Goal: Contribute content: Contribute content

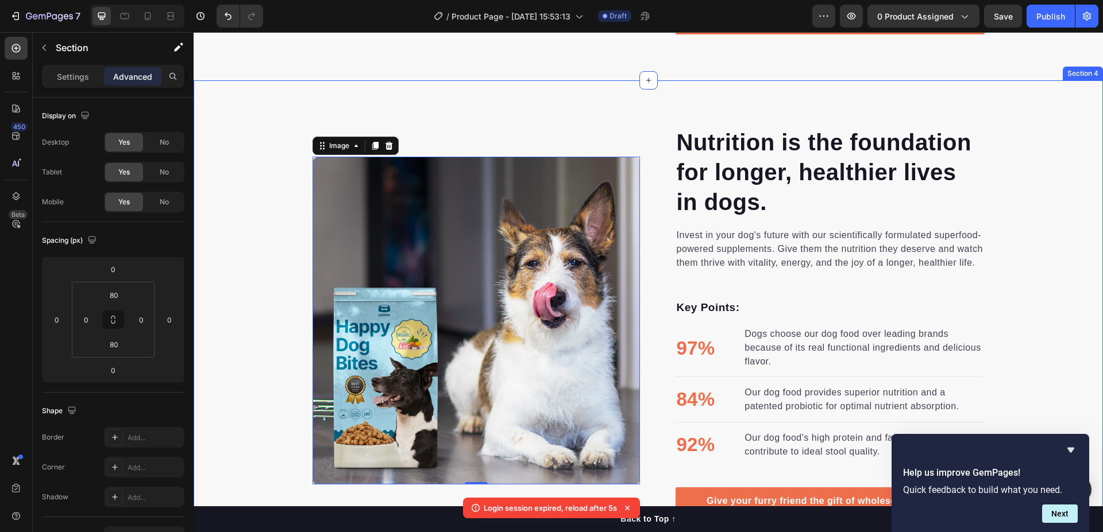
click at [222, 119] on div "Nutrition is the foundation for longer, healthier lives in dogs. Heading Invest…" at bounding box center [648, 320] width 909 height 481
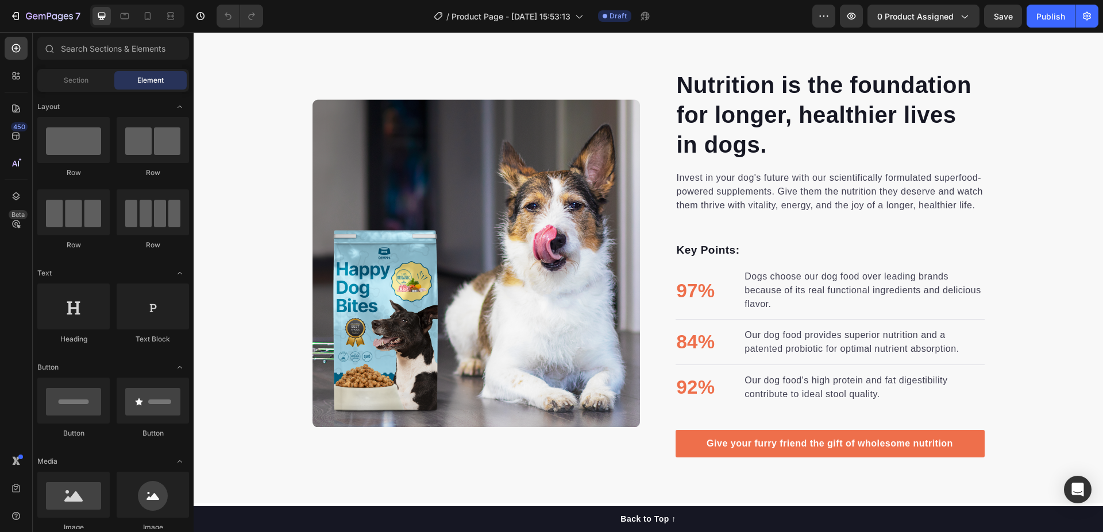
scroll to position [1321, 0]
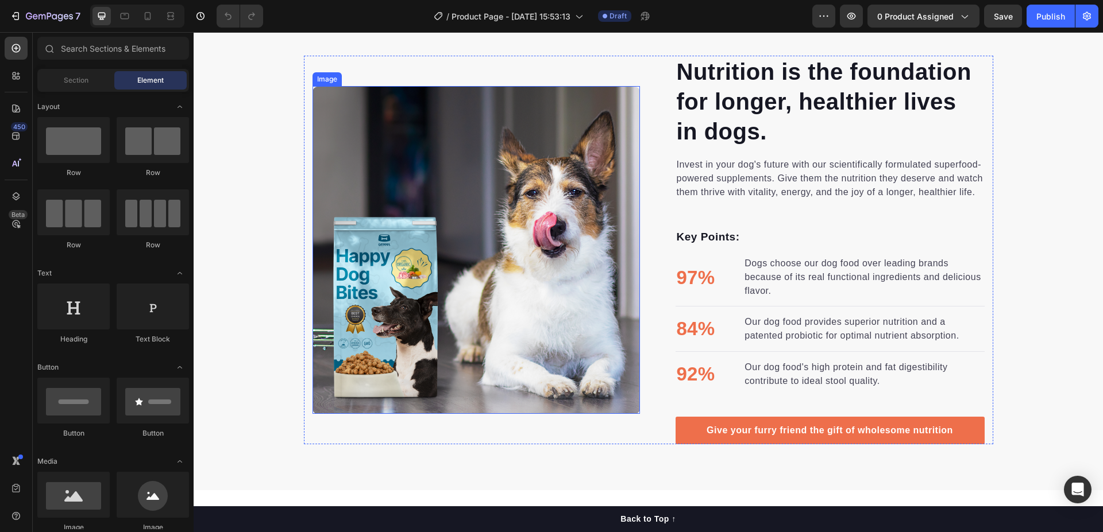
click at [453, 177] on img at bounding box center [475, 249] width 327 height 327
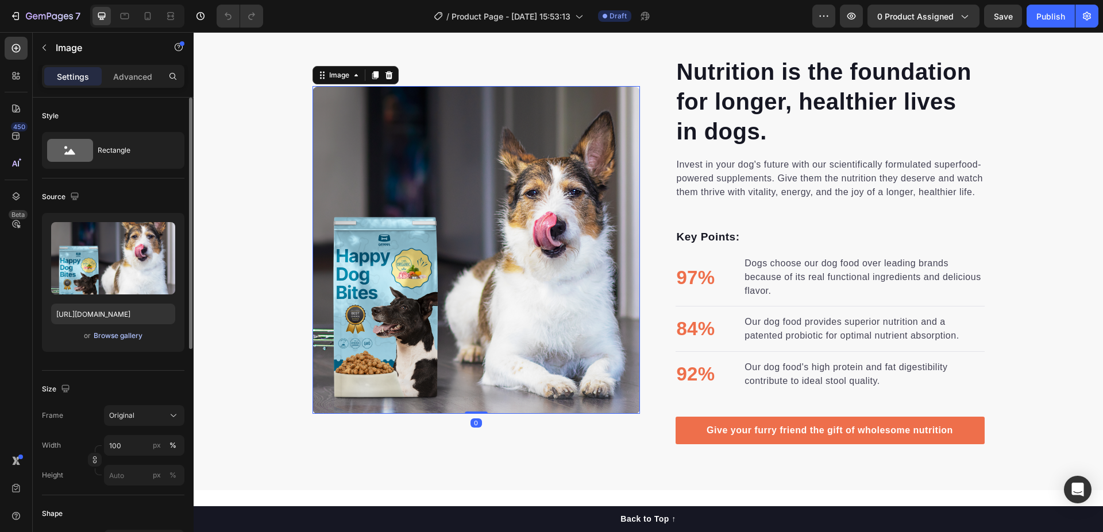
click at [106, 339] on div "Browse gallery" at bounding box center [118, 336] width 49 height 10
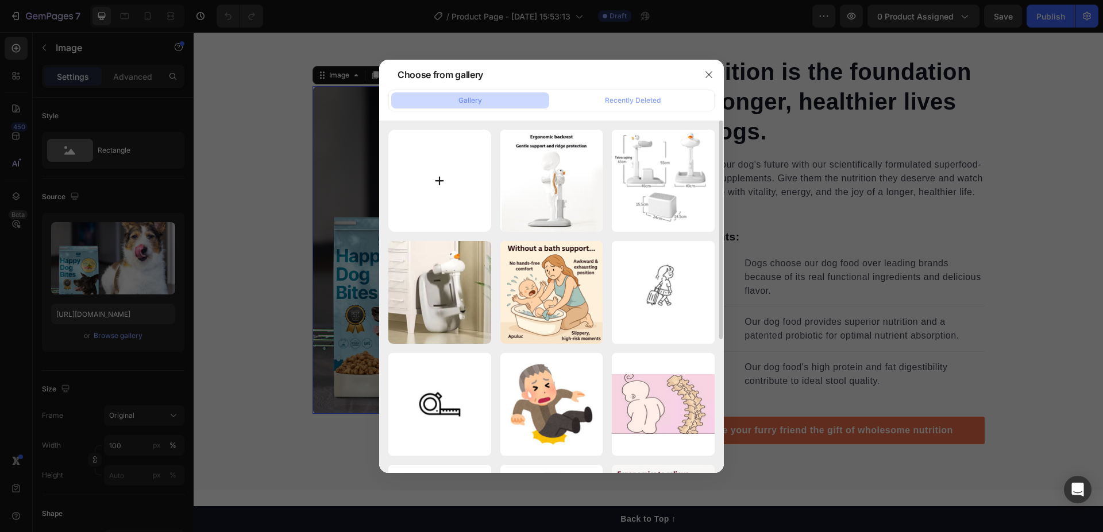
click at [423, 167] on input "file" at bounding box center [439, 181] width 103 height 103
type input "C:\fakepath\ChatGPT Image 15_31_58 28 thg 9, 2025.png"
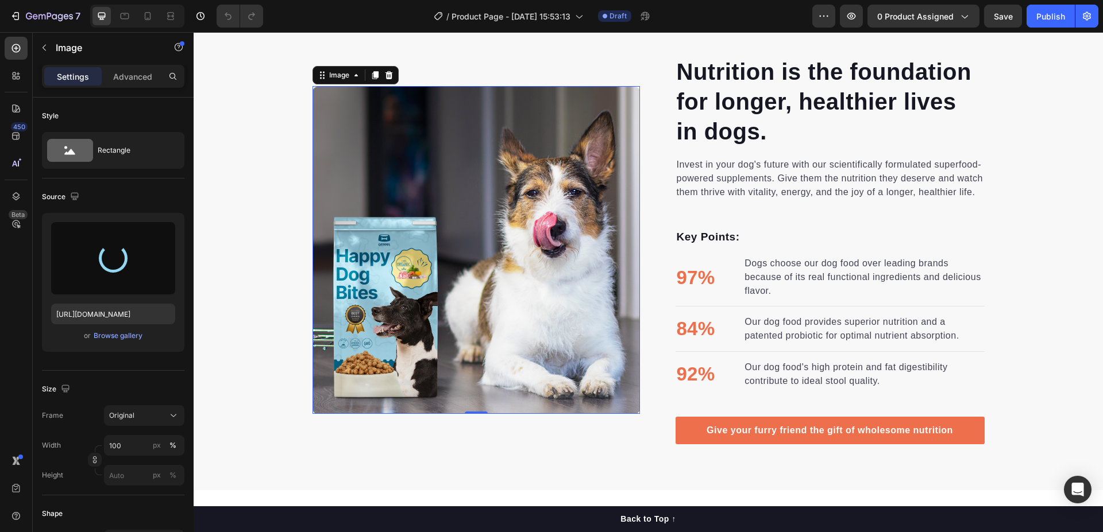
type input "https://cdn.shopify.com/s/files/1/0788/2303/1003/files/gempages_586240061788390…"
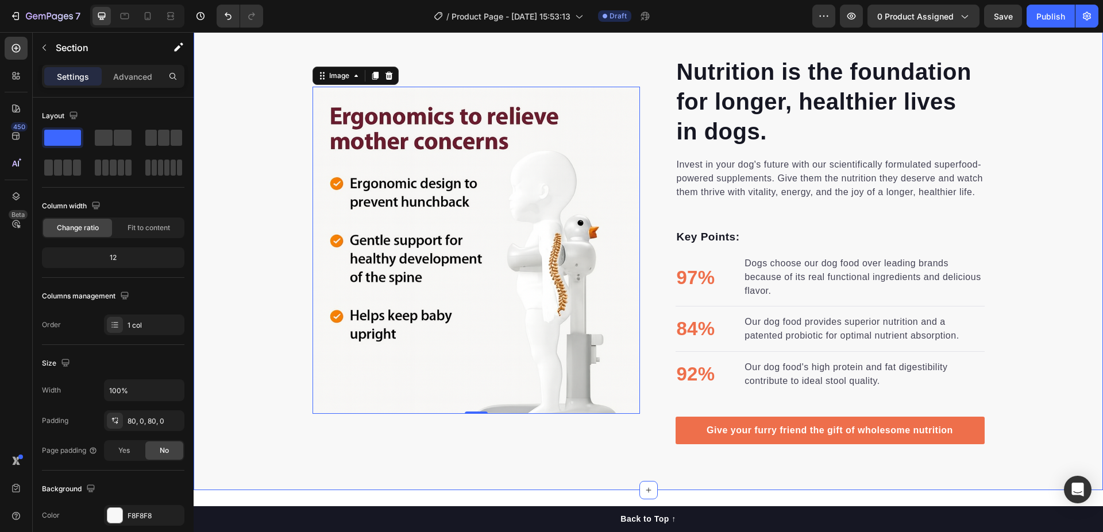
click at [229, 155] on div "Nutrition is the foundation for longer, healthier lives in dogs. Heading Invest…" at bounding box center [648, 250] width 909 height 389
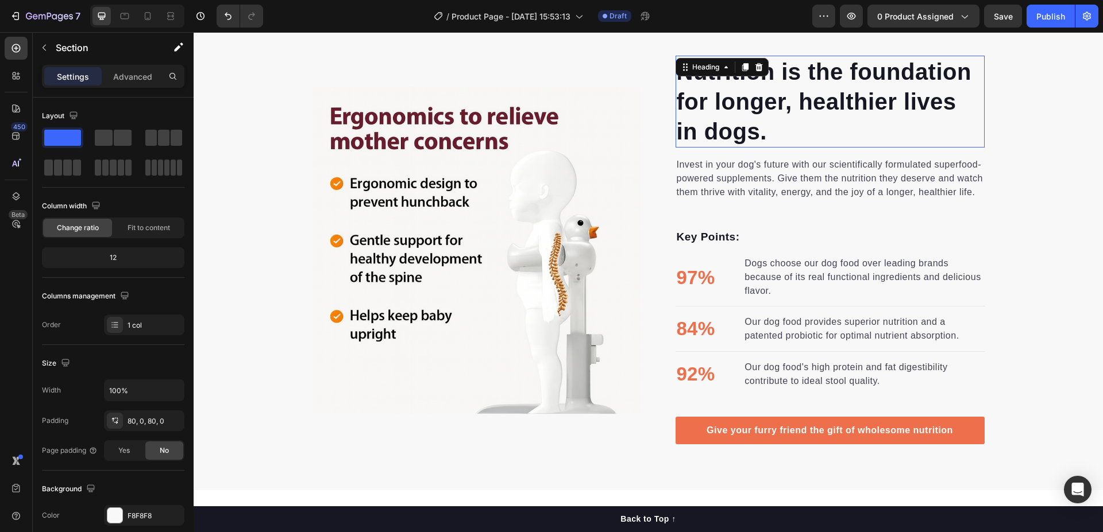
click at [675, 69] on div "Nutrition is the foundation for longer, healthier lives in dogs. Heading 0" at bounding box center [829, 102] width 309 height 92
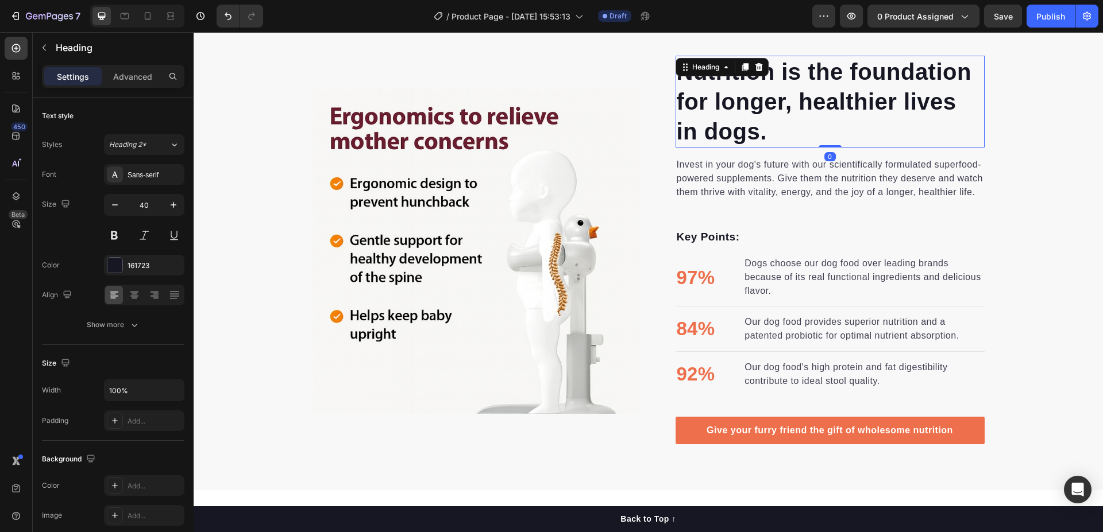
click at [766, 131] on p "Nutrition is the foundation for longer, healthier lives in dogs." at bounding box center [830, 102] width 307 height 90
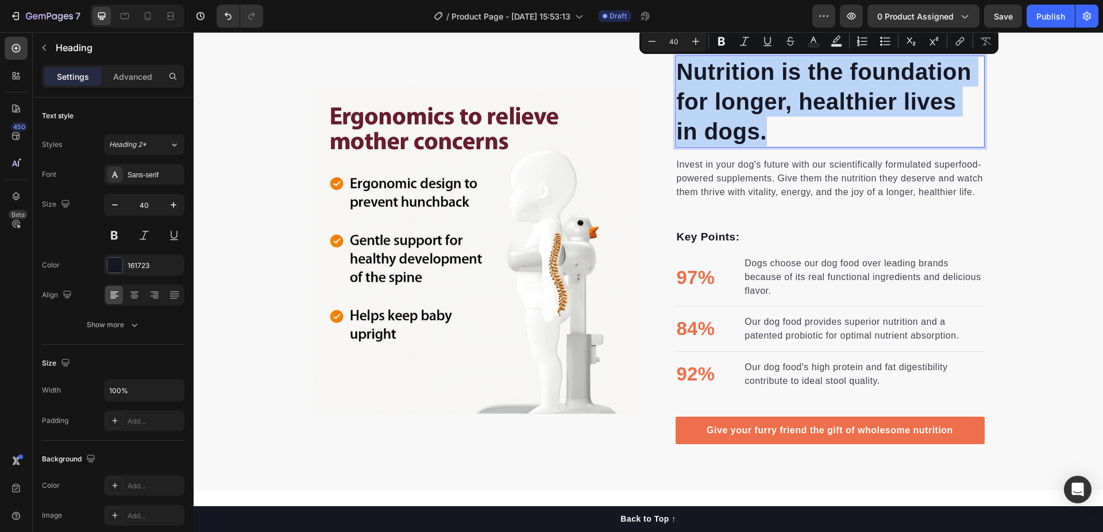
drag, startPoint x: 762, startPoint y: 135, endPoint x: 679, endPoint y: 74, distance: 102.7
click at [679, 74] on p "Nutrition is the foundation for longer, healthier lives in dogs." at bounding box center [830, 102] width 307 height 90
copy p "Nutrition is the foundation for longer, healthier lives in dogs."
click at [766, 134] on p "Nutrition is the foundation for longer, healthier lives in dogs." at bounding box center [830, 102] width 307 height 90
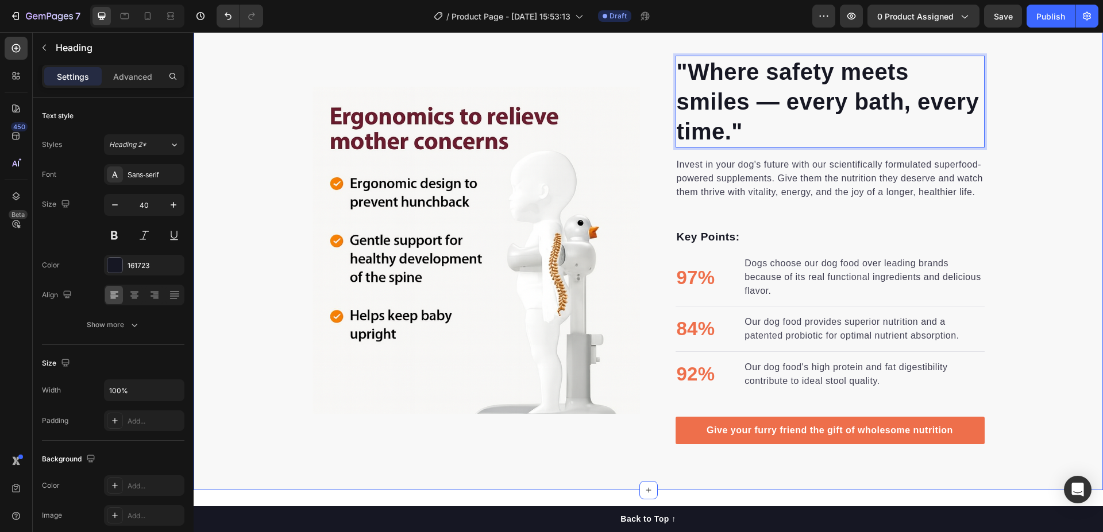
click at [1026, 167] on div ""Where safety meets smiles — every bath, every time." Heading 0 Invest in your …" at bounding box center [648, 250] width 909 height 389
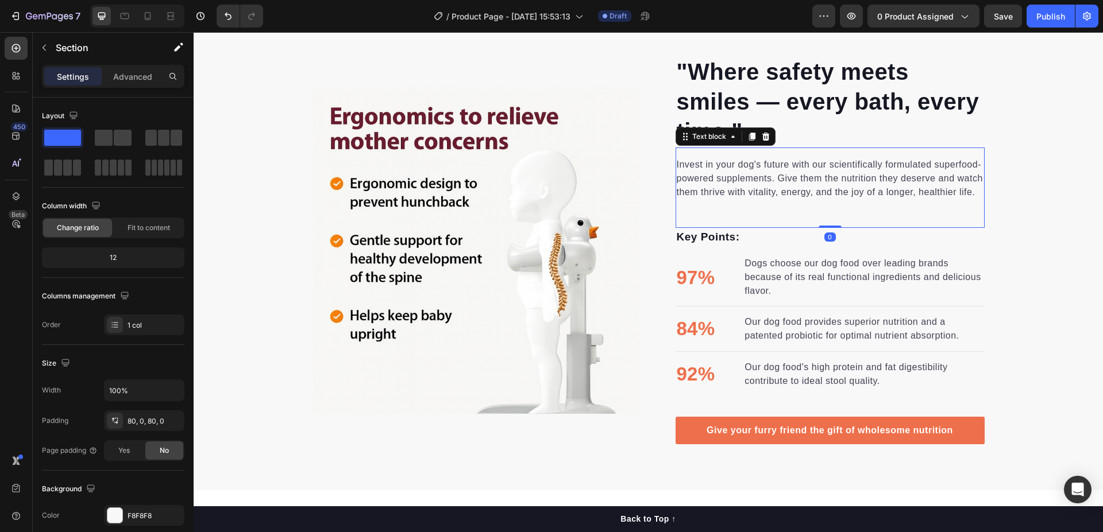
click at [732, 191] on p "Invest in your dog's future with our scientifically formulated superfood-powere…" at bounding box center [830, 178] width 307 height 41
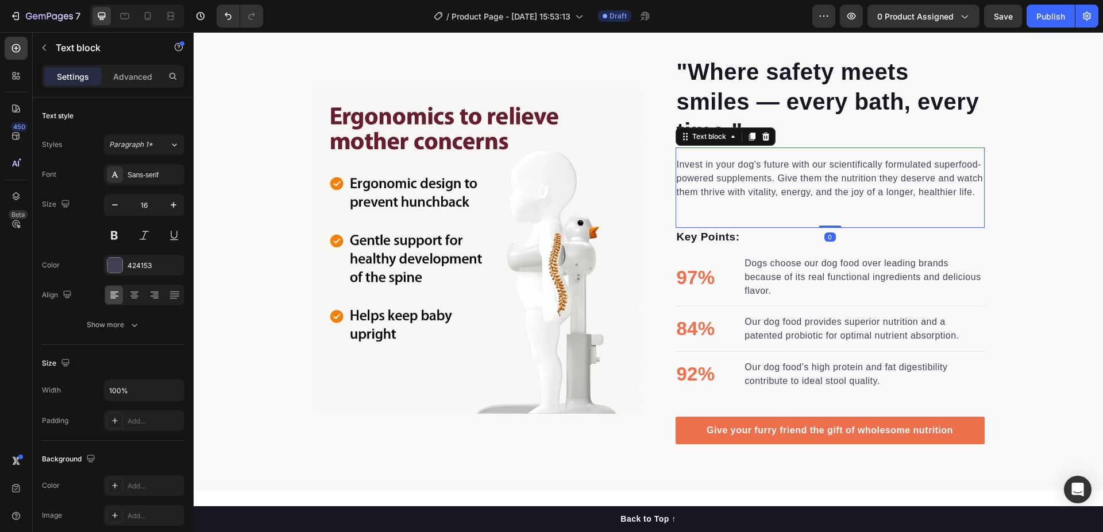
click at [966, 190] on p "Invest in your dog's future with our scientifically formulated superfood-powere…" at bounding box center [830, 178] width 307 height 41
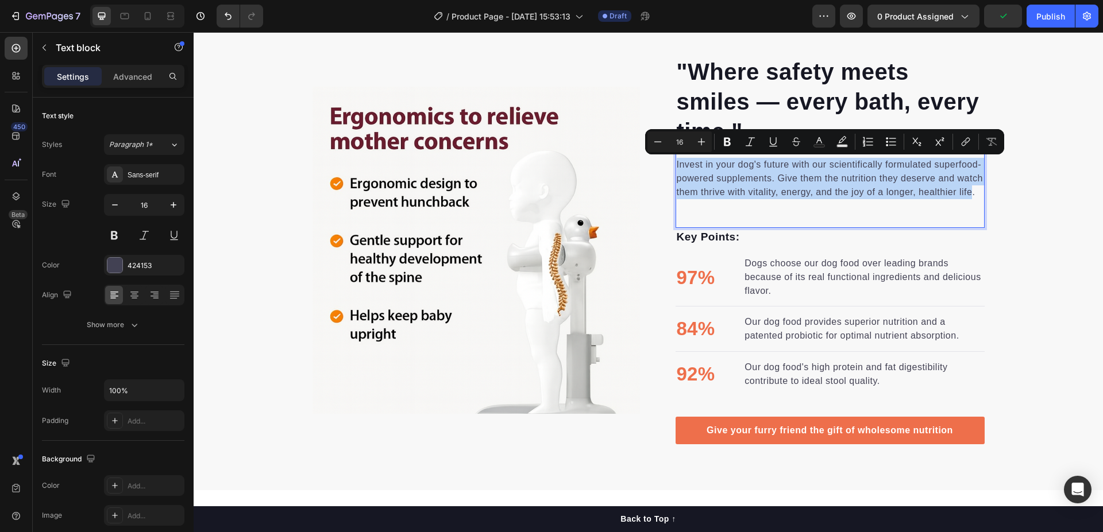
drag, startPoint x: 967, startPoint y: 191, endPoint x: 671, endPoint y: 163, distance: 297.1
click at [677, 163] on p "Invest in your dog's future with our scientifically formulated superfood-powere…" at bounding box center [830, 178] width 307 height 41
copy p "Invest in your dog's future with our scientifically formulated superfood-powere…"
click at [717, 207] on div "Invest in your dog's future with our scientifically formulated superfood-powere…" at bounding box center [829, 188] width 309 height 80
click at [966, 188] on p "Invest in your dog's future with our scientifically formulated superfood-powere…" at bounding box center [830, 178] width 307 height 41
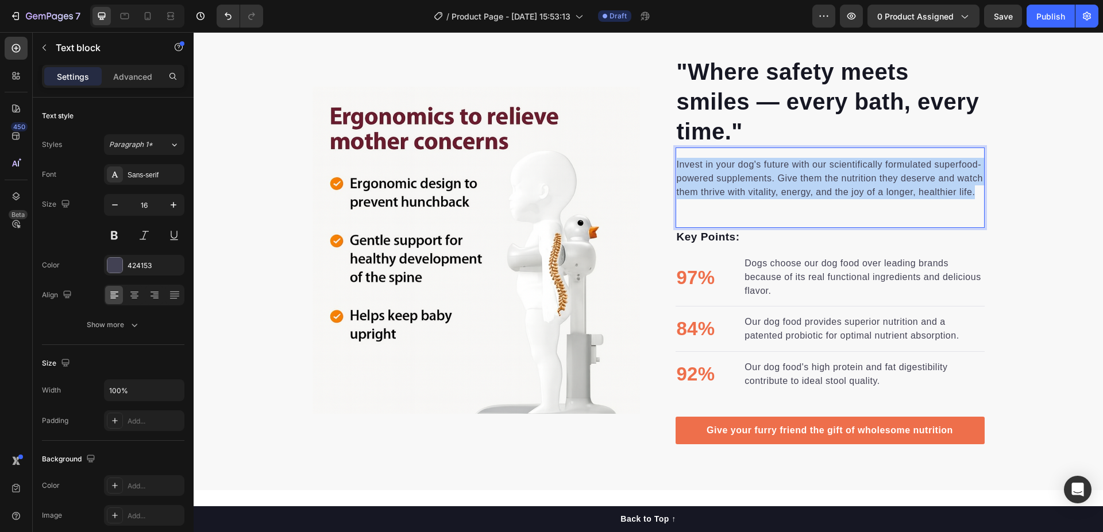
drag, startPoint x: 971, startPoint y: 192, endPoint x: 671, endPoint y: 165, distance: 301.0
click at [677, 165] on p "Invest in your dog's future with our scientifically formulated superfood-powere…" at bounding box center [830, 178] width 307 height 41
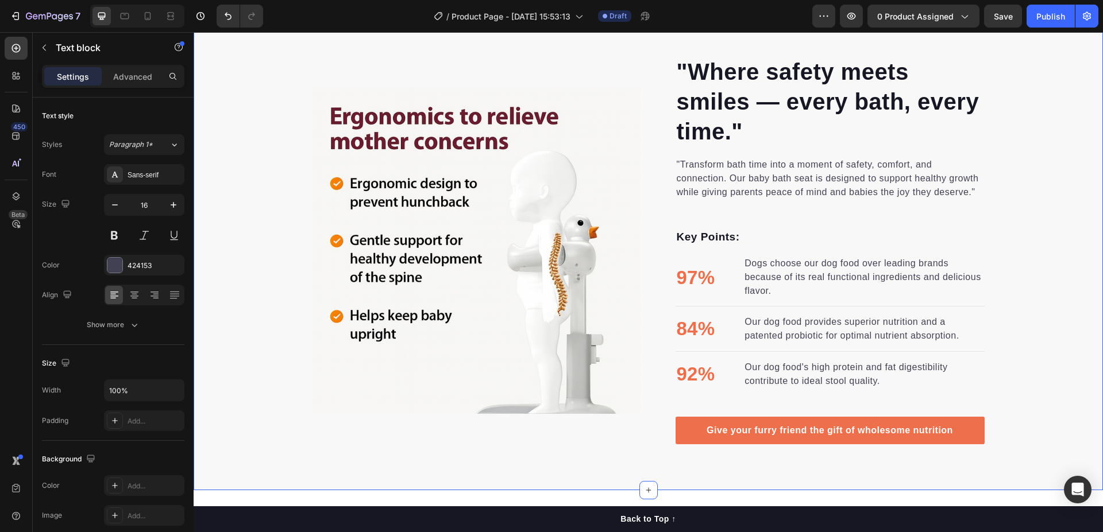
click at [1045, 150] on div ""Where safety meets smiles — every bath, every time." Heading "Transform bath t…" at bounding box center [648, 250] width 909 height 389
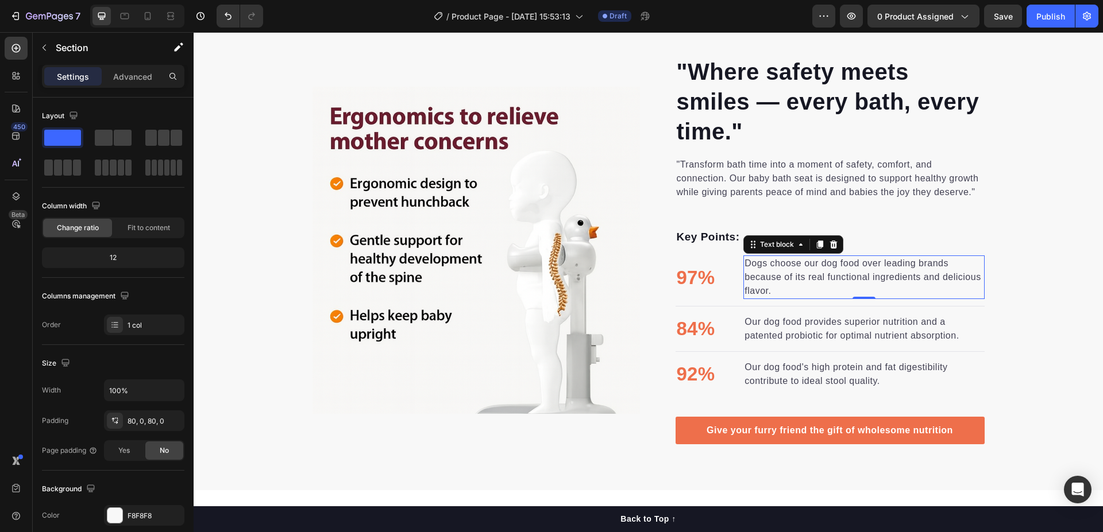
click at [769, 275] on p "Dogs choose our dog food over leading brands because of its real functional ing…" at bounding box center [863, 277] width 238 height 41
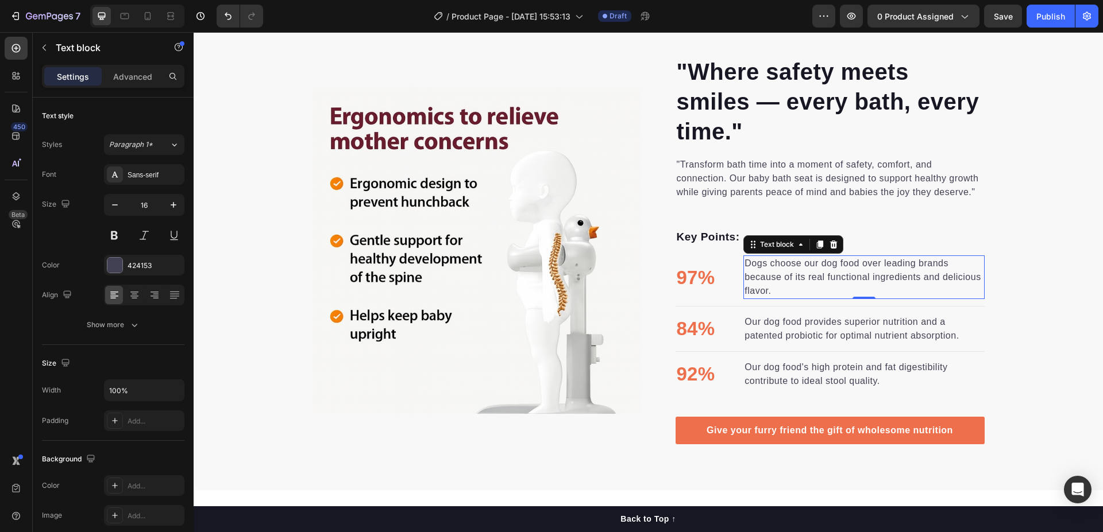
click at [780, 287] on p "Dogs choose our dog food over leading brands because of its real functional ing…" at bounding box center [863, 277] width 238 height 41
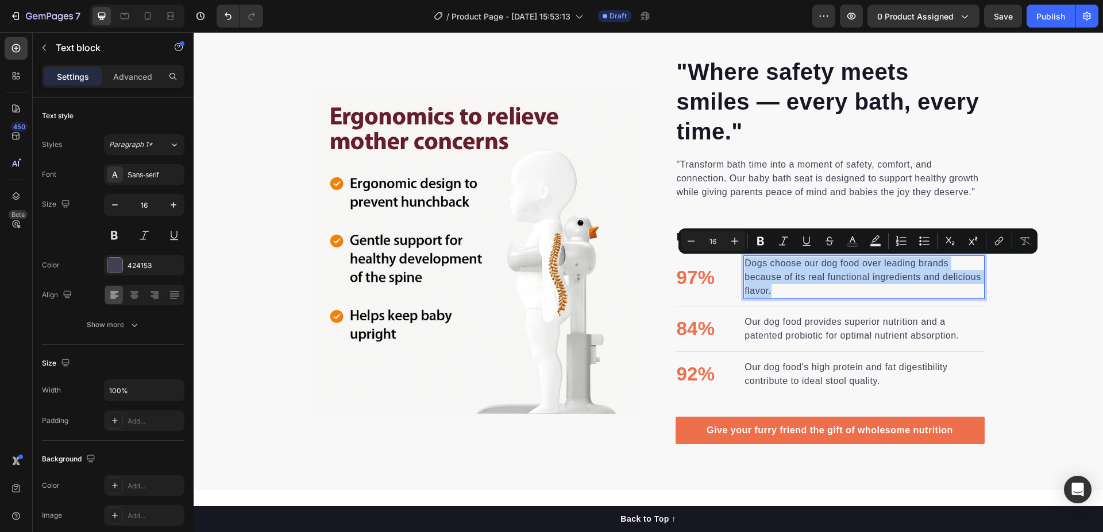
drag, startPoint x: 778, startPoint y: 287, endPoint x: 742, endPoint y: 262, distance: 43.7
click at [744, 262] on p "Dogs choose our dog food over leading brands because of its real functional ing…" at bounding box center [863, 277] width 238 height 41
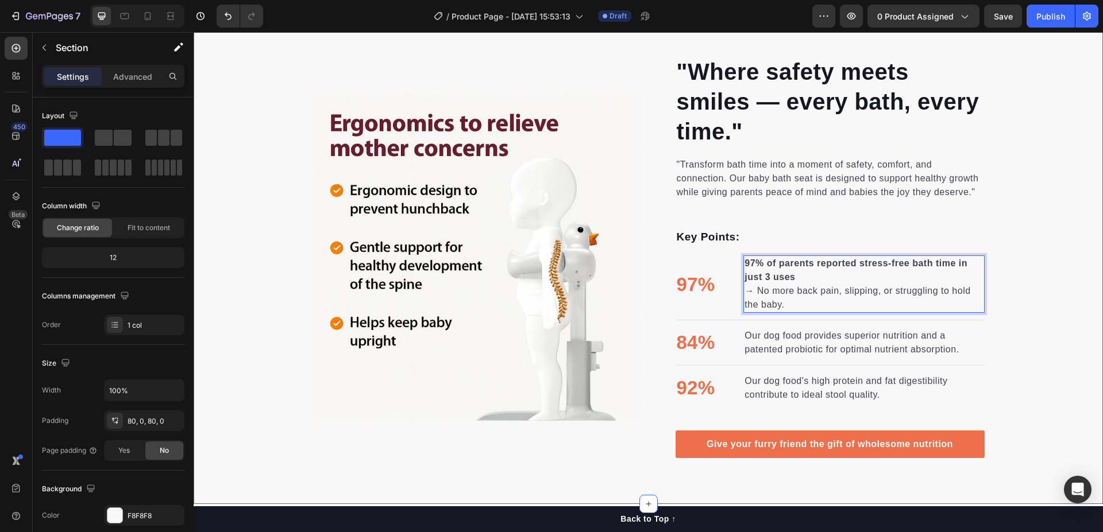
click at [1037, 307] on div ""Where safety meets smiles — every bath, every time." Heading "Transform bath t…" at bounding box center [648, 257] width 909 height 403
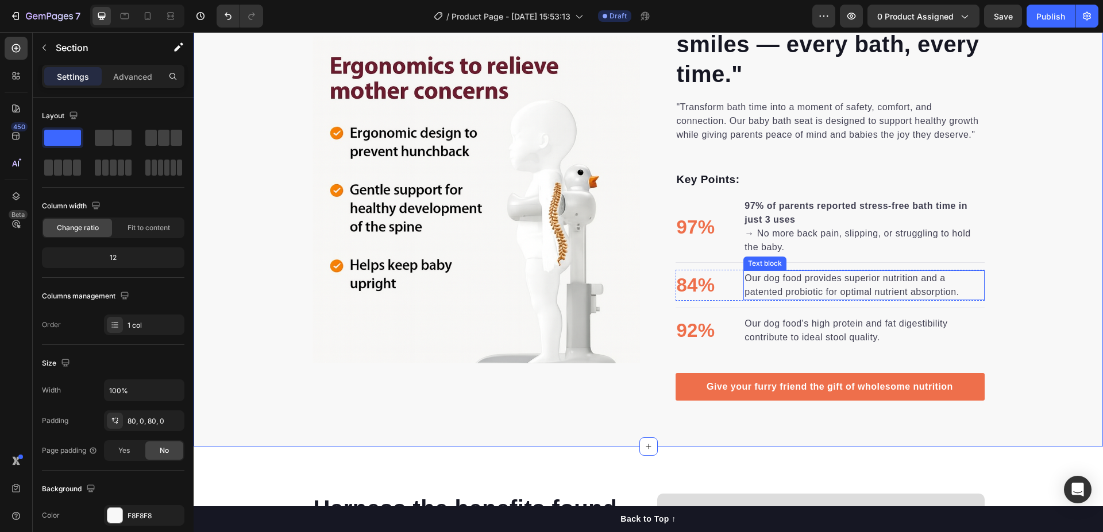
drag, startPoint x: 852, startPoint y: 295, endPoint x: 885, endPoint y: 294, distance: 33.3
click at [854, 295] on p "Our dog food provides superior nutrition and a patented probiotic for optimal n…" at bounding box center [863, 286] width 238 height 28
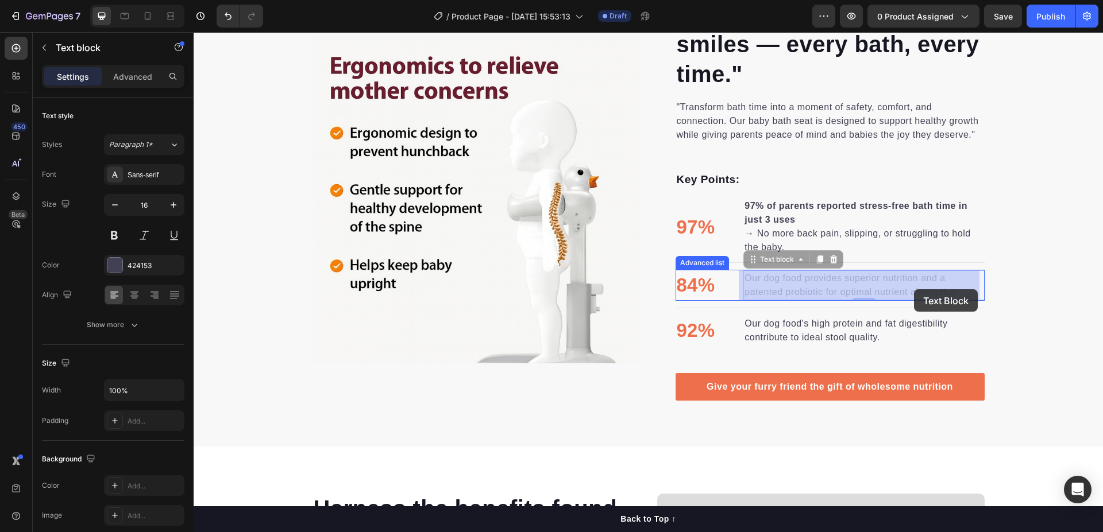
scroll to position [1378, 0]
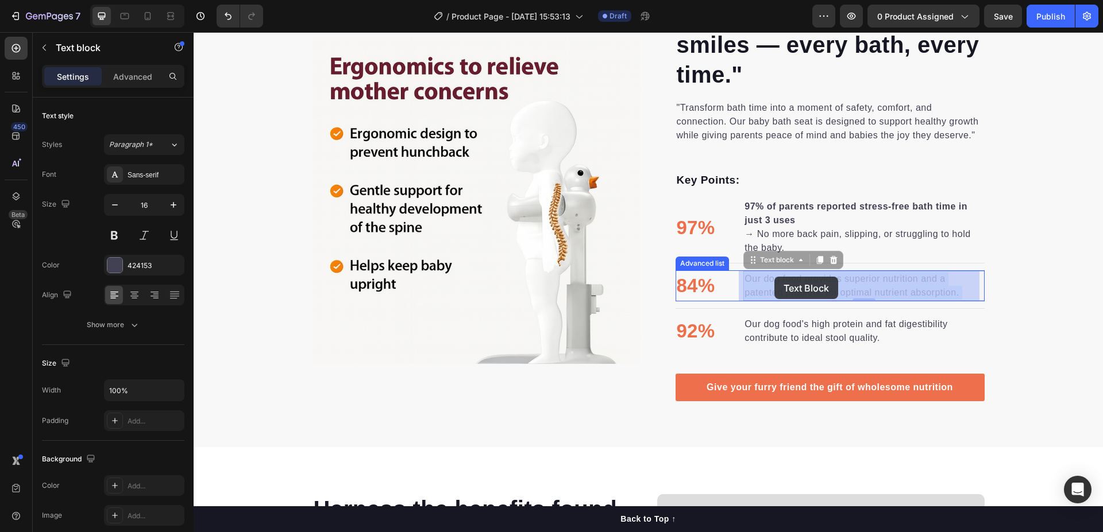
drag, startPoint x: 962, startPoint y: 291, endPoint x: 762, endPoint y: 282, distance: 200.1
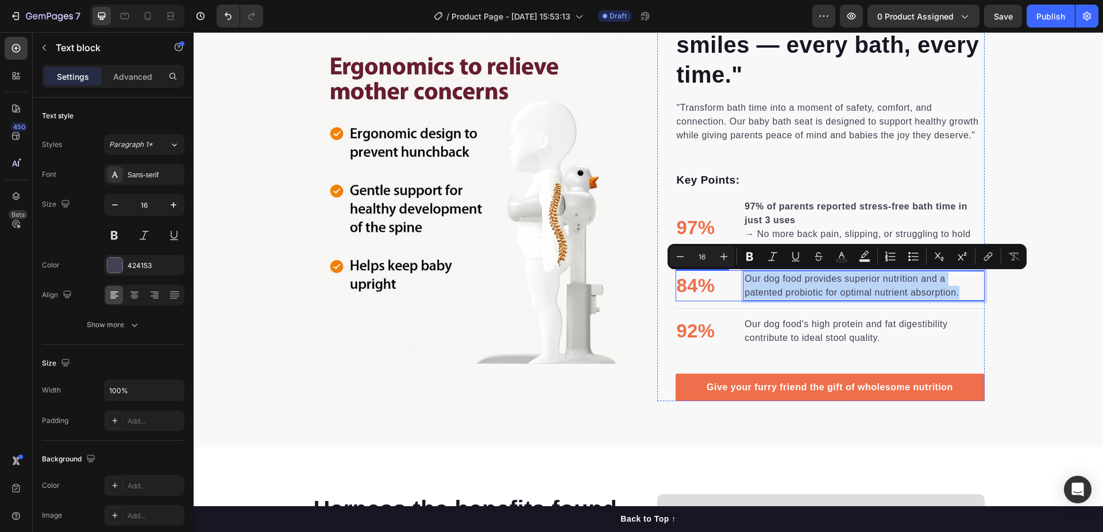
drag, startPoint x: 936, startPoint y: 289, endPoint x: 733, endPoint y: 280, distance: 202.4
click at [733, 280] on li "84% Text block Our dog food provides superior nutrition and a patented probioti…" at bounding box center [829, 286] width 309 height 31
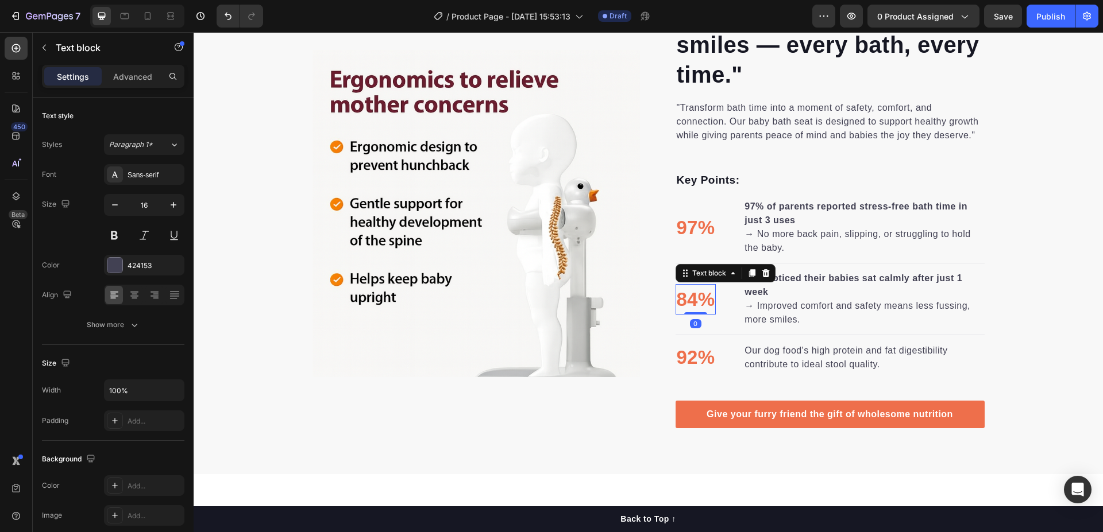
click at [684, 296] on p "84%" at bounding box center [696, 299] width 38 height 29
click at [683, 303] on p "84%" at bounding box center [696, 299] width 38 height 29
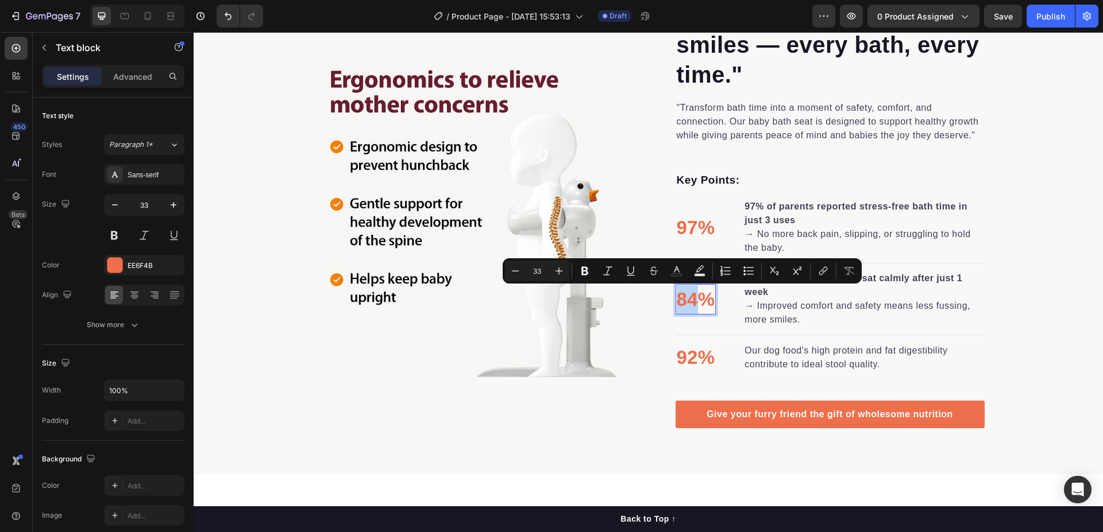
click at [685, 299] on p "84%" at bounding box center [696, 299] width 38 height 29
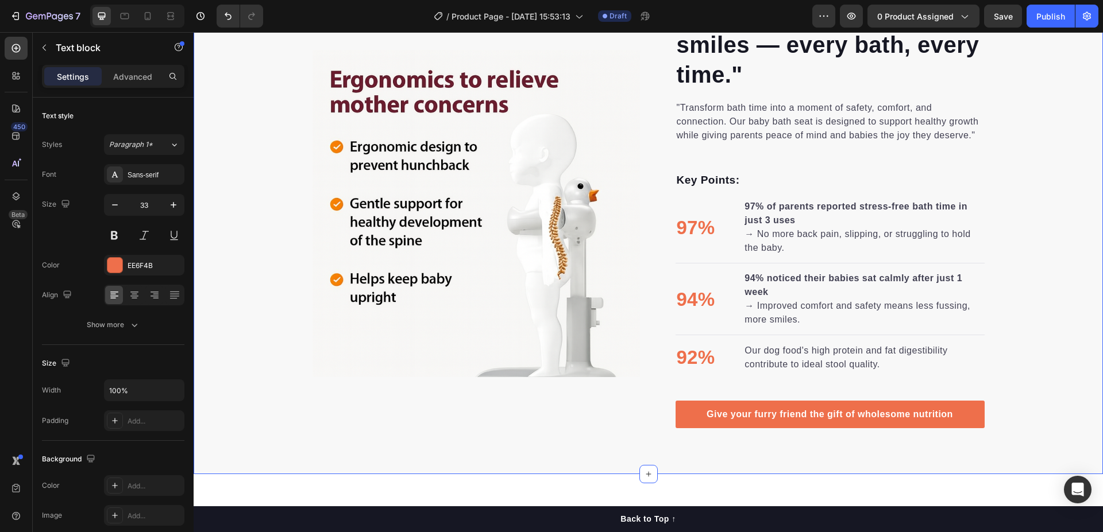
click at [1032, 325] on div ""Where safety meets smiles — every bath, every time." Heading "Transform bath t…" at bounding box center [648, 214] width 909 height 430
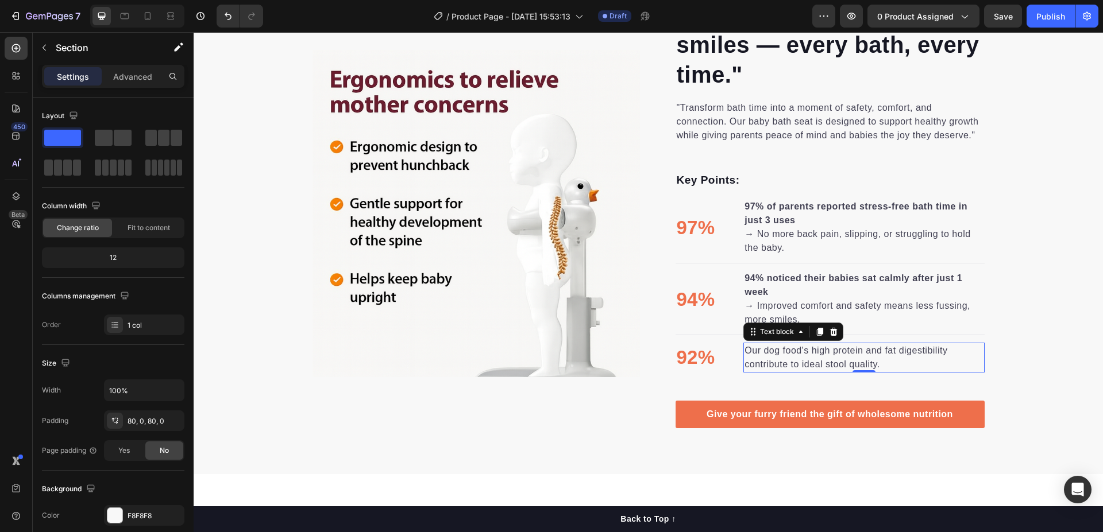
click at [889, 369] on p "Our dog food's high protein and fat digestibility contribute to ideal stool qua…" at bounding box center [863, 358] width 238 height 28
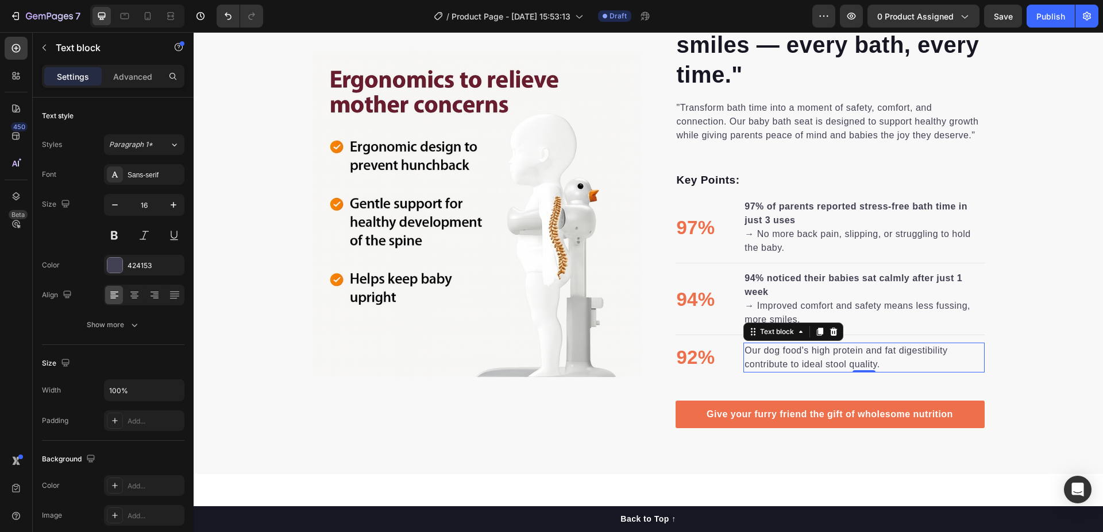
click at [878, 365] on p "Our dog food's high protein and fat digestibility contribute to ideal stool qua…" at bounding box center [863, 358] width 238 height 28
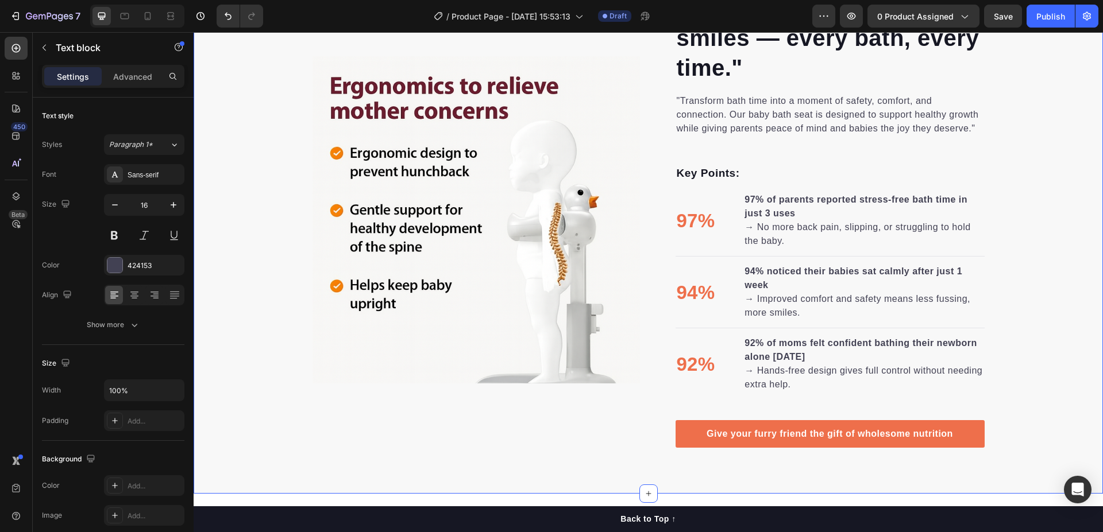
click at [1025, 322] on div ""Where safety meets smiles — every bath, every time." Heading "Transform bath t…" at bounding box center [648, 220] width 909 height 457
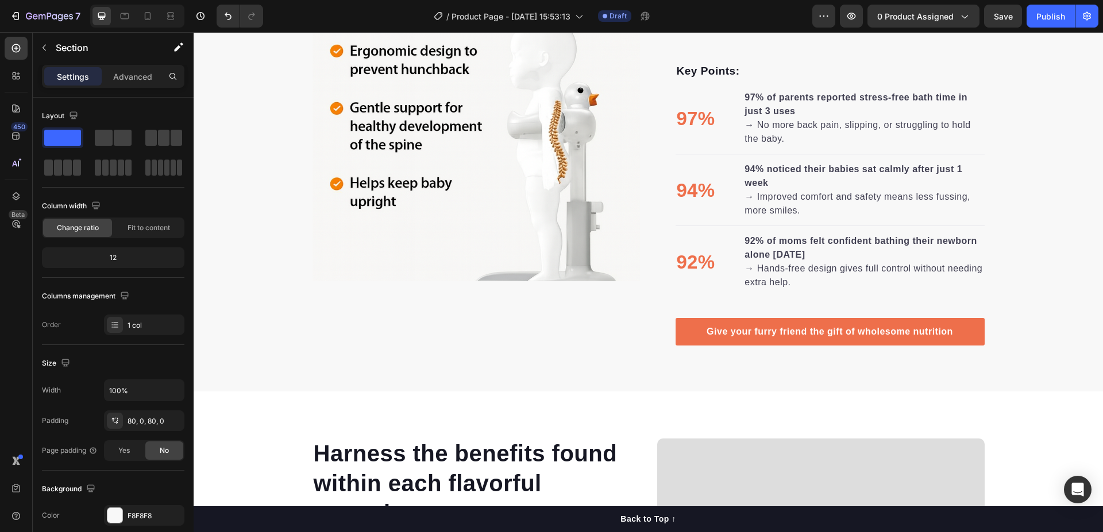
scroll to position [1493, 0]
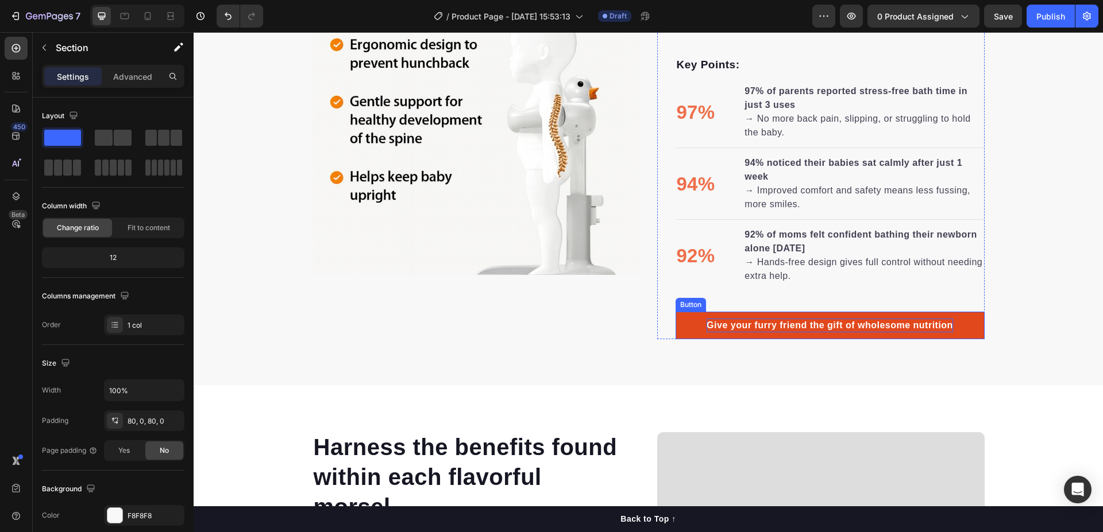
click at [936, 325] on div "Give your furry friend the gift of wholesome nutrition" at bounding box center [829, 326] width 246 height 14
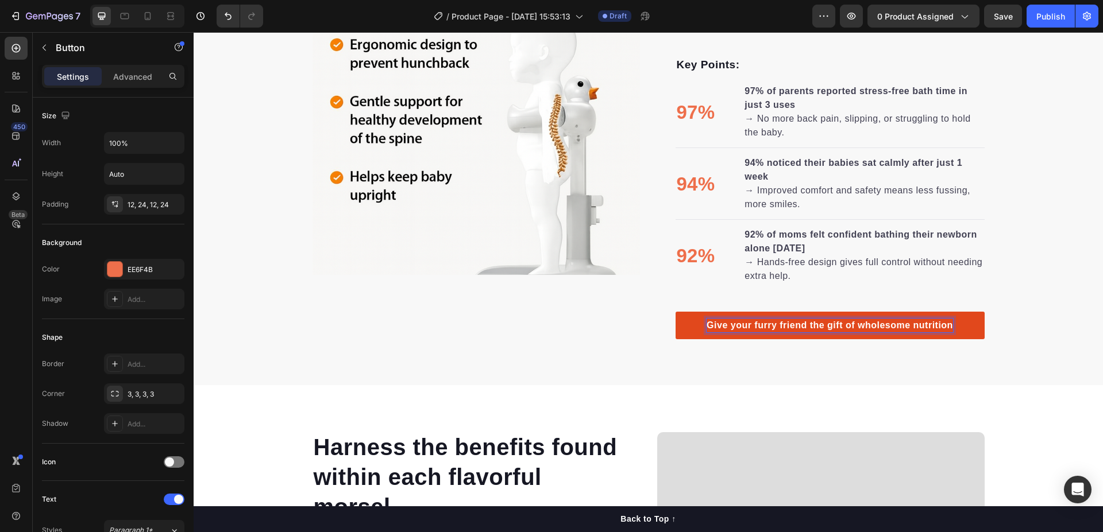
click at [944, 319] on div "Give your furry friend the gift of wholesome nutrition" at bounding box center [829, 326] width 246 height 14
click at [944, 319] on p "Give your furry friend the gift of wholesome nutrition" at bounding box center [829, 326] width 246 height 14
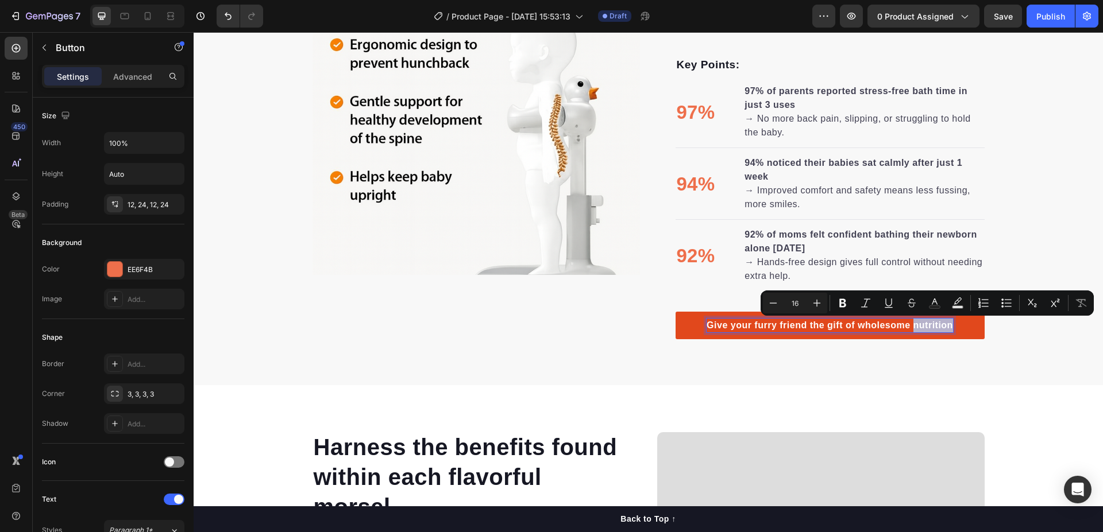
click at [946, 320] on p "Give your furry friend the gift of wholesome nutrition" at bounding box center [829, 326] width 246 height 14
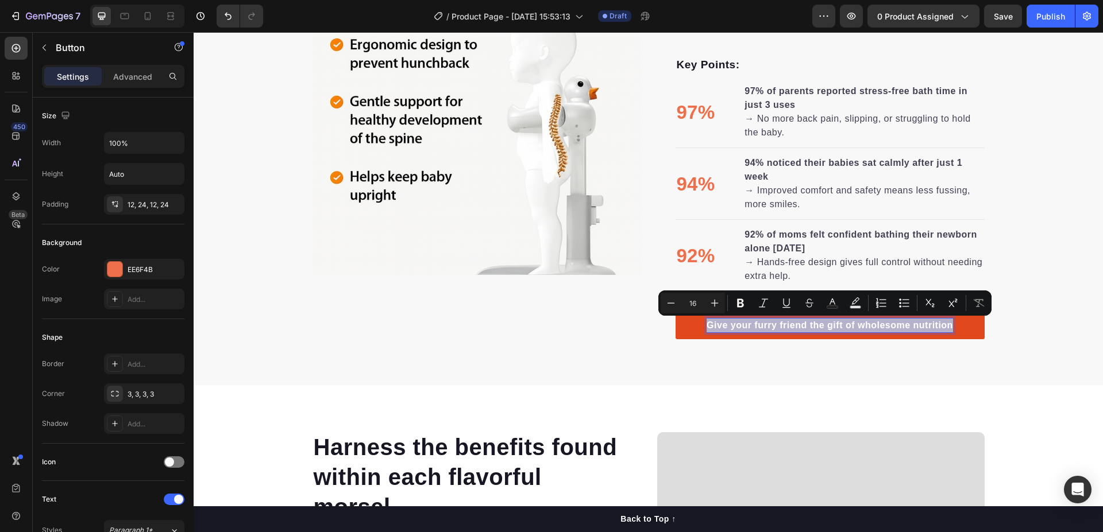
drag, startPoint x: 946, startPoint y: 320, endPoint x: 702, endPoint y: 333, distance: 244.4
click at [706, 333] on p "Give your furry friend the gift of wholesome nutrition" at bounding box center [829, 326] width 246 height 14
copy p "Give your furry friend the gift of wholesome nutrition"
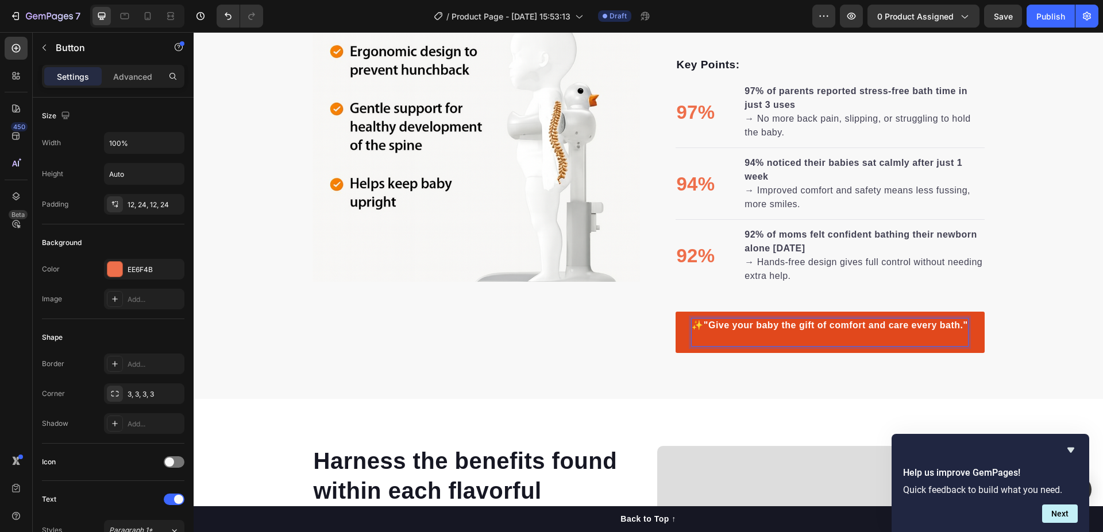
click at [699, 328] on p "✨ "Give your baby the gift of comfort and care every bath."" at bounding box center [830, 333] width 276 height 28
click at [1066, 262] on div ""Where safety meets smiles — every bath, every time." Heading "Transform bath t…" at bounding box center [648, 118] width 909 height 470
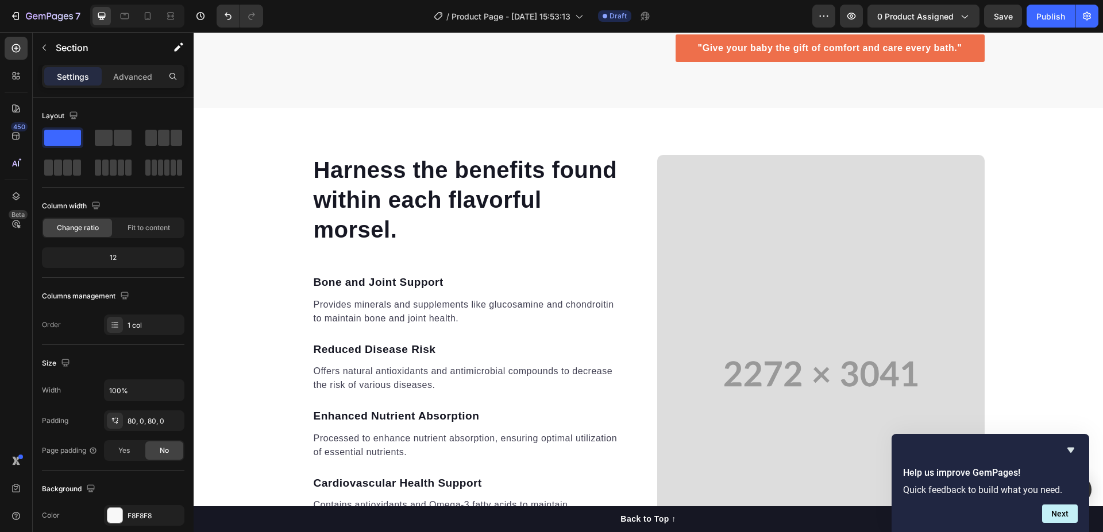
scroll to position [1930, 0]
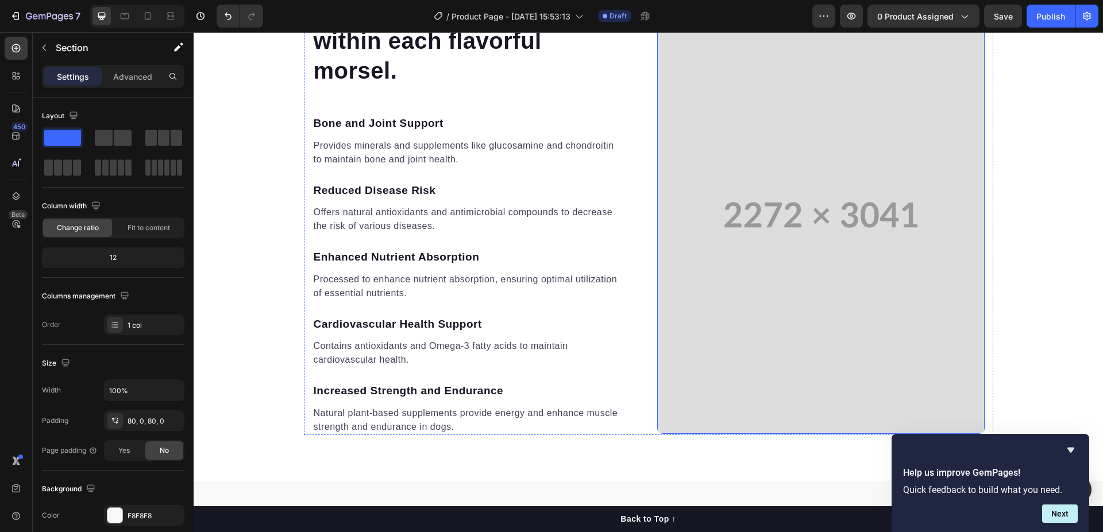
click at [834, 262] on video at bounding box center [820, 215] width 327 height 438
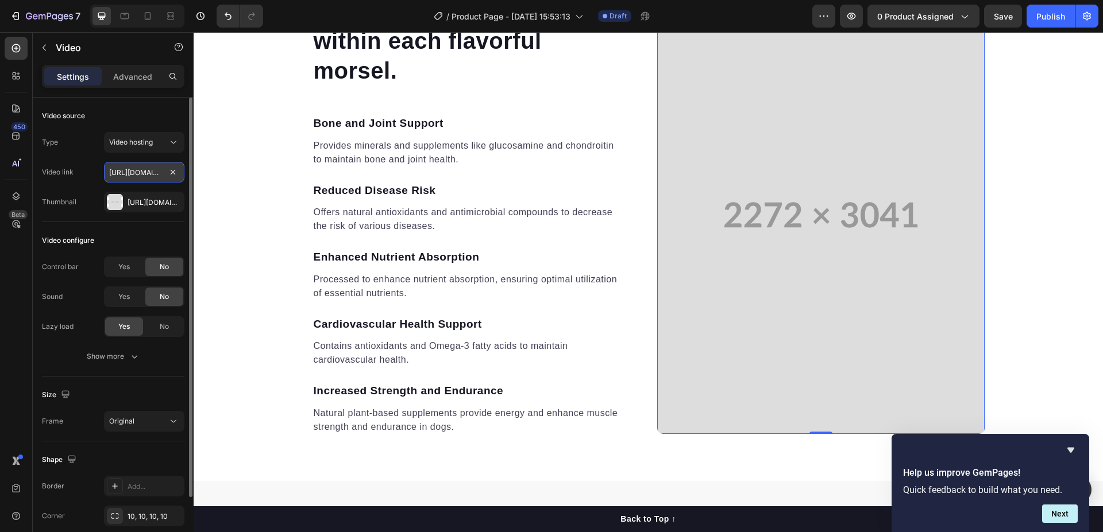
click at [146, 173] on input "https://cdn.shopify.com/videos/c/o/v/bfcc4e4eae1b48d28f6b67140666e21b.mp4" at bounding box center [144, 172] width 80 height 21
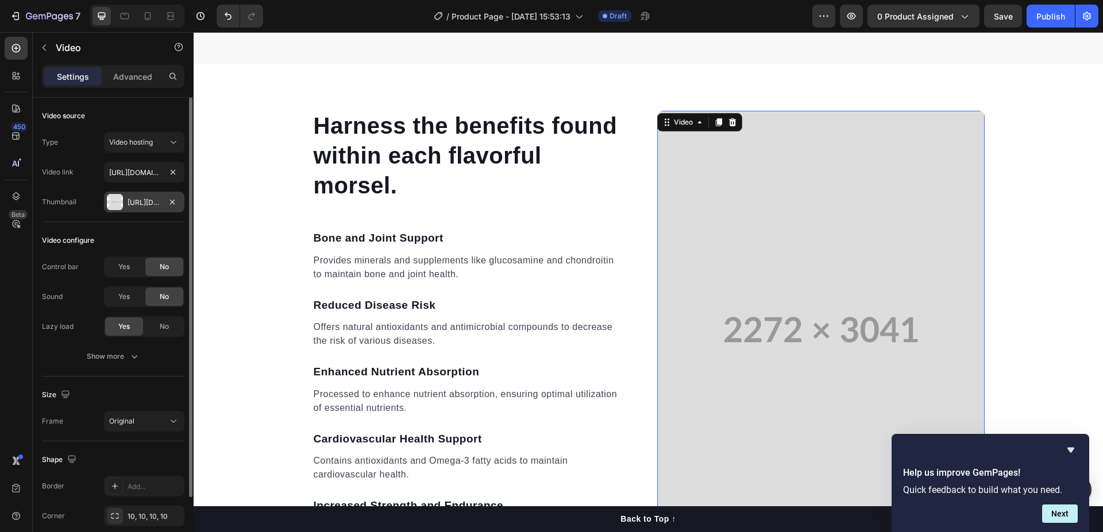
click at [155, 200] on div "Https://placehold.Co/2272x3041" at bounding box center [144, 203] width 33 height 10
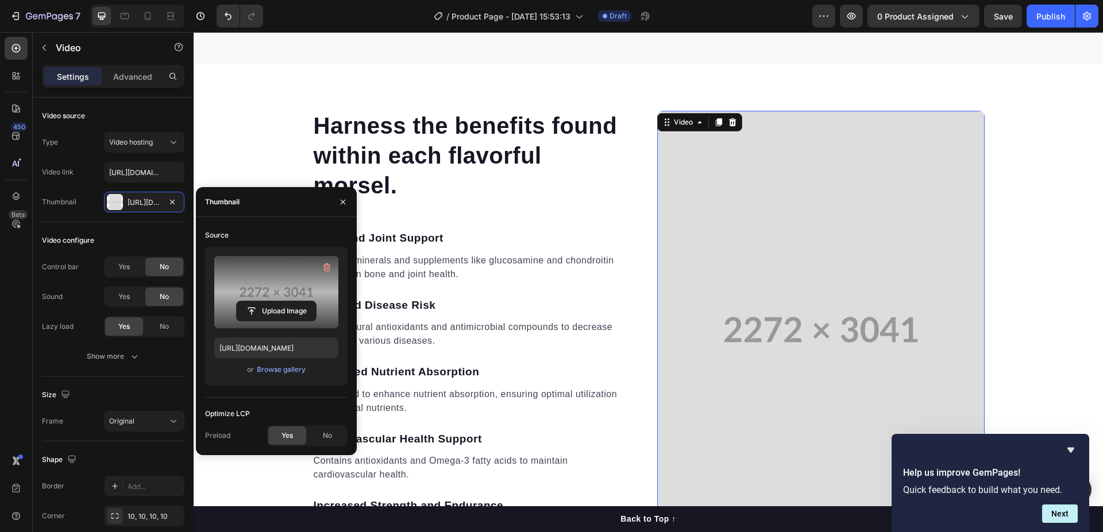
click at [272, 292] on label at bounding box center [276, 292] width 124 height 72
click at [272, 302] on input "file" at bounding box center [276, 312] width 79 height 20
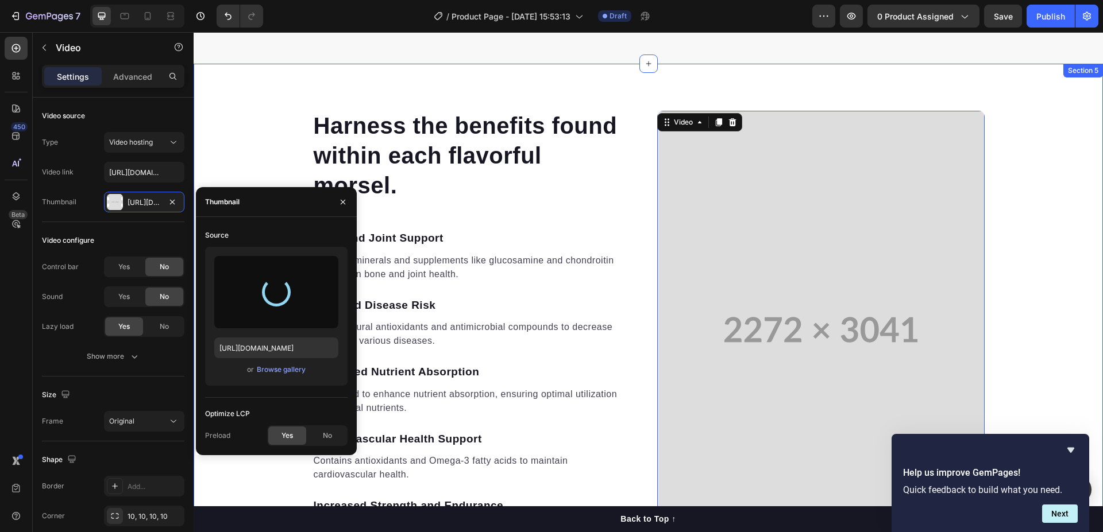
type input "https://cdn.shopify.com/s/files/1/0788/2303/1003/files/gempages_586240061788390…"
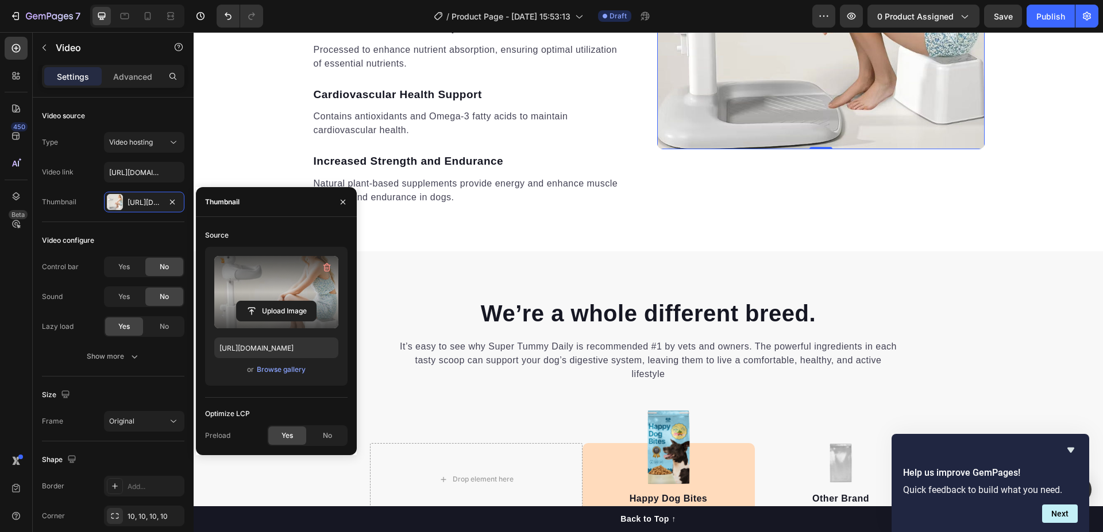
scroll to position [1987, 0]
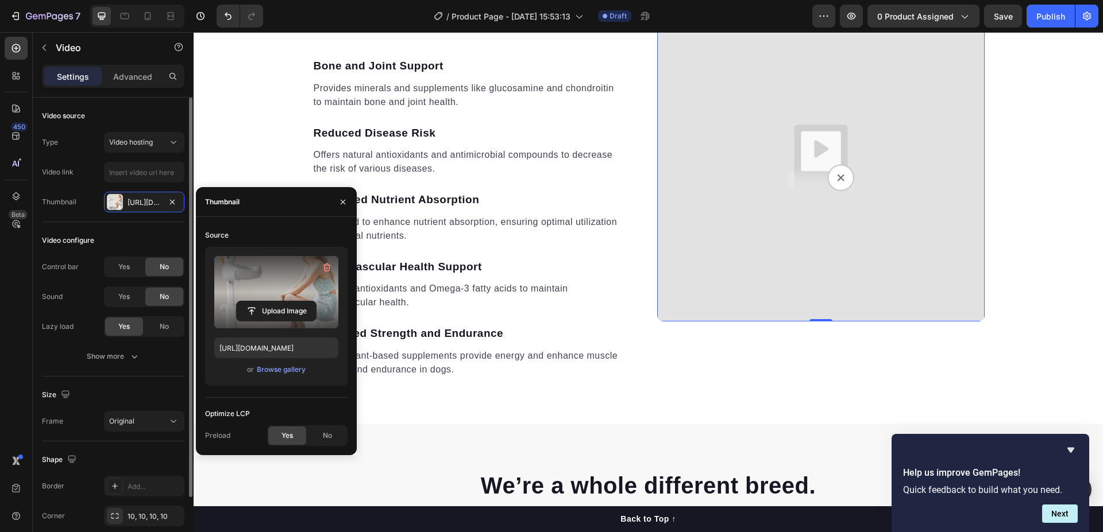
click at [290, 437] on span "Yes" at bounding box center [286, 436] width 11 height 10
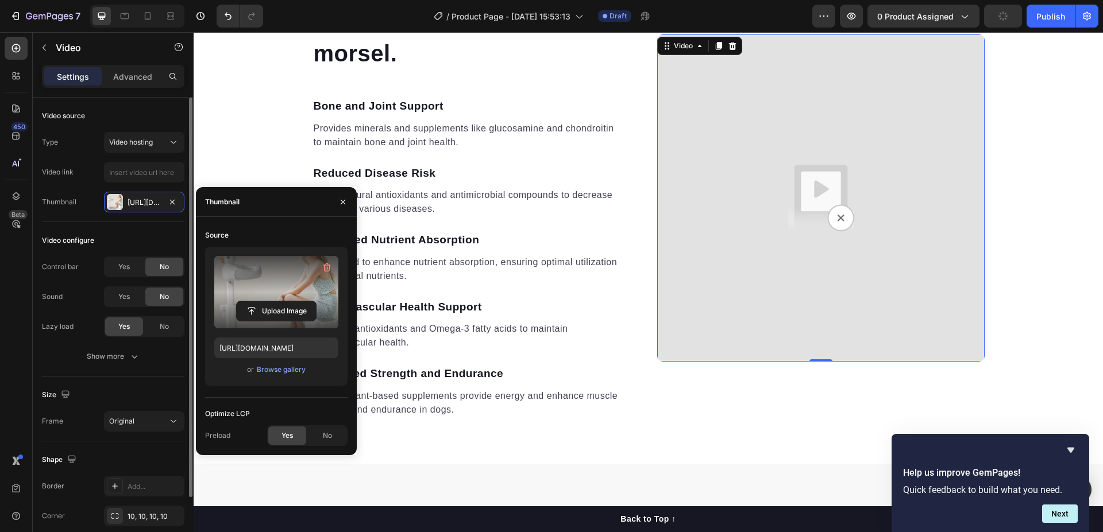
scroll to position [1872, 0]
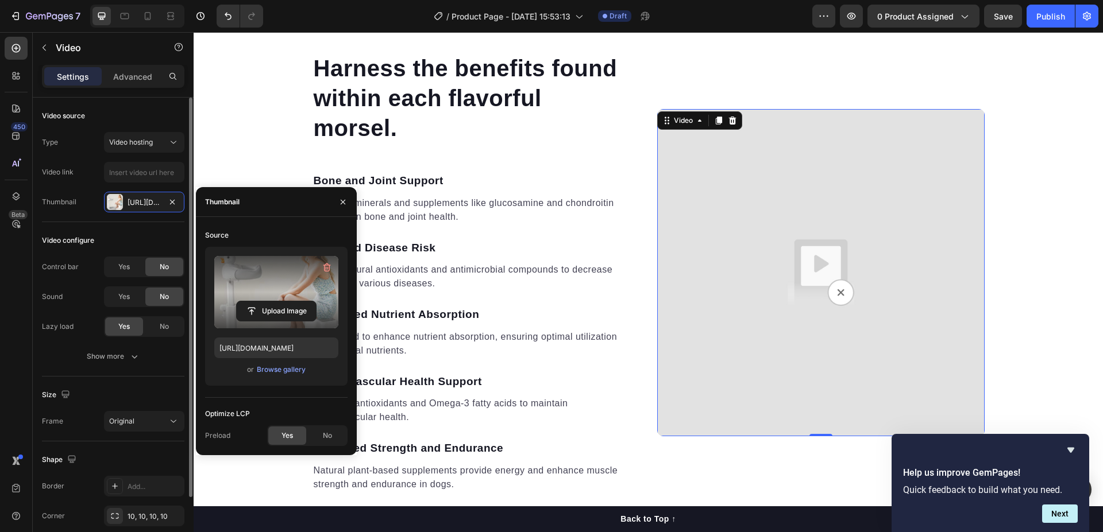
click at [284, 433] on span "Yes" at bounding box center [286, 436] width 11 height 10
click at [337, 195] on button "button" at bounding box center [343, 202] width 18 height 18
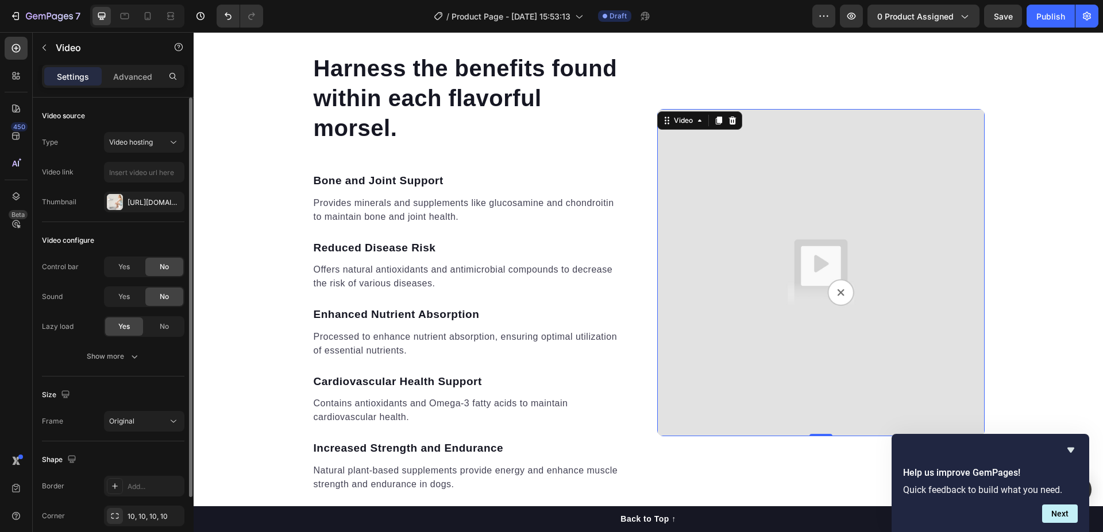
click at [832, 292] on img at bounding box center [820, 272] width 327 height 327
click at [730, 123] on icon at bounding box center [731, 120] width 7 height 8
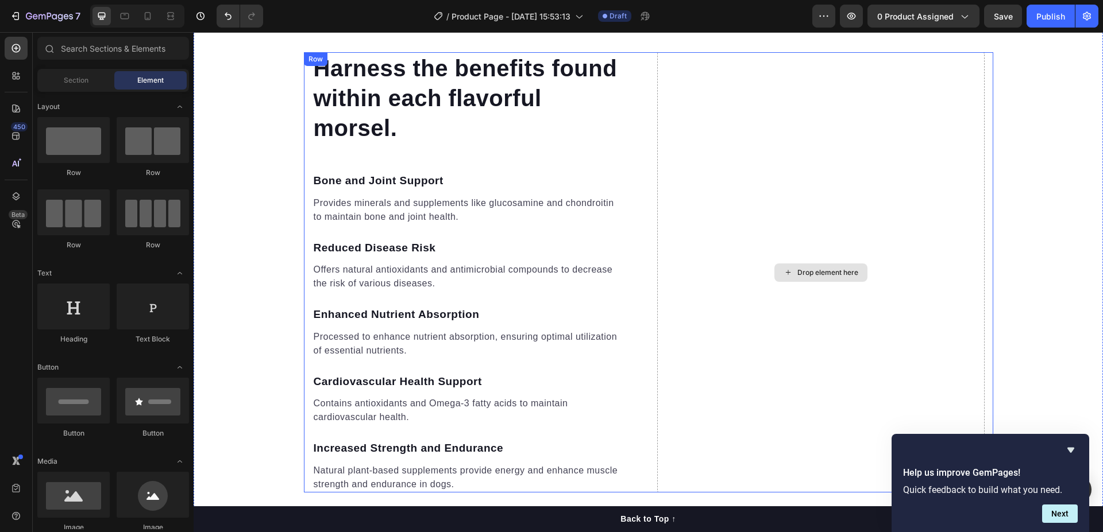
click at [821, 275] on div "Drop element here" at bounding box center [827, 272] width 61 height 9
click at [53, 458] on span "Media" at bounding box center [47, 462] width 20 height 10
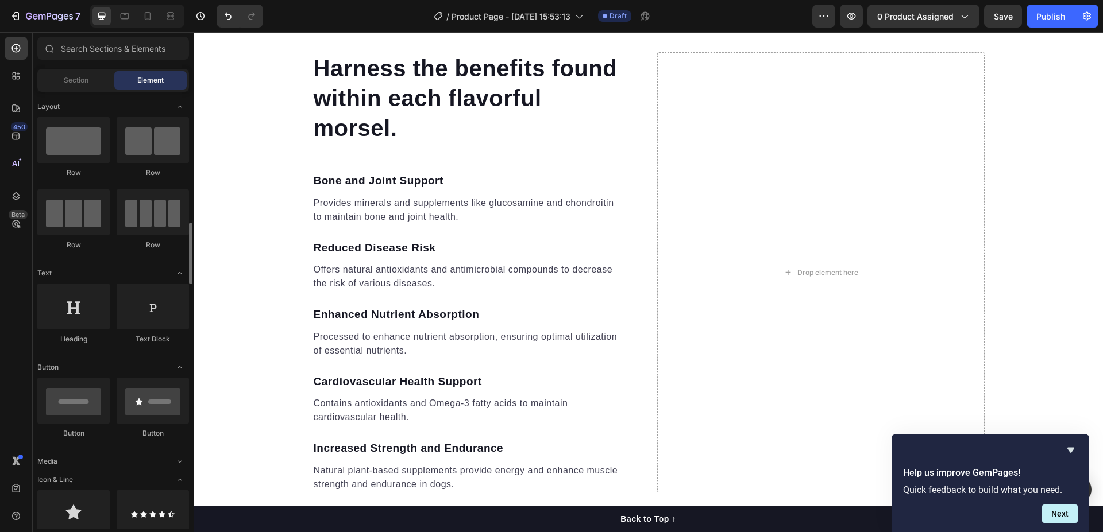
scroll to position [115, 0]
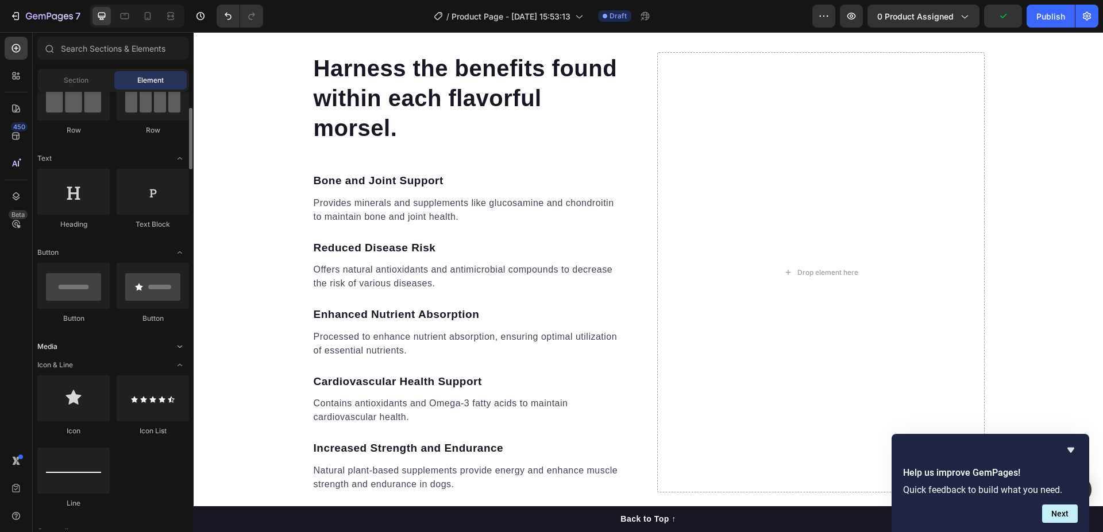
click at [61, 349] on div "Media" at bounding box center [113, 346] width 152 height 11
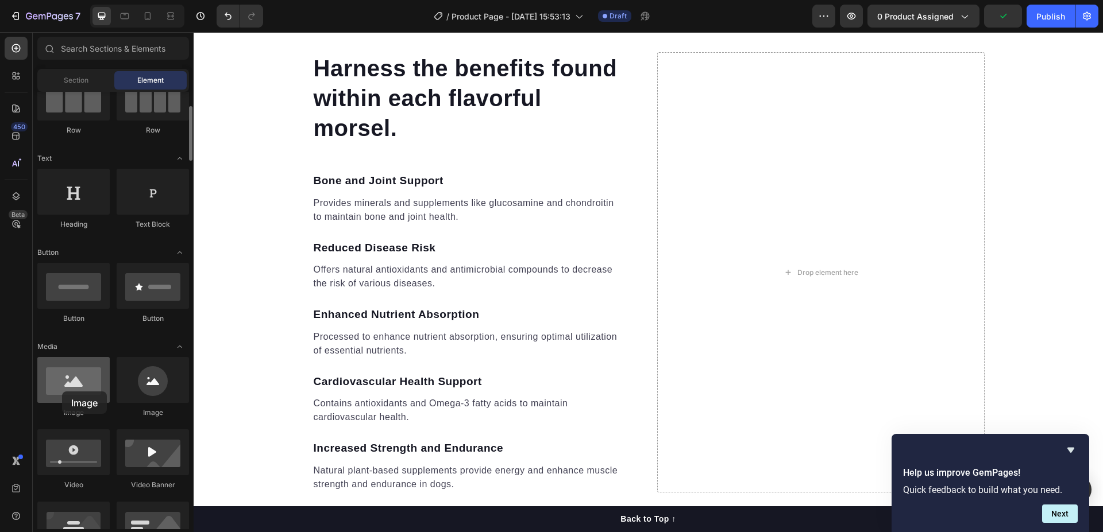
click at [62, 392] on div at bounding box center [73, 380] width 72 height 46
click at [80, 388] on div at bounding box center [73, 380] width 72 height 46
click at [82, 410] on div "Image" at bounding box center [73, 413] width 72 height 10
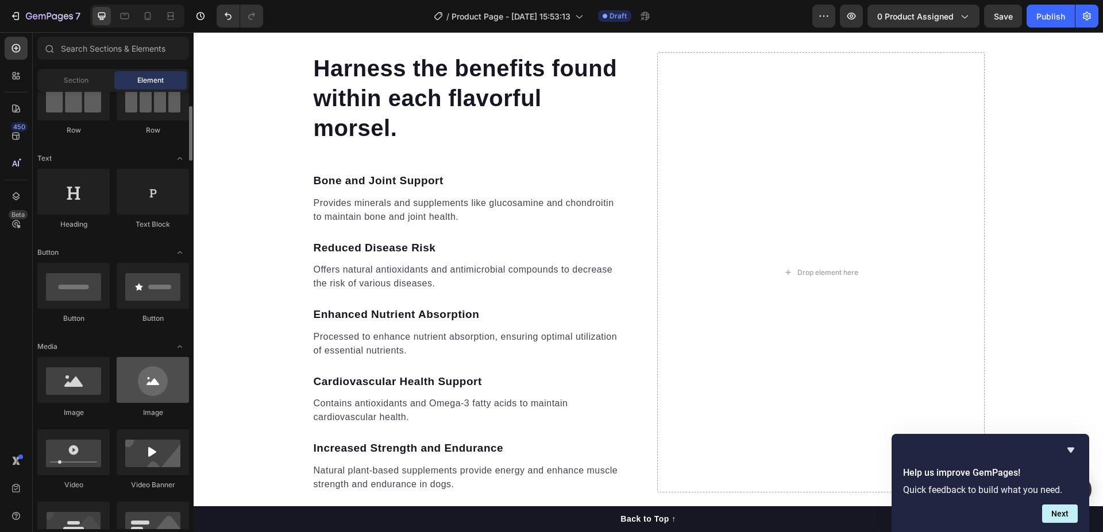
click at [153, 397] on div at bounding box center [153, 380] width 72 height 46
click at [87, 467] on div at bounding box center [73, 453] width 72 height 46
click at [140, 461] on div at bounding box center [153, 453] width 72 height 46
click at [165, 378] on div at bounding box center [153, 380] width 72 height 46
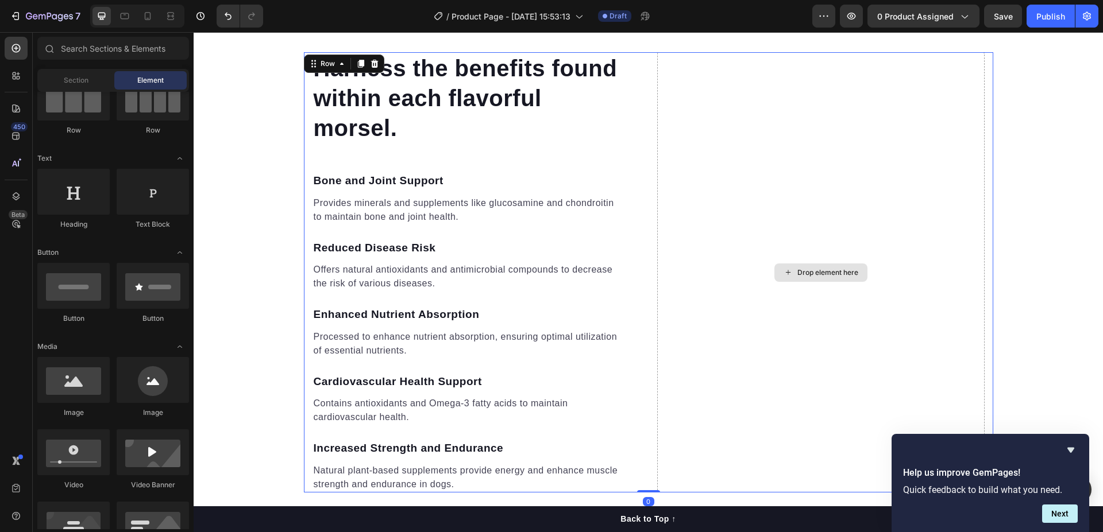
click at [713, 267] on div "Drop element here" at bounding box center [820, 272] width 327 height 441
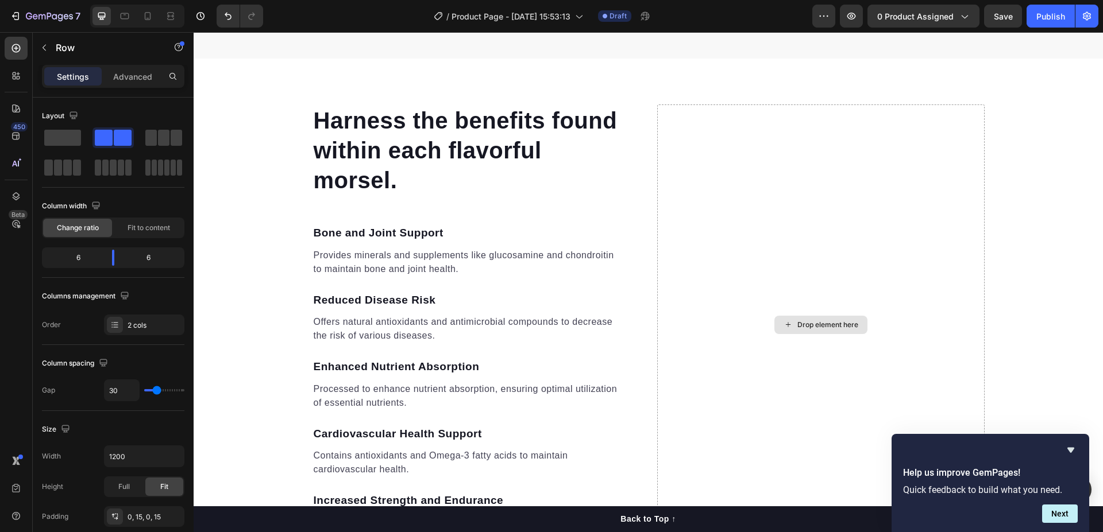
scroll to position [1930, 0]
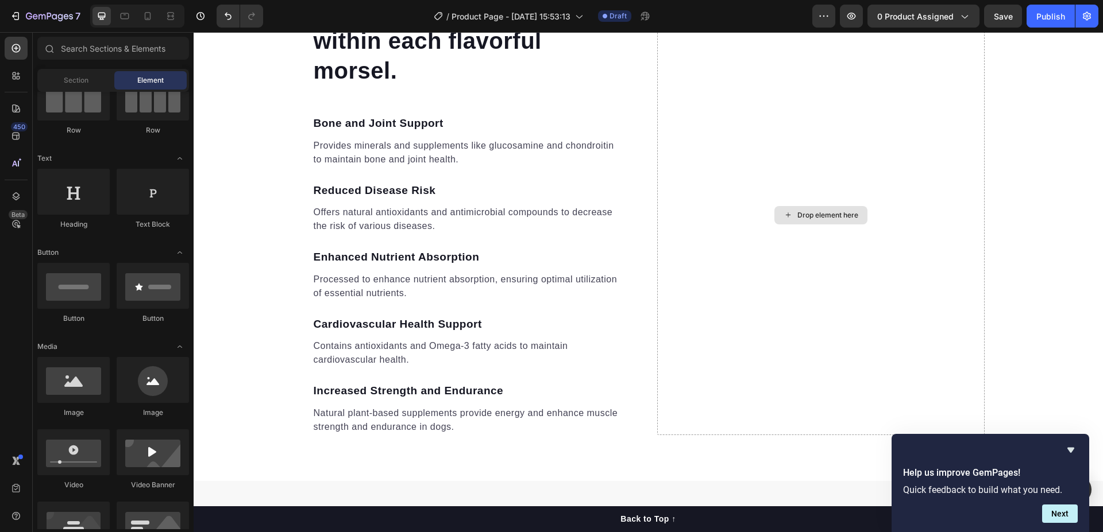
click at [800, 219] on div "Drop element here" at bounding box center [827, 215] width 61 height 9
click at [798, 219] on div "Drop element here" at bounding box center [827, 215] width 61 height 9
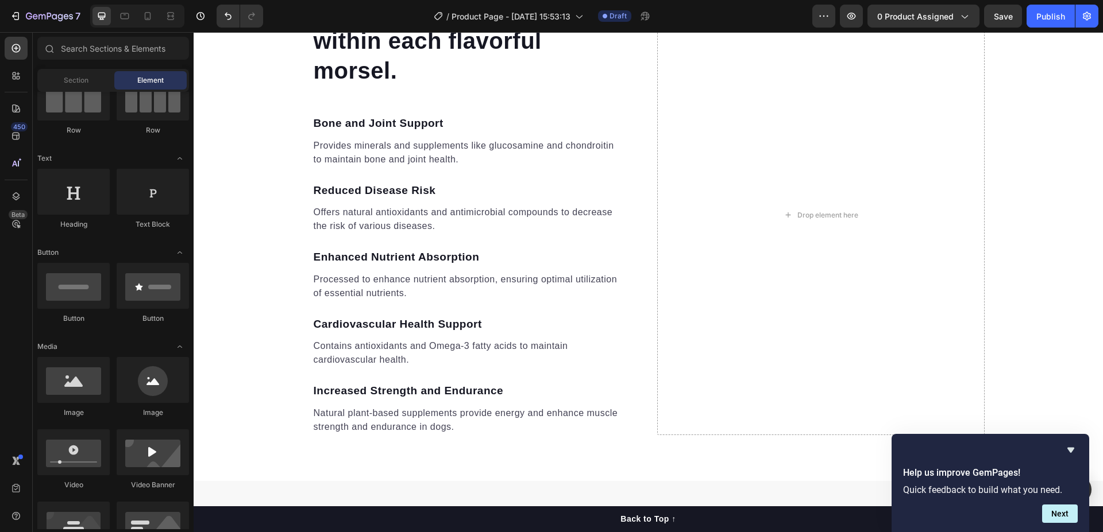
click at [87, 91] on div "Section Element" at bounding box center [113, 80] width 152 height 23
click at [68, 74] on div "Section" at bounding box center [76, 80] width 72 height 18
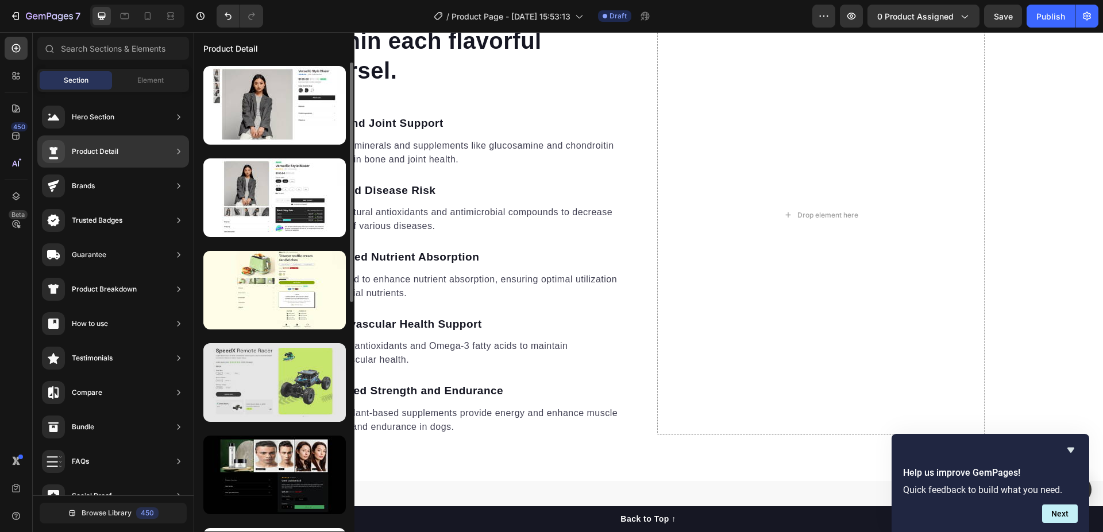
click at [277, 396] on div at bounding box center [274, 382] width 142 height 79
click at [265, 400] on div at bounding box center [274, 382] width 142 height 79
click at [264, 387] on div at bounding box center [274, 382] width 142 height 79
click at [286, 396] on div at bounding box center [274, 382] width 142 height 79
click at [298, 392] on div at bounding box center [274, 382] width 142 height 79
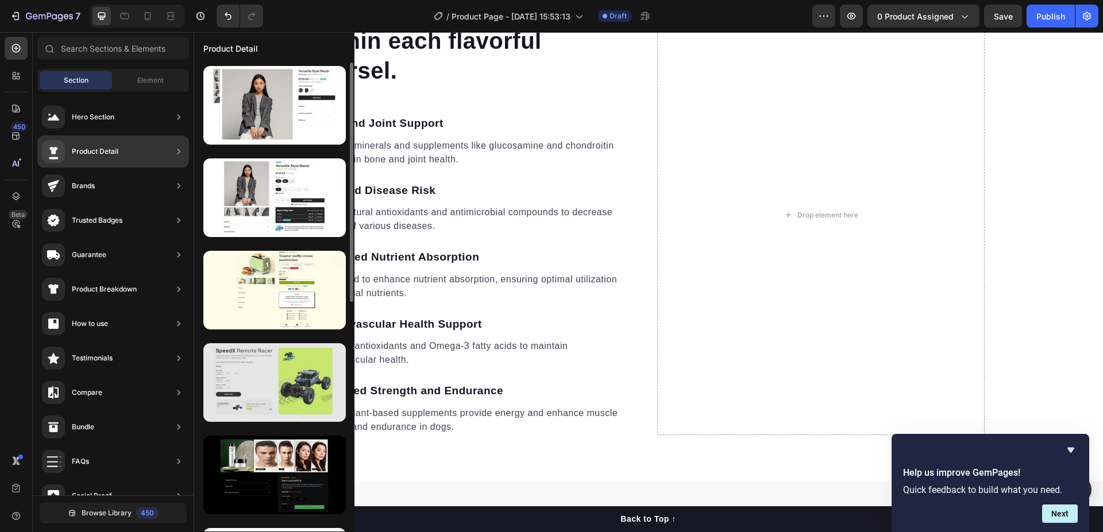
click at [318, 390] on div at bounding box center [274, 382] width 142 height 79
click at [279, 388] on div at bounding box center [274, 382] width 142 height 79
click at [302, 381] on div at bounding box center [274, 382] width 142 height 79
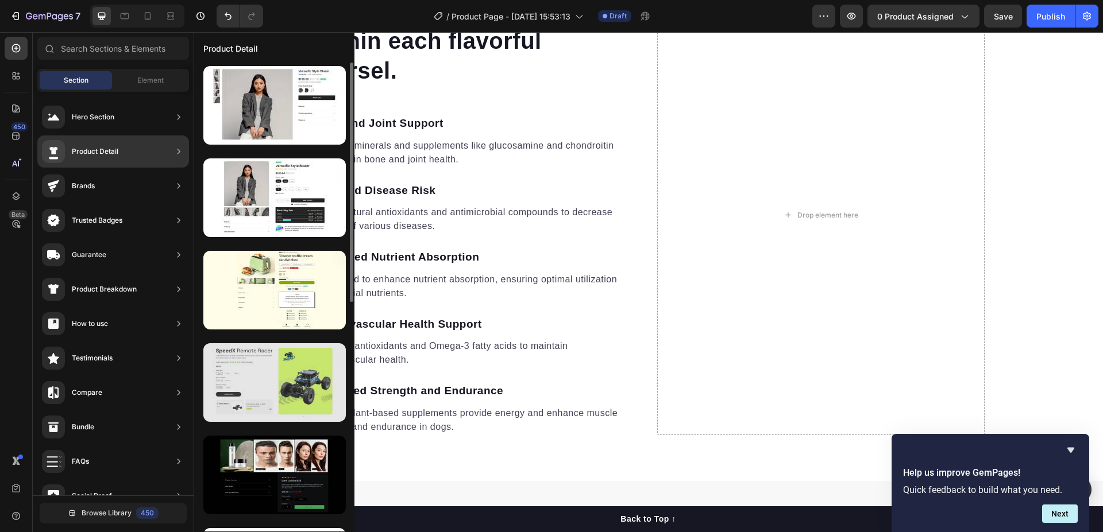
click at [302, 381] on div at bounding box center [274, 382] width 142 height 79
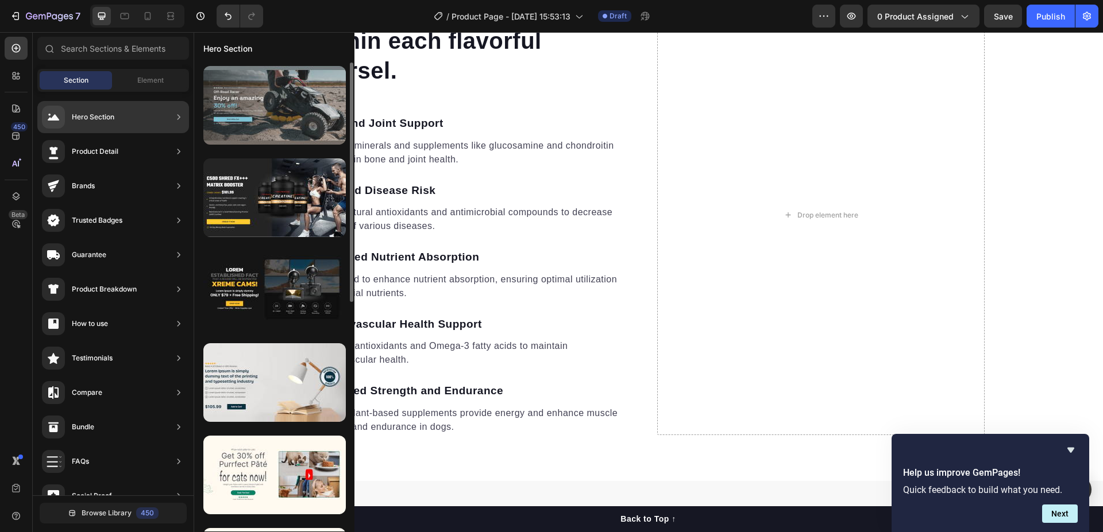
click at [228, 112] on div at bounding box center [274, 105] width 142 height 79
click at [281, 120] on div at bounding box center [274, 105] width 142 height 79
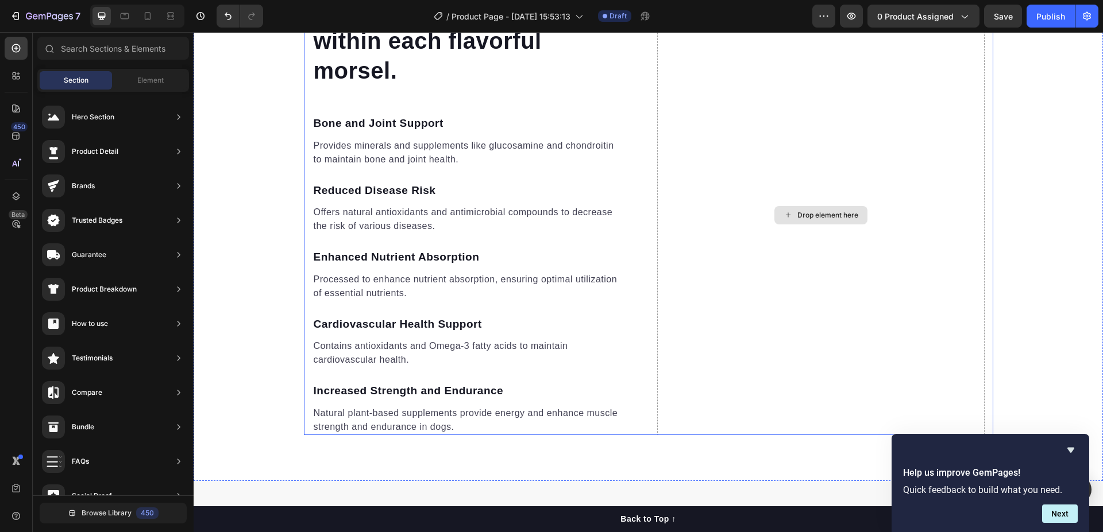
click at [819, 219] on div "Drop element here" at bounding box center [827, 215] width 61 height 9
click at [806, 218] on div "Drop element here" at bounding box center [827, 215] width 61 height 9
click at [155, 77] on span "Element" at bounding box center [150, 80] width 26 height 10
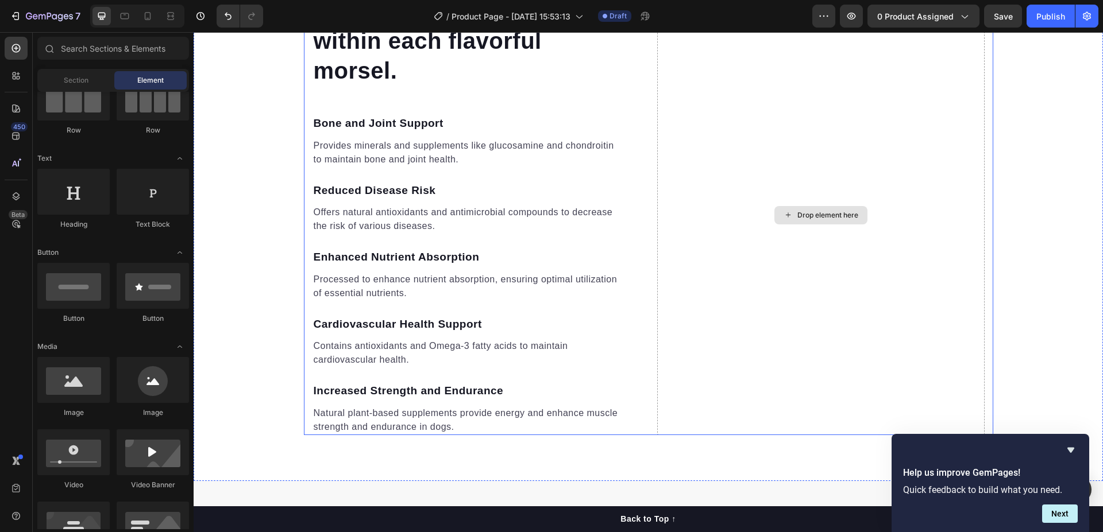
click at [798, 222] on div "Drop element here" at bounding box center [820, 215] width 93 height 18
click at [785, 212] on icon at bounding box center [787, 215] width 9 height 10
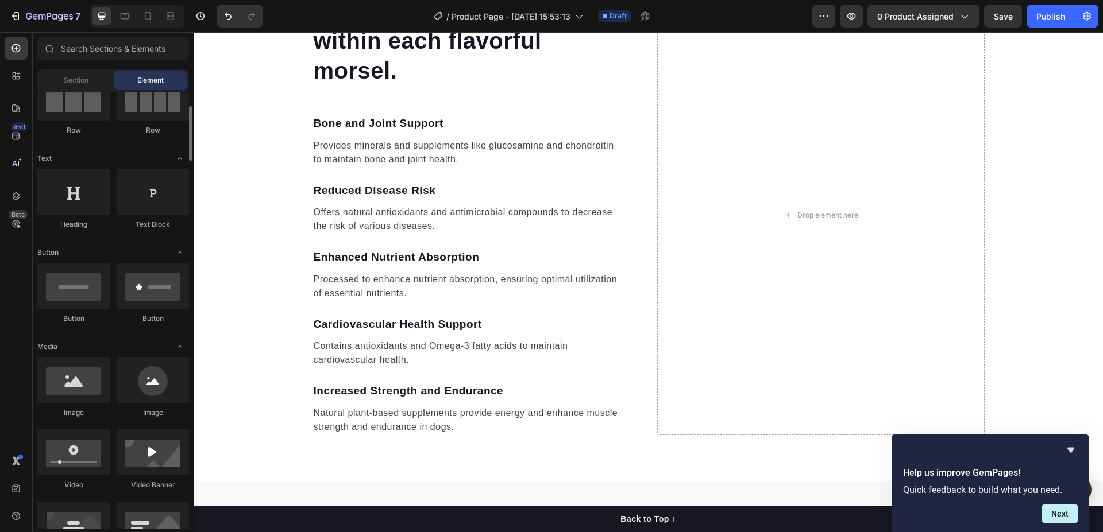
scroll to position [230, 0]
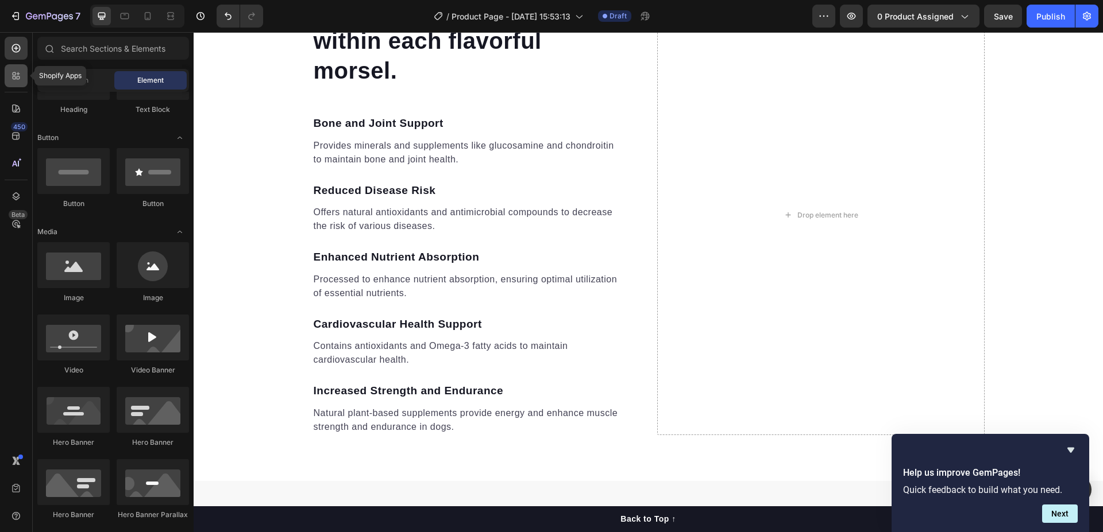
click at [16, 76] on icon at bounding box center [15, 75] width 11 height 11
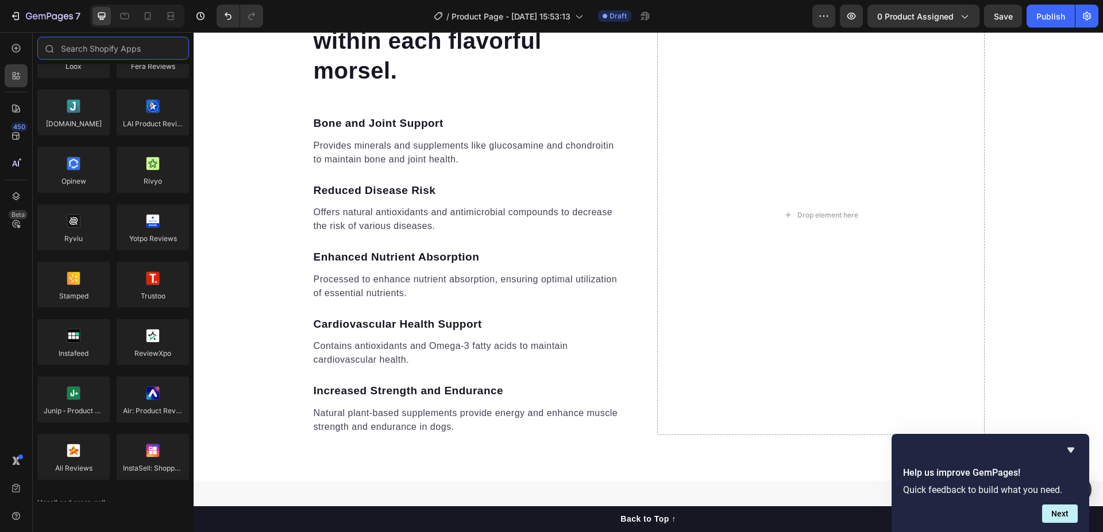
scroll to position [0, 0]
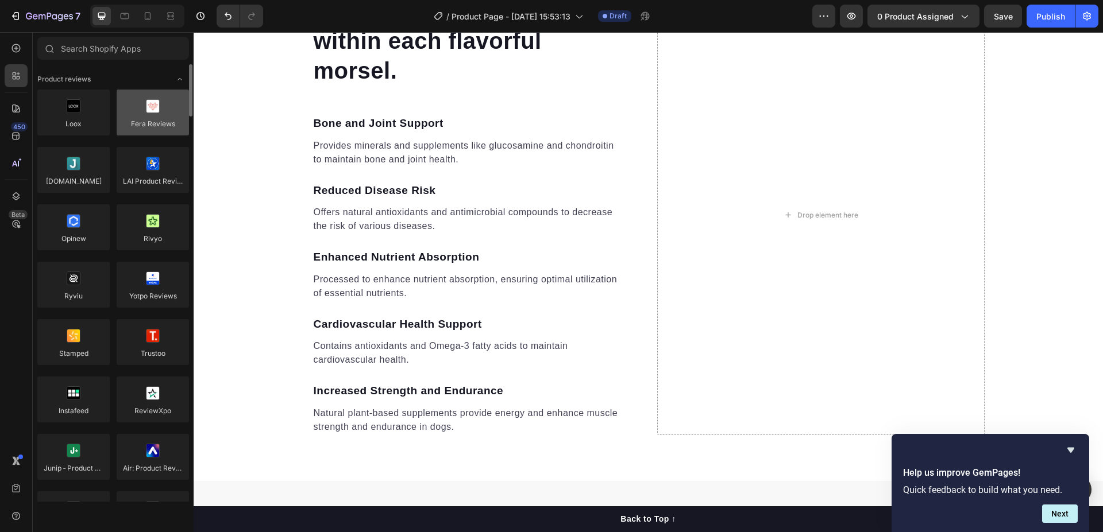
click at [160, 128] on div at bounding box center [153, 113] width 72 height 46
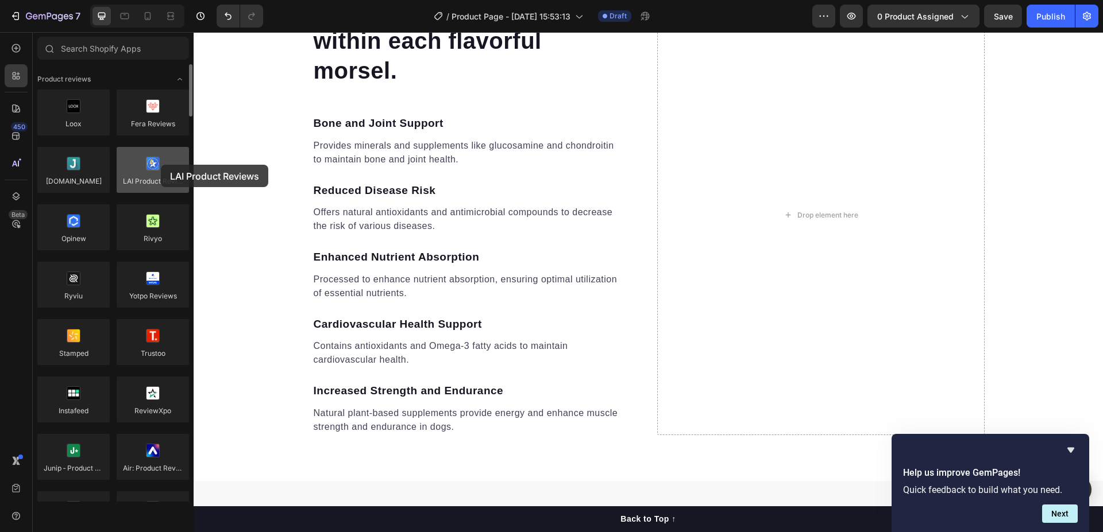
click at [161, 165] on div at bounding box center [153, 170] width 72 height 46
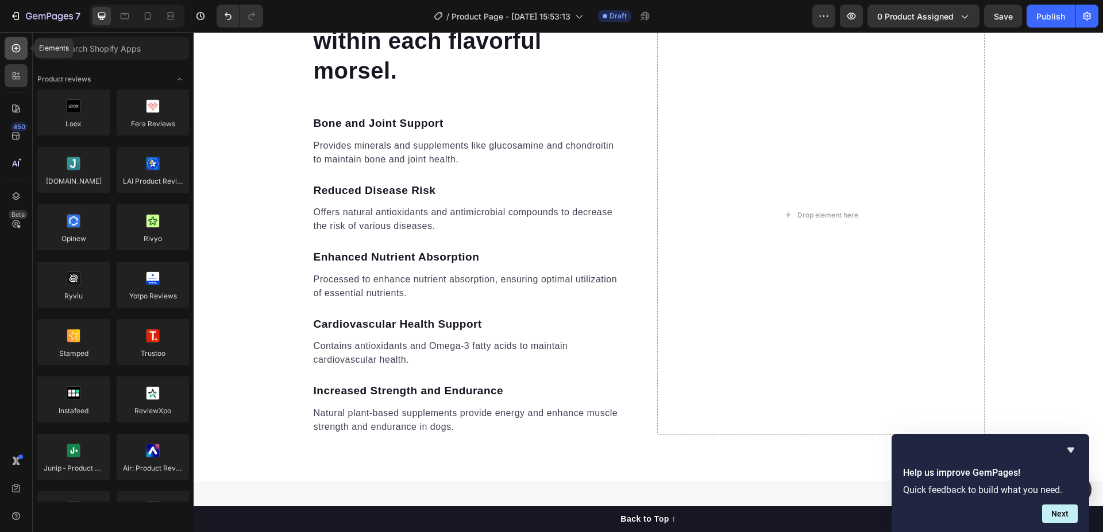
click at [12, 49] on icon at bounding box center [16, 48] width 9 height 9
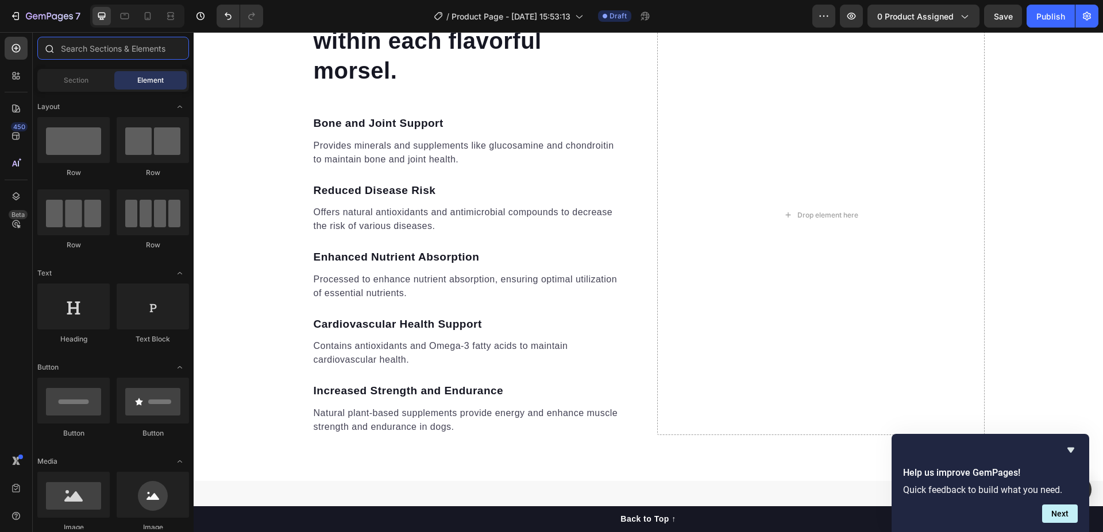
click at [71, 47] on input "text" at bounding box center [113, 48] width 152 height 23
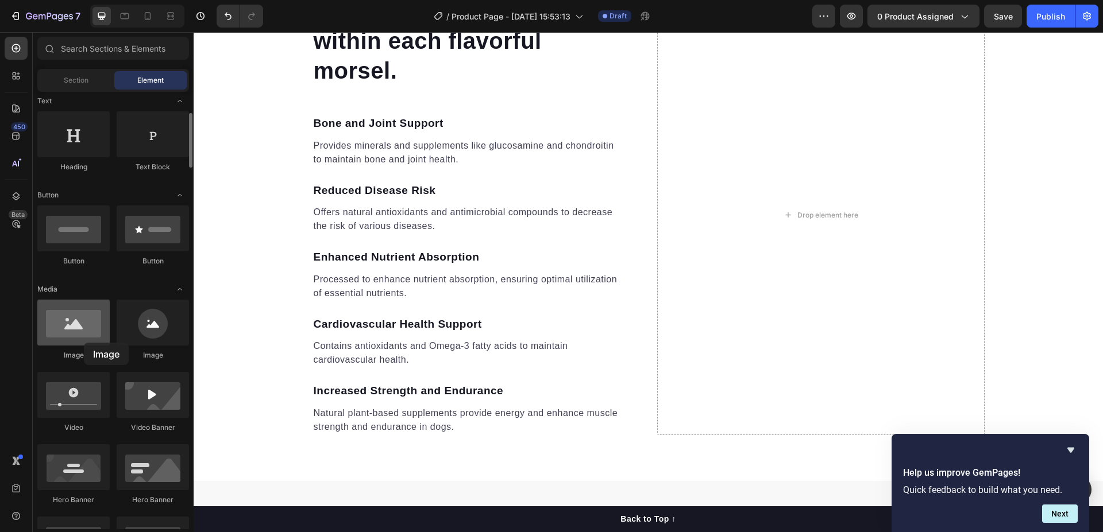
click at [84, 343] on div at bounding box center [73, 323] width 72 height 46
click at [76, 330] on div at bounding box center [73, 323] width 72 height 46
click at [137, 339] on div at bounding box center [153, 323] width 72 height 46
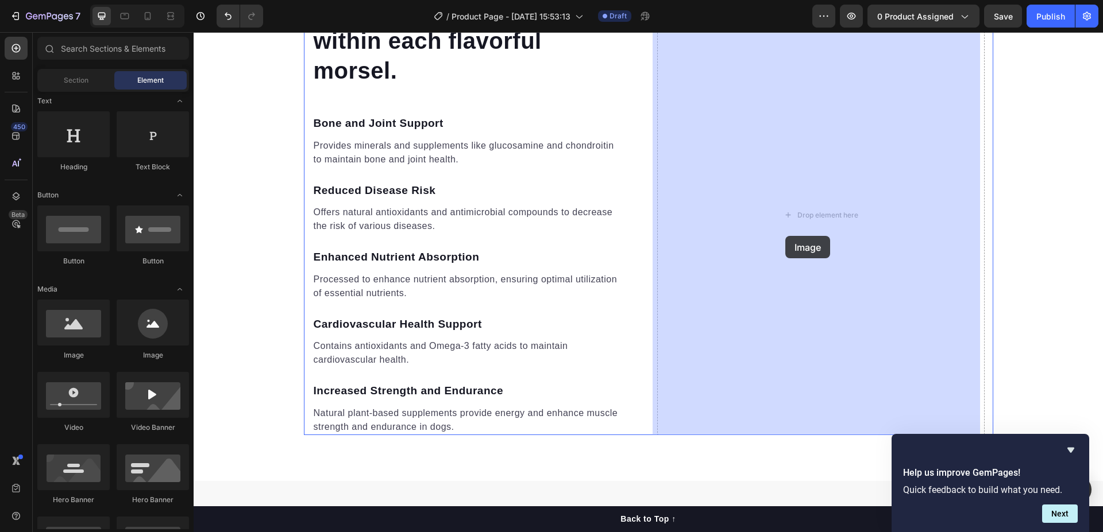
drag, startPoint x: 291, startPoint y: 372, endPoint x: 785, endPoint y: 236, distance: 512.9
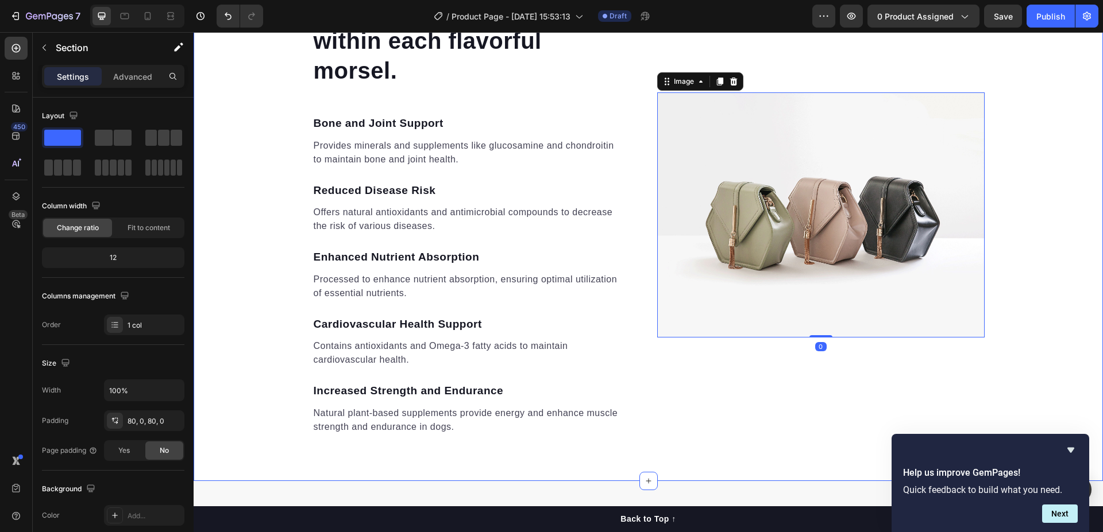
click at [1030, 242] on div "Harness the benefits found within each flavorful morsel. Heading Bone and Joint…" at bounding box center [648, 215] width 909 height 441
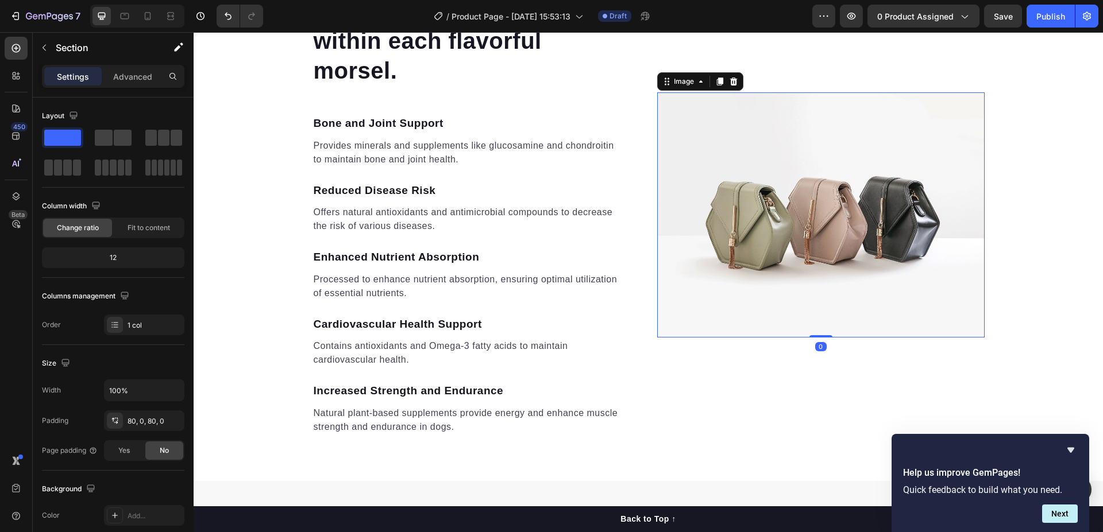
click at [813, 230] on img at bounding box center [820, 215] width 327 height 246
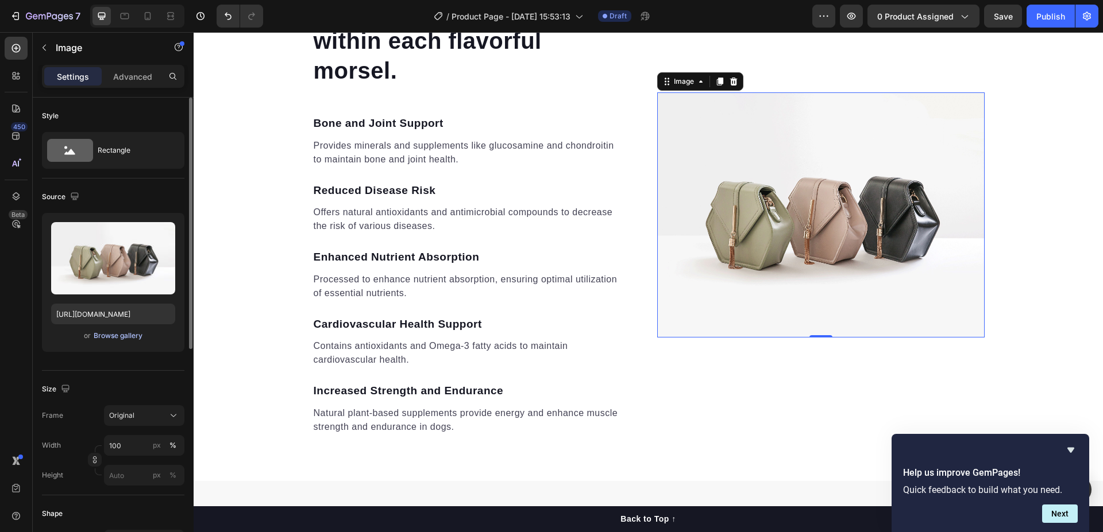
click at [123, 335] on div "Browse gallery" at bounding box center [118, 336] width 49 height 10
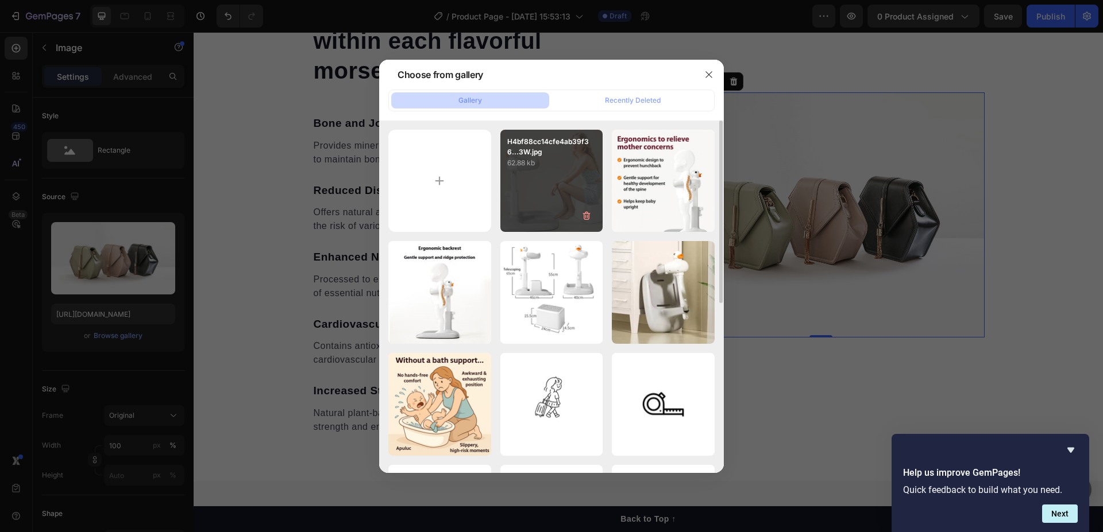
click at [526, 178] on div "H4bf88cc14cfe4ab39f36...3W.jpg 62.88 kb" at bounding box center [551, 181] width 103 height 103
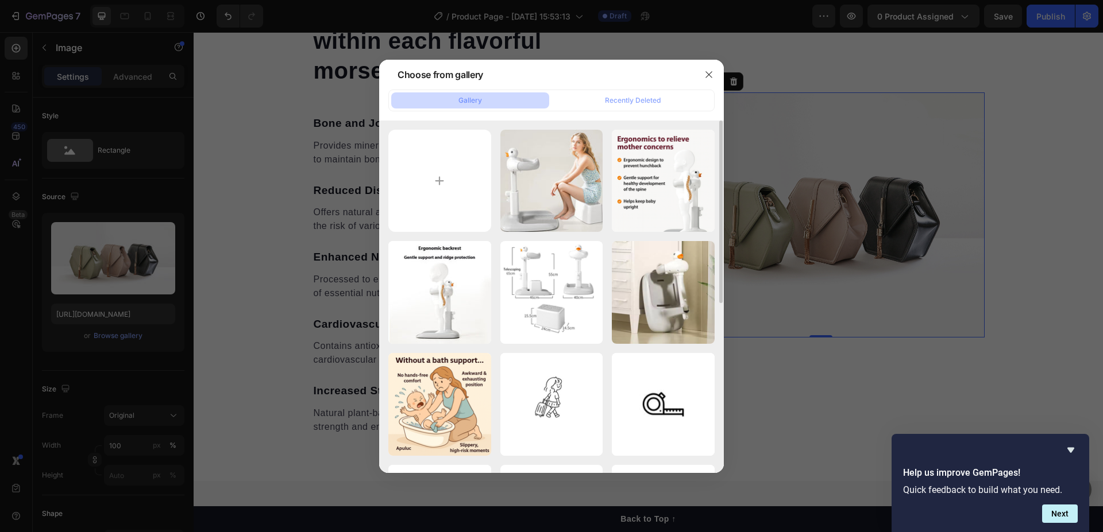
type input "https://cdn.shopify.com/s/files/1/0788/2303/1003/files/gempages_586240061788390…"
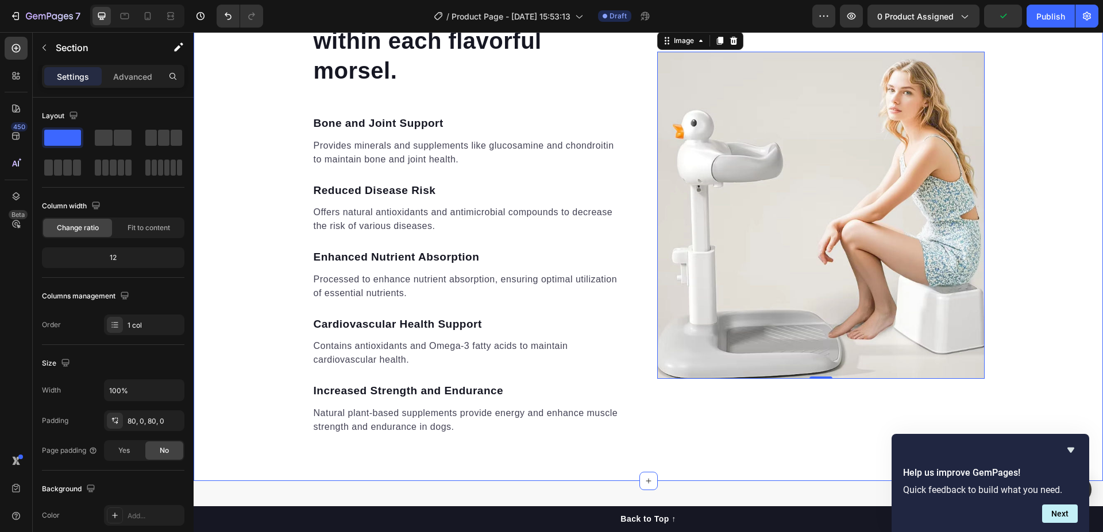
click at [1041, 245] on div "Harness the benefits found within each flavorful morsel. Heading Bone and Joint…" at bounding box center [648, 215] width 909 height 441
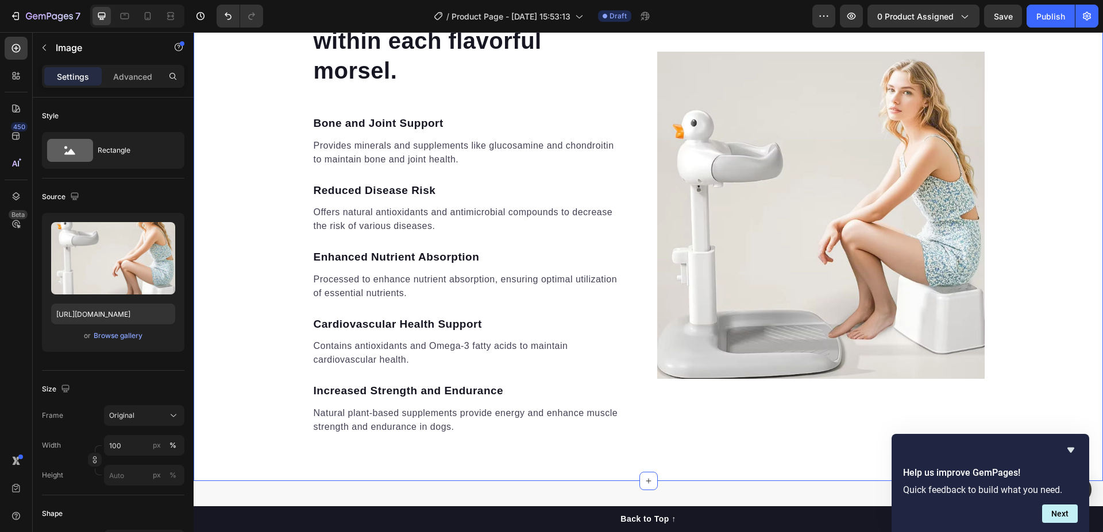
click at [1041, 225] on div "Harness the benefits found within each flavorful morsel. Heading Bone and Joint…" at bounding box center [648, 215] width 909 height 441
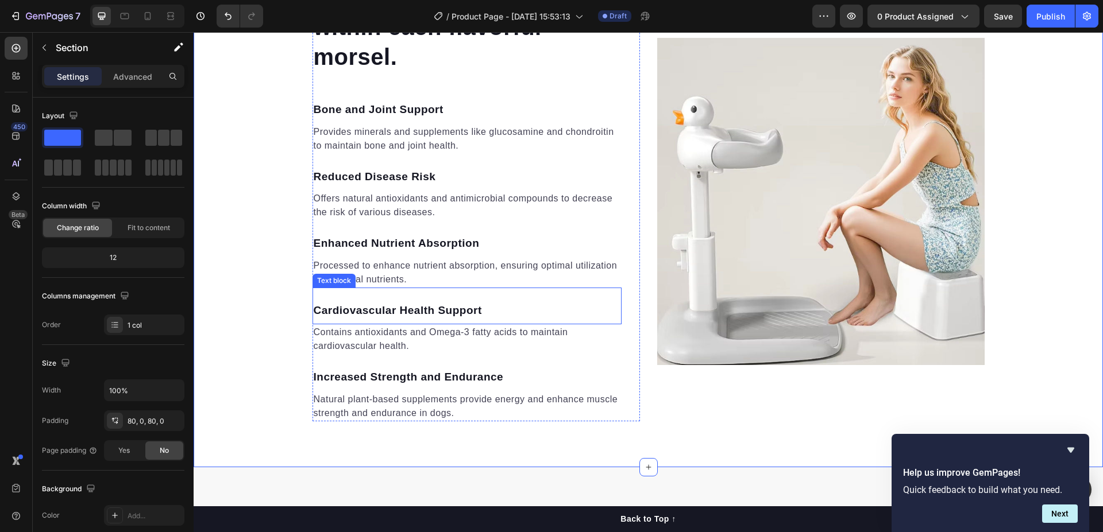
scroll to position [1872, 0]
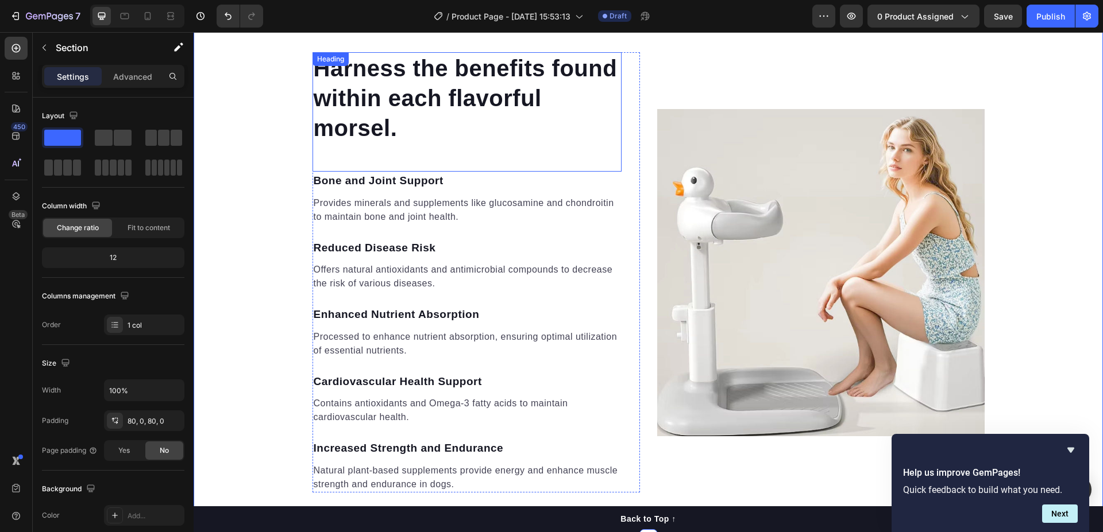
click at [316, 67] on div "Harness the benefits found within each flavorful morsel. Heading" at bounding box center [466, 111] width 309 height 119
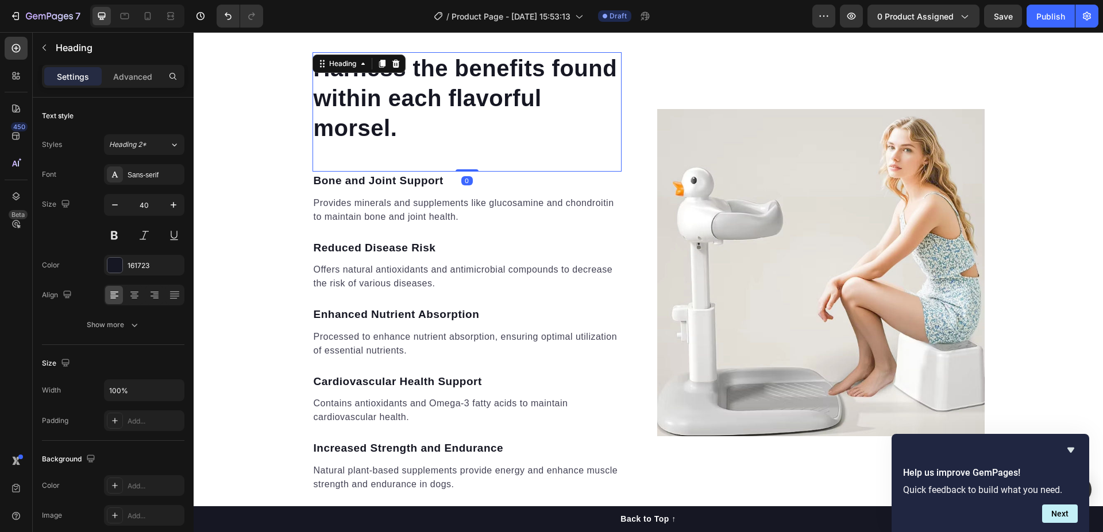
click at [320, 67] on icon at bounding box center [321, 67] width 2 height 2
drag, startPoint x: 423, startPoint y: 129, endPoint x: 412, endPoint y: 130, distance: 10.4
click at [423, 129] on p "Harness the benefits found within each flavorful morsel." at bounding box center [467, 98] width 307 height 90
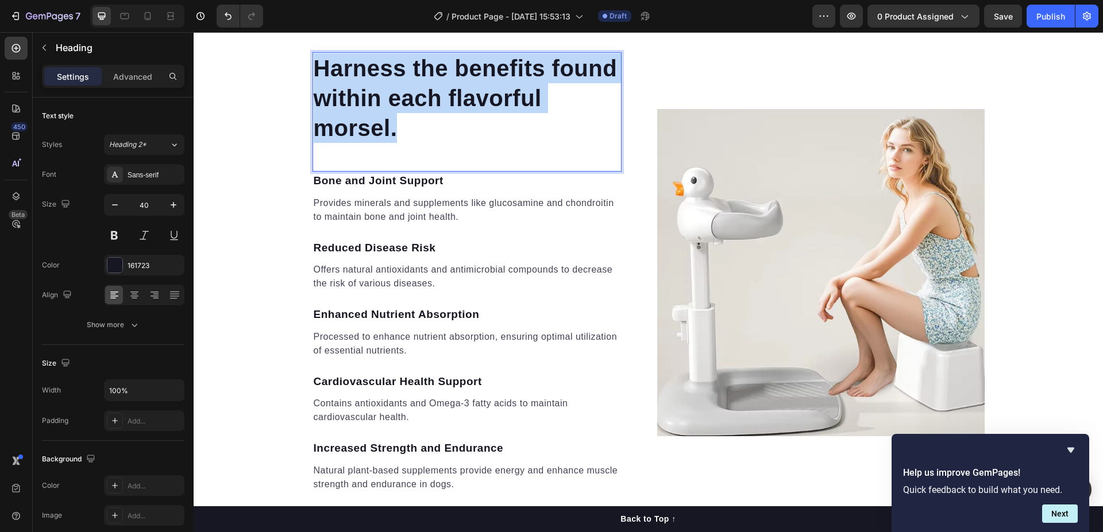
drag, startPoint x: 412, startPoint y: 129, endPoint x: 315, endPoint y: 64, distance: 116.0
click at [315, 64] on p "Harness the benefits found within each flavorful morsel." at bounding box center [467, 98] width 307 height 90
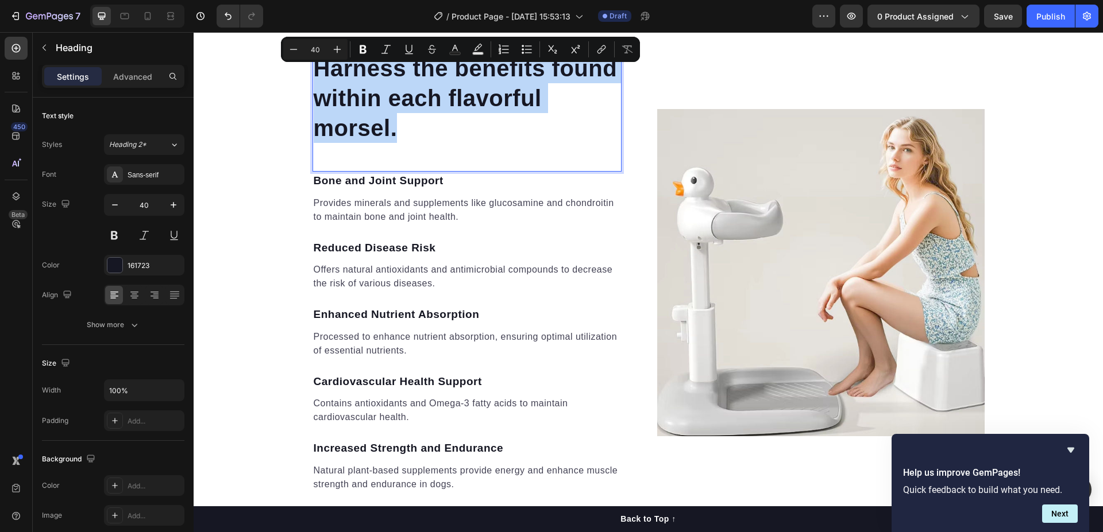
copy p "Harness the benefits found within each flavorful morsel."
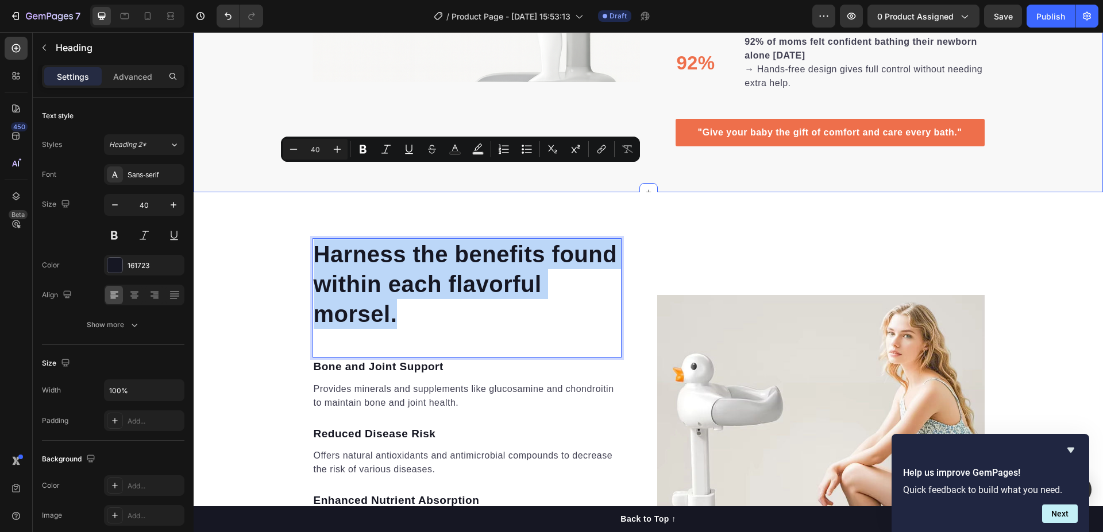
scroll to position [1643, 0]
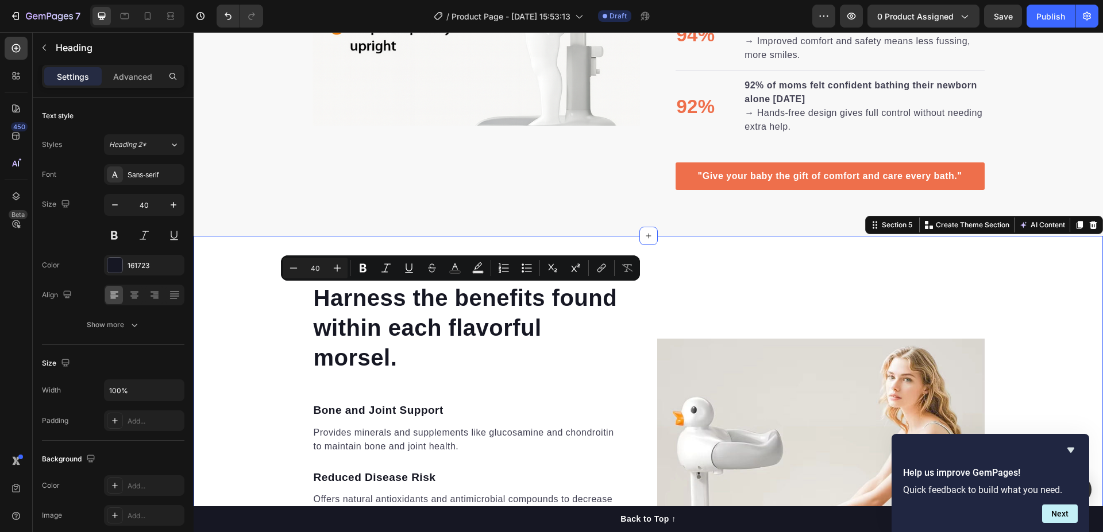
click at [241, 263] on div "Harness the benefits found within each flavorful morsel. Heading Bone and Joint…" at bounding box center [648, 502] width 909 height 532
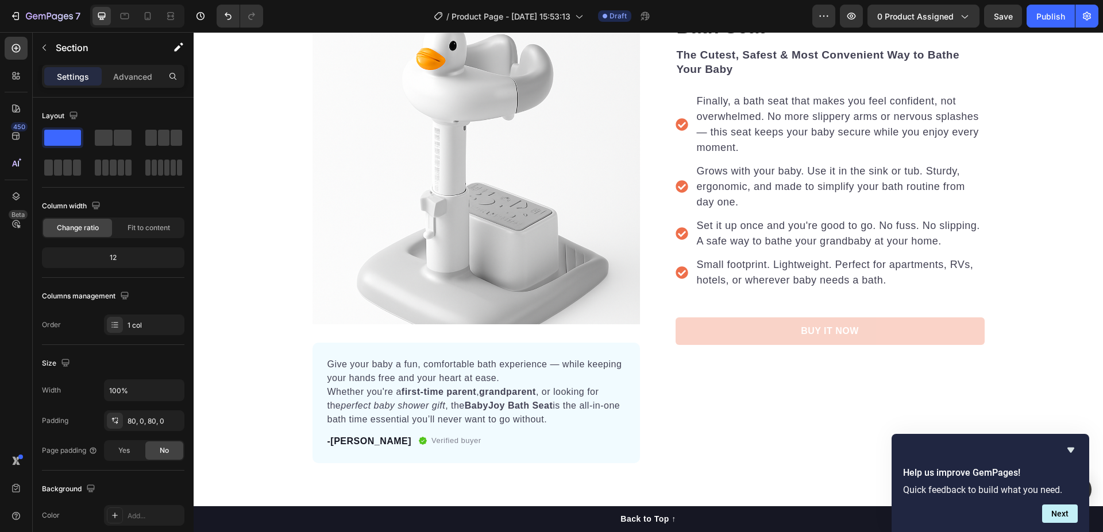
scroll to position [34, 0]
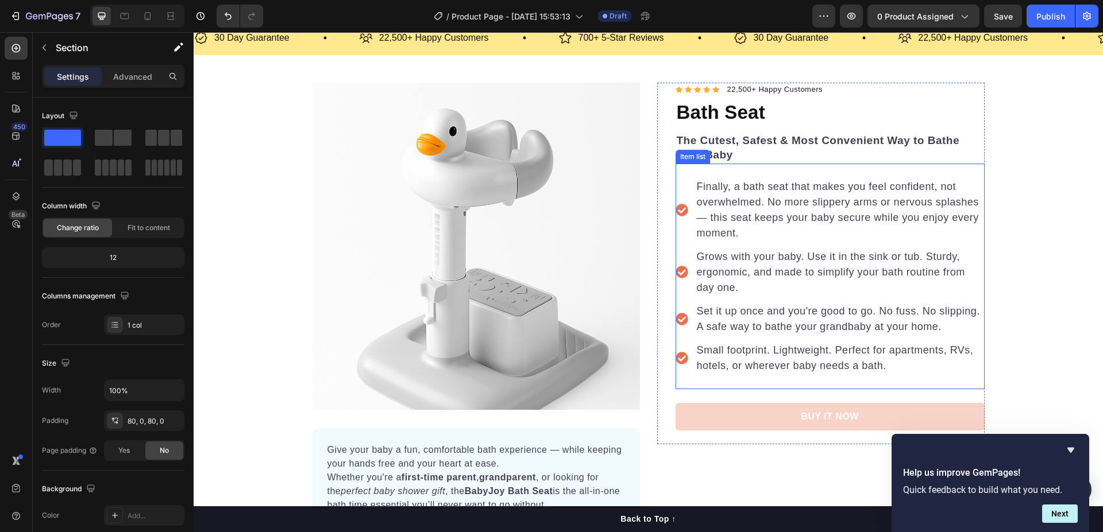
click at [709, 191] on span "Finally, a bath seat that makes you feel confident, not overwhelmed. No more sl…" at bounding box center [838, 210] width 282 height 58
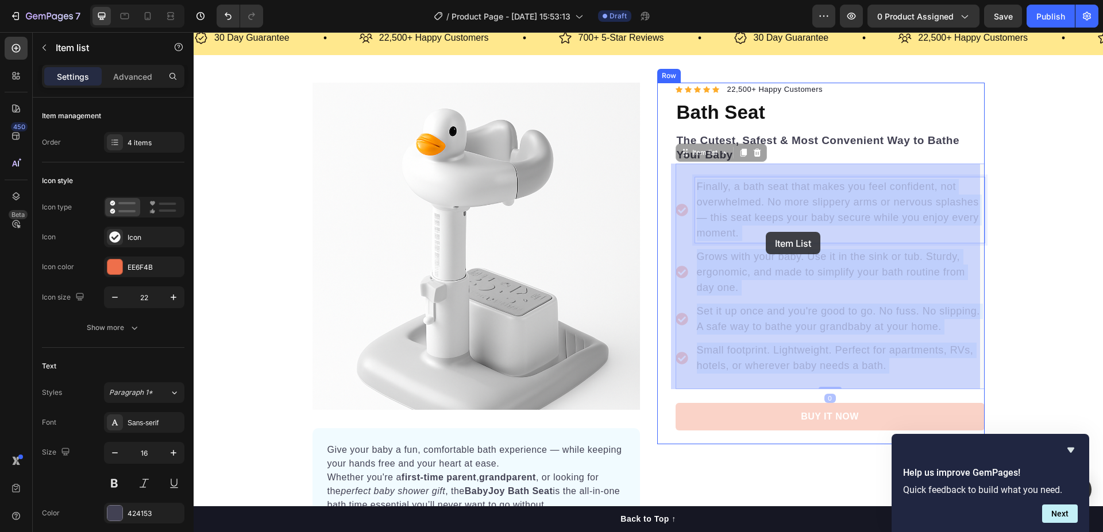
drag, startPoint x: 690, startPoint y: 183, endPoint x: 774, endPoint y: 224, distance: 93.5
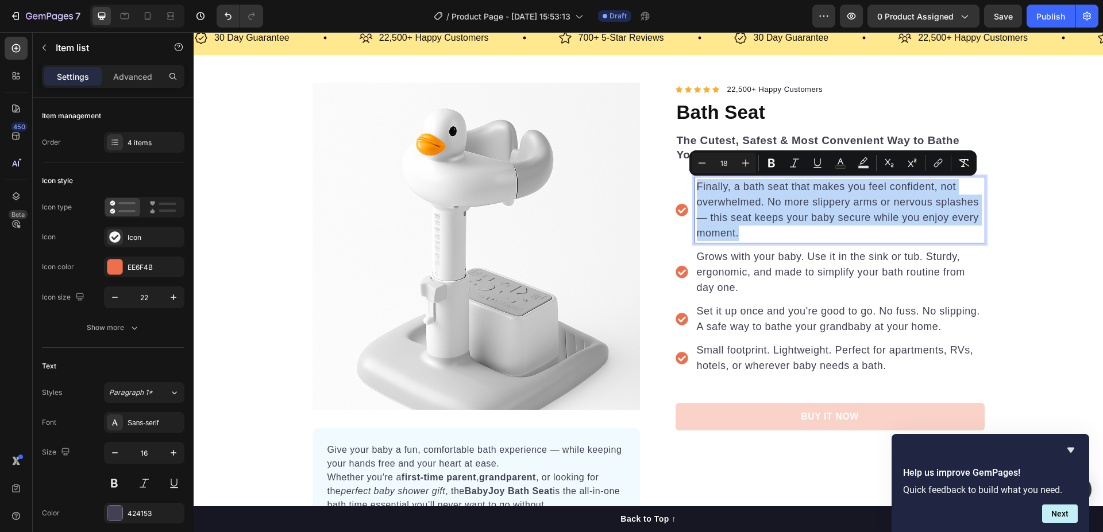
drag, startPoint x: 742, startPoint y: 234, endPoint x: 693, endPoint y: 183, distance: 70.7
click at [697, 183] on p "Finally, a bath seat that makes you feel confident, not overwhelmed. No more sl…" at bounding box center [840, 210] width 286 height 62
copy span "Finally, a bath seat that makes you feel confident, not overwhelmed. No more sl…"
click at [232, 242] on div "Product Images Give your baby a fun, comfortable bath experience — while keepin…" at bounding box center [648, 316] width 909 height 466
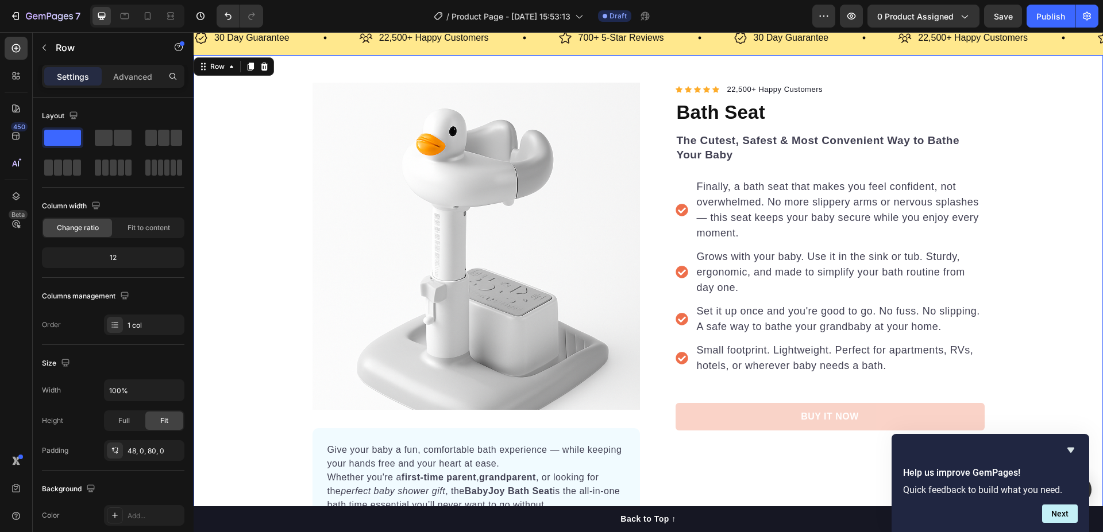
scroll to position [92, 0]
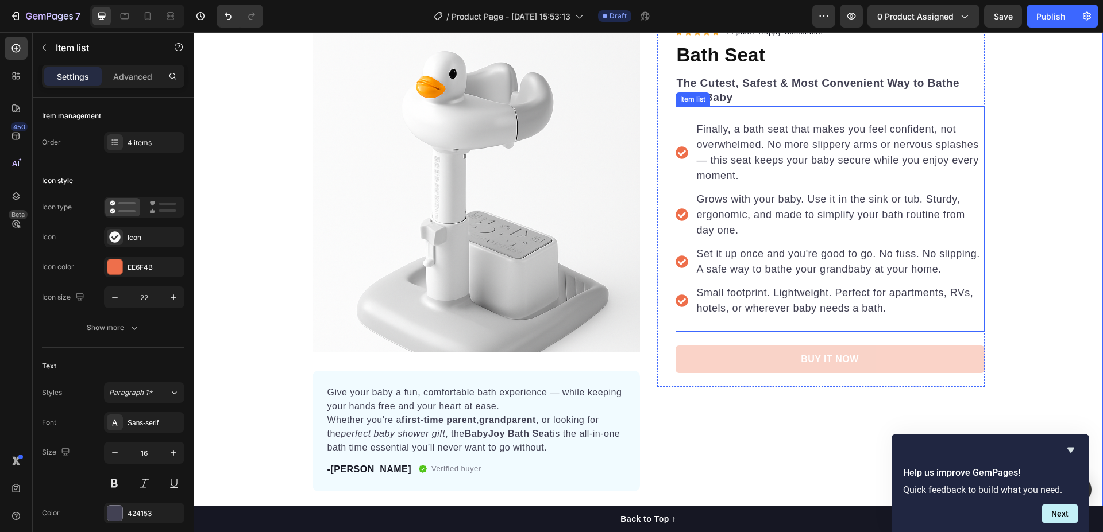
click at [736, 234] on p "Grows with your baby. Use it in the sink or tub. Sturdy, ergonomic, and made to…" at bounding box center [840, 215] width 286 height 47
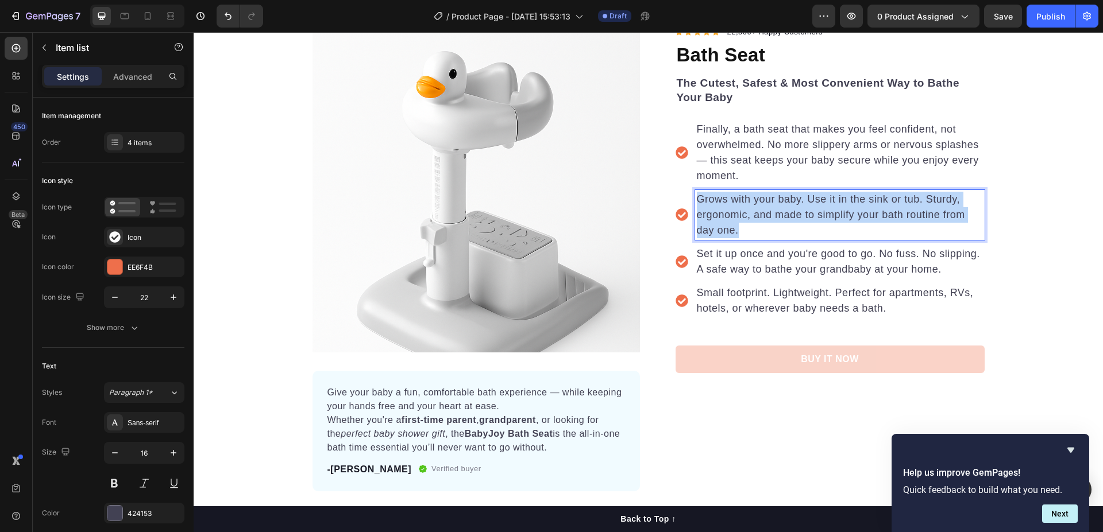
drag, startPoint x: 735, startPoint y: 231, endPoint x: 695, endPoint y: 195, distance: 53.7
click at [697, 195] on p "Grows with your baby. Use it in the sink or tub. Sturdy, ergonomic, and made to…" at bounding box center [840, 215] width 286 height 47
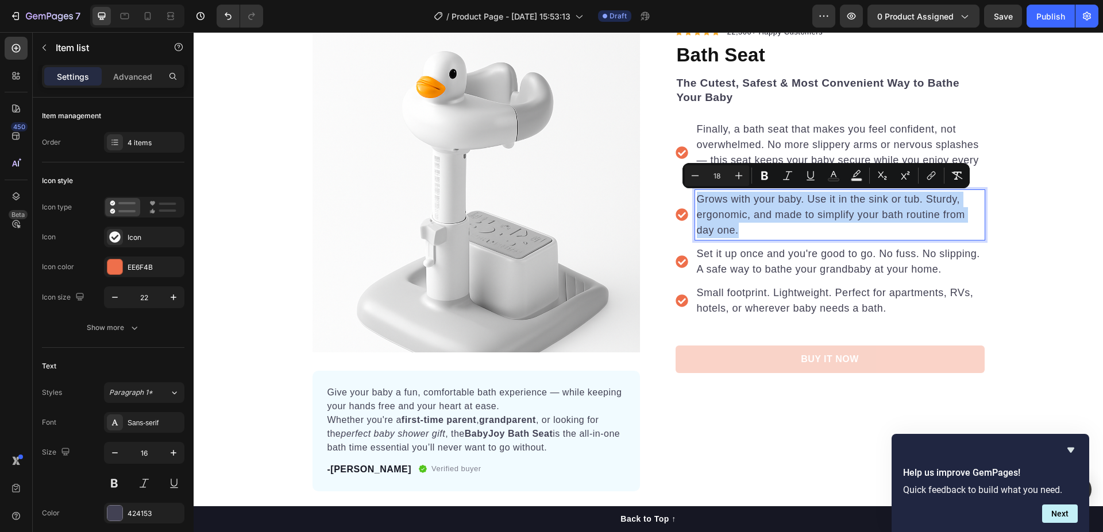
copy span "Grows with your baby. Use it in the sink or tub. Sturdy, ergonomic, and made to…"
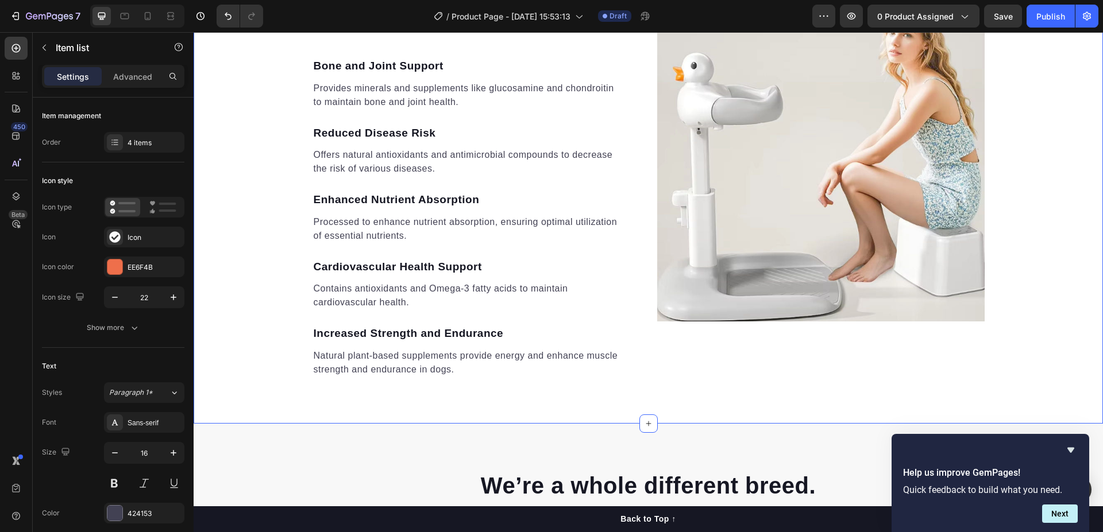
click at [267, 195] on div "Harness the benefits found within each flavorful morsel. Heading Bone and Joint…" at bounding box center [648, 157] width 909 height 441
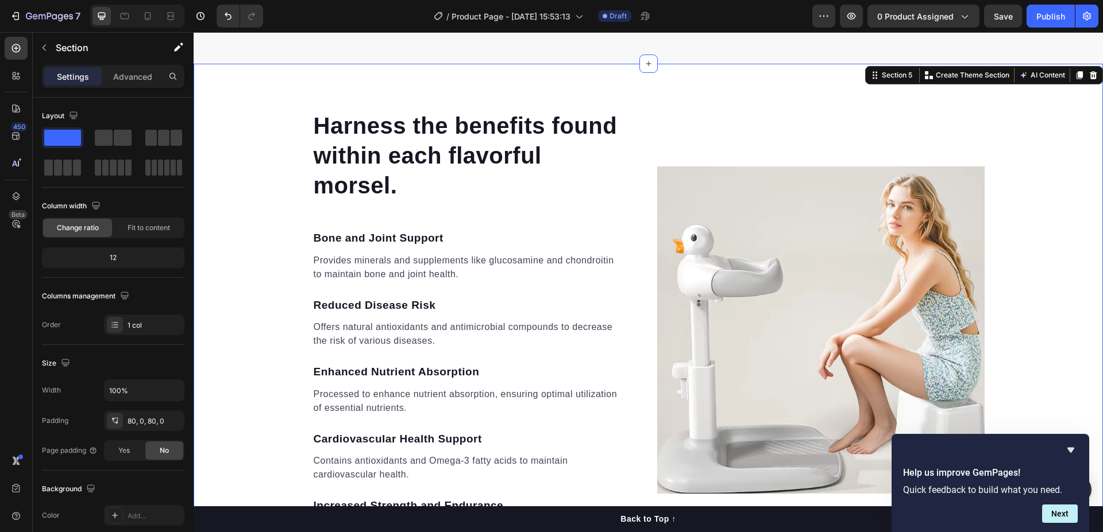
scroll to position [1758, 0]
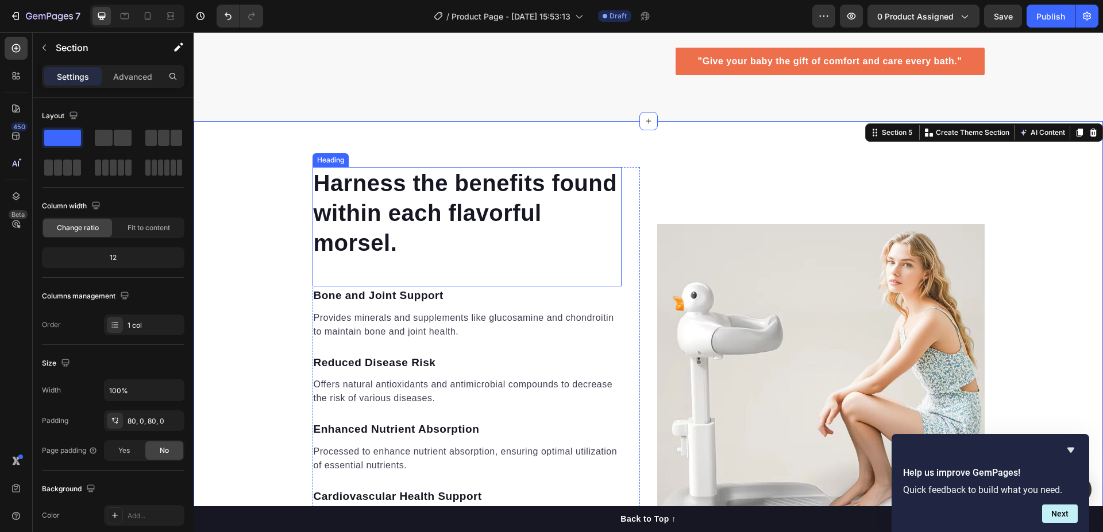
click at [372, 187] on p "Harness the benefits found within each flavorful morsel." at bounding box center [467, 213] width 307 height 90
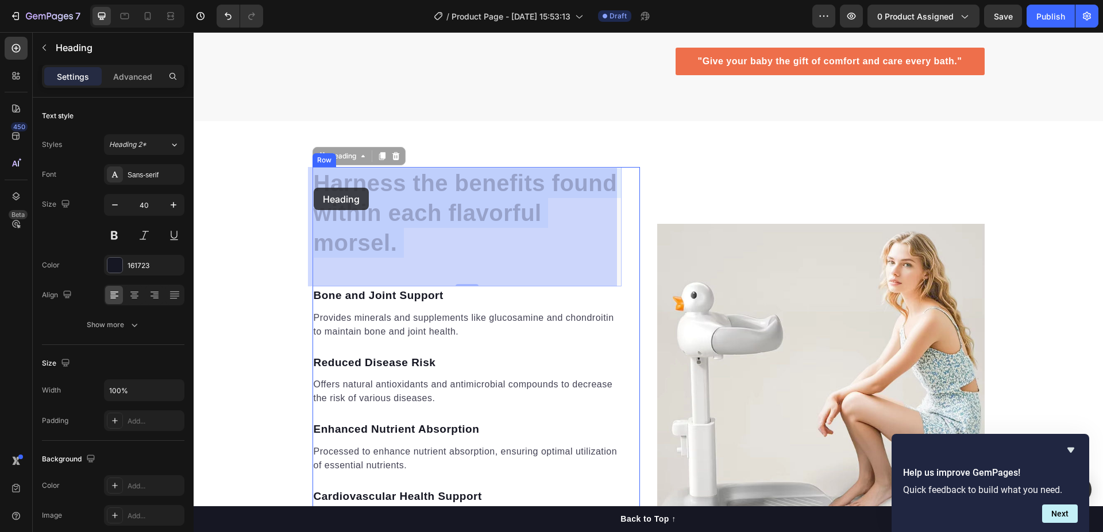
drag, startPoint x: 401, startPoint y: 240, endPoint x: 383, endPoint y: 207, distance: 37.8
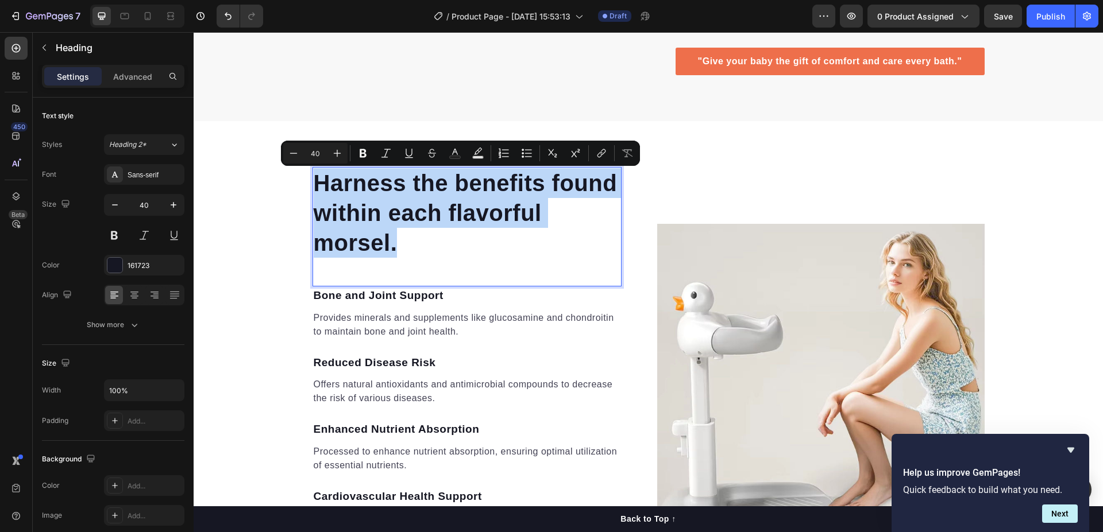
drag, startPoint x: 393, startPoint y: 246, endPoint x: 316, endPoint y: 186, distance: 97.4
click at [316, 186] on p "Harness the benefits found within each flavorful morsel." at bounding box center [467, 213] width 307 height 90
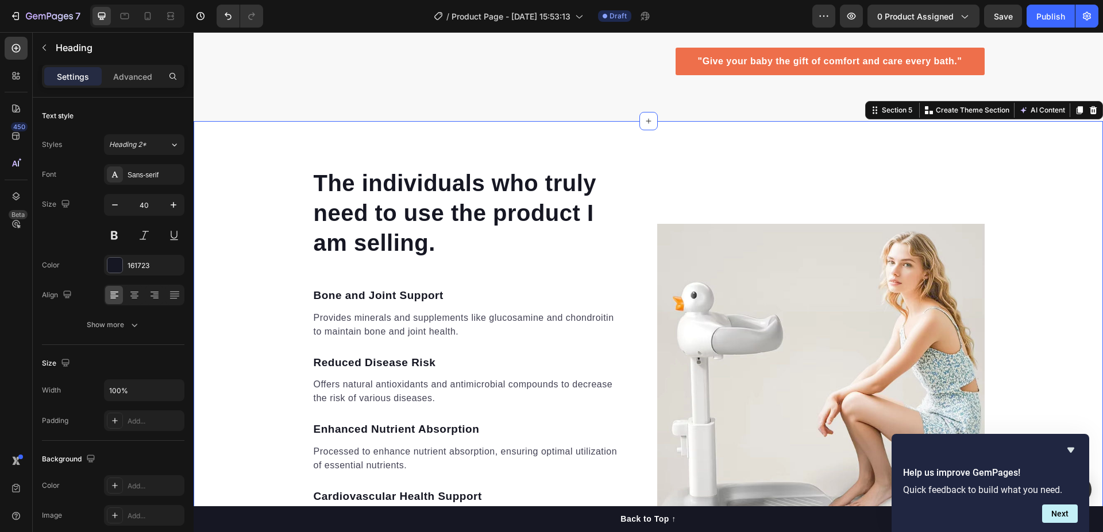
click at [267, 217] on div "The individuals who truly need to use the product I am selling. Heading Bone an…" at bounding box center [648, 387] width 909 height 441
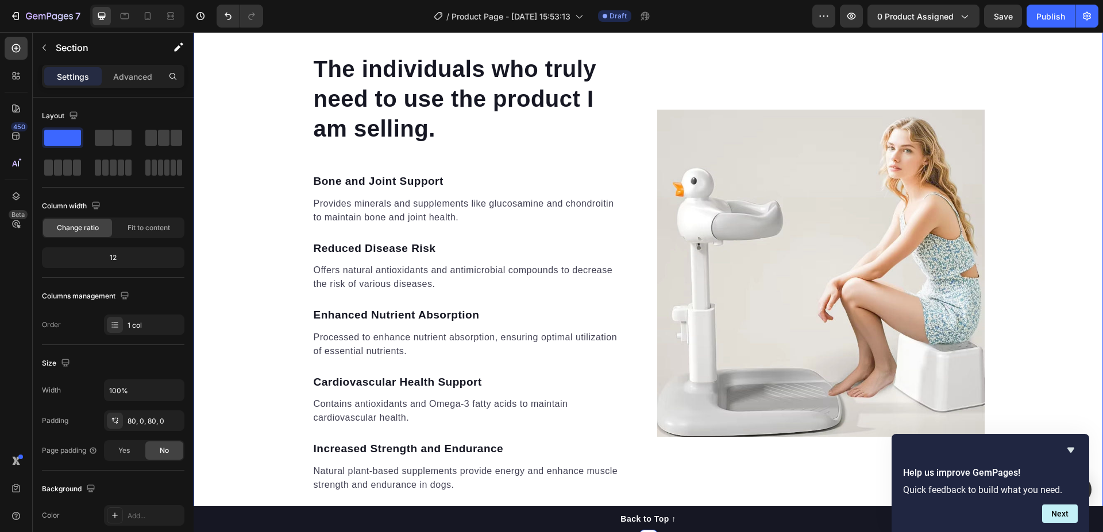
scroll to position [1872, 0]
click at [314, 180] on p "Bone and Joint Support" at bounding box center [467, 181] width 307 height 17
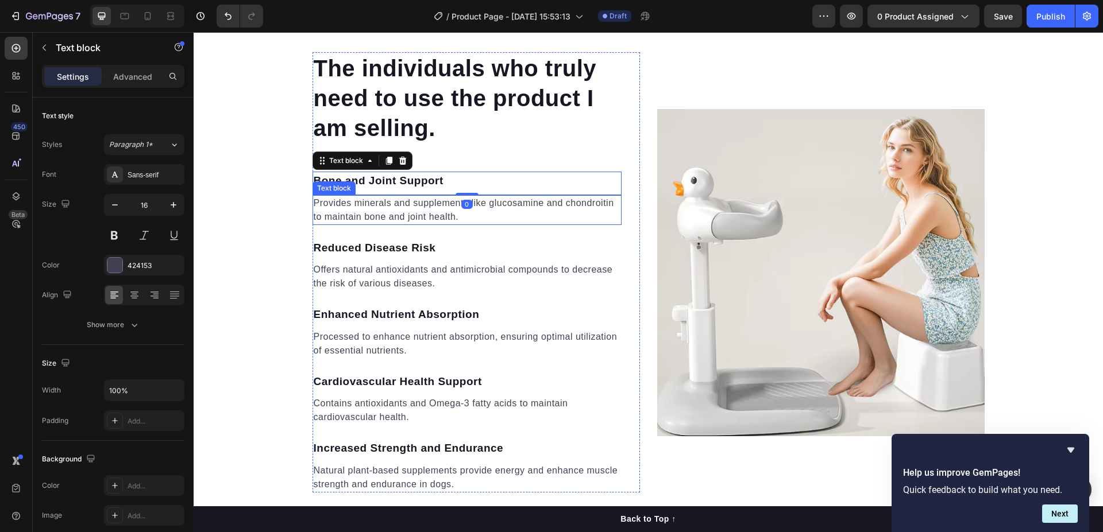
drag, startPoint x: 431, startPoint y: 211, endPoint x: 448, endPoint y: 212, distance: 17.2
click at [431, 211] on p "Provides minerals and supplements like glucosamine and chondroitin to maintain …" at bounding box center [467, 210] width 307 height 28
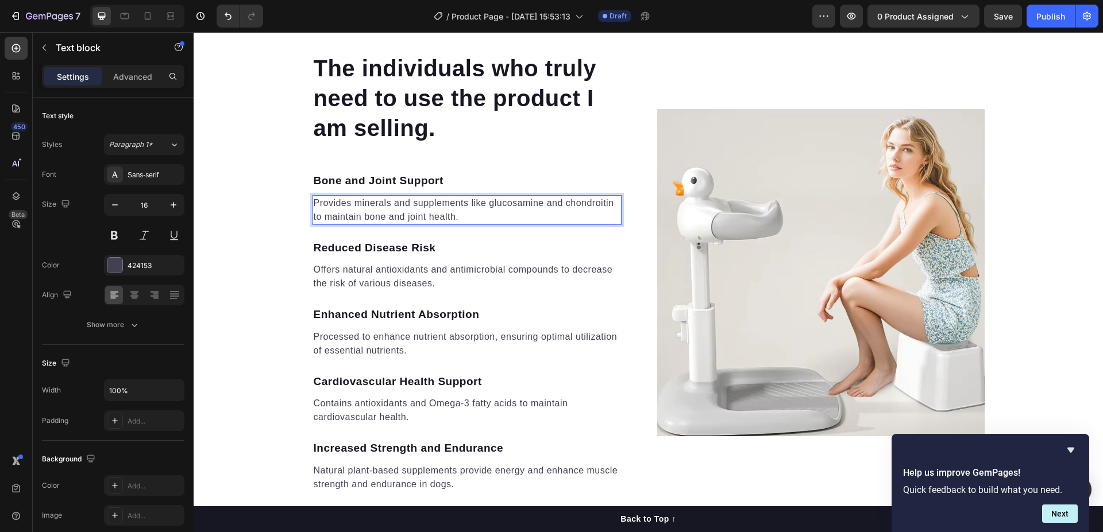
click at [461, 215] on p "Provides minerals and supplements like glucosamine and chondroitin to maintain …" at bounding box center [467, 210] width 307 height 28
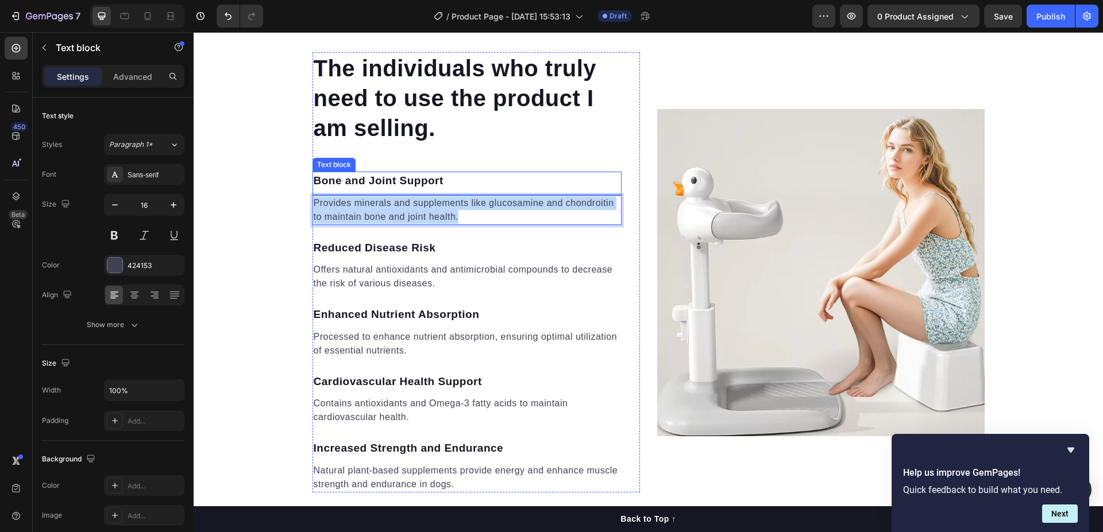
drag, startPoint x: 457, startPoint y: 215, endPoint x: 311, endPoint y: 171, distance: 152.8
click at [312, 171] on div "The individuals who truly need to use the product I am selling. Heading Bone an…" at bounding box center [466, 272] width 309 height 441
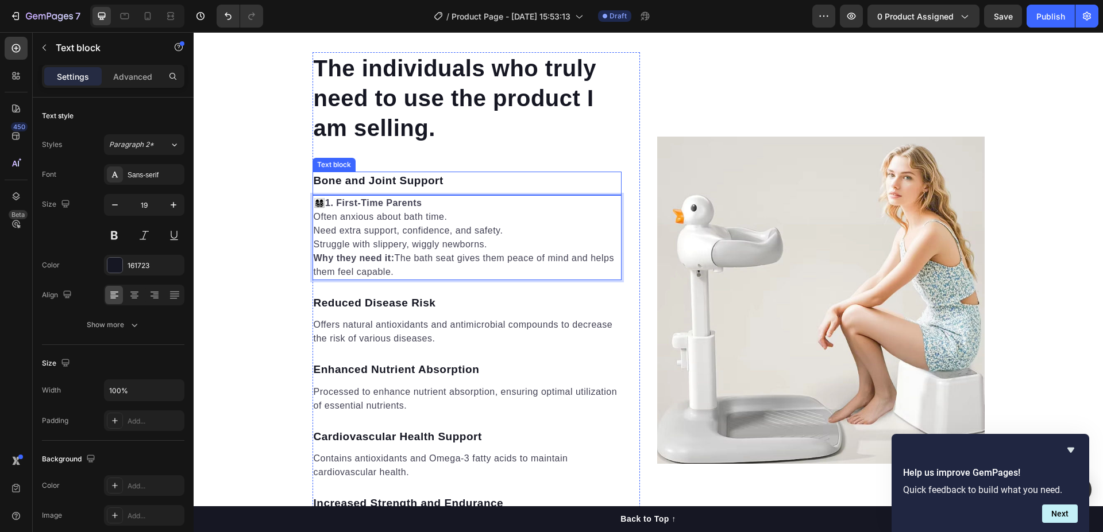
click at [439, 180] on p "Bone and Joint Support" at bounding box center [467, 181] width 307 height 17
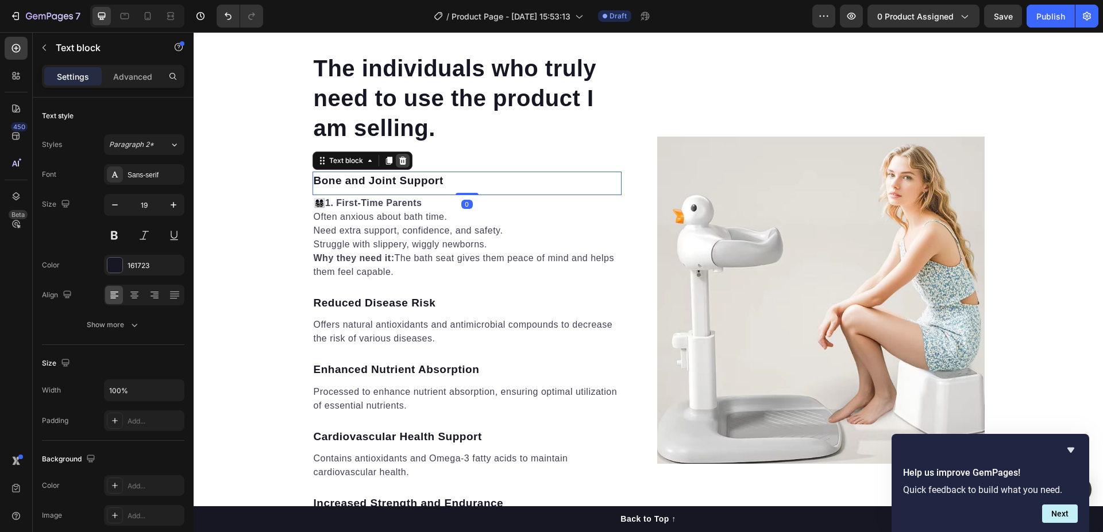
click at [399, 163] on icon at bounding box center [402, 161] width 7 height 8
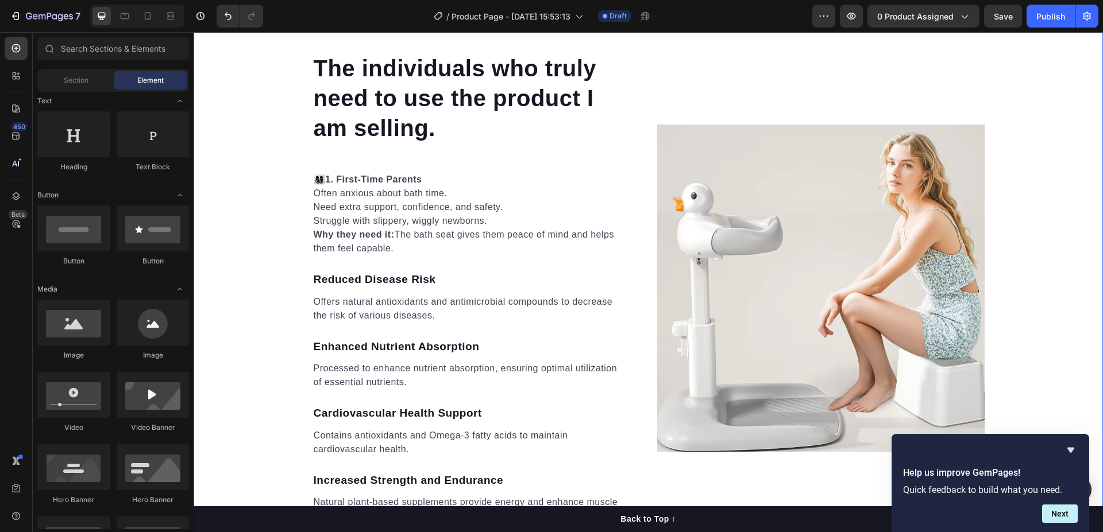
click at [234, 209] on div "The individuals who truly need to use the product I am selling. Heading 👩‍👩‍👧‍👦…" at bounding box center [648, 288] width 909 height 472
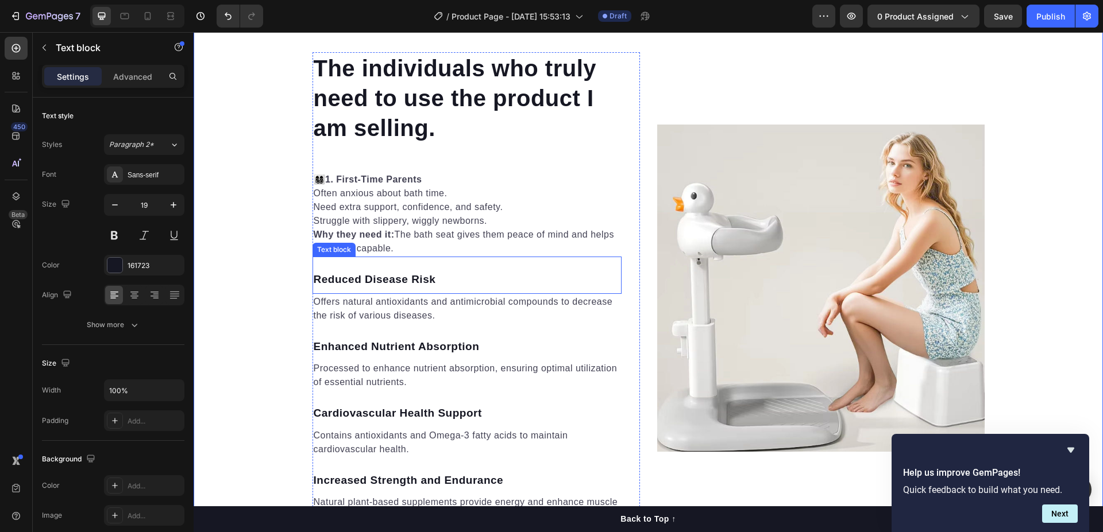
click at [403, 281] on p "Reduced Disease Risk" at bounding box center [467, 280] width 307 height 17
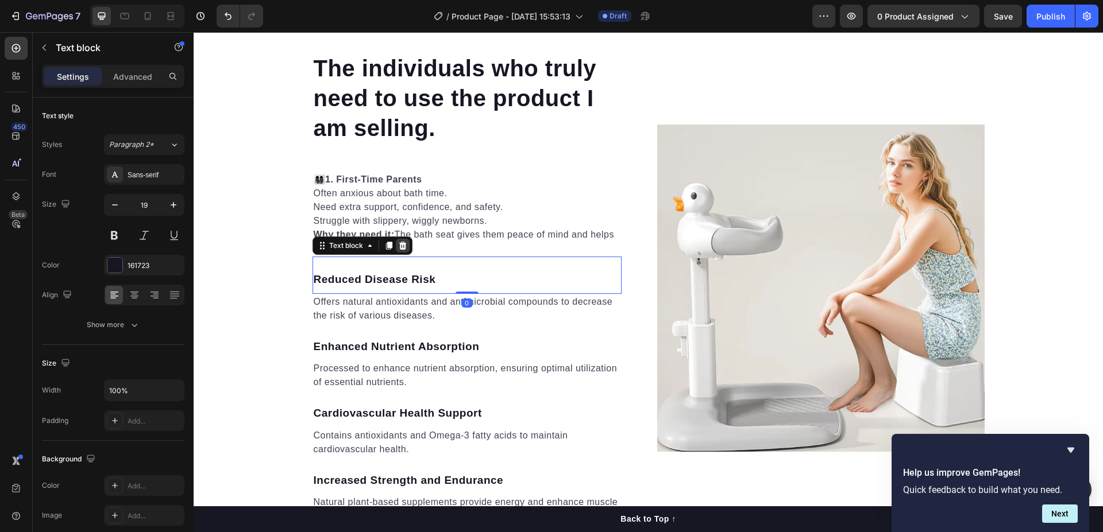
click at [400, 246] on icon at bounding box center [402, 246] width 7 height 8
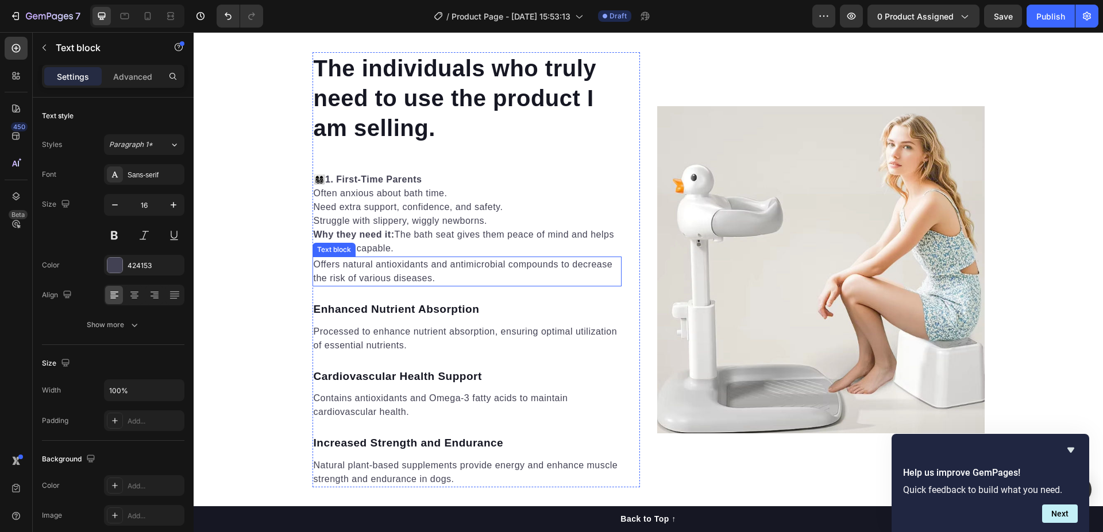
click at [429, 276] on p "Offers natural antioxidants and antimicrobial compounds to decrease the risk of…" at bounding box center [467, 272] width 307 height 28
click at [424, 275] on p "Offers natural antioxidants and antimicrobial compounds to decrease the risk of…" at bounding box center [467, 272] width 307 height 28
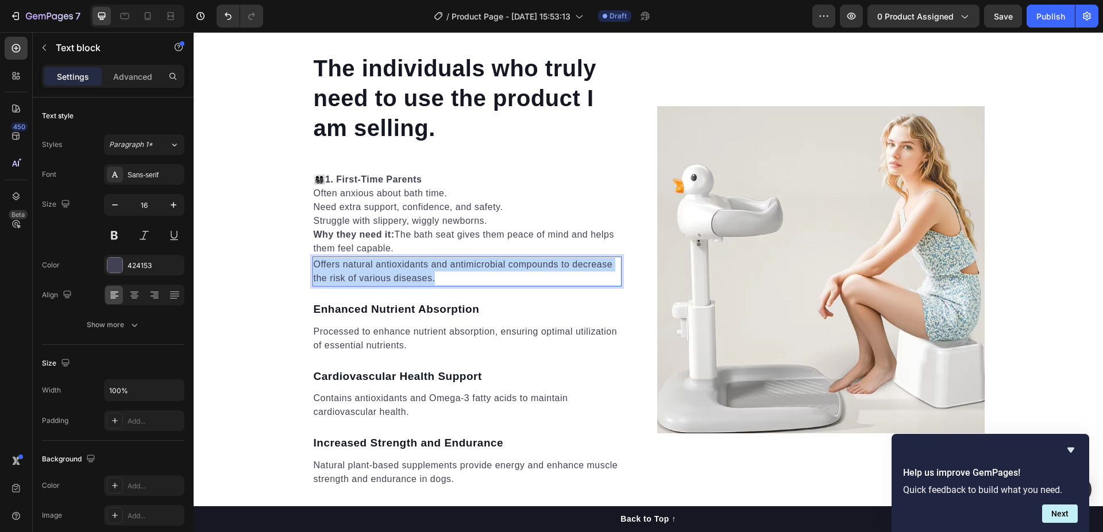
click at [424, 275] on p "Offers natural antioxidants and antimicrobial compounds to decrease the risk of…" at bounding box center [467, 272] width 307 height 28
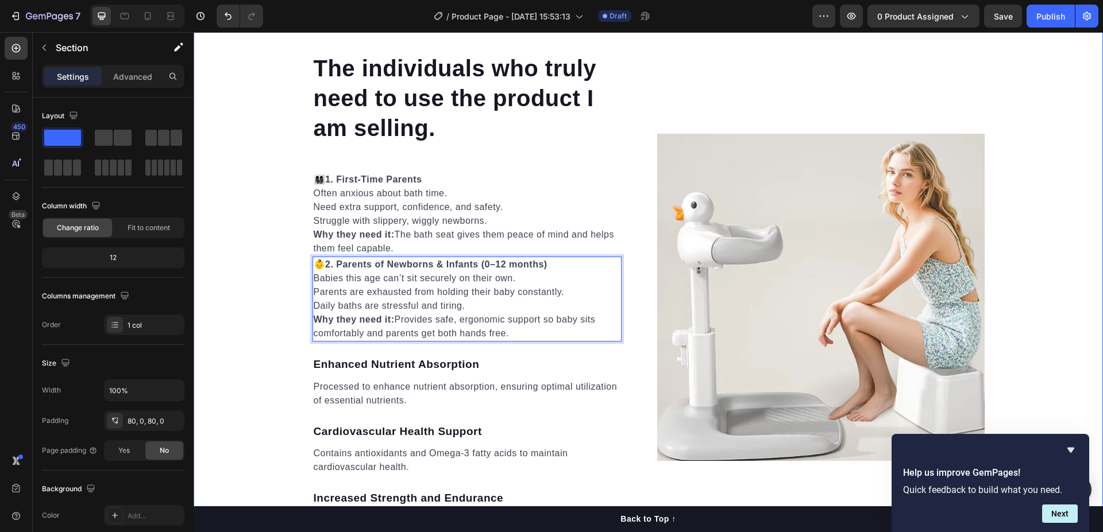
click at [258, 267] on div "The individuals who truly need to use the product I am selling. Heading 👩‍👩‍👧‍👦…" at bounding box center [648, 297] width 909 height 491
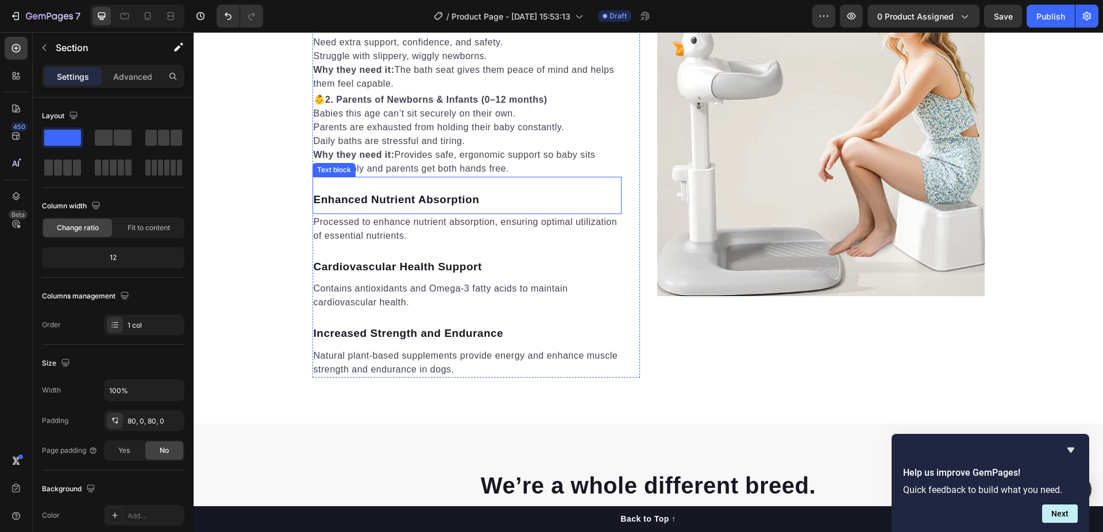
scroll to position [2010, 0]
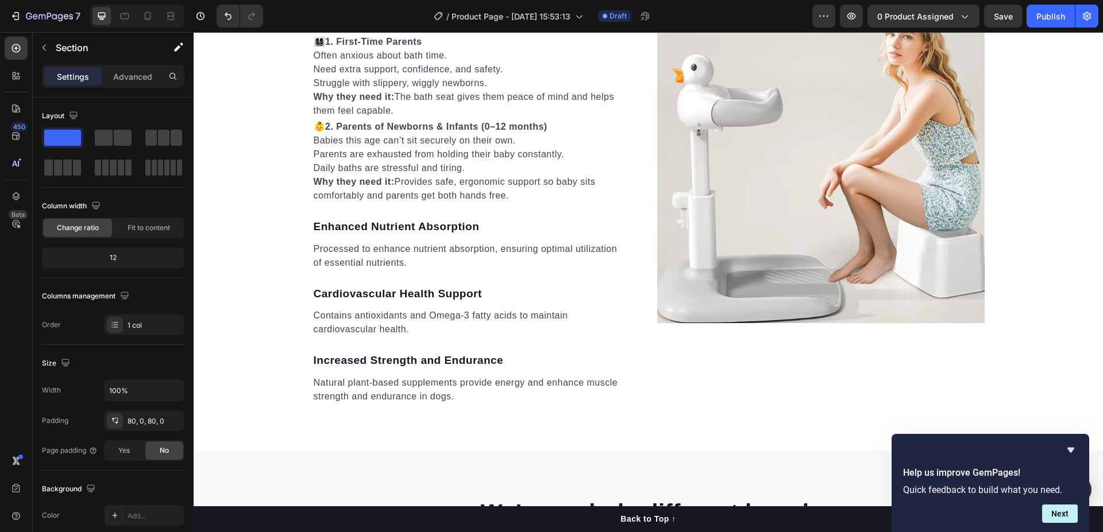
click at [256, 228] on div "The individuals who truly need to use the product I am selling. Heading 👩‍👩‍👧‍👦…" at bounding box center [648, 159] width 909 height 491
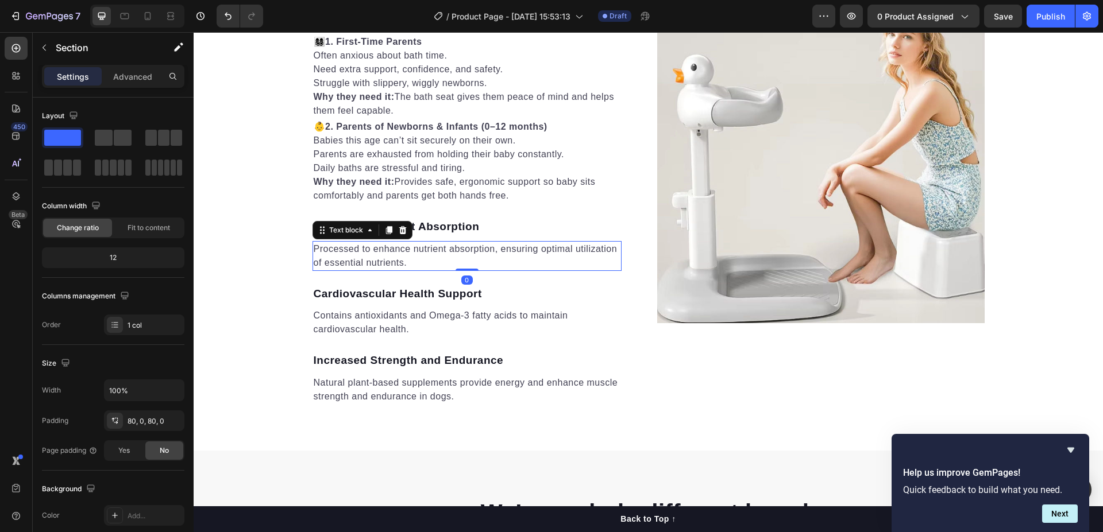
click at [347, 258] on p "Processed to enhance nutrient absorption, ensuring optimal utilization of essen…" at bounding box center [467, 256] width 307 height 28
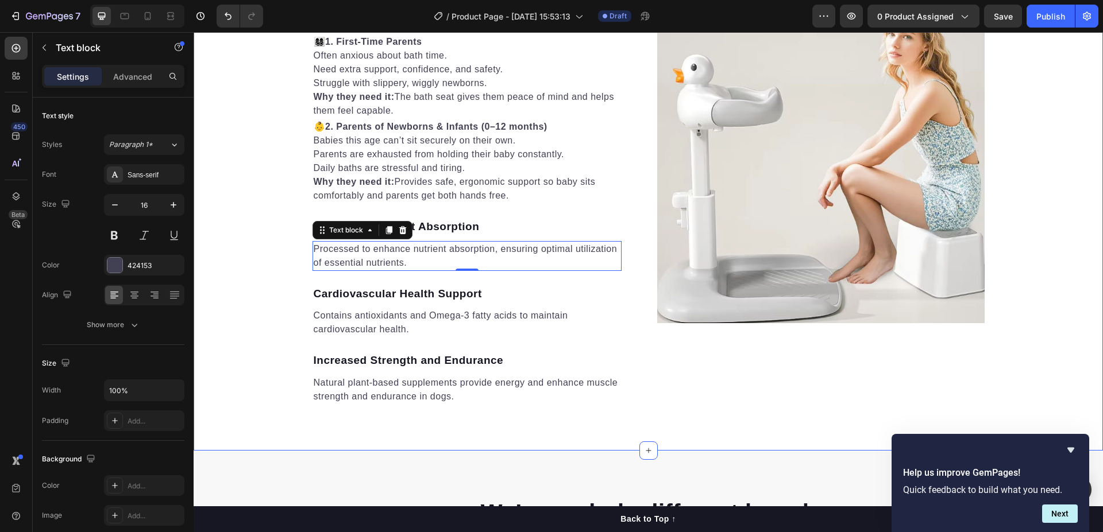
click at [252, 233] on div "The individuals who truly need to use the product I am selling. Heading 👩‍👩‍👧‍👦…" at bounding box center [648, 159] width 909 height 491
click at [342, 253] on p "Processed to enhance nutrient absorption, ensuring optimal utilization of essen…" at bounding box center [467, 256] width 307 height 28
click at [405, 262] on p "Processed to enhance nutrient absorption, ensuring optimal utilization of essen…" at bounding box center [467, 256] width 307 height 28
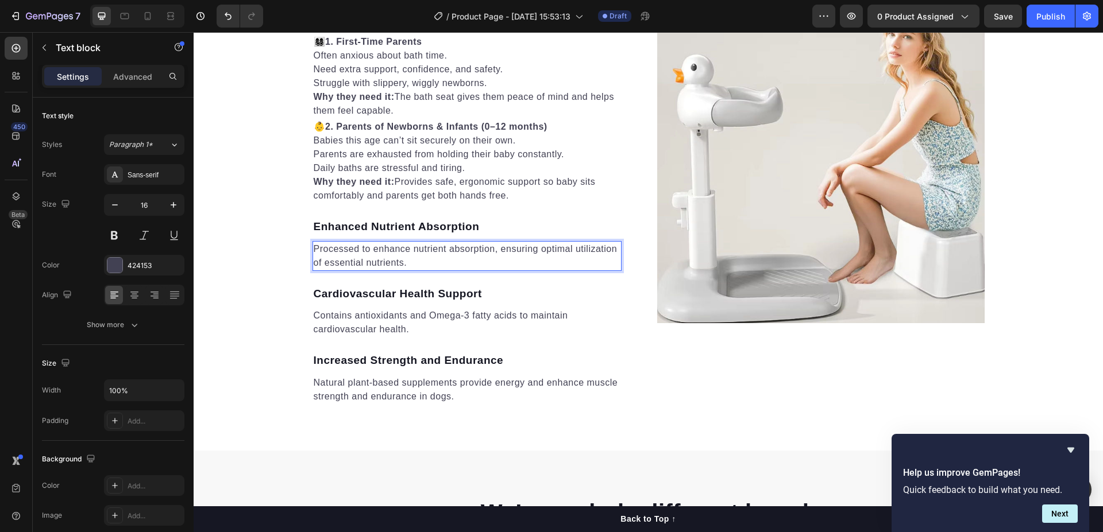
click at [405, 262] on p "Processed to enhance nutrient absorption, ensuring optimal utilization of essen…" at bounding box center [467, 256] width 307 height 28
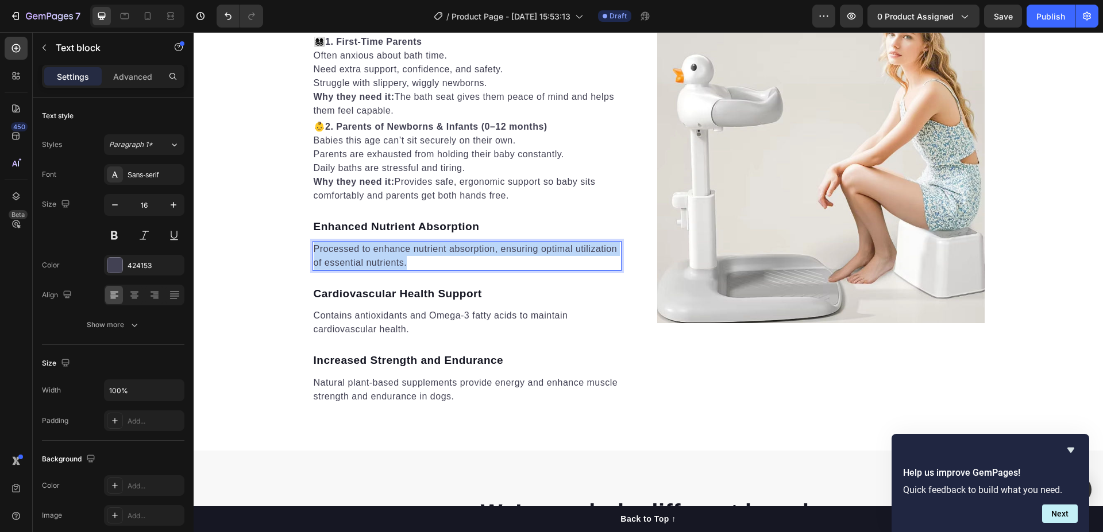
click at [405, 262] on p "Processed to enhance nutrient absorption, ensuring optimal utilization of essen…" at bounding box center [467, 256] width 307 height 28
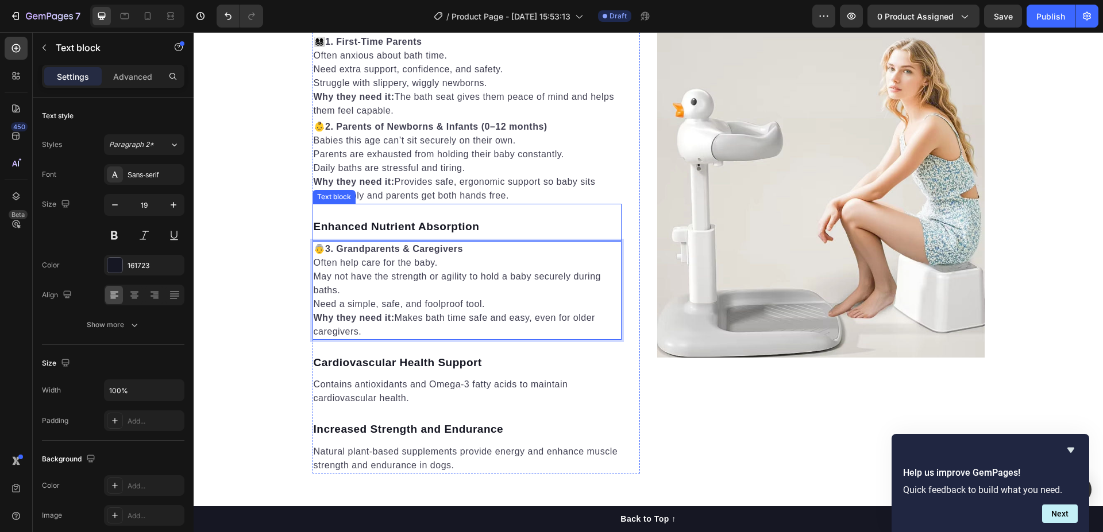
click at [432, 228] on p "Enhanced Nutrient Absorption" at bounding box center [467, 227] width 307 height 17
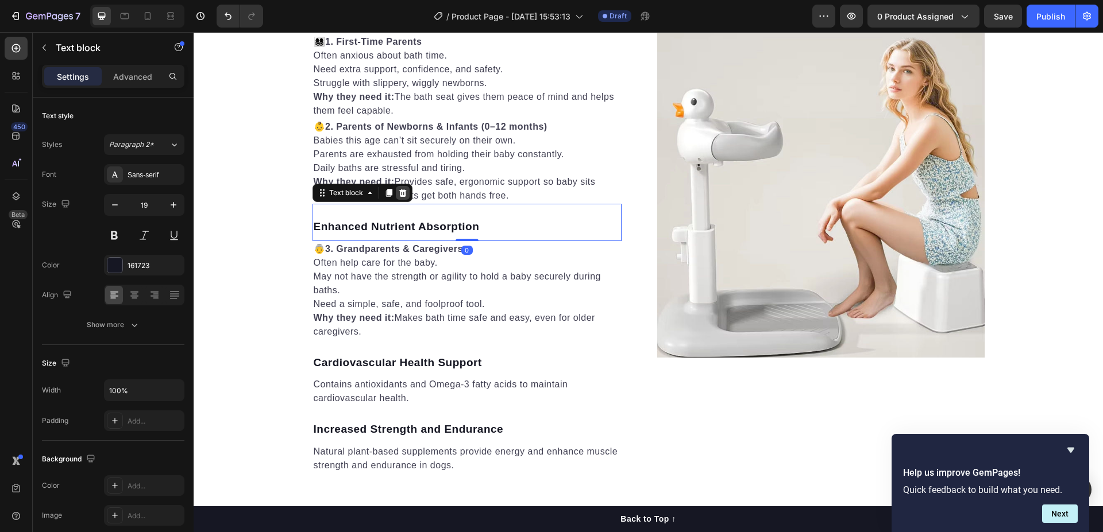
click at [399, 197] on icon at bounding box center [402, 193] width 7 height 8
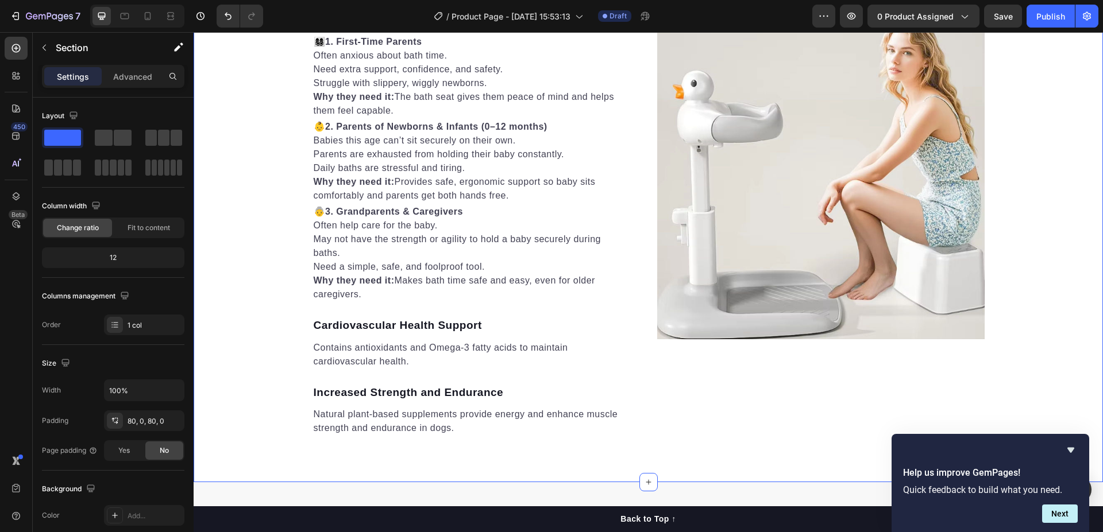
click at [238, 186] on div "The individuals who truly need to use the product I am selling. Heading 👩‍👩‍👧‍👦…" at bounding box center [648, 175] width 909 height 522
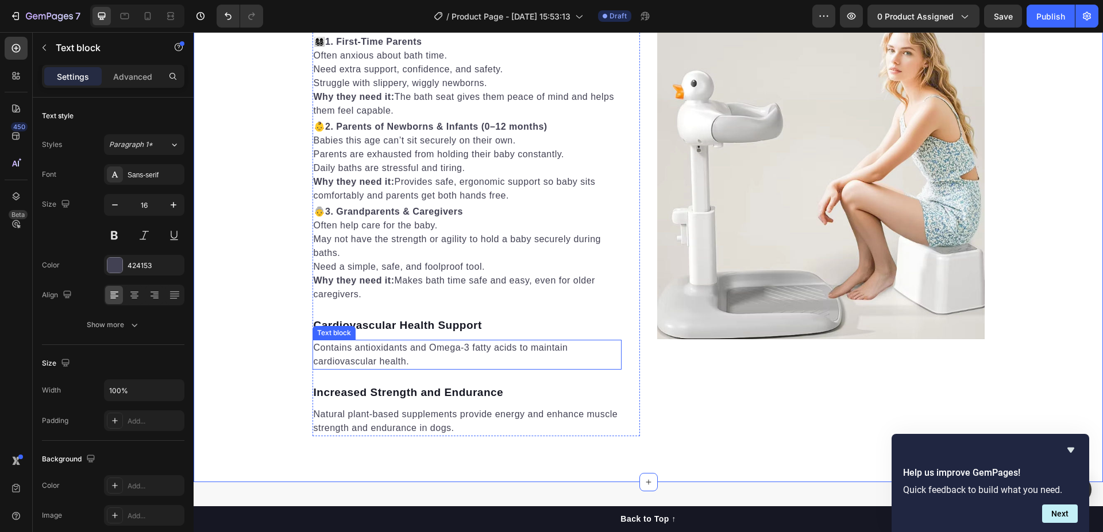
click at [434, 349] on p "Contains antioxidants and Omega-3 fatty acids to maintain cardiovascular health." at bounding box center [467, 355] width 307 height 28
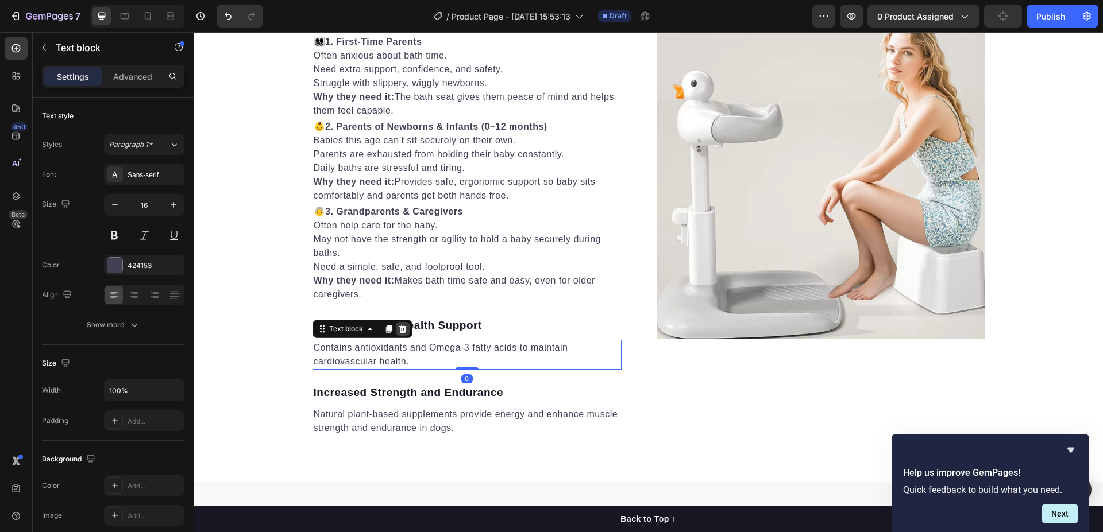
click at [399, 327] on icon at bounding box center [402, 329] width 7 height 8
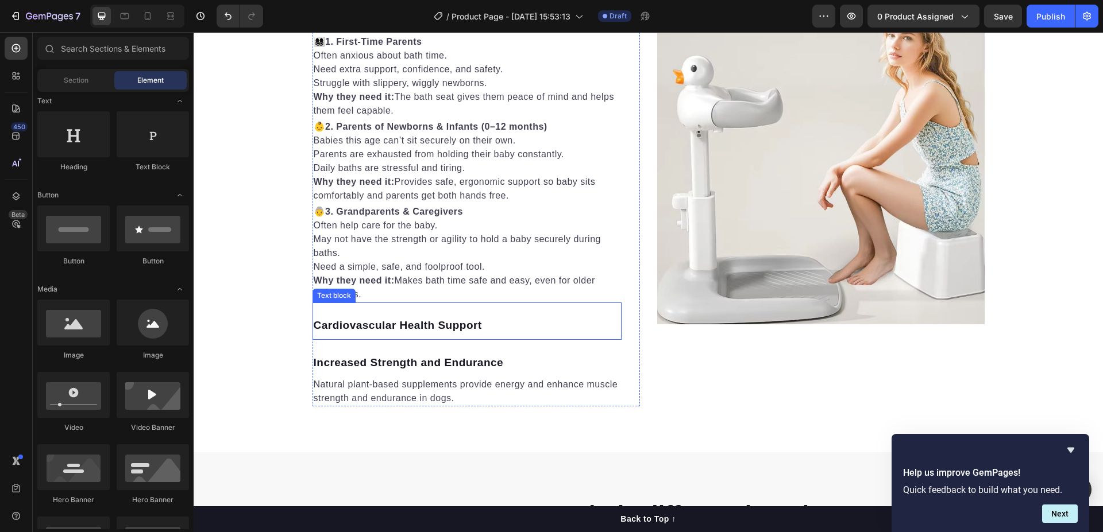
click at [434, 324] on p "Cardiovascular Health Support" at bounding box center [467, 326] width 307 height 17
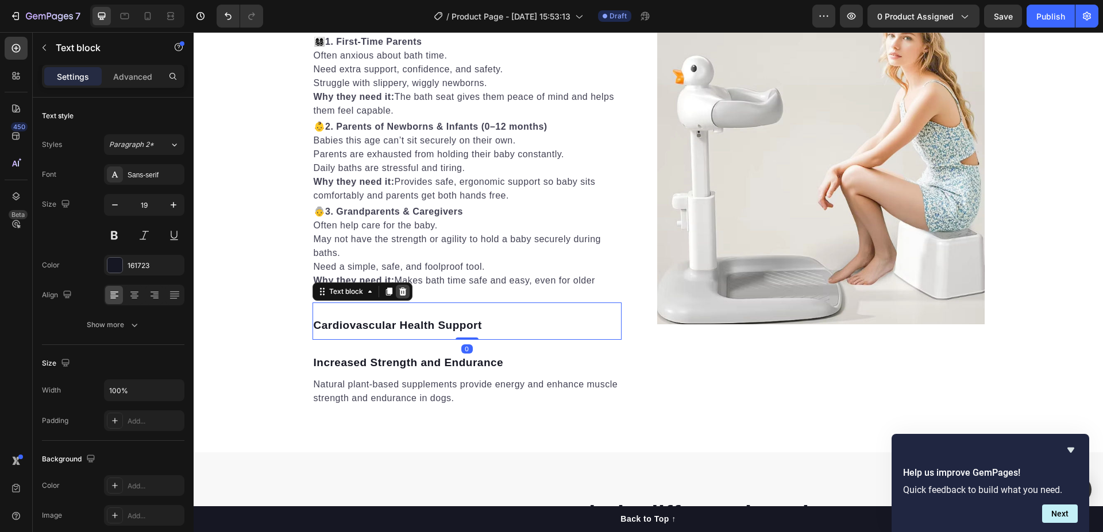
click at [400, 293] on icon at bounding box center [402, 292] width 7 height 8
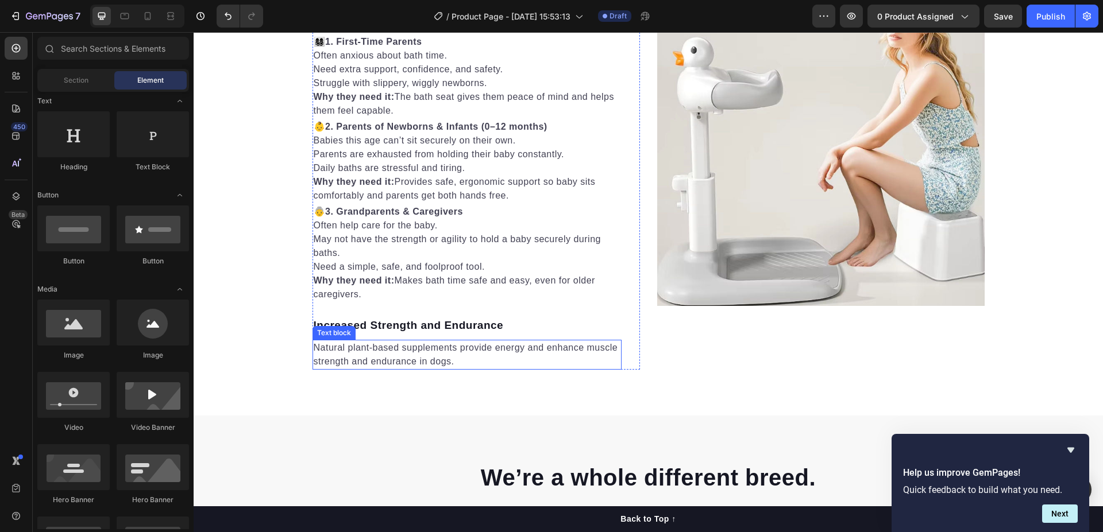
click at [414, 334] on div "Increased Strength and Endurance" at bounding box center [466, 325] width 309 height 19
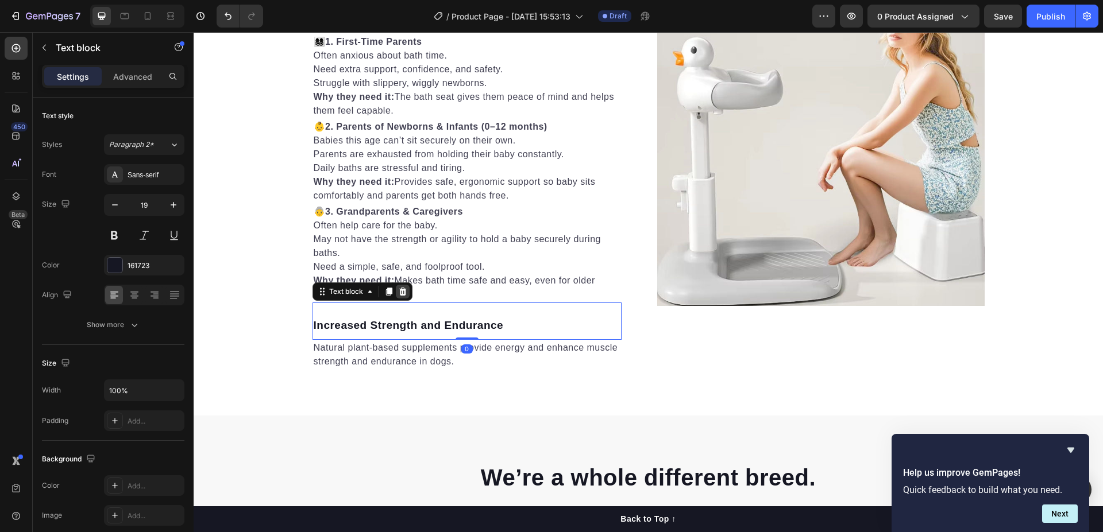
click at [399, 293] on icon at bounding box center [402, 292] width 7 height 8
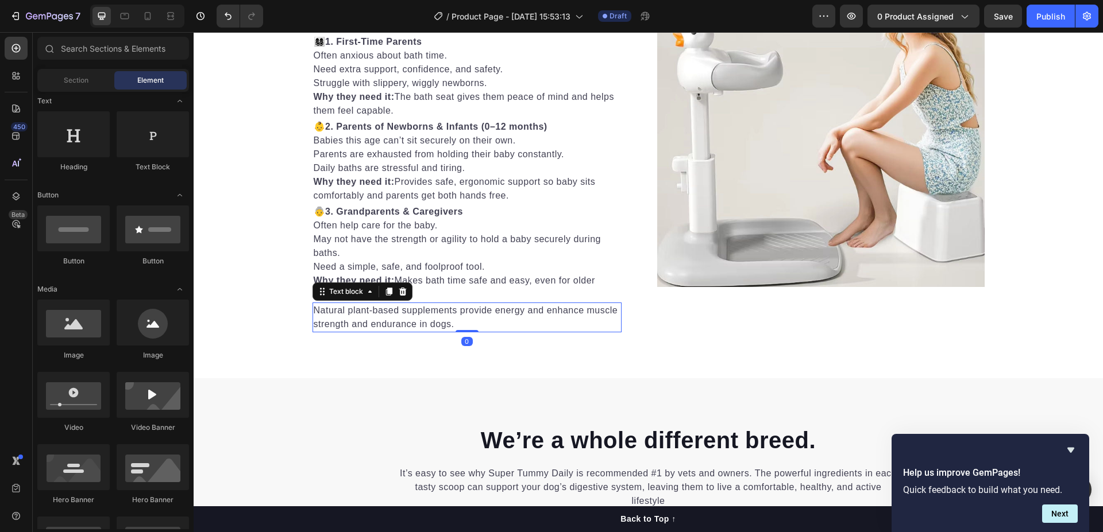
click at [406, 315] on p "Natural plant-based supplements provide energy and enhance muscle strength and …" at bounding box center [467, 318] width 307 height 28
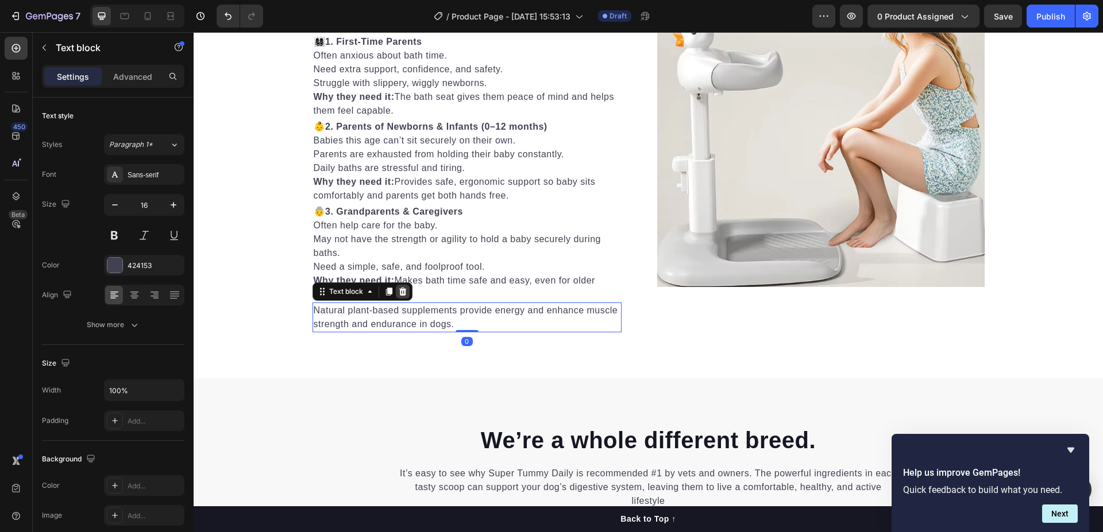
click at [399, 291] on icon at bounding box center [402, 292] width 7 height 8
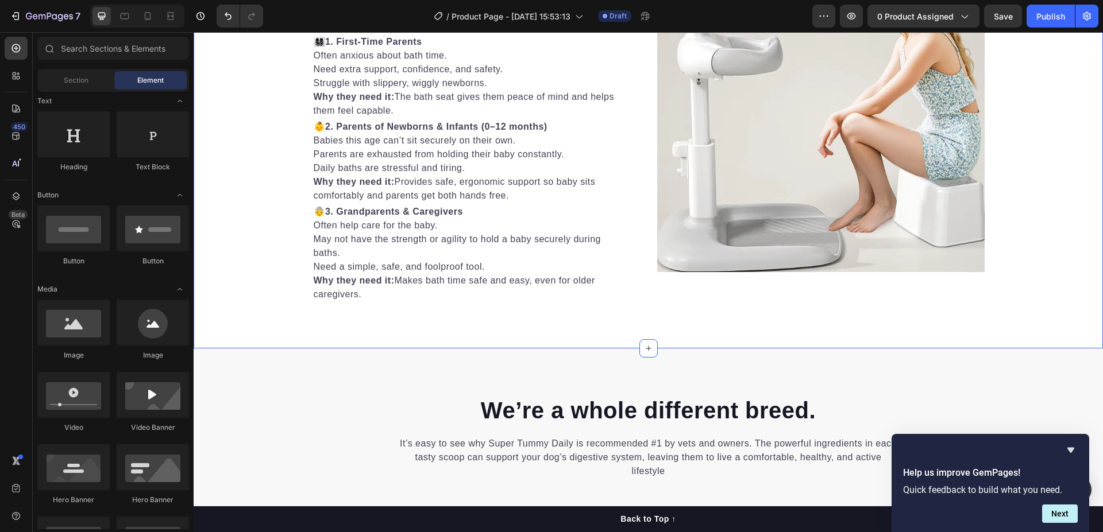
click at [234, 229] on div "The individuals who truly need to use the product I am selling. Heading 👩‍👩‍👧‍👦…" at bounding box center [648, 108] width 909 height 388
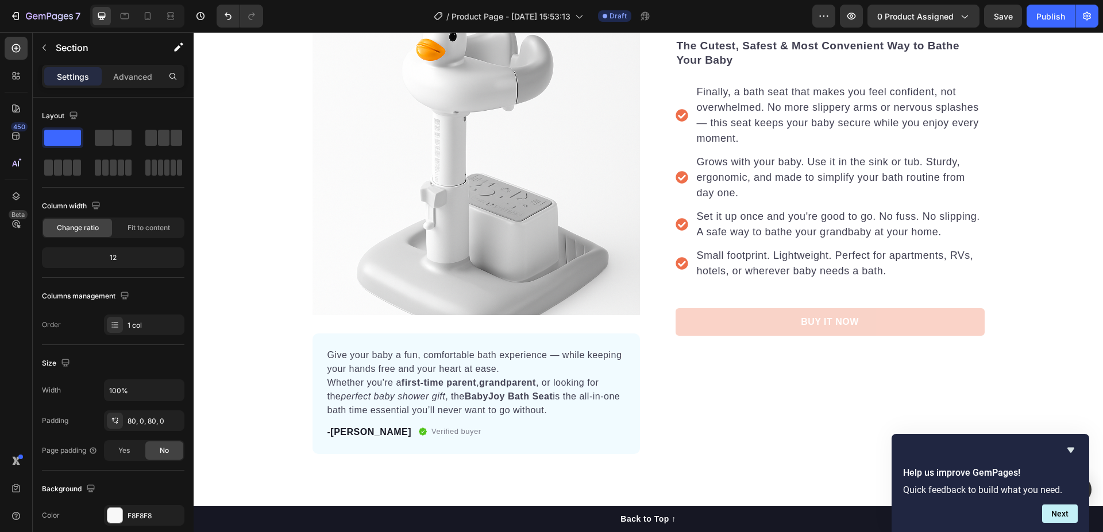
scroll to position [0, 0]
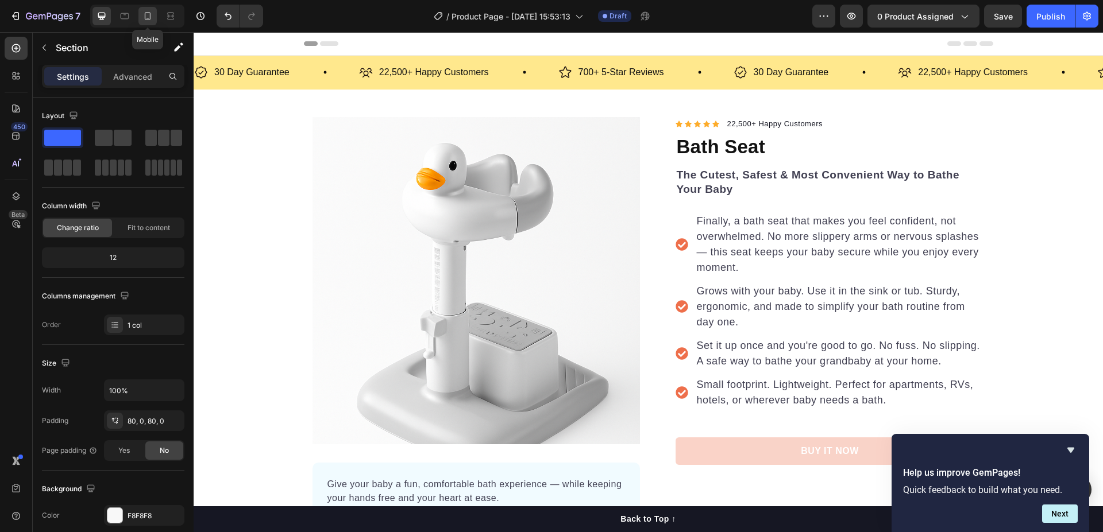
click at [150, 18] on icon at bounding box center [148, 16] width 6 height 8
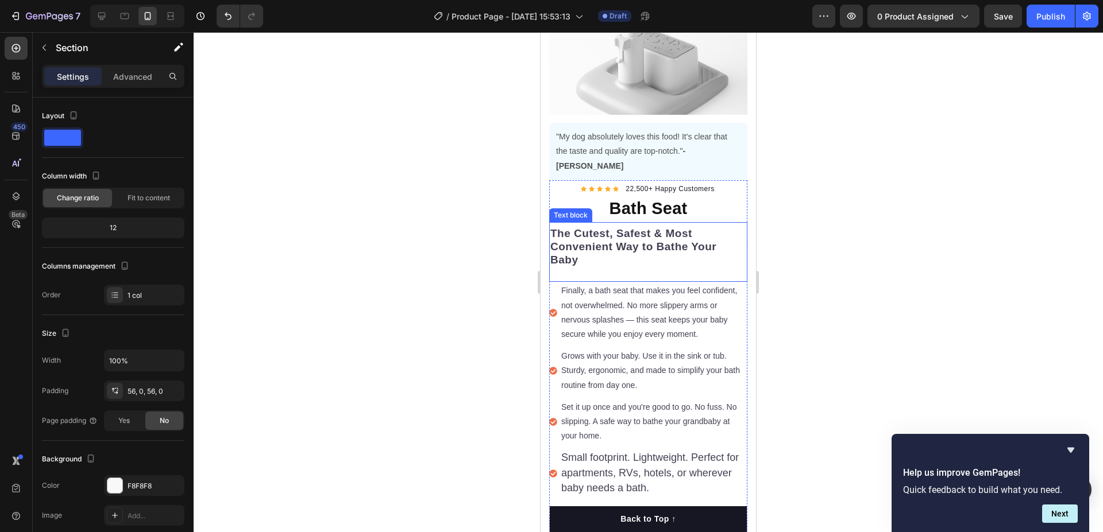
scroll to position [287, 0]
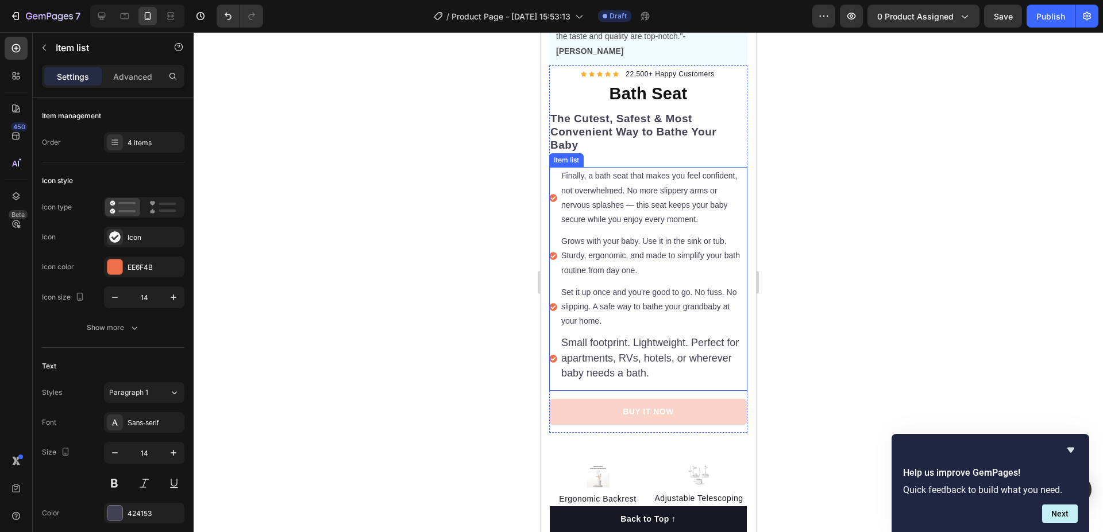
click at [613, 337] on span "Small footprint. Lightweight. Perfect for apartments, RVs, hotels, or wherever …" at bounding box center [649, 357] width 177 height 41
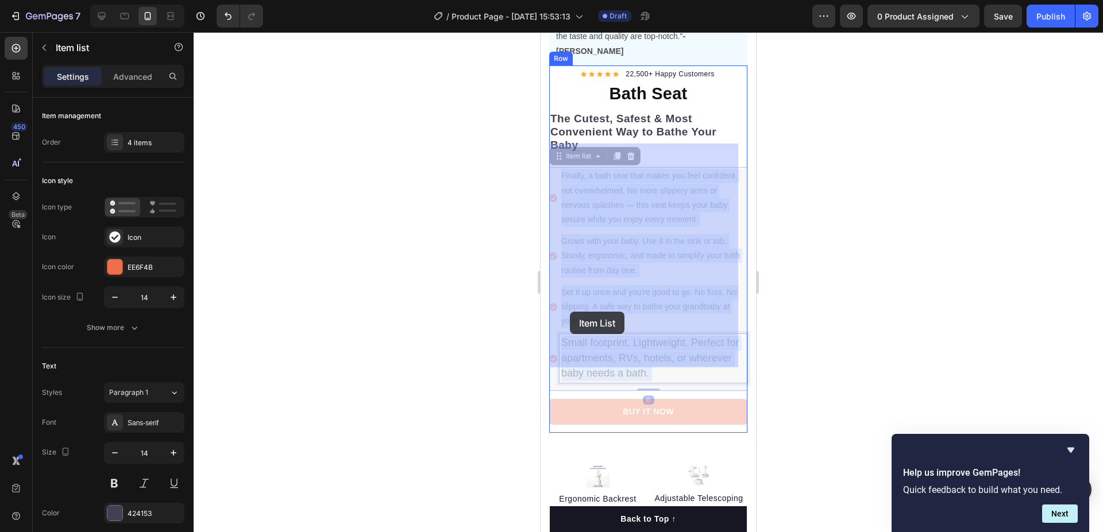
drag, startPoint x: 701, startPoint y: 349, endPoint x: 631, endPoint y: 331, distance: 72.2
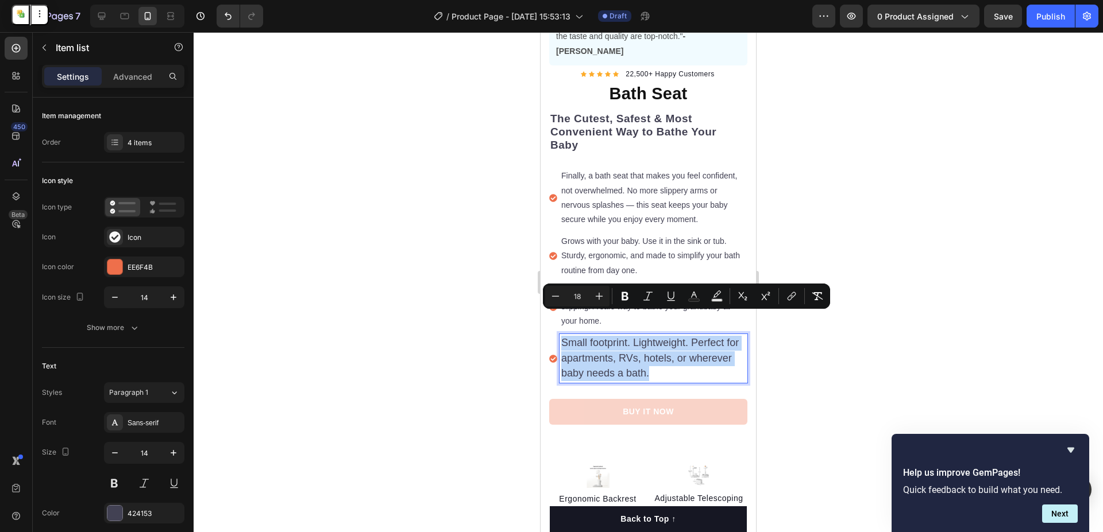
drag, startPoint x: 701, startPoint y: 349, endPoint x: 563, endPoint y: 316, distance: 141.1
copy span "Small footprint. Lightweight. Perfect for apartments, RVs, hotels, or wherever …"
click at [553, 297] on icon "Editor contextual toolbar" at bounding box center [555, 296] width 11 height 11
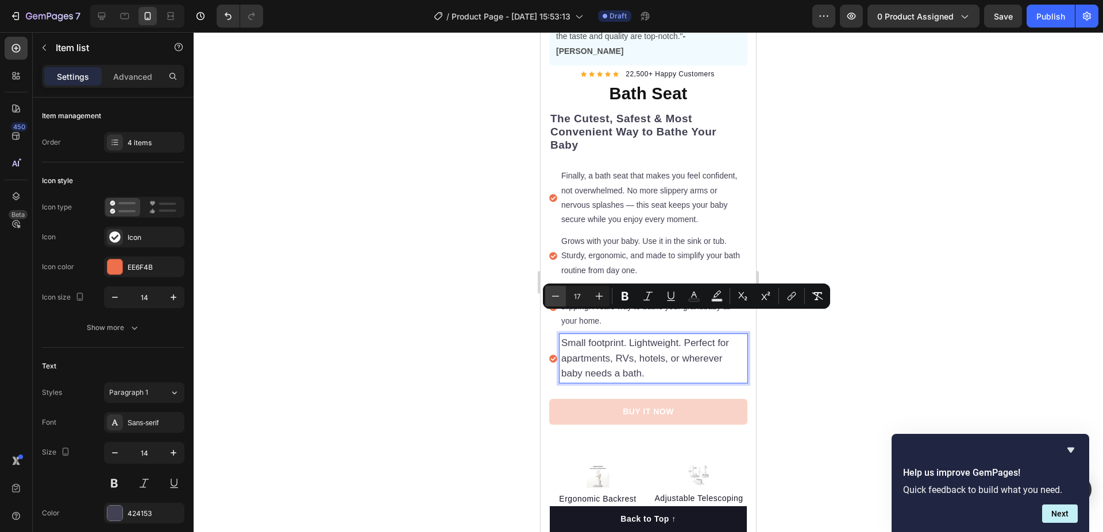
click at [553, 297] on icon "Editor contextual toolbar" at bounding box center [555, 296] width 11 height 11
type input "16"
click at [620, 297] on icon "Editor contextual toolbar" at bounding box center [624, 296] width 11 height 11
click at [627, 296] on icon "Editor contextual toolbar" at bounding box center [624, 296] width 11 height 11
click at [849, 217] on div at bounding box center [648, 282] width 909 height 500
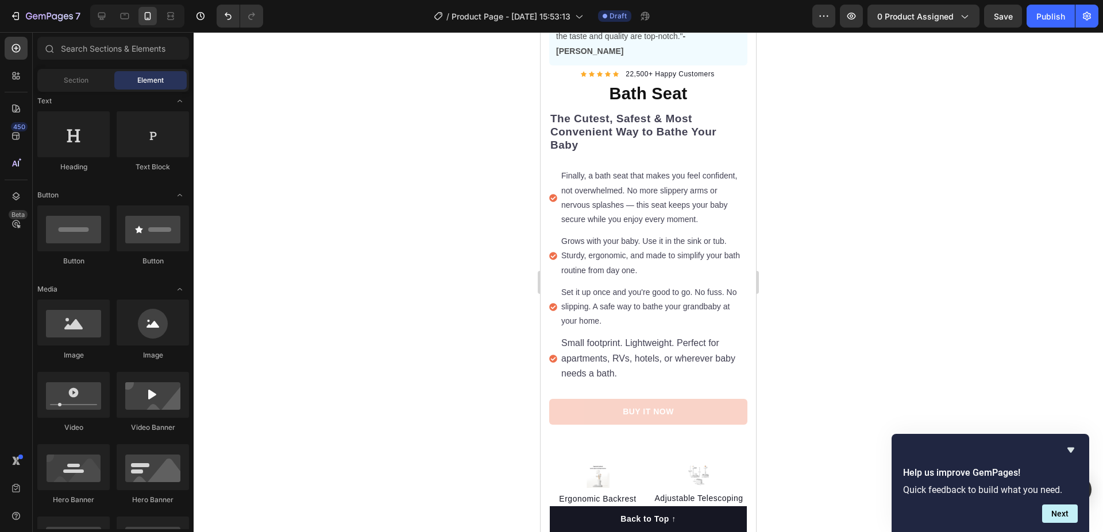
click at [427, 222] on div at bounding box center [648, 282] width 909 height 500
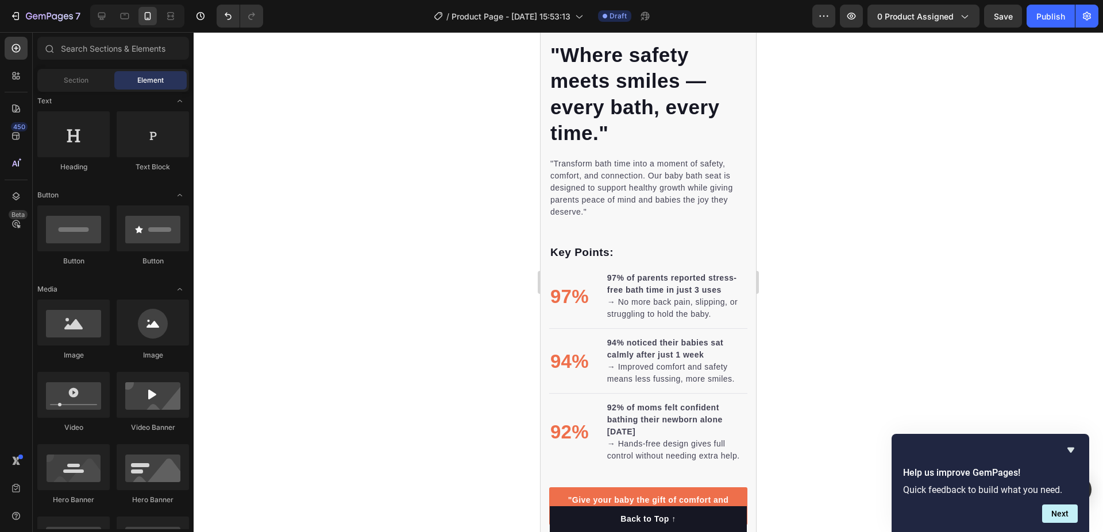
scroll to position [1511, 0]
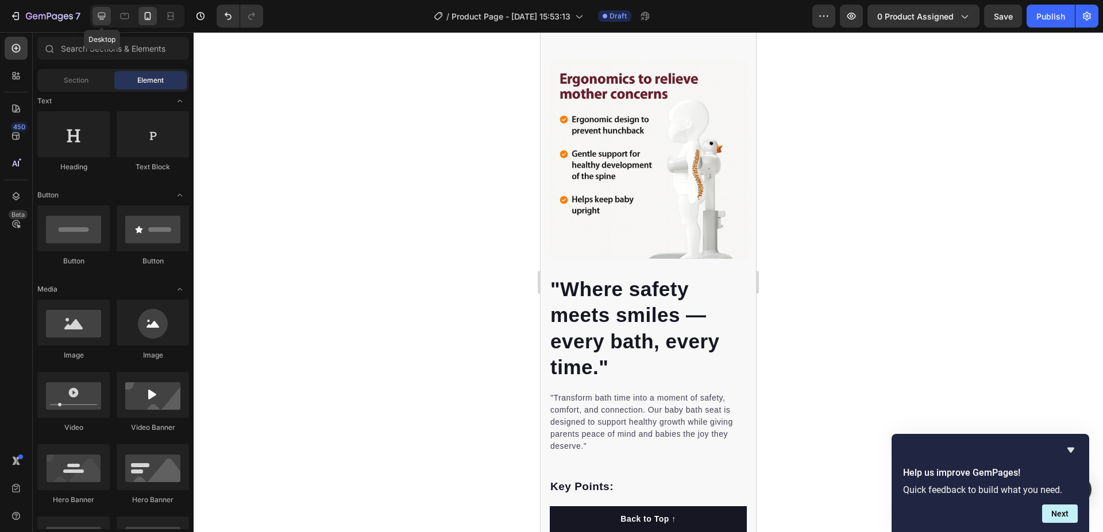
click at [105, 17] on icon at bounding box center [101, 16] width 7 height 7
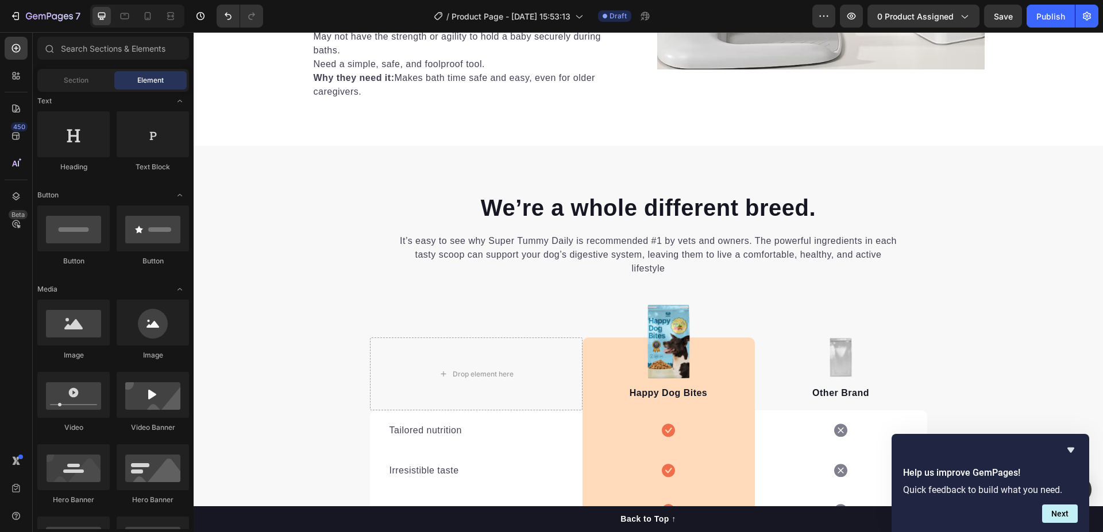
scroll to position [2480, 0]
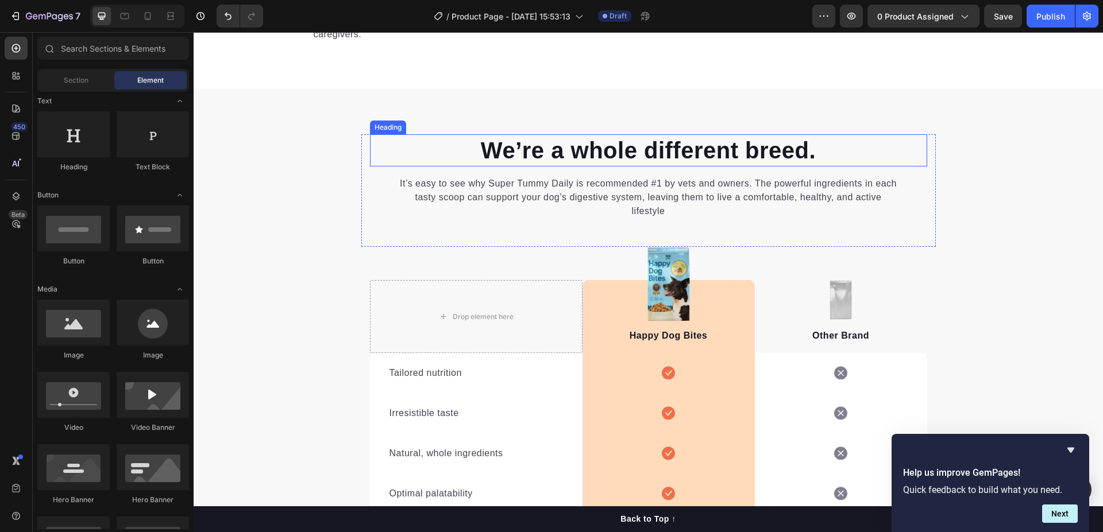
click at [491, 146] on p "We’re a whole different breed." at bounding box center [648, 151] width 555 height 30
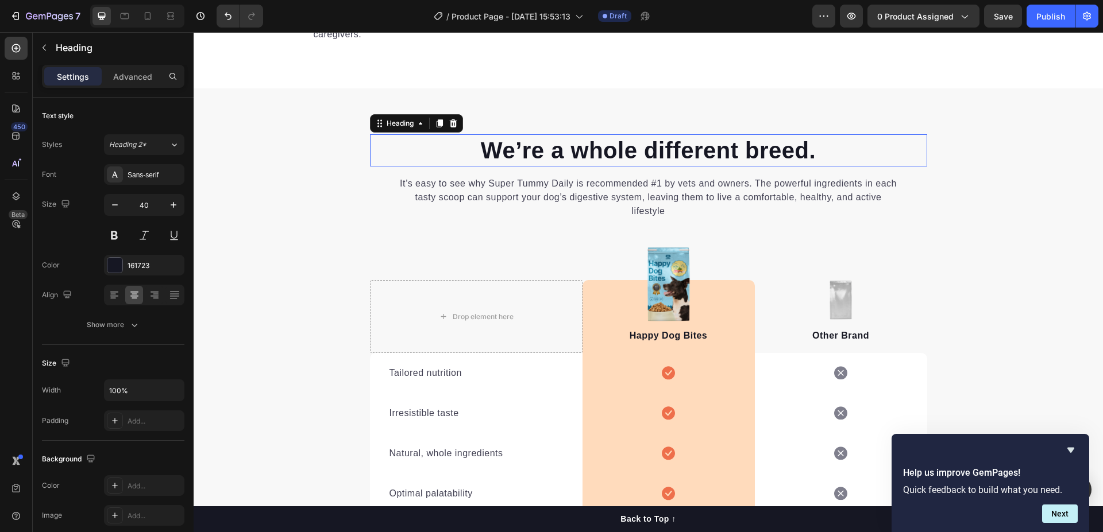
click at [491, 146] on p "We’re a whole different breed." at bounding box center [648, 151] width 555 height 30
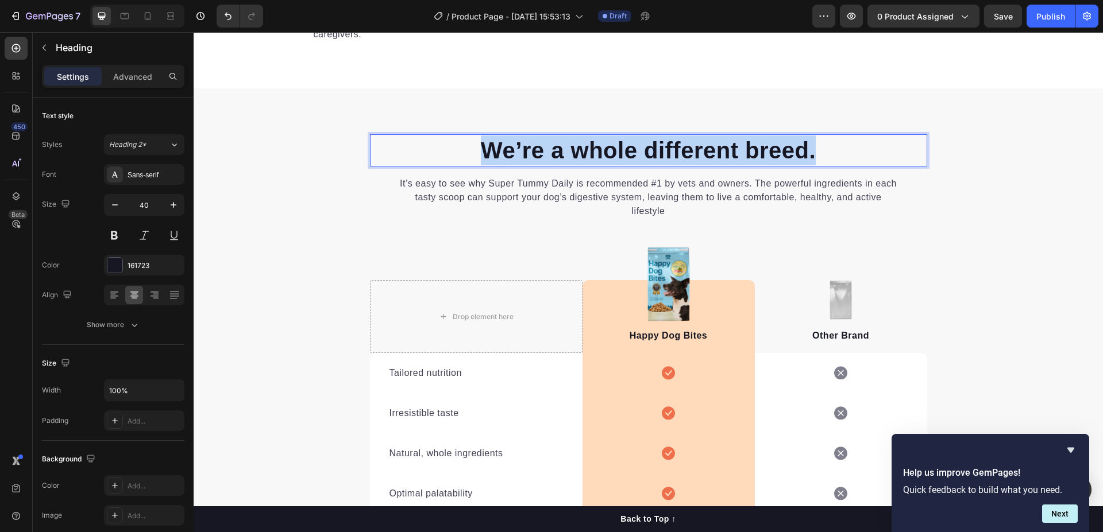
click at [491, 146] on p "We’re a whole different breed." at bounding box center [648, 151] width 555 height 30
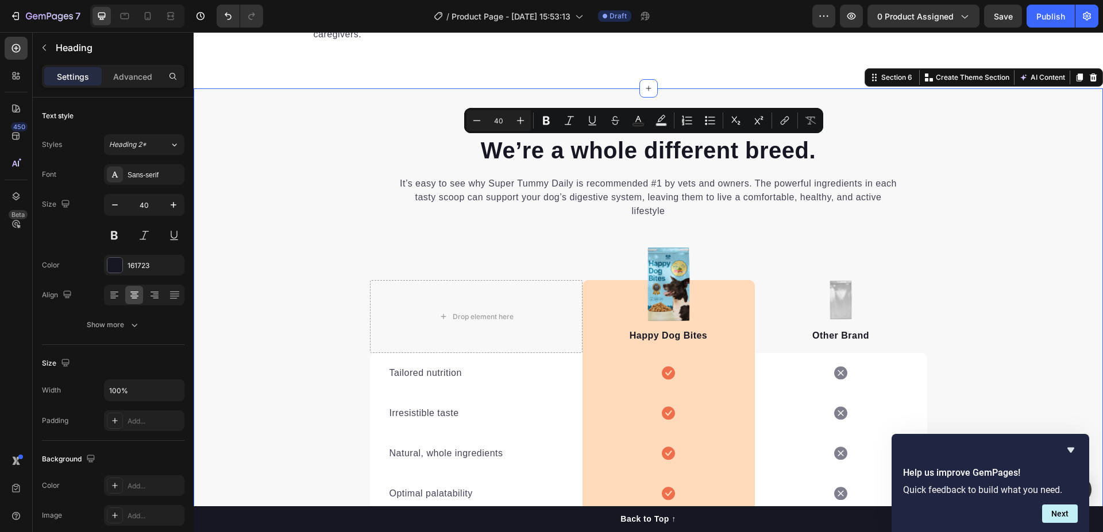
click at [1062, 225] on div "We’re a whole different breed. Heading It’s easy to see why Super Tummy Daily i…" at bounding box center [648, 404] width 909 height 540
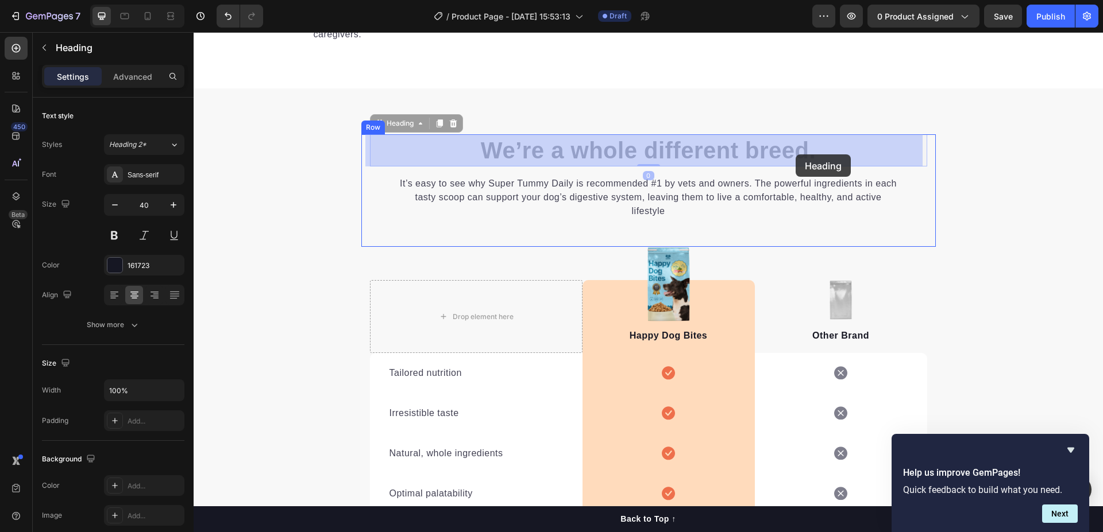
drag, startPoint x: 824, startPoint y: 149, endPoint x: 804, endPoint y: 154, distance: 20.6
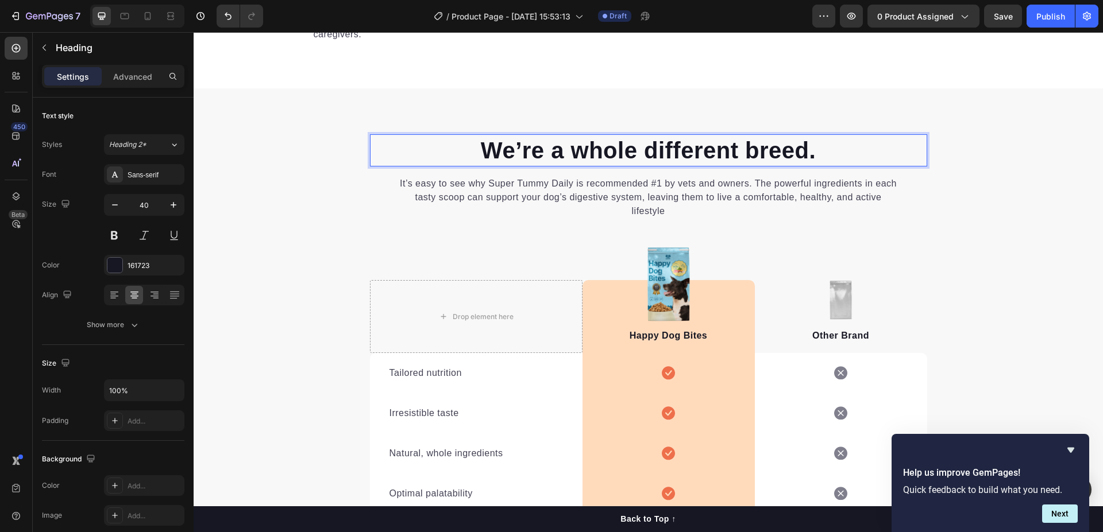
click at [812, 155] on p "We’re a whole different breed." at bounding box center [648, 151] width 555 height 30
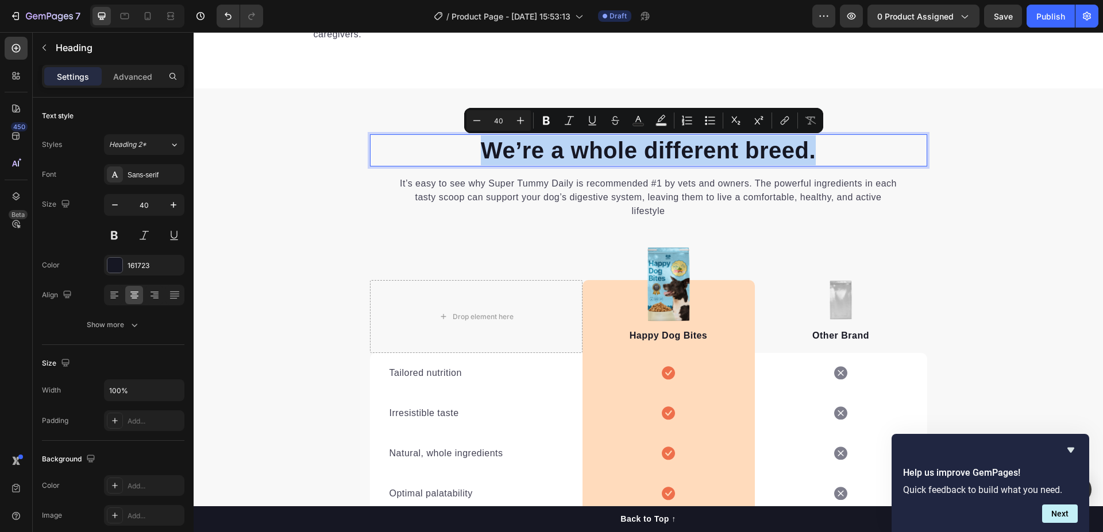
drag, startPoint x: 815, startPoint y: 152, endPoint x: 478, endPoint y: 146, distance: 336.6
click at [478, 146] on p "We’re a whole different breed." at bounding box center [648, 151] width 555 height 30
copy p "We’re a whole different breed."
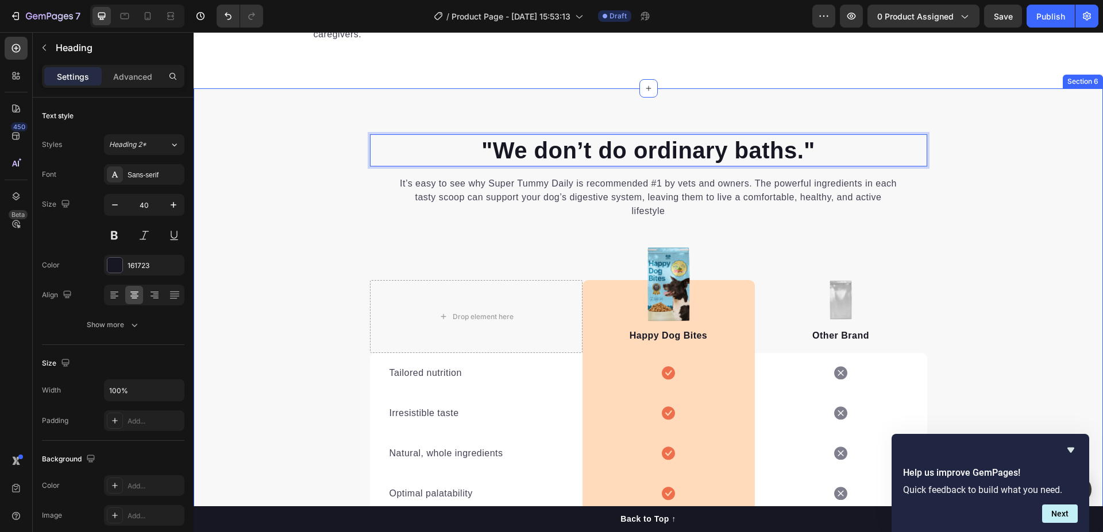
click at [1015, 210] on div ""We don’t do ordinary baths." Heading 0 It’s easy to see why Super Tummy Daily …" at bounding box center [648, 404] width 909 height 540
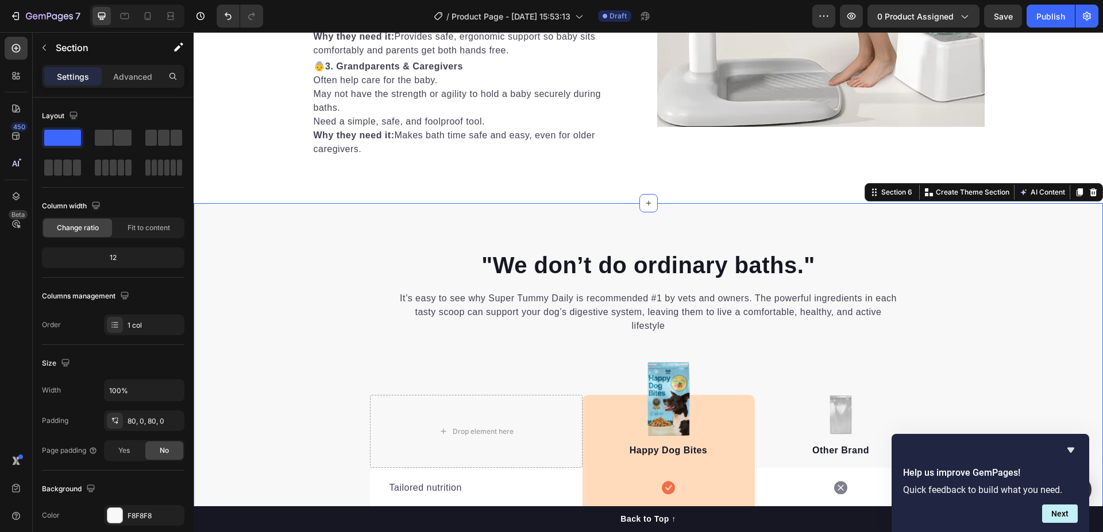
click at [314, 270] on div "⁠⁠⁠⁠⁠⁠⁠ "We don’t do ordinary baths." Heading It’s easy to see why Super Tummy …" at bounding box center [648, 519] width 909 height 540
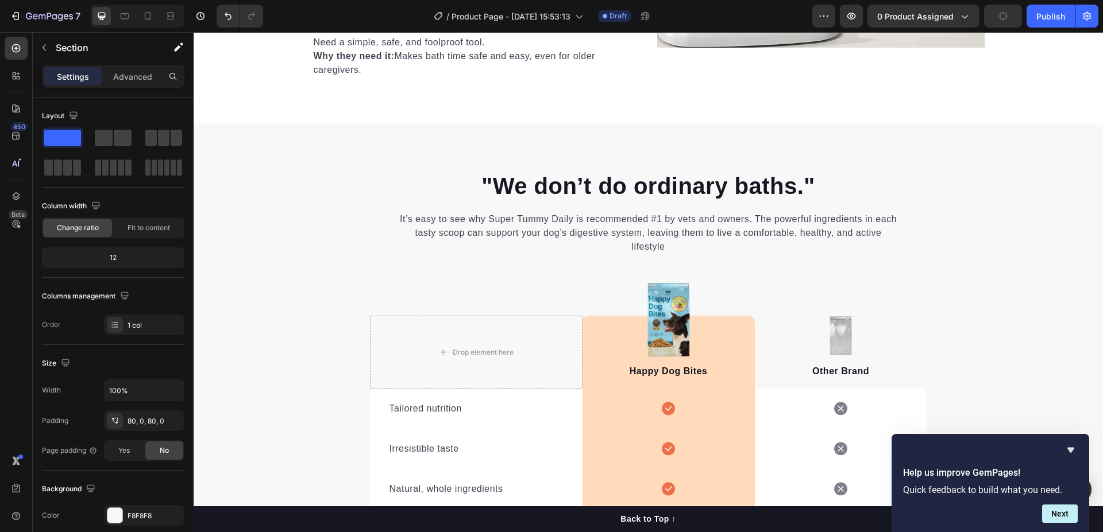
scroll to position [2422, 0]
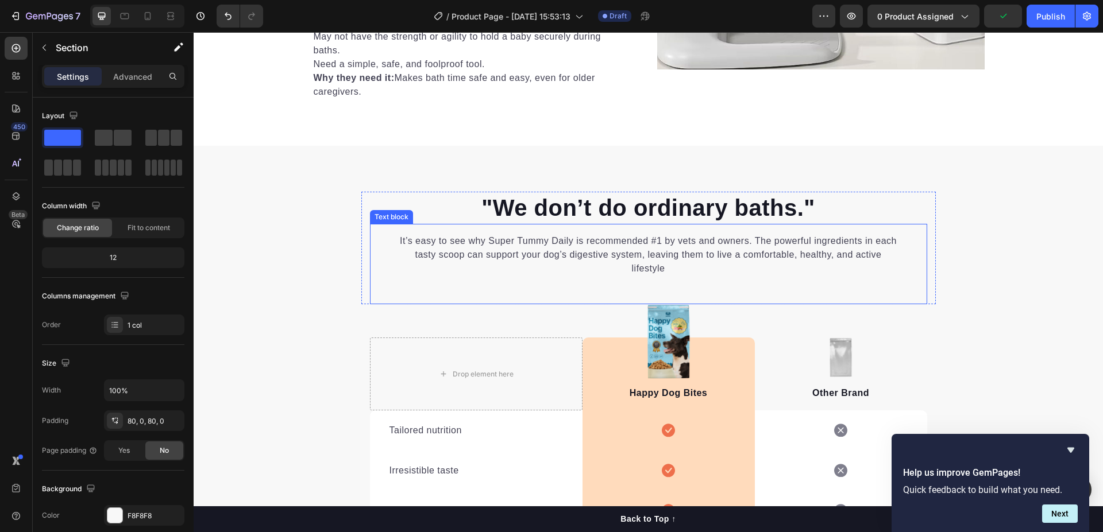
click at [411, 245] on p "It’s easy to see why Super Tummy Daily is recommended #1 by vets and owners. Th…" at bounding box center [647, 254] width 501 height 41
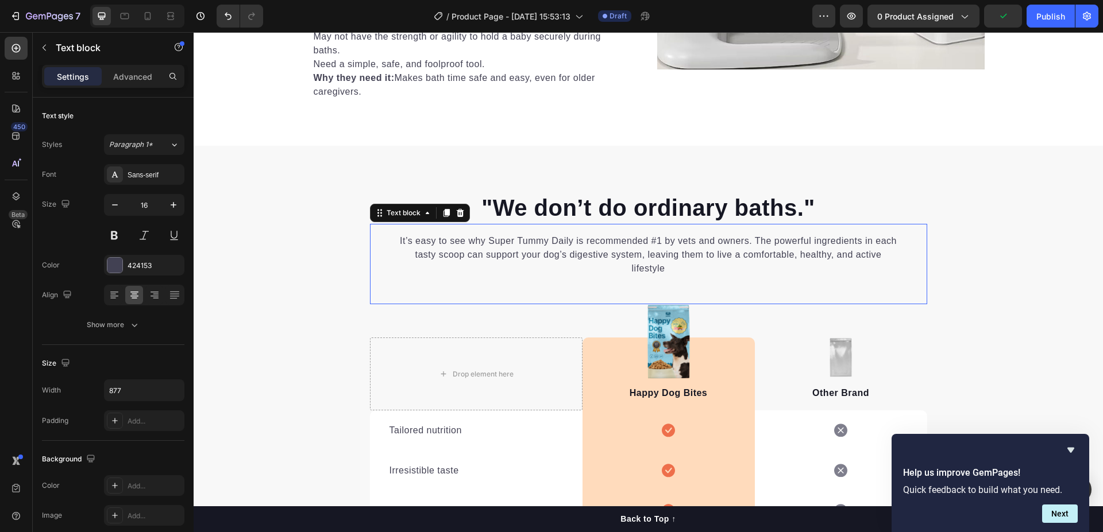
click at [411, 245] on p "It’s easy to see why Super Tummy Daily is recommended #1 by vets and owners. Th…" at bounding box center [647, 254] width 501 height 41
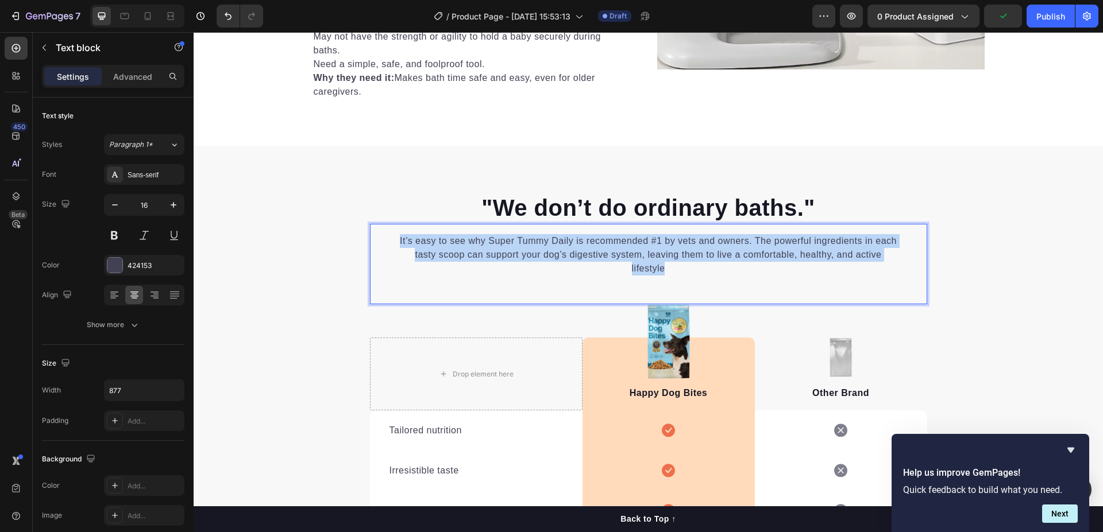
click at [411, 245] on p "It’s easy to see why Super Tummy Daily is recommended #1 by vets and owners. Th…" at bounding box center [647, 254] width 501 height 41
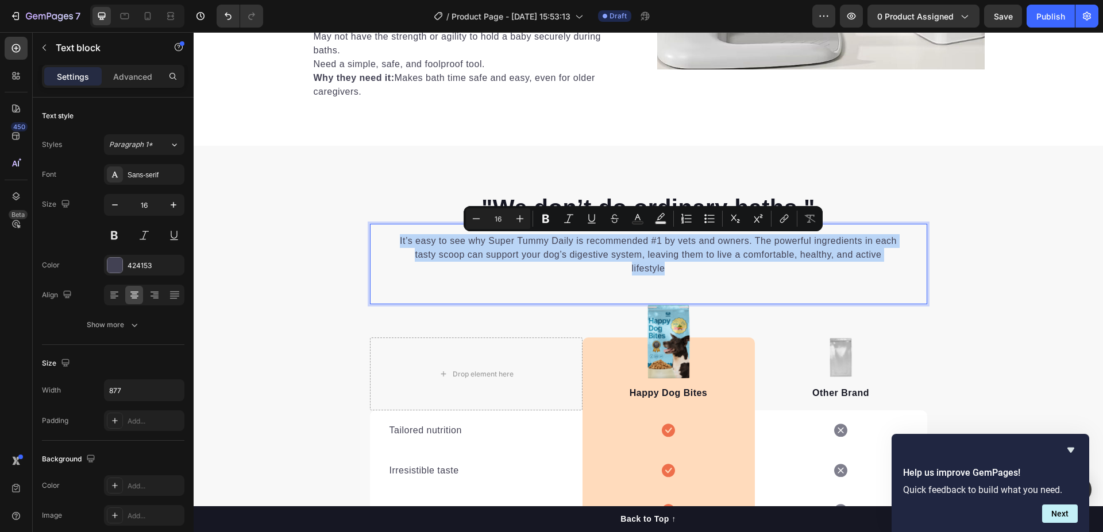
copy p "It’s easy to see why Super Tummy Daily is recommended #1 by vets and owners. Th…"
click at [665, 272] on p "It’s easy to see why Super Tummy Daily is recommended #1 by vets and owners. Th…" at bounding box center [647, 254] width 501 height 41
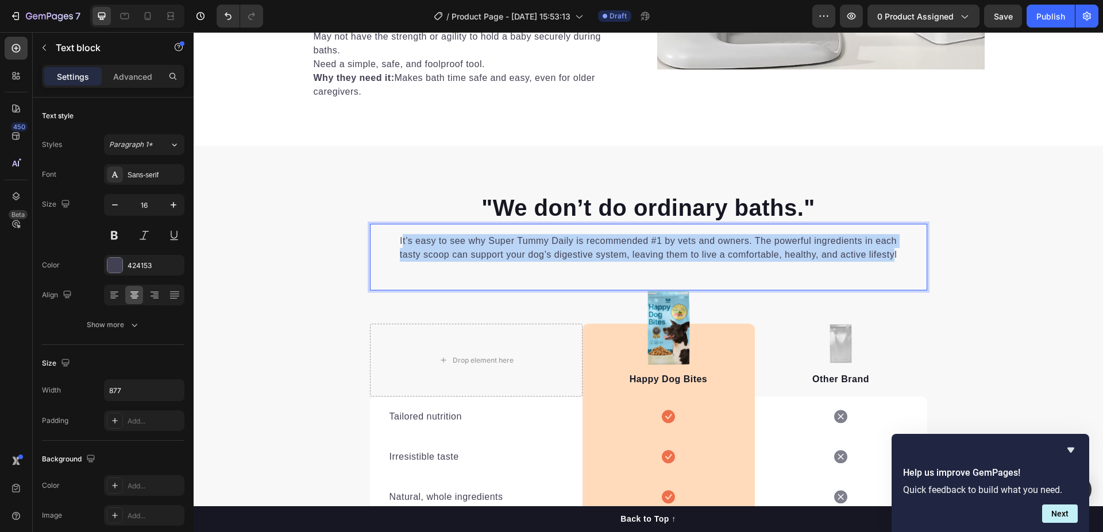
drag, startPoint x: 891, startPoint y: 253, endPoint x: 397, endPoint y: 230, distance: 493.9
click at [397, 230] on div "It’s easy to see why Super Tummy Daily is recommended #1 by vets and owners. Th…" at bounding box center [648, 257] width 557 height 67
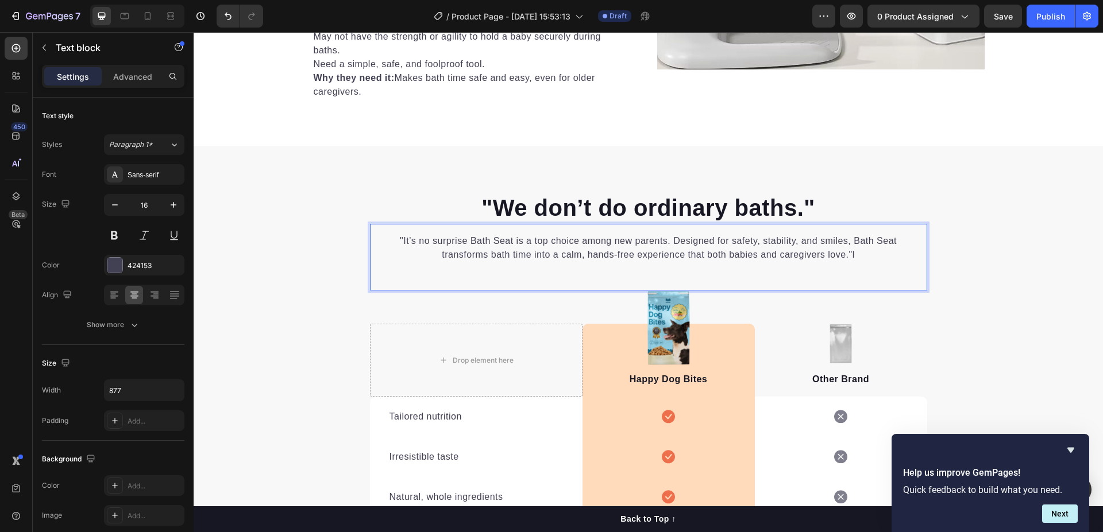
click at [855, 248] on p ""It’s no surprise Bath Seat is a top choice among new parents. Designed for saf…" at bounding box center [647, 248] width 501 height 28
click at [851, 254] on p ""It’s no surprise Bath Seat is a top choice among new parents. Designed for saf…" at bounding box center [647, 248] width 501 height 28
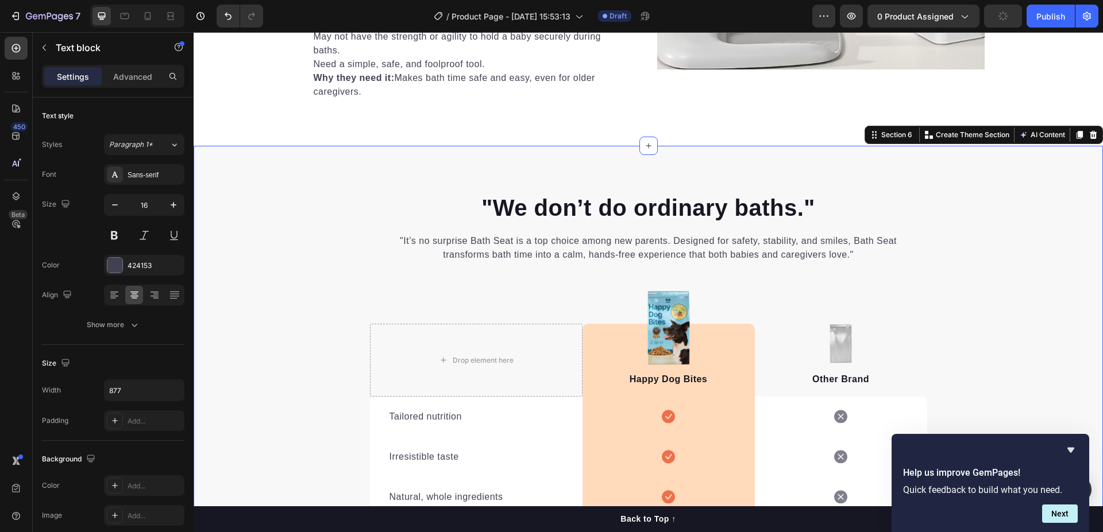
click at [1007, 264] on div ""We don’t do ordinary baths." Heading "It’s no surprise Bath Seat is a top choi…" at bounding box center [648, 455] width 909 height 527
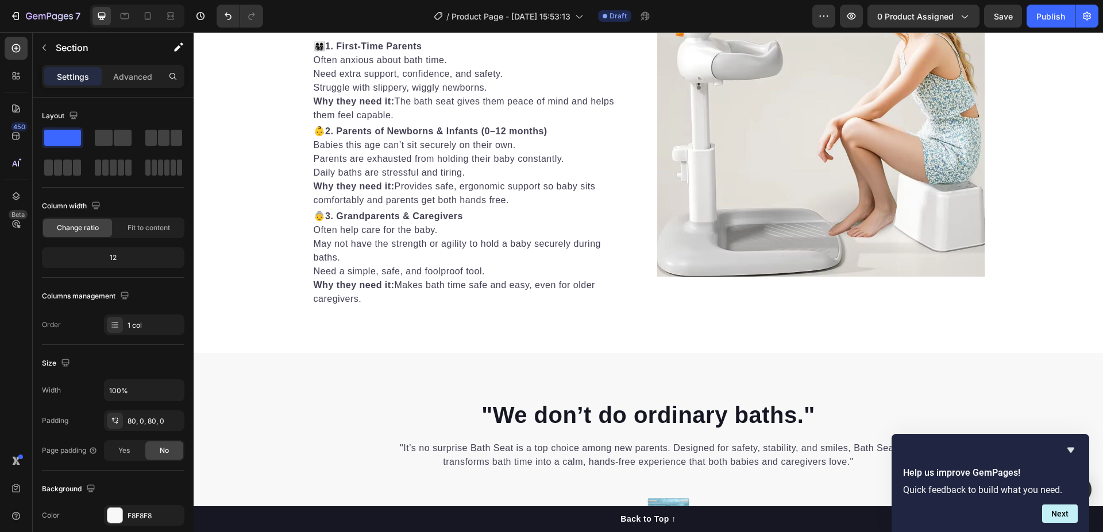
scroll to position [2135, 0]
click at [838, 128] on img at bounding box center [820, 113] width 327 height 327
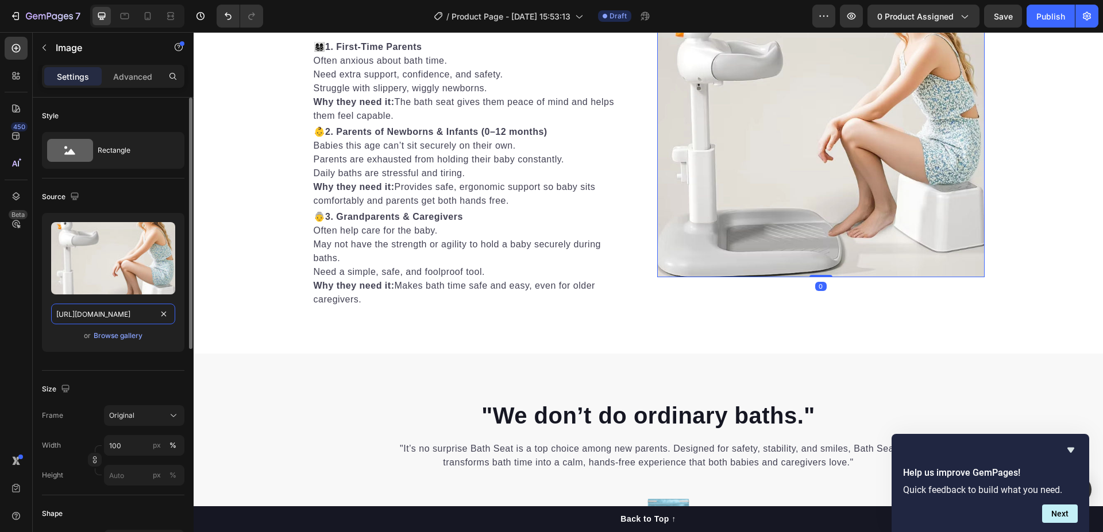
click at [137, 314] on input "https://cdn.shopify.com/s/files/1/0788/2303/1003/files/gempages_586240061788390…" at bounding box center [113, 314] width 124 height 21
paste input "media4.giphy.com/media/v1.Y2lkPTc5MGI3NjExbXkwMm5yZDNwZTJkYWR2aDQxNGQ3a3dqMm03d…"
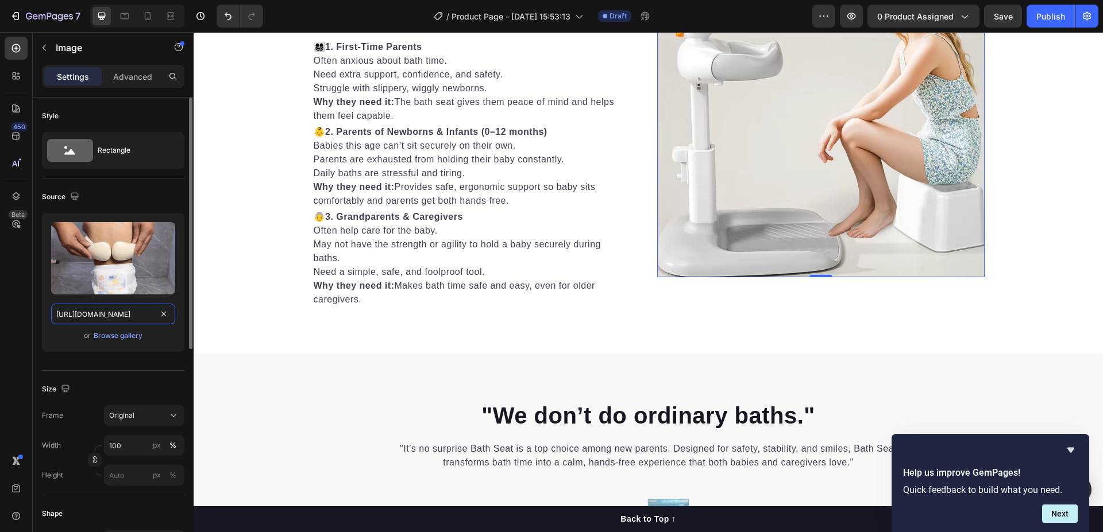
type input "https://media4.giphy.com/media/v1.Y2lkPTc5MGI3NjExbXkwMm5yZDNwZTJkYWR2aDQxNGQ3a…"
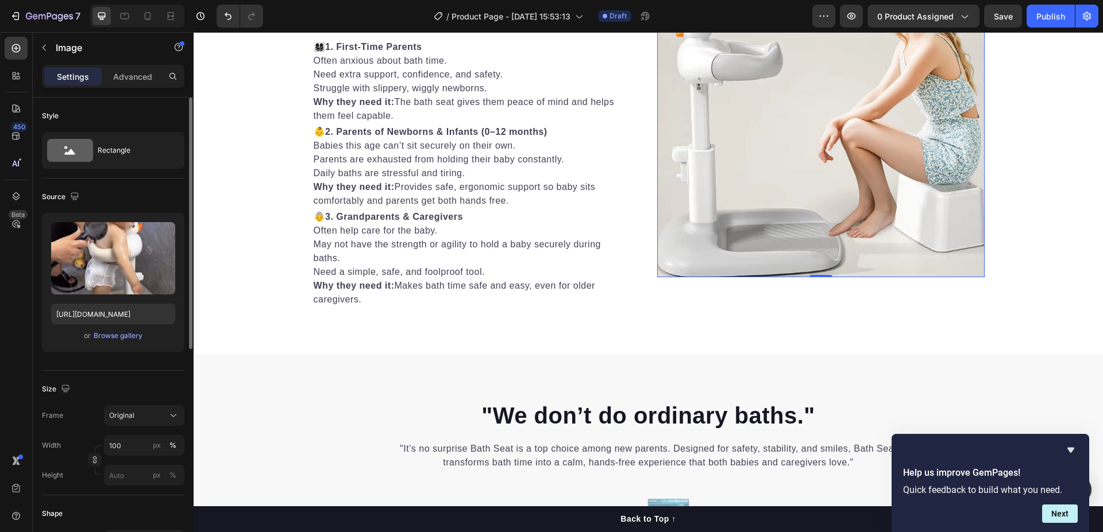
scroll to position [0, 0]
click at [136, 358] on div "Upload Image https://media4.giphy.com/media/v1.Y2lkPTc5MGI3NjExbXkwMm5yZDNwZTJk…" at bounding box center [113, 287] width 142 height 148
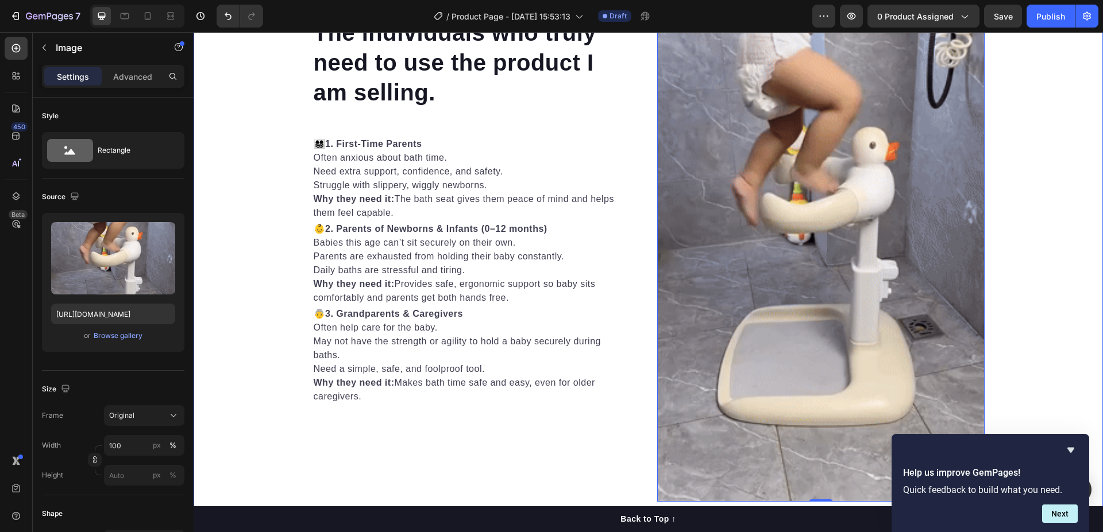
scroll to position [2232, 0]
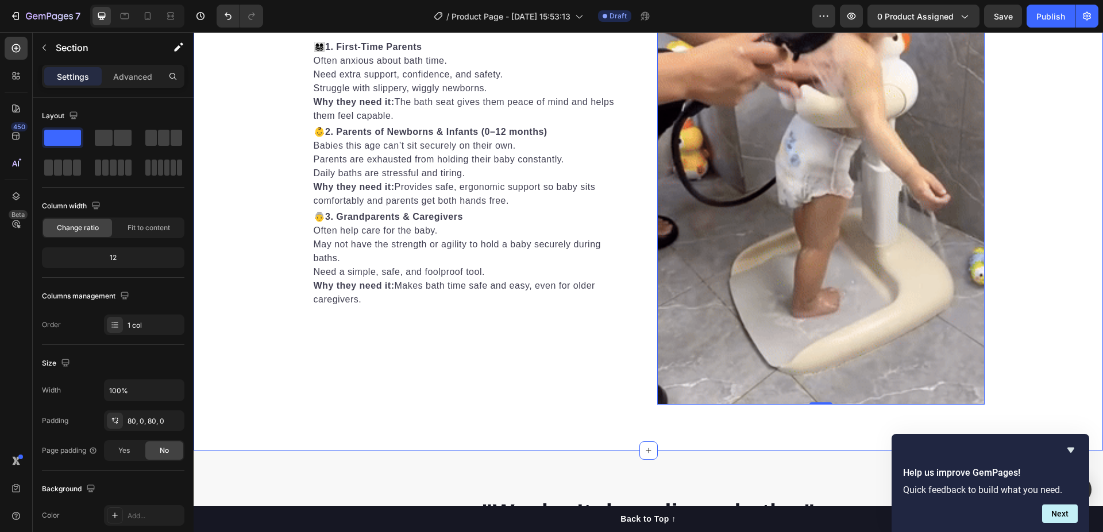
click at [1026, 181] on div "The individuals who truly need to use the product I am selling. Heading 👩‍👩‍👧‍👦…" at bounding box center [648, 114] width 909 height 582
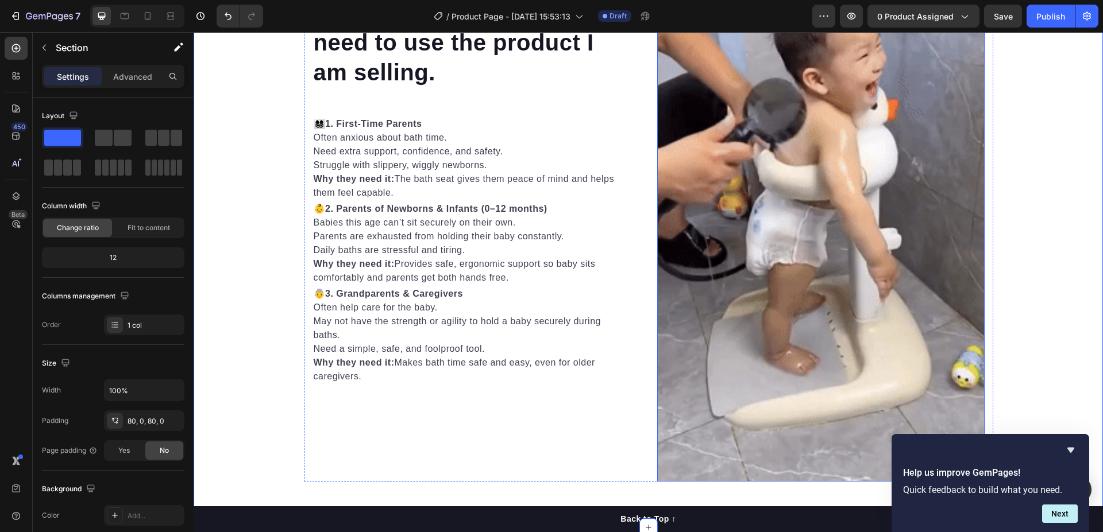
scroll to position [2175, 0]
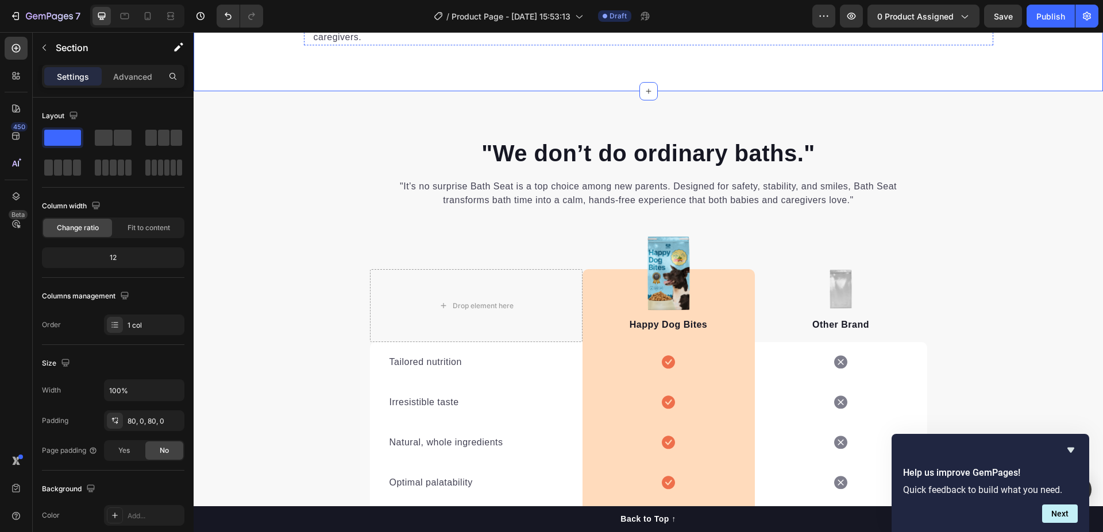
scroll to position [2404, 0]
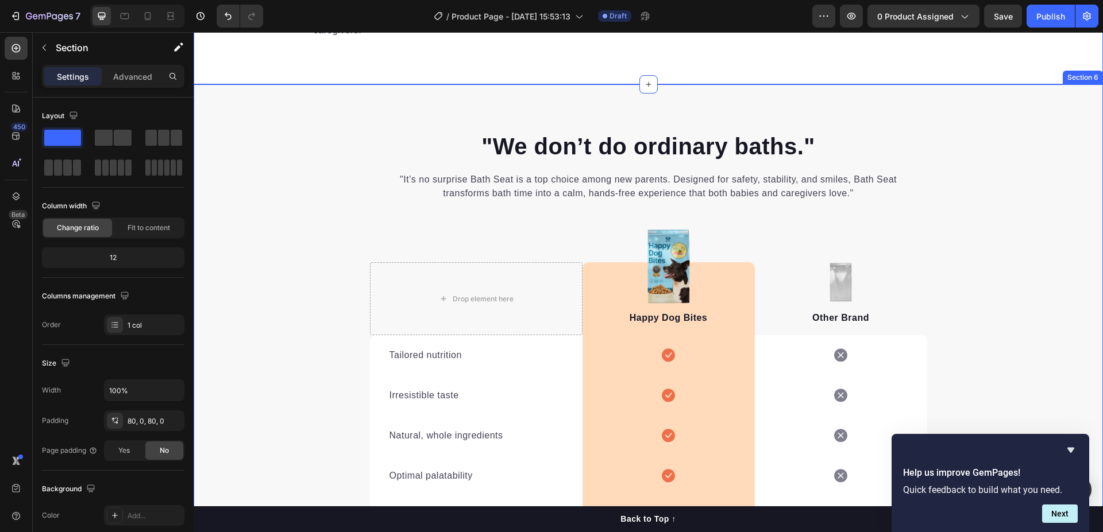
click at [326, 360] on div ""We don’t do ordinary baths." Heading "It’s no surprise Bath Seat is a top choi…" at bounding box center [648, 393] width 909 height 527
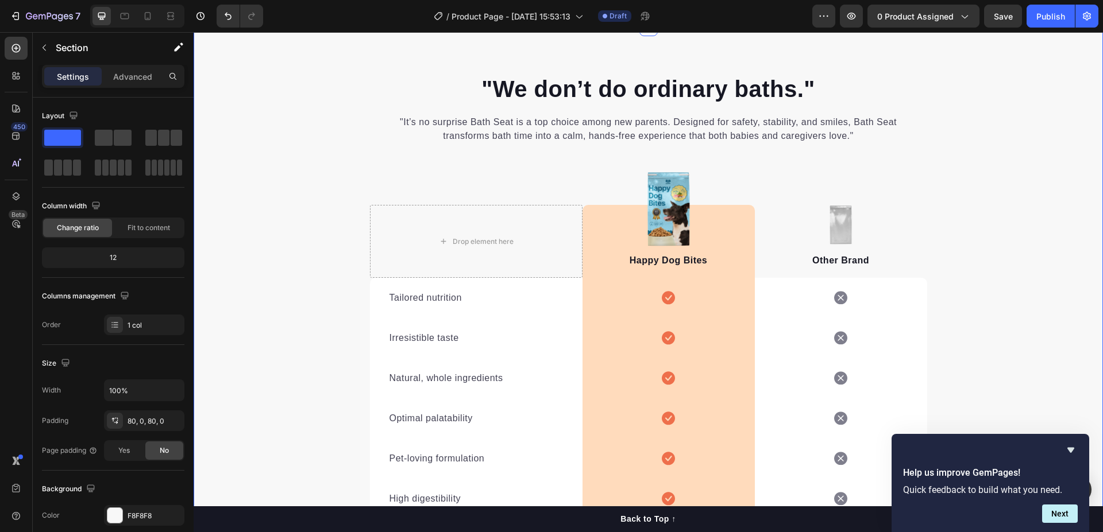
click at [251, 324] on div ""We don’t do ordinary baths." Heading "It’s no surprise Bath Seat is a top choi…" at bounding box center [648, 336] width 909 height 527
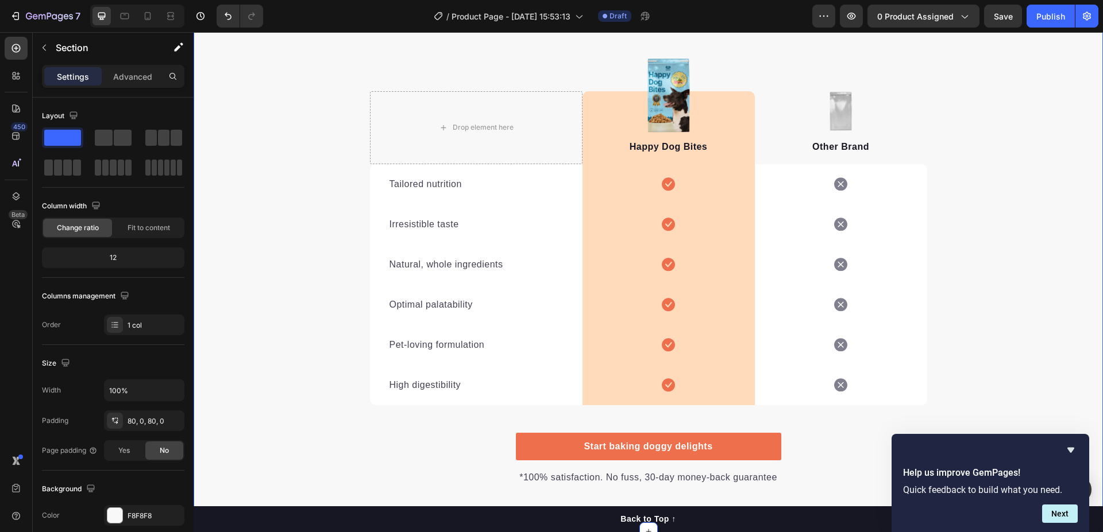
scroll to position [2806, 0]
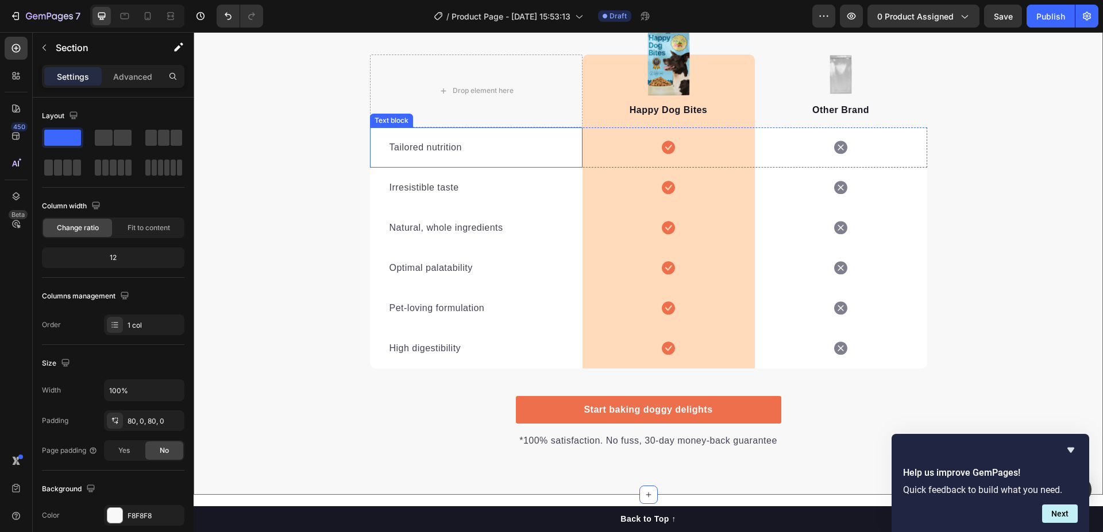
click at [400, 144] on p "Tailored nutrition" at bounding box center [475, 148] width 173 height 14
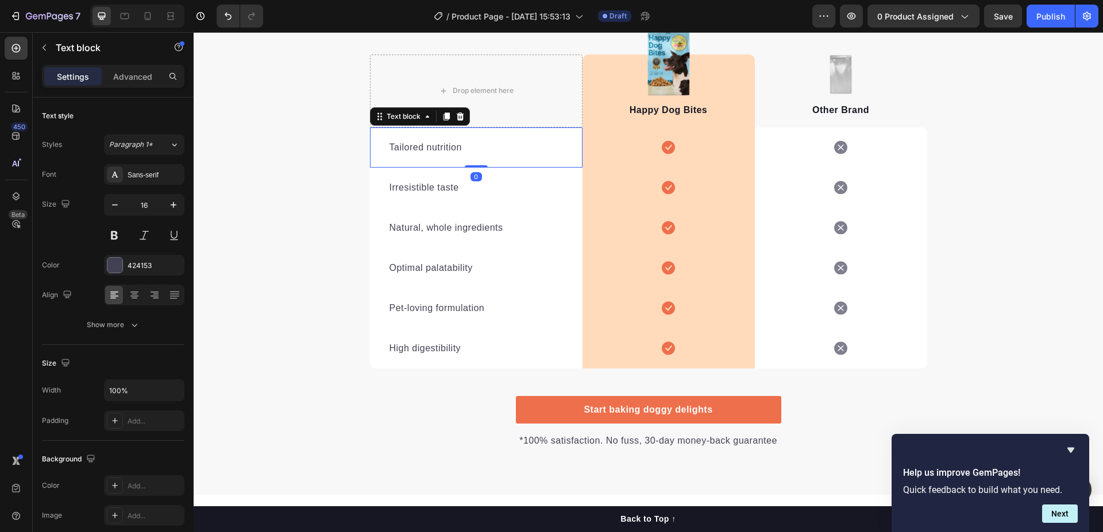
click at [443, 148] on p "Tailored nutrition" at bounding box center [475, 148] width 173 height 14
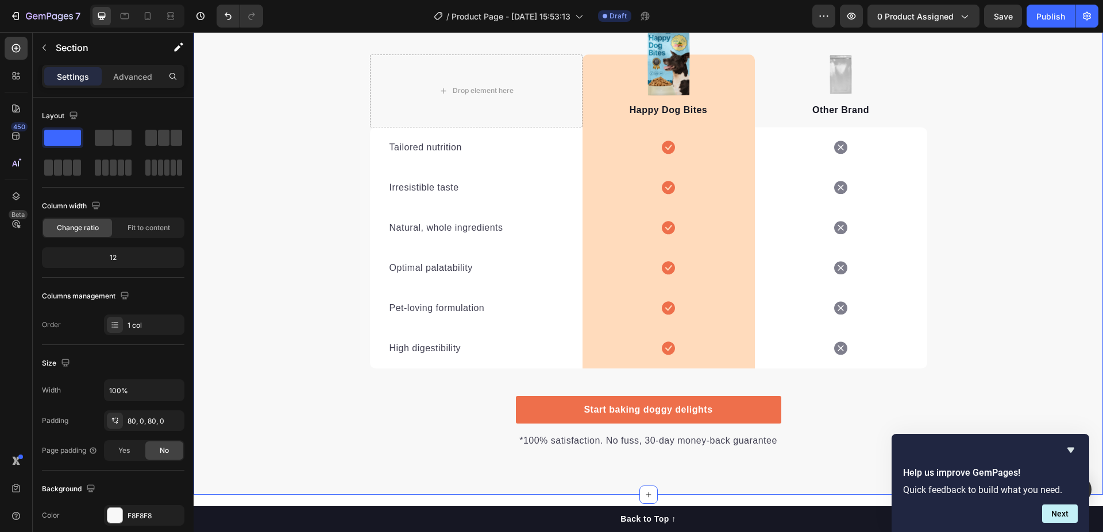
click at [254, 183] on div ""We don’t do ordinary baths." Heading "It’s no surprise Bath Seat is a top choi…" at bounding box center [648, 185] width 909 height 527
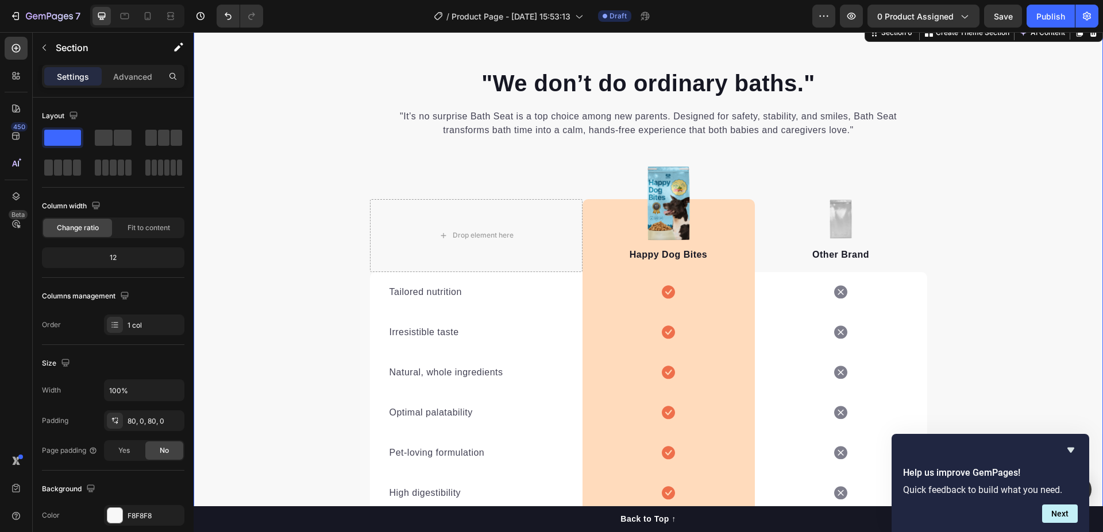
scroll to position [2634, 0]
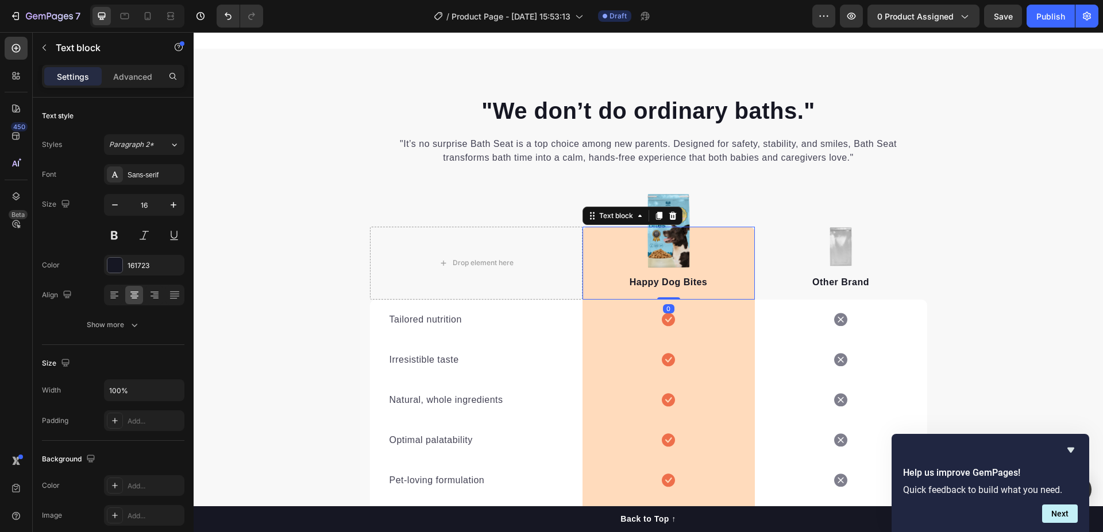
click at [669, 237] on div "Happy Dog Bites Text block 0" at bounding box center [668, 263] width 172 height 73
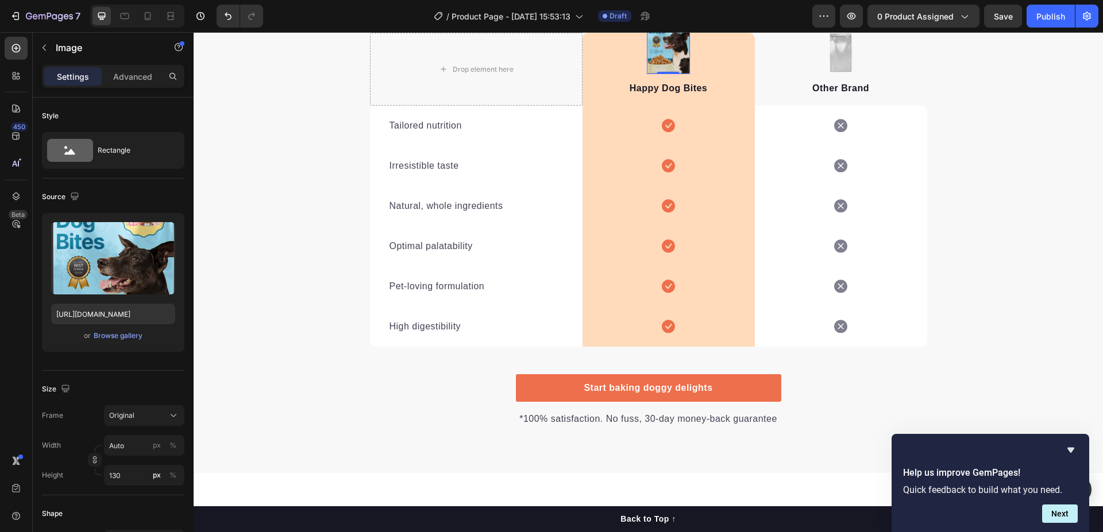
click at [678, 74] on img at bounding box center [669, 36] width 44 height 75
click at [107, 338] on div "Browse gallery" at bounding box center [118, 336] width 49 height 10
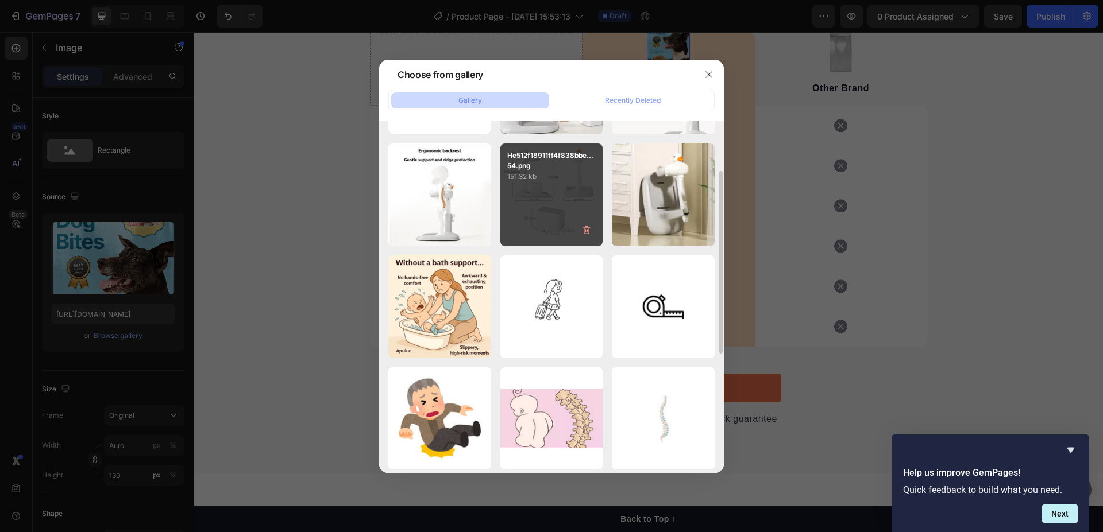
scroll to position [0, 0]
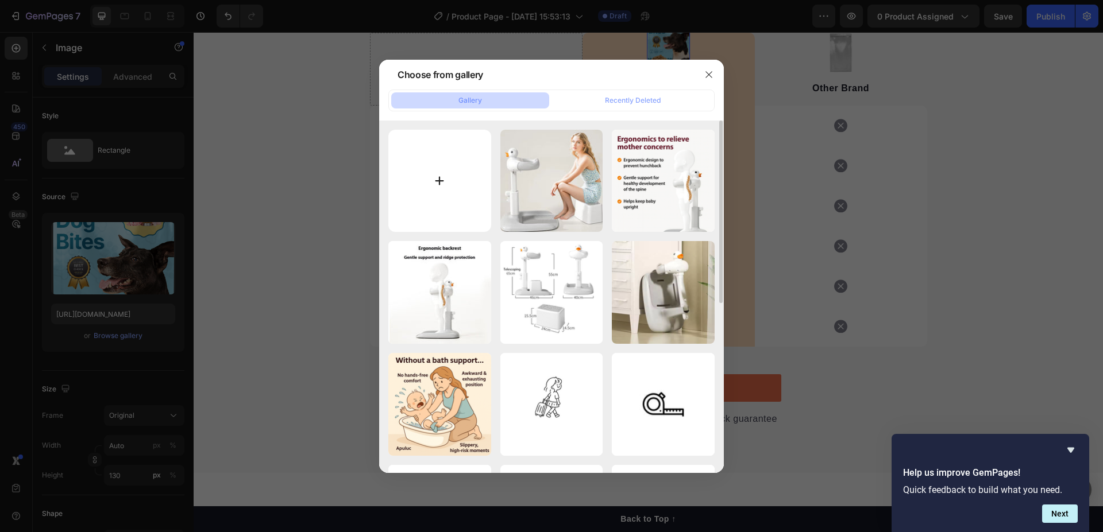
click at [466, 199] on input "file" at bounding box center [439, 181] width 103 height 103
type input "C:\fakepath\bath seat.png"
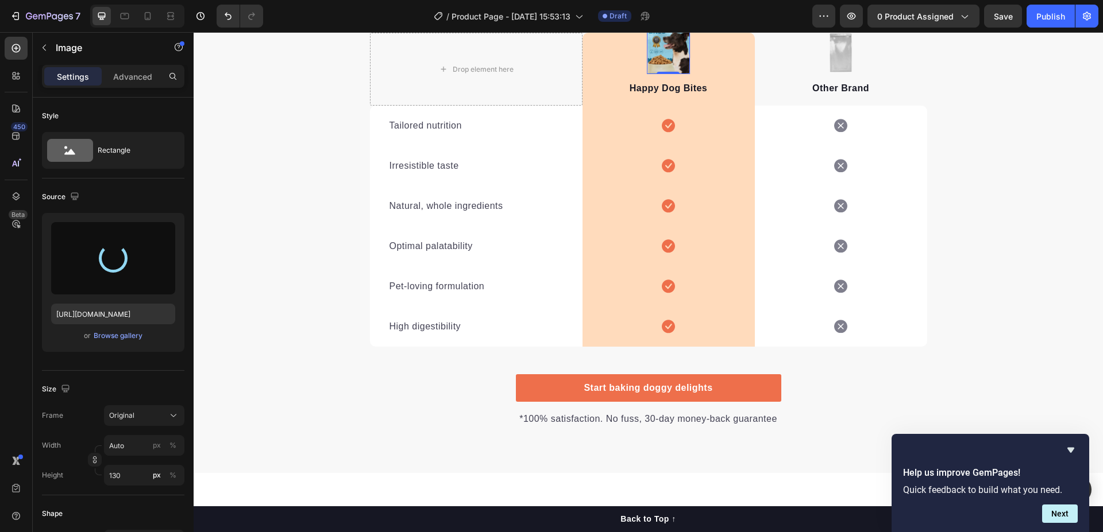
type input "https://cdn.shopify.com/s/files/1/0788/2303/1003/files/gempages_586240061788390…"
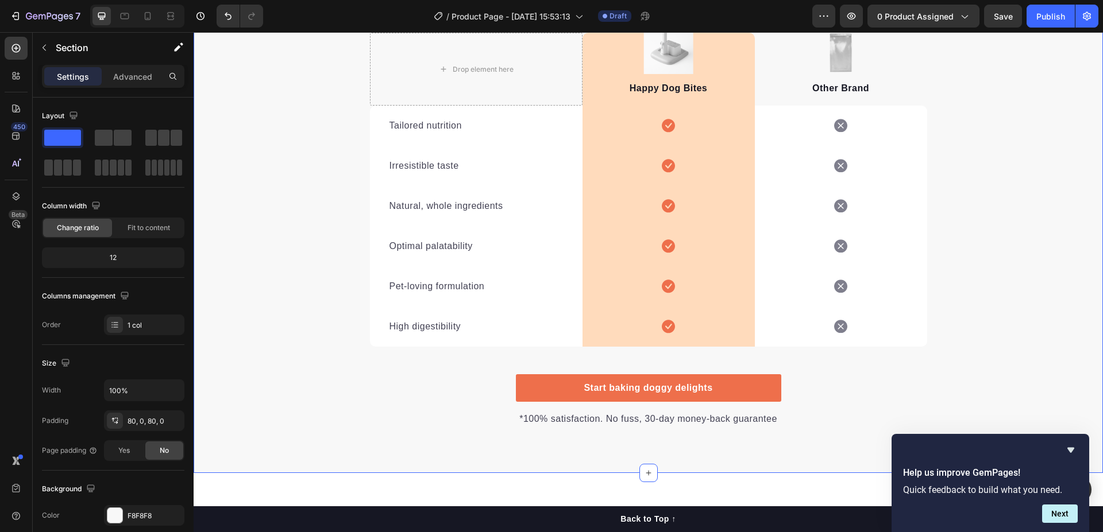
click at [264, 218] on div ""We don’t do ordinary baths." Heading "It’s no surprise Bath Seat is a top choi…" at bounding box center [648, 164] width 909 height 527
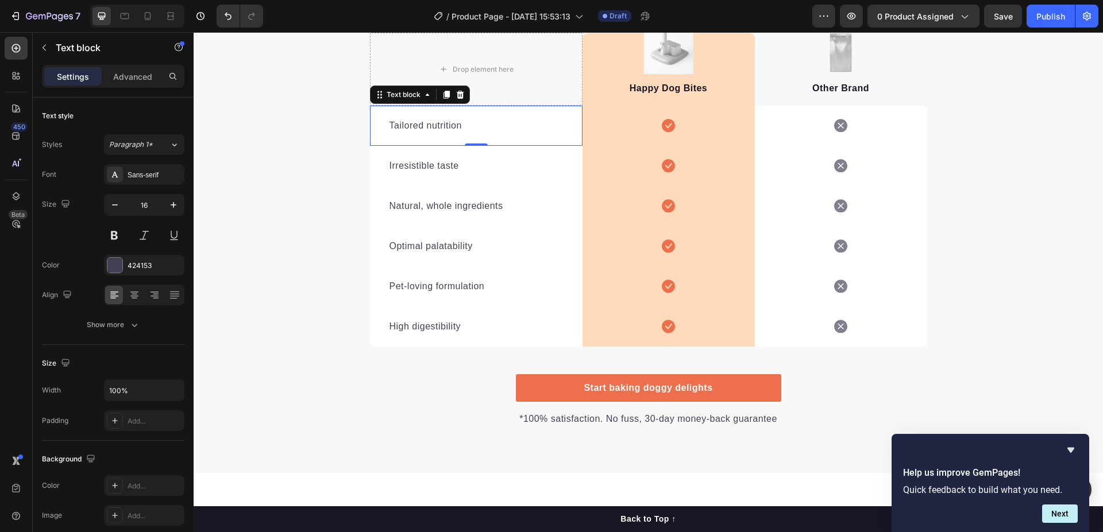
click at [434, 133] on p "Tailored nutrition" at bounding box center [475, 126] width 173 height 14
click at [448, 133] on p "Tailored nutrition" at bounding box center [475, 126] width 173 height 14
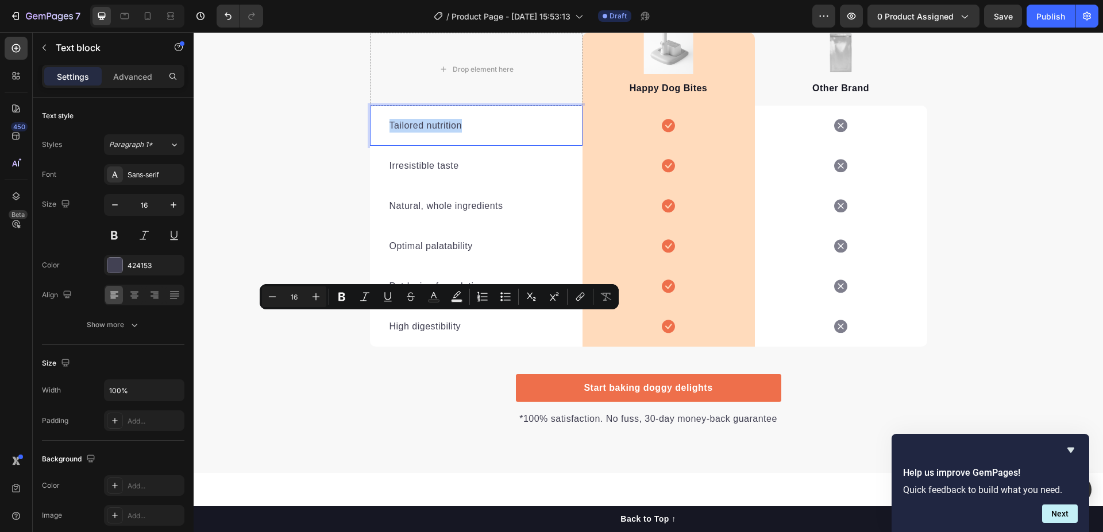
click at [448, 133] on p "Tailored nutrition" at bounding box center [475, 126] width 173 height 14
copy p "Tailored nutrition"
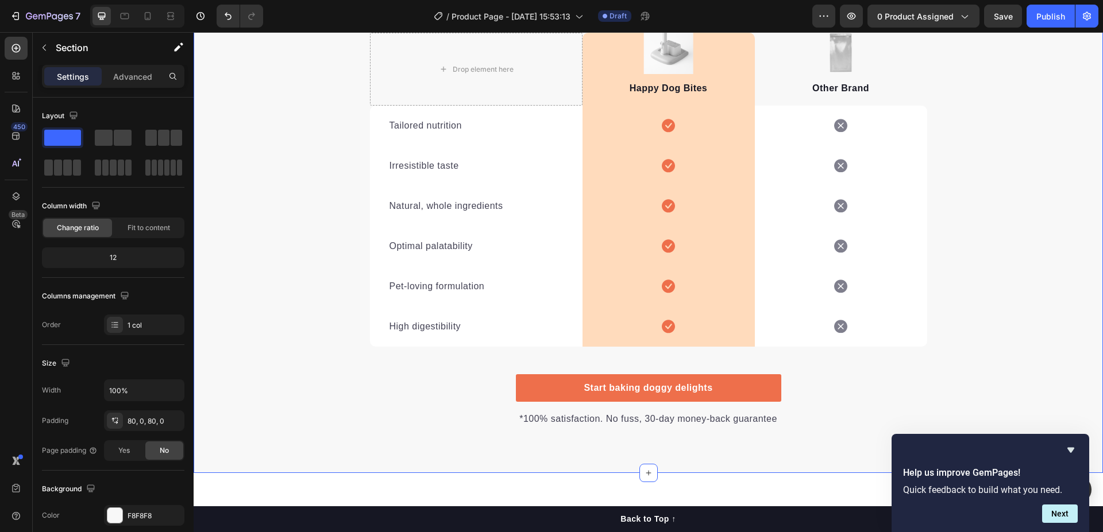
click at [225, 159] on div ""We don’t do ordinary baths." Heading "It’s no surprise Bath Seat is a top choi…" at bounding box center [648, 164] width 909 height 527
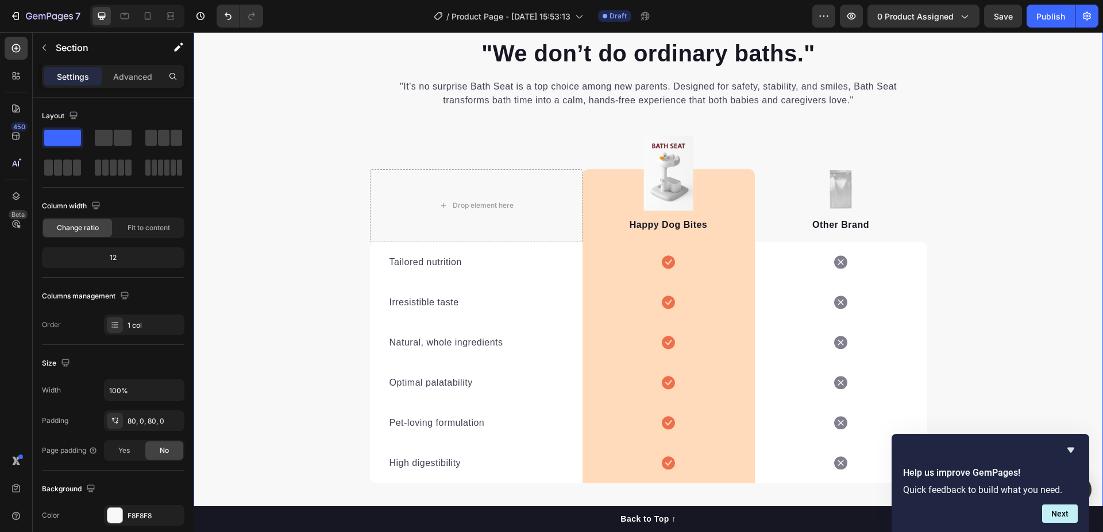
scroll to position [2749, 0]
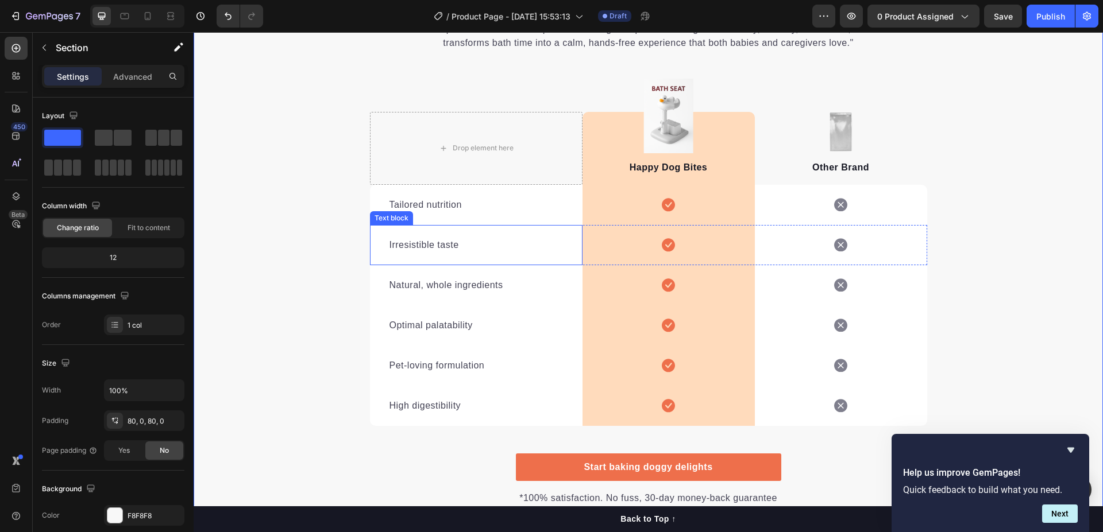
click at [422, 245] on p "Irresistible taste" at bounding box center [475, 245] width 173 height 14
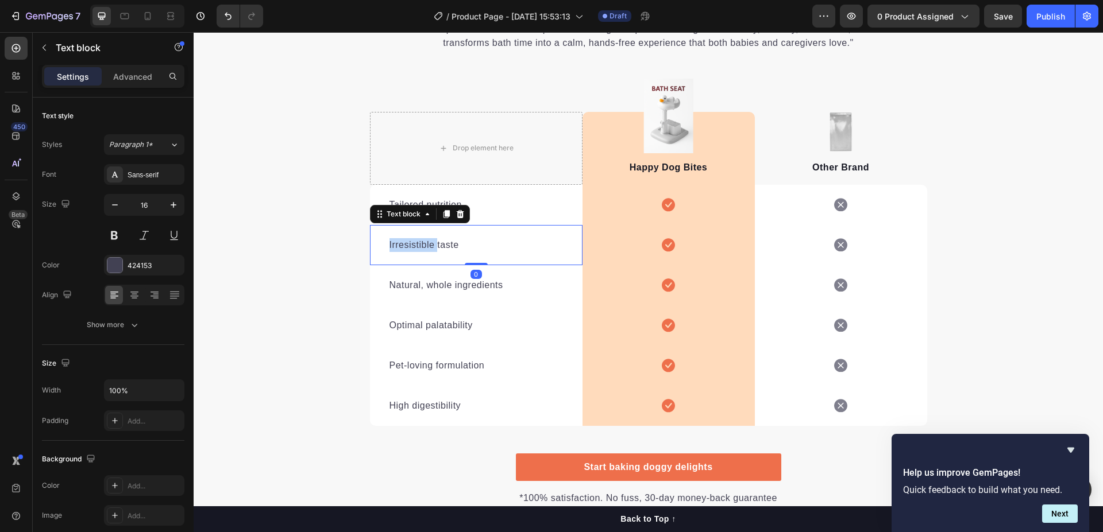
click at [422, 245] on p "Irresistible taste" at bounding box center [475, 245] width 173 height 14
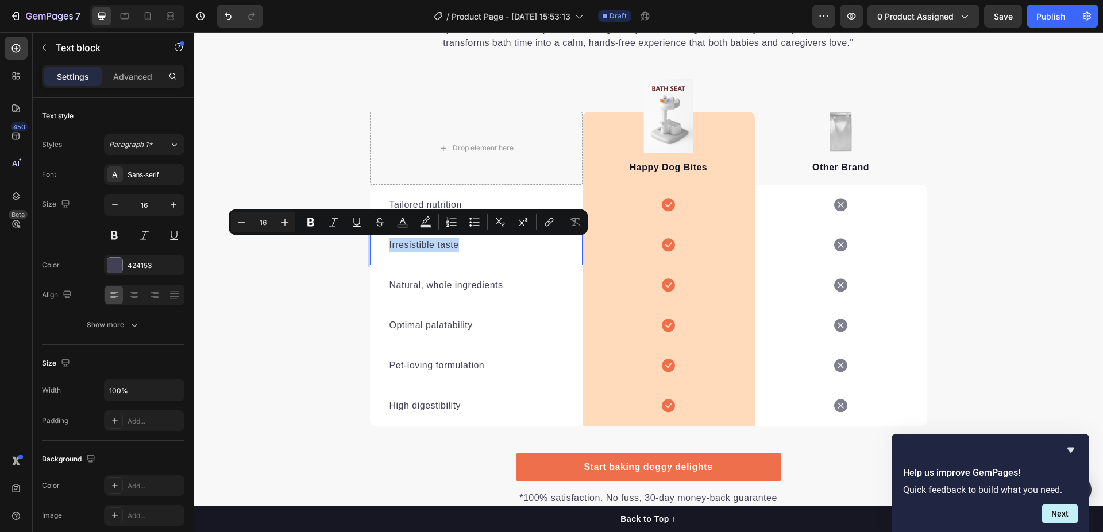
click at [422, 245] on p "Irresistible taste" at bounding box center [475, 245] width 173 height 14
copy p "Irresistible taste"
click at [273, 295] on div ""We don’t do ordinary baths." Heading "It’s no surprise Bath Seat is a top choi…" at bounding box center [648, 243] width 909 height 527
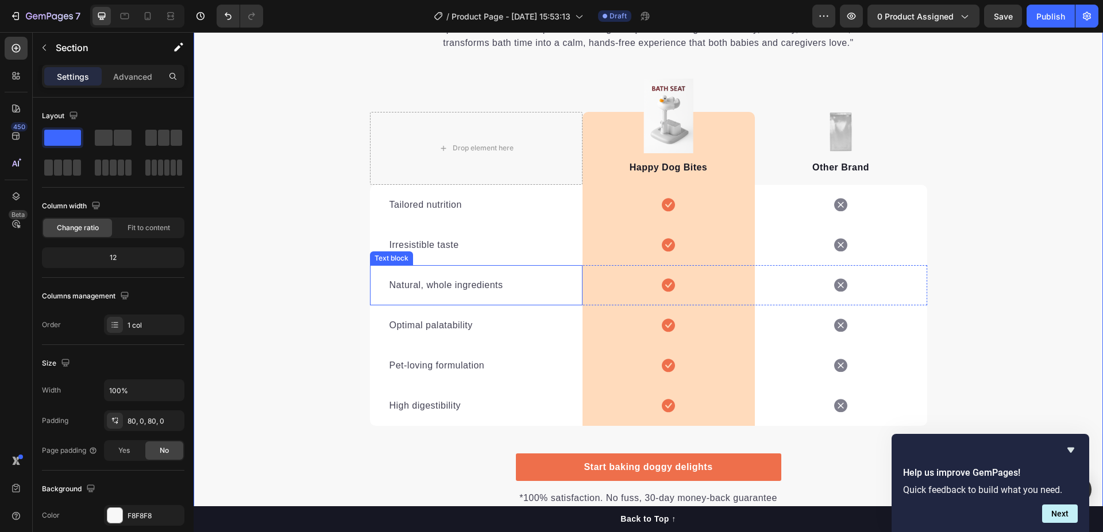
click at [443, 281] on p "Natural, whole ingredients" at bounding box center [475, 286] width 173 height 14
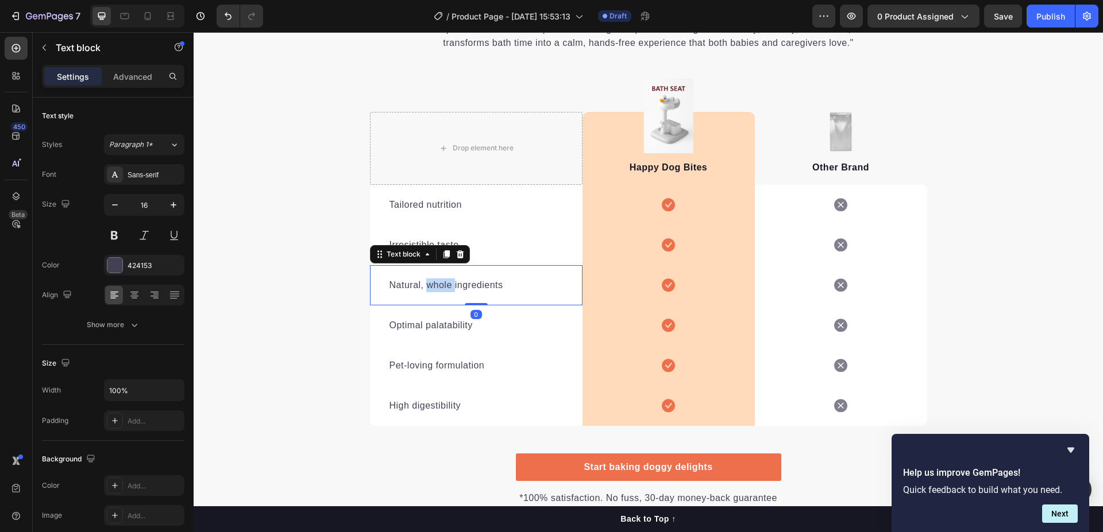
click at [443, 281] on p "Natural, whole ingredients" at bounding box center [475, 286] width 173 height 14
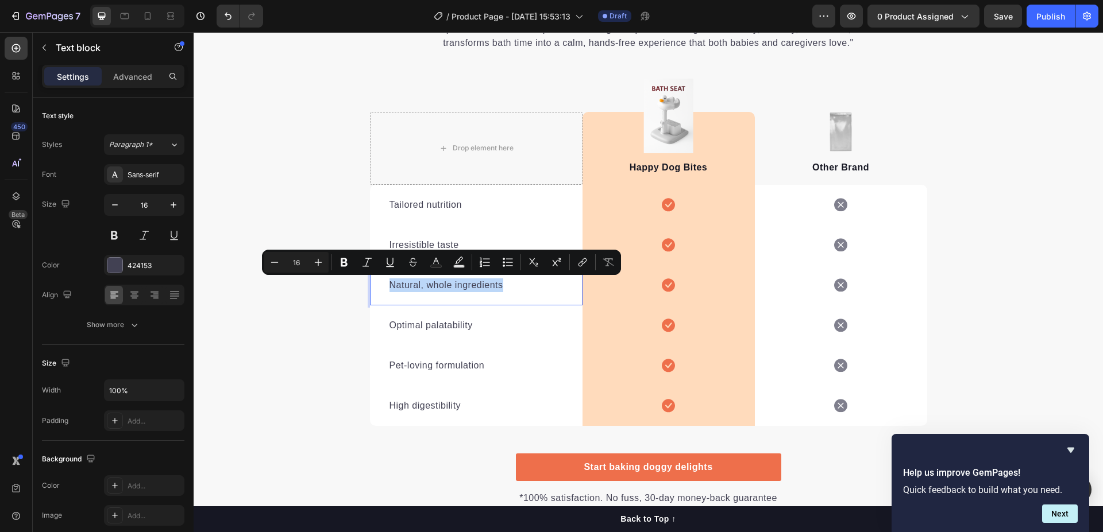
copy p "Natural, whole ingredients"
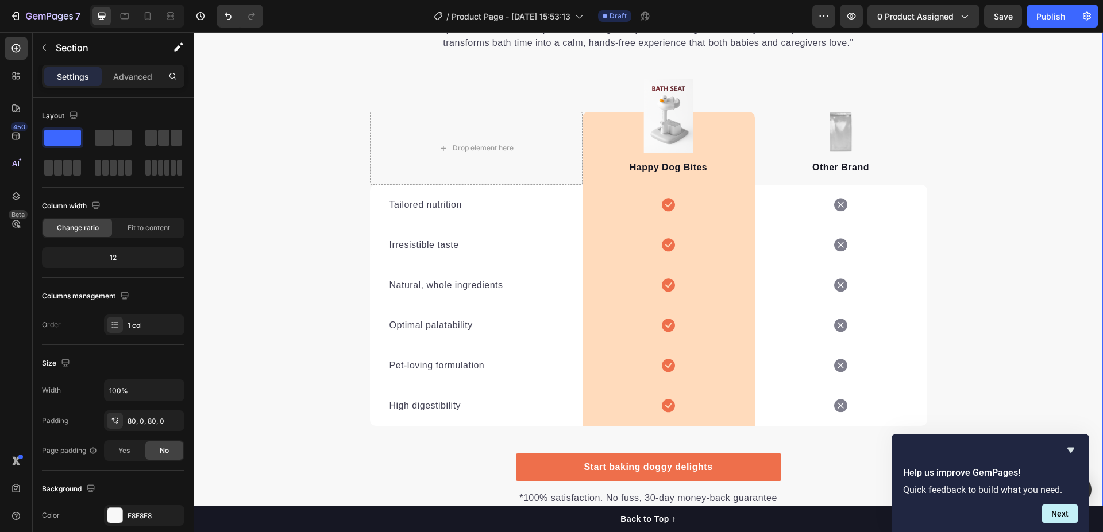
click at [237, 126] on div ""We don’t do ordinary baths." Heading "It’s no surprise Bath Seat is a top choi…" at bounding box center [648, 243] width 909 height 527
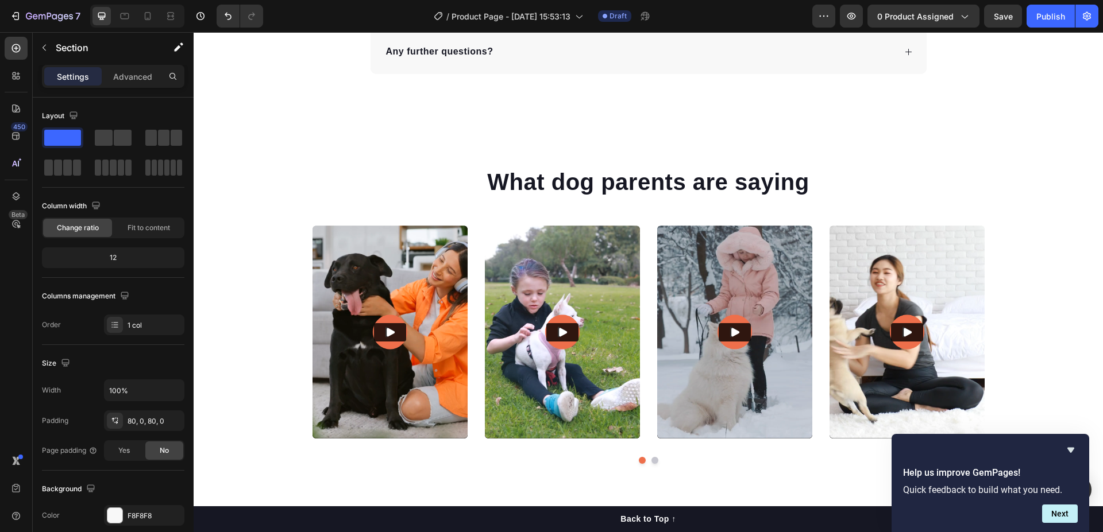
scroll to position [4415, 0]
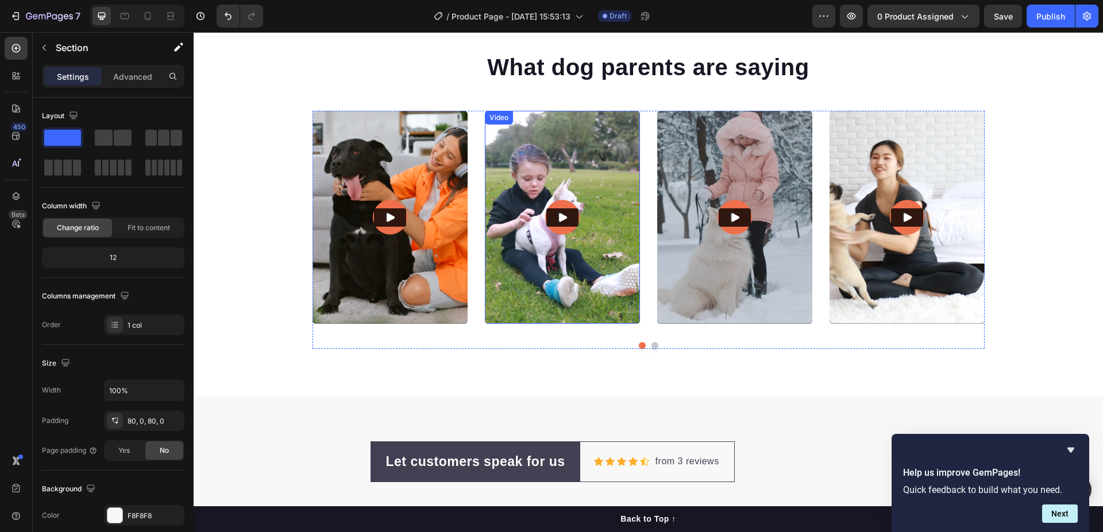
click at [565, 218] on button "Play" at bounding box center [562, 217] width 32 height 18
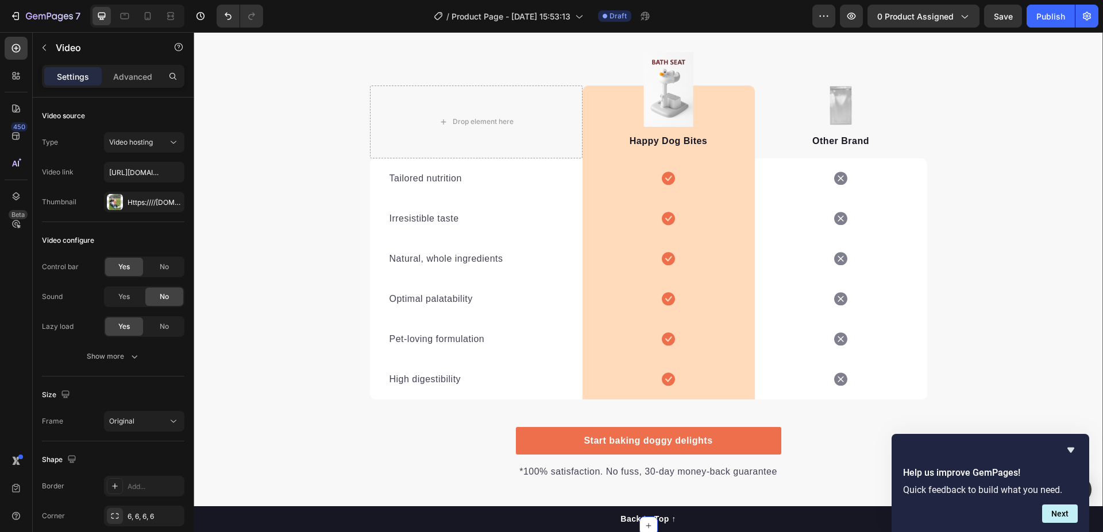
scroll to position [2802, 0]
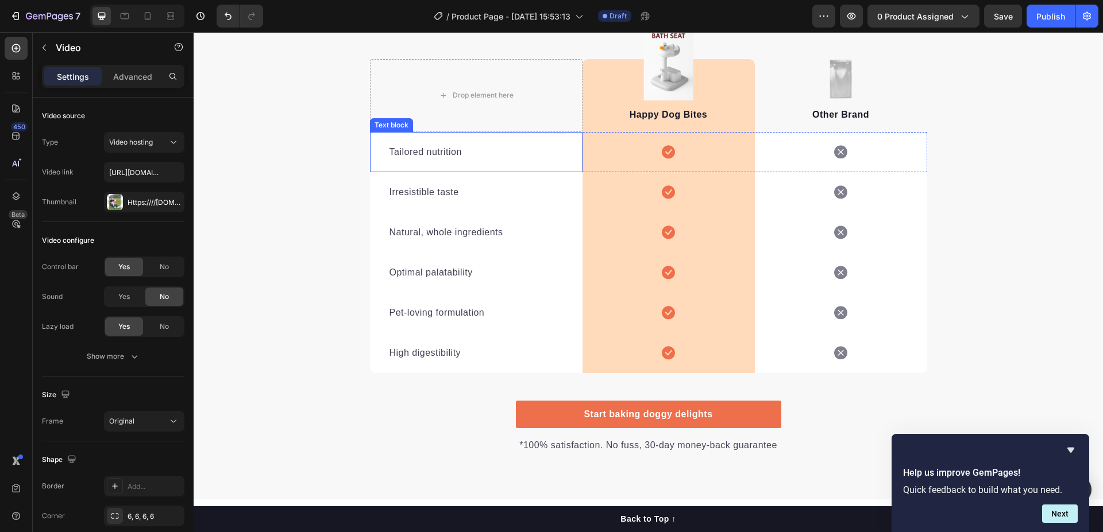
click at [431, 154] on p "Tailored nutrition" at bounding box center [475, 152] width 173 height 14
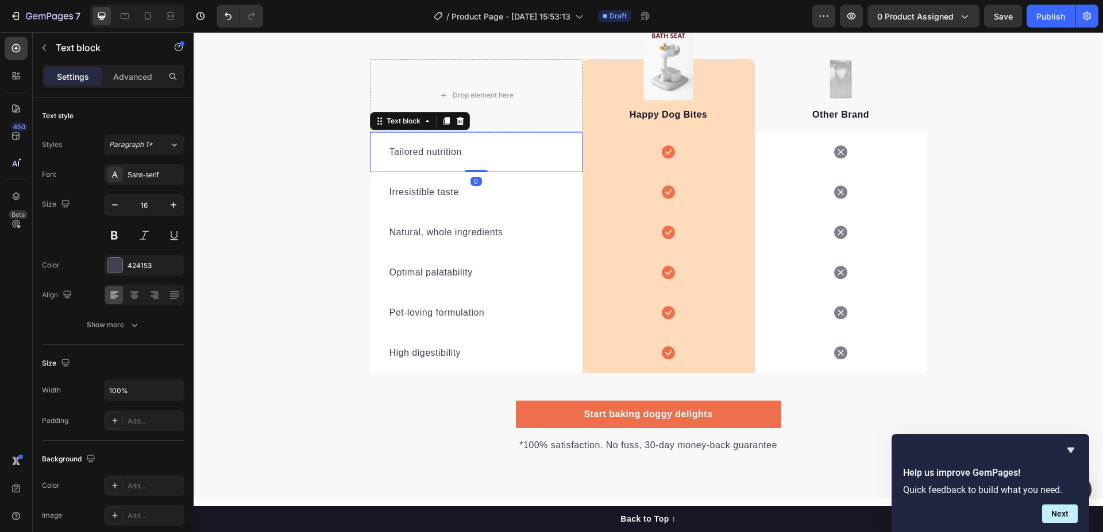
click at [431, 154] on p "Tailored nutrition" at bounding box center [475, 152] width 173 height 14
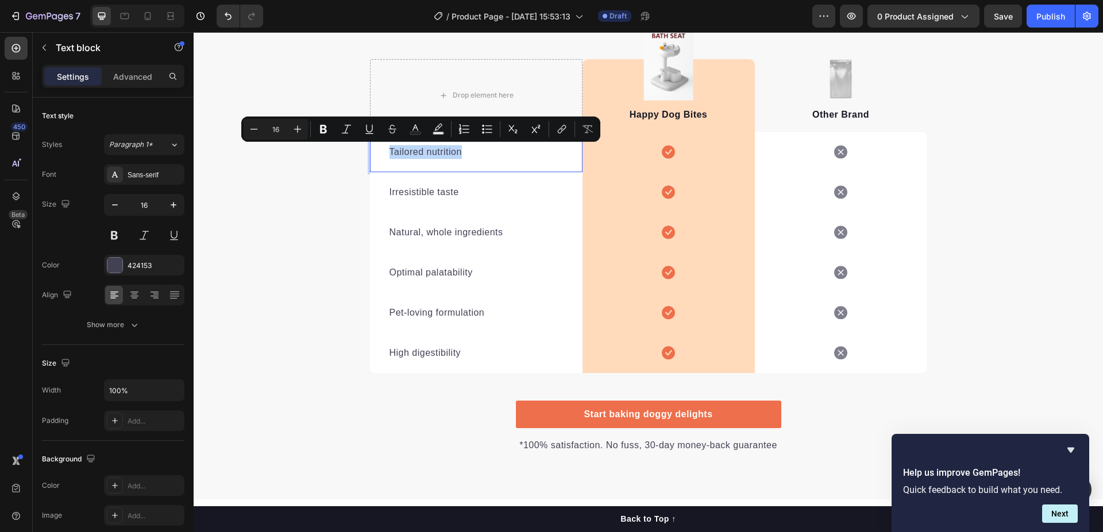
copy p "Tailored nutrition"
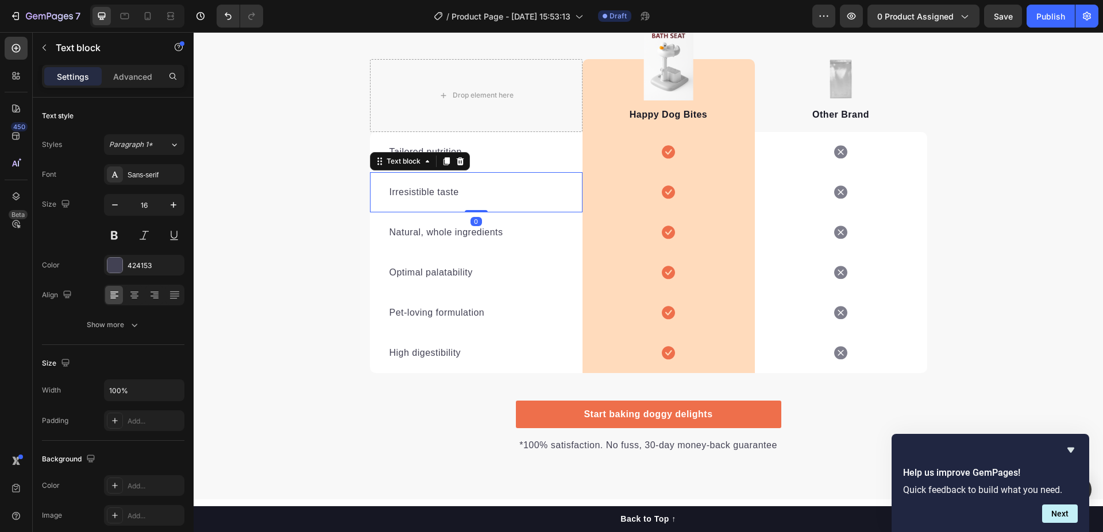
click at [427, 194] on p "Irresistible taste" at bounding box center [475, 193] width 173 height 14
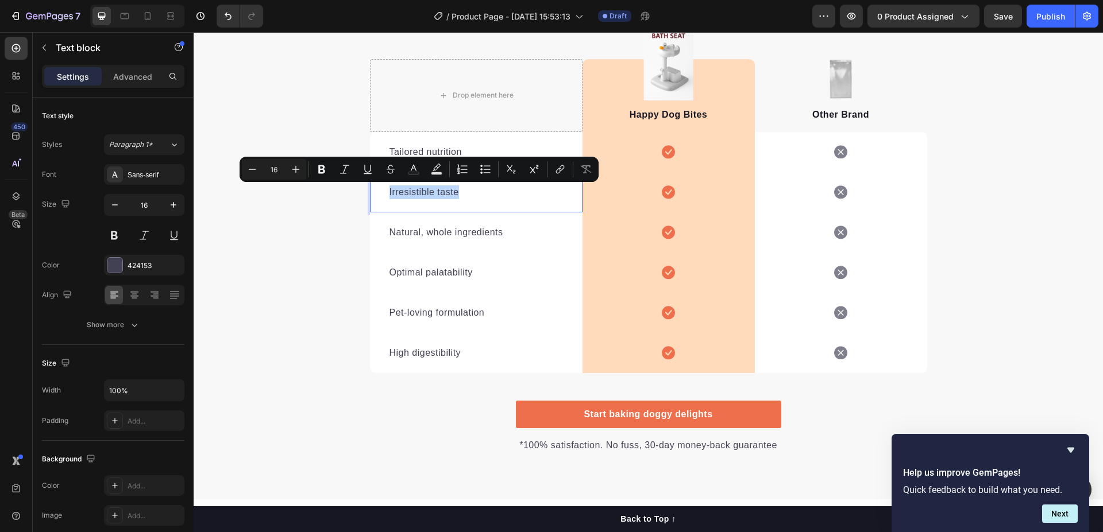
copy p "Irresistible taste"
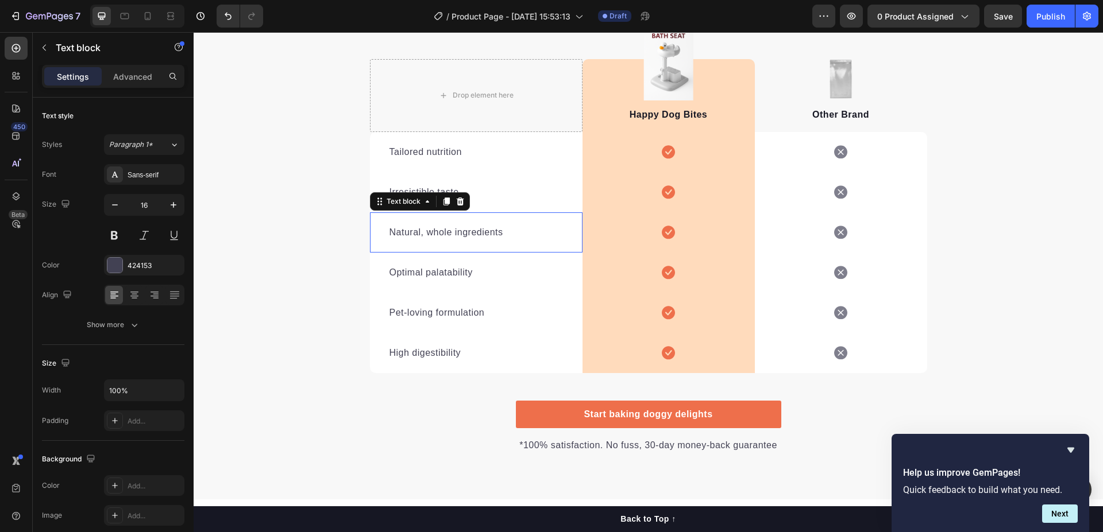
click at [444, 235] on p "Natural, whole ingredients" at bounding box center [475, 233] width 173 height 14
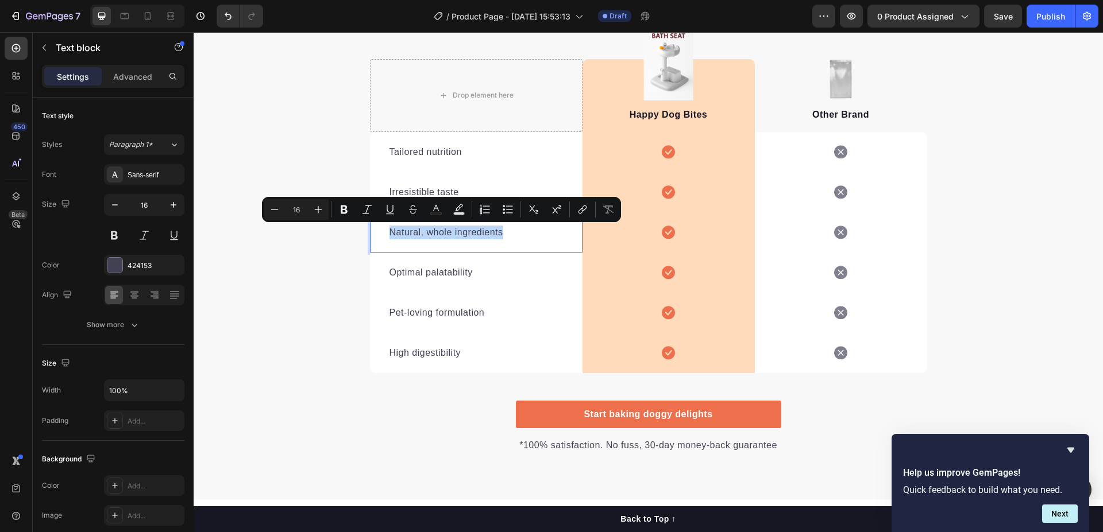
copy p "Natural, whole ingredients"
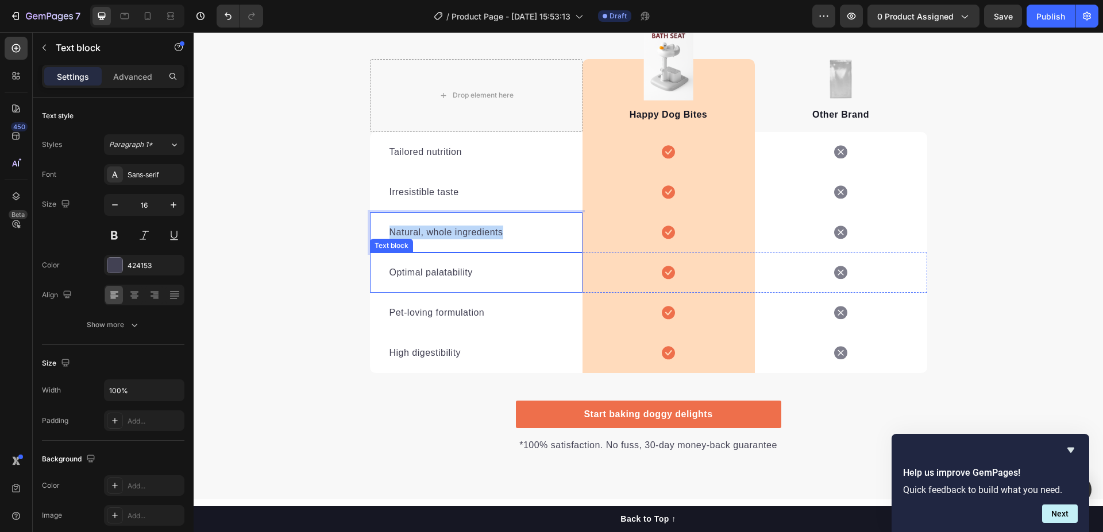
click at [435, 269] on p "Optimal palatability" at bounding box center [475, 273] width 173 height 14
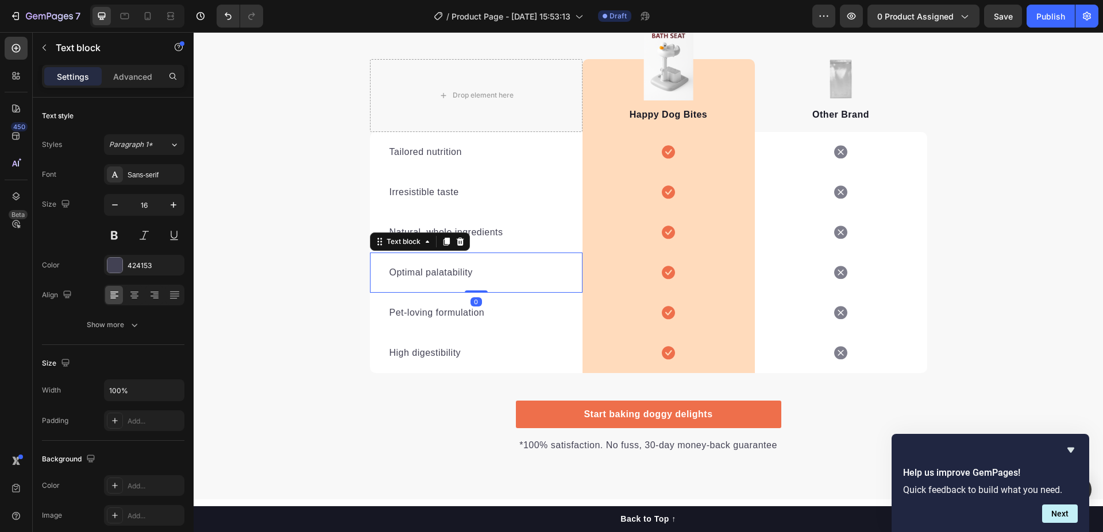
click at [435, 269] on p "Optimal palatability" at bounding box center [475, 273] width 173 height 14
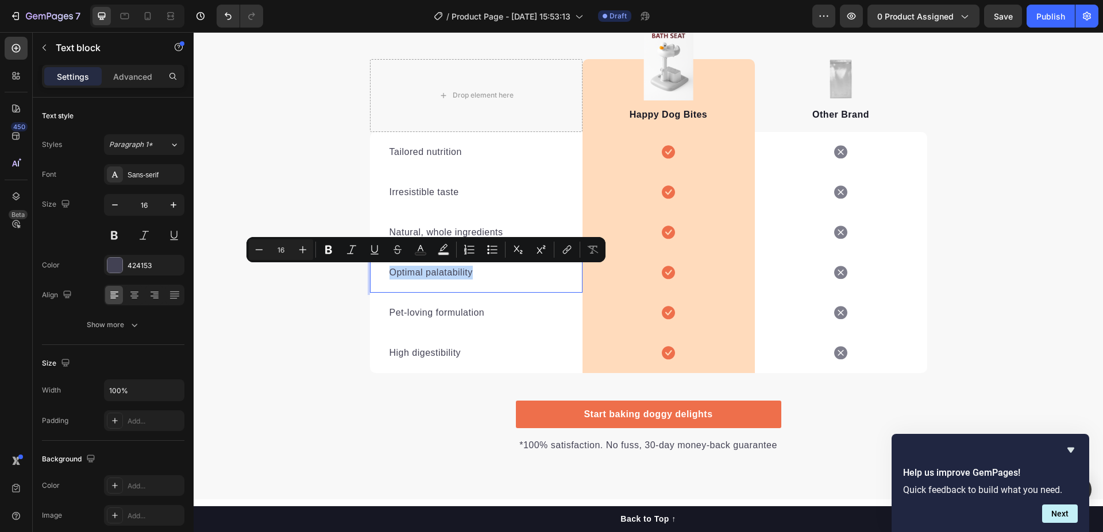
copy p "Optimal palatability"
click at [427, 314] on p "Pet-loving formulation" at bounding box center [475, 313] width 173 height 14
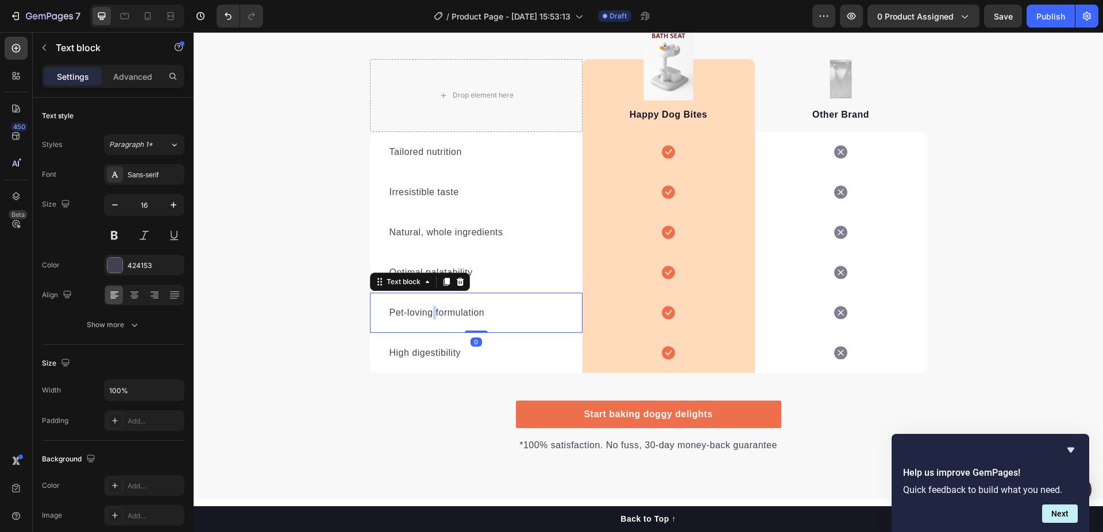
click at [427, 314] on p "Pet-loving formulation" at bounding box center [475, 313] width 173 height 14
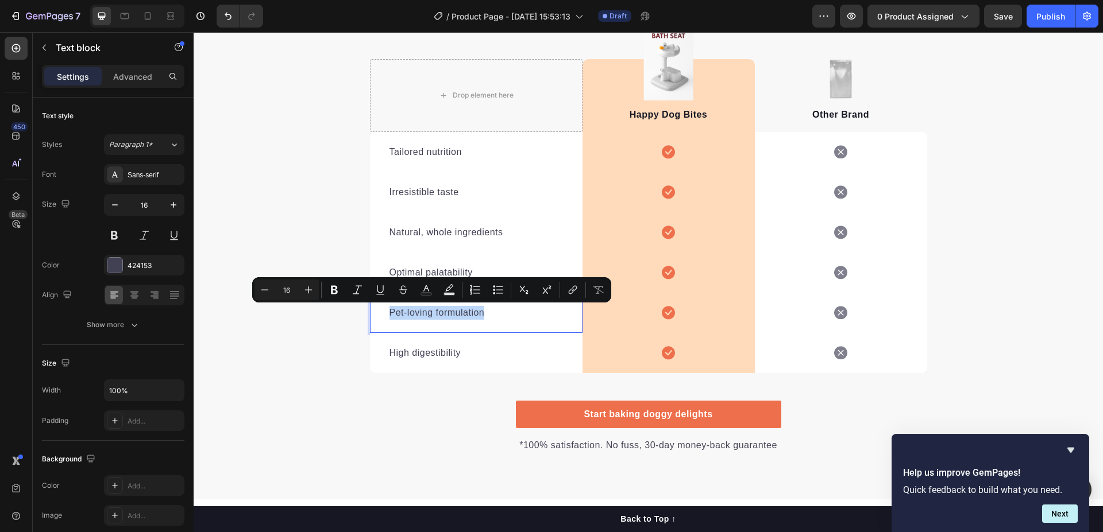
copy p "Pet-loving formulation"
click at [430, 352] on p "High digestibility" at bounding box center [475, 353] width 173 height 14
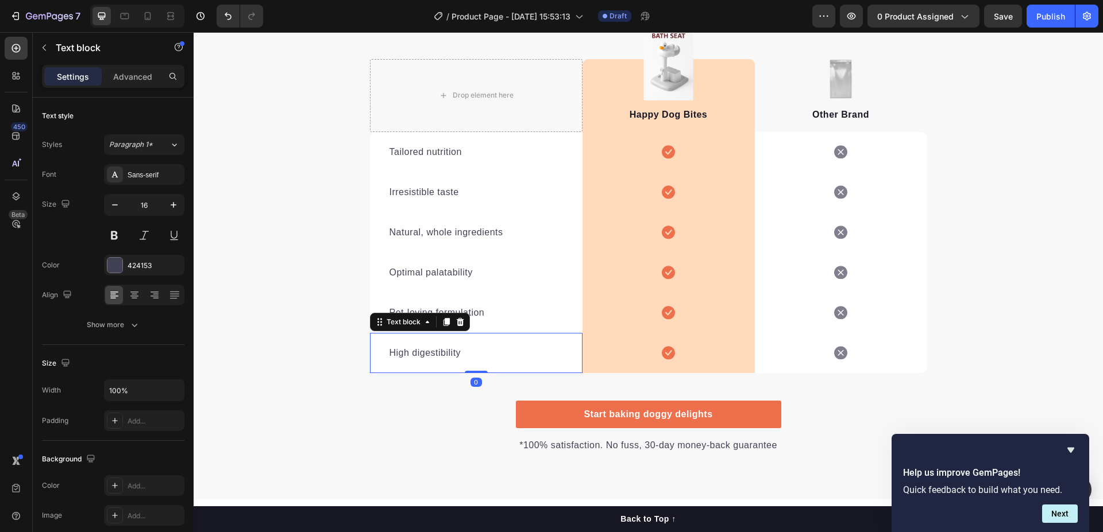
click at [430, 352] on p "High digestibility" at bounding box center [475, 353] width 173 height 14
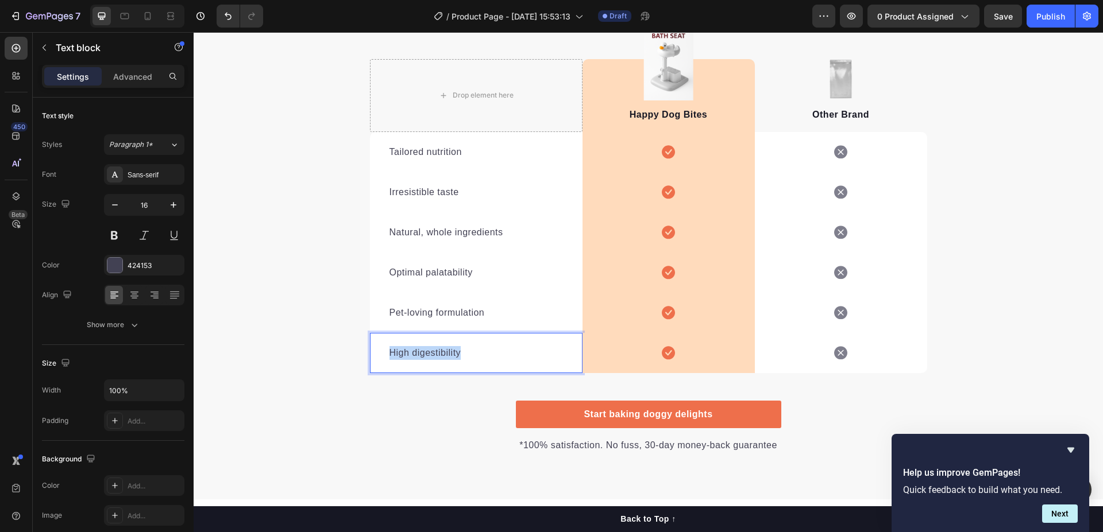
click at [430, 352] on p "High digestibility" at bounding box center [475, 353] width 173 height 14
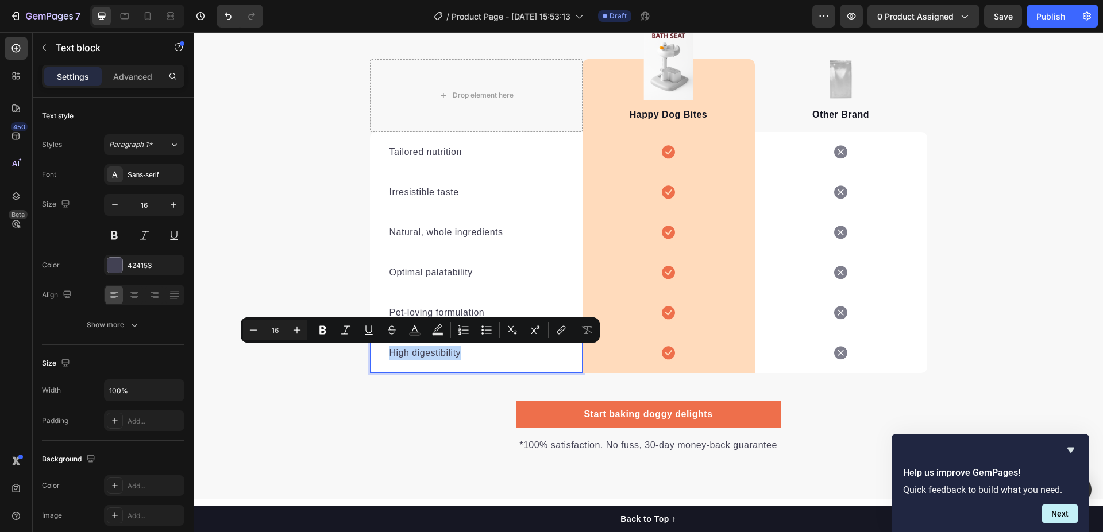
copy p "High digestibility"
click at [431, 148] on p "Tailored nutrition" at bounding box center [475, 152] width 173 height 14
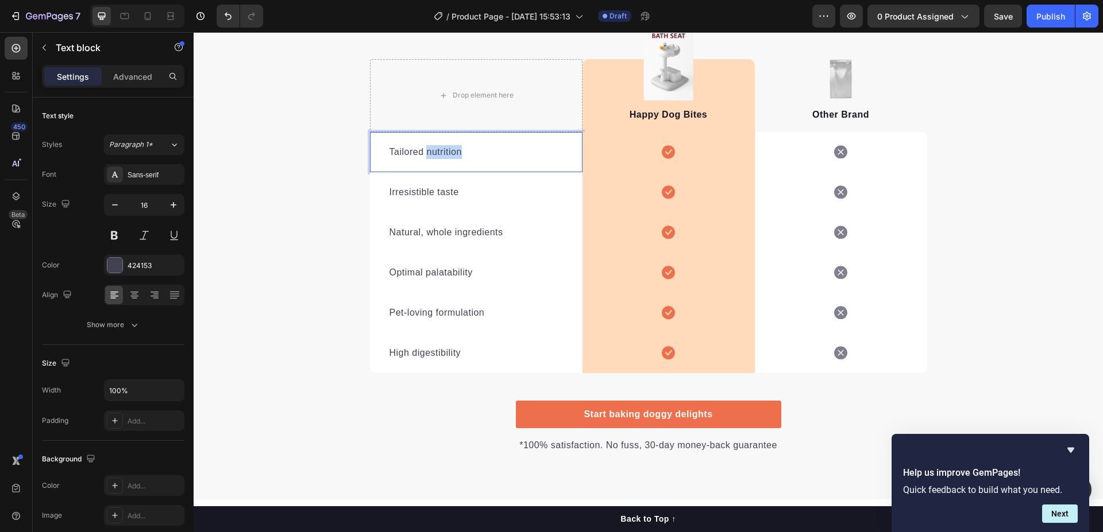
click at [431, 148] on p "Tailored nutrition" at bounding box center [475, 152] width 173 height 14
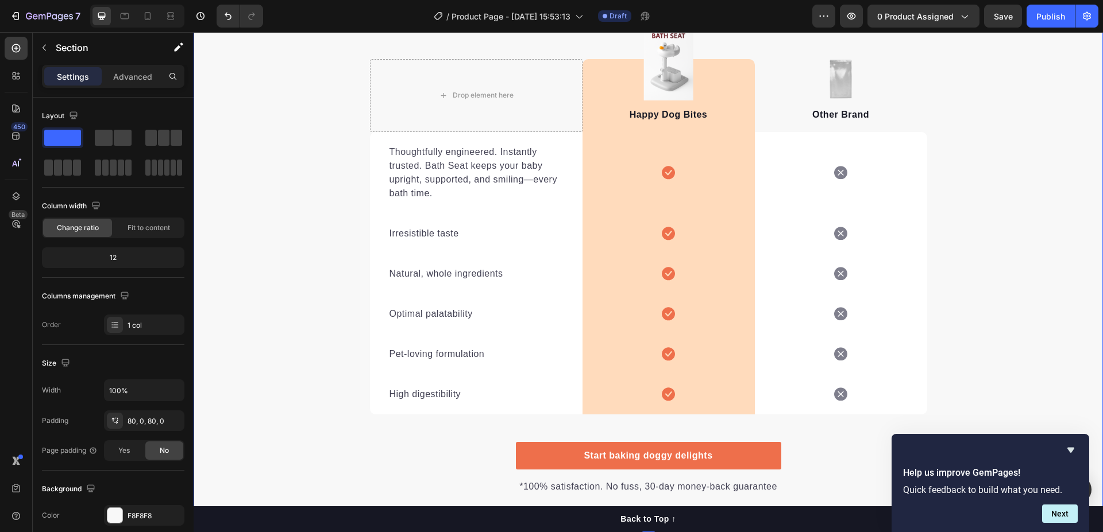
click at [295, 148] on div ""We don’t do ordinary baths." Heading "It’s no surprise Bath Seat is a top choi…" at bounding box center [648, 211] width 909 height 568
click at [435, 233] on p "Irresistible taste" at bounding box center [475, 234] width 173 height 14
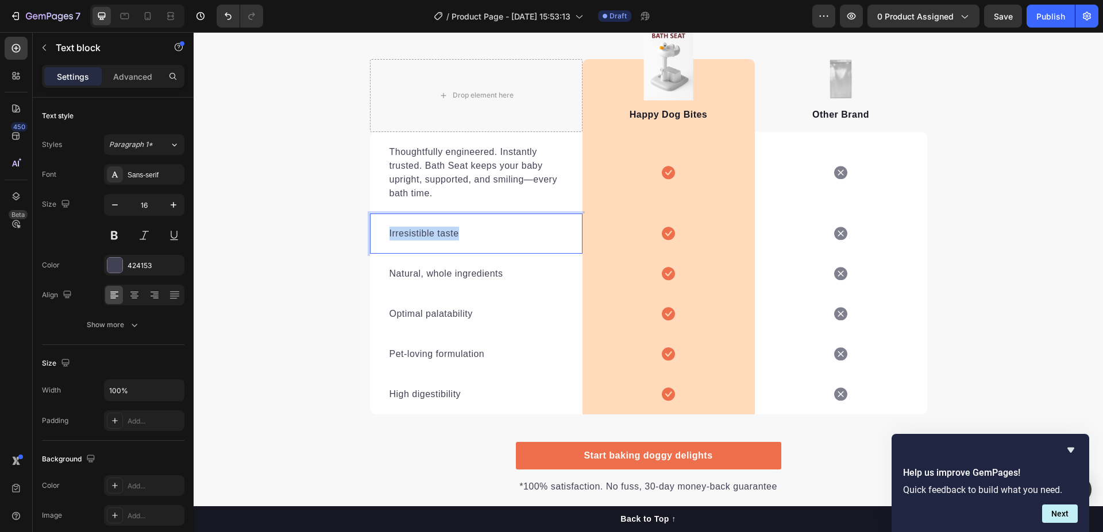
click at [435, 233] on p "Irresistible taste" at bounding box center [475, 234] width 173 height 14
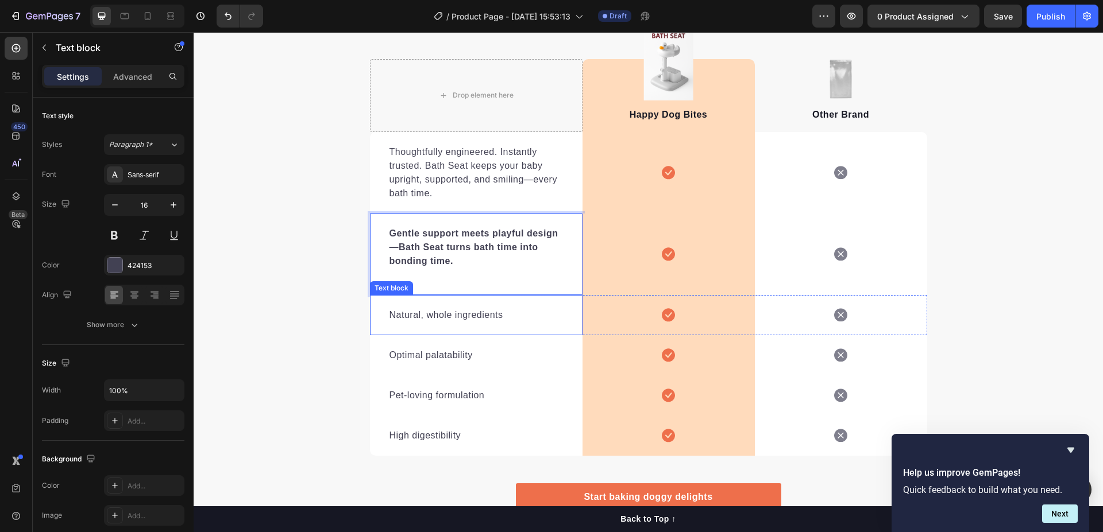
click at [437, 320] on p "Natural, whole ingredients" at bounding box center [475, 315] width 173 height 14
click at [468, 236] on strong "Gentle support meets playful design—Bath Seat turns bath time into bonding time." at bounding box center [473, 247] width 169 height 37
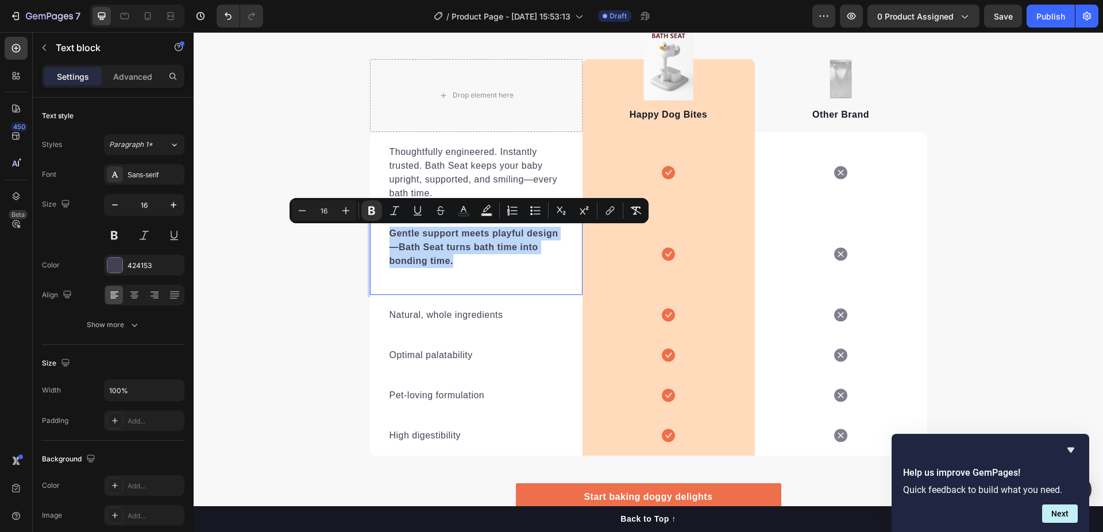
drag, startPoint x: 384, startPoint y: 227, endPoint x: 461, endPoint y: 262, distance: 84.3
click at [461, 262] on p "Gentle support meets playful design—Bath Seat turns bath time into bonding time." at bounding box center [475, 247] width 173 height 41
click at [376, 213] on icon "Editor contextual toolbar" at bounding box center [371, 210] width 11 height 11
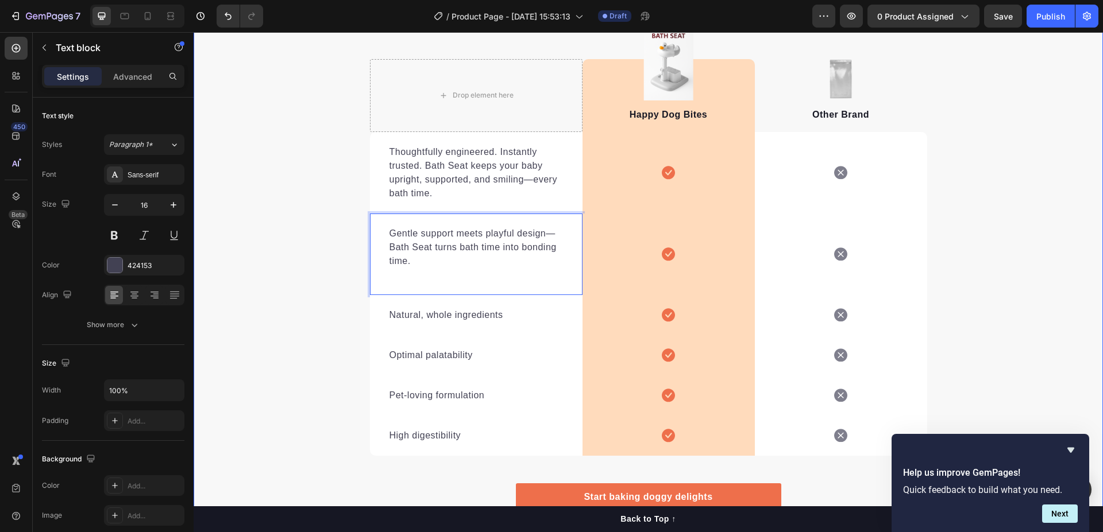
click at [292, 231] on div ""We don’t do ordinary baths." Heading "It’s no surprise Bath Seat is a top choi…" at bounding box center [648, 231] width 909 height 609
click at [444, 316] on p "Natural, whole ingredients" at bounding box center [475, 315] width 173 height 14
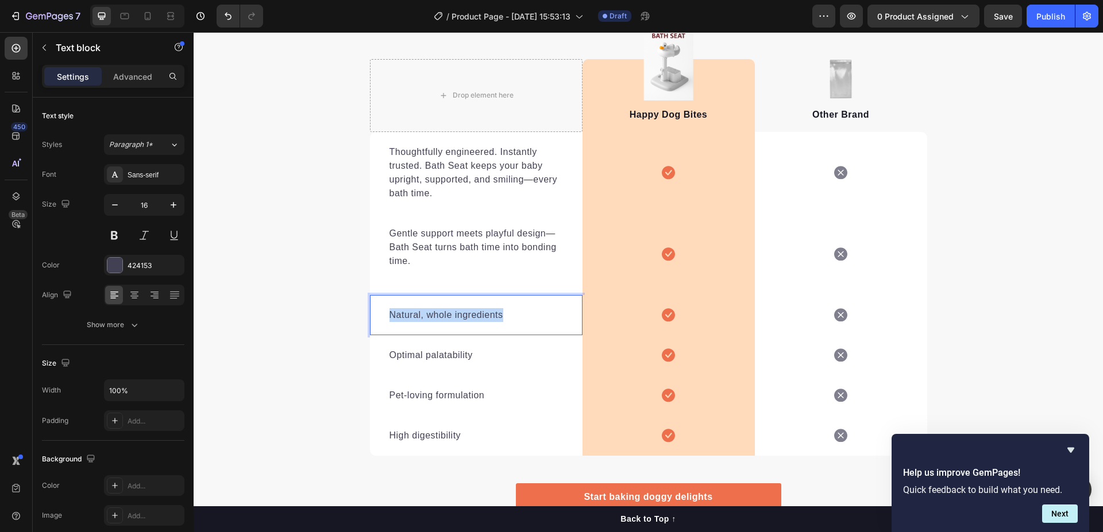
click at [444, 316] on p "Natural, whole ingredients" at bounding box center [475, 315] width 173 height 14
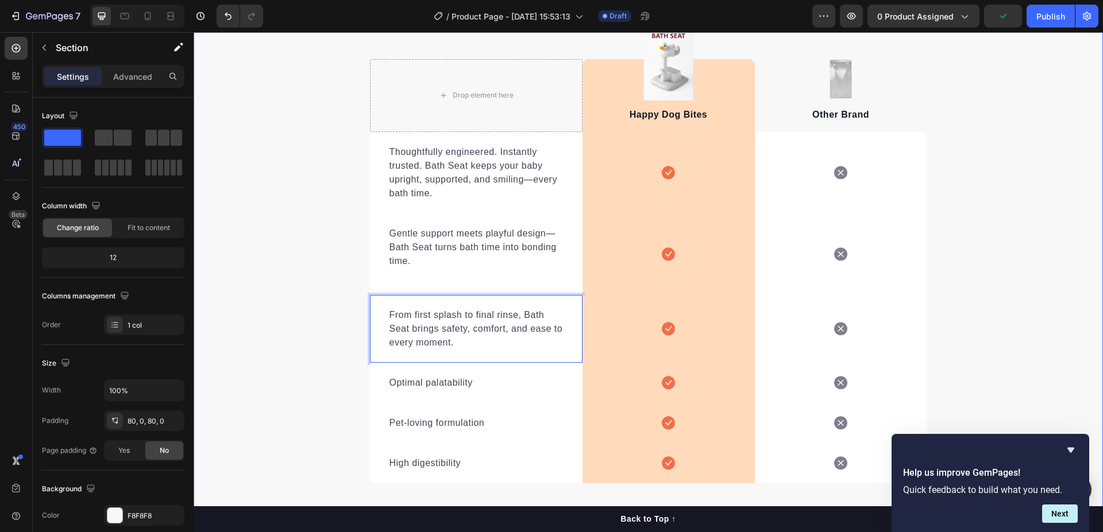
click at [301, 264] on div ""We don’t do ordinary baths." Heading "It’s no surprise Bath Seat is a top choi…" at bounding box center [648, 245] width 909 height 637
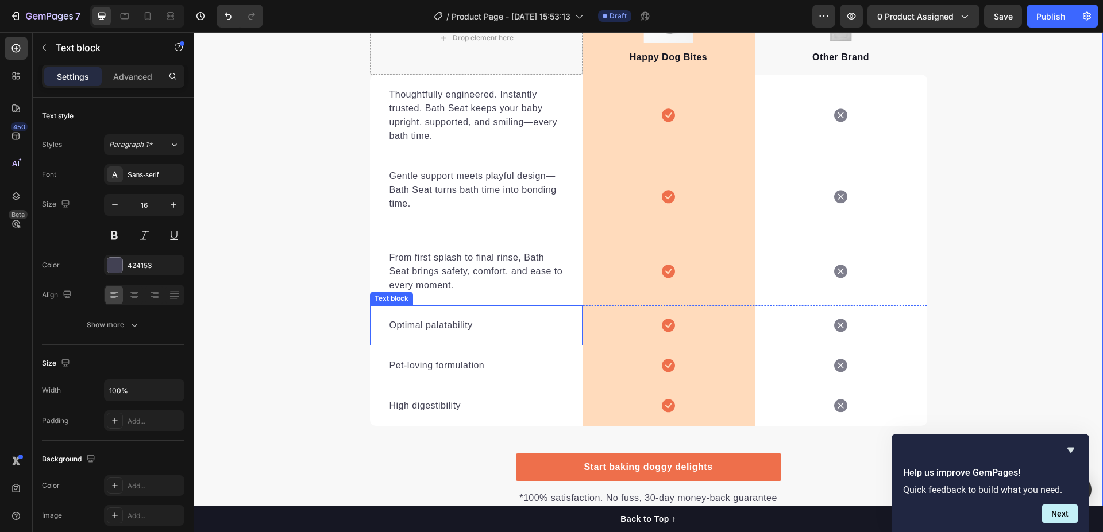
click at [456, 316] on div "Optimal palatability Text block" at bounding box center [476, 326] width 213 height 40
click at [479, 321] on p "Optimal palatability" at bounding box center [475, 326] width 173 height 14
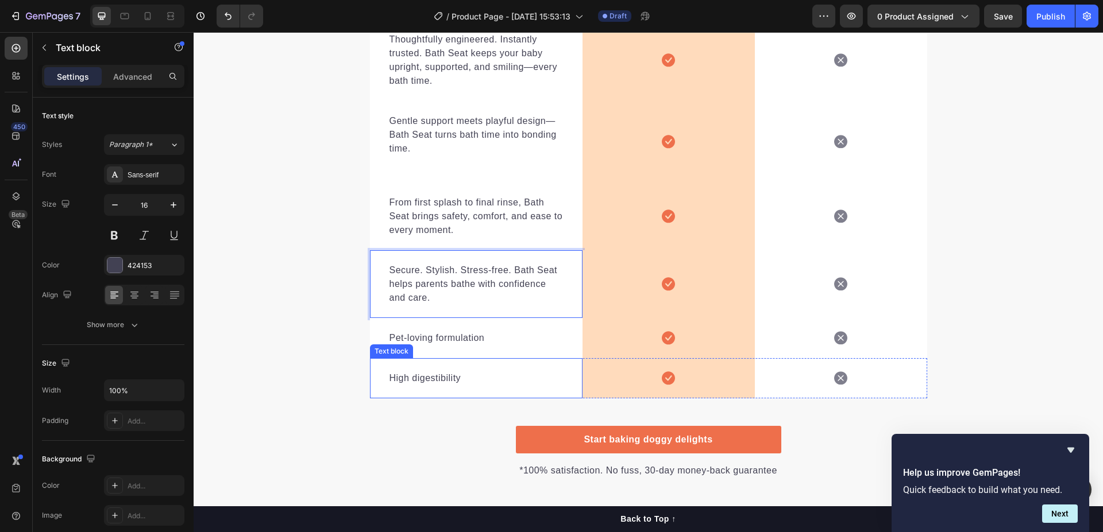
scroll to position [2917, 0]
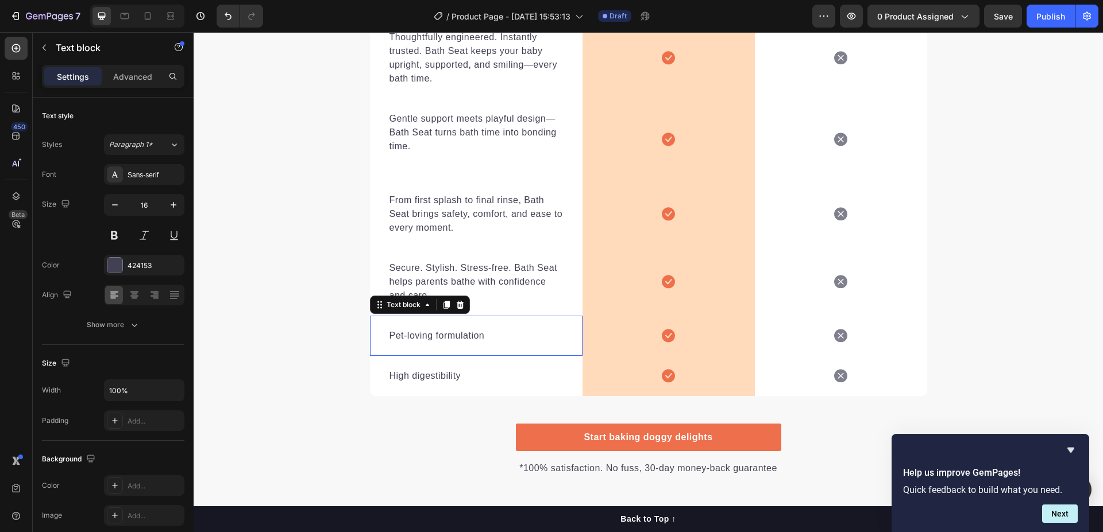
click at [480, 331] on p "Pet-loving formulation" at bounding box center [475, 336] width 173 height 14
click at [484, 349] on div "Pet-loving formulation Text block 0" at bounding box center [476, 336] width 213 height 40
click at [488, 327] on div "Pet-loving formulation Text block 0" at bounding box center [476, 336] width 213 height 40
click at [473, 339] on p "Pet-loving formulation" at bounding box center [475, 336] width 173 height 14
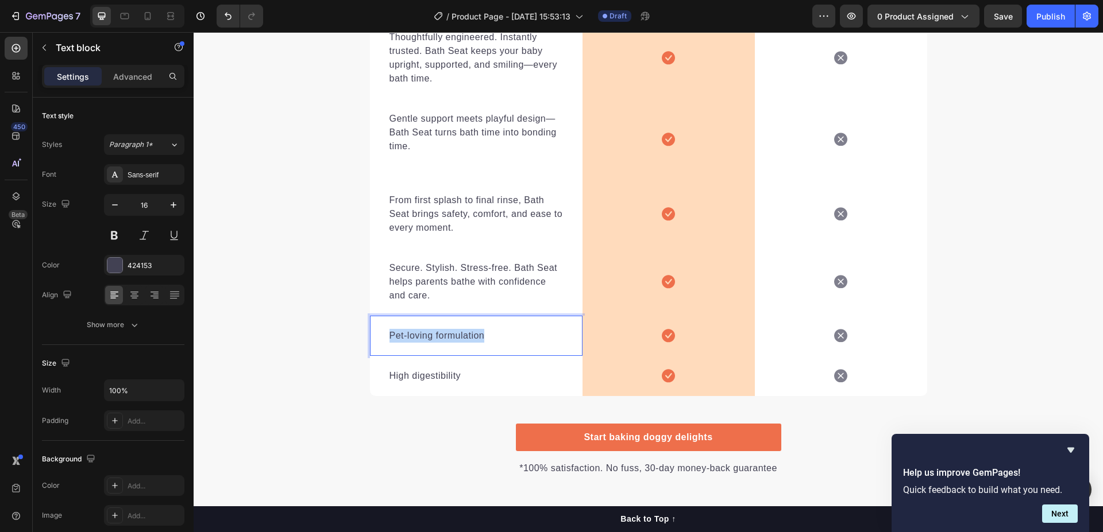
click at [473, 339] on p "Pet-loving formulation" at bounding box center [475, 336] width 173 height 14
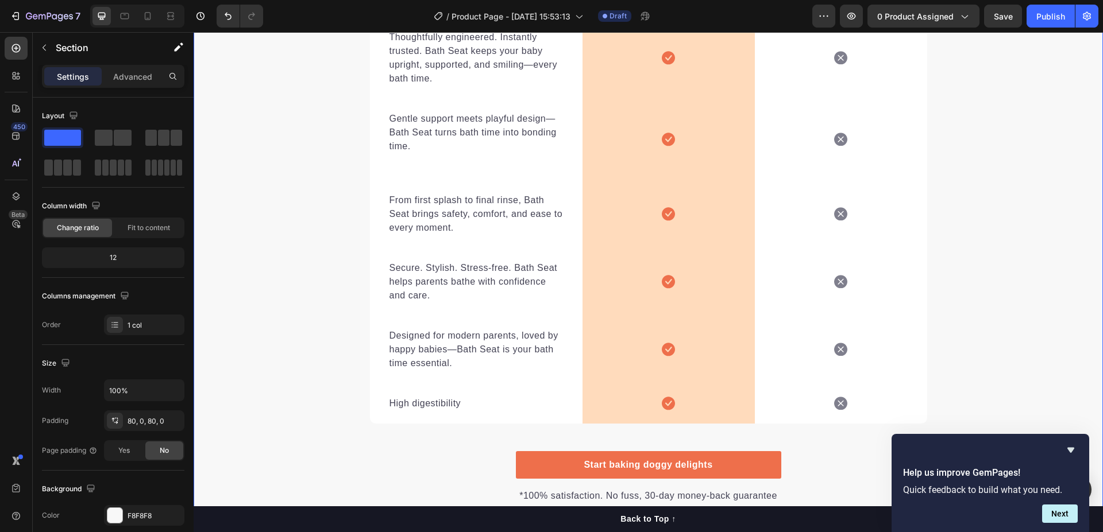
click at [262, 287] on div ""We don’t do ordinary baths." Heading "It’s no surprise Bath Seat is a top choi…" at bounding box center [648, 158] width 909 height 692
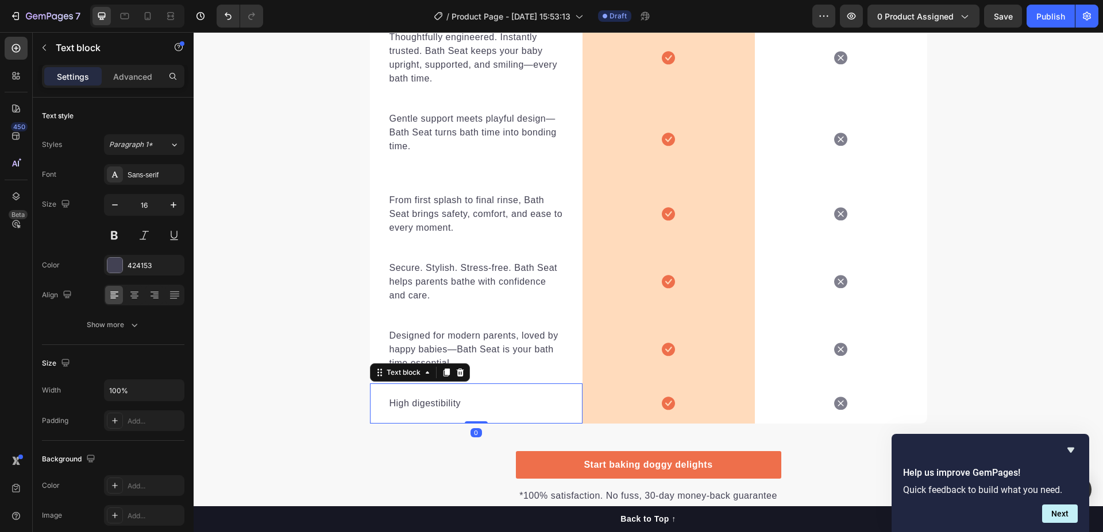
click at [472, 400] on p "High digestibility" at bounding box center [475, 404] width 173 height 14
click at [558, 401] on div "High digestibility" at bounding box center [476, 404] width 176 height 16
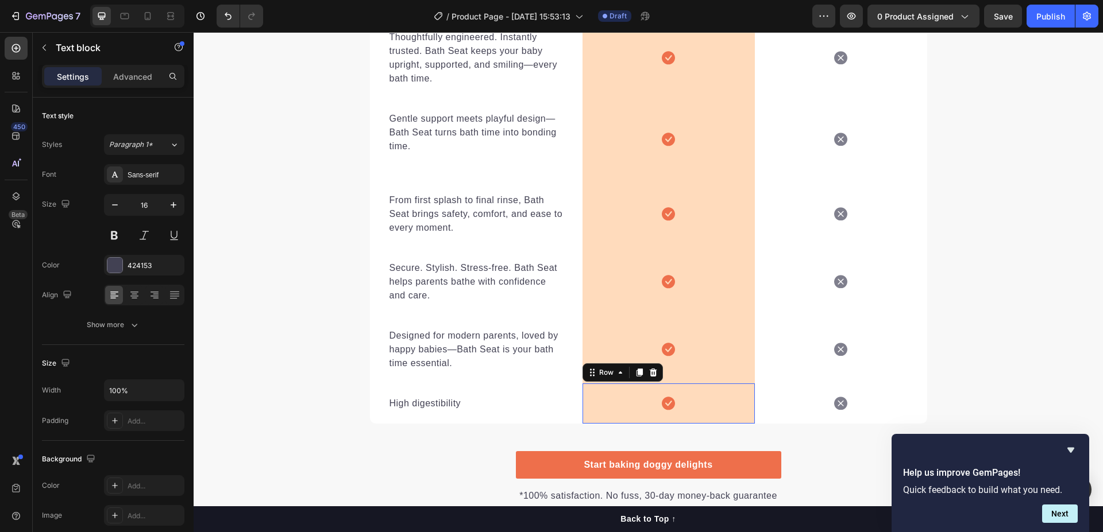
click at [634, 406] on div "Icon Row 0" at bounding box center [668, 404] width 172 height 40
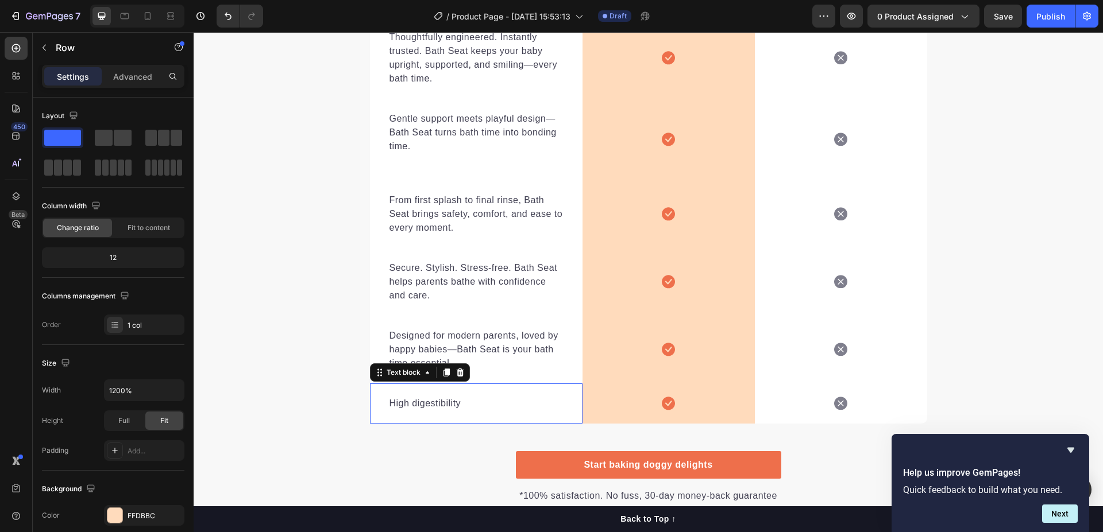
click at [441, 414] on div "High digestibility Text block 0" at bounding box center [476, 404] width 213 height 40
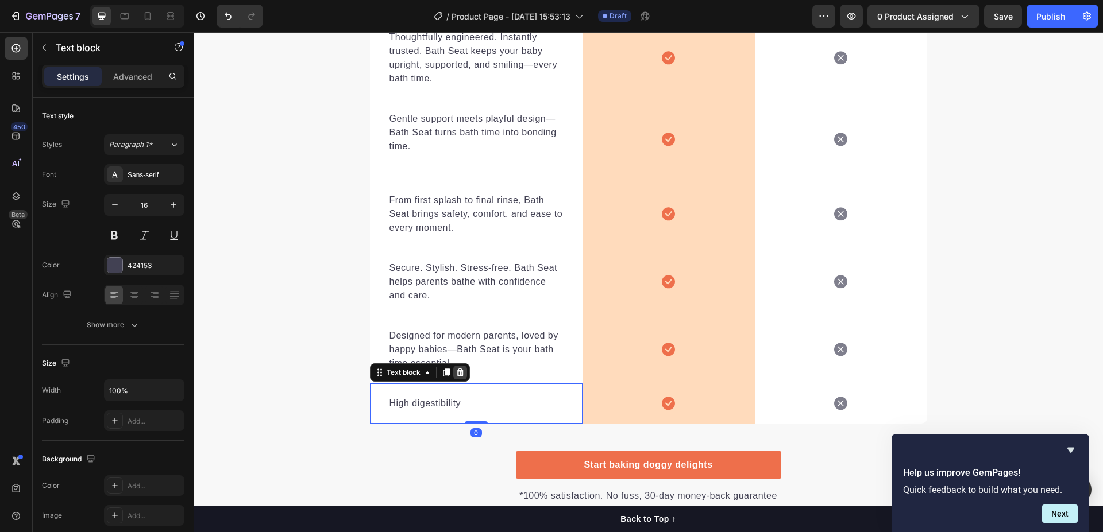
click at [453, 367] on div at bounding box center [460, 373] width 14 height 14
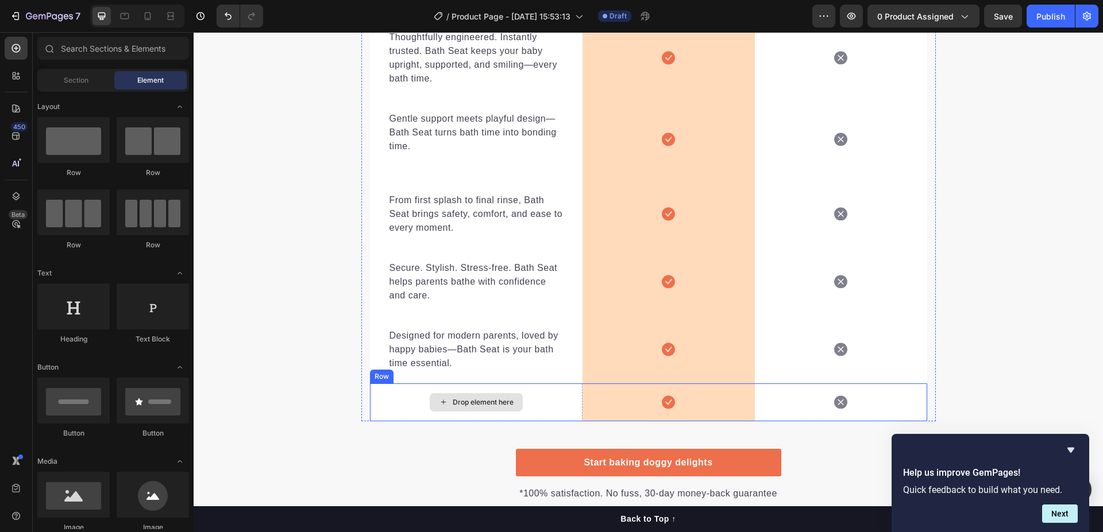
click at [542, 396] on div "Drop element here" at bounding box center [476, 403] width 213 height 38
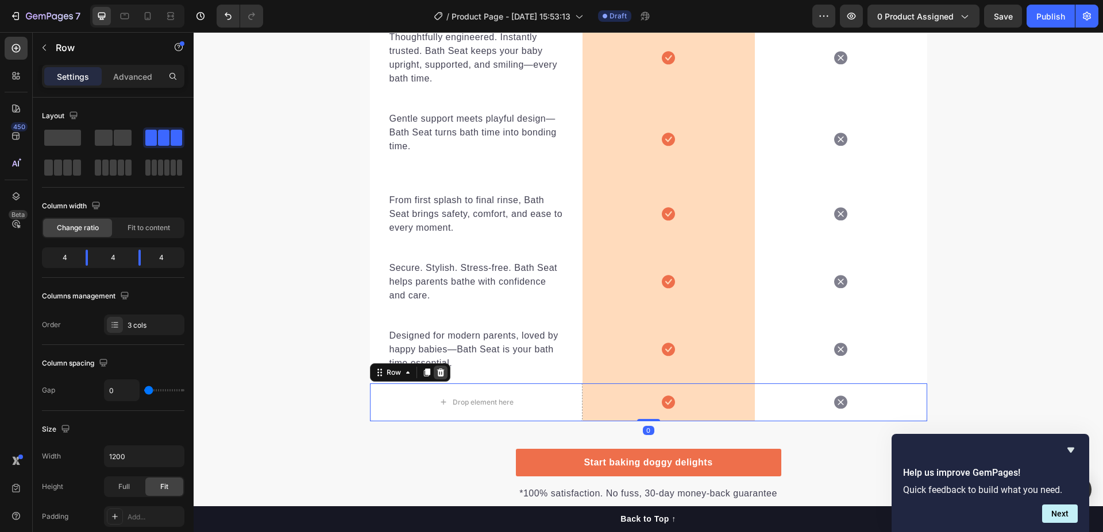
click at [437, 373] on icon at bounding box center [440, 372] width 7 height 8
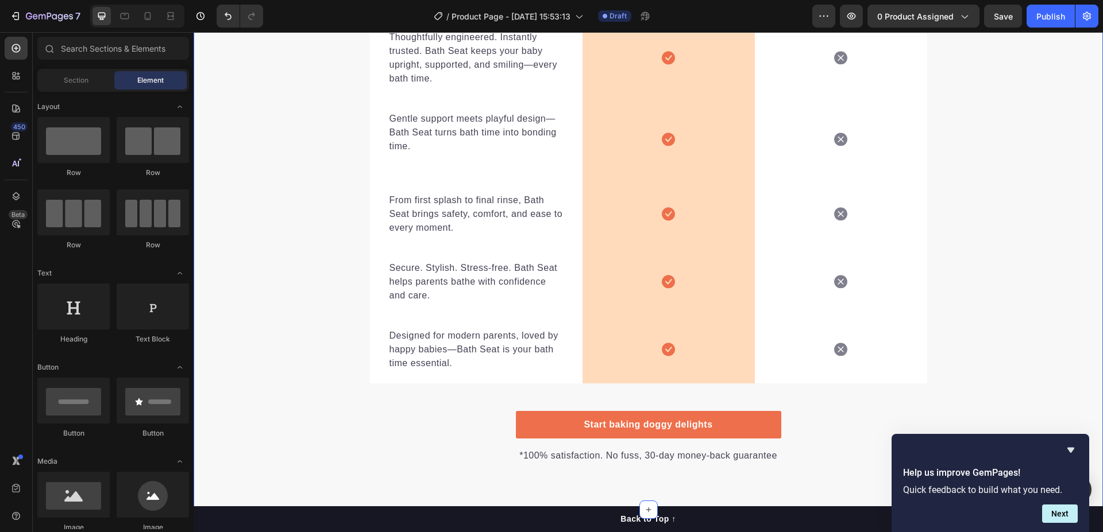
click at [983, 289] on div ""We don’t do ordinary baths." Heading "It’s no surprise Bath Seat is a top choi…" at bounding box center [648, 138] width 909 height 652
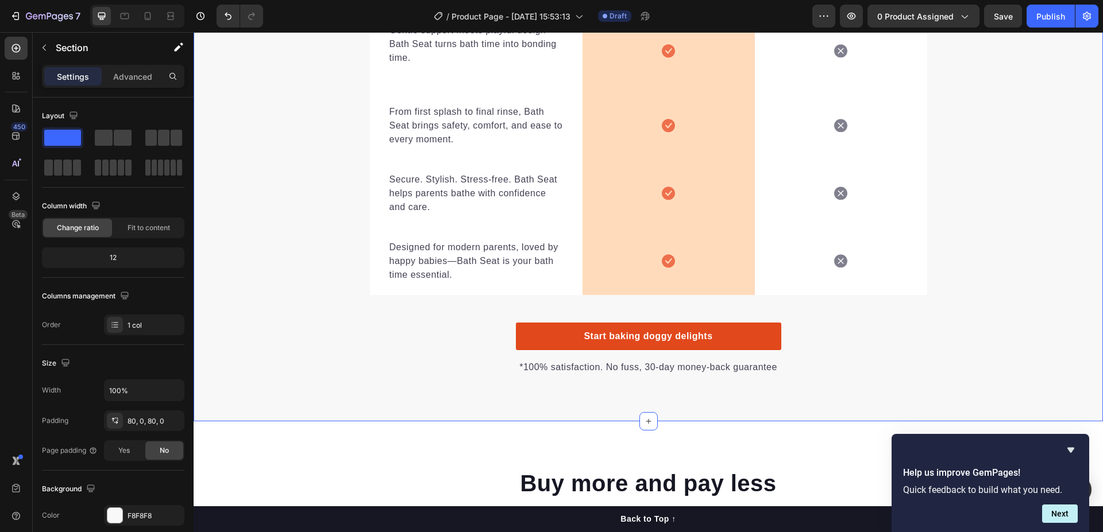
scroll to position [3032, 0]
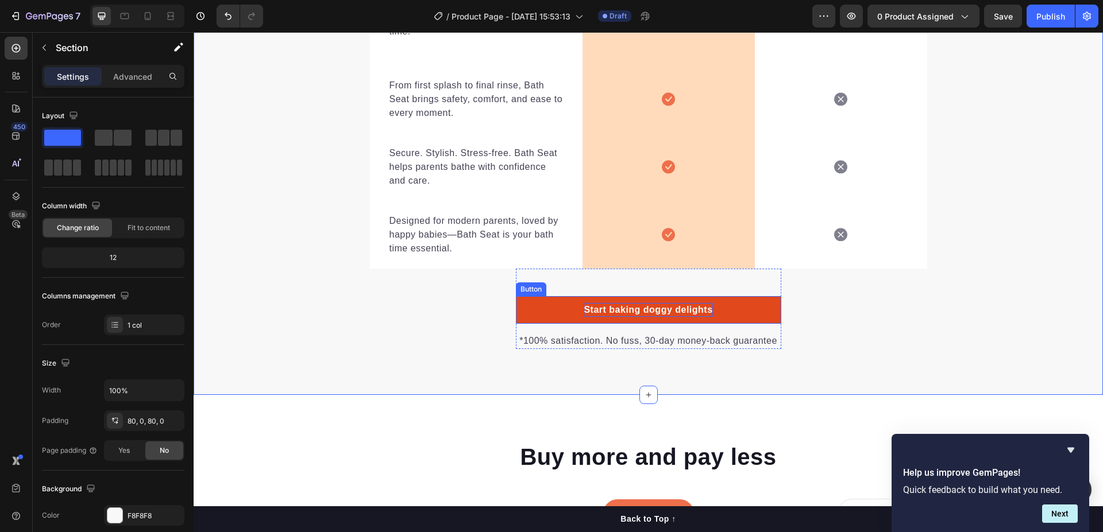
click at [635, 310] on div "Start baking doggy delights" at bounding box center [648, 310] width 129 height 14
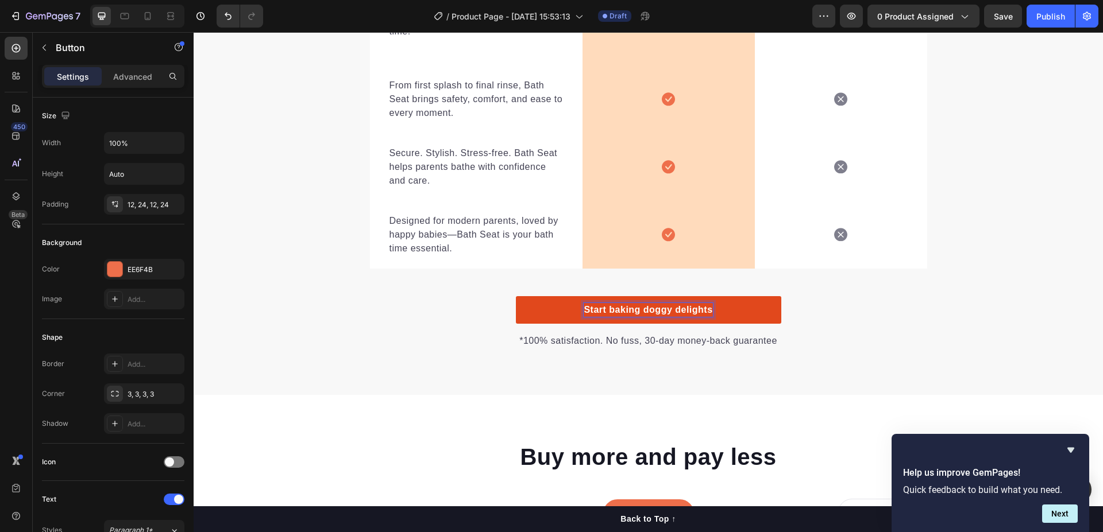
click at [635, 310] on div "Start baking doggy delights" at bounding box center [648, 310] width 129 height 14
click at [635, 310] on p "Start baking doggy delights" at bounding box center [648, 310] width 129 height 14
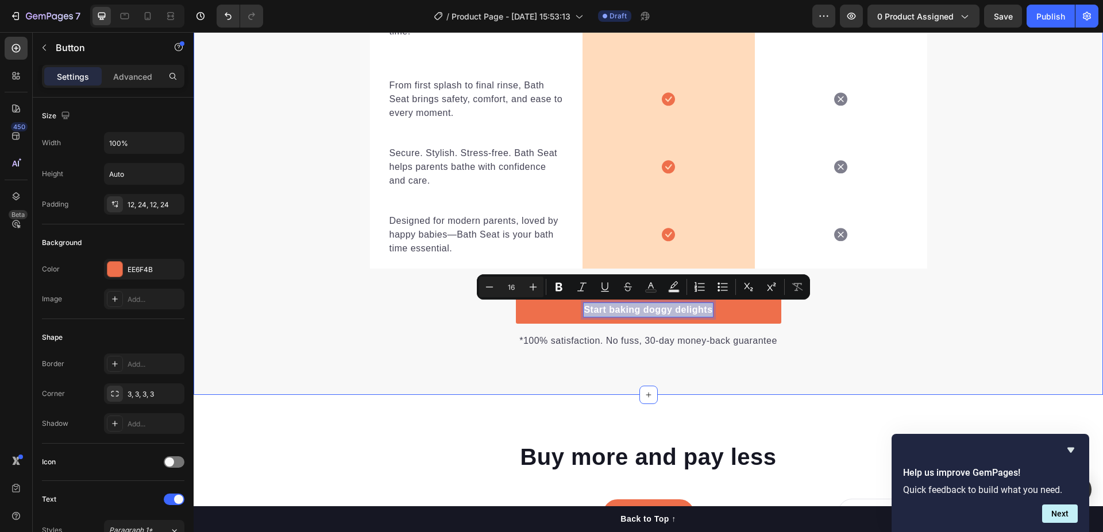
click at [283, 292] on div ""We don’t do ordinary baths." Heading "It’s no surprise Bath Seat is a top choi…" at bounding box center [648, 23] width 909 height 652
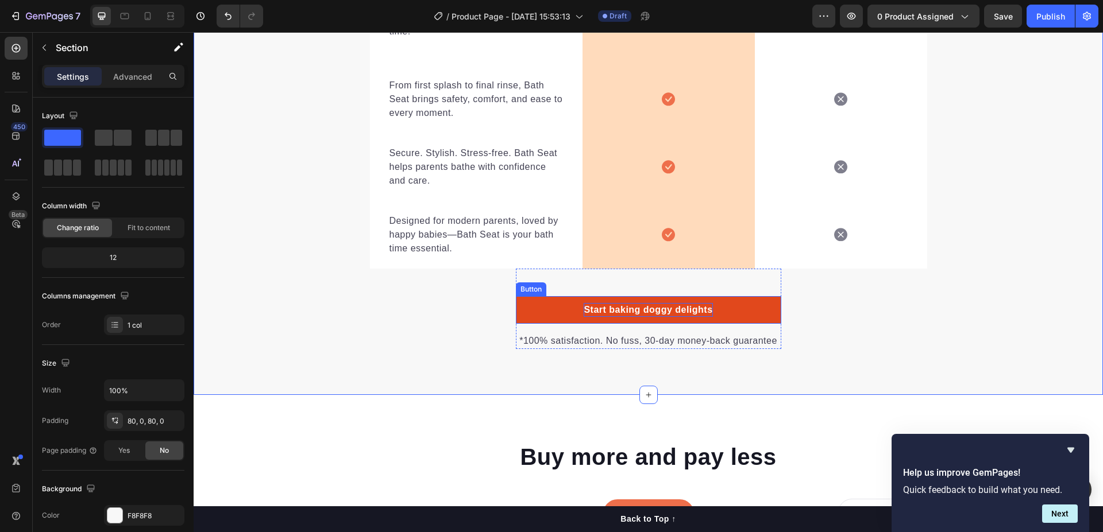
click at [639, 315] on p "Start baking doggy delights" at bounding box center [648, 310] width 129 height 14
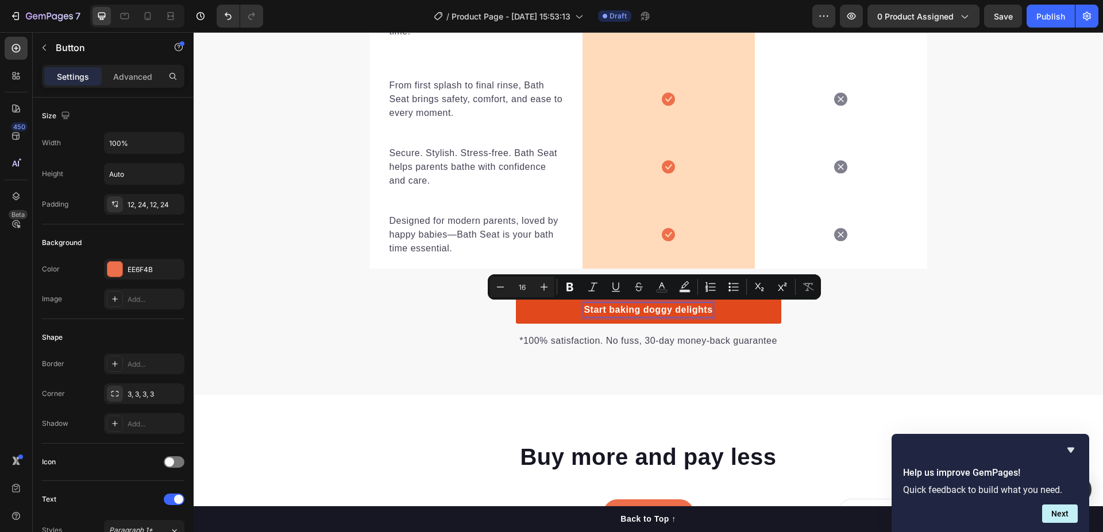
click at [643, 314] on p "Start baking doggy delights" at bounding box center [648, 310] width 129 height 14
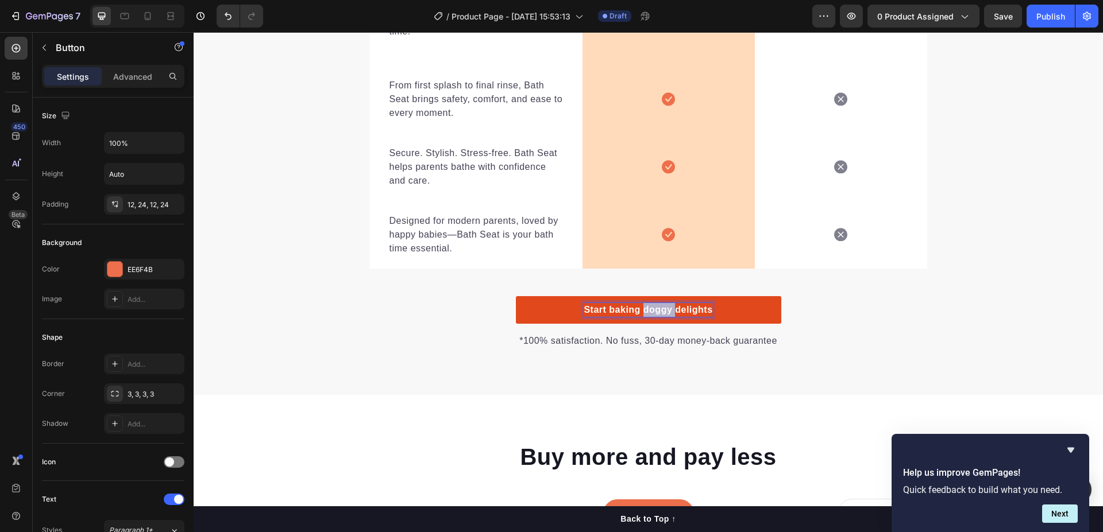
click at [643, 314] on p "Start baking doggy delights" at bounding box center [648, 310] width 129 height 14
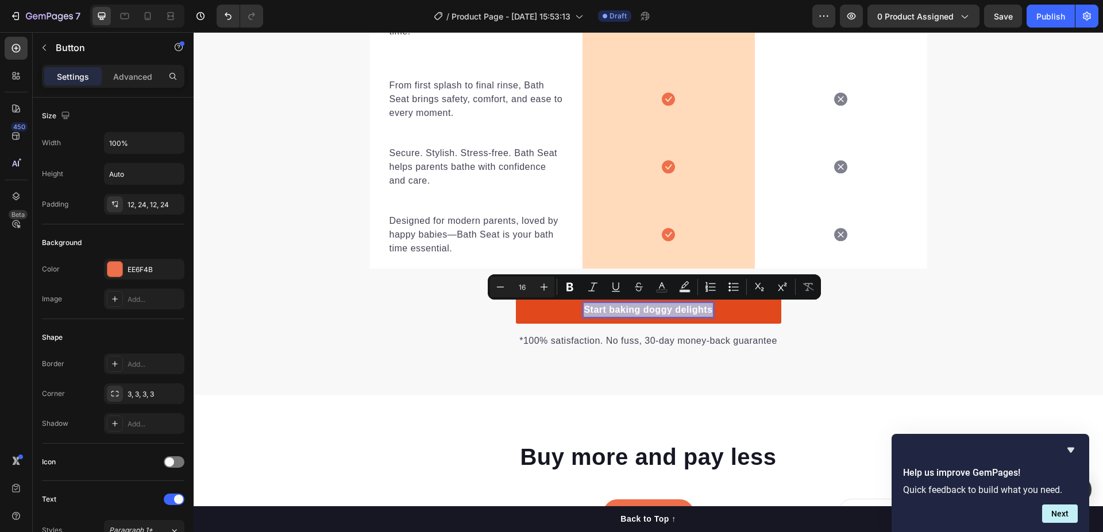
click at [643, 314] on p "Start baking doggy delights" at bounding box center [648, 310] width 129 height 14
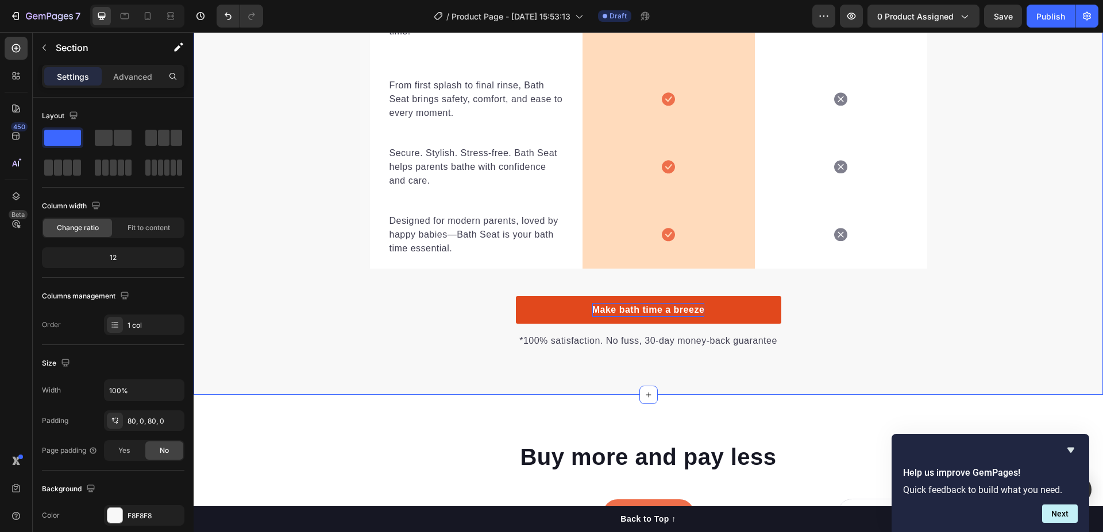
click at [347, 314] on div ""We don’t do ordinary baths." Heading "It’s no surprise Bath Seat is a top choi…" at bounding box center [648, 23] width 909 height 652
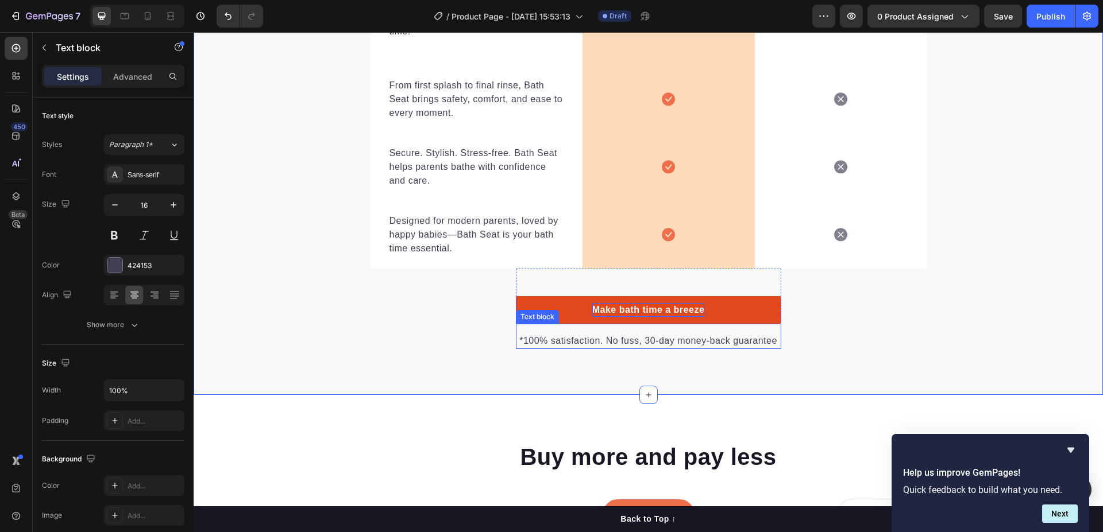
click at [569, 345] on p "*100% satisfaction. No fuss, 30-day money-back guarantee" at bounding box center [648, 341] width 263 height 14
click at [534, 343] on p "*100% satisfaction. No fuss, 30-day money-back guarantee" at bounding box center [648, 341] width 263 height 14
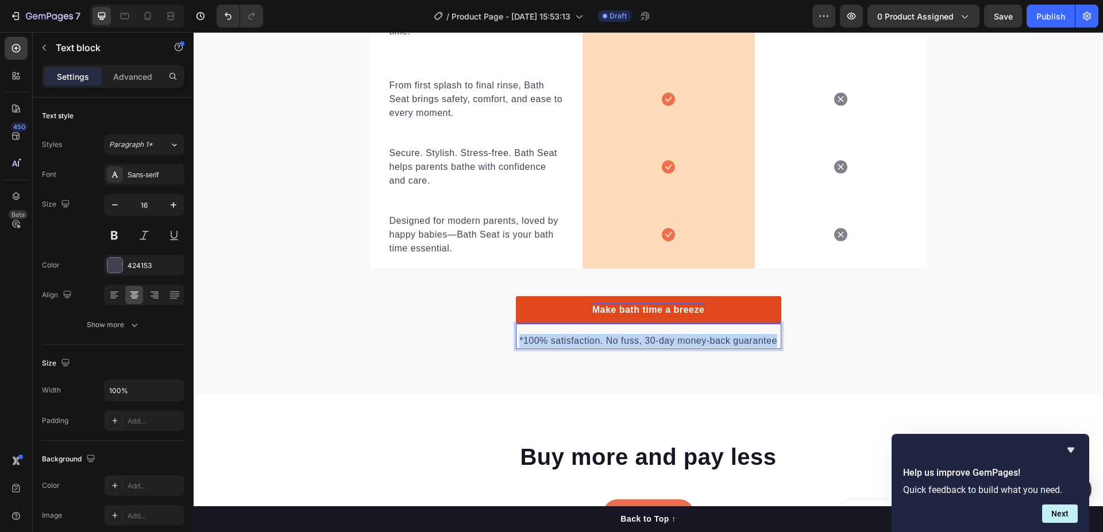
click at [534, 343] on p "*100% satisfaction. No fuss, 30-day money-back guarantee" at bounding box center [648, 341] width 263 height 14
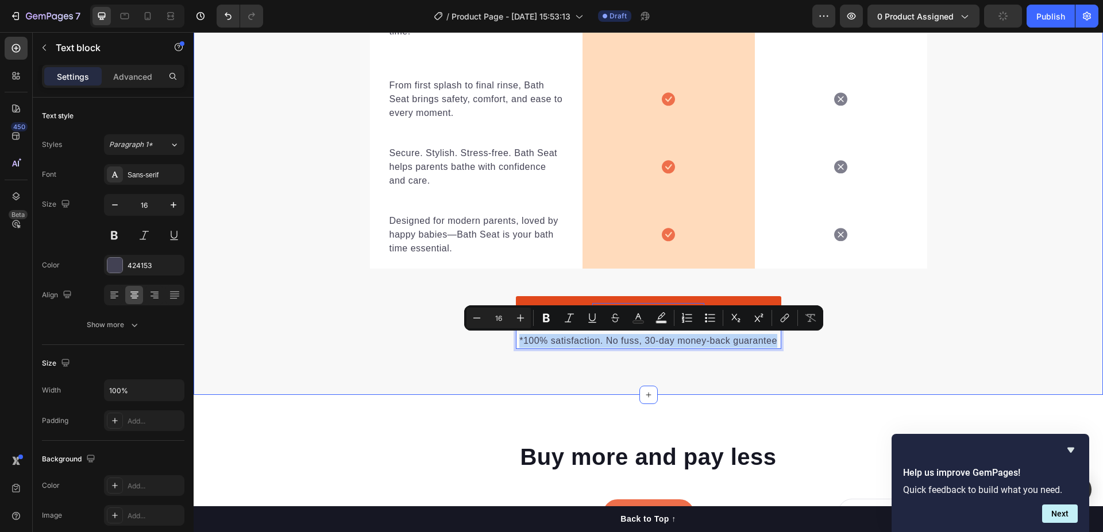
click at [253, 286] on div ""We don’t do ordinary baths." Heading "It’s no surprise Bath Seat is a top choi…" at bounding box center [648, 23] width 909 height 652
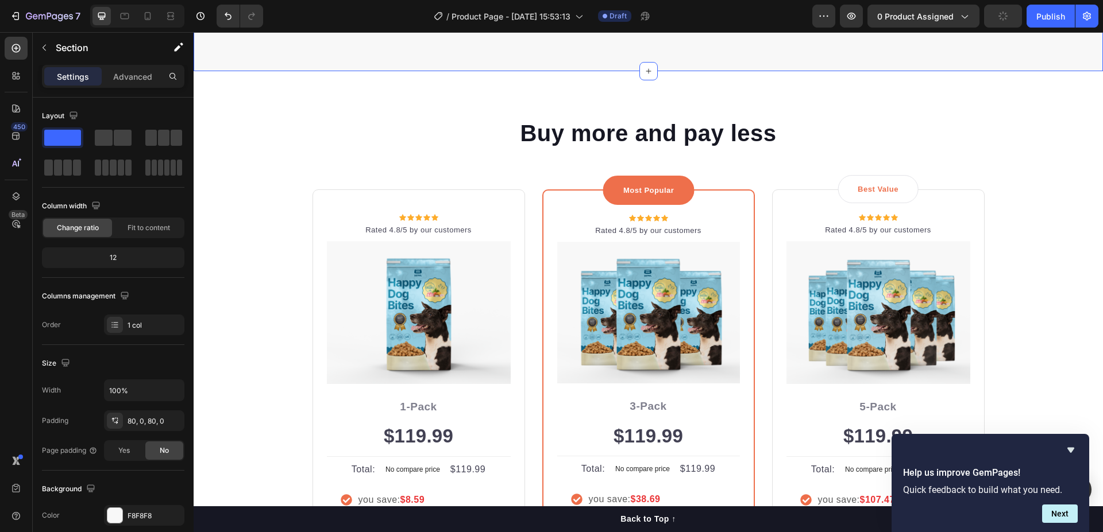
scroll to position [3376, 0]
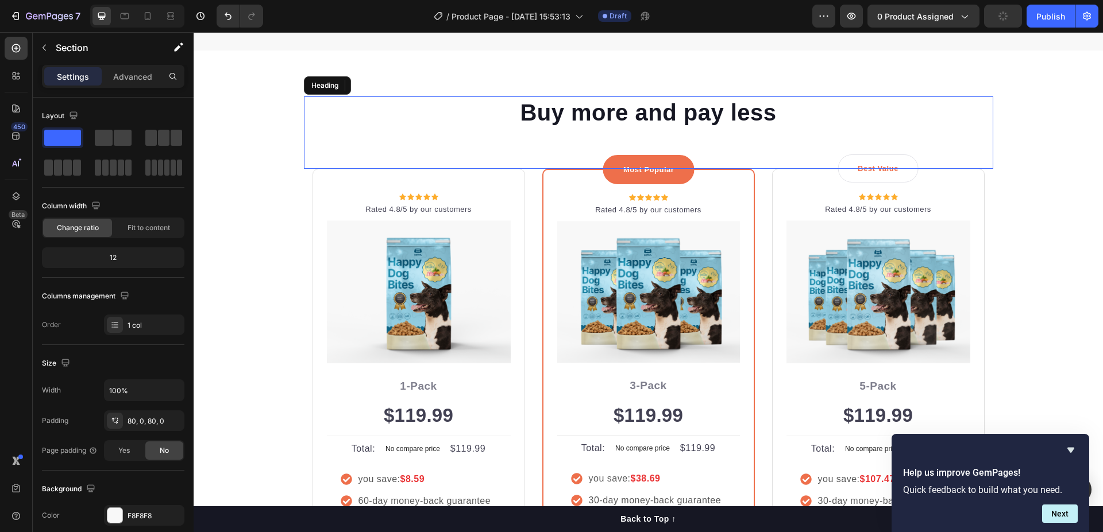
click at [551, 116] on p "Buy more and pay less" at bounding box center [648, 113] width 687 height 30
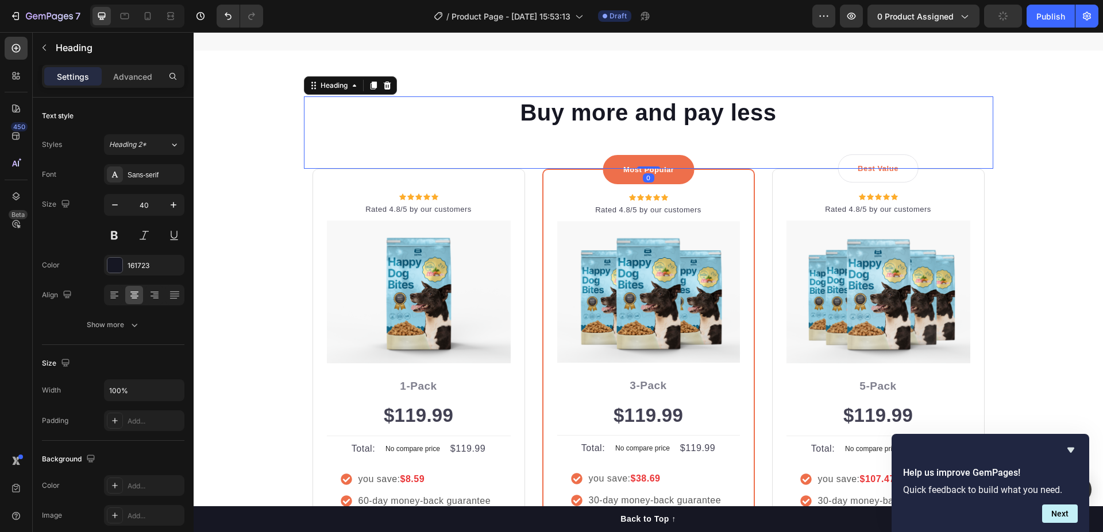
click at [551, 116] on p "Buy more and pay less" at bounding box center [648, 113] width 687 height 30
click at [569, 112] on p "Buy more and pay less" at bounding box center [648, 113] width 687 height 30
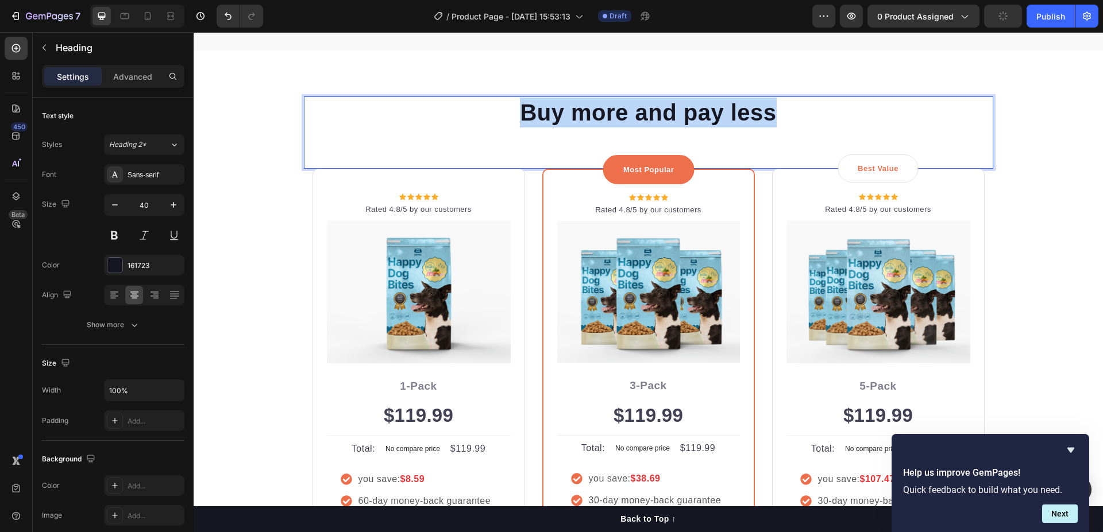
click at [569, 111] on p "Buy more and pay less" at bounding box center [648, 113] width 687 height 30
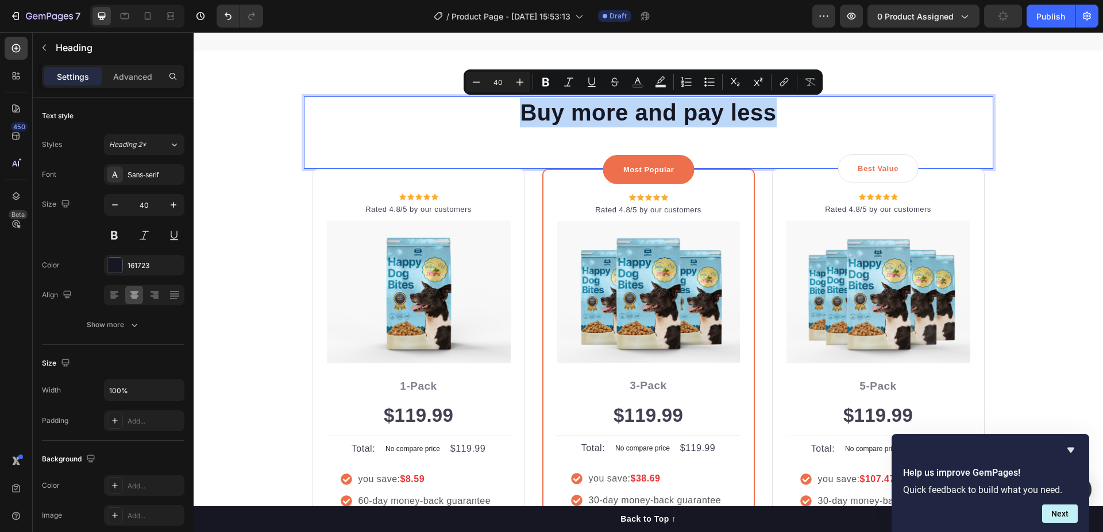
copy p "Buy more and pay less"
click at [613, 118] on p "Buy more and pay less" at bounding box center [648, 113] width 687 height 30
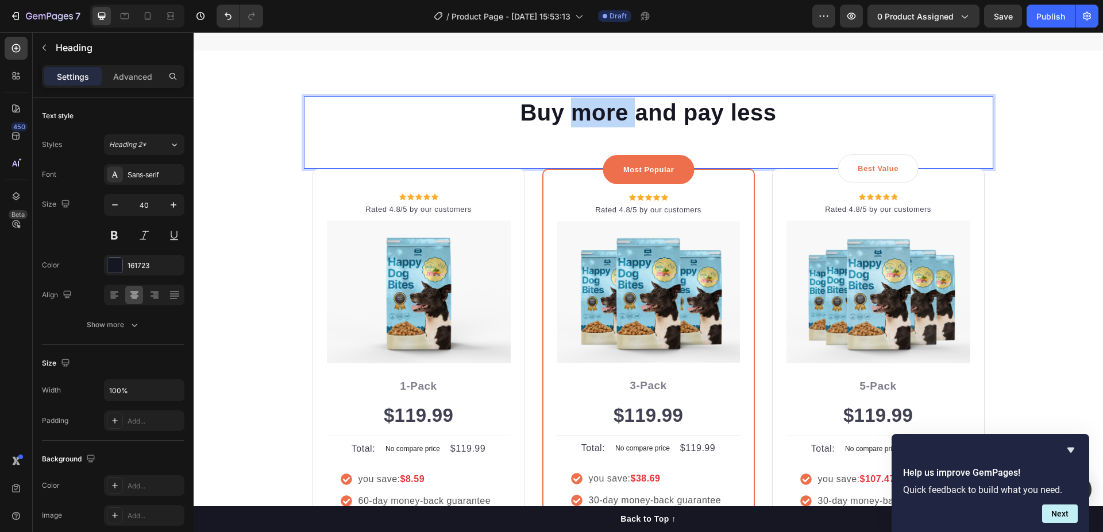
click at [613, 118] on p "Buy more and pay less" at bounding box center [648, 113] width 687 height 30
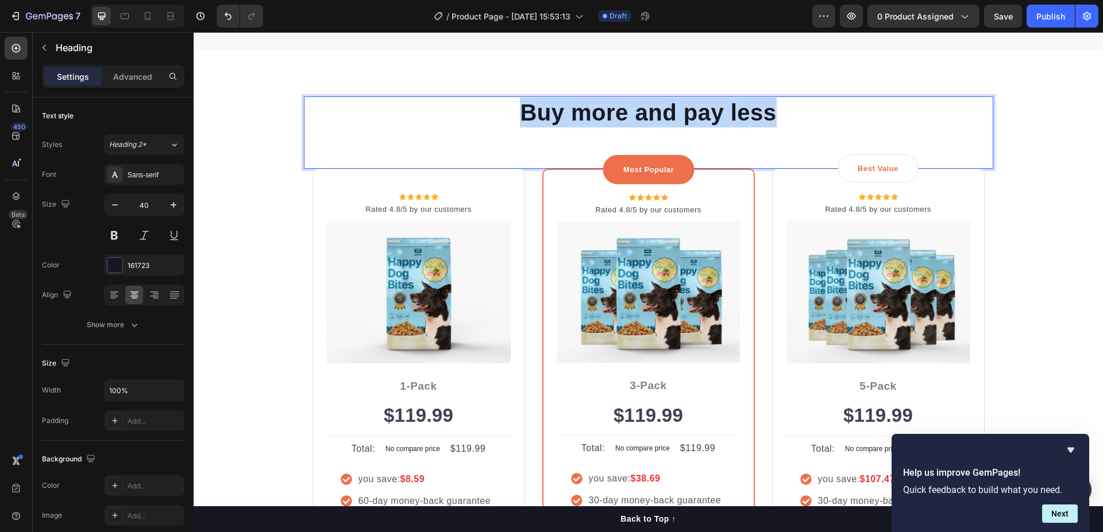
click at [613, 118] on p "Buy more and pay less" at bounding box center [648, 113] width 687 height 30
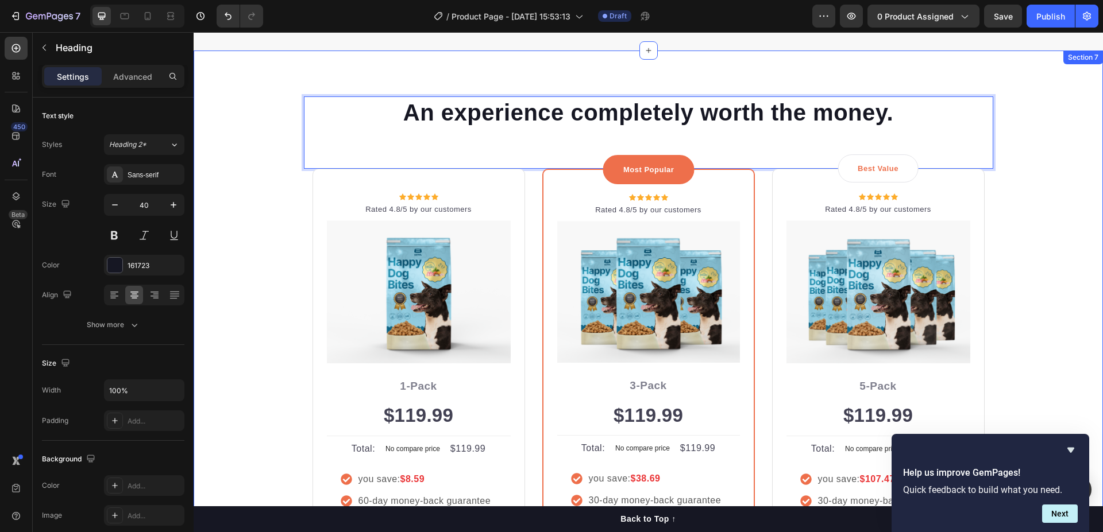
click at [1019, 204] on div "An experience completely worth the money. Heading 0 Row Icon Icon Icon Icon Ico…" at bounding box center [648, 354] width 892 height 517
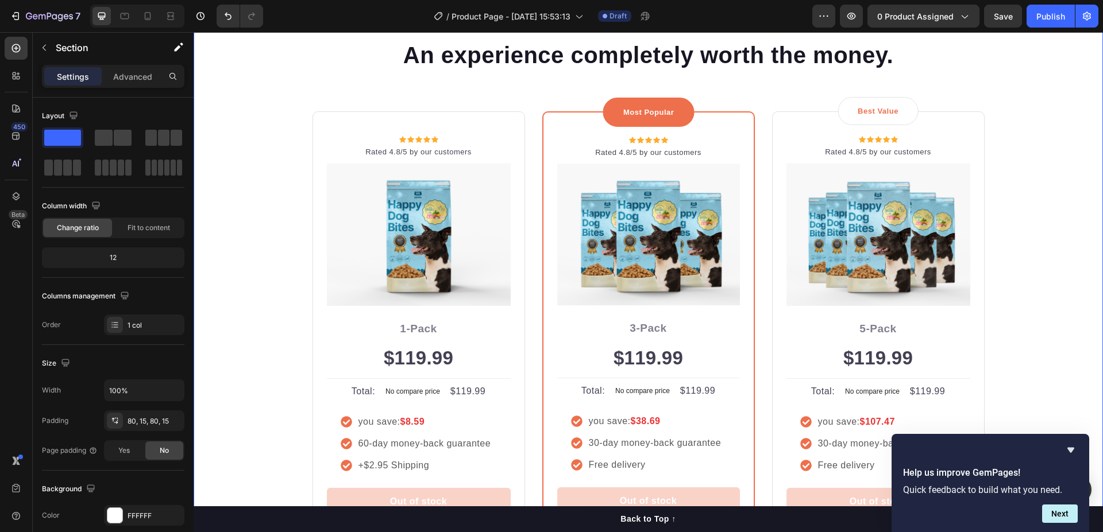
scroll to position [3491, 0]
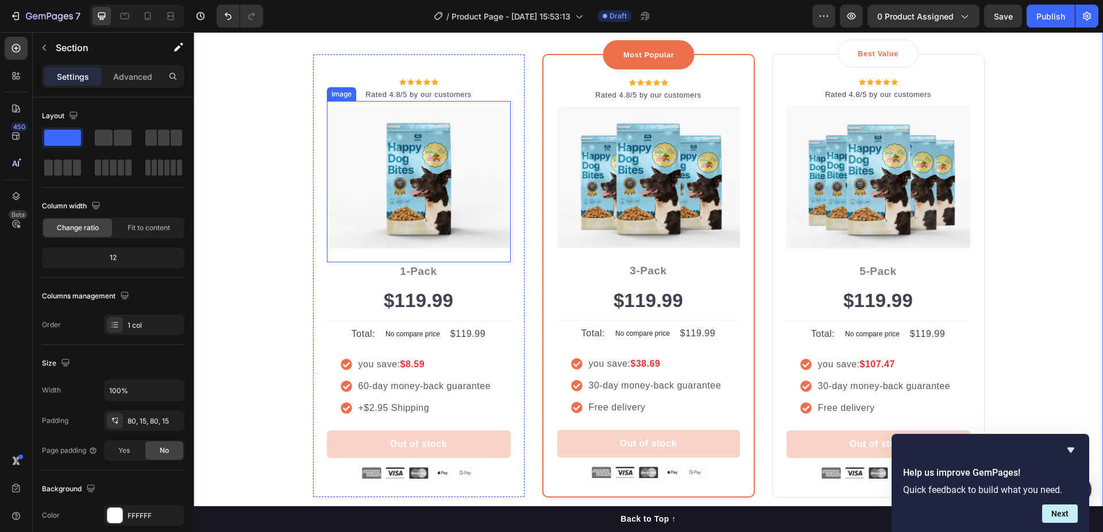
click at [469, 150] on img at bounding box center [419, 177] width 184 height 143
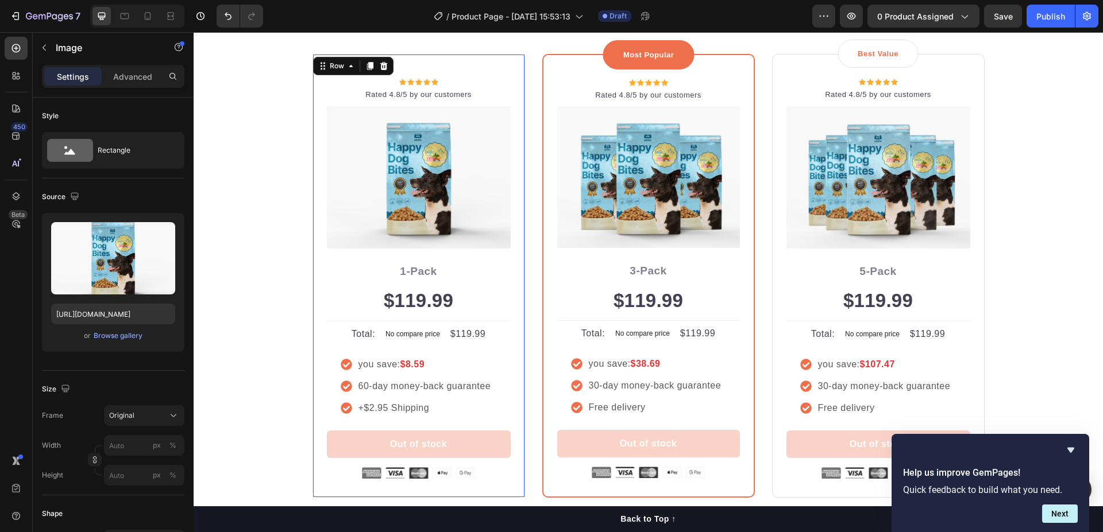
click at [494, 71] on div "Icon Icon Icon Icon Icon Icon List Hoz Rated 4.8/5 by our customers Text block …" at bounding box center [418, 276] width 213 height 444
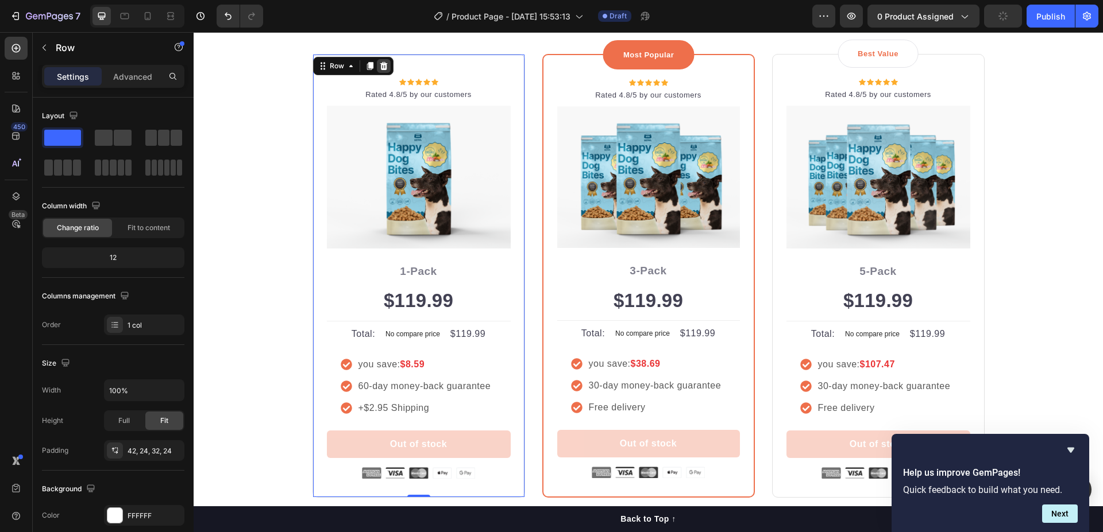
click at [380, 68] on icon at bounding box center [383, 65] width 7 height 8
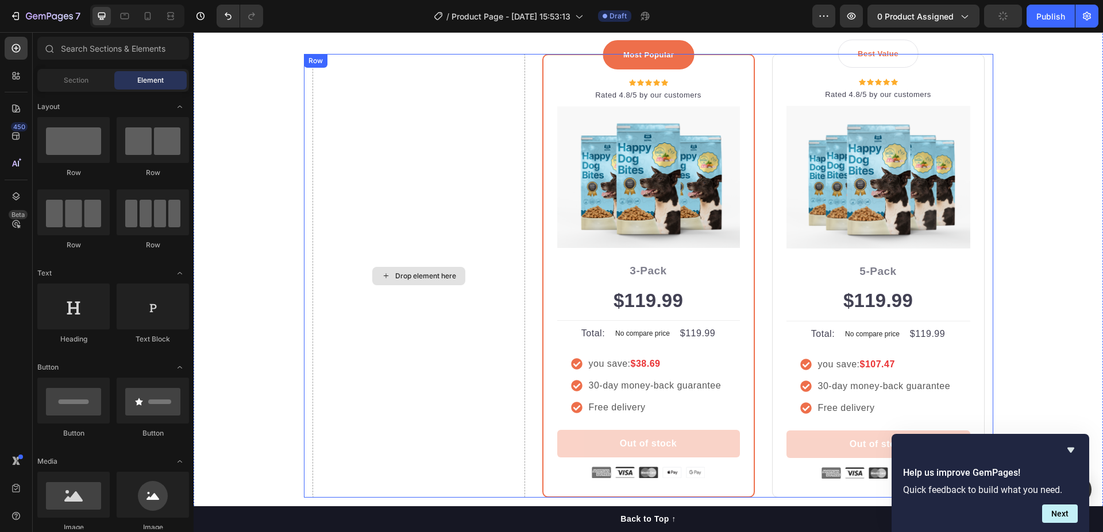
click at [474, 88] on div "Drop element here" at bounding box center [418, 276] width 213 height 445
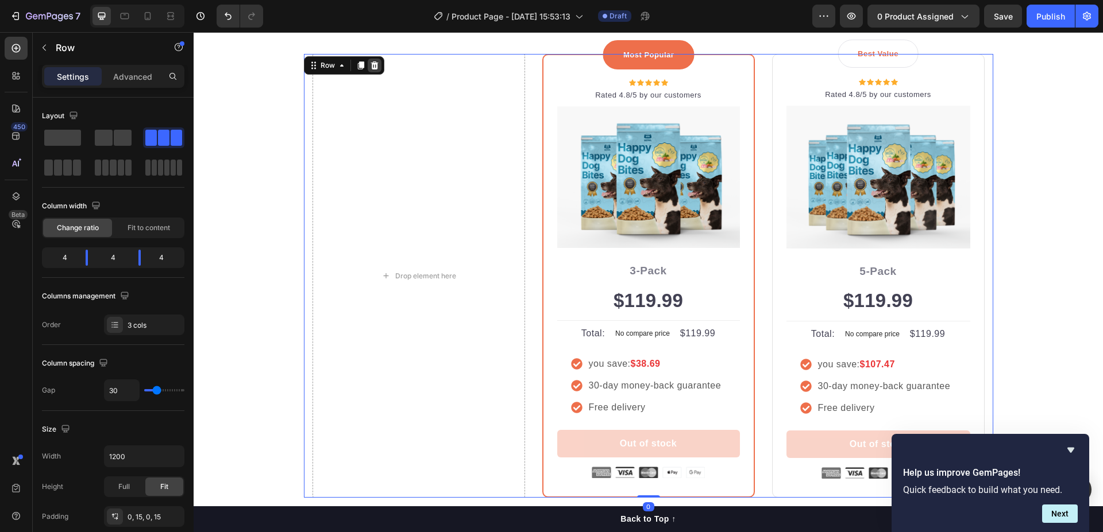
click at [370, 65] on icon at bounding box center [374, 65] width 9 height 9
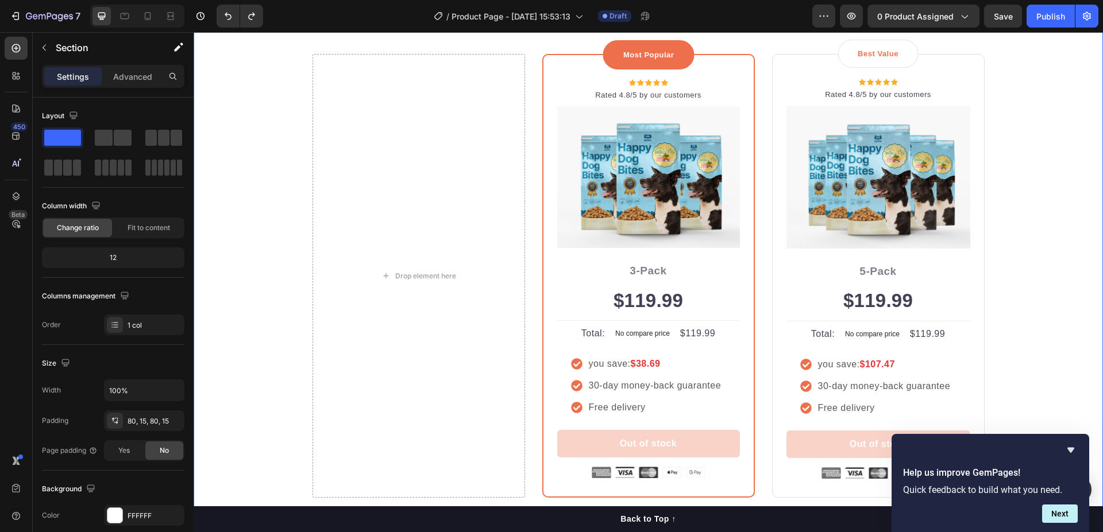
click at [1039, 195] on div "An experience completely worth the money. Heading Row Drop element here Most Po…" at bounding box center [648, 240] width 892 height 517
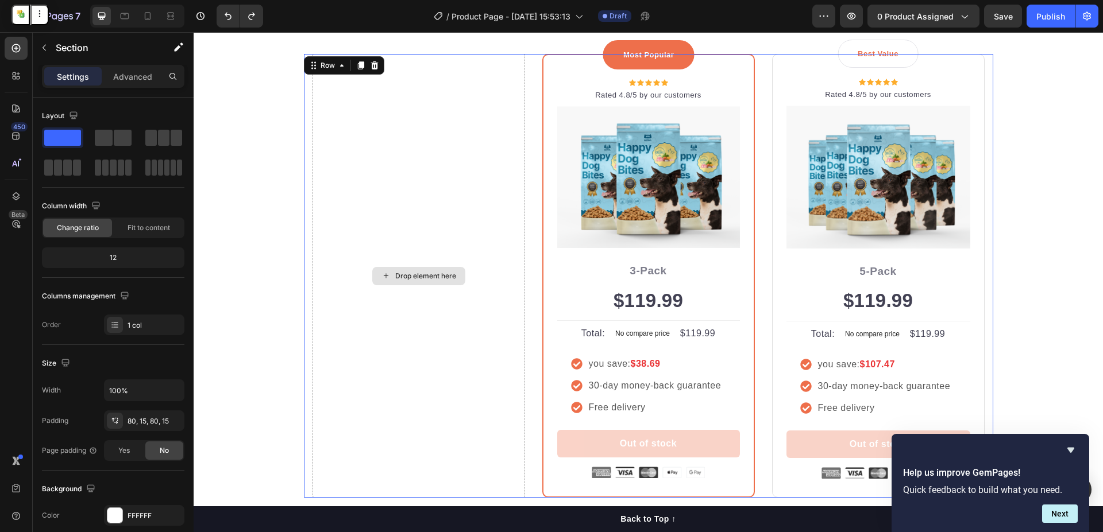
click at [412, 158] on div "Drop element here" at bounding box center [418, 276] width 213 height 445
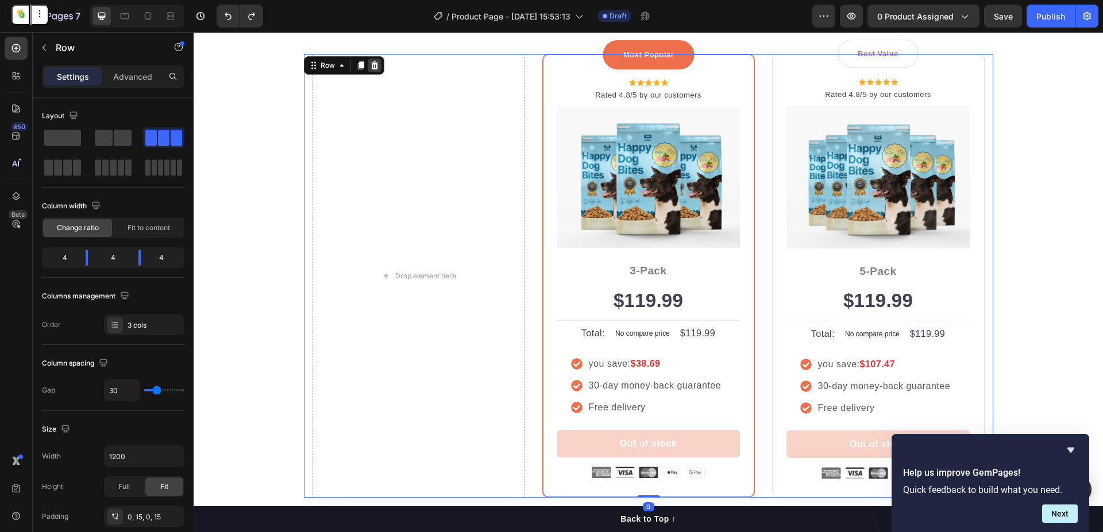
click at [370, 69] on icon at bounding box center [373, 65] width 7 height 8
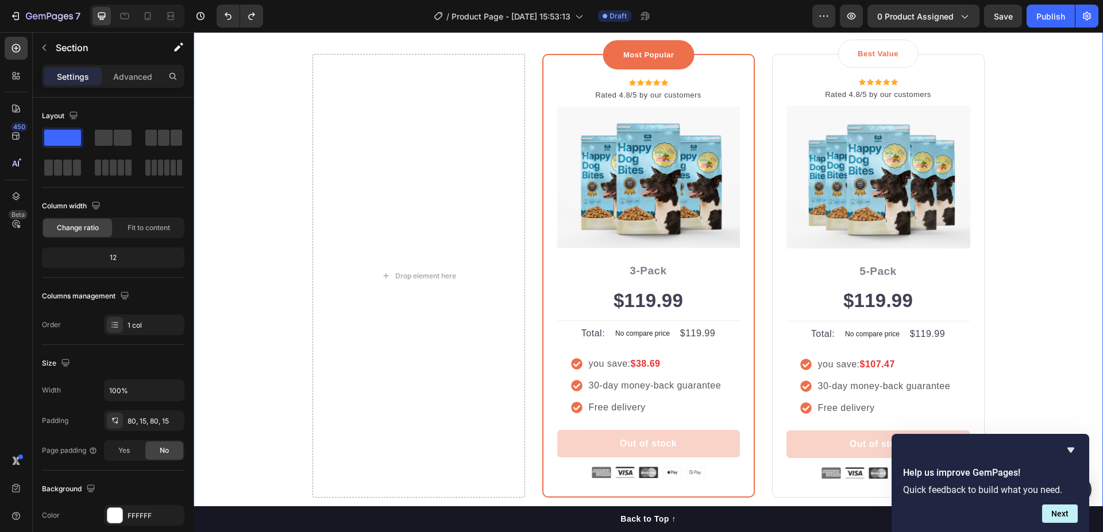
click at [1018, 130] on div "An experience completely worth the money. Heading Row Drop element here Most Po…" at bounding box center [648, 240] width 892 height 517
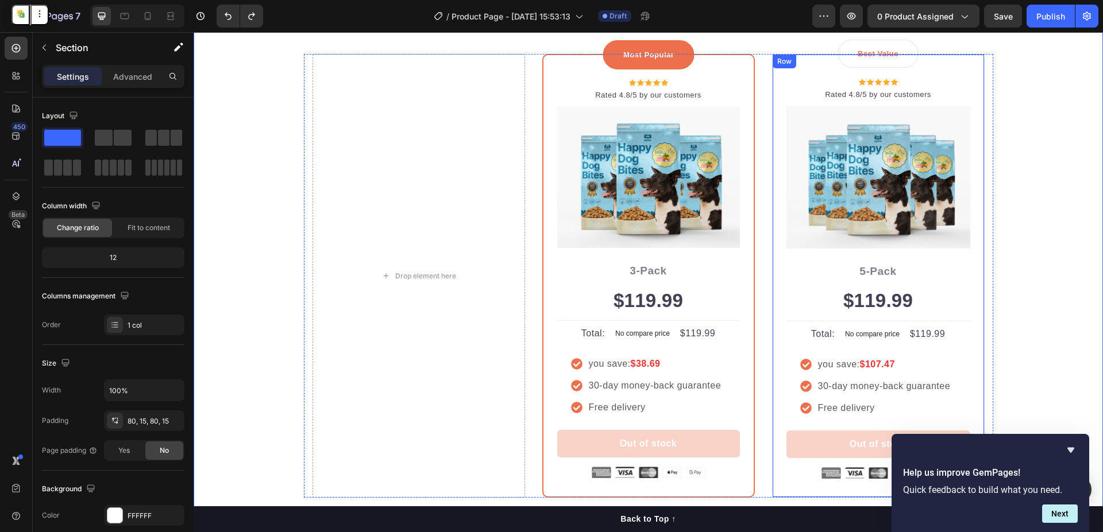
click at [785, 75] on div "Best Value Text block Row Icon Icon Icon Icon Icon Icon List Hoz Rated 4.8/5 by…" at bounding box center [878, 276] width 213 height 444
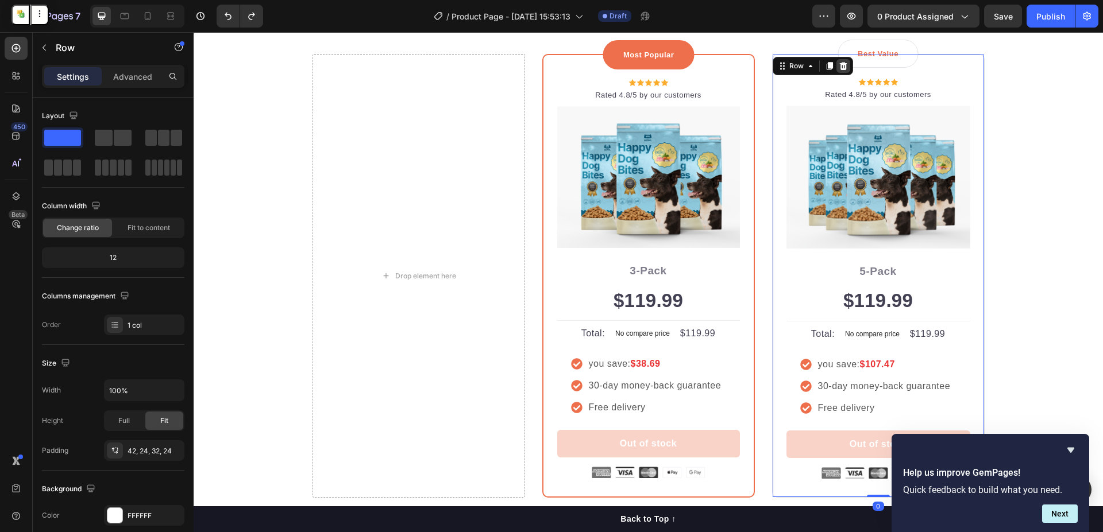
click at [839, 67] on icon at bounding box center [843, 65] width 9 height 9
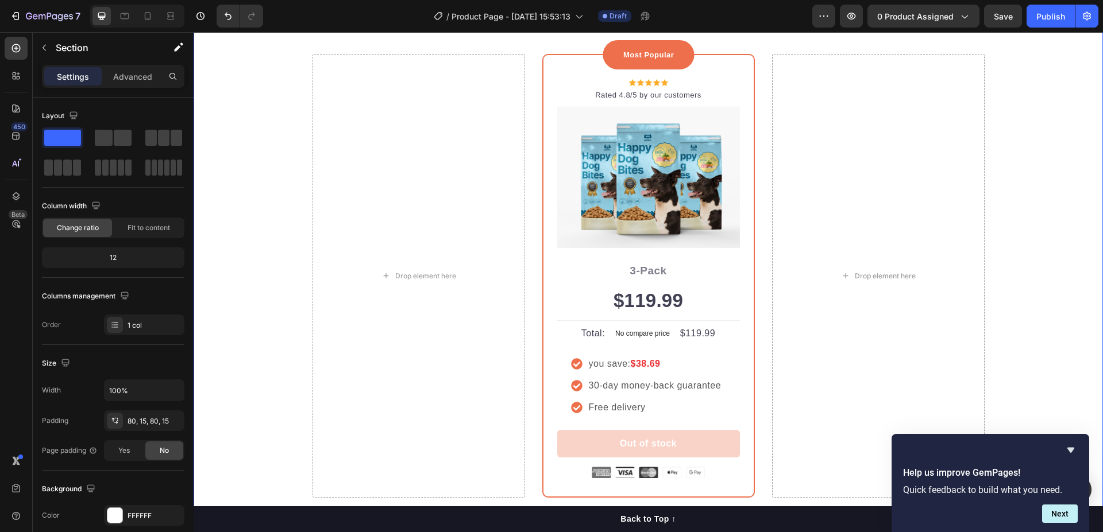
click at [1050, 141] on div "An experience completely worth the money. Heading Row Drop element here Most Po…" at bounding box center [648, 240] width 892 height 517
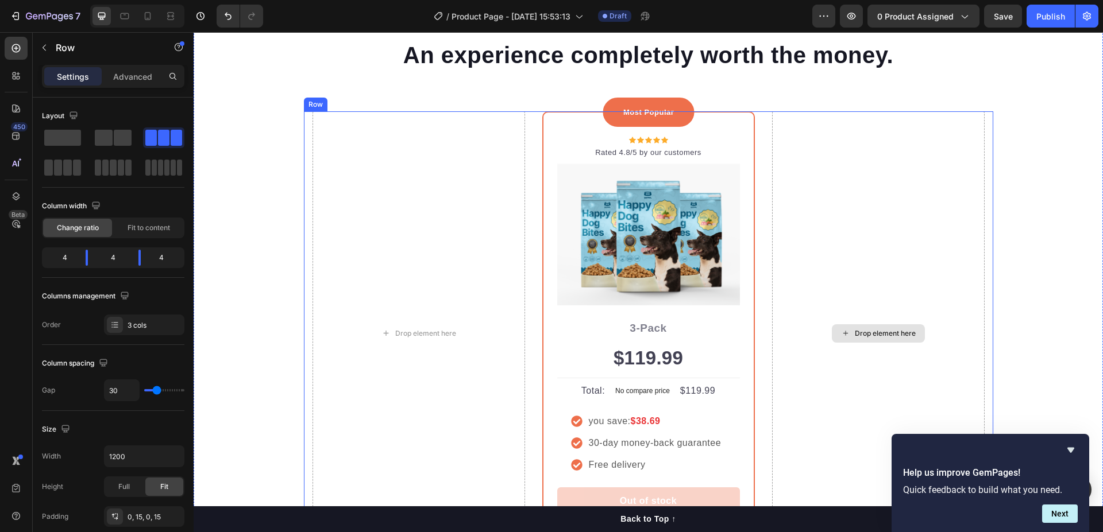
click at [841, 241] on div "Drop element here" at bounding box center [878, 333] width 213 height 445
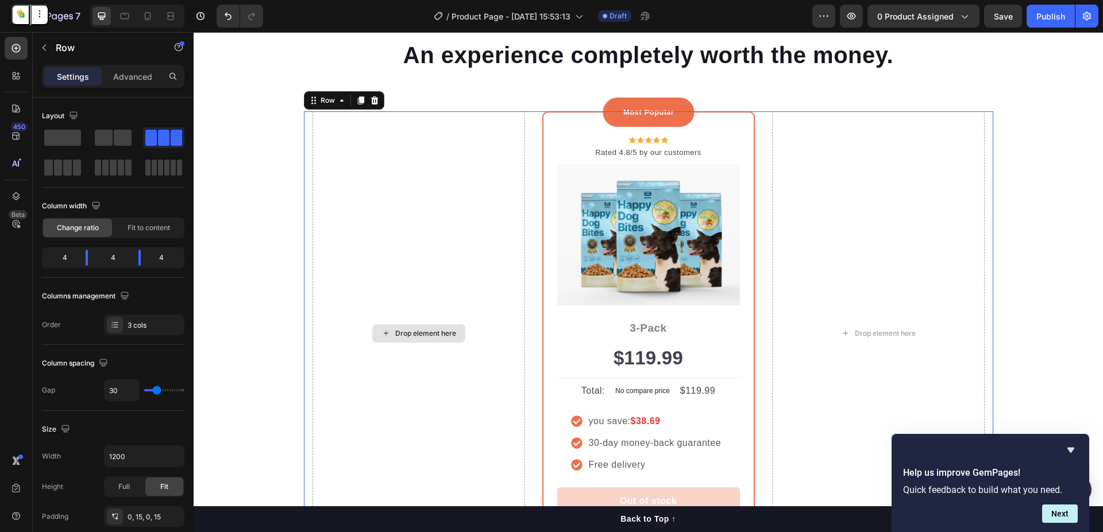
click at [379, 252] on div "Drop element here" at bounding box center [418, 333] width 213 height 445
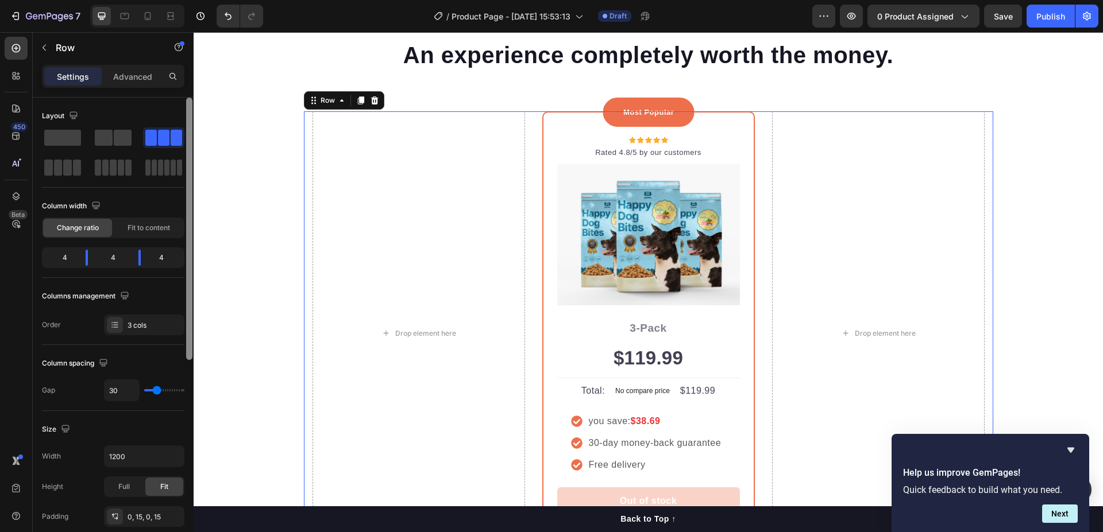
click at [190, 233] on div at bounding box center [189, 229] width 6 height 262
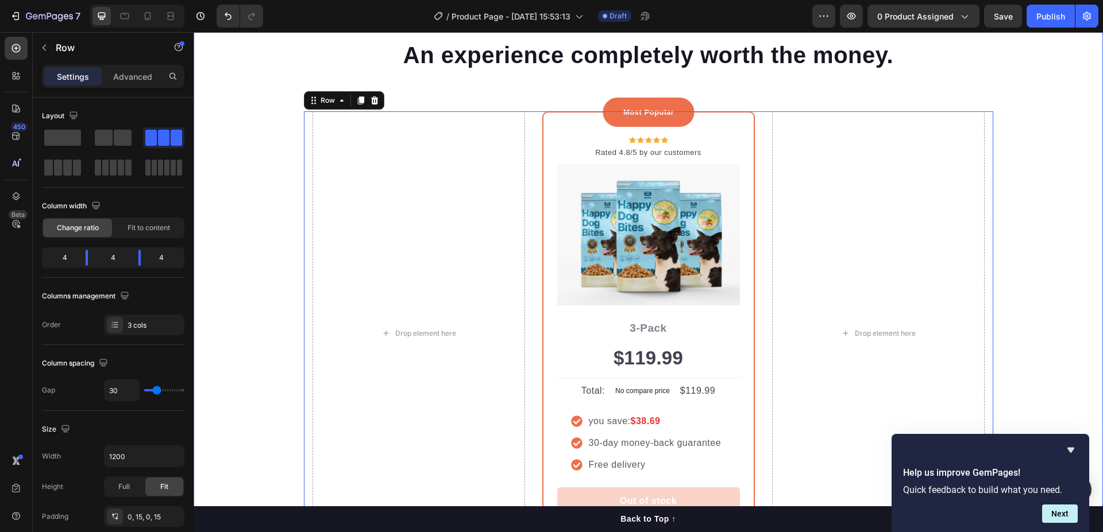
click at [1024, 237] on div "An experience completely worth the money. Heading Row Drop element here Most Po…" at bounding box center [648, 297] width 892 height 517
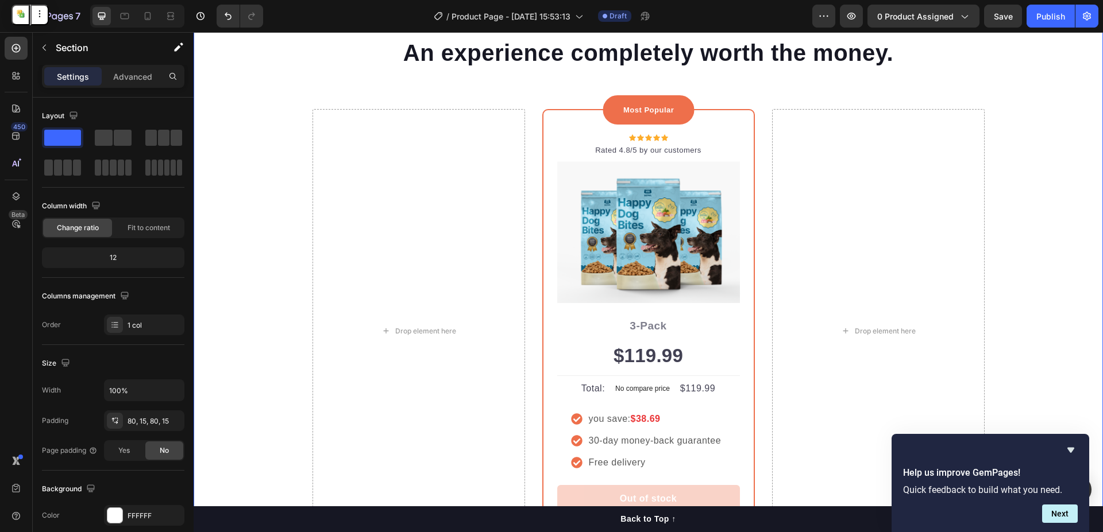
scroll to position [3491, 0]
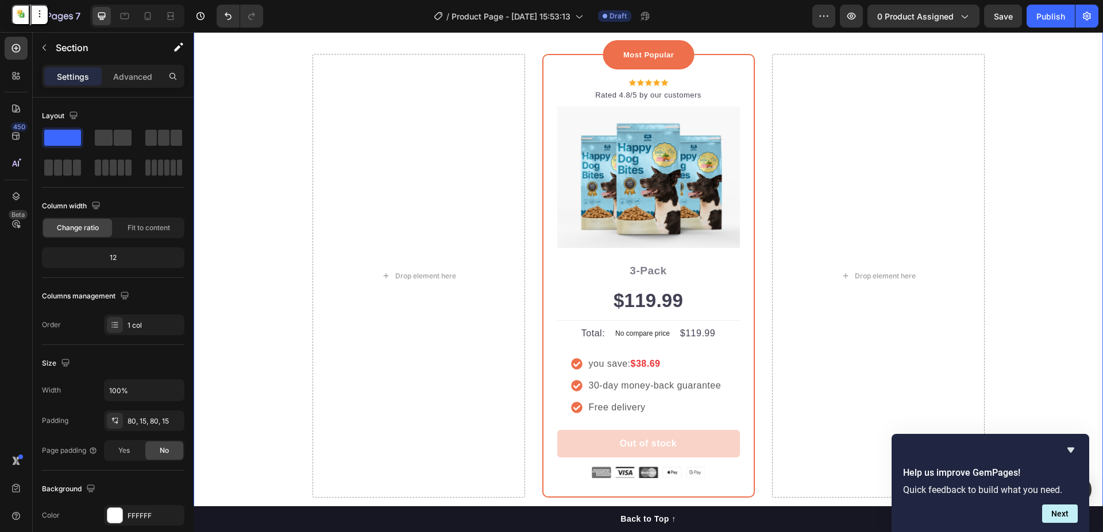
click at [218, 238] on div "An experience completely worth the money. Heading Row Drop element here Most Po…" at bounding box center [648, 240] width 892 height 517
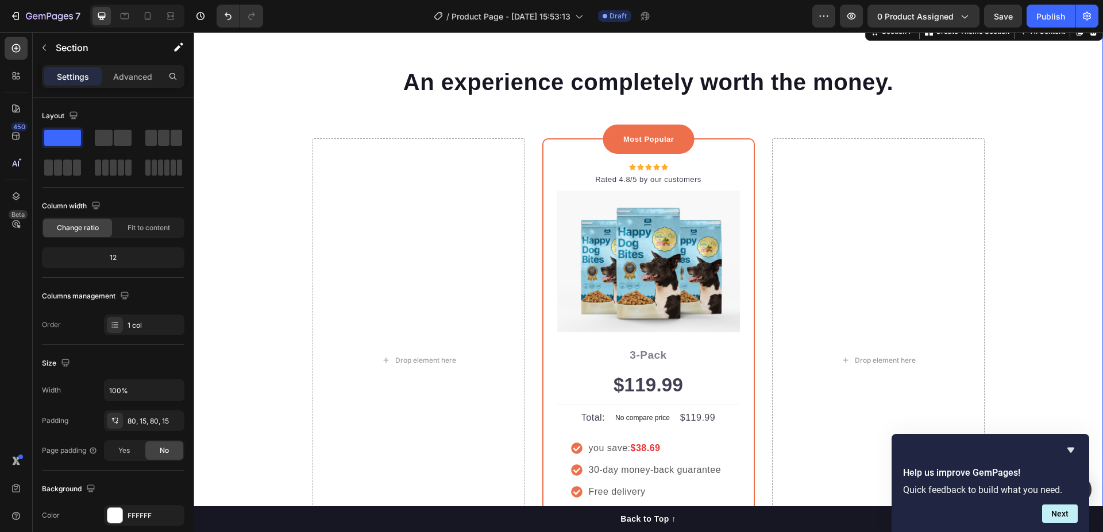
scroll to position [3319, 0]
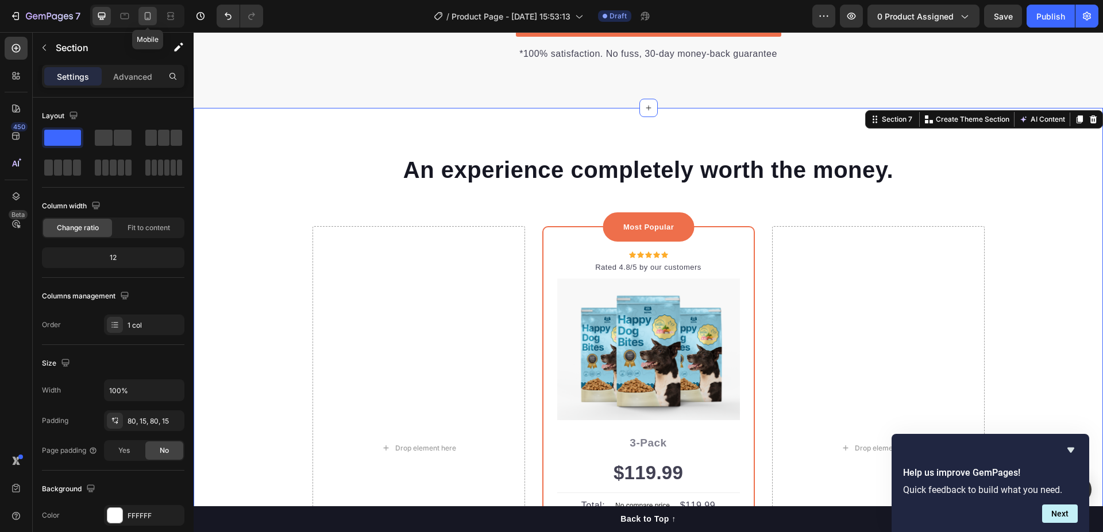
click at [146, 13] on icon at bounding box center [147, 15] width 11 height 11
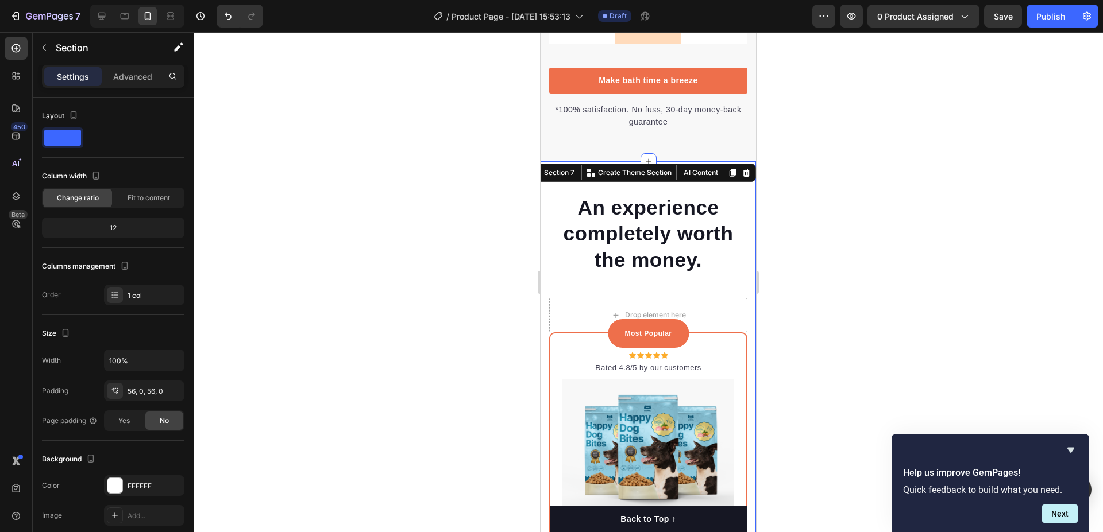
scroll to position [3743, 0]
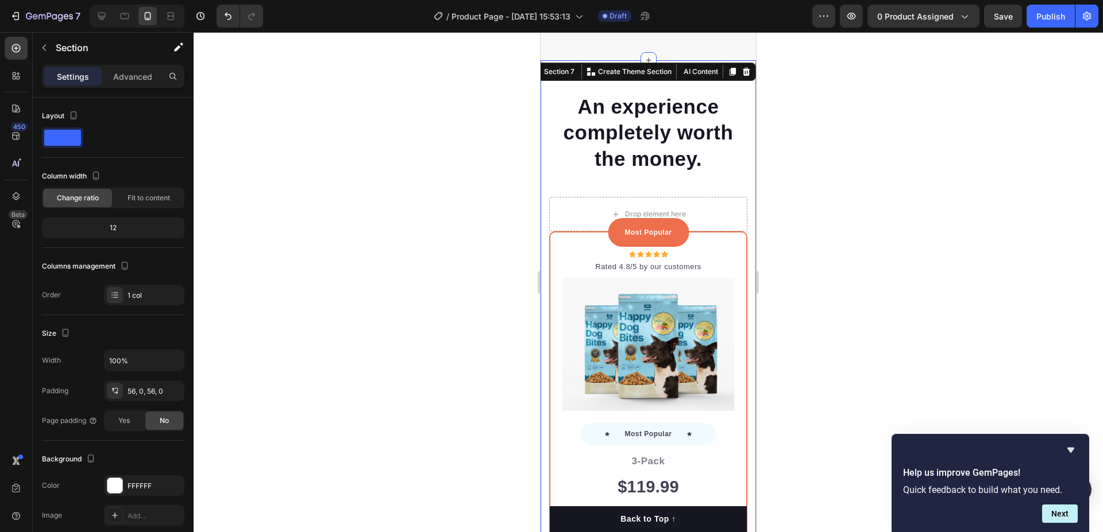
click at [299, 226] on div at bounding box center [648, 282] width 909 height 500
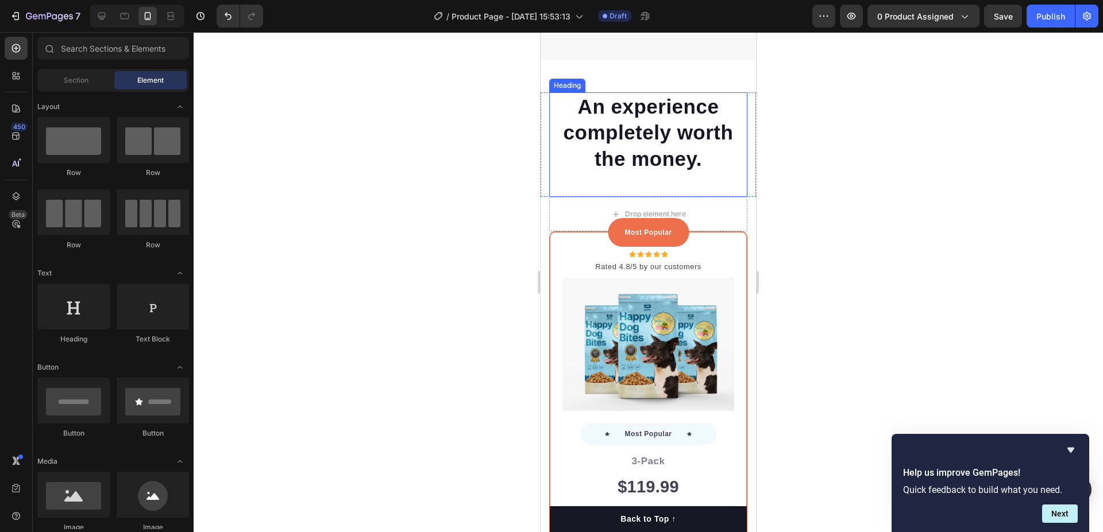
click at [555, 173] on h2 "An experience completely worth the money." at bounding box center [648, 132] width 198 height 81
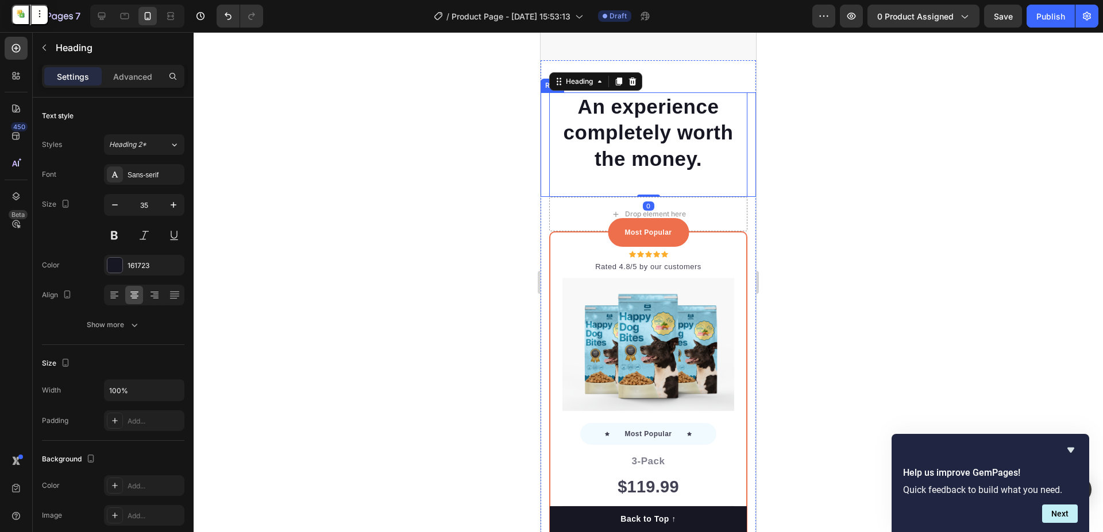
click at [743, 134] on div "An experience completely worth the money. Heading 0 Row" at bounding box center [647, 144] width 215 height 105
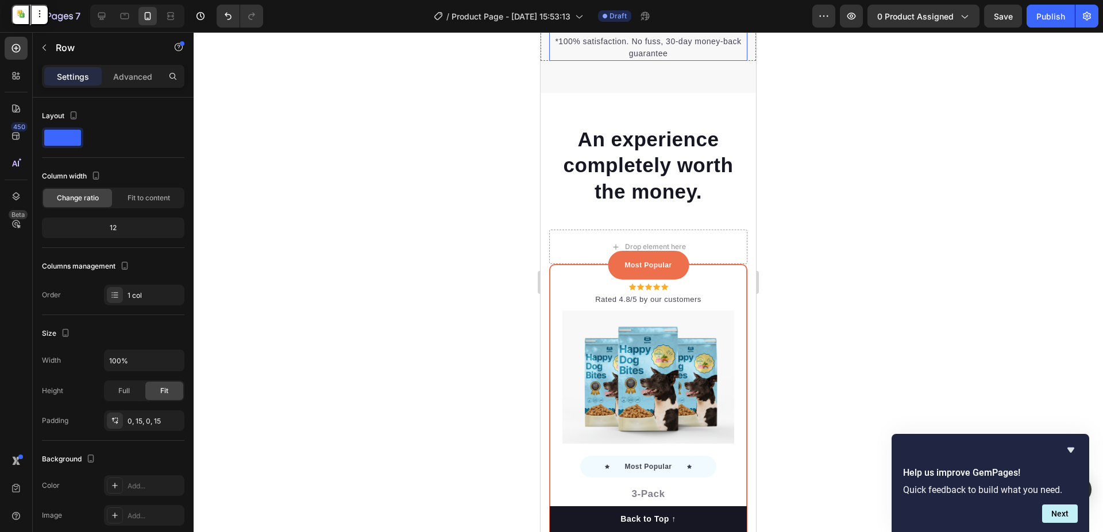
scroll to position [3801, 0]
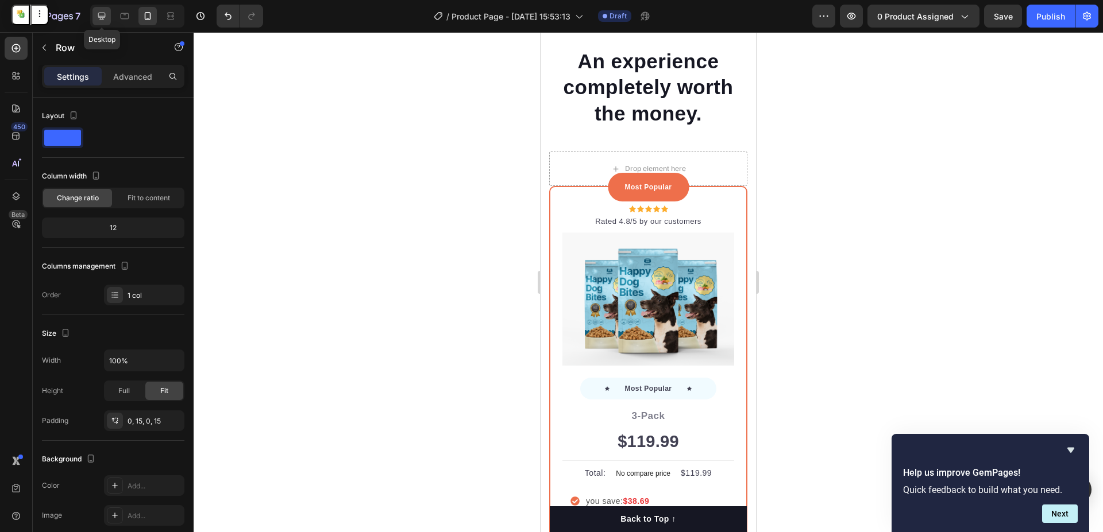
click at [103, 18] on icon at bounding box center [101, 16] width 7 height 7
type input "1200"
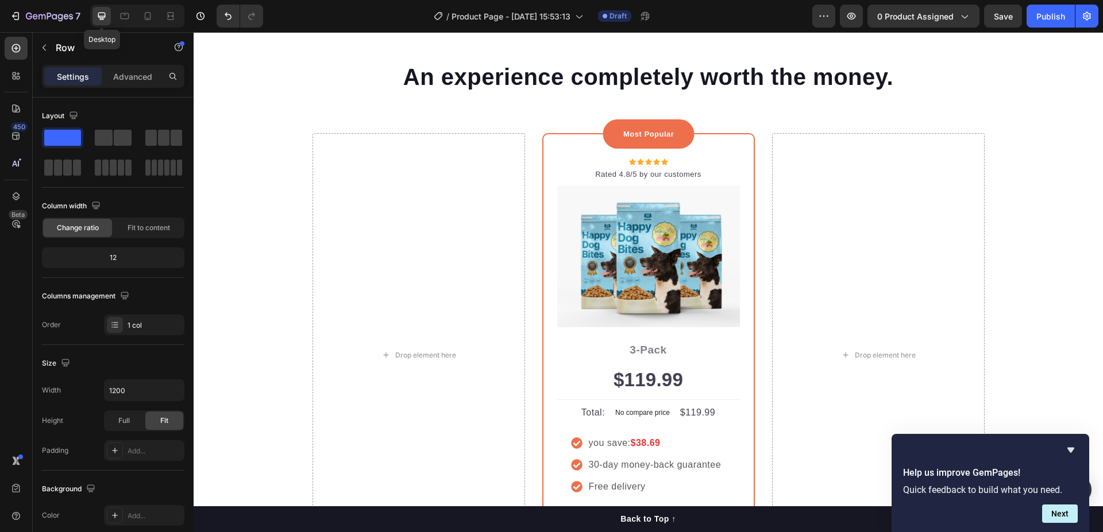
scroll to position [3789, 0]
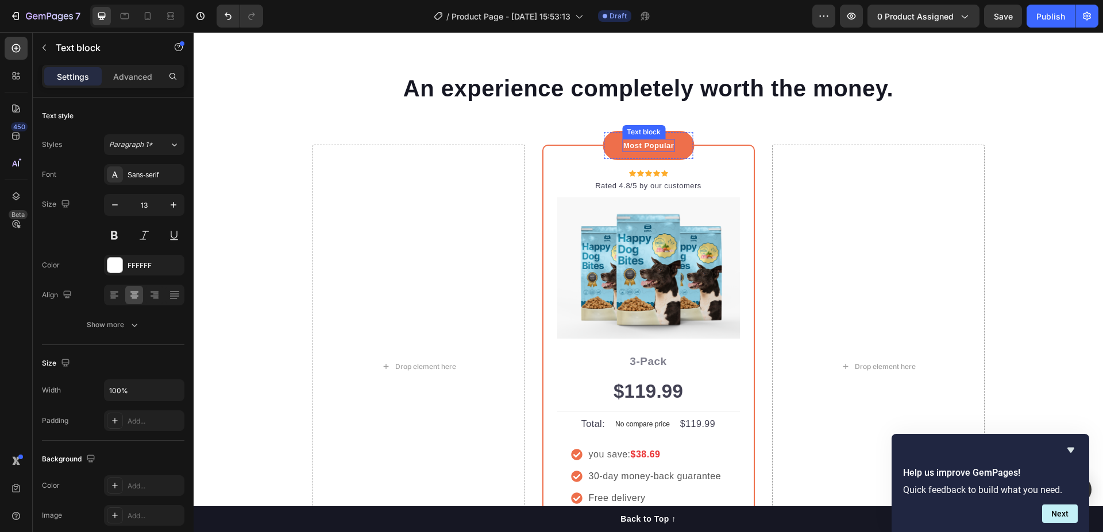
click at [653, 144] on p "Most Popular" at bounding box center [648, 145] width 50 height 11
click at [643, 185] on p "Rated 4.8/5 by our customers" at bounding box center [648, 185] width 180 height 11
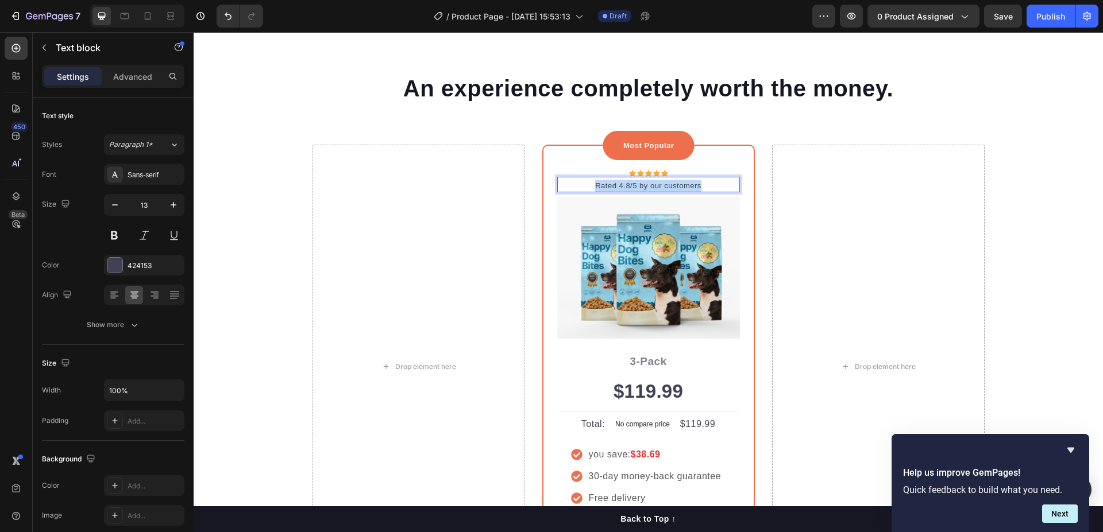
click at [643, 185] on p "Rated 4.8/5 by our customers" at bounding box center [648, 185] width 180 height 11
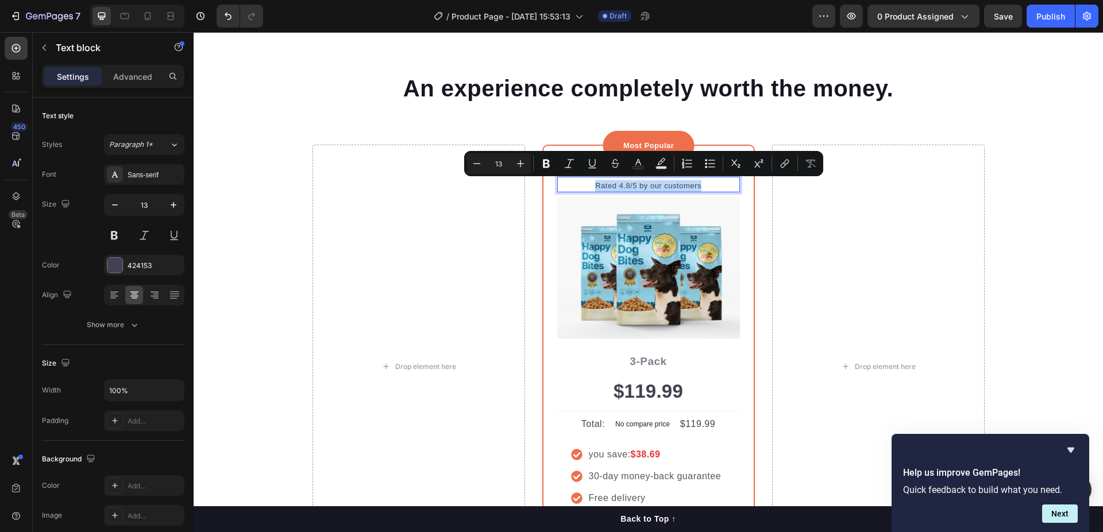
click at [623, 184] on p "Rated 4.8/5 by our customers" at bounding box center [648, 185] width 180 height 11
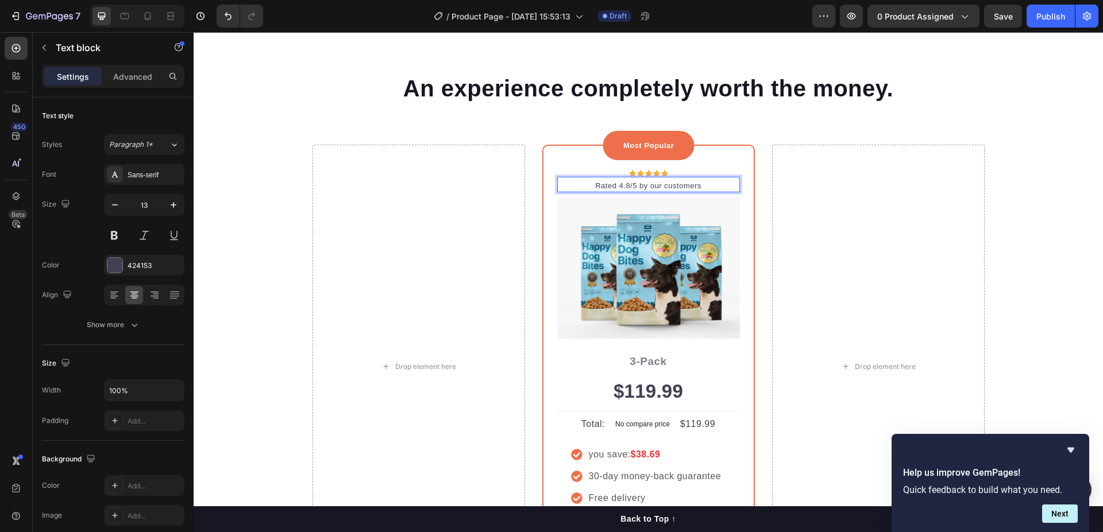
click at [625, 182] on p "Rated 4.8/5 by our customers" at bounding box center [648, 185] width 180 height 11
click at [625, 186] on p "Rated 4.8/5 by our customers" at bounding box center [648, 185] width 180 height 11
click at [766, 123] on div "An experience completely worth the money. Heading" at bounding box center [648, 108] width 689 height 72
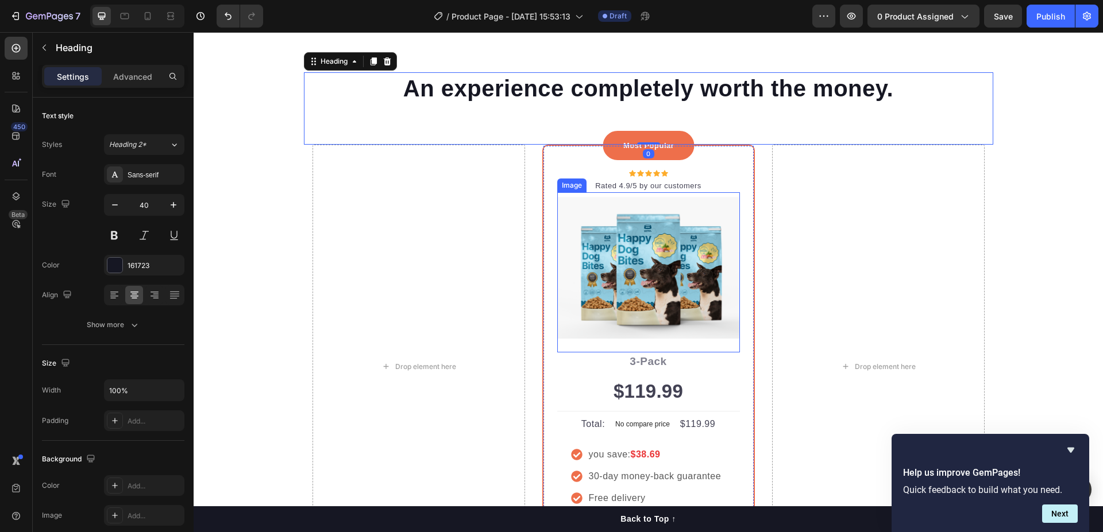
click at [628, 279] on img at bounding box center [648, 268] width 183 height 142
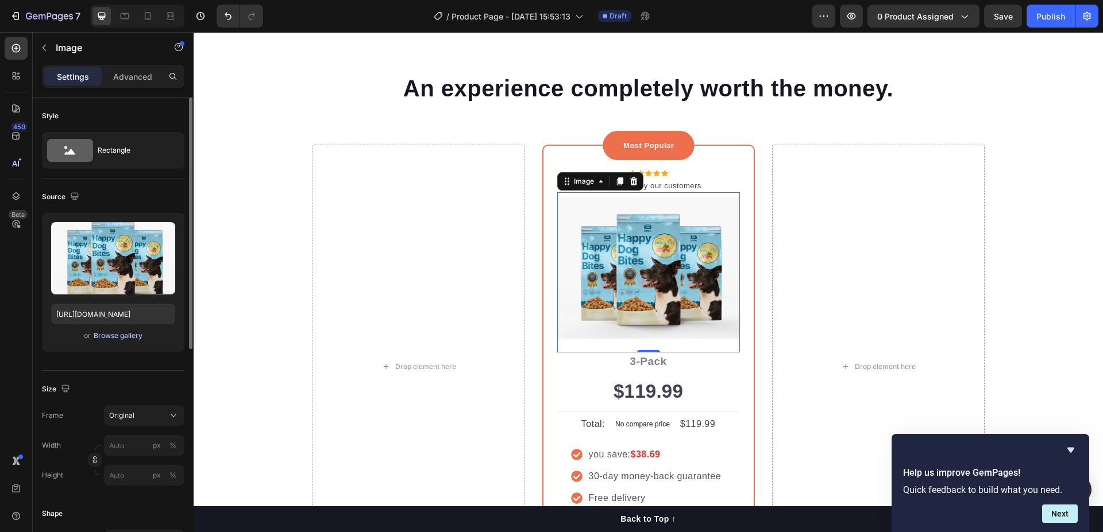
click at [96, 335] on div "Browse gallery" at bounding box center [118, 336] width 49 height 10
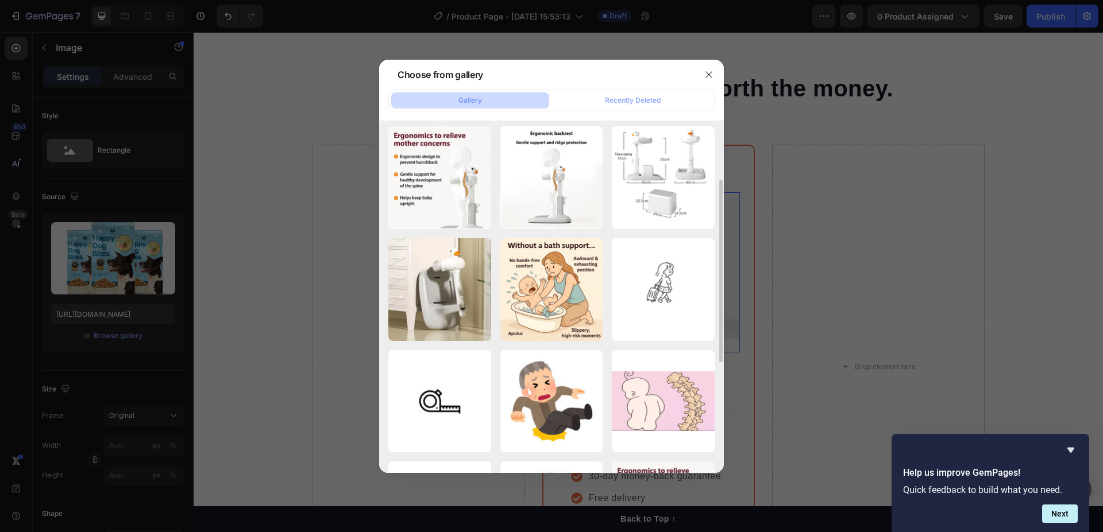
scroll to position [0, 0]
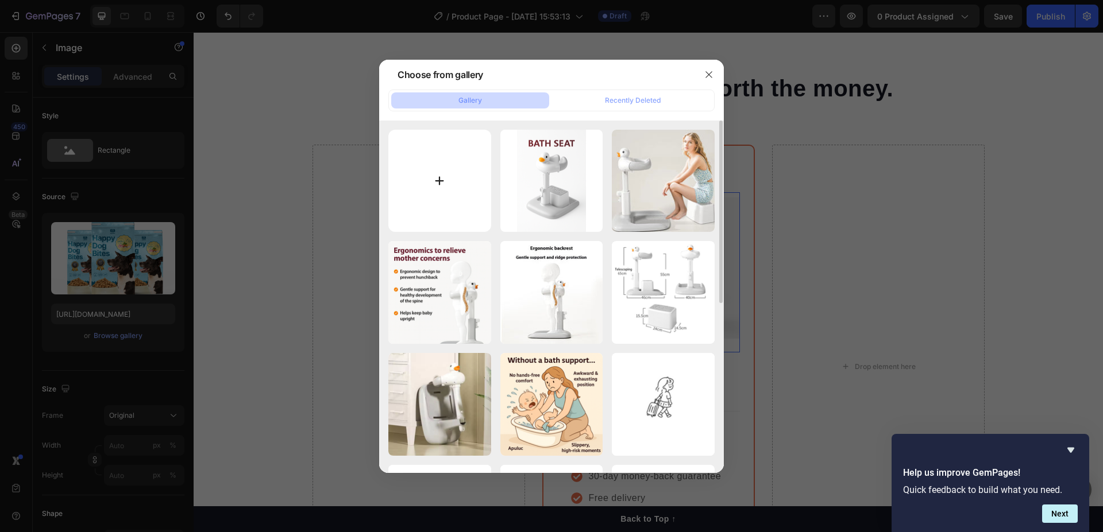
click at [439, 188] on input "file" at bounding box center [439, 181] width 103 height 103
type input "C:\fakepath\ChatGPT Image 20_03_35 28 thg 9, 2025.png"
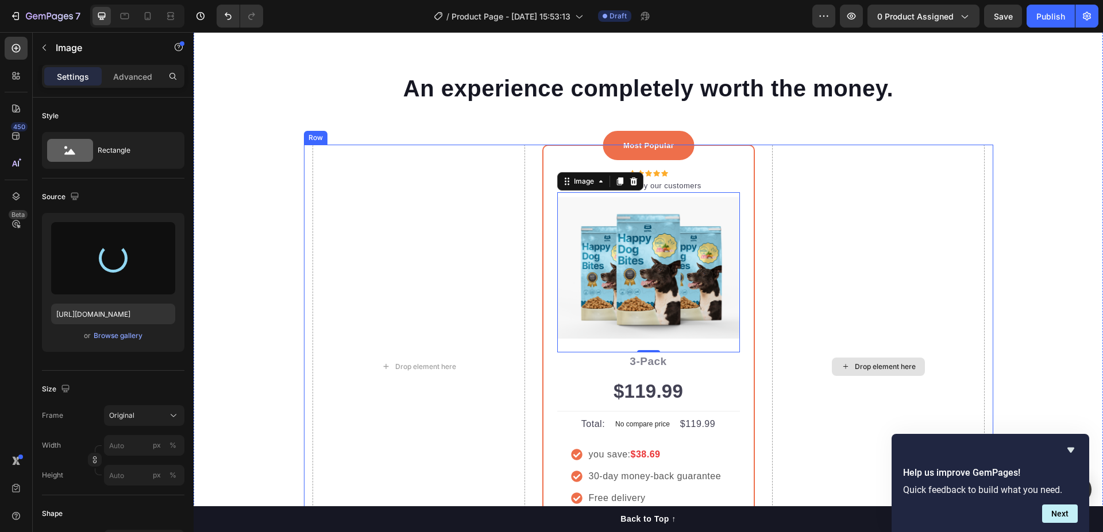
type input "https://cdn.shopify.com/s/files/1/0788/2303/1003/files/gempages_586240061788390…"
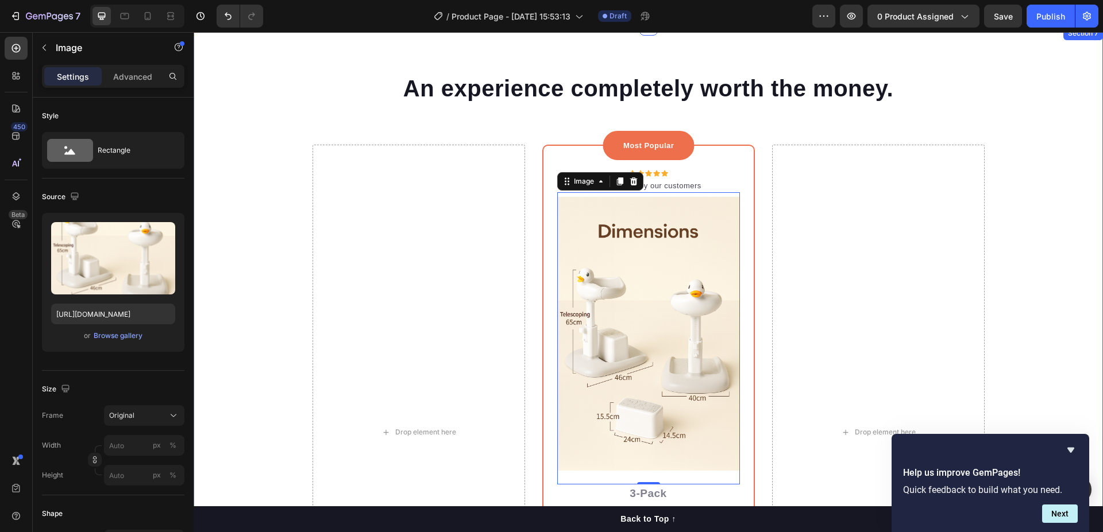
click at [1024, 201] on div "An experience completely worth the money. Heading Row Drop element here Most Po…" at bounding box center [648, 396] width 892 height 649
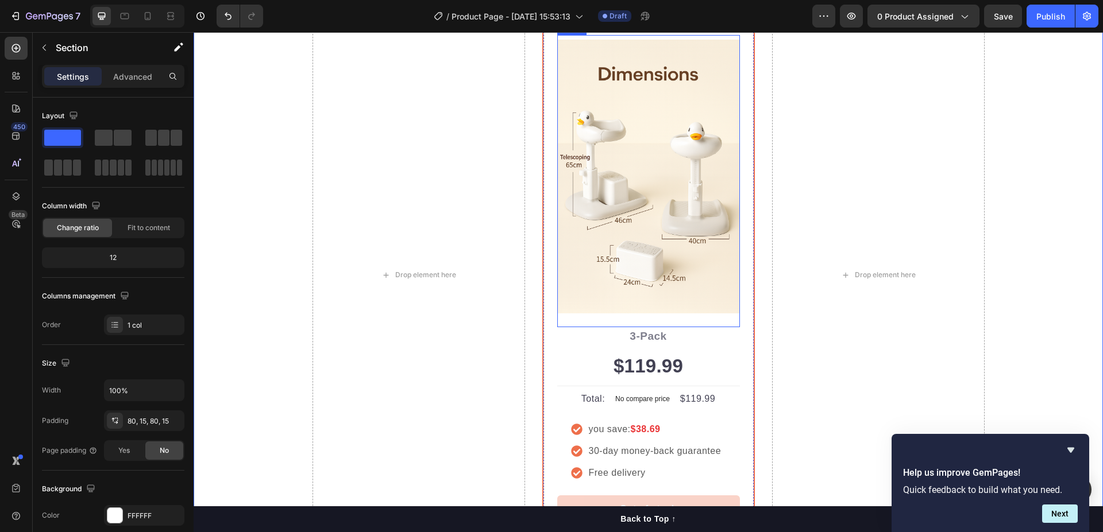
scroll to position [4019, 0]
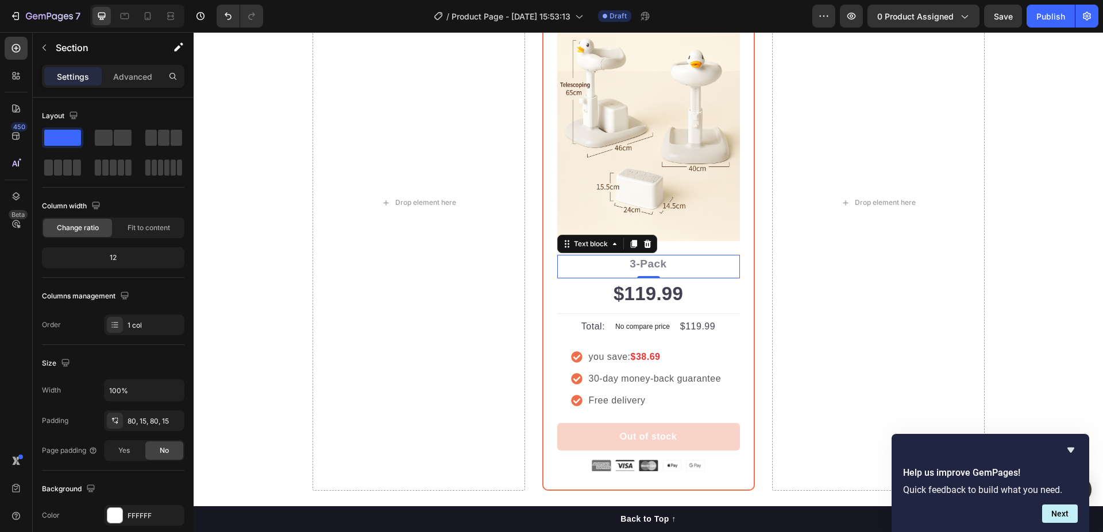
click at [640, 267] on p "3-Pack" at bounding box center [648, 264] width 180 height 17
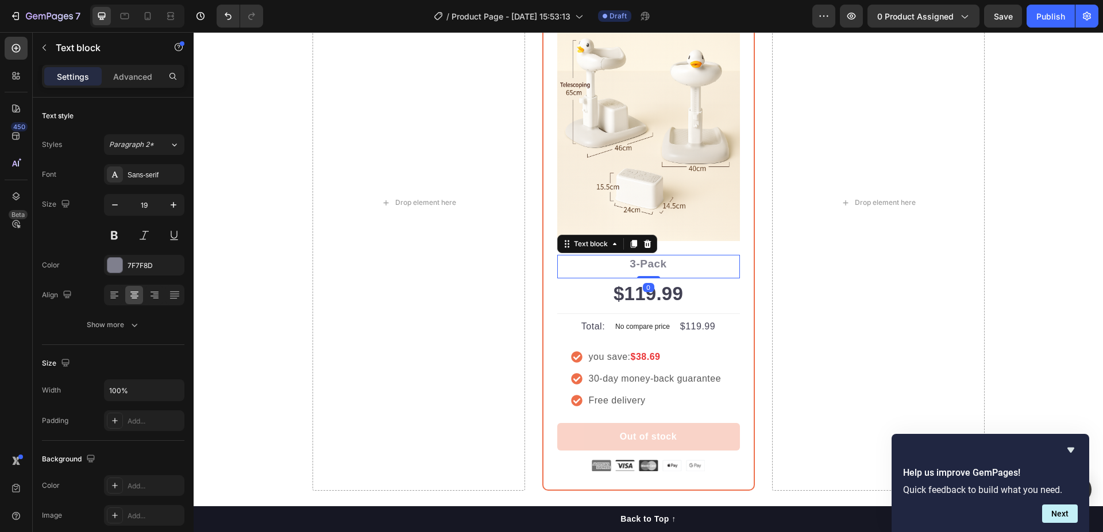
click at [634, 268] on p "3-Pack" at bounding box center [648, 264] width 180 height 17
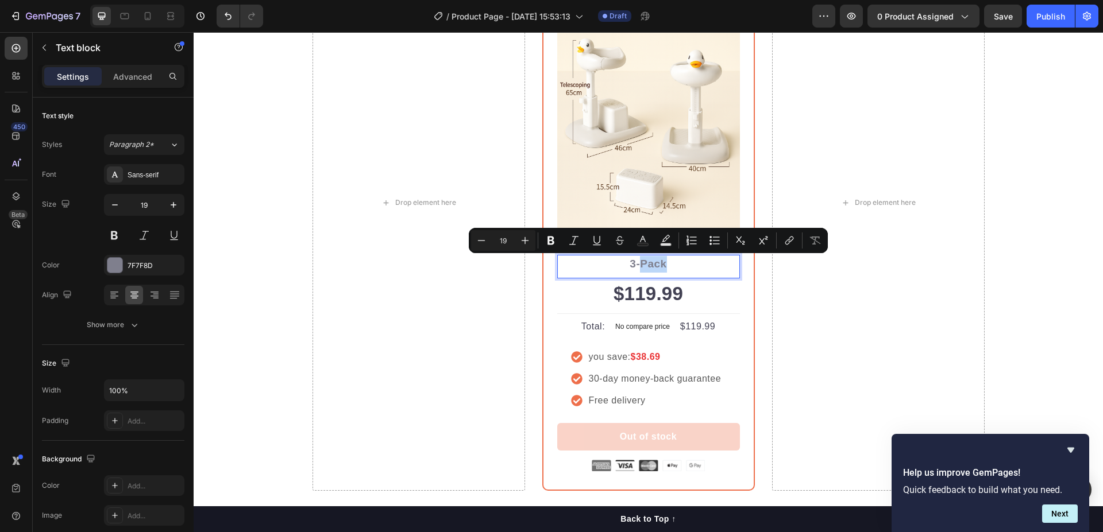
click at [634, 262] on p "3-Pack" at bounding box center [648, 264] width 180 height 17
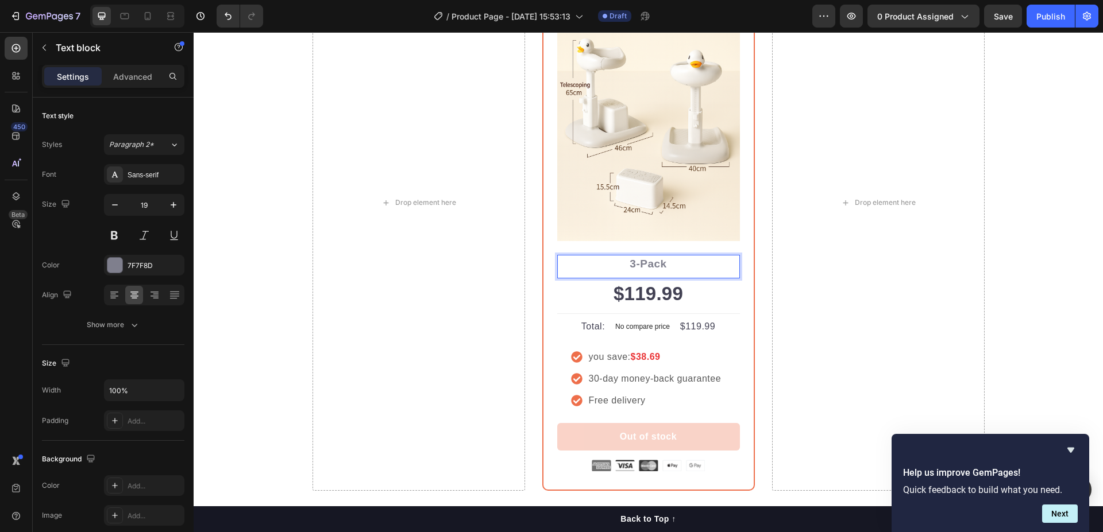
click at [630, 264] on p "3-Pack" at bounding box center [648, 264] width 180 height 17
click at [861, 308] on div "Drop element here" at bounding box center [878, 203] width 213 height 577
click at [633, 261] on p "2-Pack" at bounding box center [648, 264] width 180 height 17
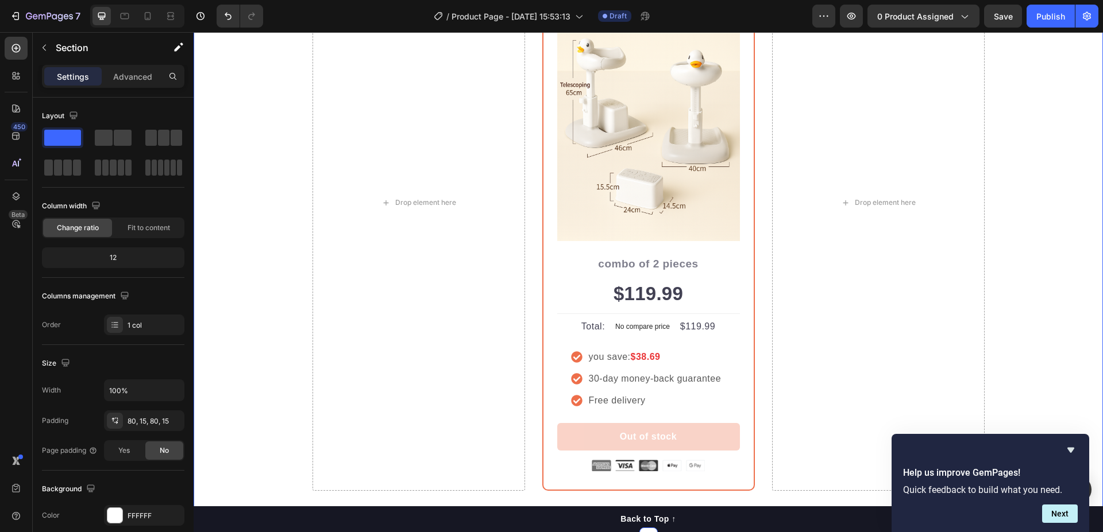
click at [1033, 219] on div "An experience completely worth the money. Heading Row Drop element here Most Po…" at bounding box center [648, 167] width 892 height 649
click at [643, 356] on strong "$38.69" at bounding box center [645, 357] width 30 height 10
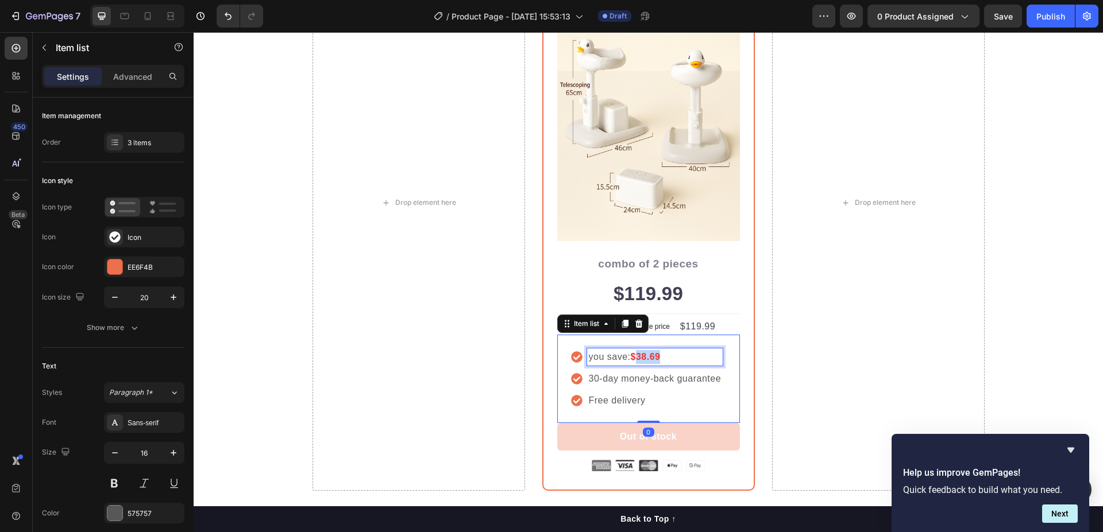
click at [643, 356] on strong "$38.69" at bounding box center [645, 357] width 30 height 10
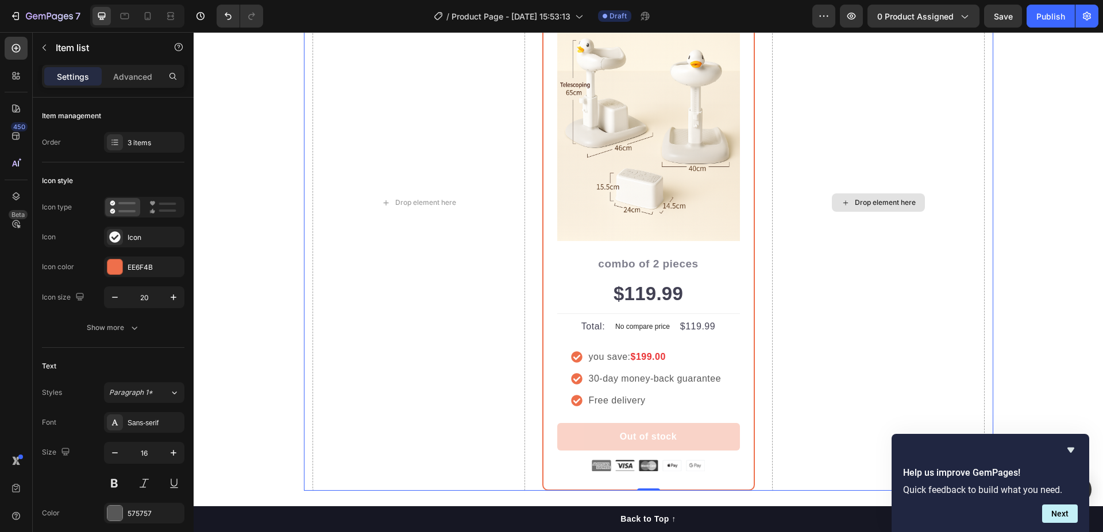
click at [838, 310] on div "Drop element here" at bounding box center [878, 203] width 213 height 577
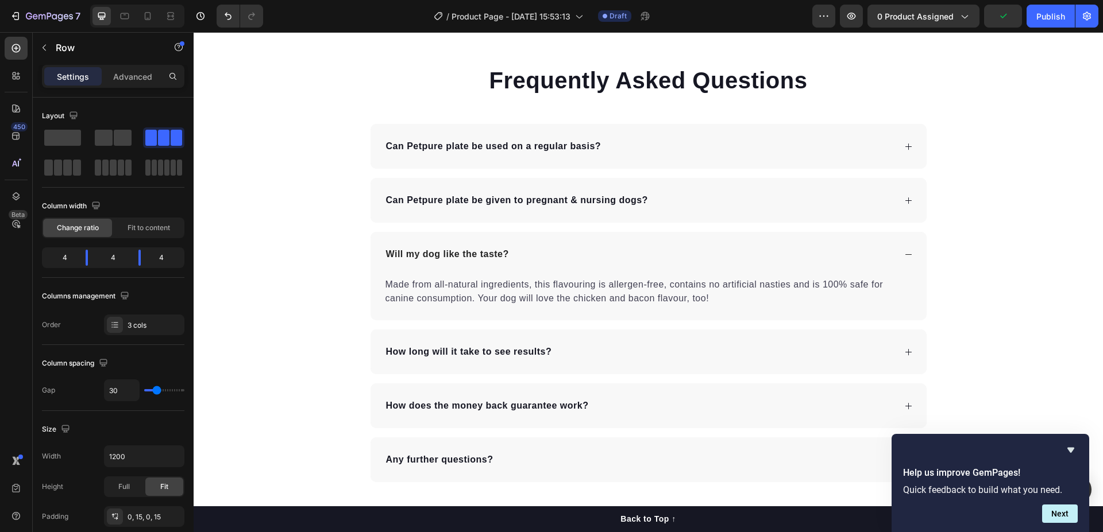
scroll to position [4478, 0]
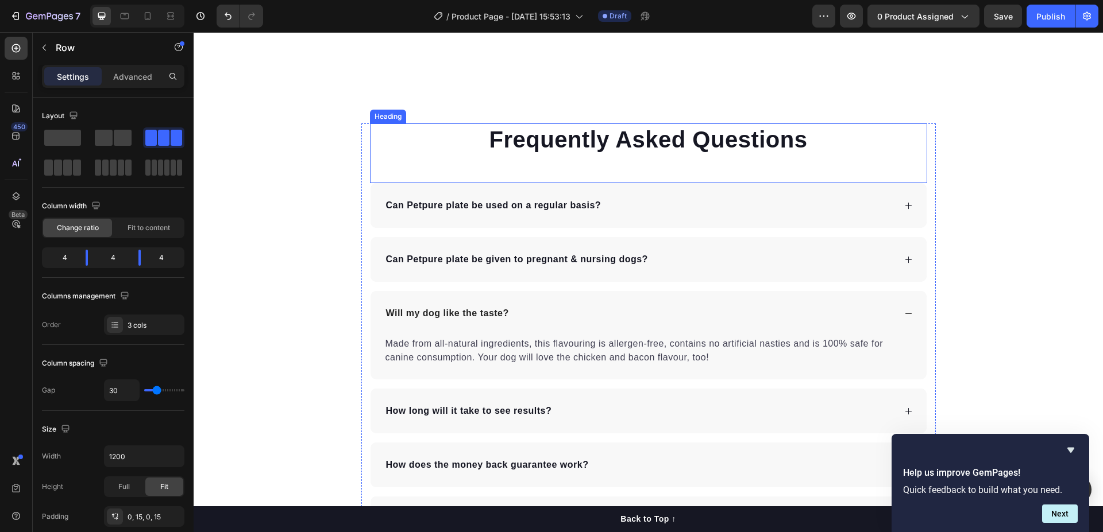
click at [561, 139] on p "Frequently Asked Questions" at bounding box center [648, 140] width 555 height 30
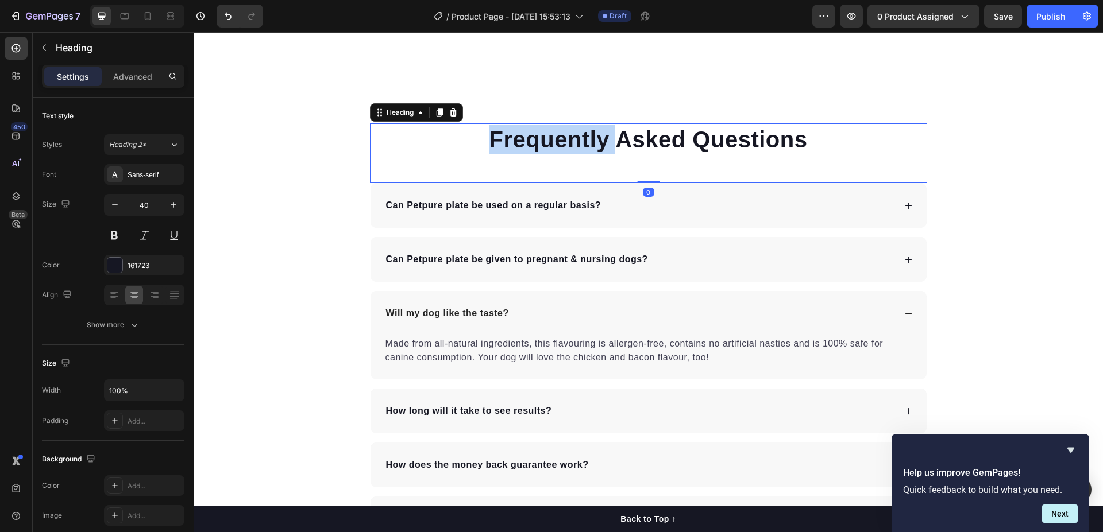
click at [561, 139] on p "Frequently Asked Questions" at bounding box center [648, 140] width 555 height 30
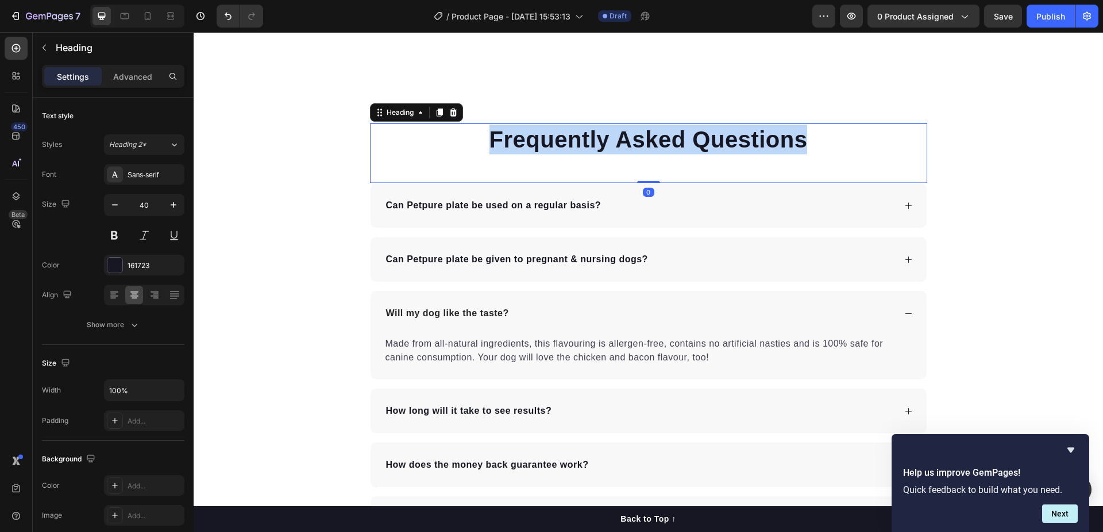
click at [561, 139] on p "Frequently Asked Questions" at bounding box center [648, 140] width 555 height 30
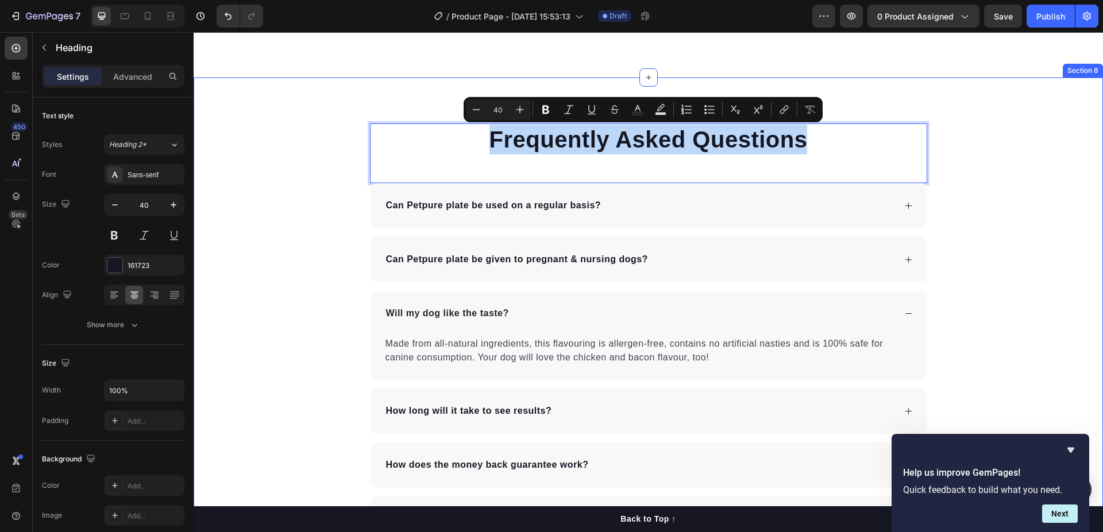
click at [228, 194] on div "Frequently Asked Questions Heading 0 Can Petpure plate be used on a regular bas…" at bounding box center [648, 332] width 909 height 418
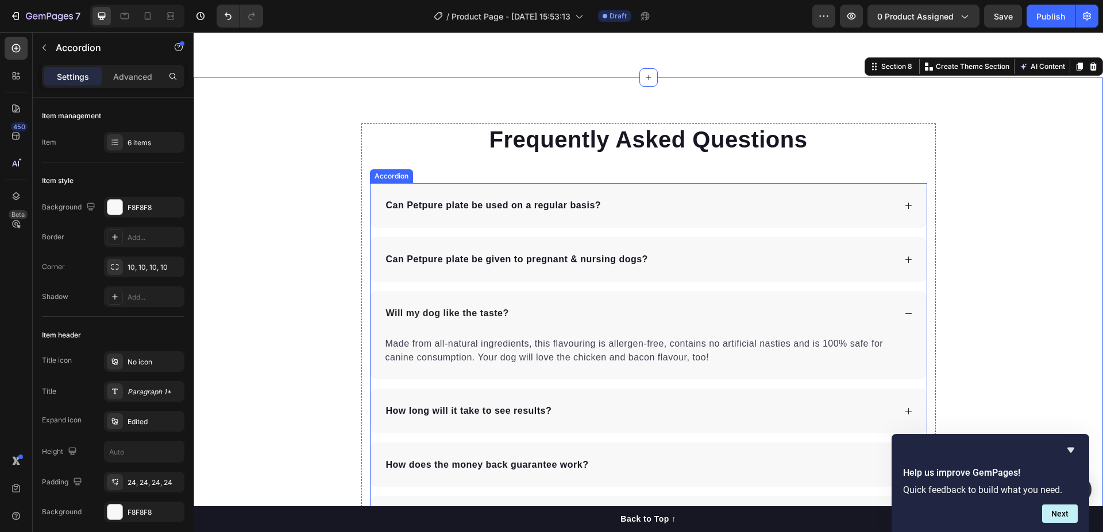
click at [450, 206] on p "Can Petpure plate be used on a regular basis?" at bounding box center [493, 206] width 215 height 14
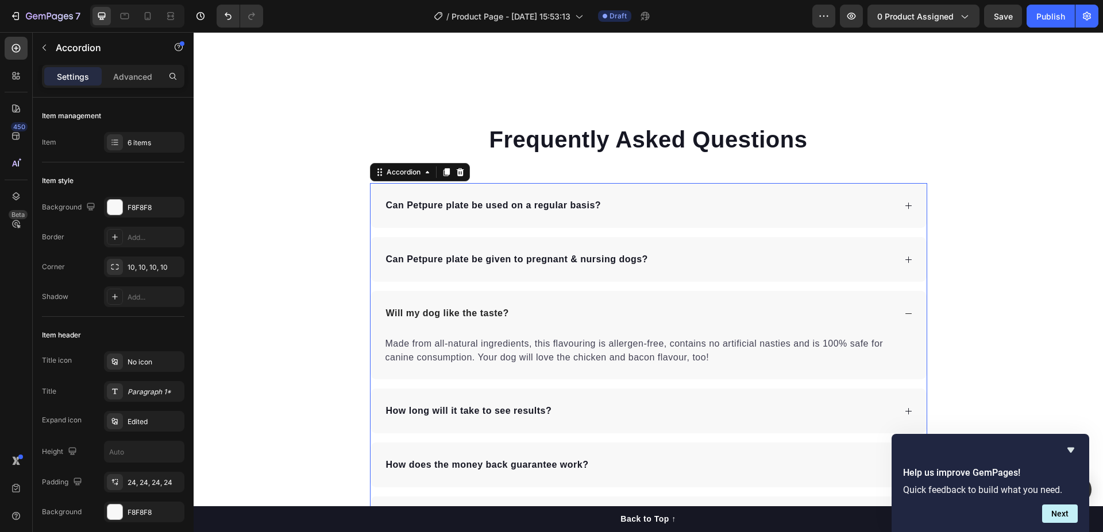
click at [450, 206] on p "Can Petpure plate be used on a regular basis?" at bounding box center [493, 206] width 215 height 14
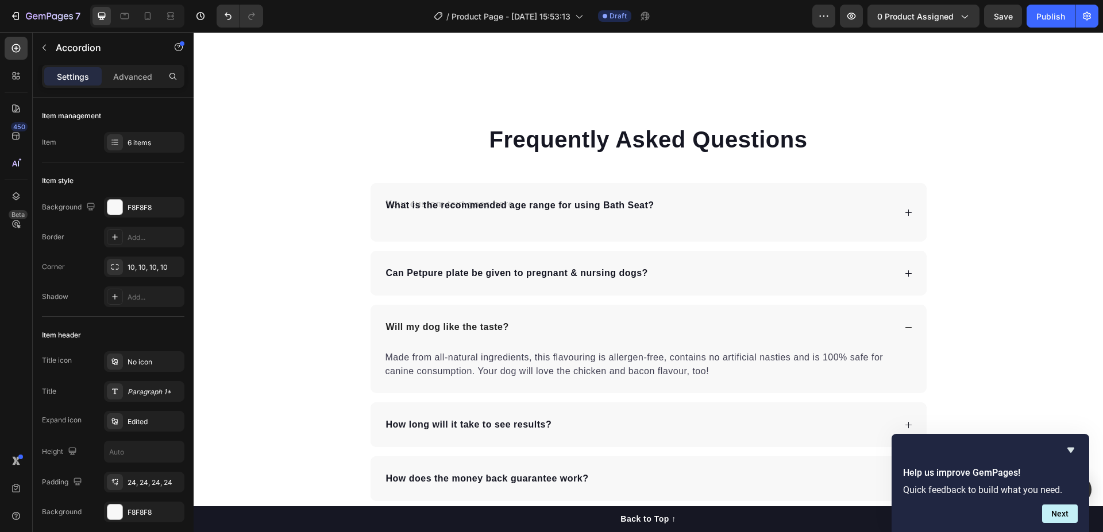
scroll to position [4476, 0]
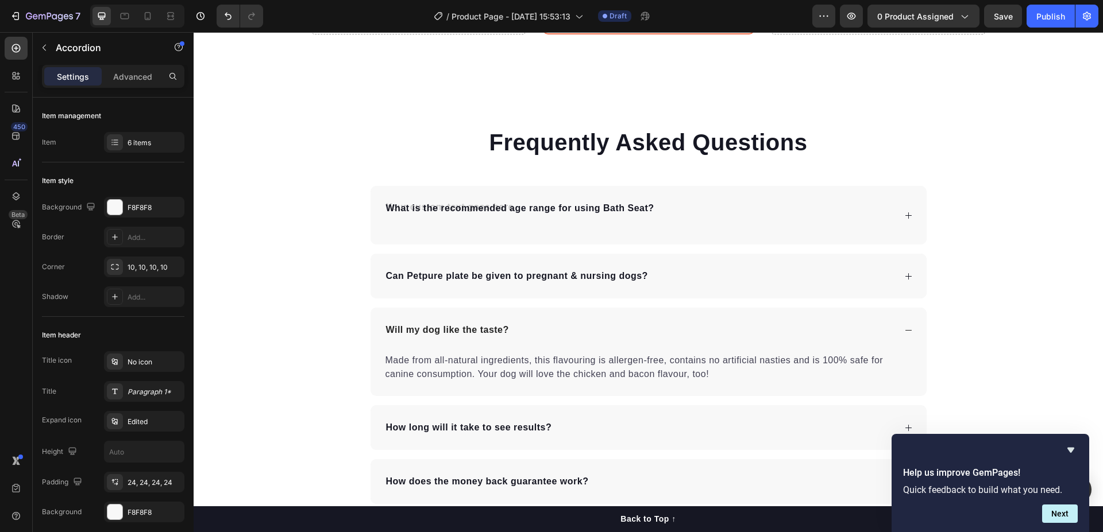
click at [234, 192] on div "Frequently Asked Questions Heading What is the recommended age range for using …" at bounding box center [648, 342] width 909 height 432
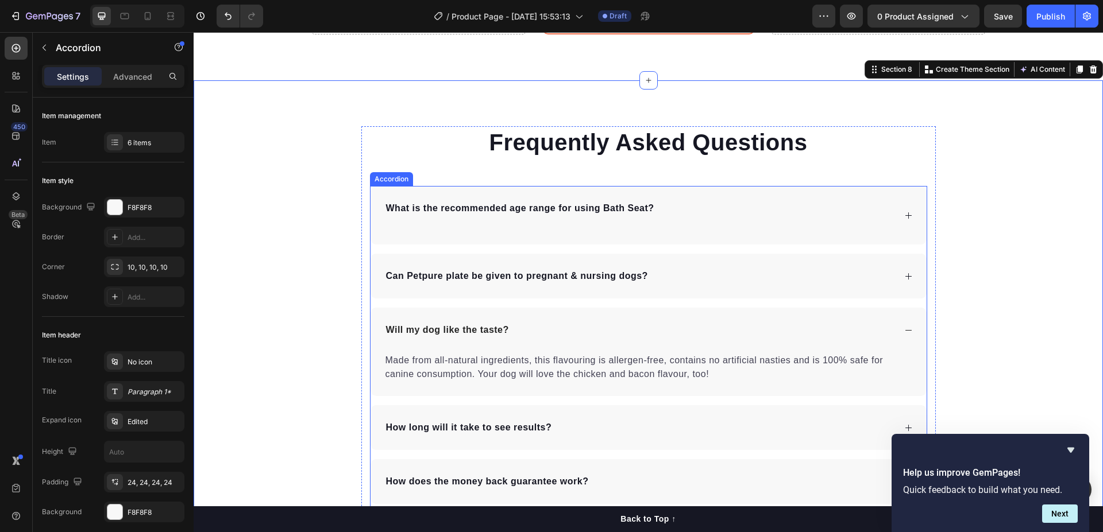
click at [594, 271] on p "Can Petpure plate be given to pregnant & nursing dogs?" at bounding box center [517, 276] width 262 height 14
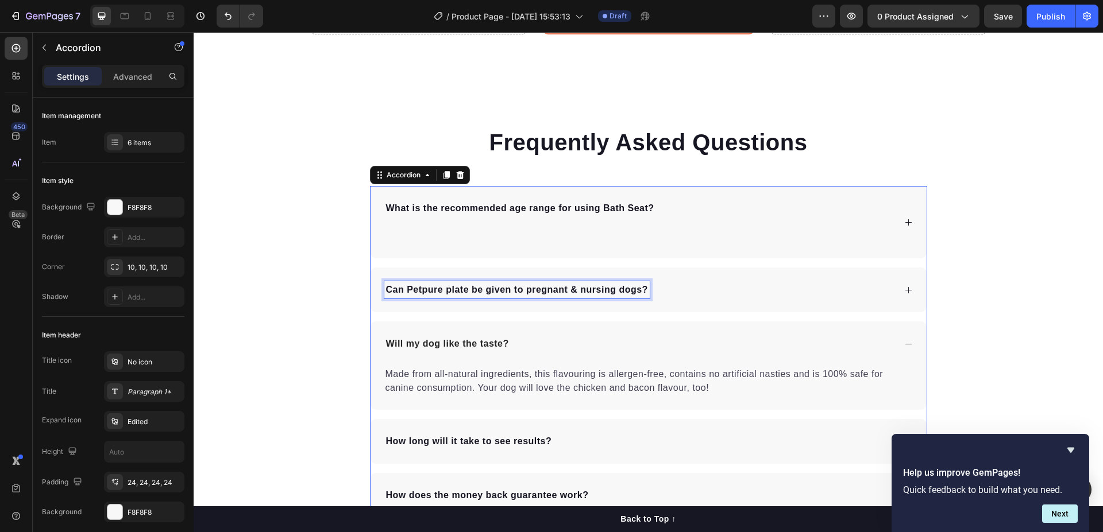
click at [594, 271] on div "Can Petpure plate be given to pregnant & nursing dogs?" at bounding box center [648, 290] width 556 height 45
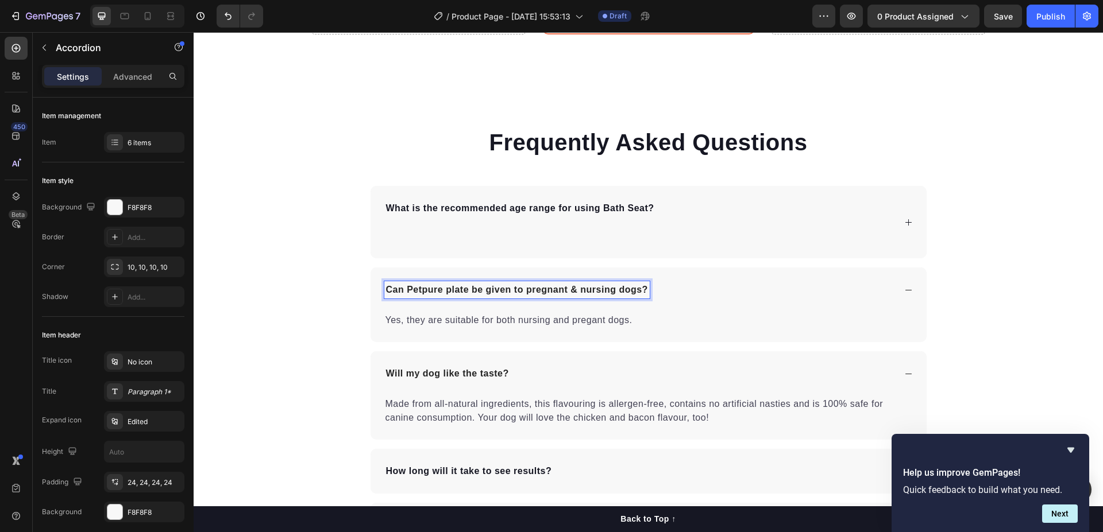
click at [600, 292] on p "Can Petpure plate be given to pregnant & nursing dogs?" at bounding box center [517, 290] width 262 height 14
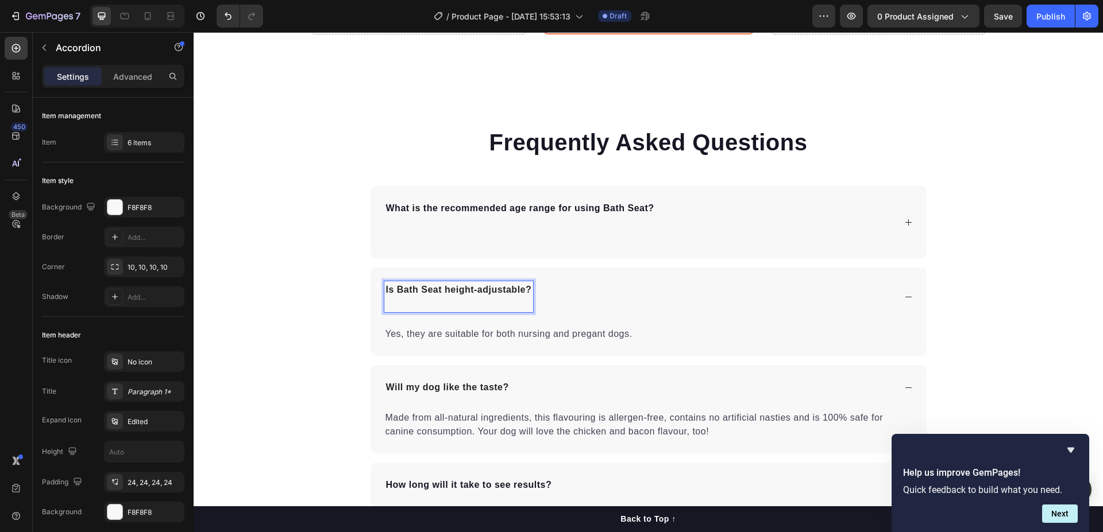
click at [244, 258] on div "Frequently Asked Questions Heading What is the recommended age range for using …" at bounding box center [648, 370] width 909 height 489
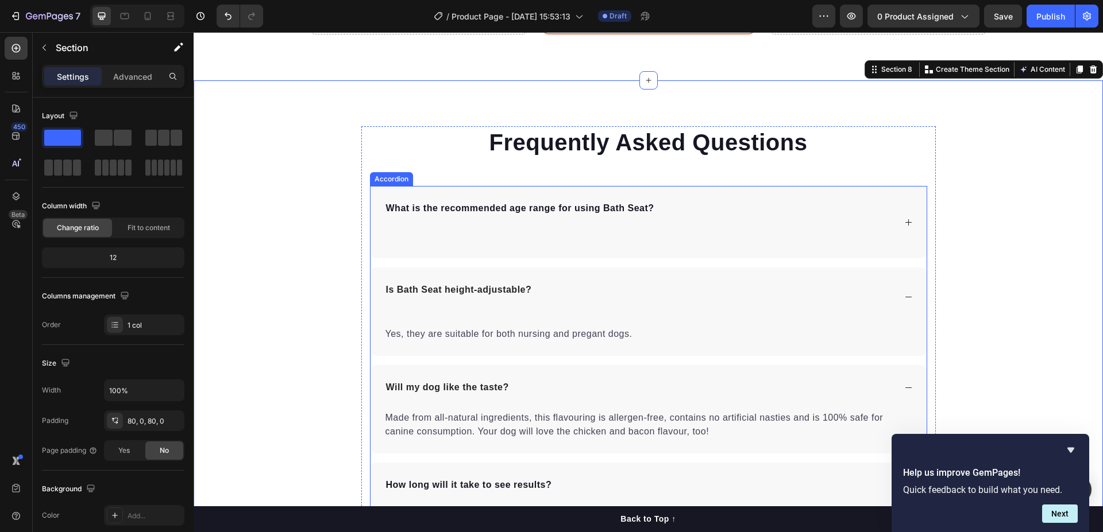
click at [393, 301] on p "Is Bath Seat height-adjustable?" at bounding box center [459, 297] width 146 height 28
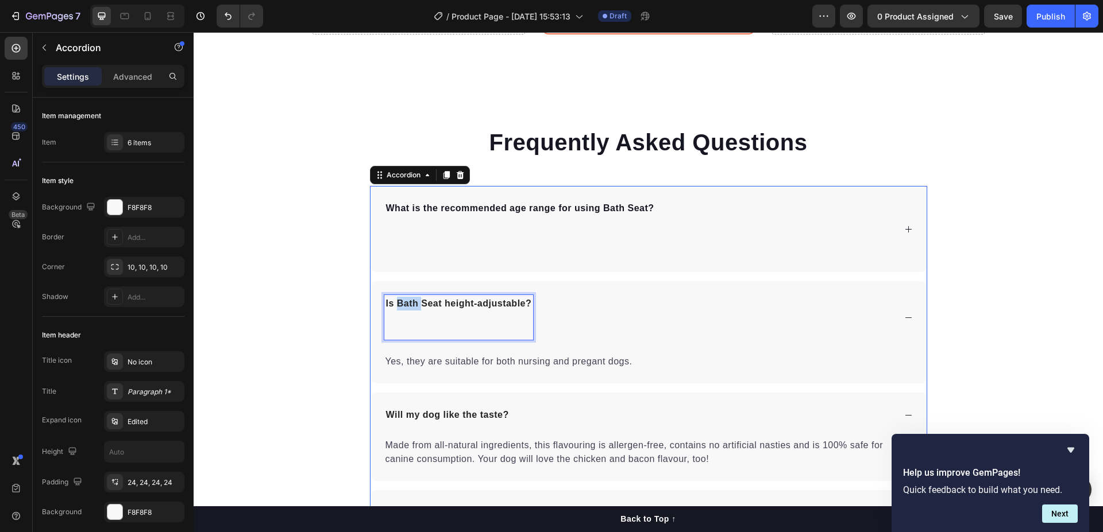
click at [393, 301] on strong "Is Bath Seat height-adjustable?" at bounding box center [459, 304] width 146 height 10
click at [399, 330] on p "Is Bath Seat height-adjustable?" at bounding box center [459, 317] width 146 height 41
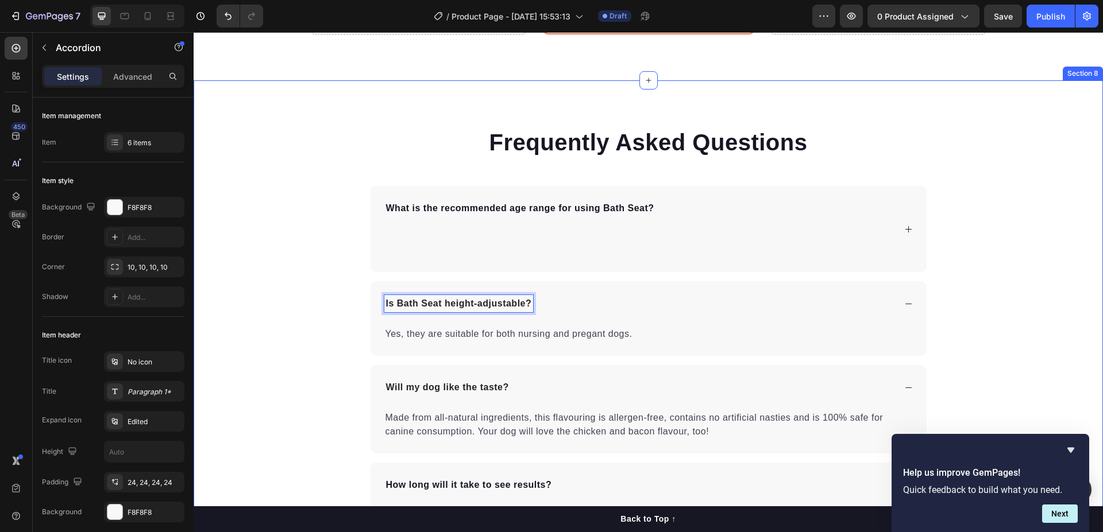
click at [245, 309] on div "Frequently Asked Questions Heading What is the recommended age range for using …" at bounding box center [648, 370] width 909 height 489
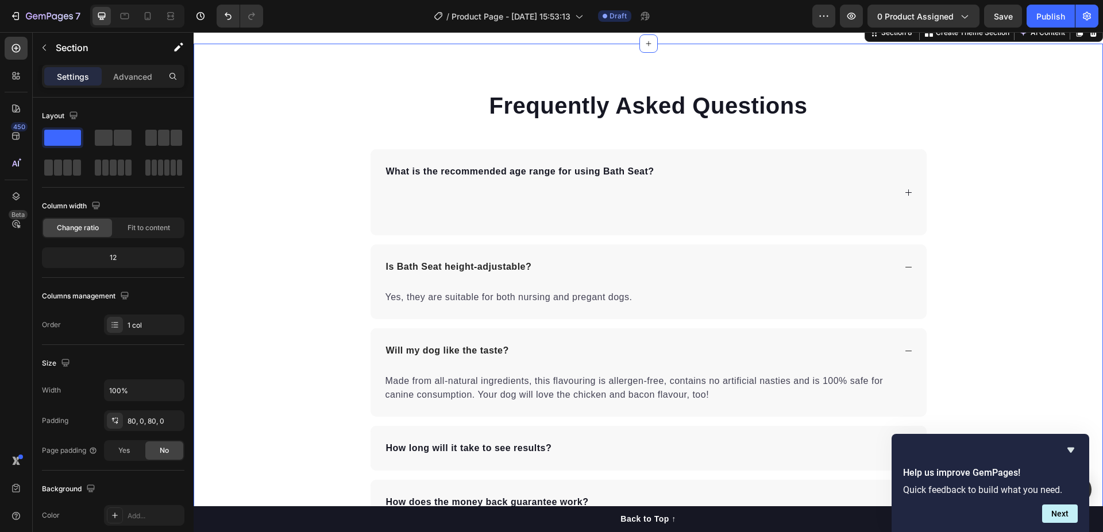
scroll to position [4533, 0]
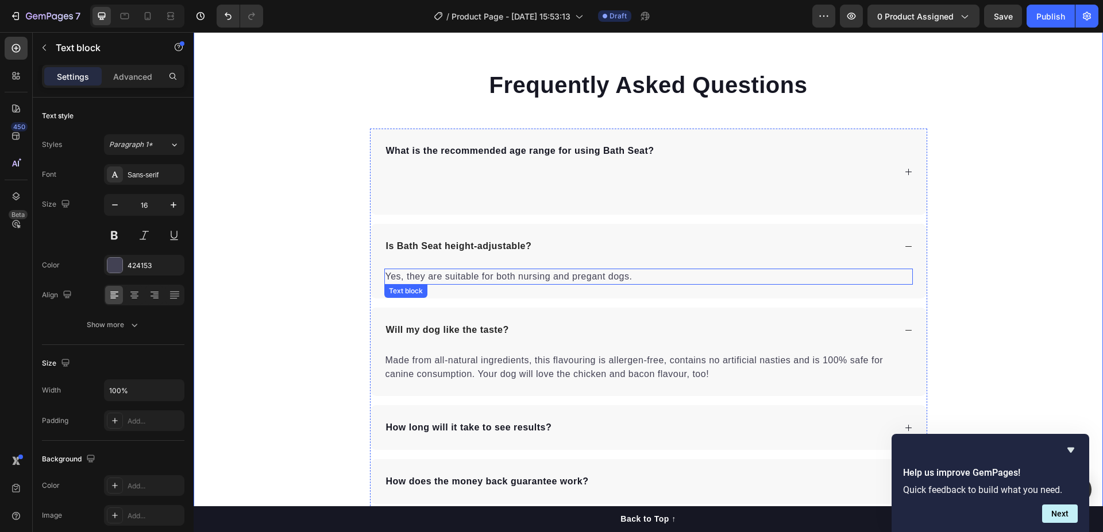
click at [543, 279] on p "Yes, they are suitable for both nursing and pregant dogs." at bounding box center [648, 277] width 526 height 14
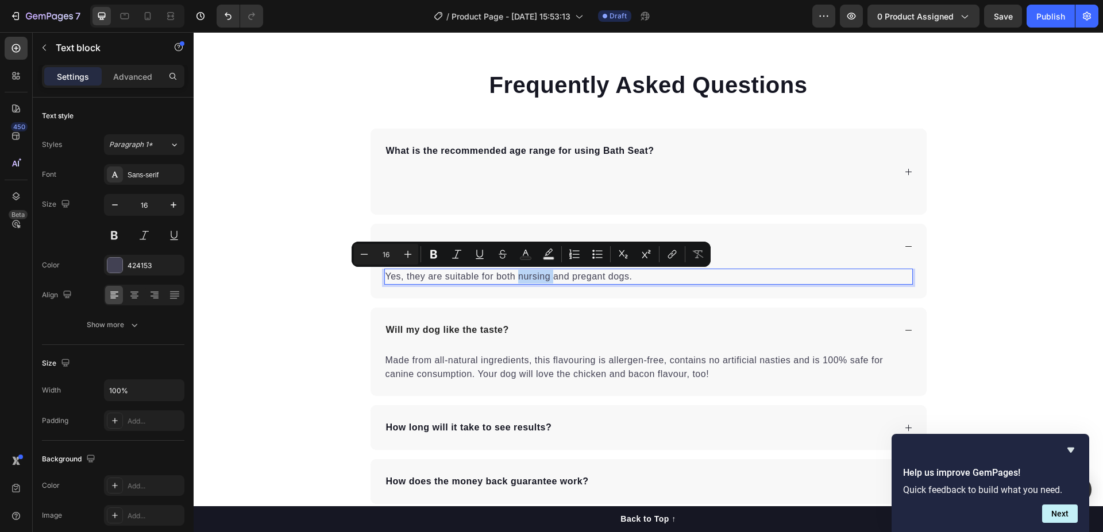
click at [543, 279] on p "Yes, they are suitable for both nursing and pregant dogs." at bounding box center [648, 277] width 526 height 14
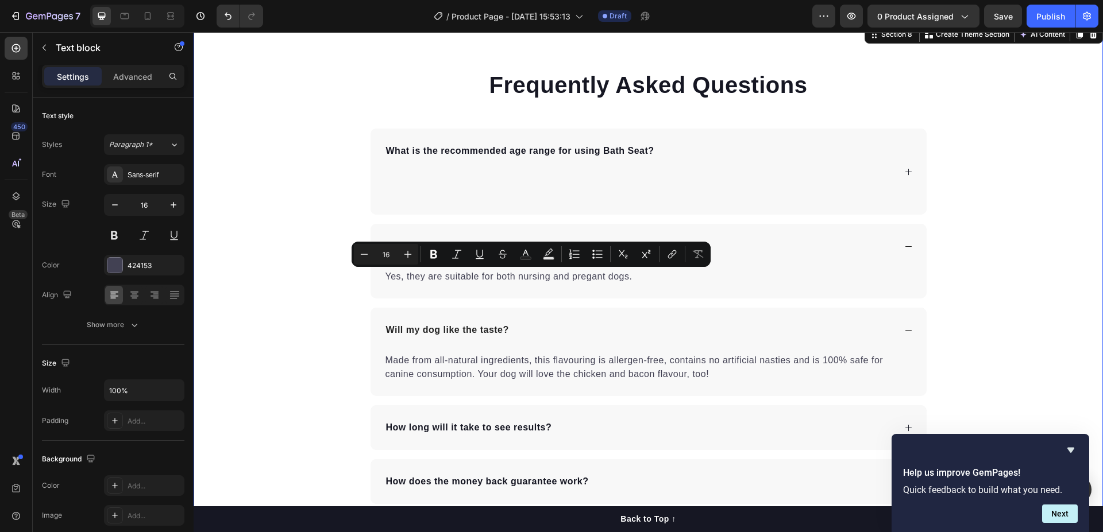
click at [287, 245] on div "Frequently Asked Questions Heading What is the recommended age range for using …" at bounding box center [648, 313] width 909 height 489
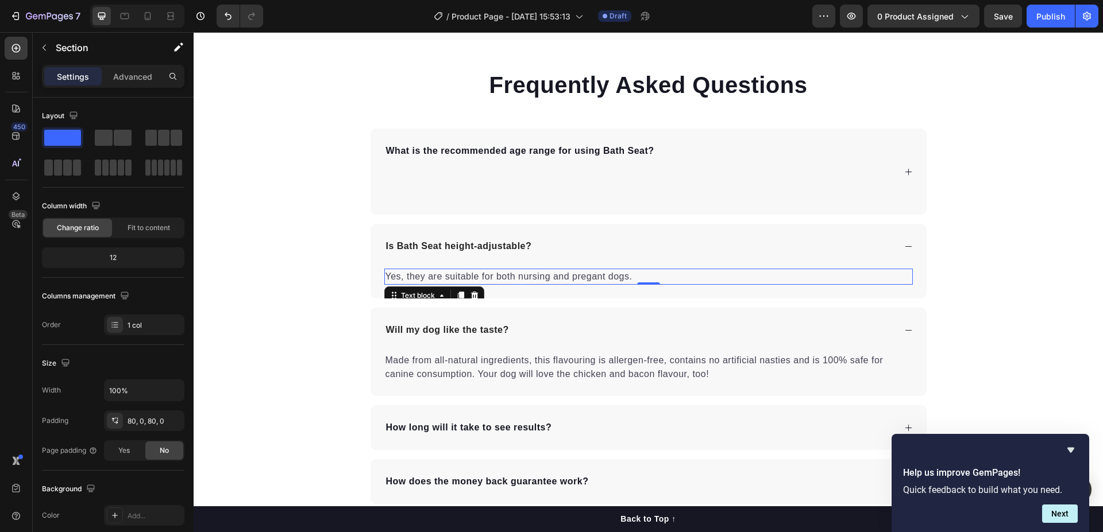
click at [653, 275] on p "Yes, they are suitable for both nursing and pregant dogs." at bounding box center [648, 277] width 526 height 14
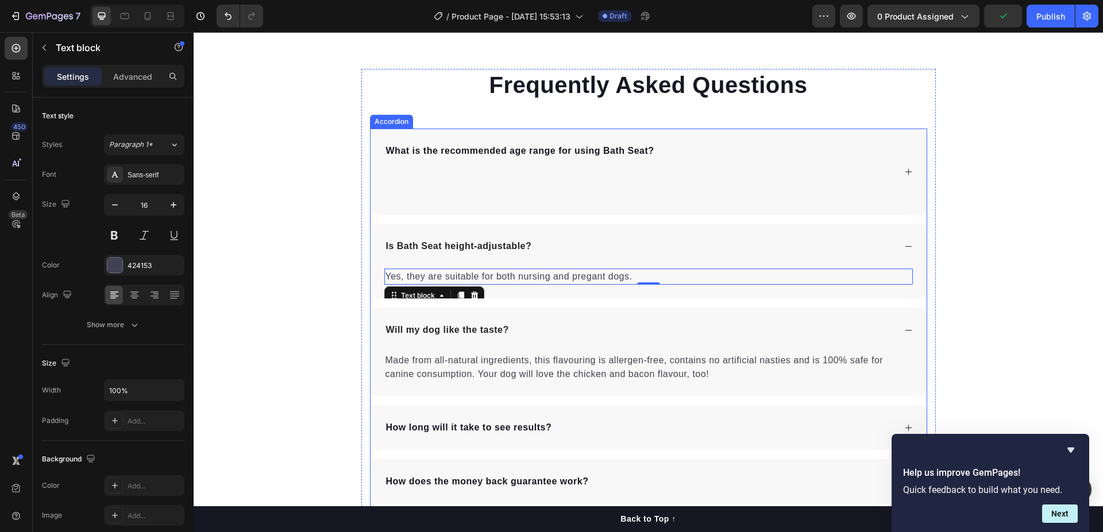
click at [484, 184] on p "What is the recommended age range for using Bath Seat?" at bounding box center [520, 171] width 268 height 55
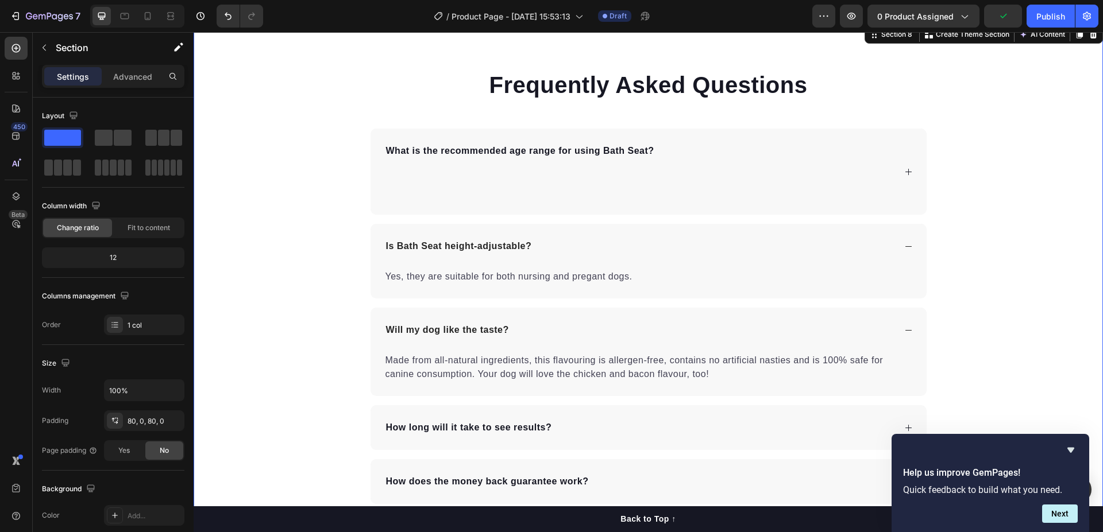
click at [295, 173] on div "Frequently Asked Questions Heading What is the recommended age range for using …" at bounding box center [648, 313] width 909 height 489
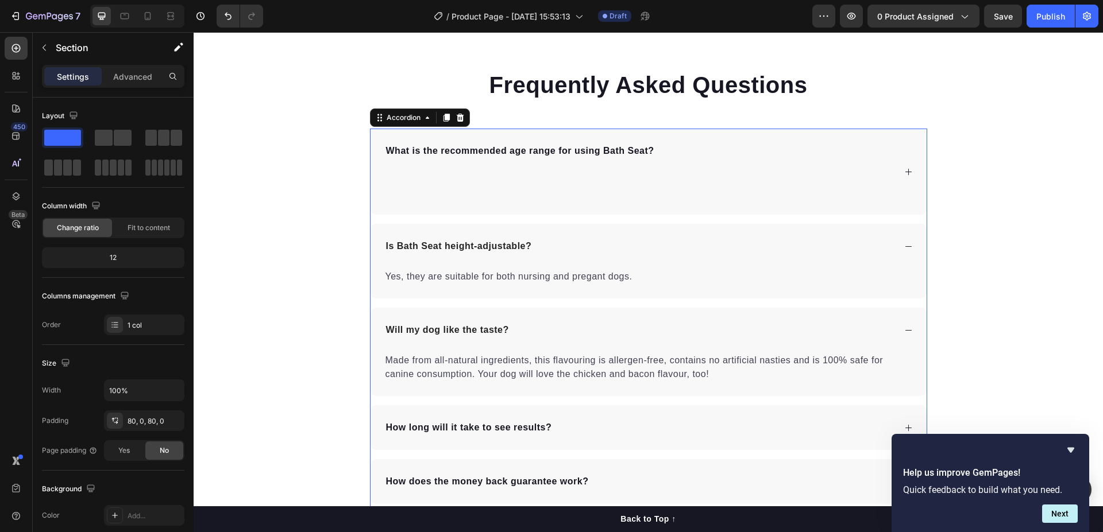
click at [476, 178] on p "What is the recommended age range for using Bath Seat?" at bounding box center [520, 171] width 268 height 55
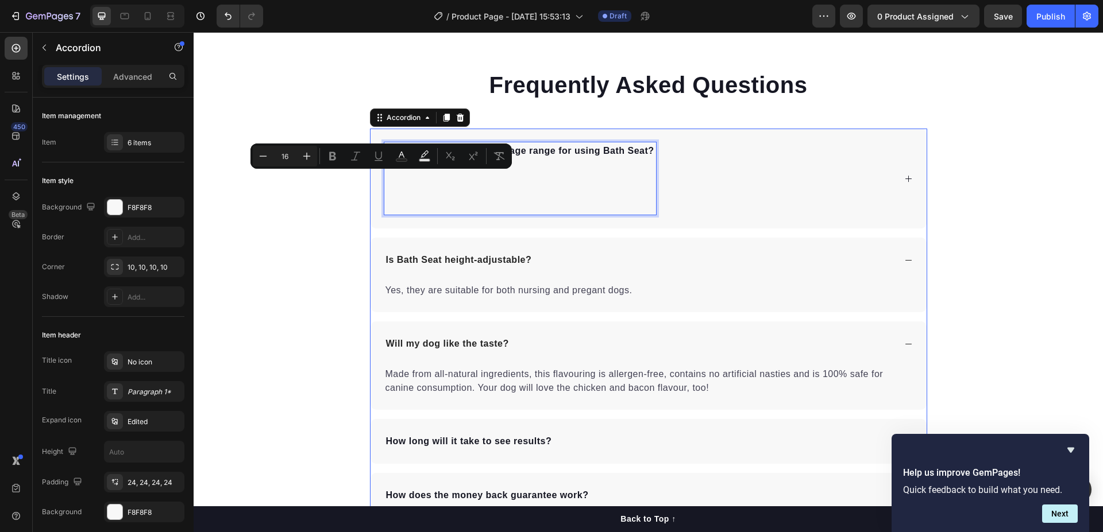
click at [408, 187] on p "What is the recommended age range for using Bath Seat?" at bounding box center [520, 178] width 268 height 69
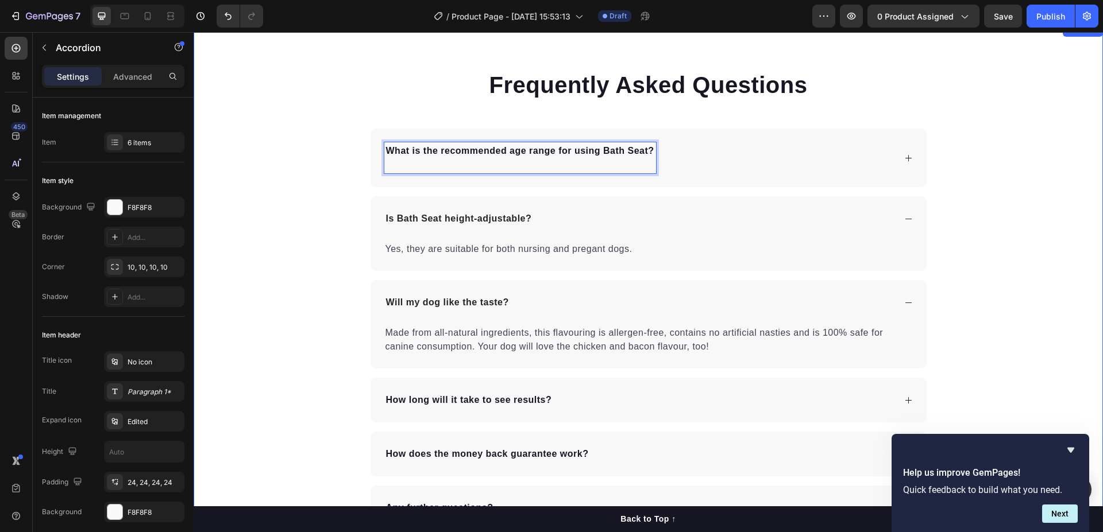
click at [280, 199] on div "Frequently Asked Questions Heading What is the recommended age range for using …" at bounding box center [648, 300] width 909 height 462
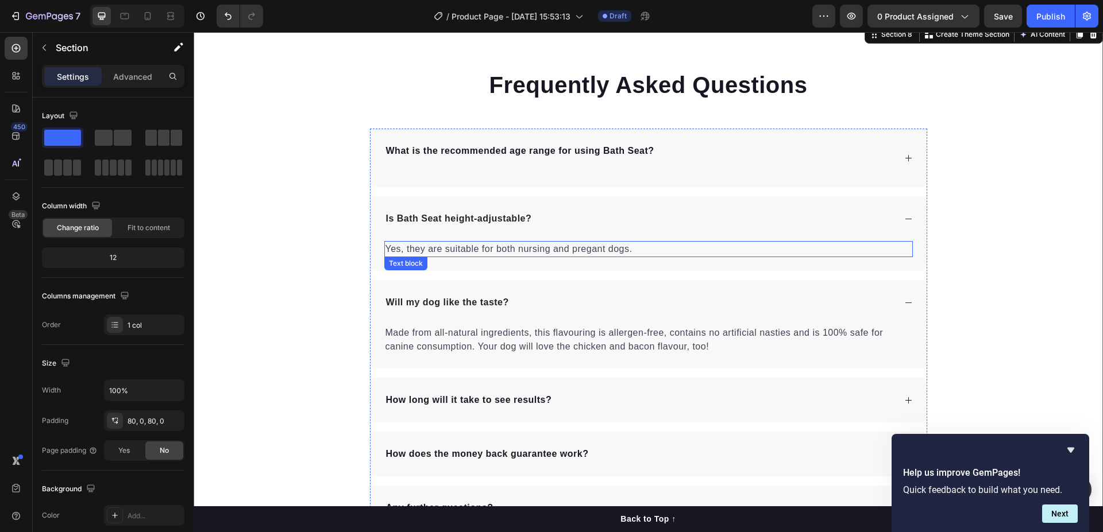
click at [579, 246] on p "Yes, they are suitable for both nursing and pregant dogs." at bounding box center [648, 249] width 526 height 14
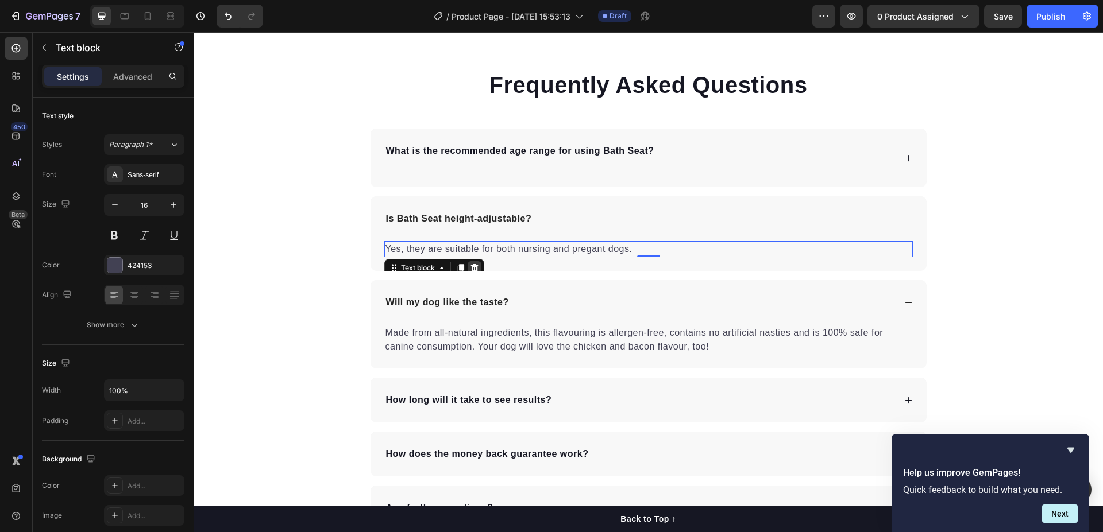
click at [470, 264] on icon at bounding box center [474, 268] width 9 height 9
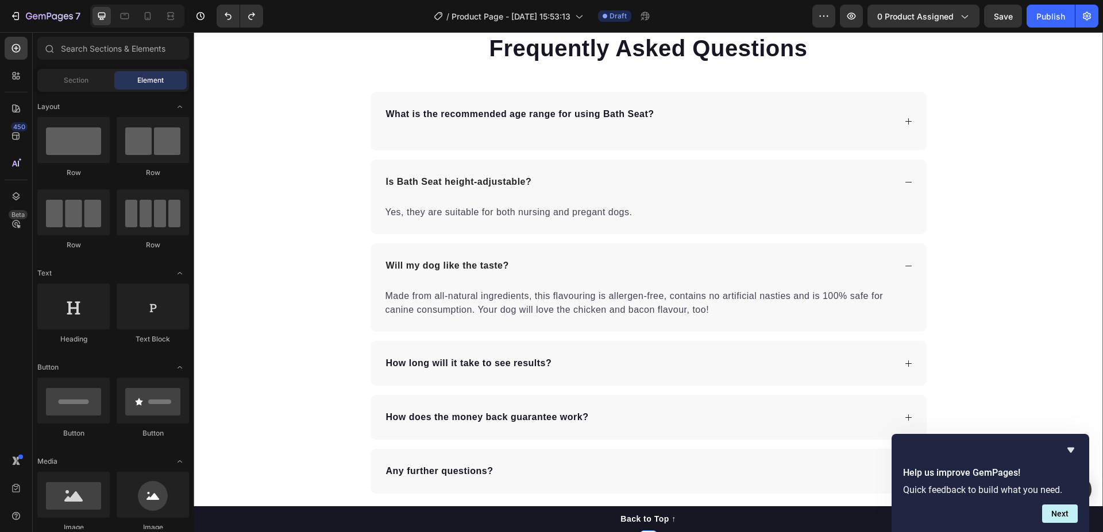
scroll to position [4590, 0]
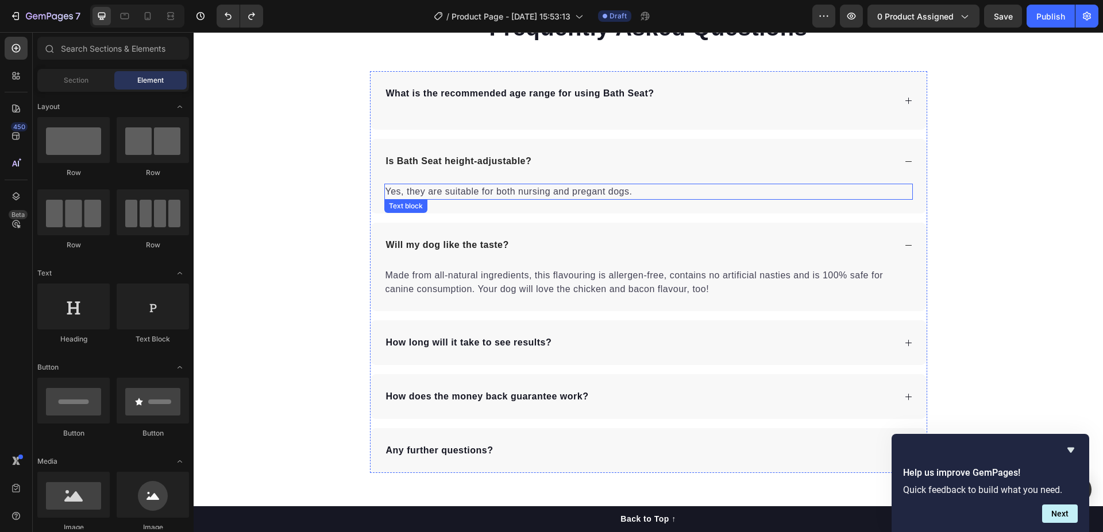
click at [488, 191] on p "Yes, they are suitable for both nursing and pregant dogs." at bounding box center [648, 192] width 526 height 14
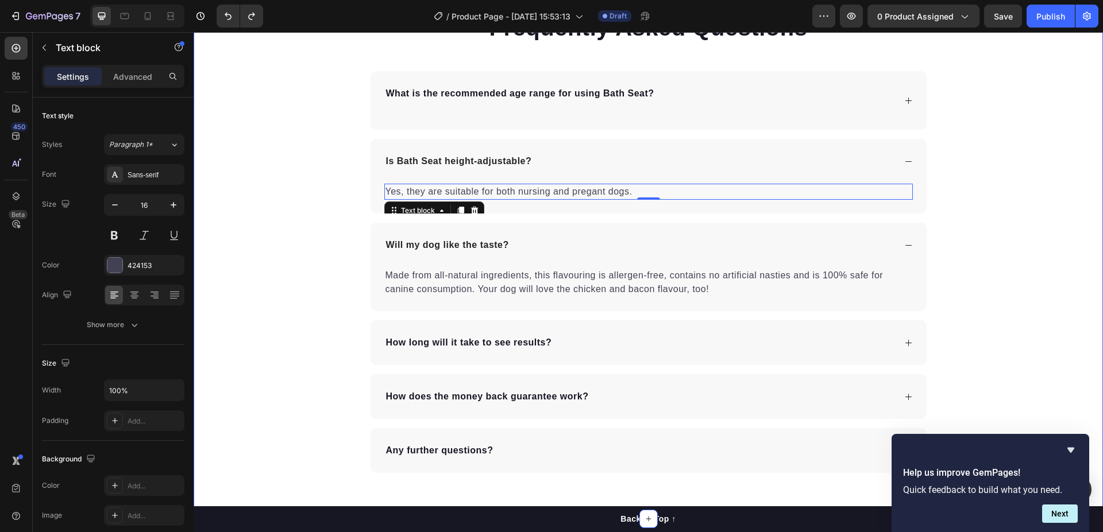
click at [265, 127] on div "Frequently Asked Questions Heading What is the recommended age range for using …" at bounding box center [648, 242] width 909 height 462
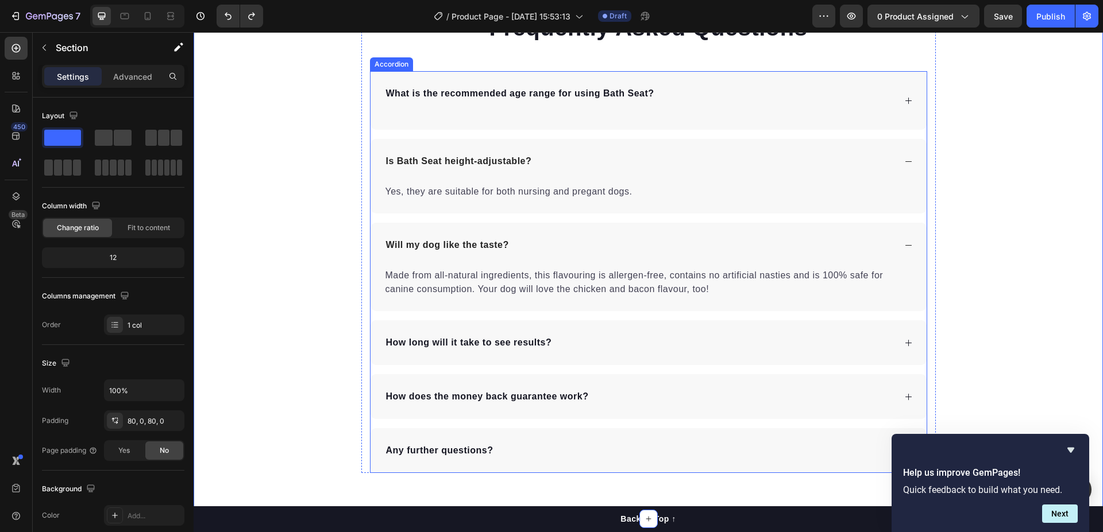
click at [494, 115] on div "What is the recommended age range for using Bath Seat?" at bounding box center [520, 100] width 272 height 31
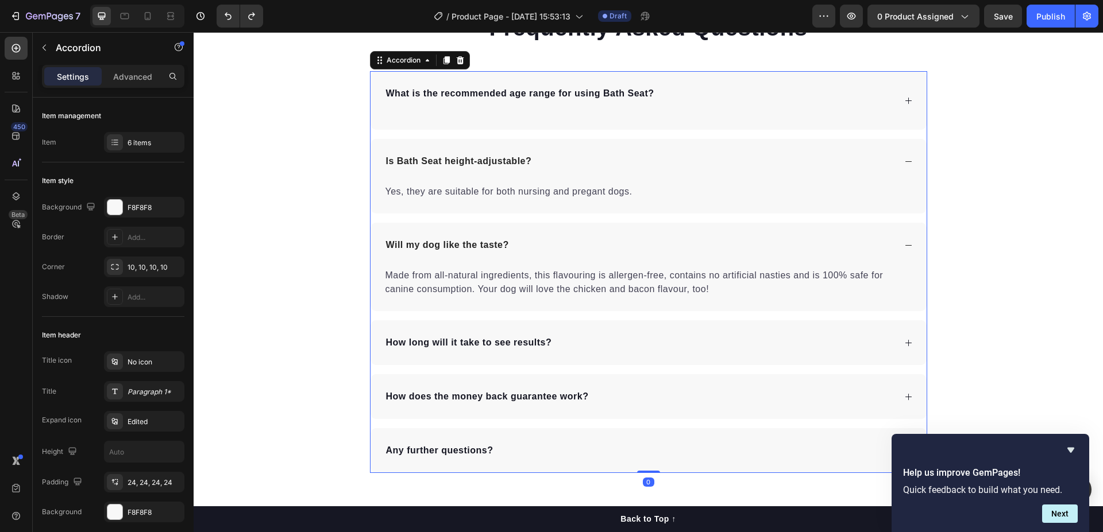
click at [704, 103] on div "What is the recommended age range for using Bath Seat?" at bounding box center [639, 100] width 511 height 31
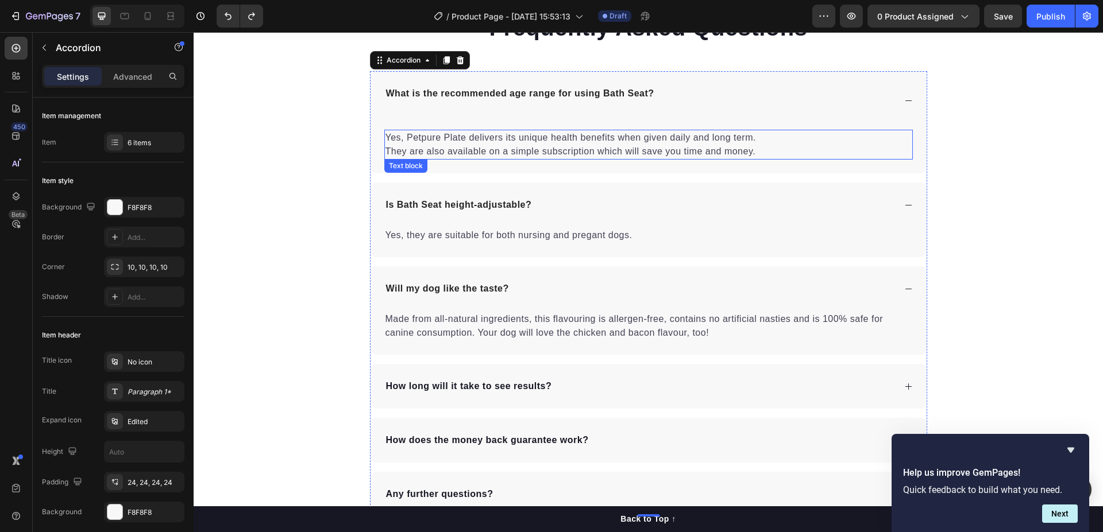
click at [755, 151] on p "Yes, Petpure Plate delivers its unique health benefits when given daily and lon…" at bounding box center [648, 145] width 526 height 28
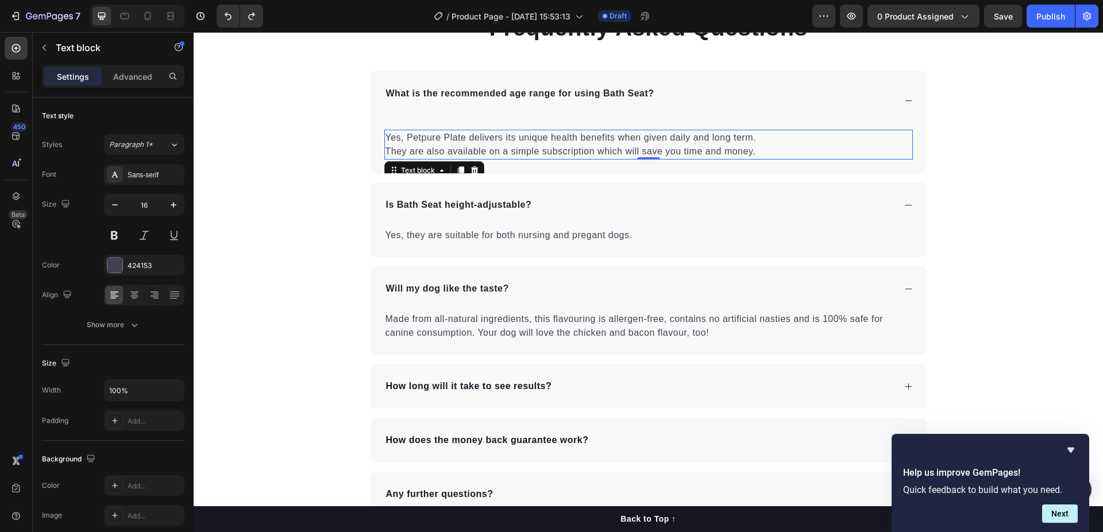
click at [755, 151] on p "Yes, Petpure Plate delivers its unique health benefits when given daily and lon…" at bounding box center [648, 145] width 526 height 28
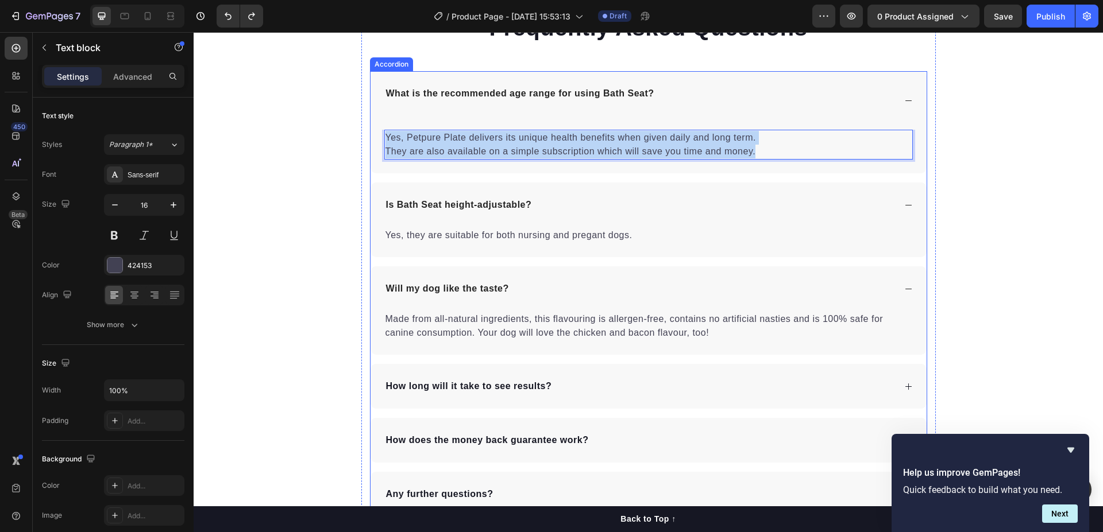
drag, startPoint x: 759, startPoint y: 149, endPoint x: 373, endPoint y: 133, distance: 386.3
click at [371, 128] on div "What is the recommended age range for using Bath Seat? Yes, Petpure Plate deliv…" at bounding box center [648, 122] width 556 height 102
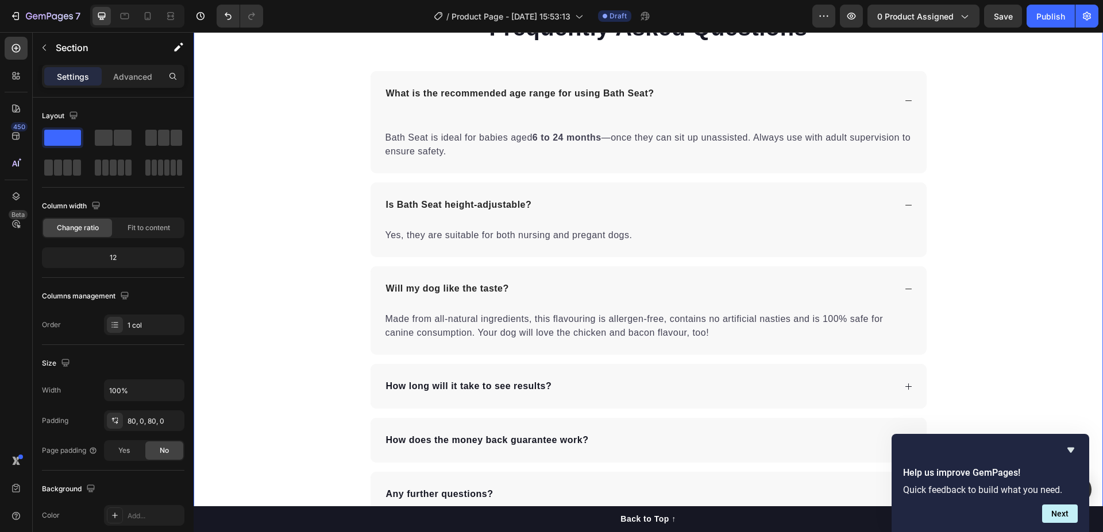
click at [290, 183] on div "Frequently Asked Questions Heading What is the recommended age range for using …" at bounding box center [648, 263] width 909 height 505
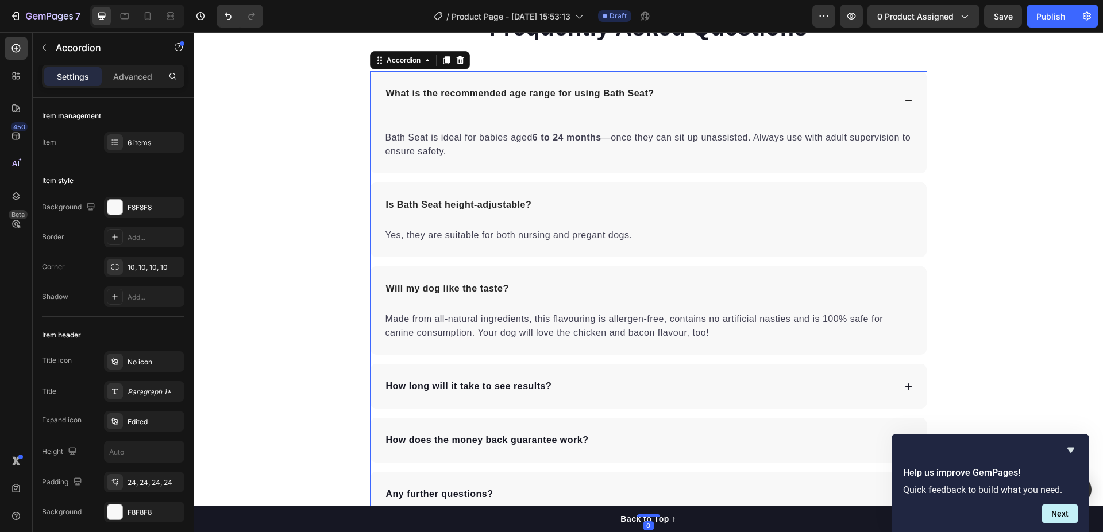
click at [502, 389] on p "How long will it take to see results?" at bounding box center [469, 387] width 166 height 14
click at [617, 392] on div "How long will it take to see results?" at bounding box center [639, 386] width 511 height 17
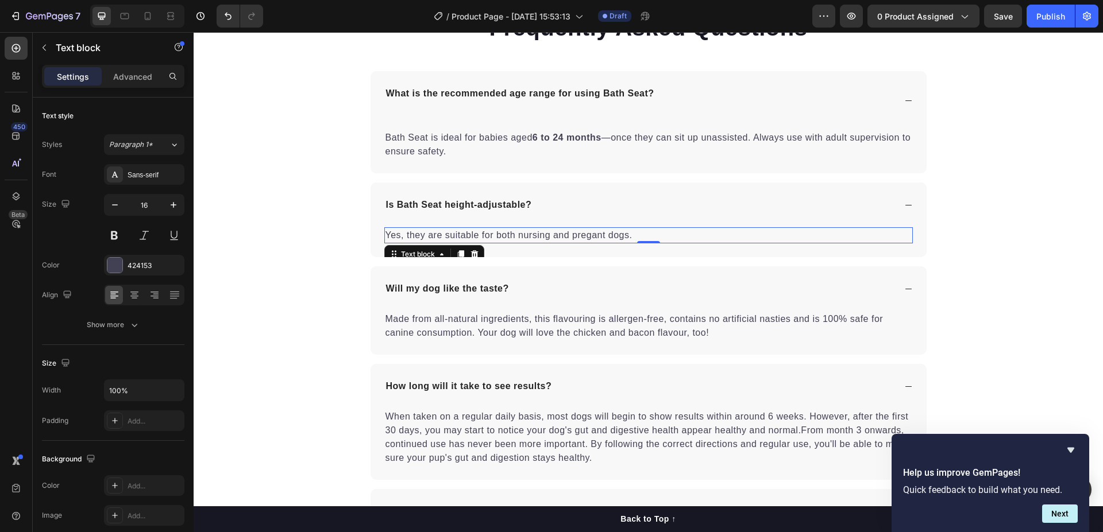
click at [637, 231] on p "Yes, they are suitable for both nursing and pregant dogs." at bounding box center [648, 236] width 526 height 14
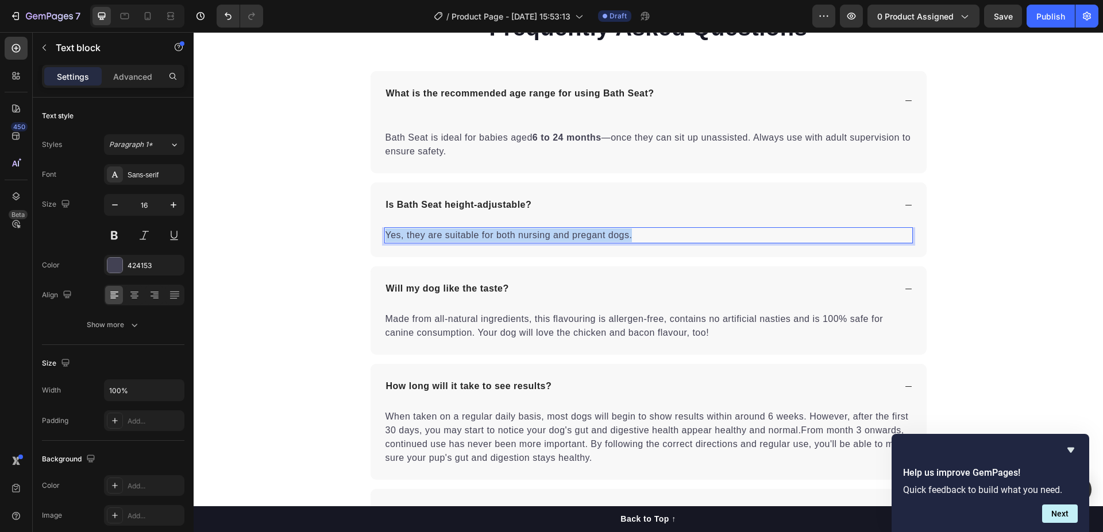
click at [637, 231] on p "Yes, they are suitable for both nursing and pregant dogs." at bounding box center [648, 236] width 526 height 14
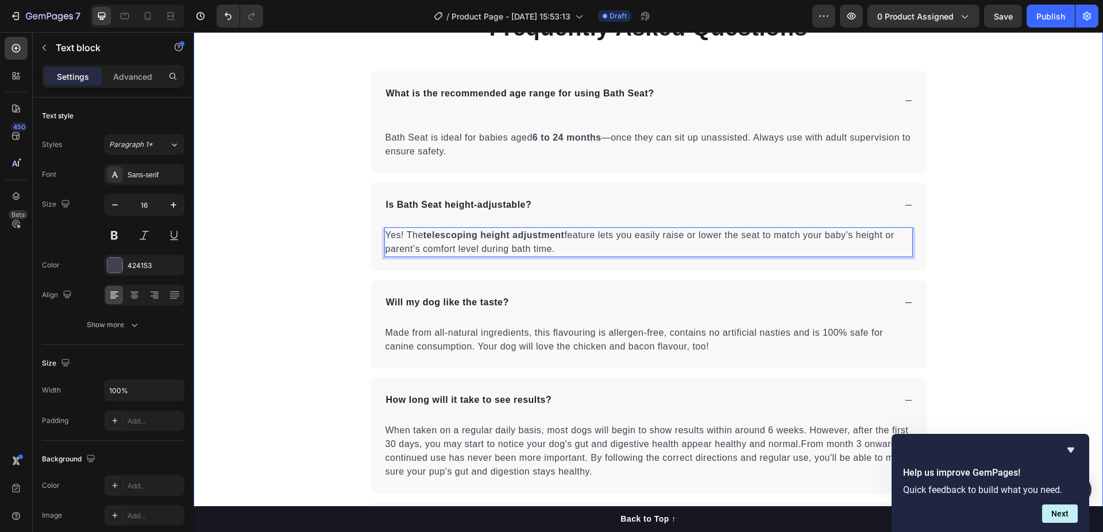
click at [291, 199] on div "Frequently Asked Questions Heading What is the recommended age range for using …" at bounding box center [648, 306] width 909 height 590
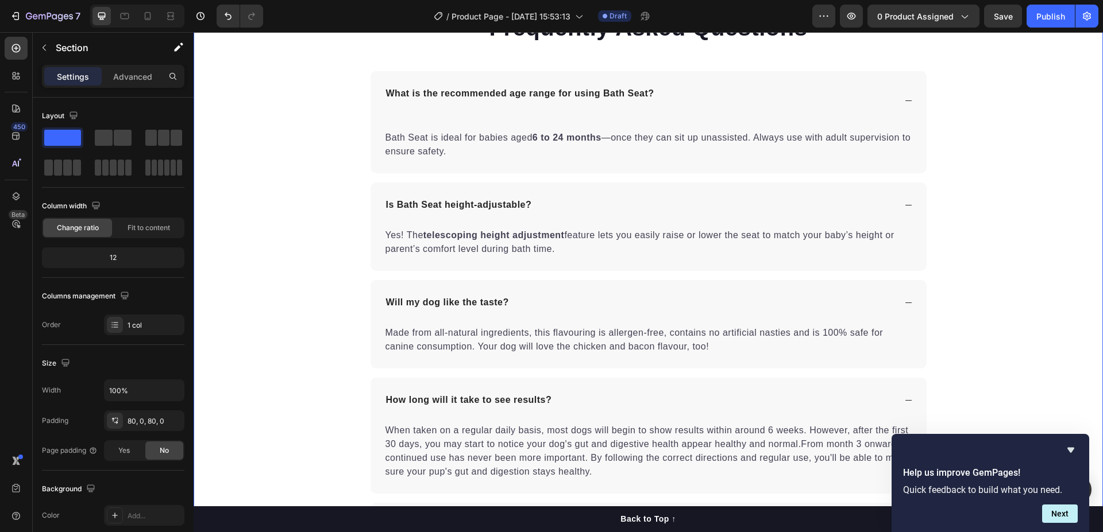
scroll to position [4648, 0]
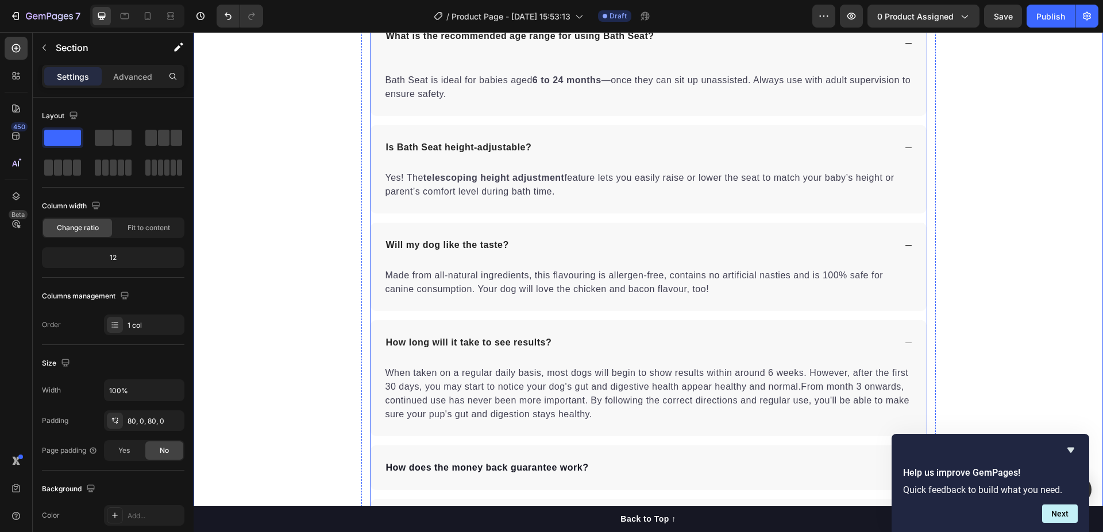
click at [437, 243] on p "Will my dog like the taste?" at bounding box center [447, 245] width 123 height 14
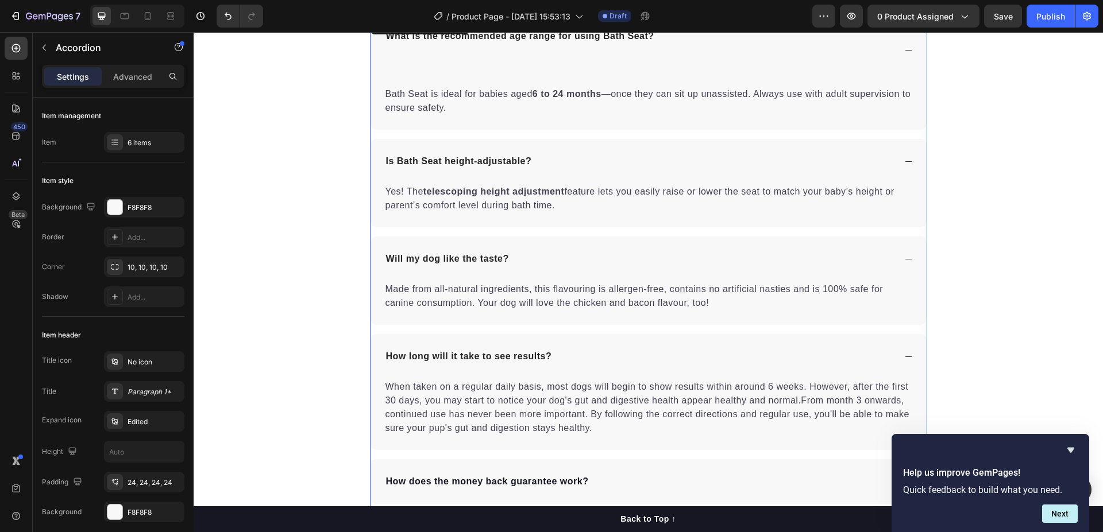
scroll to position [4655, 0]
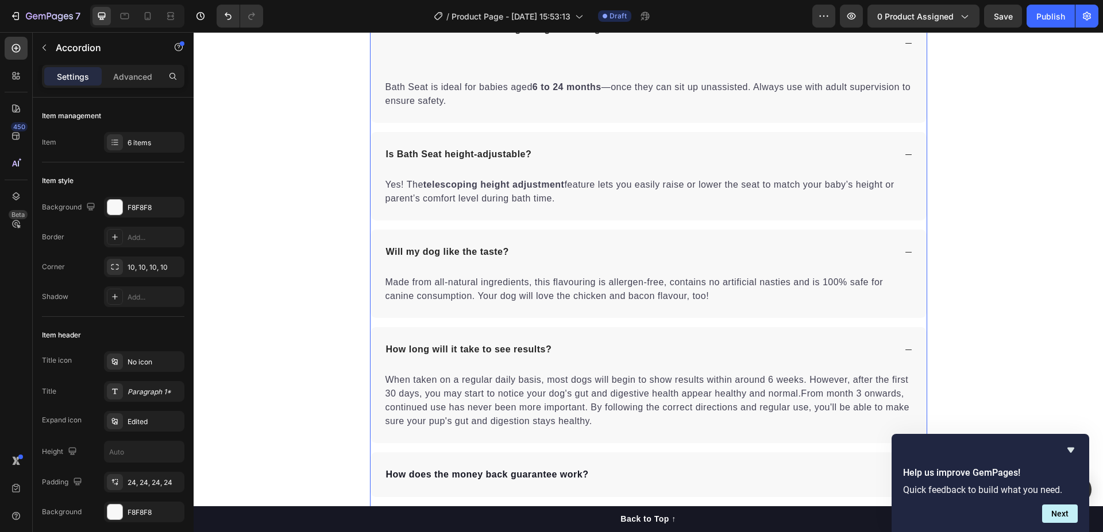
click at [437, 243] on div "Will my dog like the taste?" at bounding box center [648, 252] width 556 height 45
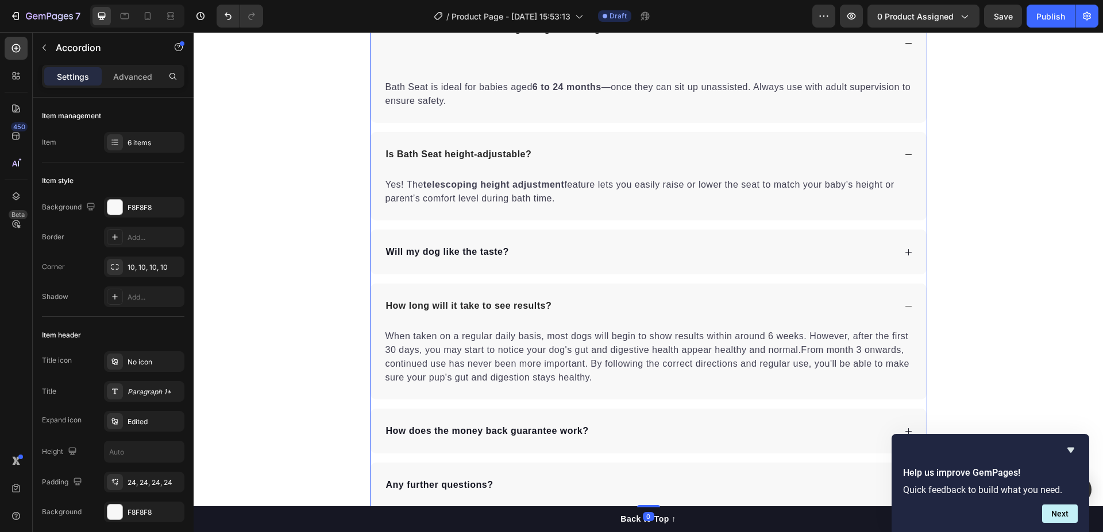
click at [448, 251] on p "Will my dog like the taste?" at bounding box center [447, 252] width 123 height 14
click at [696, 258] on div "Is it safe to use Bath Seat on all bathroom surfaces?" at bounding box center [639, 252] width 511 height 17
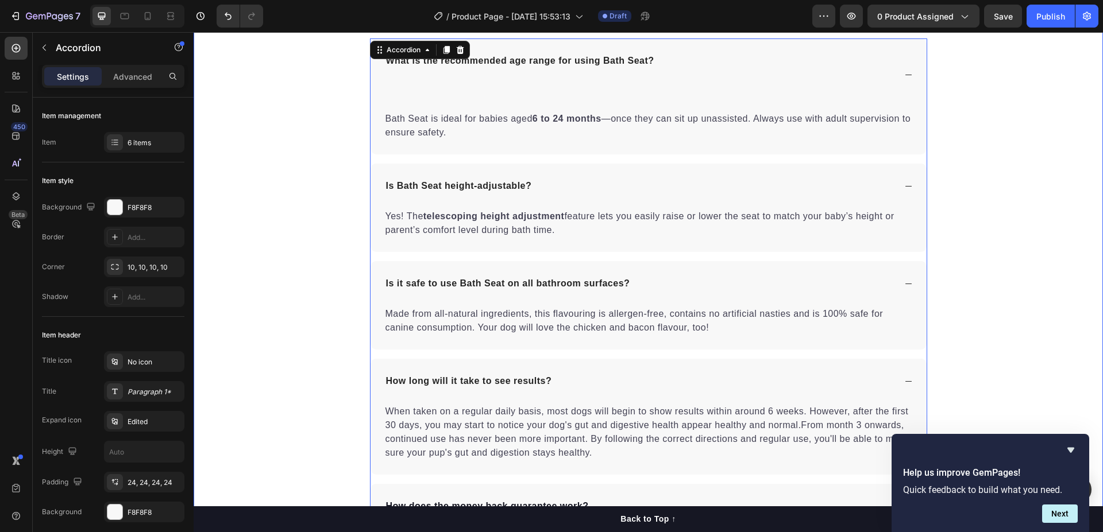
scroll to position [4597, 0]
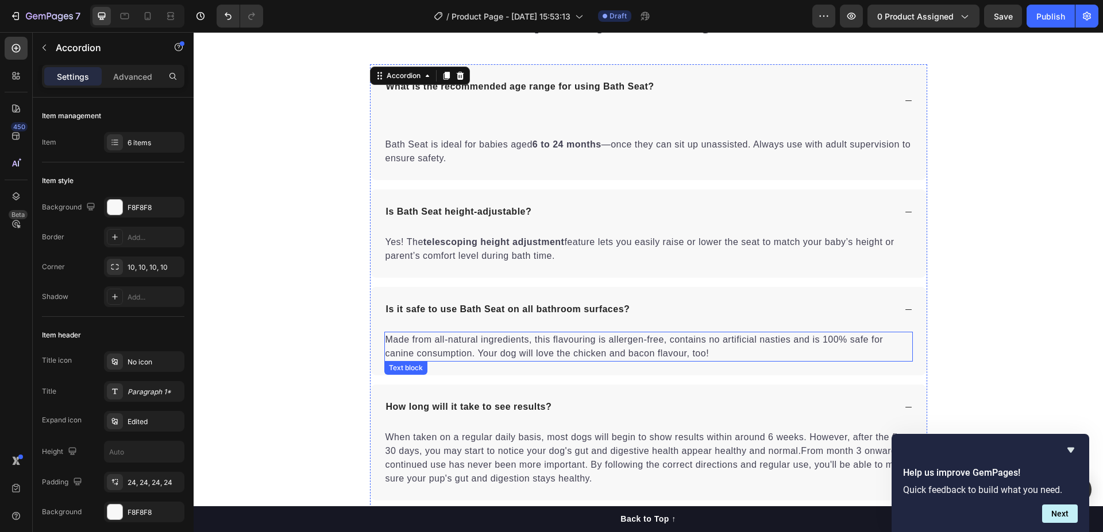
click at [604, 349] on p "Made from all-natural ingredients, this flavouring is allergen-free, contains n…" at bounding box center [648, 347] width 526 height 28
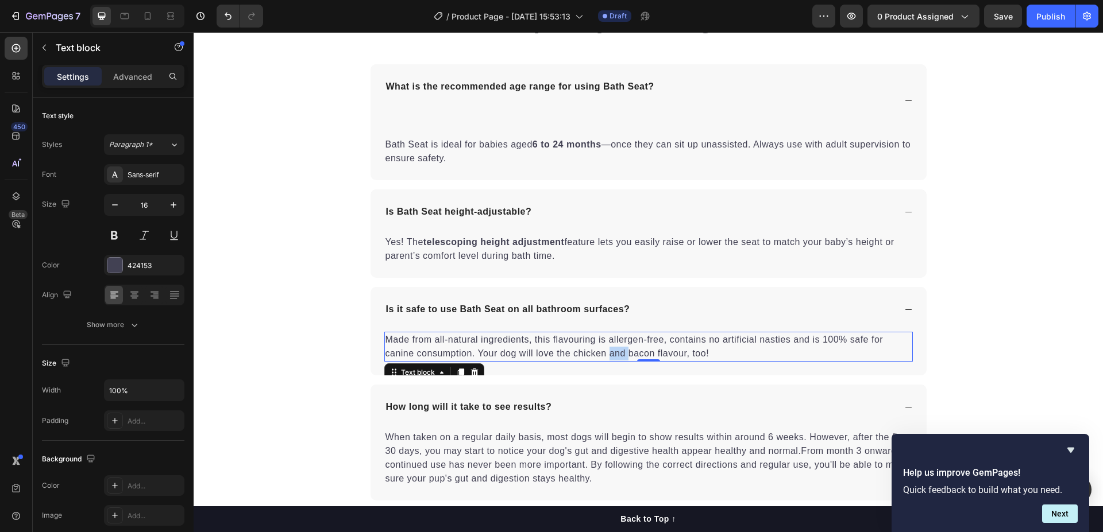
click at [604, 349] on p "Made from all-natural ingredients, this flavouring is allergen-free, contains n…" at bounding box center [648, 347] width 526 height 28
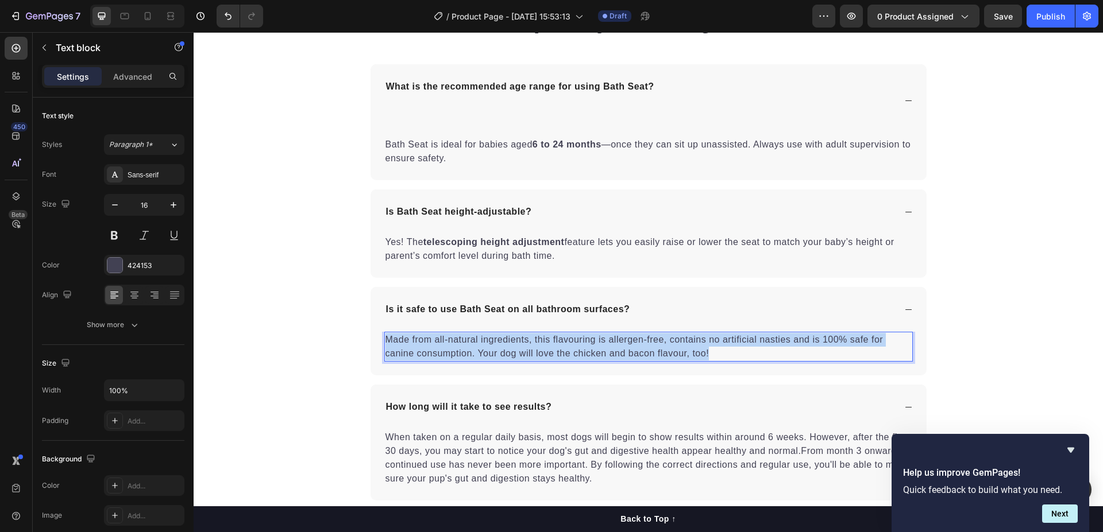
click at [604, 349] on p "Made from all-natural ingredients, this flavouring is allergen-free, contains n…" at bounding box center [648, 347] width 526 height 28
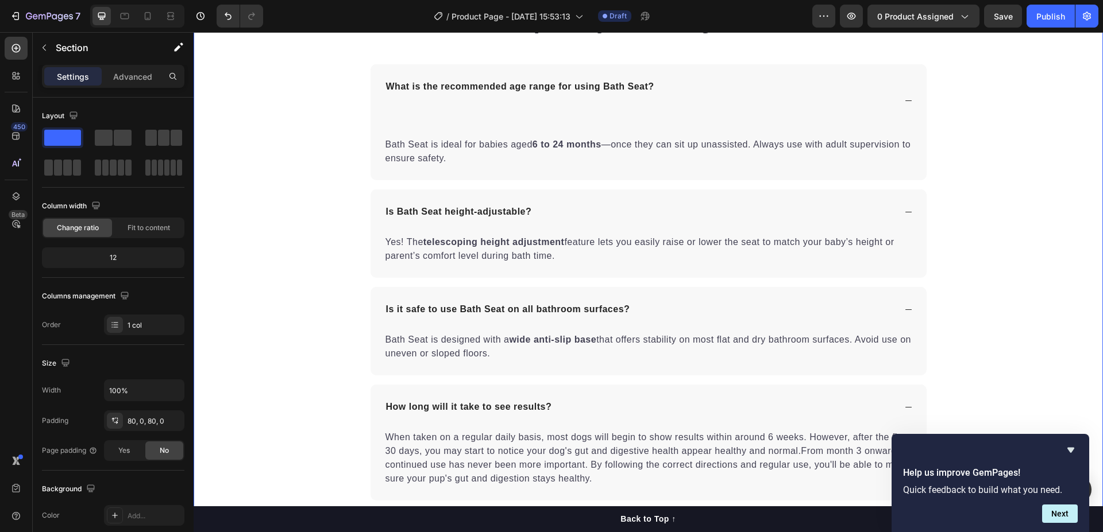
click at [291, 267] on div "Frequently Asked Questions Heading What is the recommended age range for using …" at bounding box center [648, 307] width 909 height 604
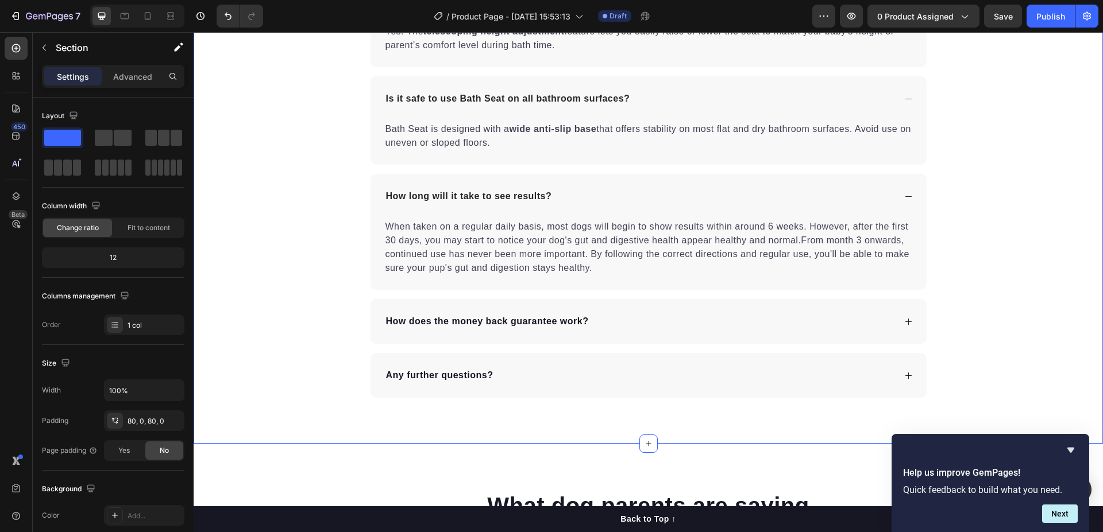
scroll to position [4827, 0]
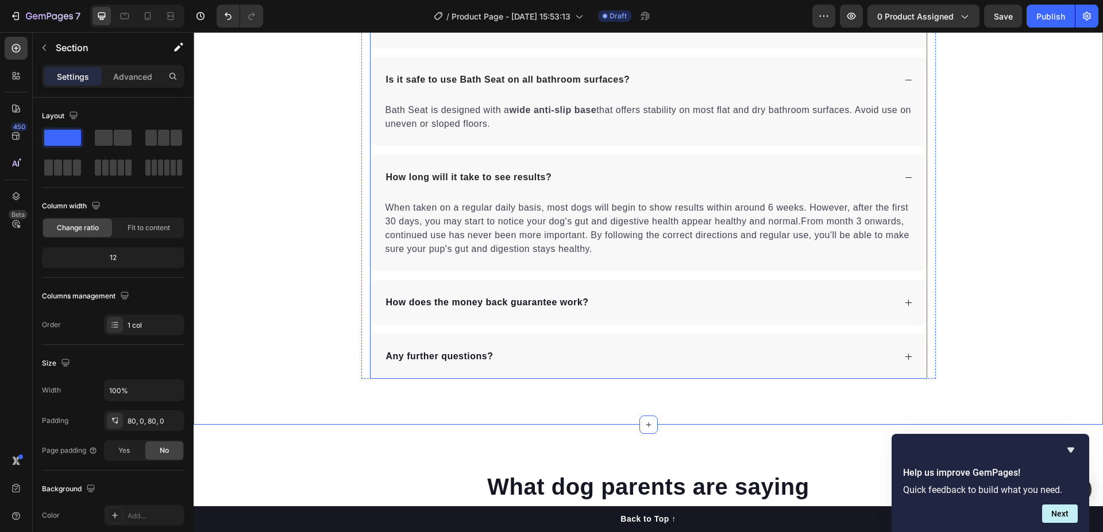
click at [407, 178] on p "How long will it take to see results?" at bounding box center [469, 178] width 166 height 14
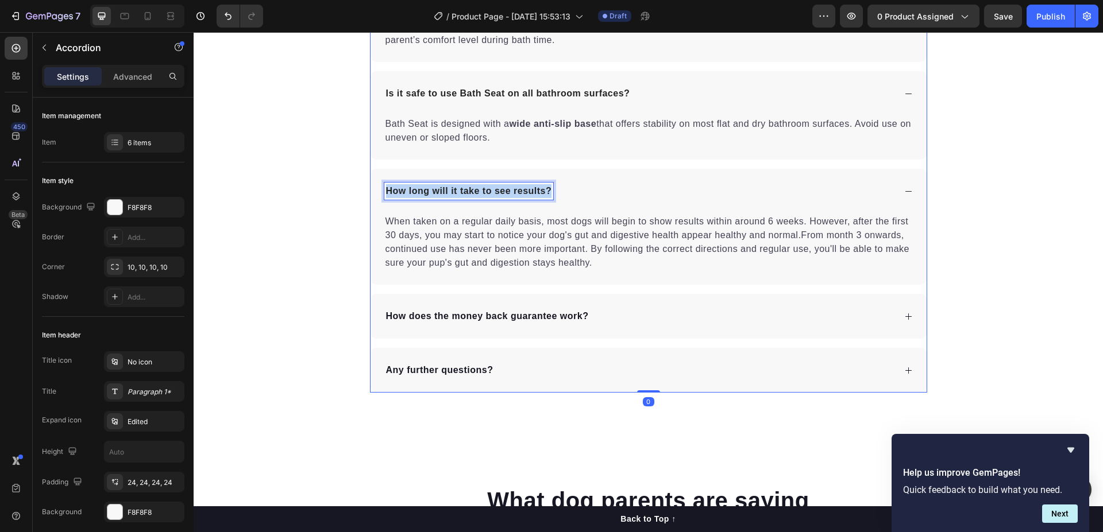
scroll to position [4841, 0]
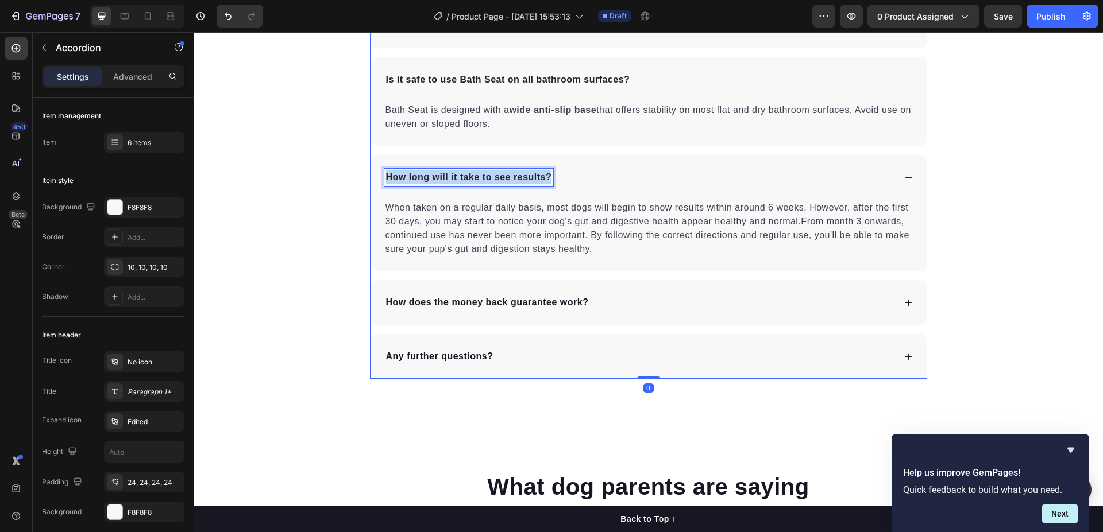
click at [407, 178] on p "How long will it take to see results?" at bounding box center [469, 178] width 166 height 14
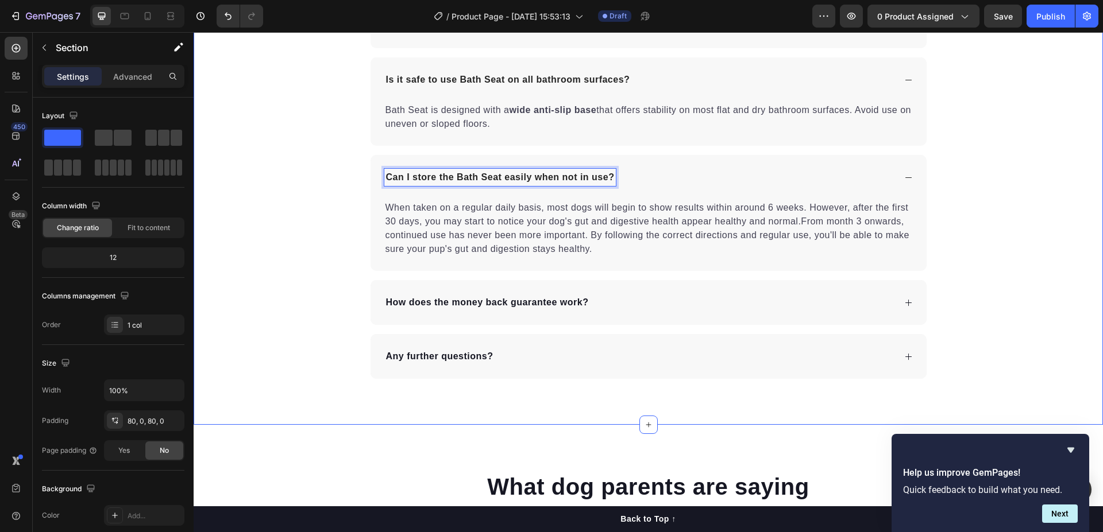
click at [289, 145] on div "Frequently Asked Questions Heading What is the recommended age range for using …" at bounding box center [648, 70] width 909 height 618
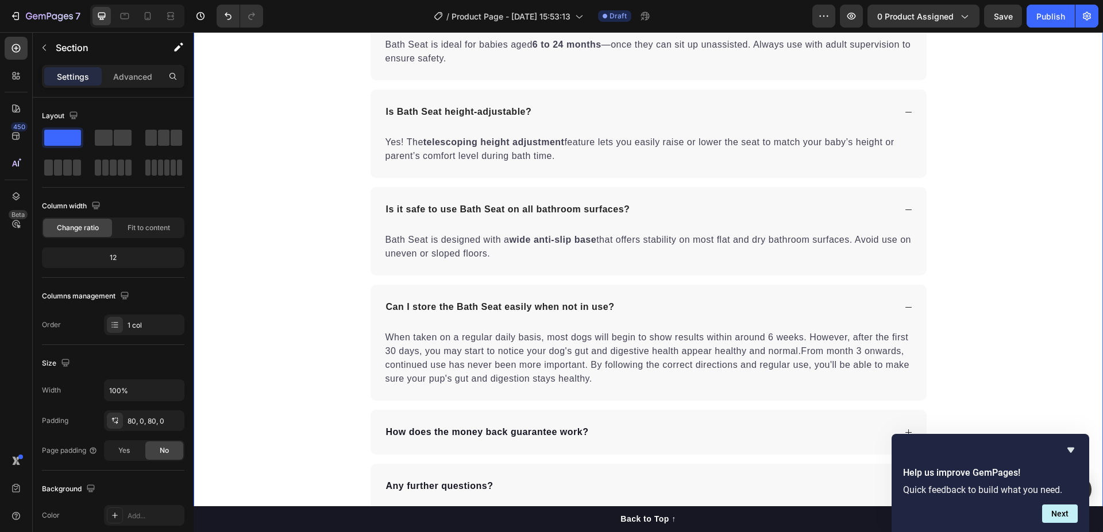
scroll to position [4783, 0]
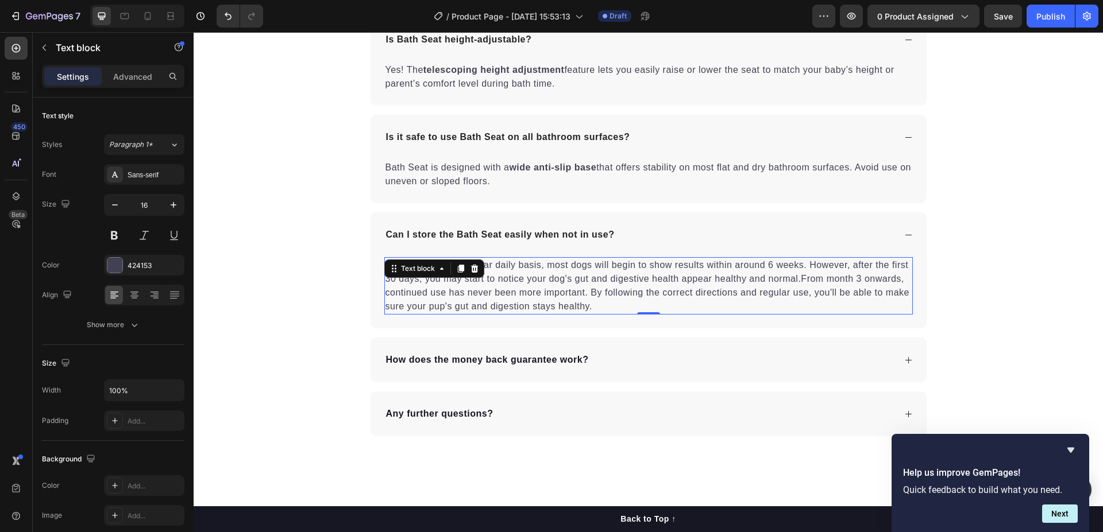
click at [528, 294] on p "When taken on a regular daily basis, most dogs will begin to show results withi…" at bounding box center [648, 285] width 526 height 55
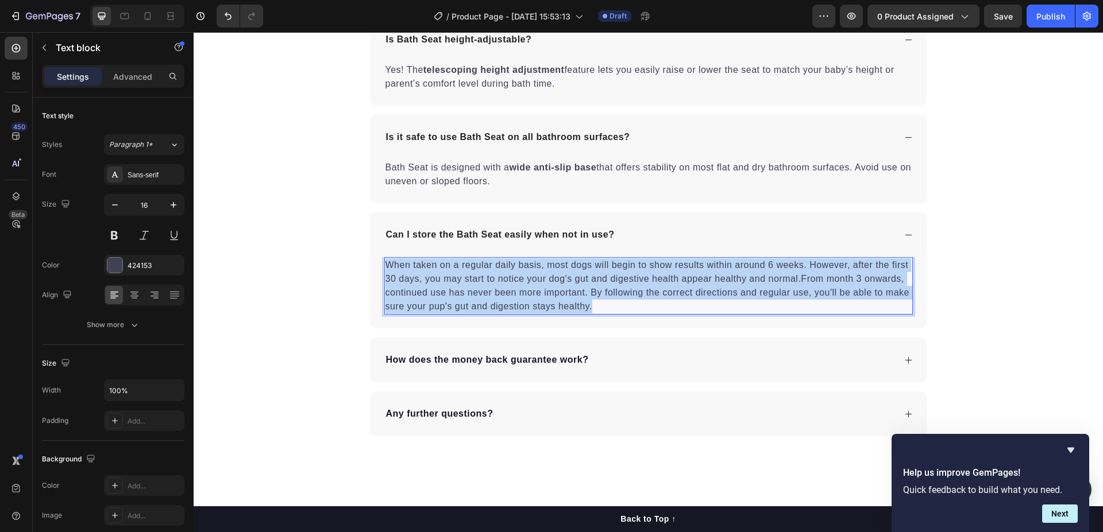
click at [528, 294] on p "When taken on a regular daily basis, most dogs will begin to show results withi…" at bounding box center [648, 285] width 526 height 55
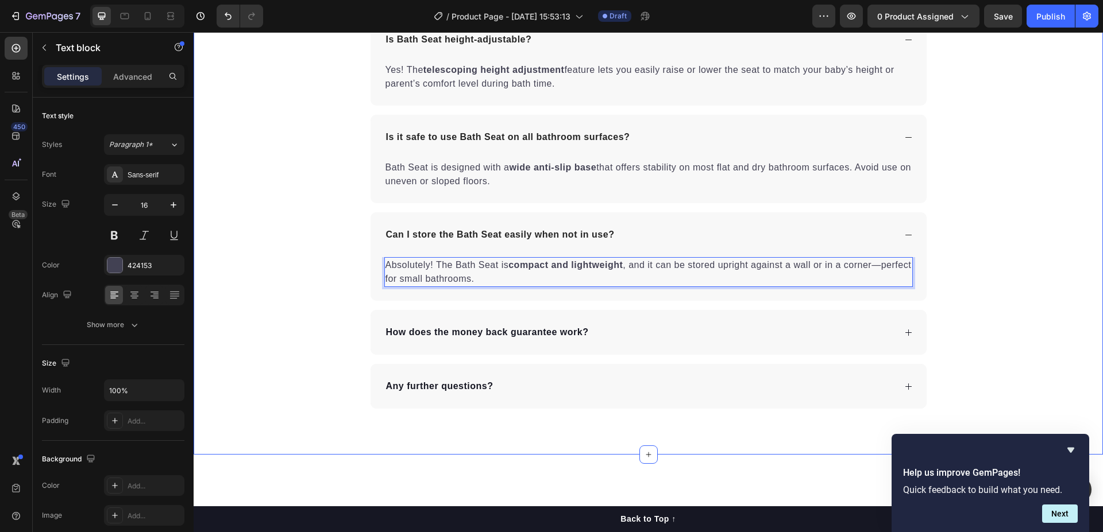
click at [302, 250] on div "Frequently Asked Questions Heading What is the recommended age range for using …" at bounding box center [648, 113] width 909 height 590
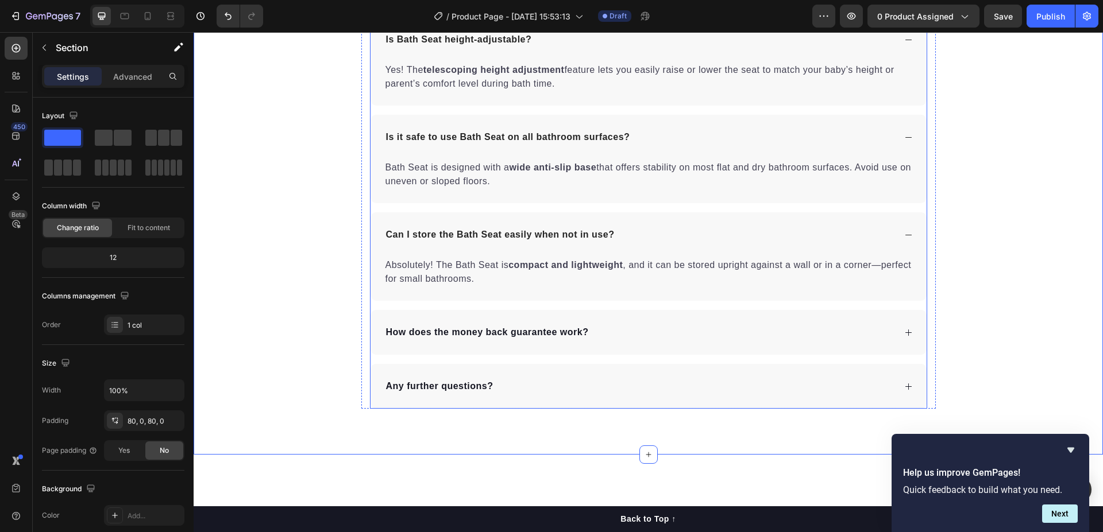
click at [446, 331] on p "How does the money back guarantee work?" at bounding box center [487, 333] width 203 height 14
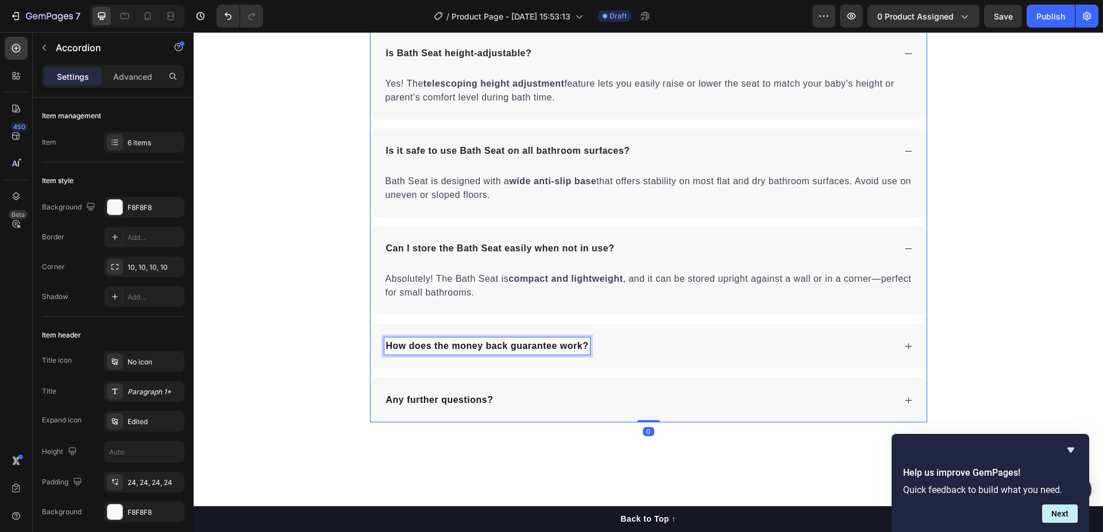
scroll to position [4797, 0]
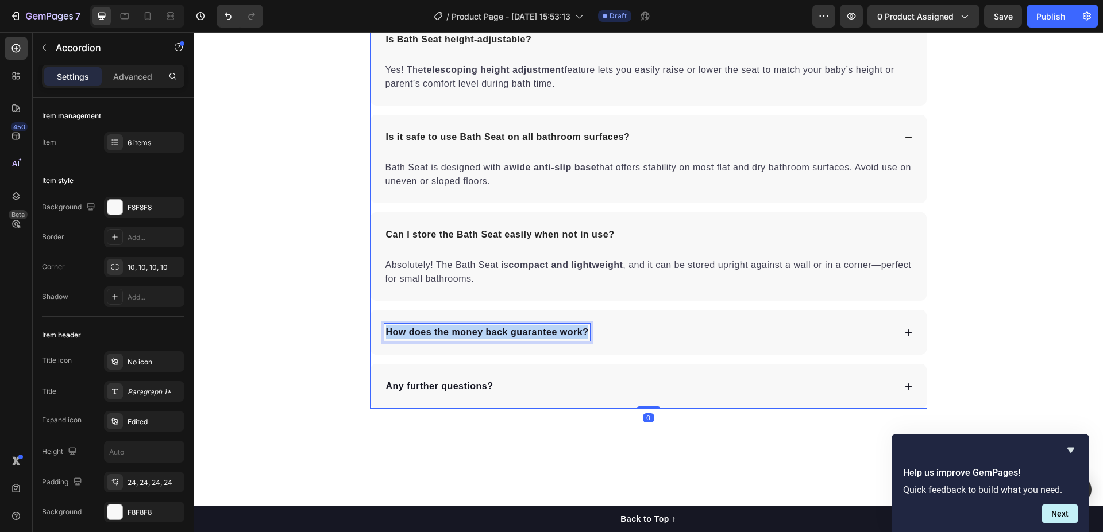
click at [446, 331] on p "How does the money back guarantee work?" at bounding box center [487, 333] width 203 height 14
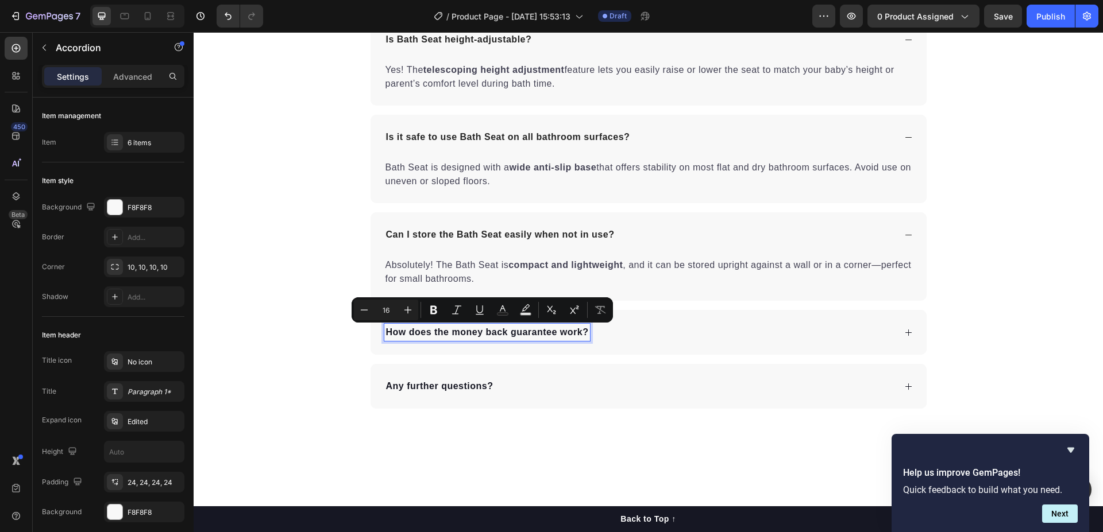
click at [445, 233] on p "Can I store the Bath Seat easily when not in use?" at bounding box center [500, 235] width 229 height 14
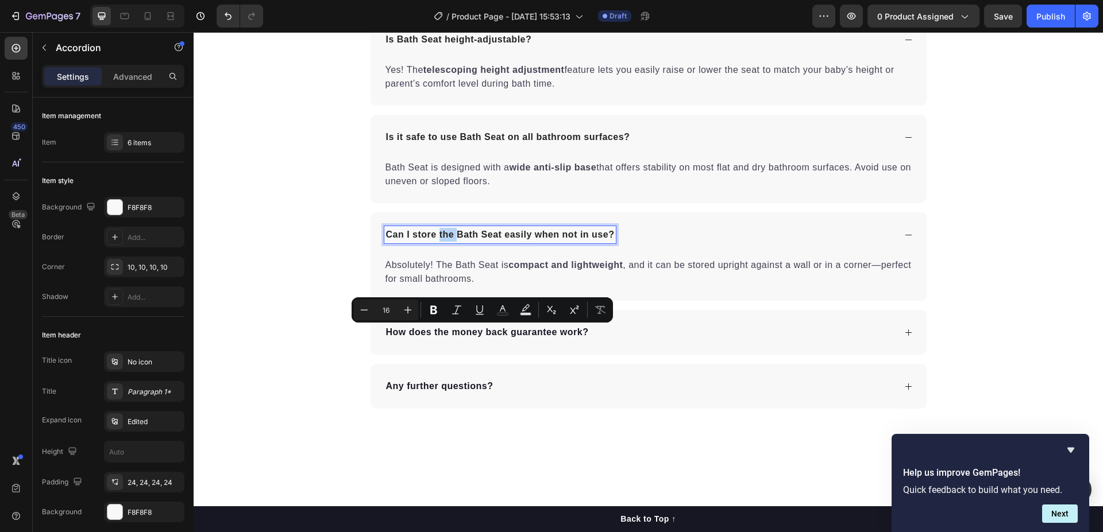
click at [445, 233] on p "Can I store the Bath Seat easily when not in use?" at bounding box center [500, 235] width 229 height 14
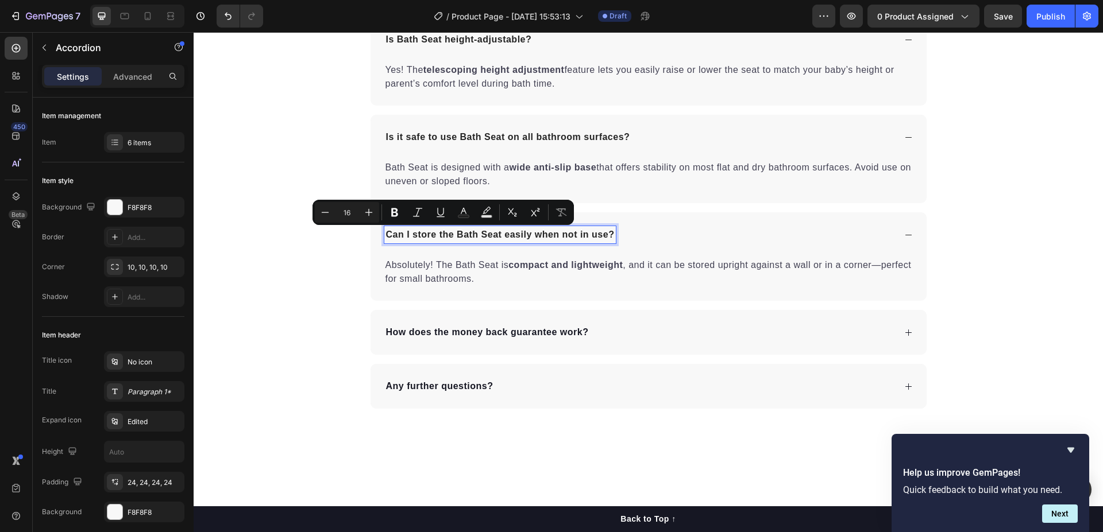
click at [430, 333] on p "How does the money back guarantee work?" at bounding box center [487, 333] width 203 height 14
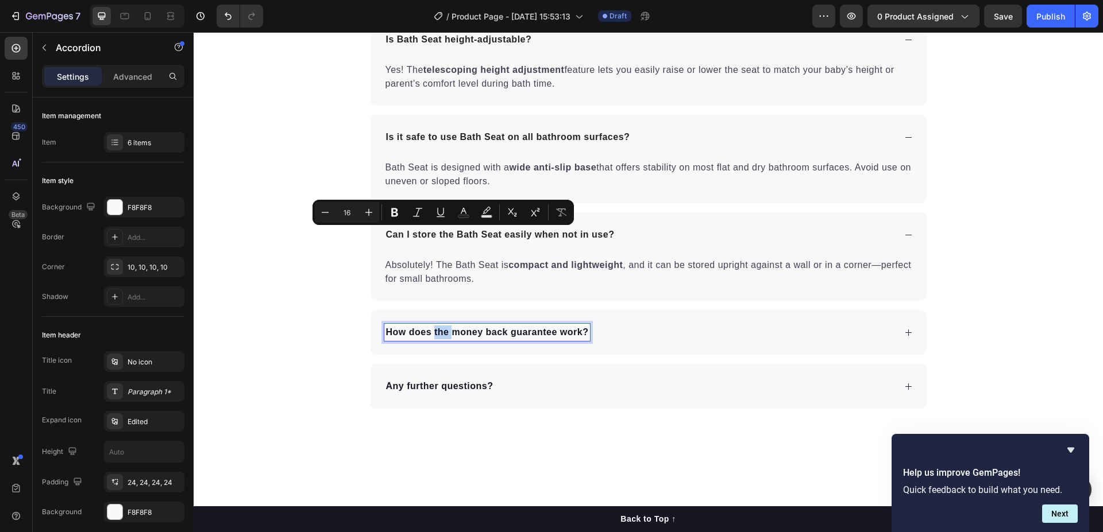
click at [430, 333] on p "How does the money back guarantee work?" at bounding box center [487, 333] width 203 height 14
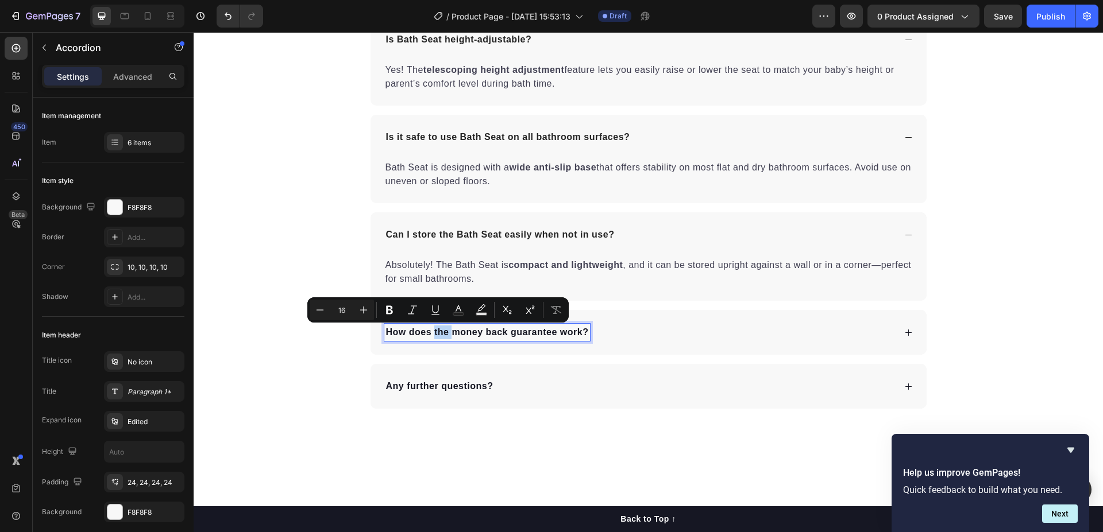
click at [430, 333] on p "How does the money back guarantee work?" at bounding box center [487, 333] width 203 height 14
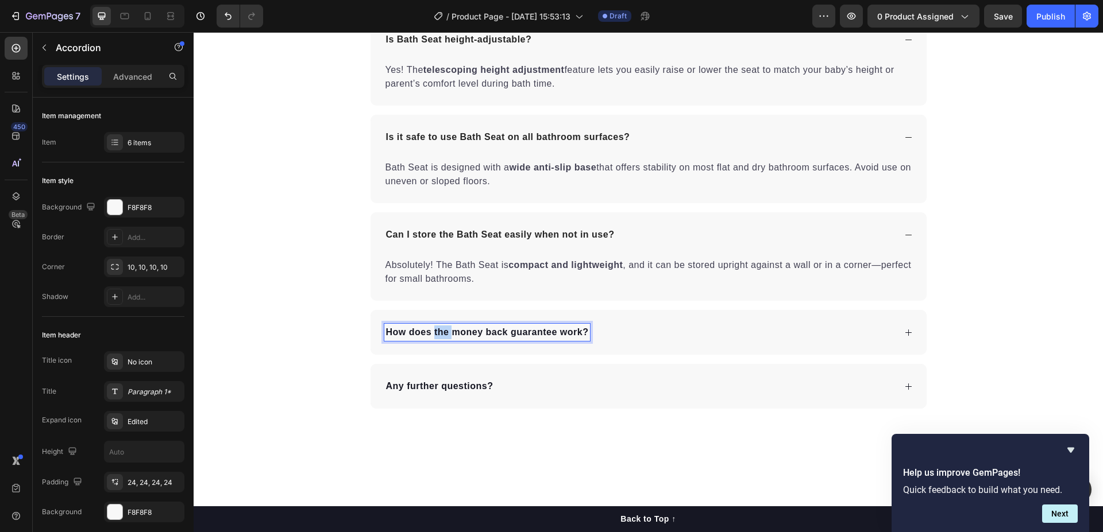
click at [430, 333] on p "How does the money back guarantee work?" at bounding box center [487, 333] width 203 height 14
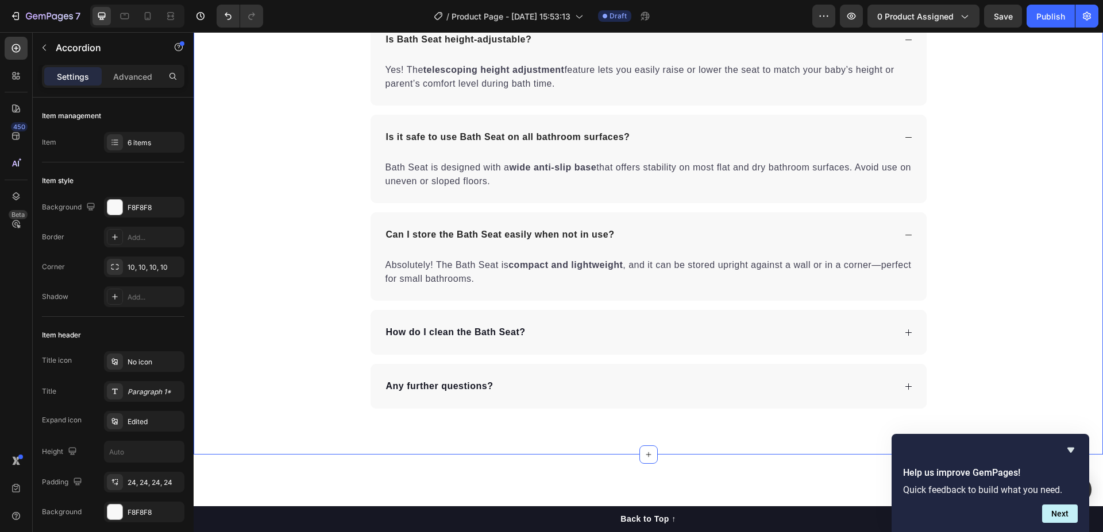
click at [270, 305] on div "Frequently Asked Questions Heading What is the recommended age range for using …" at bounding box center [648, 107] width 909 height 604
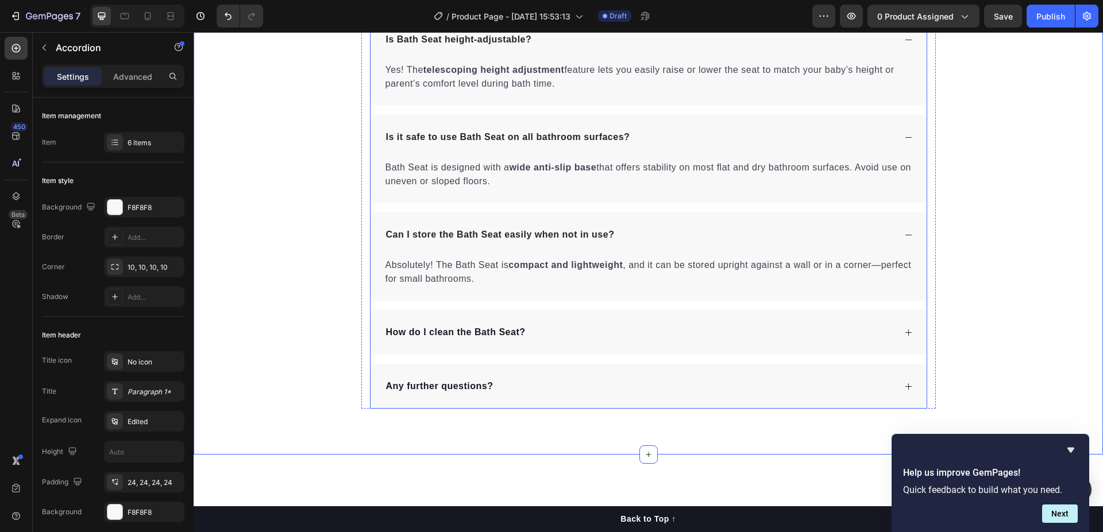
click at [605, 327] on div "How do I clean the Bath Seat?" at bounding box center [639, 332] width 511 height 17
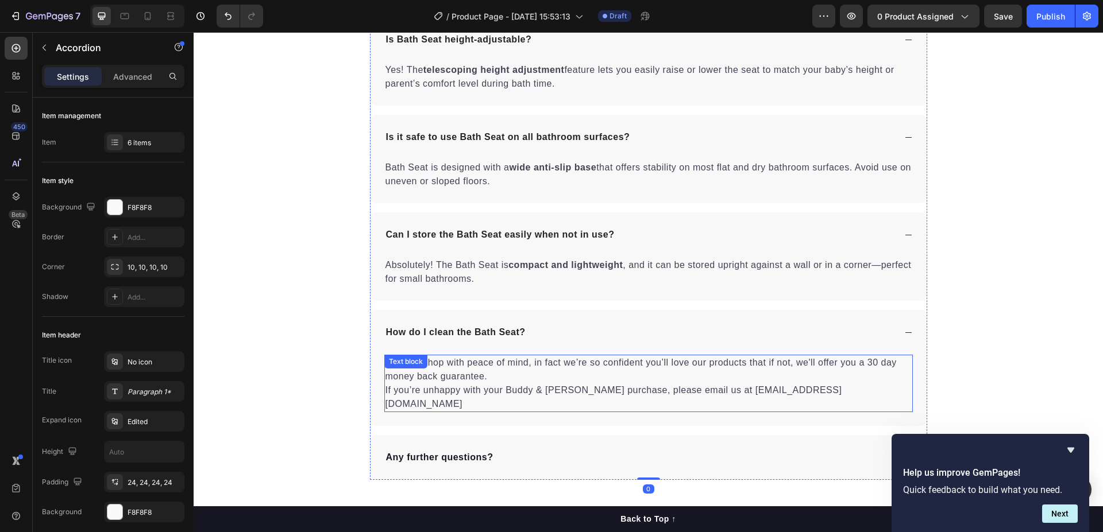
click at [685, 391] on p "You can shop with peace of mind, in fact we’re so confident you’ll love our pro…" at bounding box center [648, 383] width 526 height 55
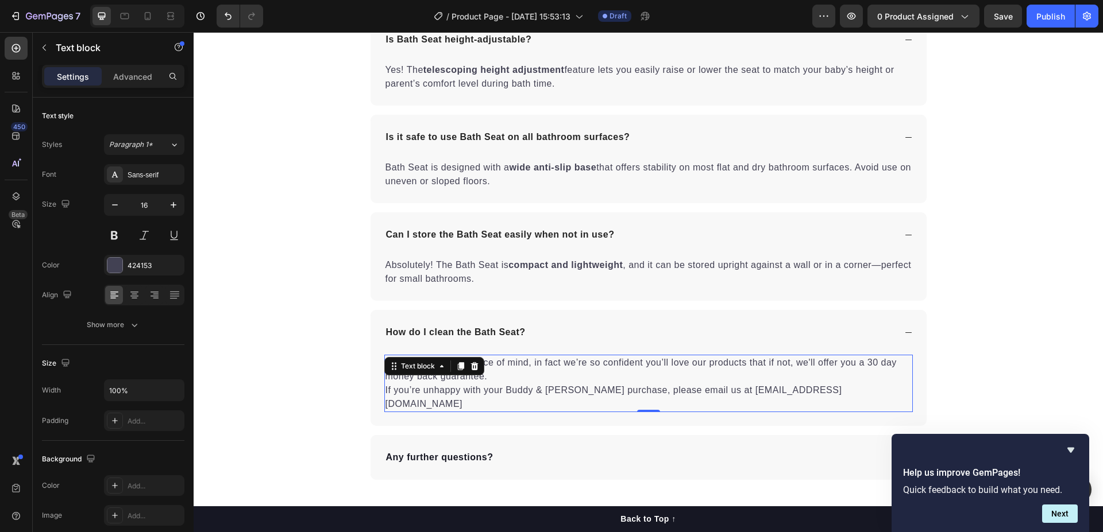
click at [685, 385] on p "You can shop with peace of mind, in fact we’re so confident you’ll love our pro…" at bounding box center [648, 383] width 526 height 55
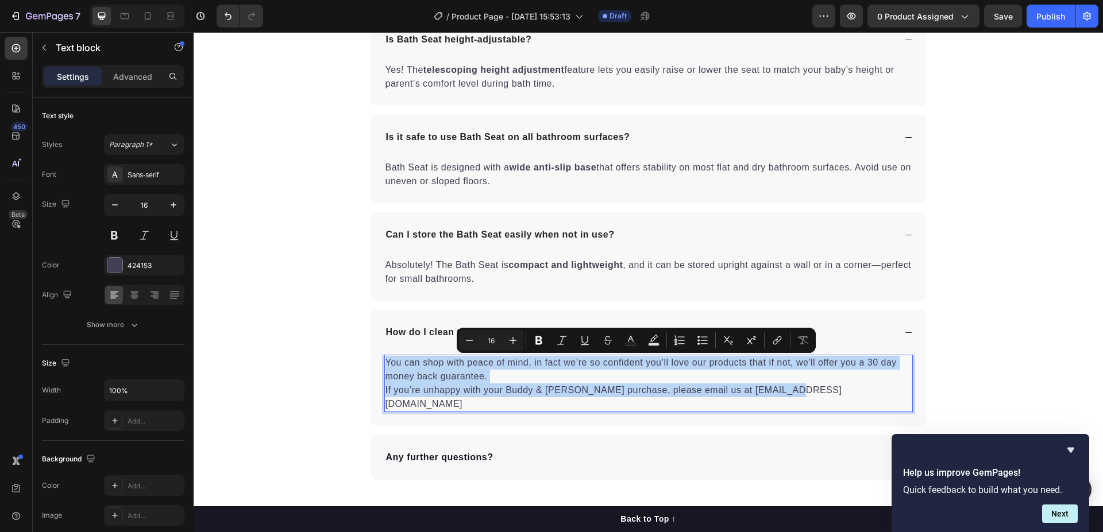
drag, startPoint x: 804, startPoint y: 391, endPoint x: 380, endPoint y: 364, distance: 424.8
click at [385, 364] on p "You can shop with peace of mind, in fact we’re so confident you’ll love our pro…" at bounding box center [648, 383] width 526 height 55
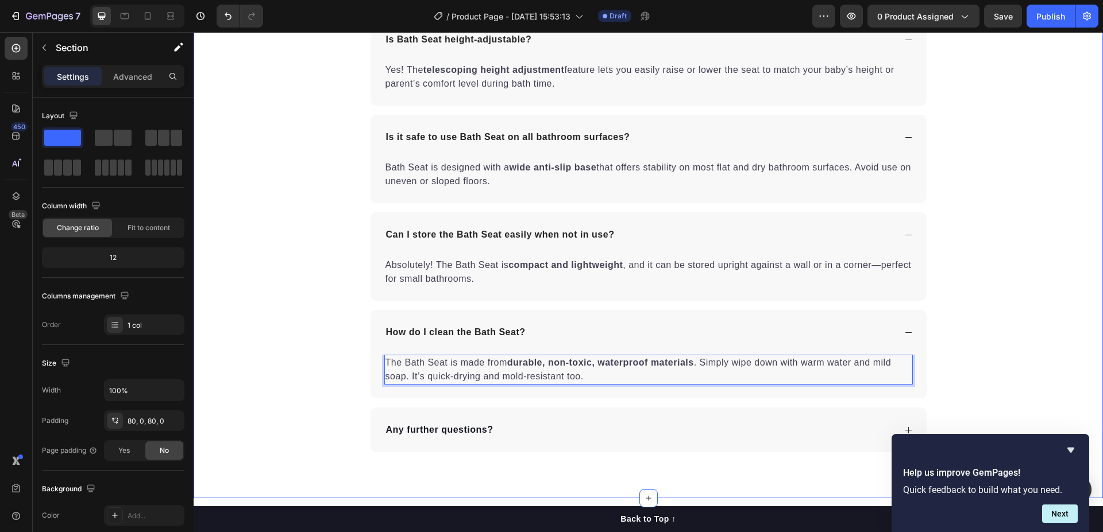
click at [256, 267] on div "Frequently Asked Questions Heading What is the recommended age range for using …" at bounding box center [648, 129] width 909 height 648
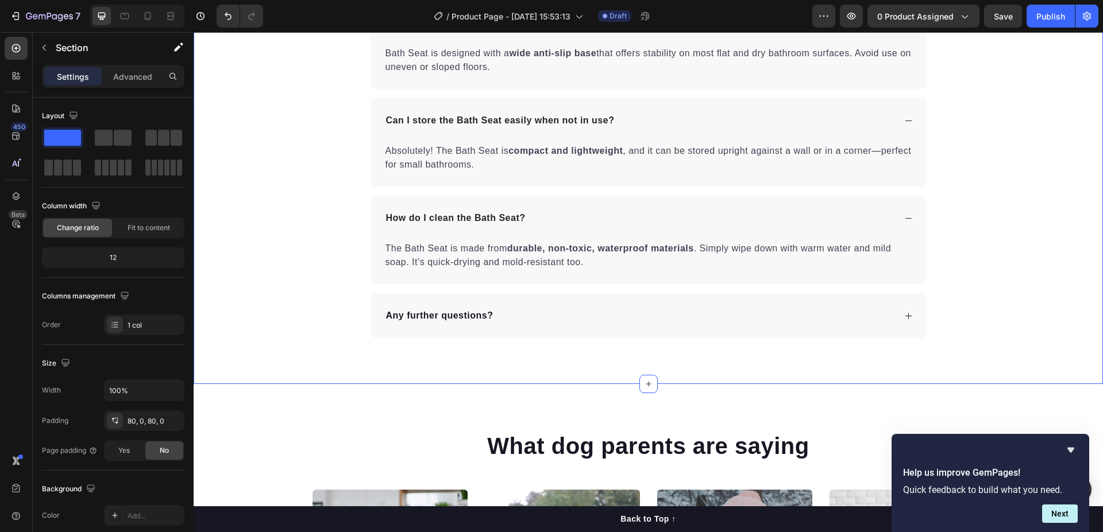
scroll to position [4912, 0]
click at [438, 316] on p "Any further questions?" at bounding box center [439, 315] width 107 height 14
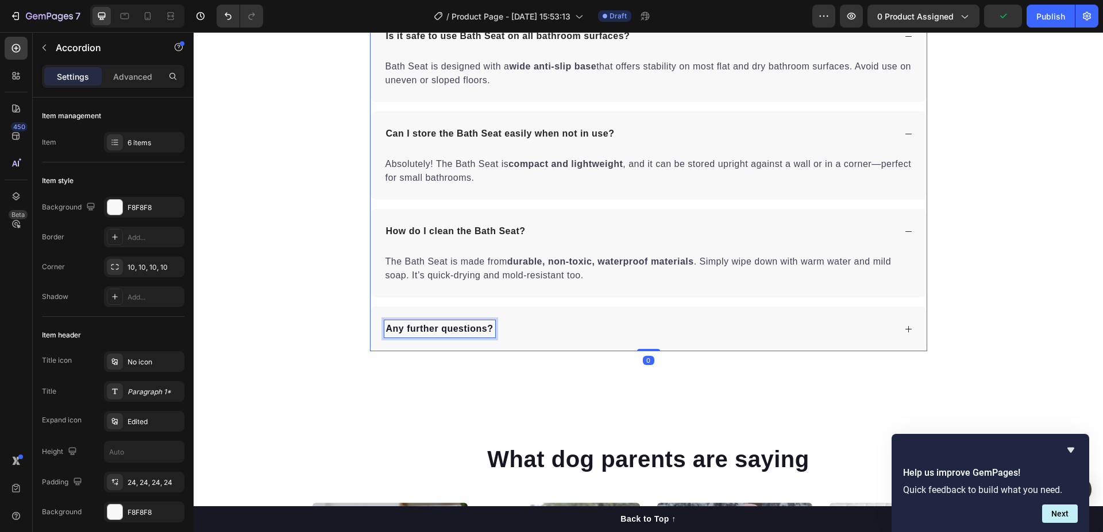
scroll to position [4926, 0]
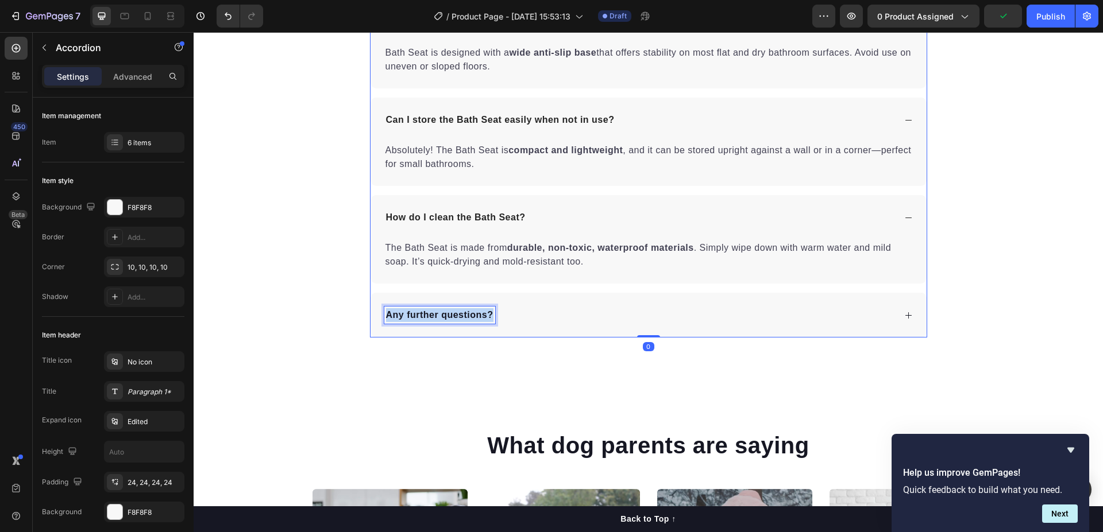
click at [438, 316] on p "Any further questions?" at bounding box center [439, 315] width 107 height 14
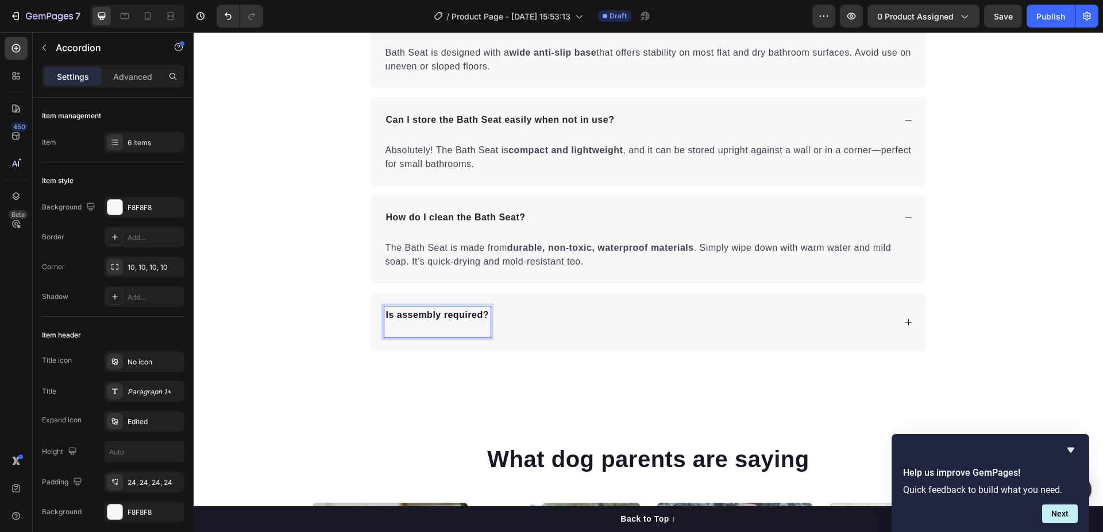
click at [531, 321] on div "Is assembly required?" at bounding box center [639, 322] width 511 height 31
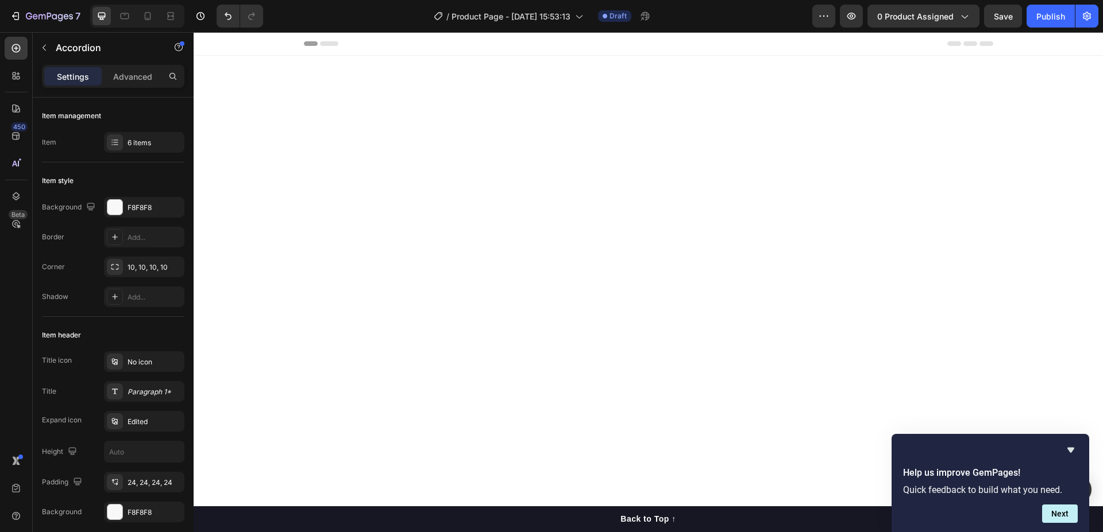
scroll to position [4926, 0]
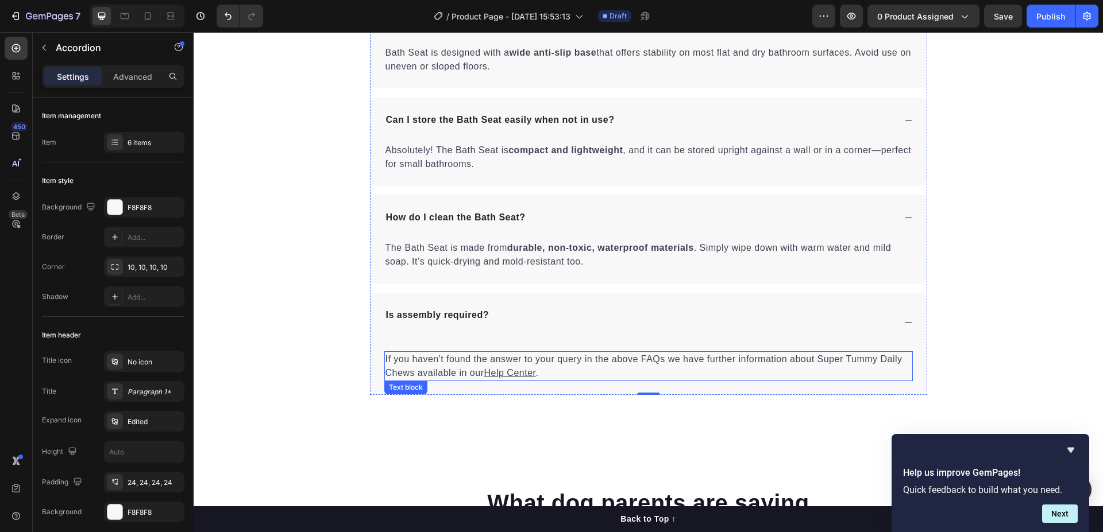
click at [549, 373] on p "If you haven't found the answer to your query in the above FAQs we have further…" at bounding box center [648, 367] width 526 height 28
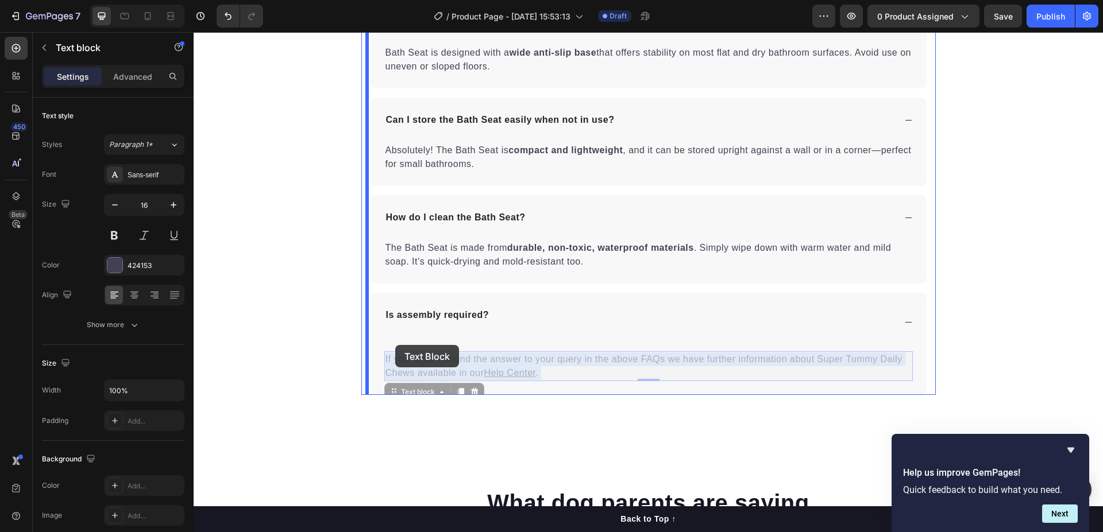
drag, startPoint x: 540, startPoint y: 371, endPoint x: 500, endPoint y: 335, distance: 53.3
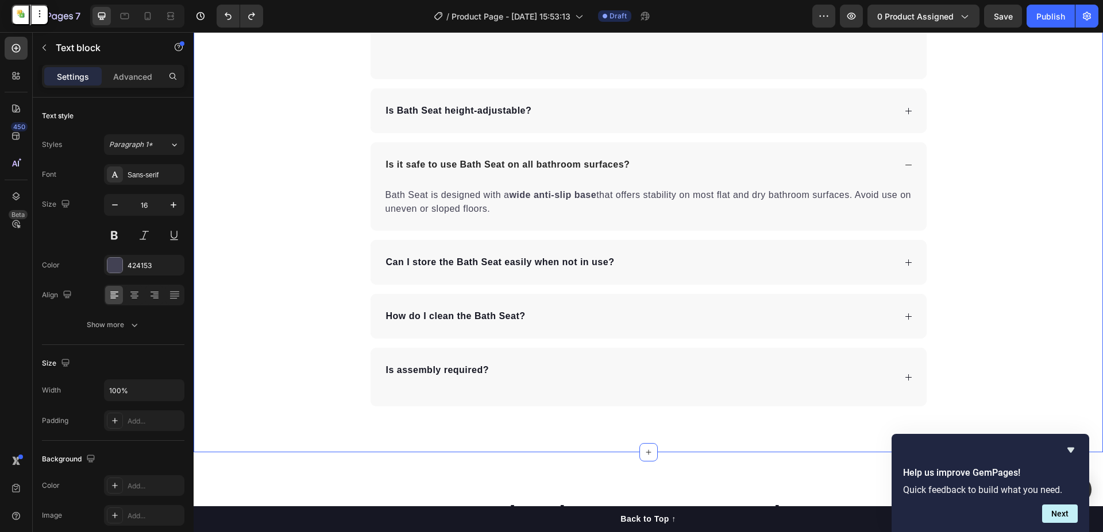
scroll to position [4754, 0]
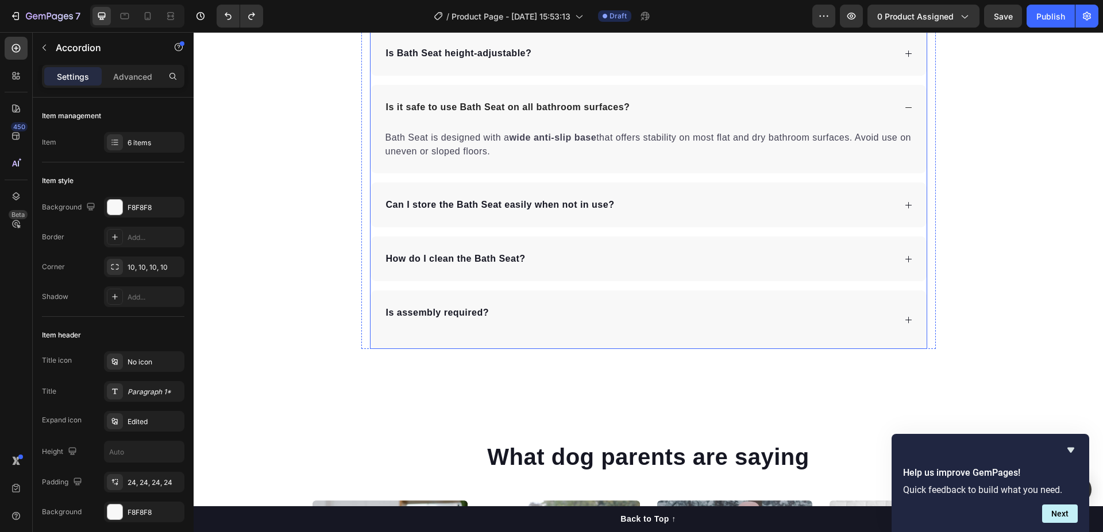
click at [538, 326] on div "Is assembly required?" at bounding box center [639, 319] width 511 height 31
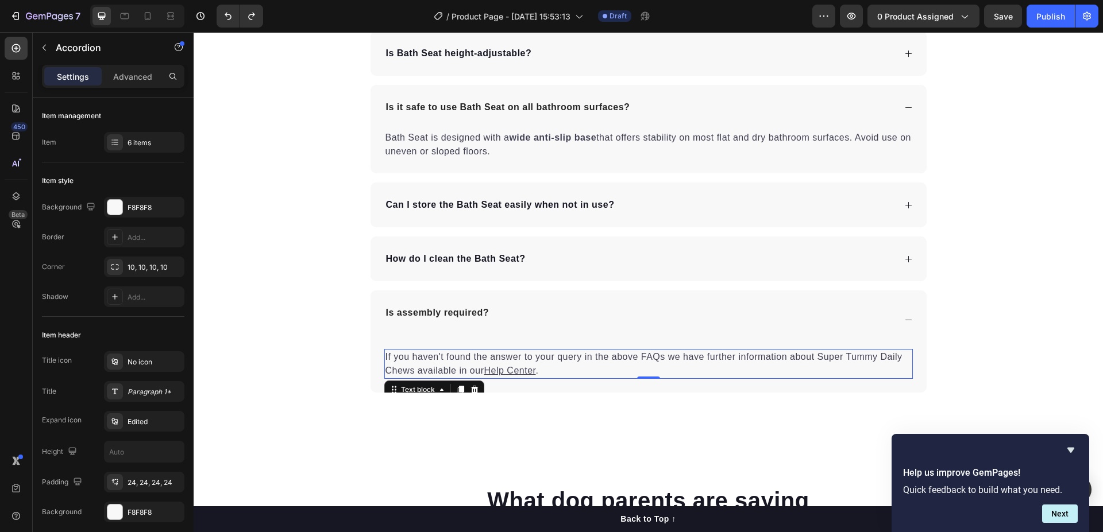
click at [527, 374] on u "Help Center" at bounding box center [510, 371] width 52 height 10
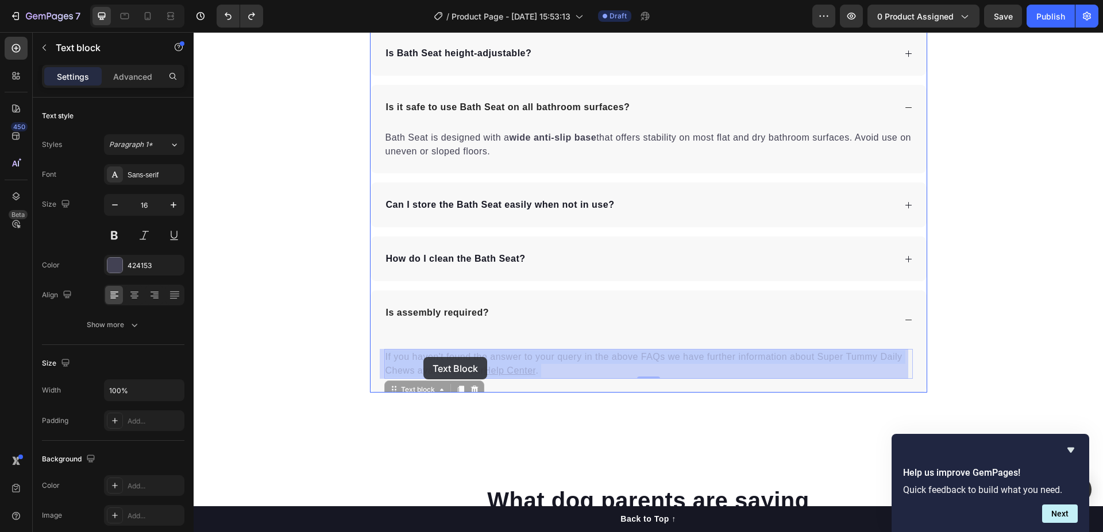
drag, startPoint x: 541, startPoint y: 370, endPoint x: 446, endPoint y: 367, distance: 94.8
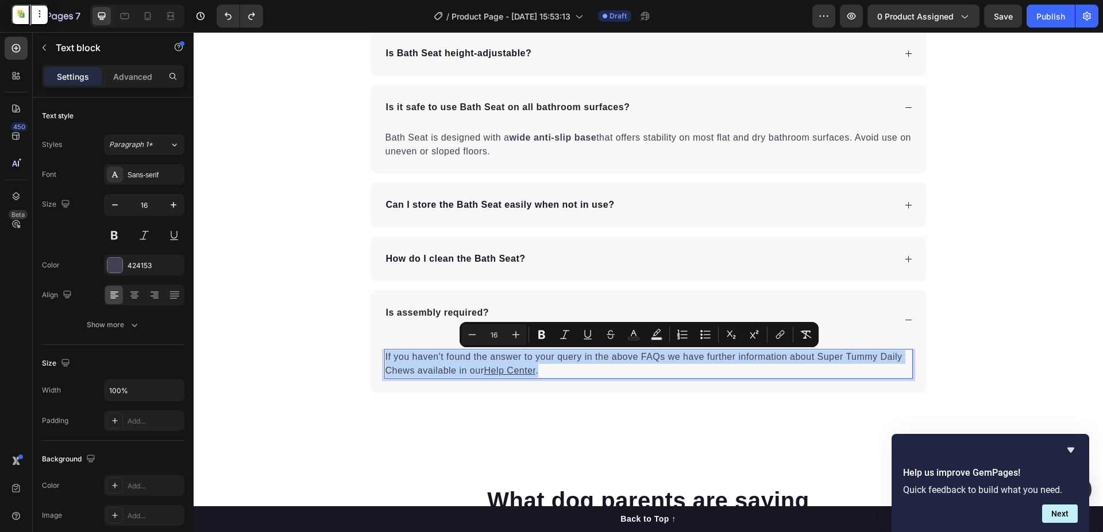
drag, startPoint x: 543, startPoint y: 372, endPoint x: 380, endPoint y: 359, distance: 163.0
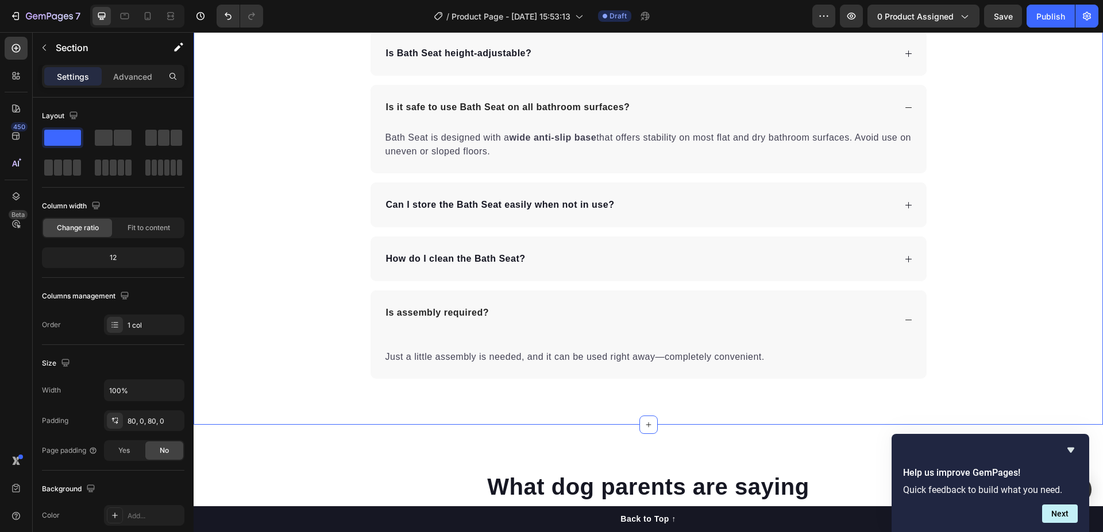
click at [304, 303] on div "Frequently Asked Questions Heading What is the recommended age range for using …" at bounding box center [648, 113] width 909 height 531
click at [242, 252] on div "Frequently Asked Questions Heading What is the recommended age range for using …" at bounding box center [648, 113] width 909 height 531
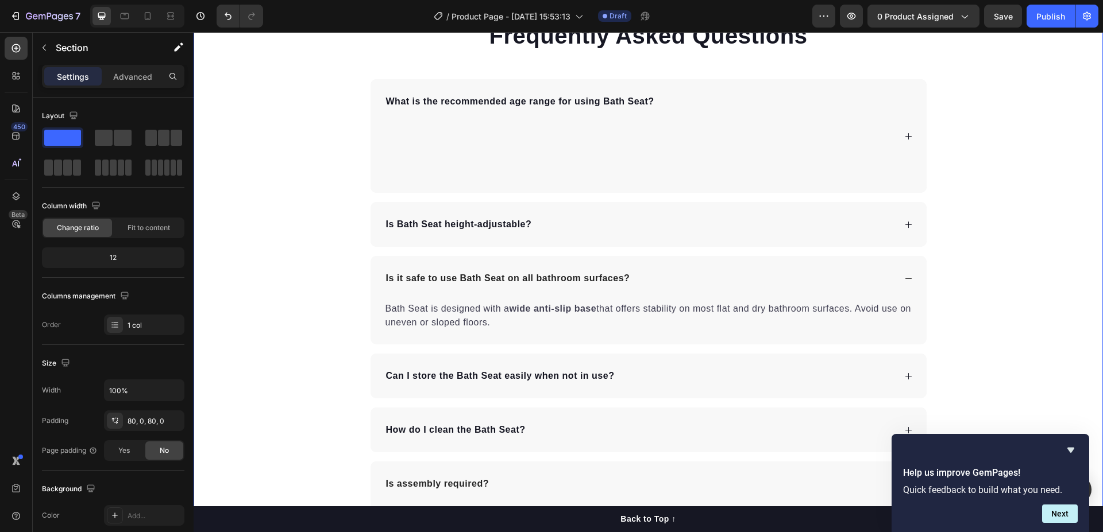
scroll to position [4466, 0]
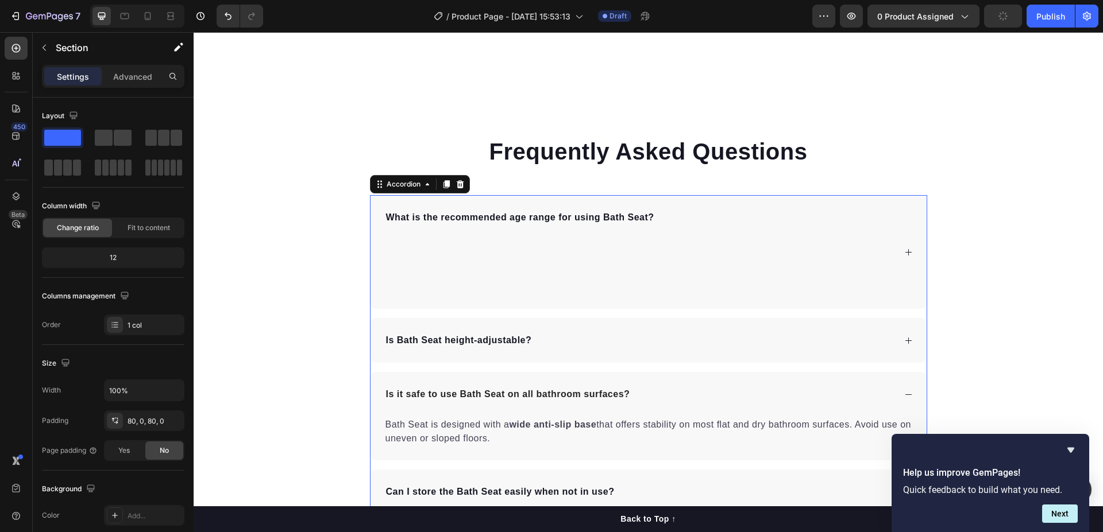
click at [705, 236] on div "What is the recommended age range for using Bath Seat?" at bounding box center [639, 252] width 511 height 86
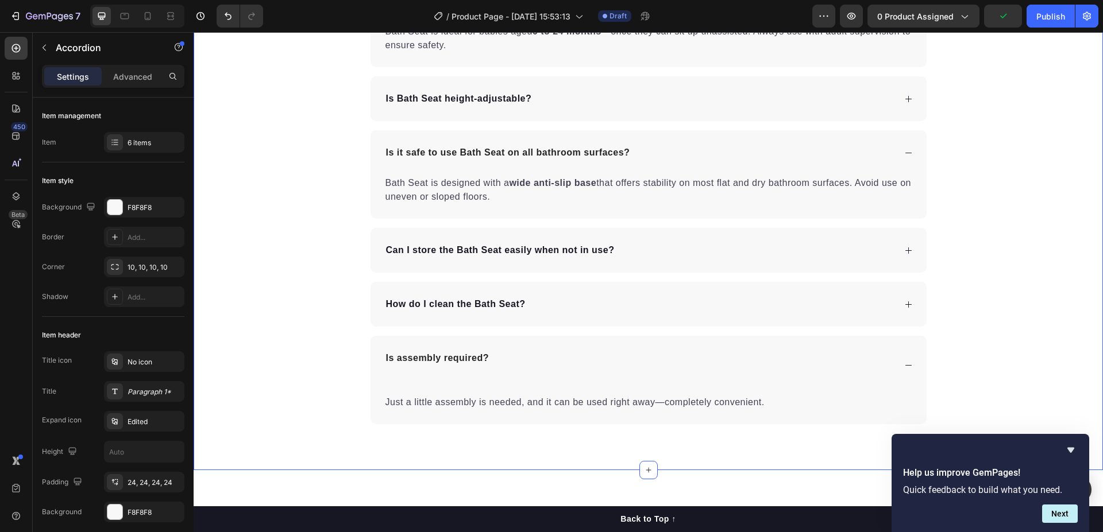
click at [276, 268] on div "Frequently Asked Questions Heading What is the recommended age range for using …" at bounding box center [648, 137] width 909 height 574
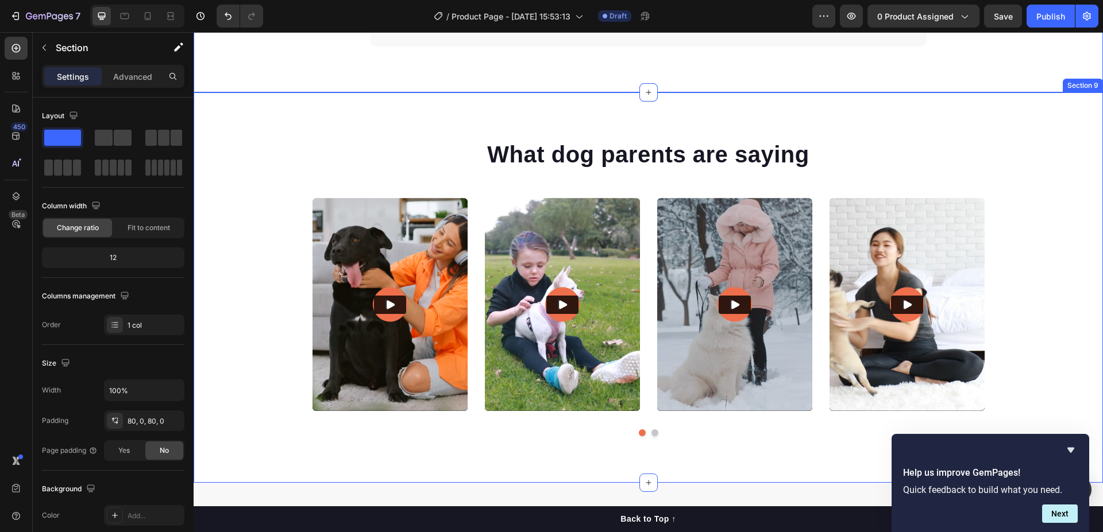
scroll to position [5156, 0]
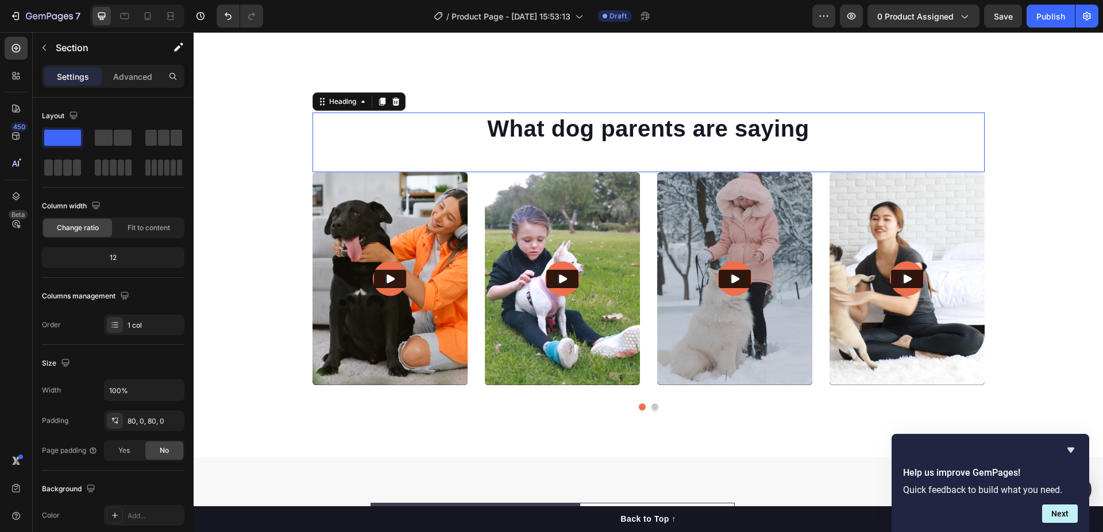
click at [582, 124] on h2 "What dog parents are saying" at bounding box center [648, 129] width 672 height 32
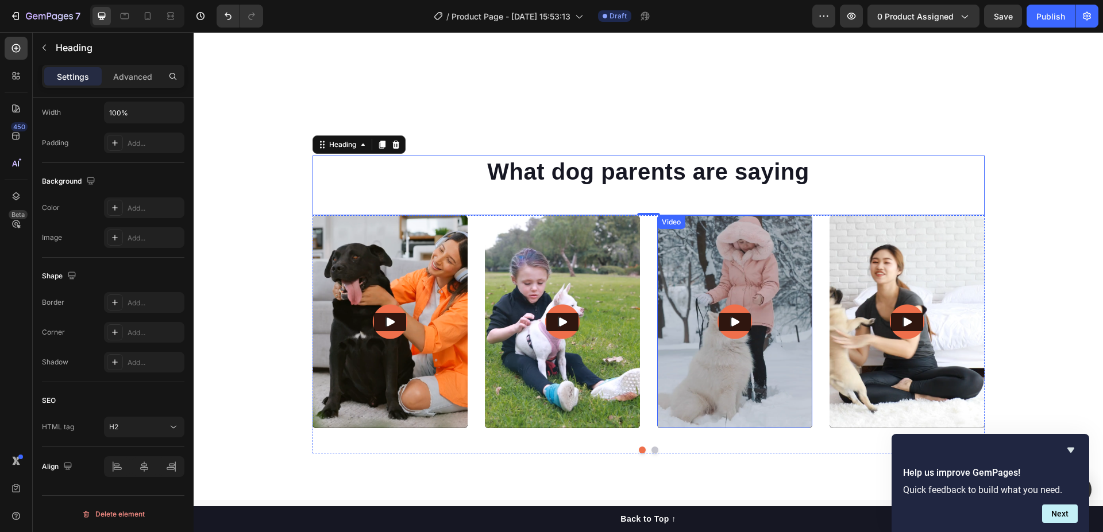
scroll to position [5098, 0]
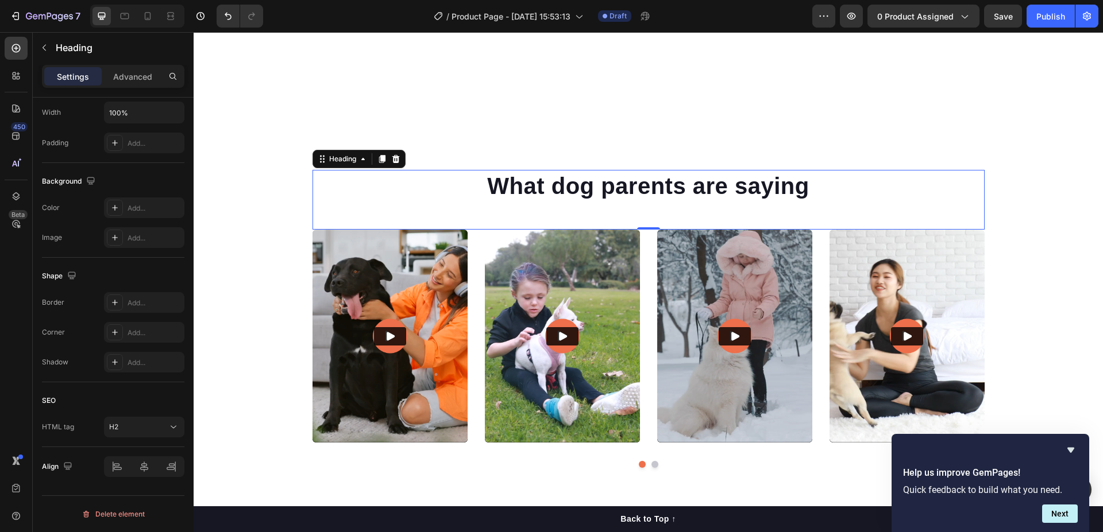
click at [910, 192] on h2 "What dog parents are saying" at bounding box center [648, 186] width 672 height 32
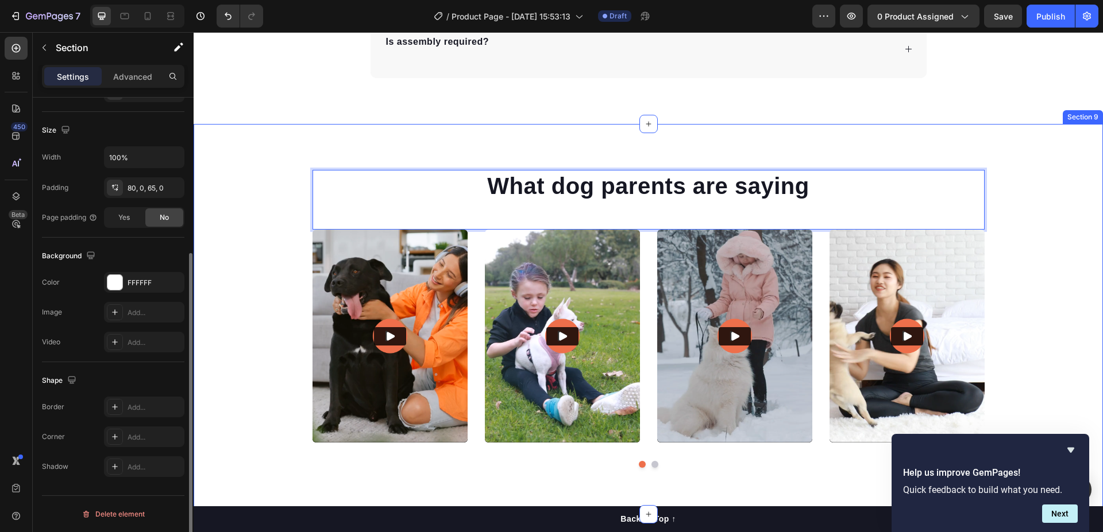
scroll to position [0, 0]
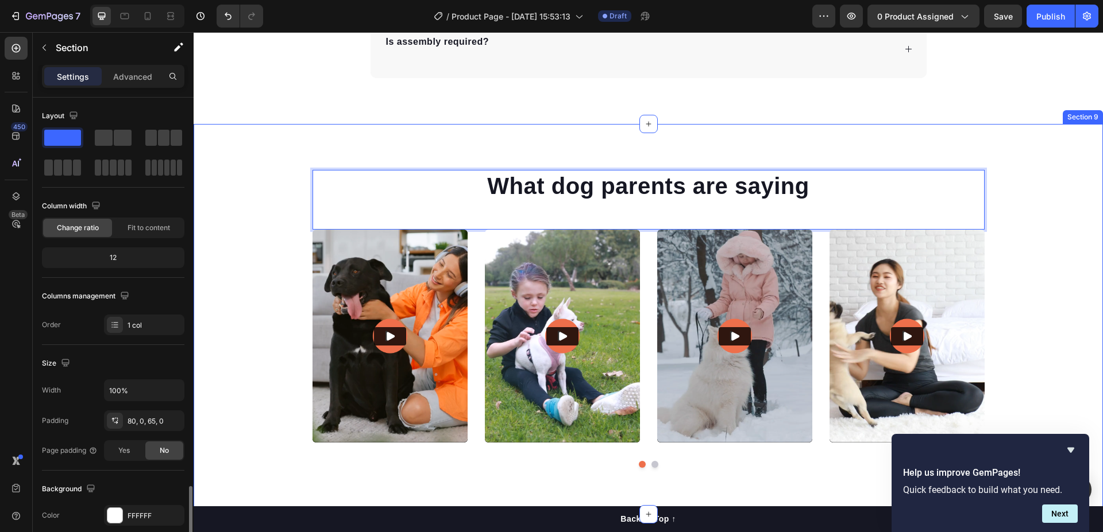
click at [497, 153] on div "What dog parents are saying Heading 0 Video Video Video Video Video Carousel Ro…" at bounding box center [648, 319] width 909 height 391
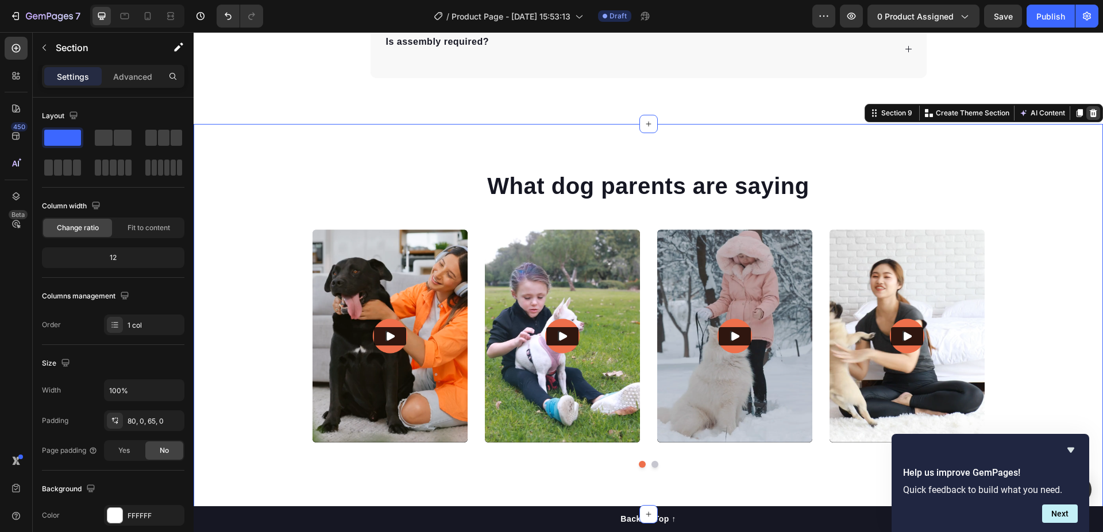
click at [1090, 115] on div at bounding box center [1093, 113] width 14 height 14
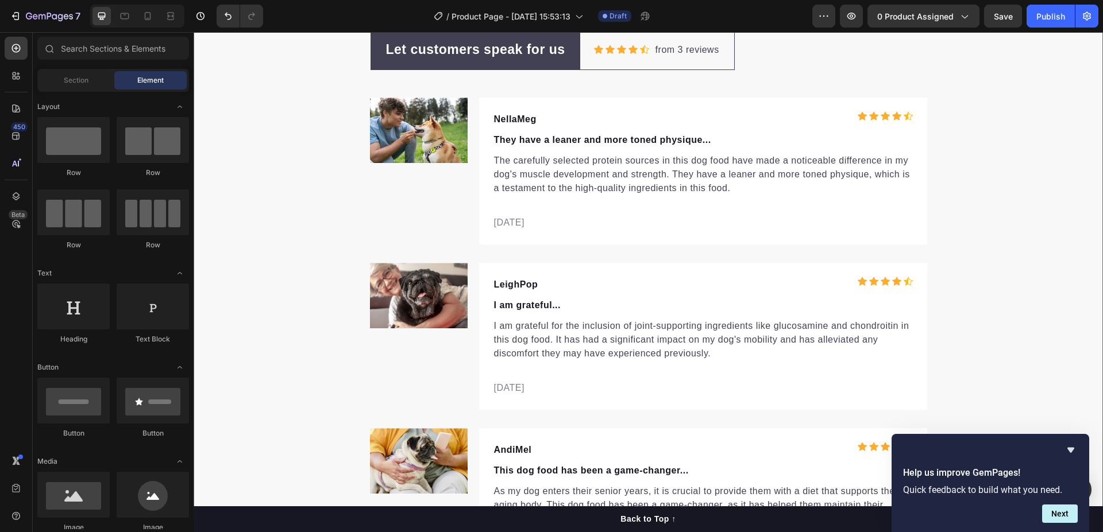
scroll to position [5108, 0]
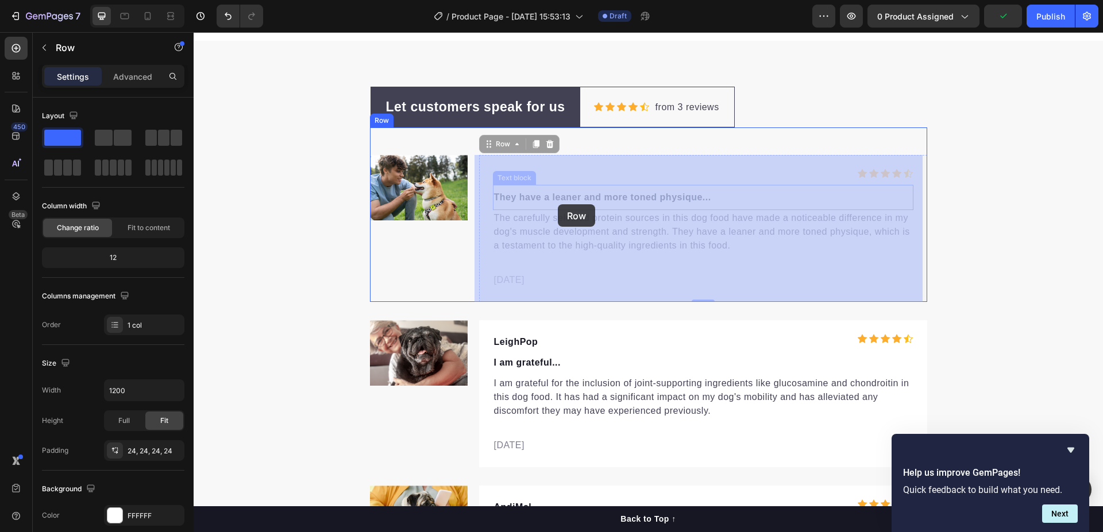
drag, startPoint x: 477, startPoint y: 172, endPoint x: 566, endPoint y: 210, distance: 96.5
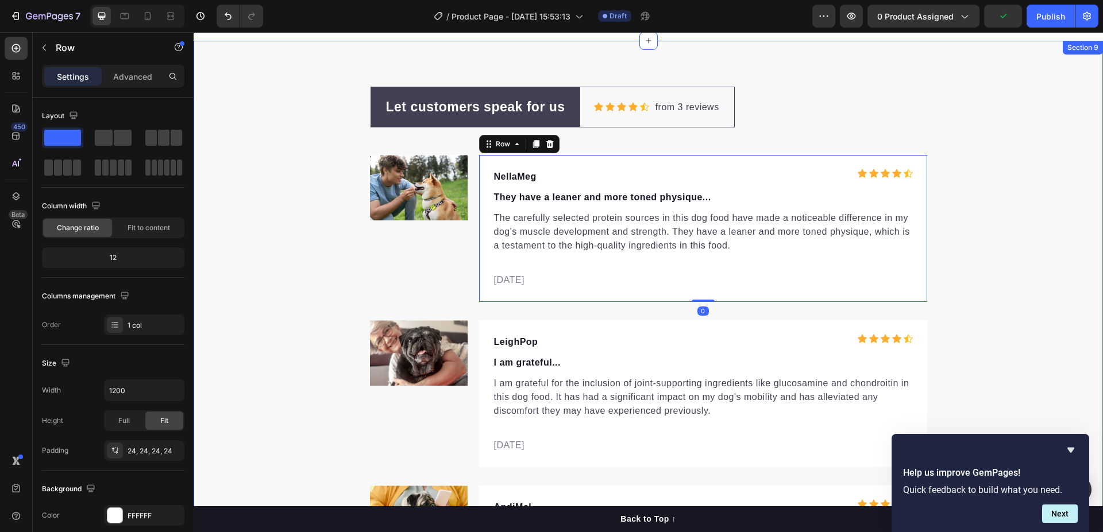
click at [1019, 204] on div "Let customers speak for us Text block Row Icon Icon Icon Icon Icon Icon List Ho…" at bounding box center [648, 360] width 909 height 546
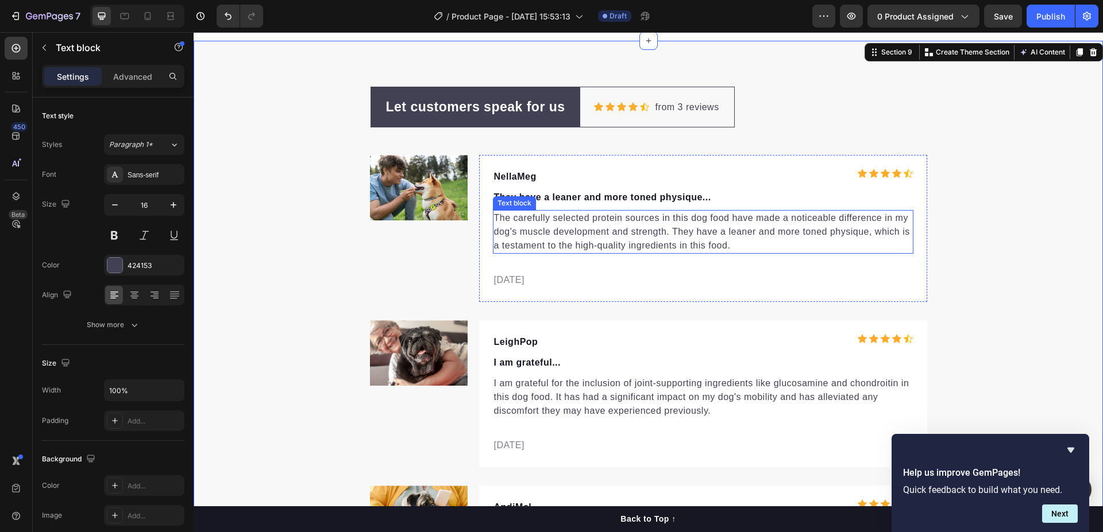
click at [744, 244] on p "The carefully selected protein sources in this dog food have made a noticeable …" at bounding box center [703, 231] width 418 height 41
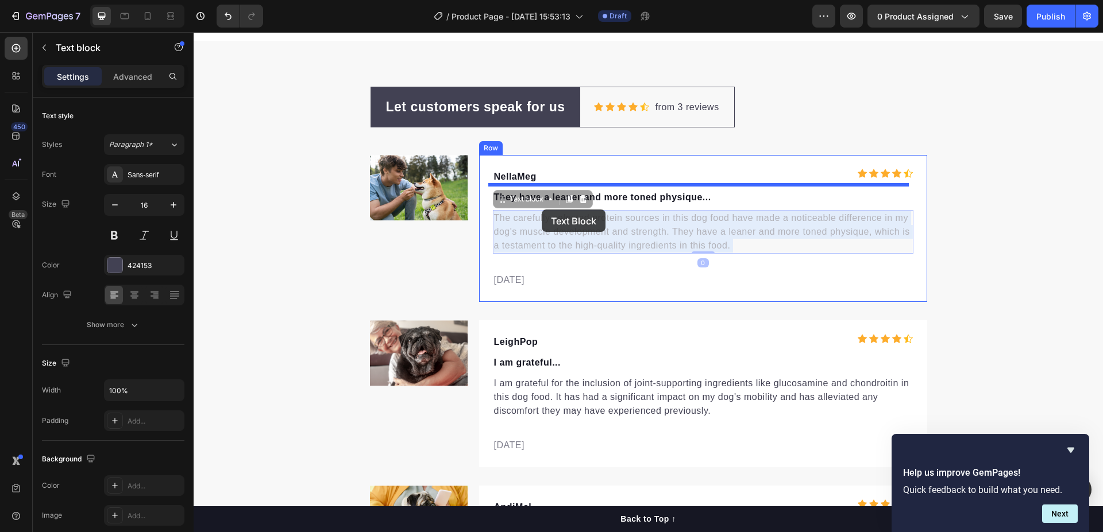
drag, startPoint x: 729, startPoint y: 245, endPoint x: 862, endPoint y: 249, distance: 132.7
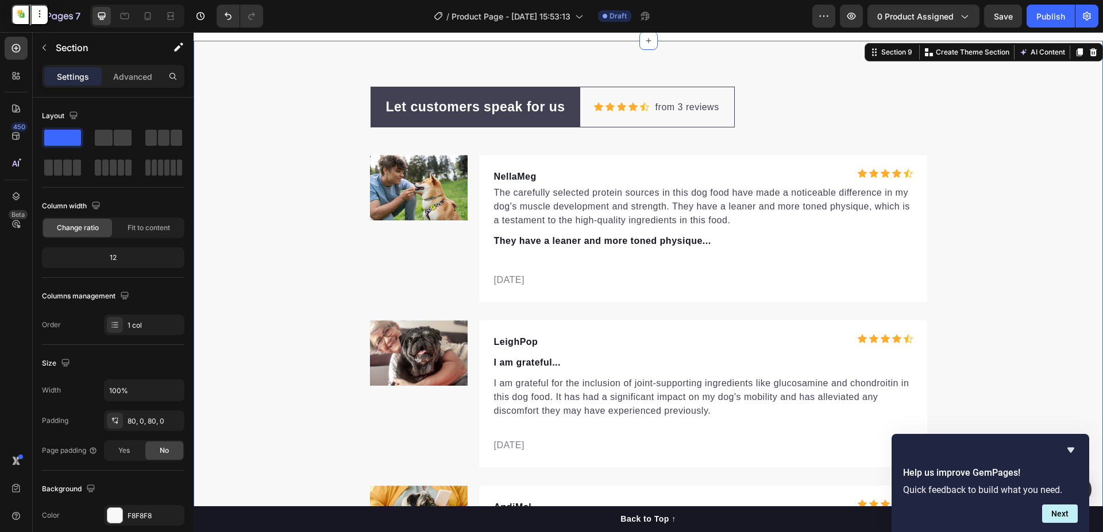
click at [1028, 227] on div "Let customers speak for us Text block Row Icon Icon Icon Icon Icon Icon List Ho…" at bounding box center [648, 360] width 909 height 546
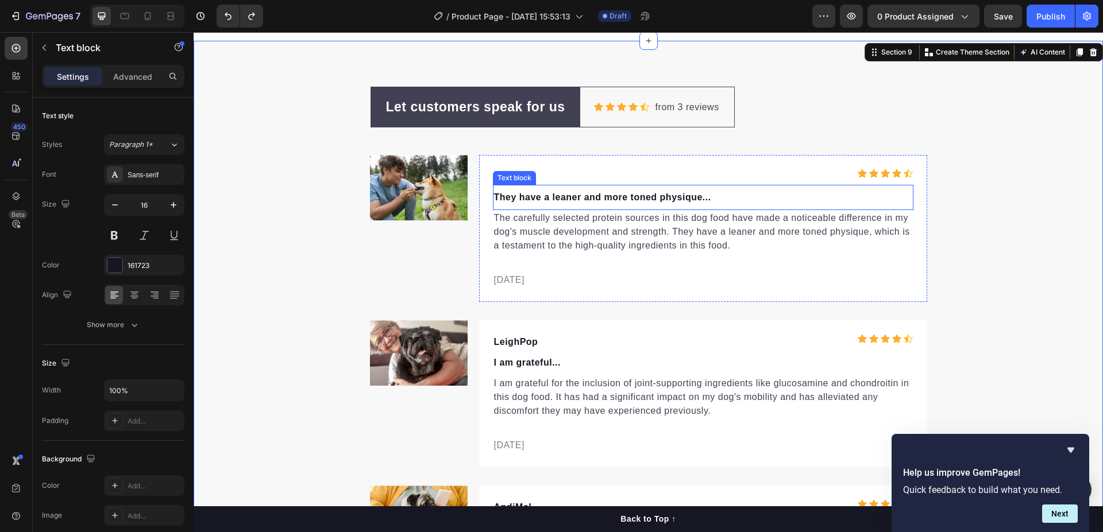
click at [698, 196] on p "They have a leaner and more toned physique..." at bounding box center [703, 198] width 418 height 14
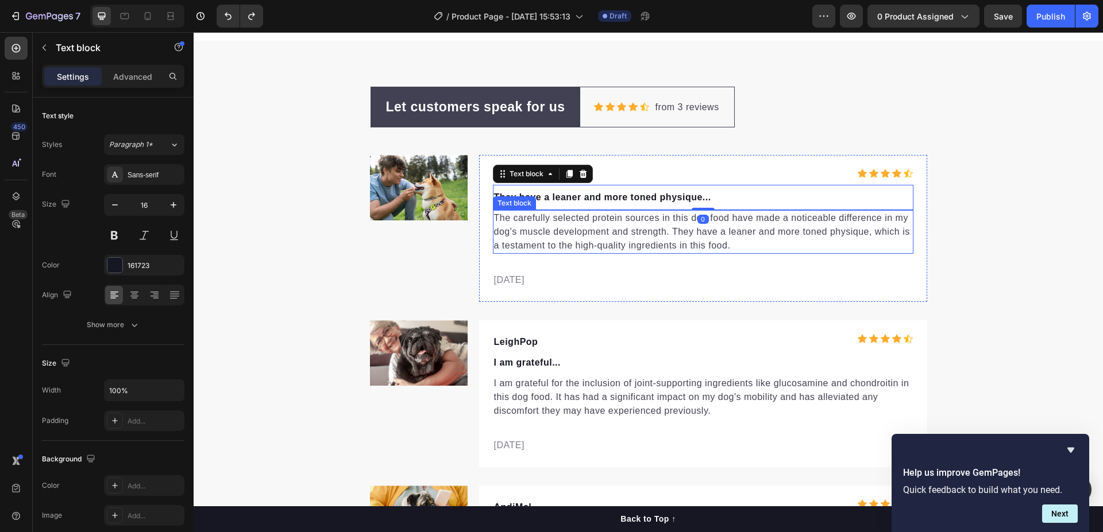
click at [727, 241] on p "The carefully selected protein sources in this dog food have made a noticeable …" at bounding box center [703, 231] width 418 height 41
click at [731, 245] on p "The carefully selected protein sources in this dog food have made a noticeable …" at bounding box center [703, 231] width 418 height 41
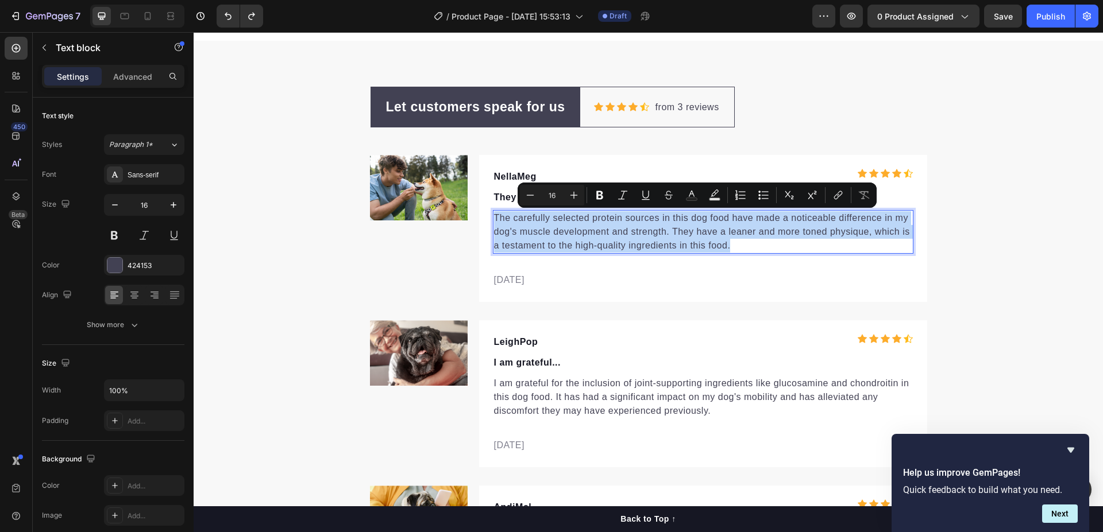
drag, startPoint x: 725, startPoint y: 242, endPoint x: 491, endPoint y: 213, distance: 236.2
click at [494, 213] on p "The carefully selected protein sources in this dog food have made a noticeable …" at bounding box center [703, 231] width 418 height 41
copy p "The carefully selected protein sources in this dog food have made a noticeable …"
click at [244, 146] on div "Let customers speak for us Text block Row Icon Icon Icon Icon Icon Icon List Ho…" at bounding box center [648, 360] width 909 height 546
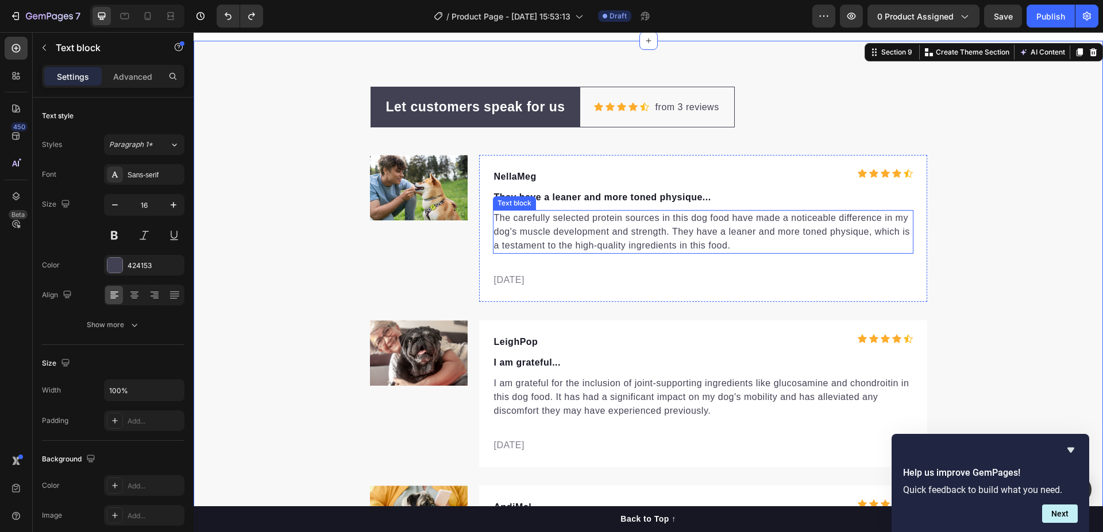
click at [539, 230] on p "The carefully selected protein sources in this dog food have made a noticeable …" at bounding box center [703, 231] width 418 height 41
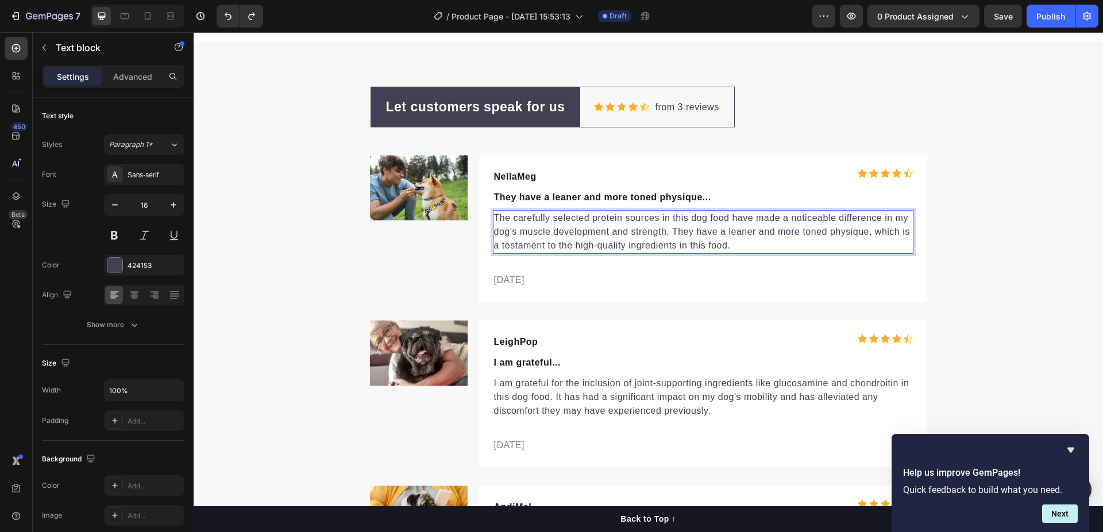
click at [736, 247] on p "The carefully selected protein sources in this dog food have made a noticeable …" at bounding box center [703, 231] width 418 height 41
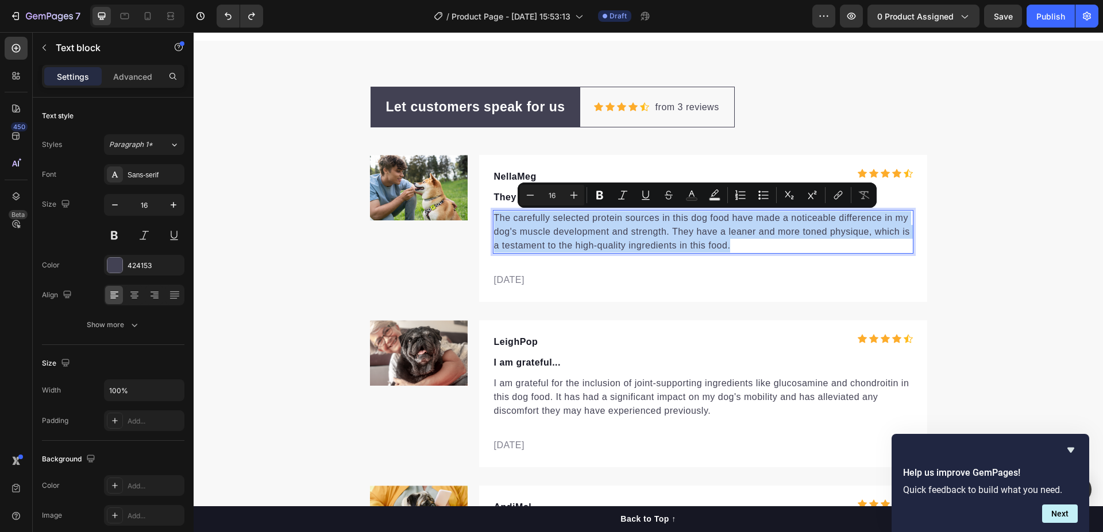
drag, startPoint x: 729, startPoint y: 245, endPoint x: 491, endPoint y: 211, distance: 240.3
click at [494, 211] on p "The carefully selected protein sources in this dog food have made a noticeable …" at bounding box center [703, 231] width 418 height 41
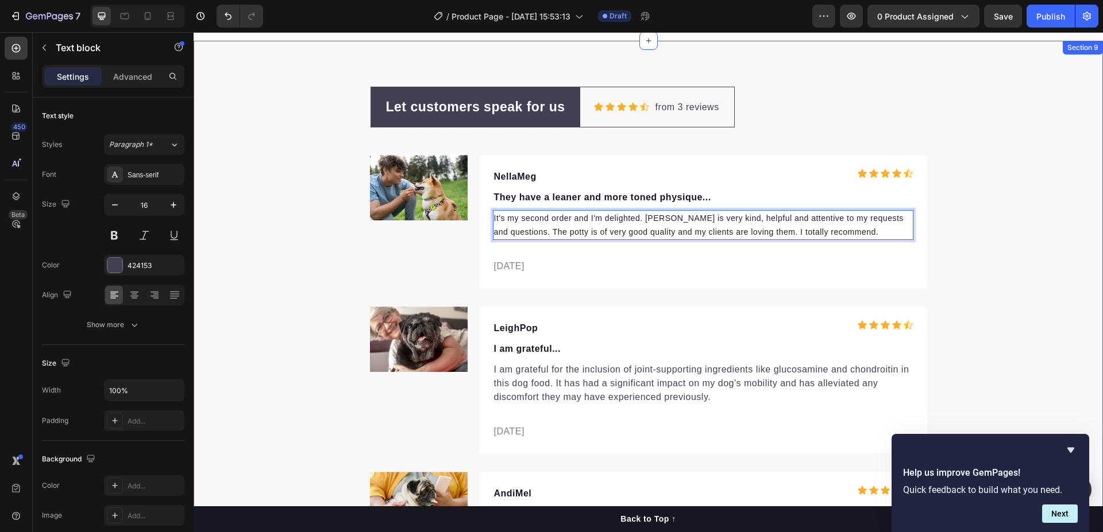
click at [1017, 218] on div "Let customers speak for us Text block Row Icon Icon Icon Icon Icon Icon List Ho…" at bounding box center [648, 353] width 909 height 532
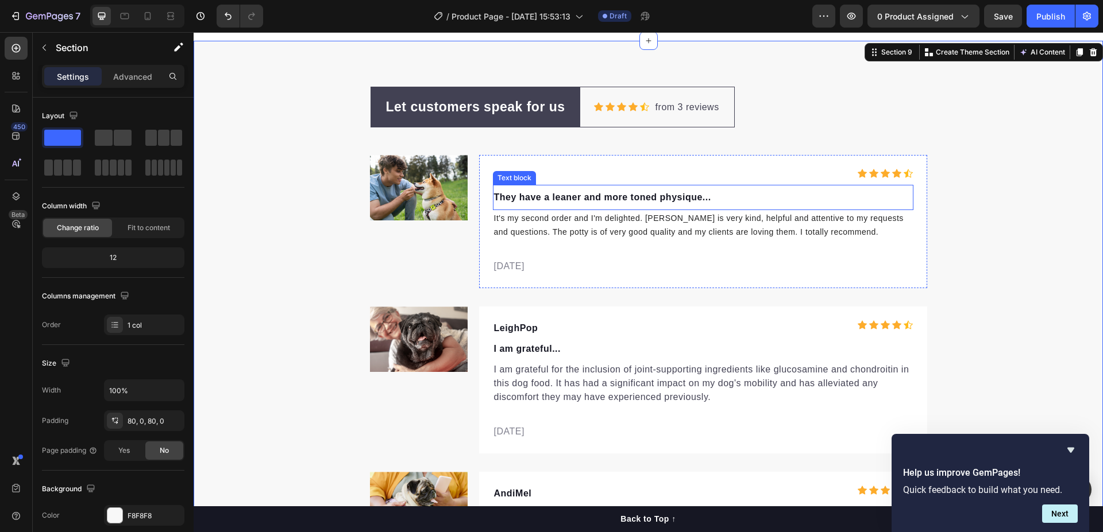
click at [651, 196] on p "They have a leaner and more toned physique..." at bounding box center [703, 198] width 418 height 14
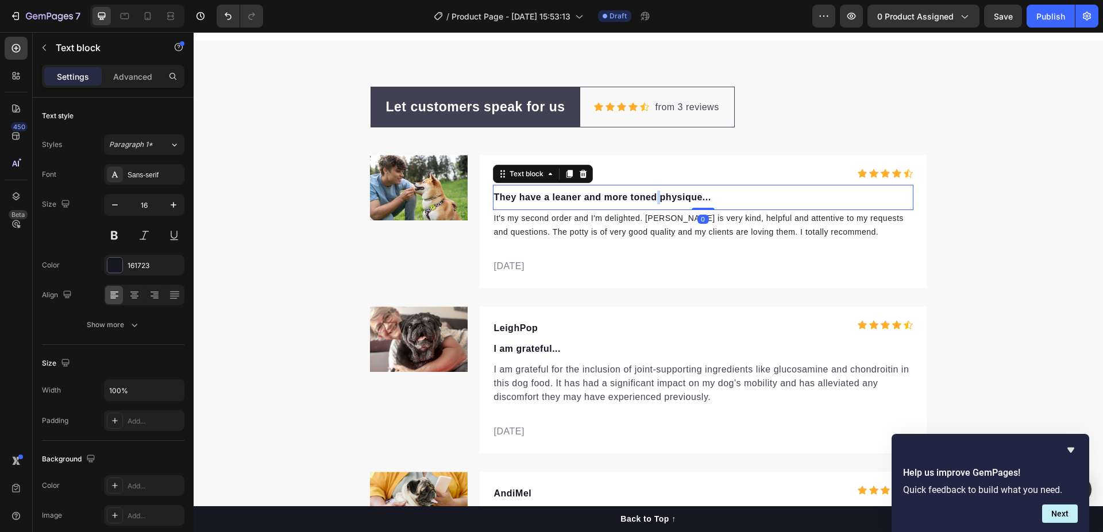
click at [651, 196] on p "They have a leaner and more toned physique..." at bounding box center [703, 198] width 418 height 14
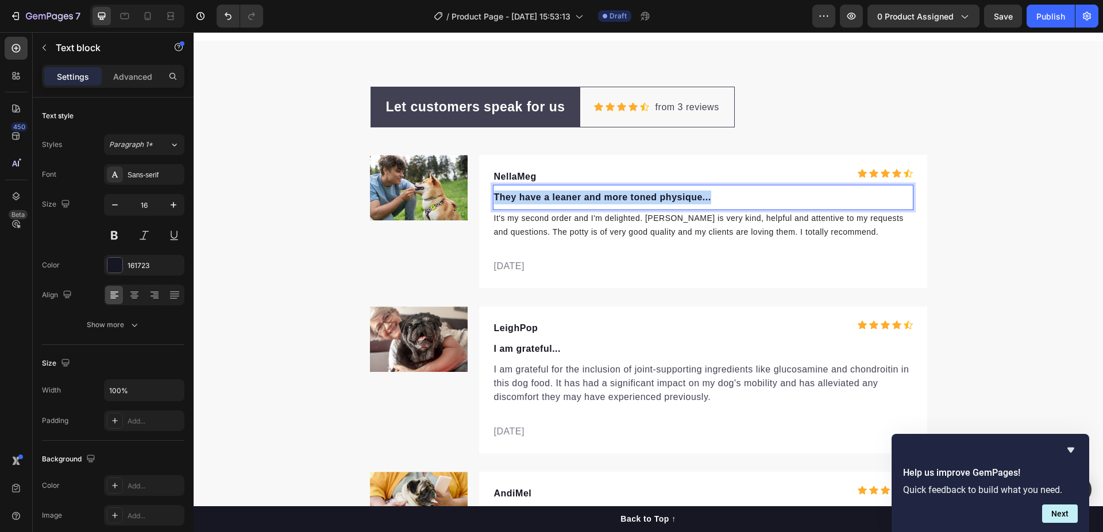
click at [651, 196] on p "They have a leaner and more toned physique..." at bounding box center [703, 198] width 418 height 14
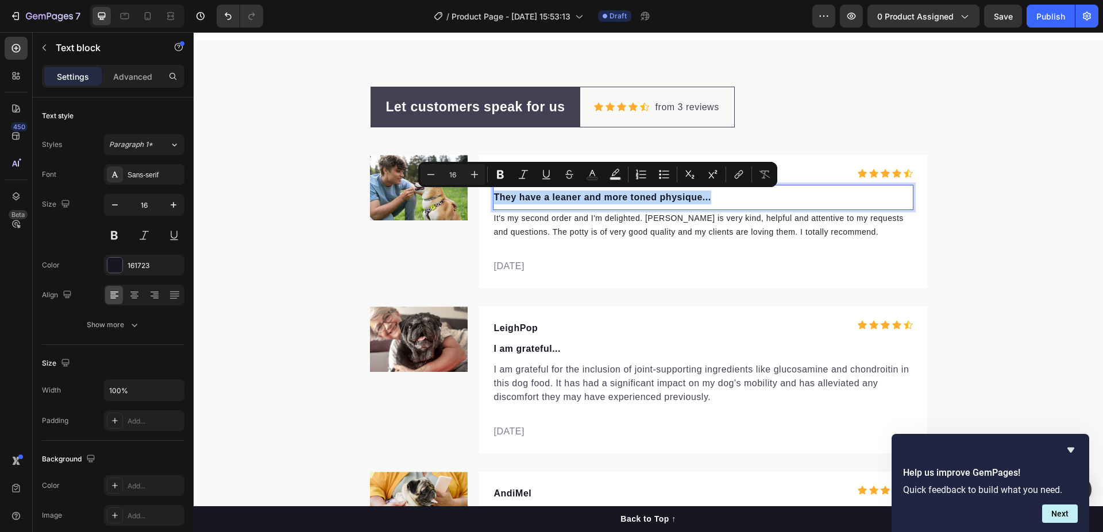
copy p "They have a leaner and more toned physique..."
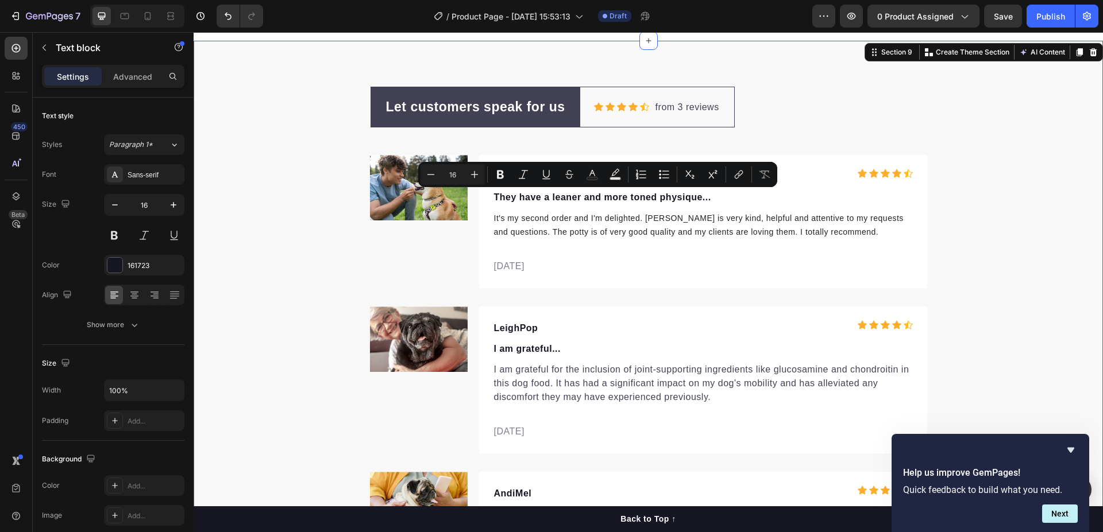
click at [259, 159] on div "Let customers speak for us Text block Row Icon Icon Icon Icon Icon Icon List Ho…" at bounding box center [648, 353] width 909 height 532
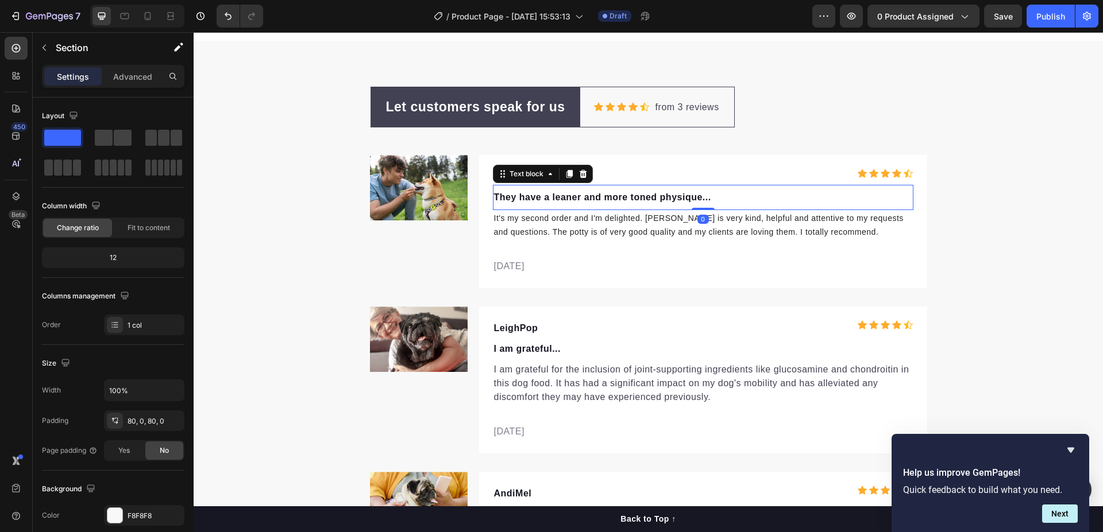
click at [558, 194] on p "They have a leaner and more toned physique..." at bounding box center [703, 198] width 418 height 14
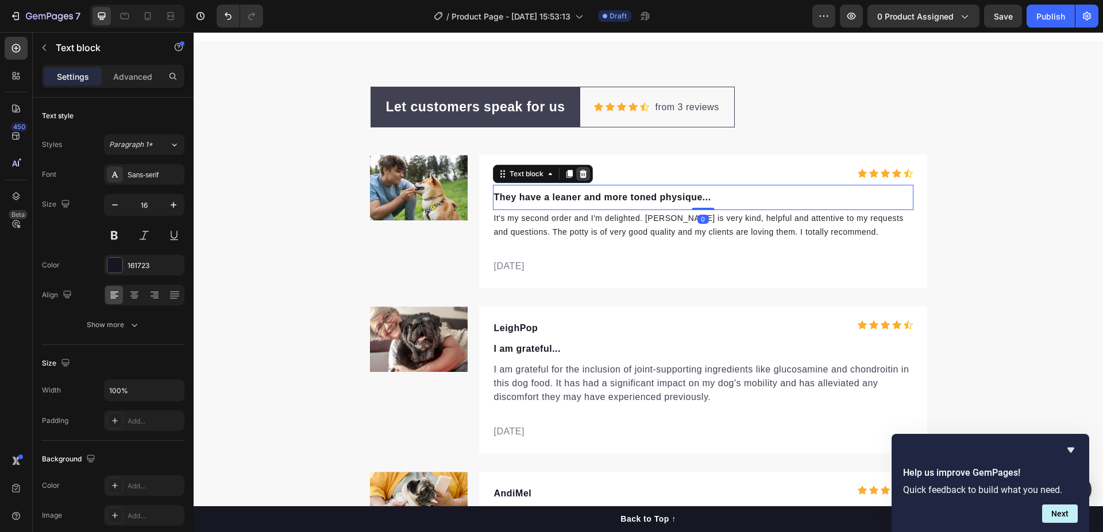
click at [578, 173] on icon at bounding box center [582, 173] width 9 height 9
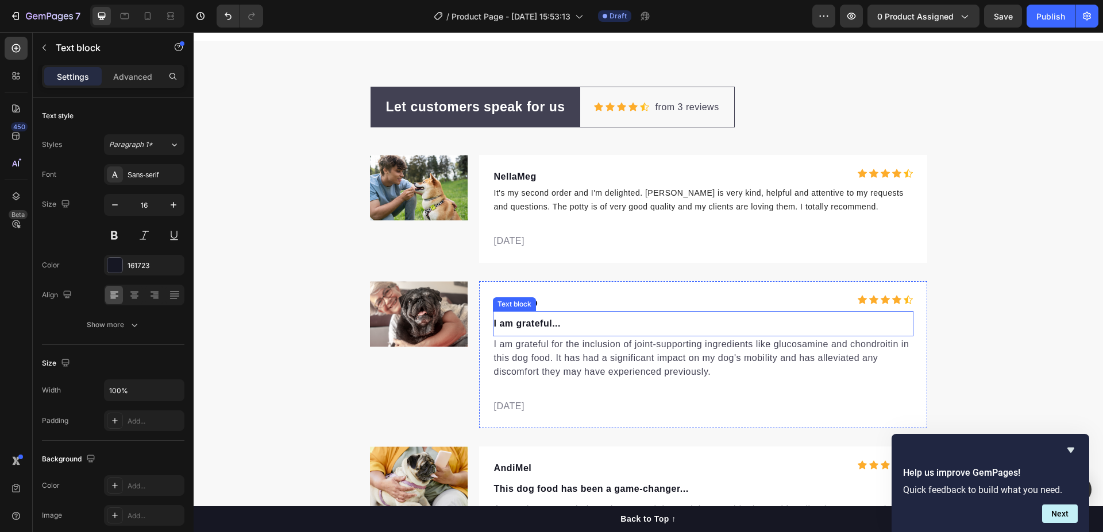
click at [525, 319] on p "I am grateful..." at bounding box center [703, 324] width 418 height 14
click at [579, 298] on icon at bounding box center [582, 300] width 7 height 8
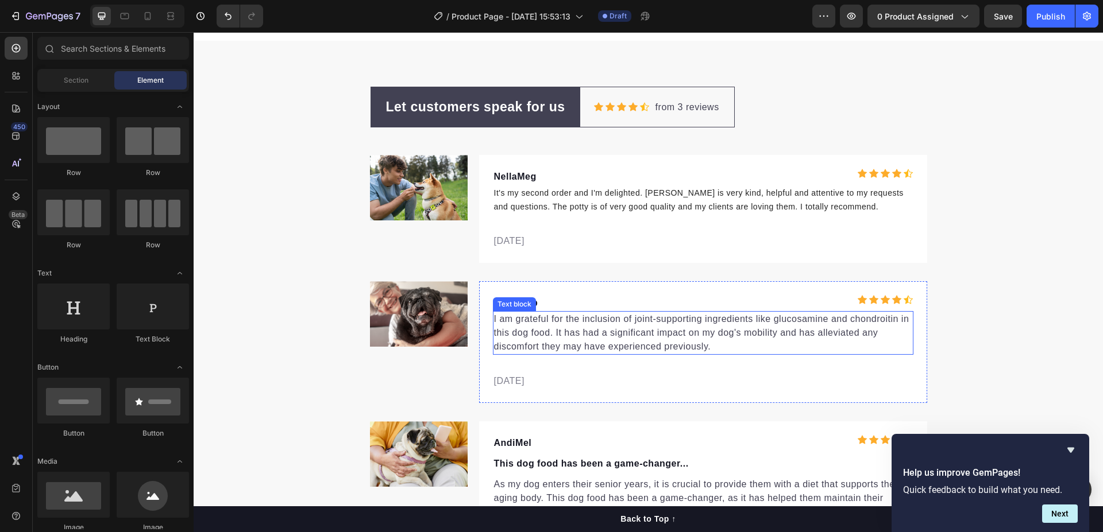
click at [658, 339] on p "I am grateful for the inclusion of joint-supporting ingredients like glucosamin…" at bounding box center [703, 332] width 418 height 41
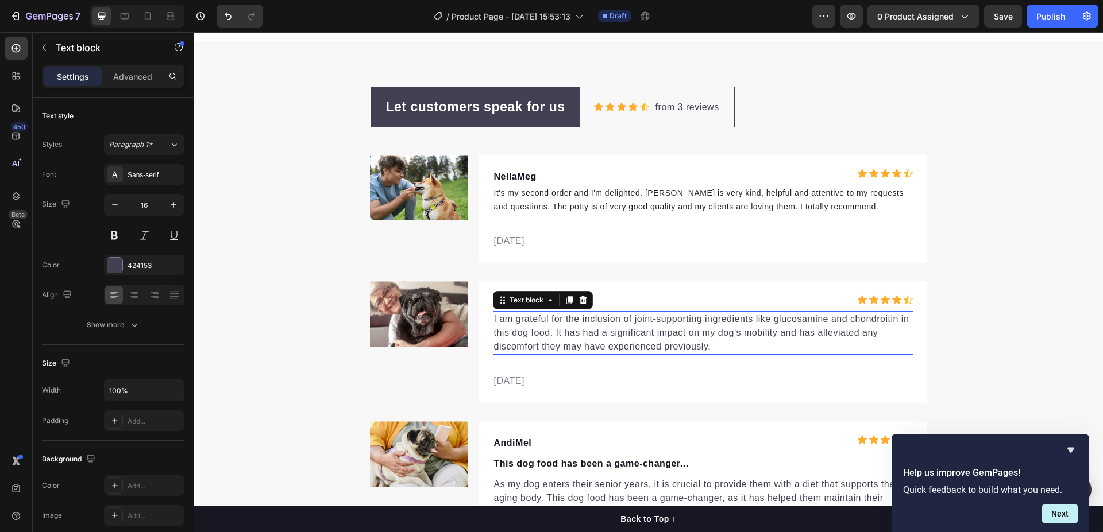
click at [658, 339] on p "I am grateful for the inclusion of joint-supporting ingredients like glucosamin…" at bounding box center [703, 332] width 418 height 41
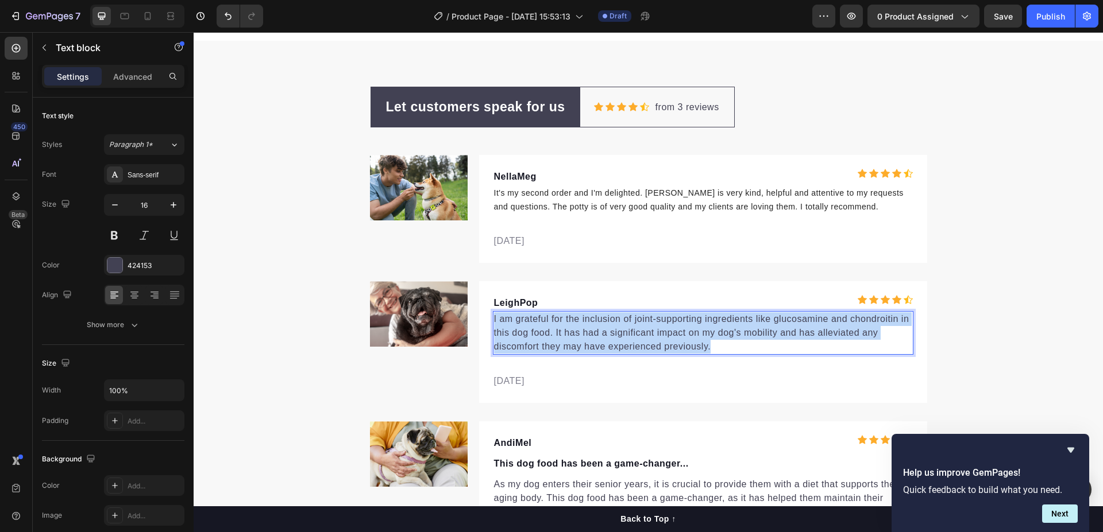
click at [658, 339] on p "I am grateful for the inclusion of joint-supporting ingredients like glucosamin…" at bounding box center [703, 332] width 418 height 41
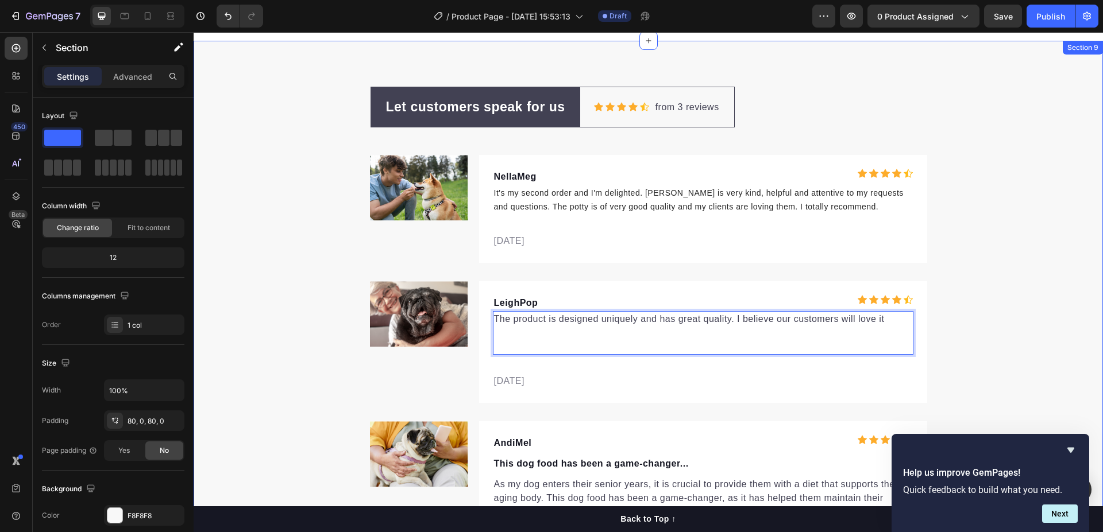
click at [1018, 277] on div "Let customers speak for us Text block Row Icon Icon Icon Icon Icon Icon List Ho…" at bounding box center [648, 328] width 909 height 482
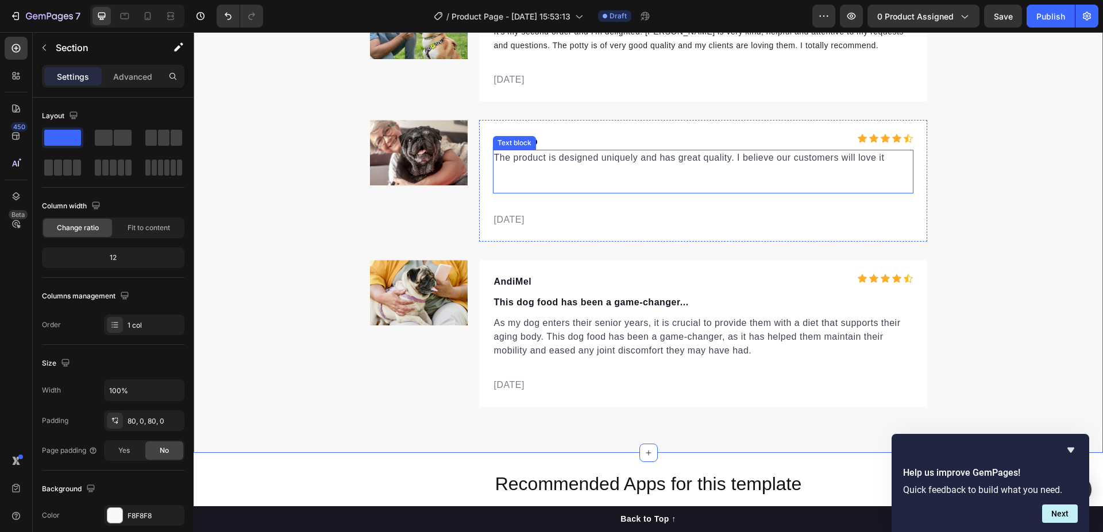
scroll to position [5280, 0]
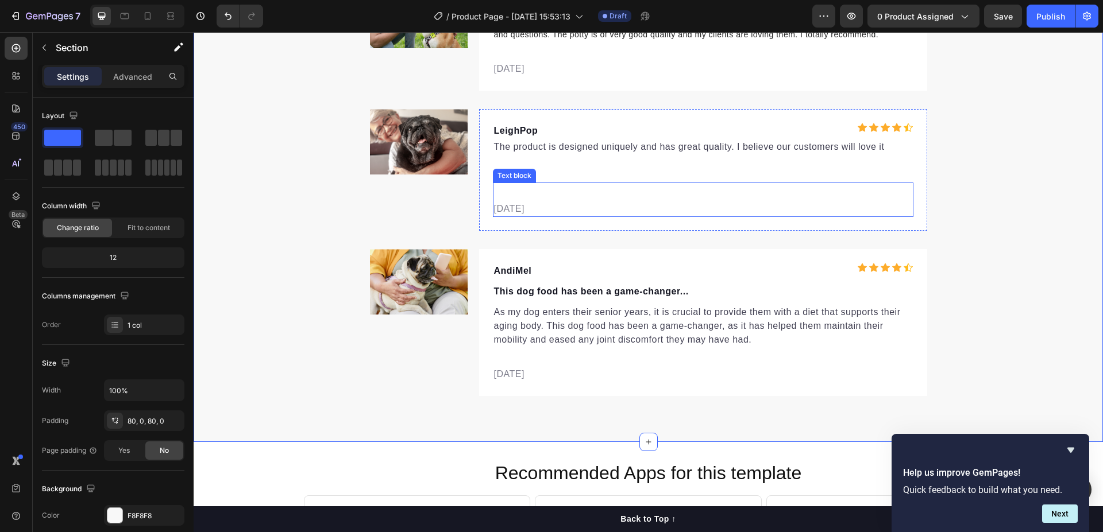
click at [504, 208] on p "[DATE]" at bounding box center [703, 209] width 418 height 14
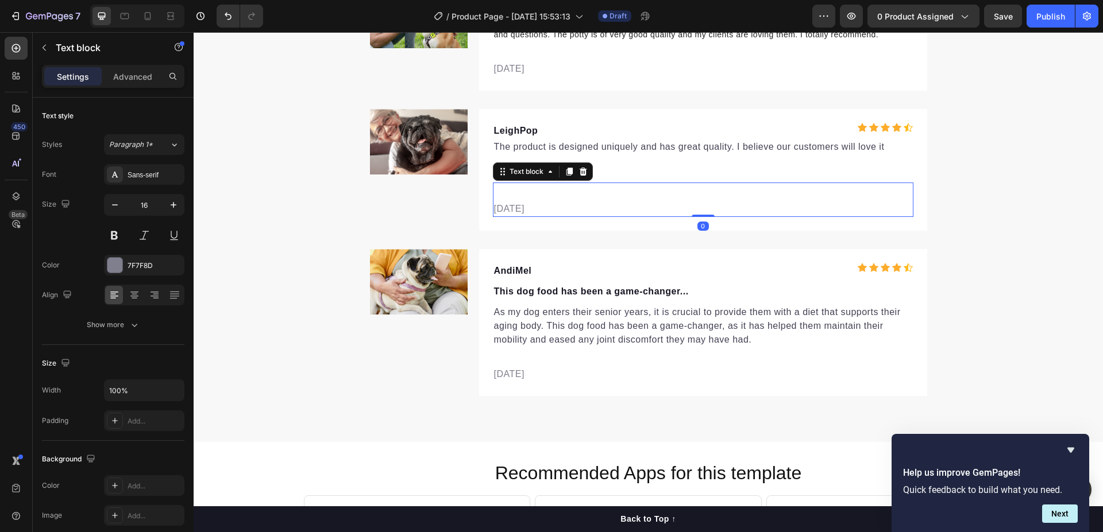
click at [499, 209] on p "[DATE]" at bounding box center [703, 209] width 418 height 14
click at [548, 208] on p "[DATE]" at bounding box center [703, 209] width 418 height 14
click at [545, 71] on p "[DATE]" at bounding box center [703, 69] width 418 height 14
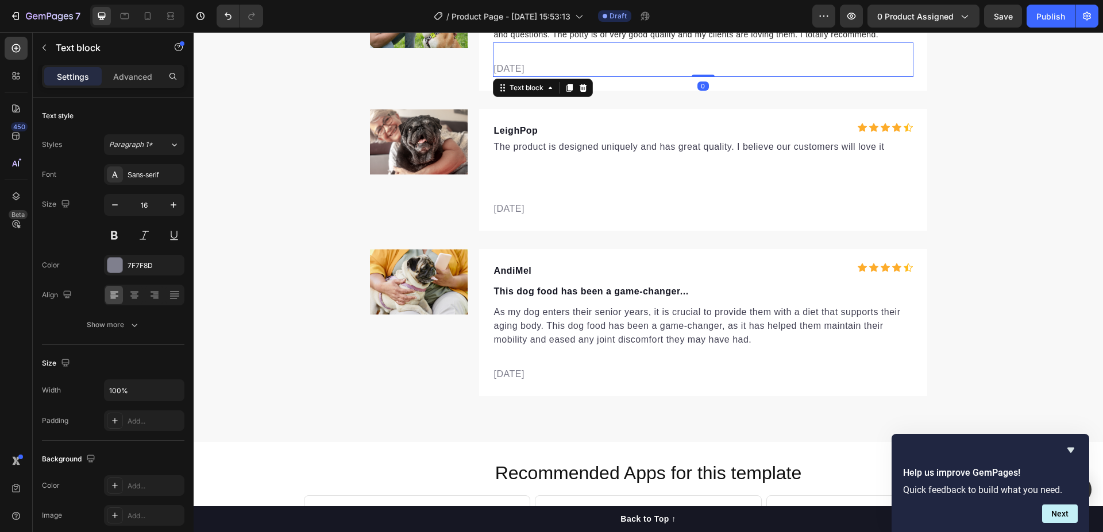
click at [541, 66] on p "[DATE]" at bounding box center [703, 69] width 418 height 14
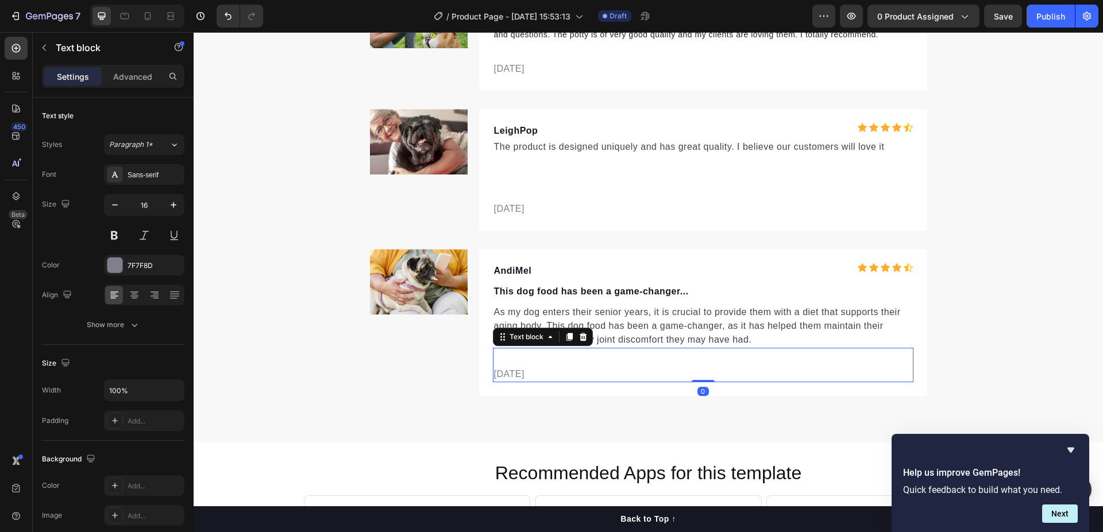
click at [540, 376] on p "[DATE]" at bounding box center [703, 375] width 418 height 14
click at [254, 229] on div "Let customers speak for us Text block Row Icon Icon Icon Icon Icon Icon List Ho…" at bounding box center [648, 155] width 909 height 482
click at [588, 289] on p "This dog food has been a game-changer..." at bounding box center [703, 292] width 418 height 14
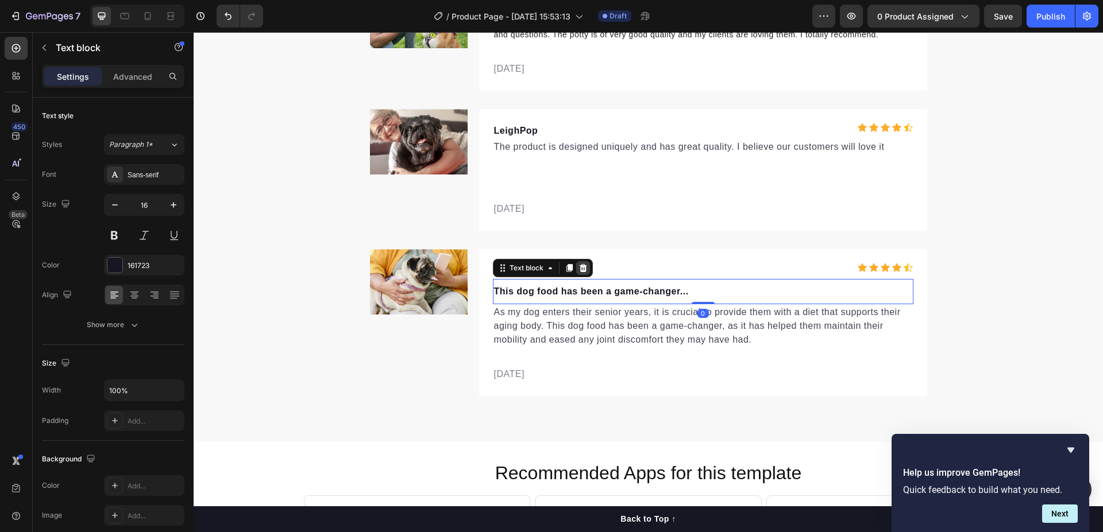
click at [576, 274] on div at bounding box center [583, 268] width 14 height 14
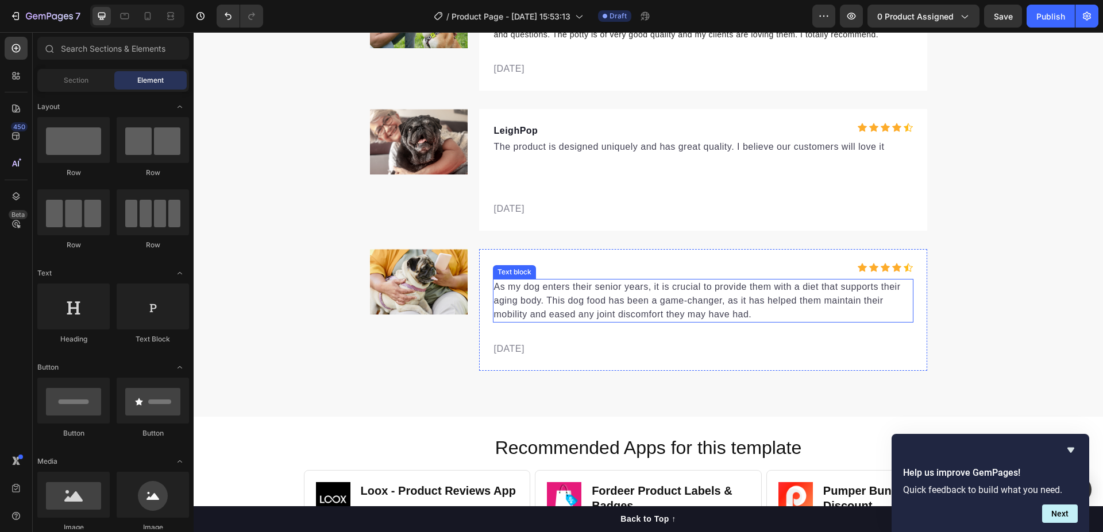
click at [556, 296] on p "As my dog enters their senior years, it is crucial to provide them with a diet …" at bounding box center [703, 300] width 418 height 41
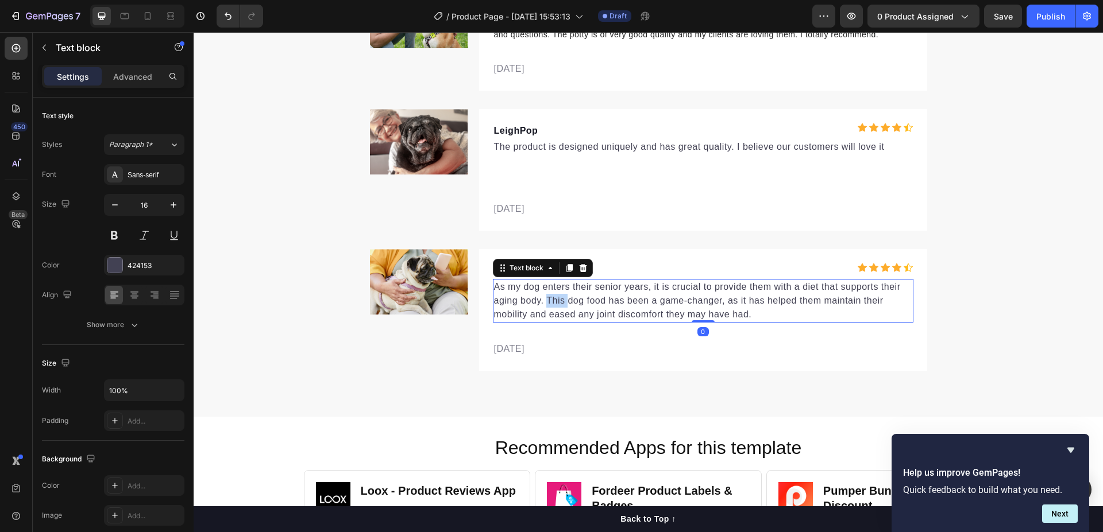
click at [556, 296] on p "As my dog enters their senior years, it is crucial to provide them with a diet …" at bounding box center [703, 300] width 418 height 41
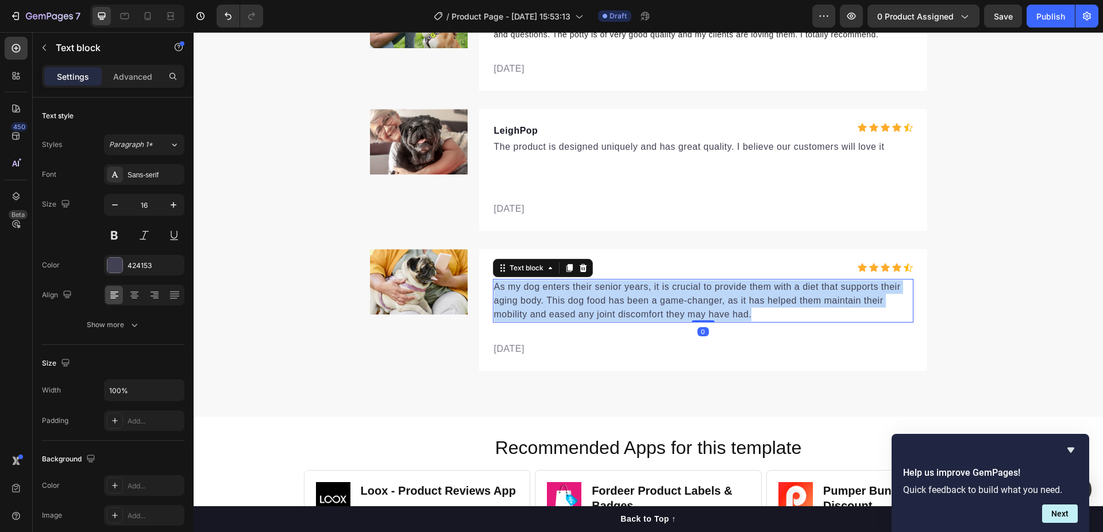
click at [556, 296] on p "As my dog enters their senior years, it is crucial to provide them with a diet …" at bounding box center [703, 300] width 418 height 41
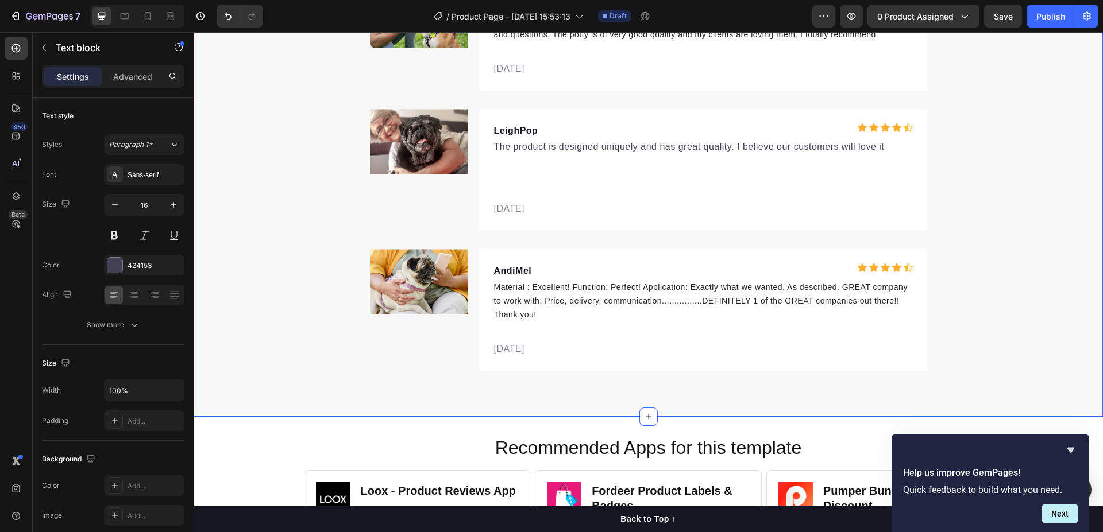
click at [996, 198] on div "Let customers speak for us Text block Row Icon Icon Icon Icon Icon Icon List Ho…" at bounding box center [648, 142] width 909 height 457
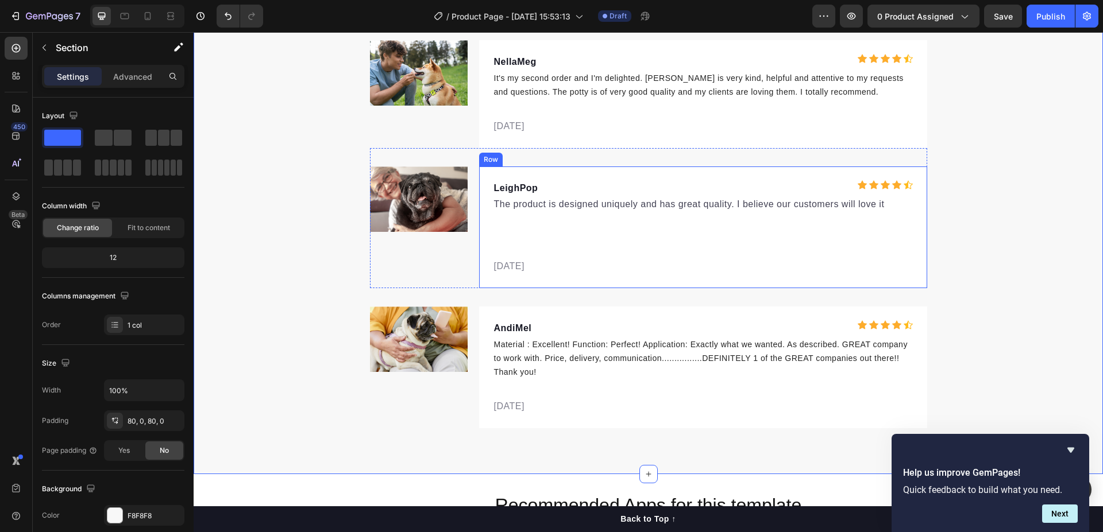
scroll to position [5165, 0]
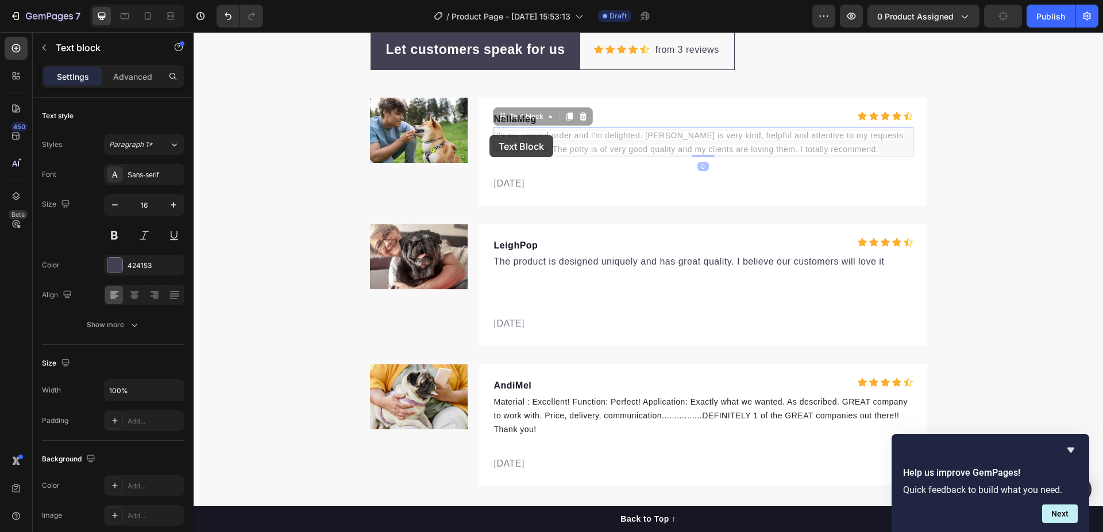
drag, startPoint x: 489, startPoint y: 135, endPoint x: 518, endPoint y: 140, distance: 28.5
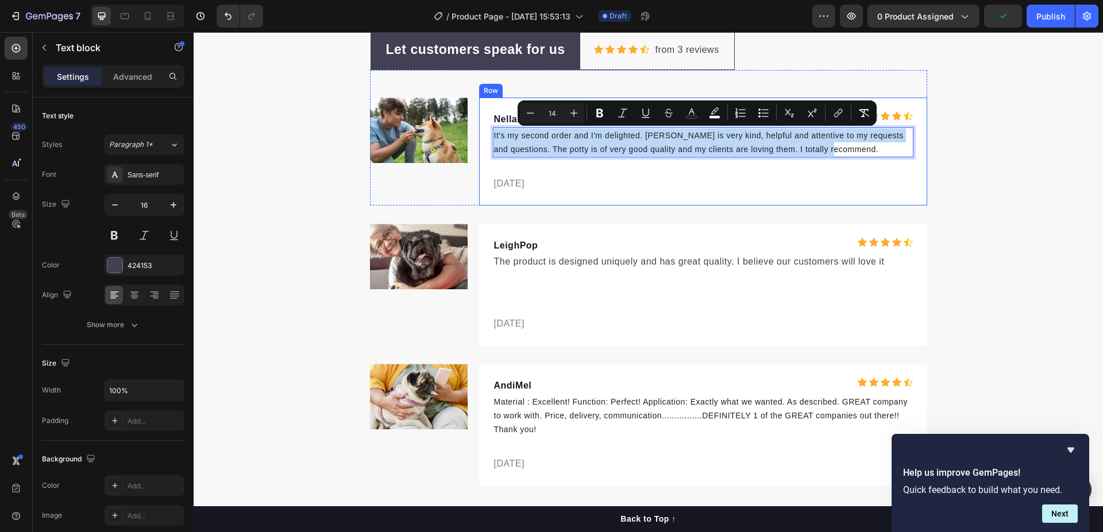
drag, startPoint x: 827, startPoint y: 150, endPoint x: 482, endPoint y: 138, distance: 344.8
click at [588, 141] on p "It's my second order and I'm delighted. [PERSON_NAME] is very kind, helpful and…" at bounding box center [703, 143] width 418 height 28
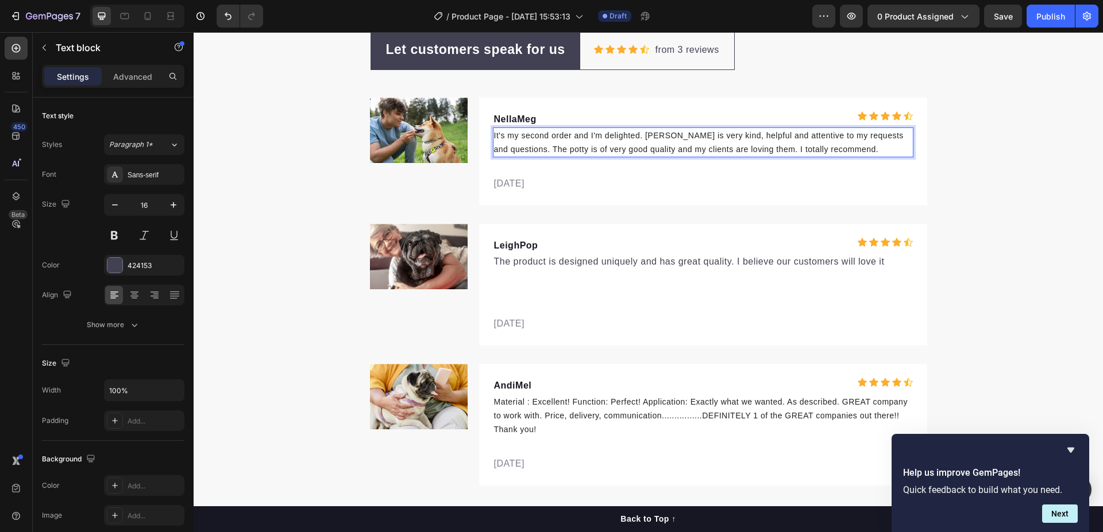
click at [662, 132] on span "It's my second order and I'm delighted. [PERSON_NAME] is very kind, helpful and…" at bounding box center [699, 142] width 410 height 23
click at [657, 138] on span "It's my second order and I'm delighted. [PERSON_NAME] is very kind, helpful and…" at bounding box center [699, 142] width 410 height 23
click at [998, 179] on div "Let customers speak for us Text block Row Icon Icon Icon Icon Icon Icon List Ho…" at bounding box center [648, 257] width 909 height 457
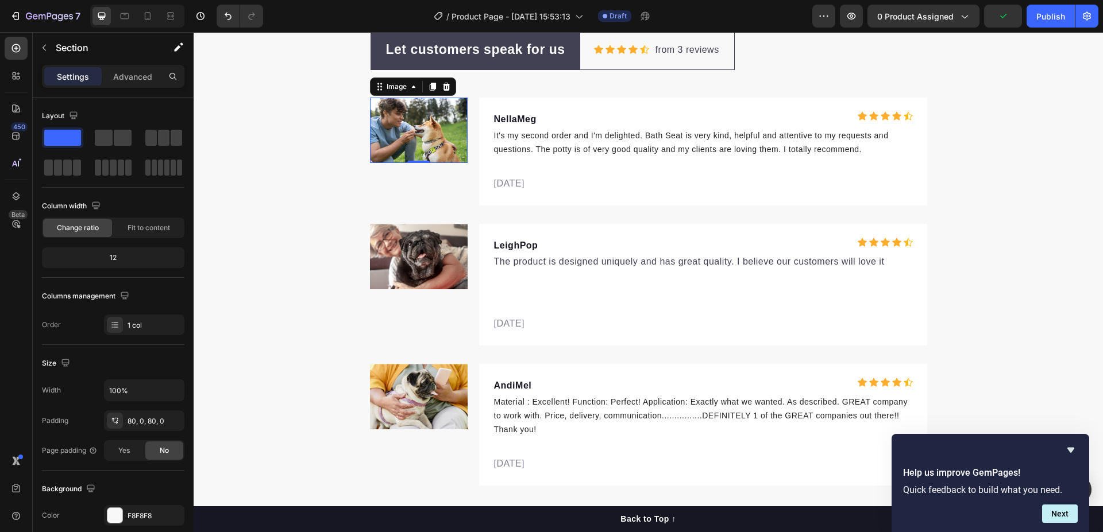
click at [411, 132] on img at bounding box center [419, 130] width 98 height 65
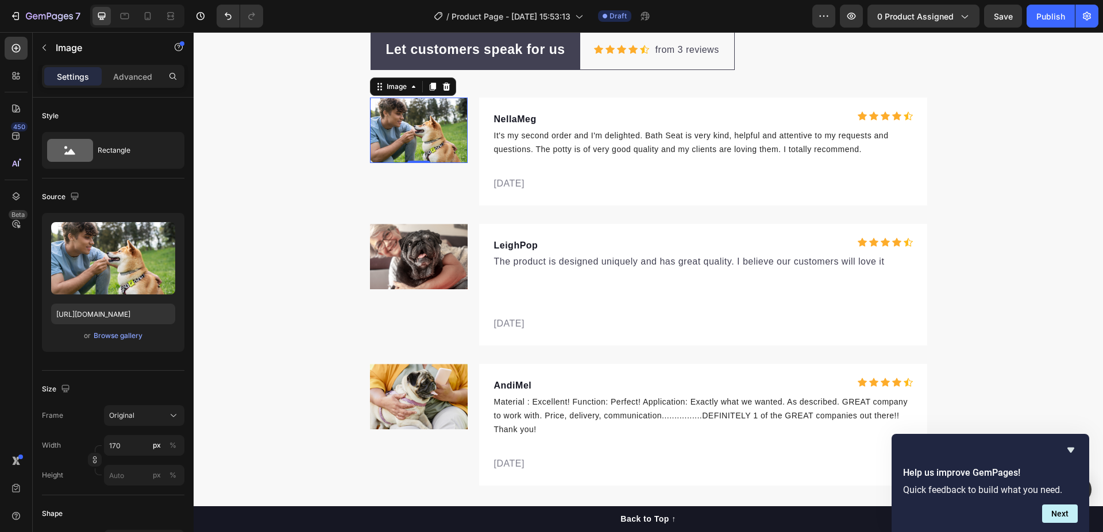
click at [428, 140] on img at bounding box center [419, 130] width 98 height 65
click at [105, 339] on div "Browse gallery" at bounding box center [118, 336] width 49 height 10
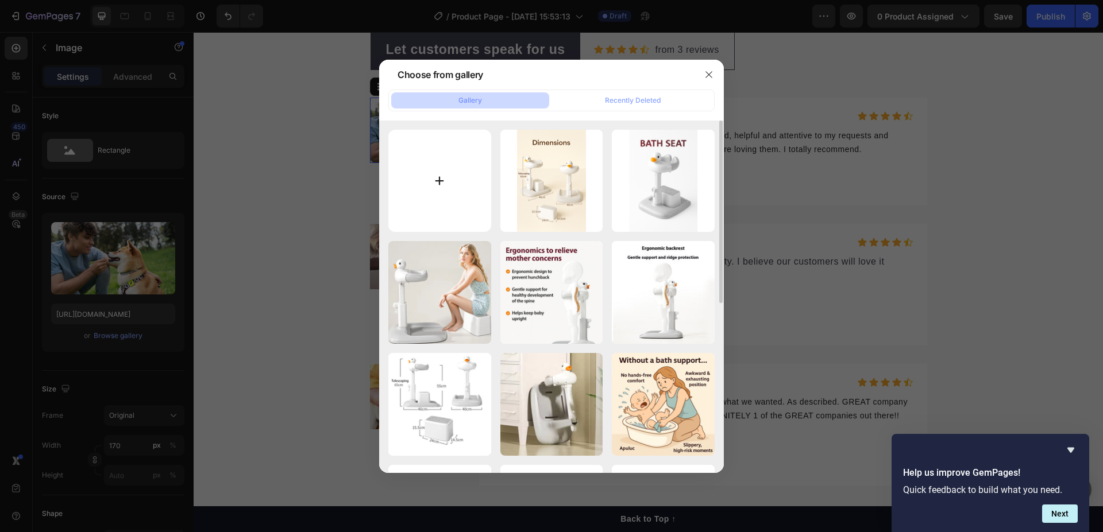
click at [432, 187] on input "file" at bounding box center [439, 181] width 103 height 103
type input "C:\fakepath\Hee328d07a1804e21b9a41efe2f0ed5ced.jpg"
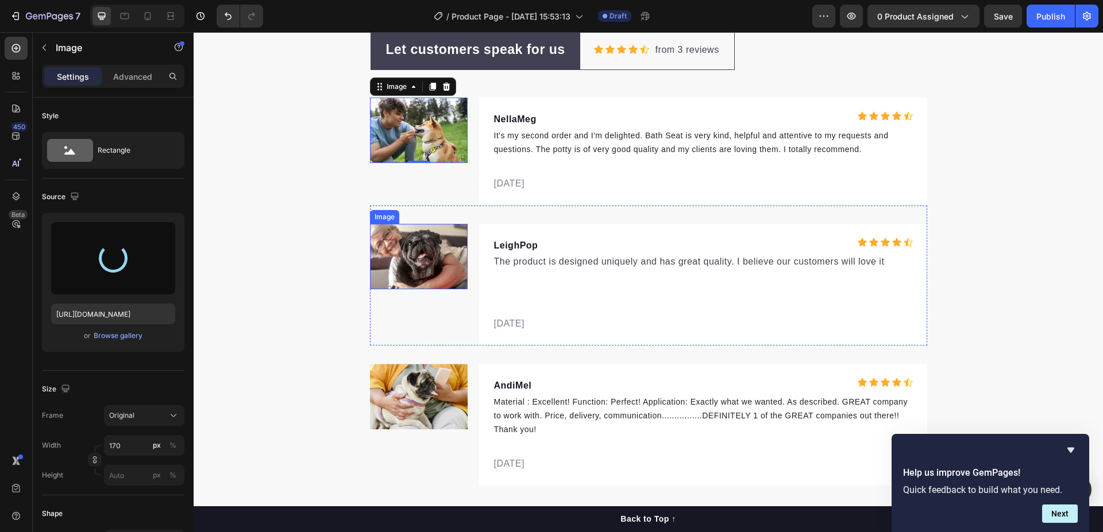
type input "[URL][DOMAIN_NAME]"
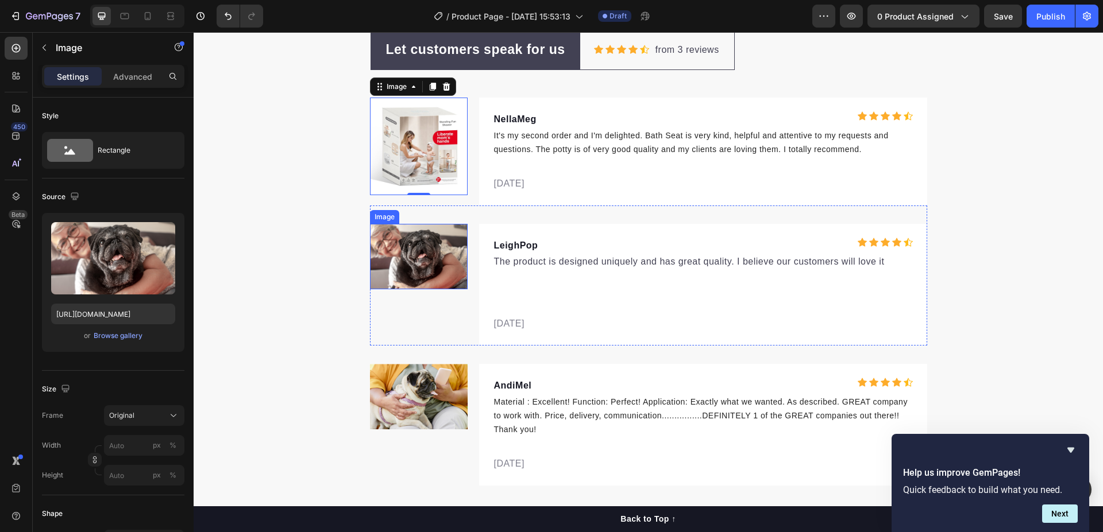
click at [410, 267] on img at bounding box center [419, 256] width 98 height 65
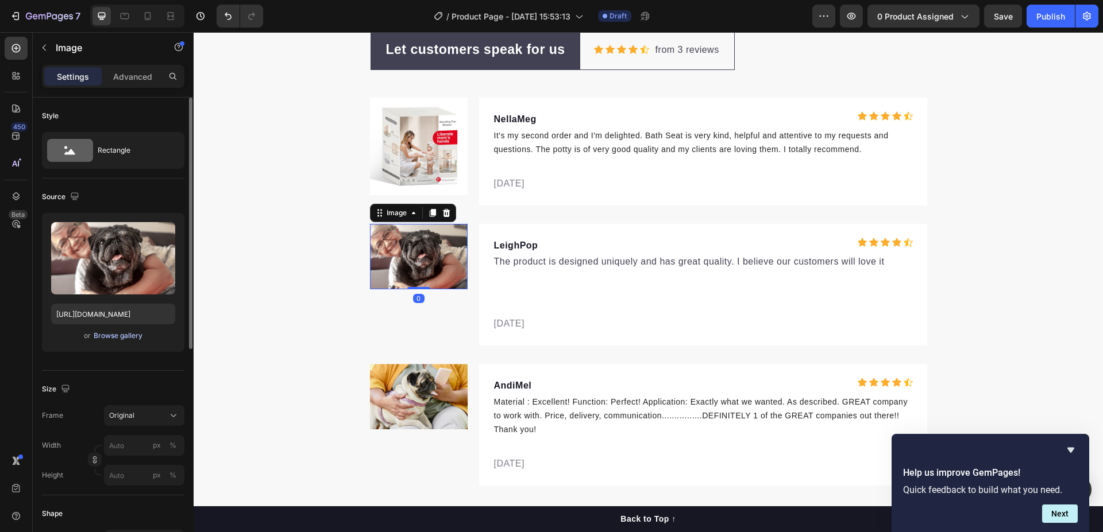
click at [118, 340] on div "Browse gallery" at bounding box center [118, 336] width 49 height 10
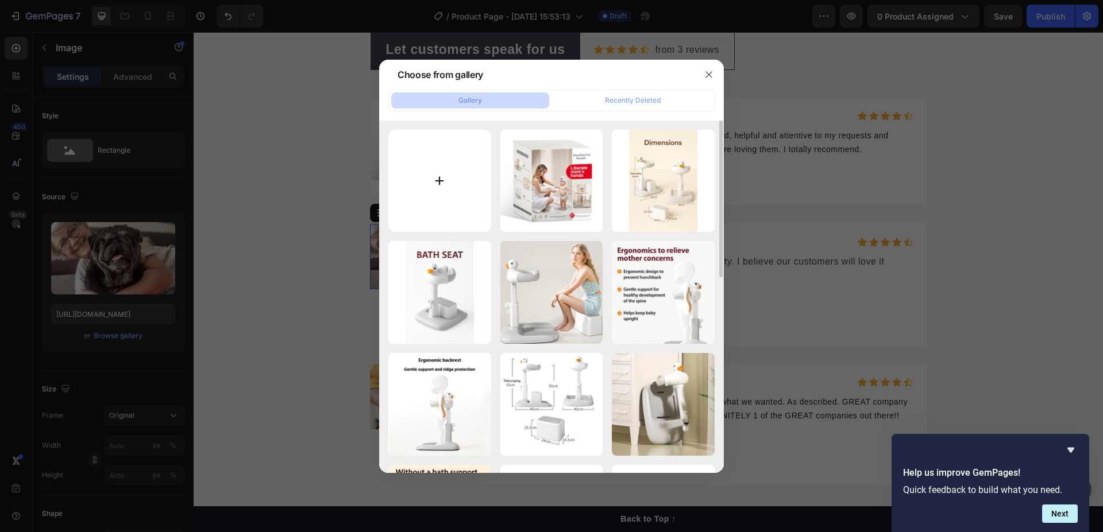
click at [433, 182] on input "file" at bounding box center [439, 181] width 103 height 103
type input "C:\fakepath\Hb44ab3d6e1c041b9aea4d850d64c01b3J.png"
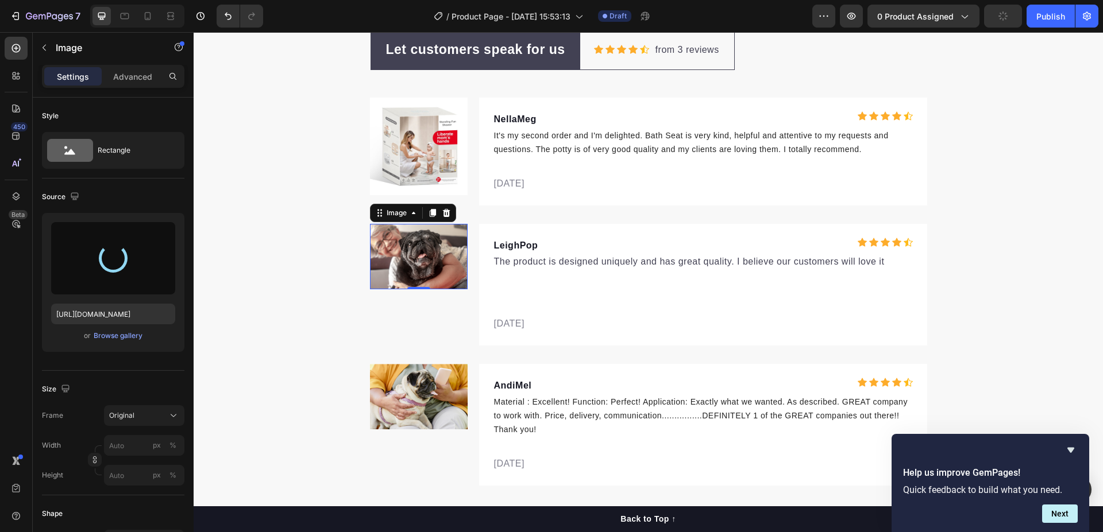
type input "[URL][DOMAIN_NAME]"
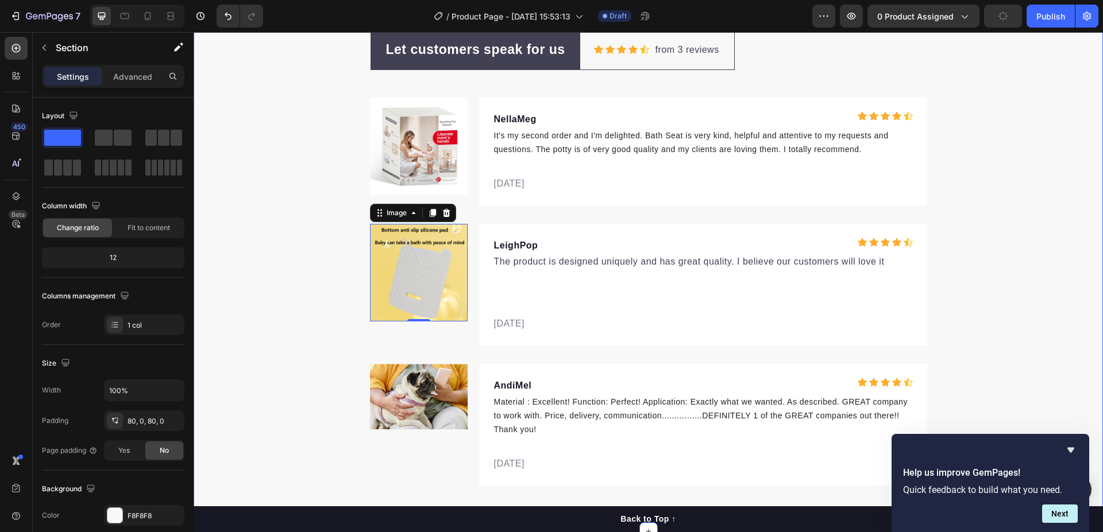
click at [237, 203] on div "Let customers speak for us Text block Row Icon Icon Icon Icon Icon Icon List Ho…" at bounding box center [648, 257] width 909 height 457
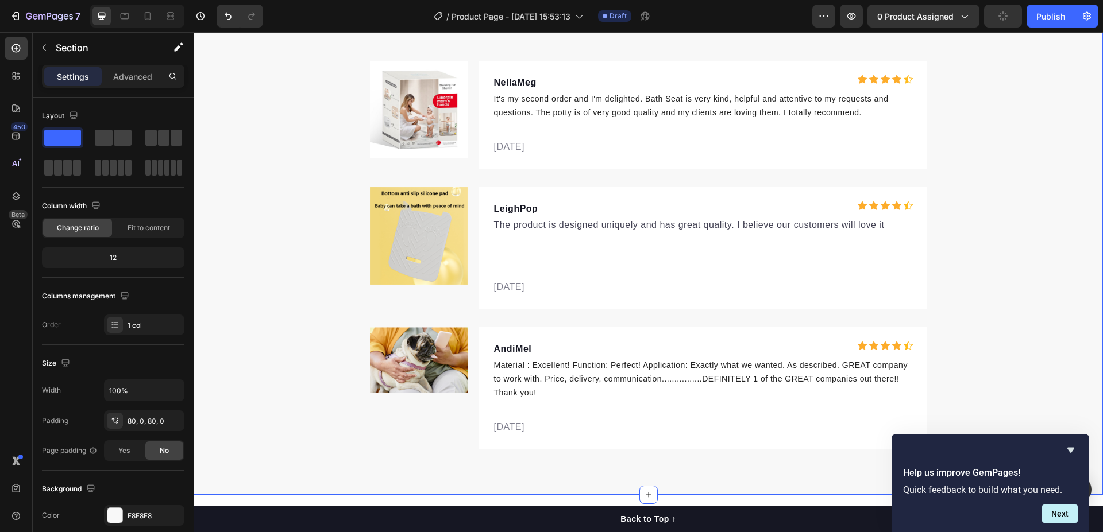
scroll to position [5223, 0]
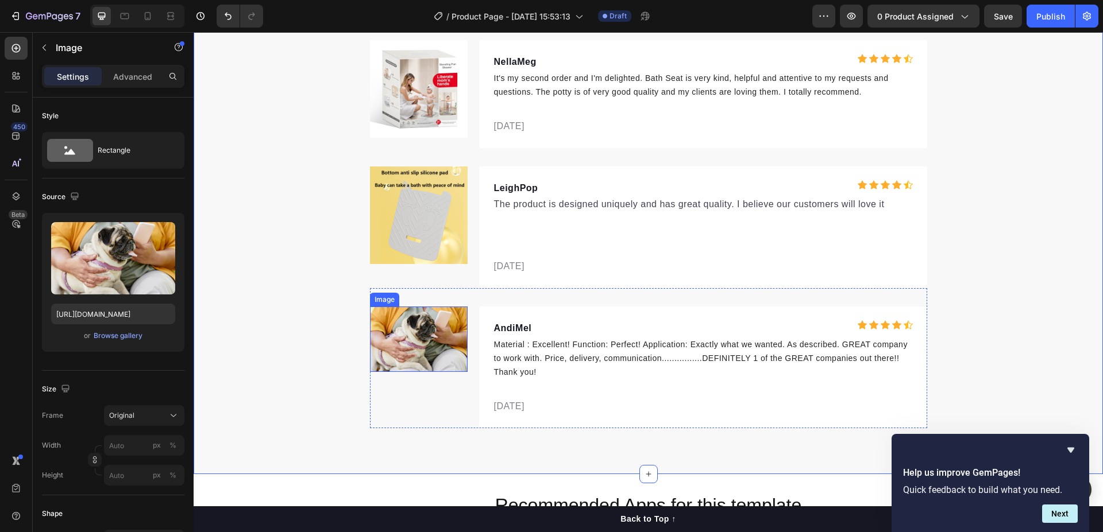
click at [417, 331] on img at bounding box center [419, 339] width 98 height 65
click at [114, 333] on div "Browse gallery" at bounding box center [118, 336] width 49 height 10
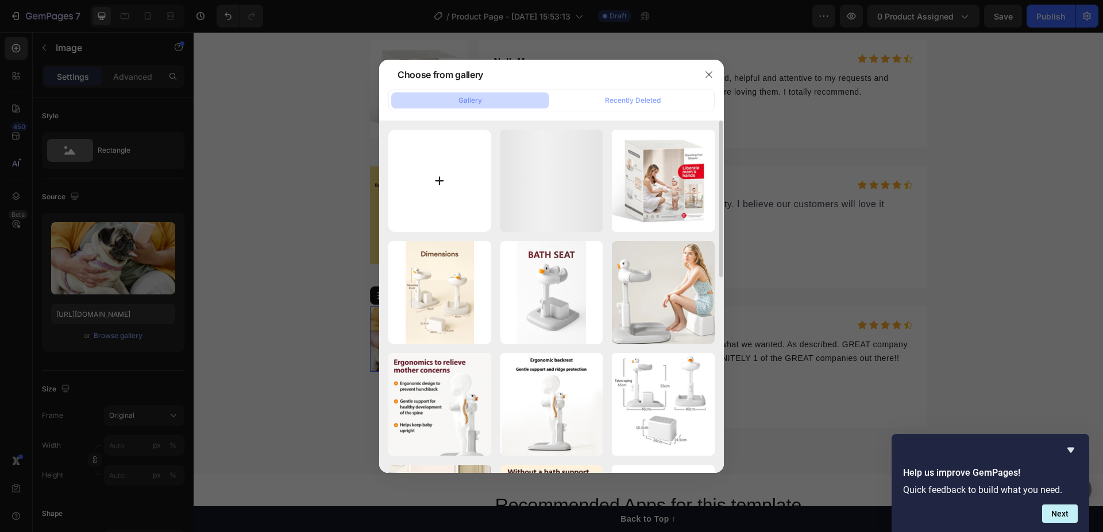
click at [431, 186] on input "file" at bounding box center [439, 181] width 103 height 103
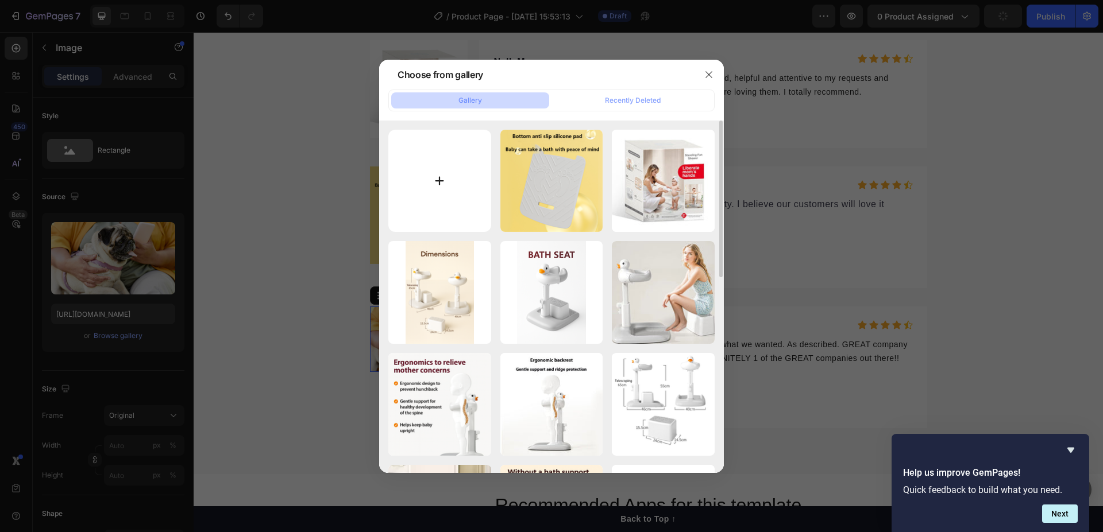
type input "C:\fakepath\H0037eea863b64c908454fdc65fb20c0dE.jpg"
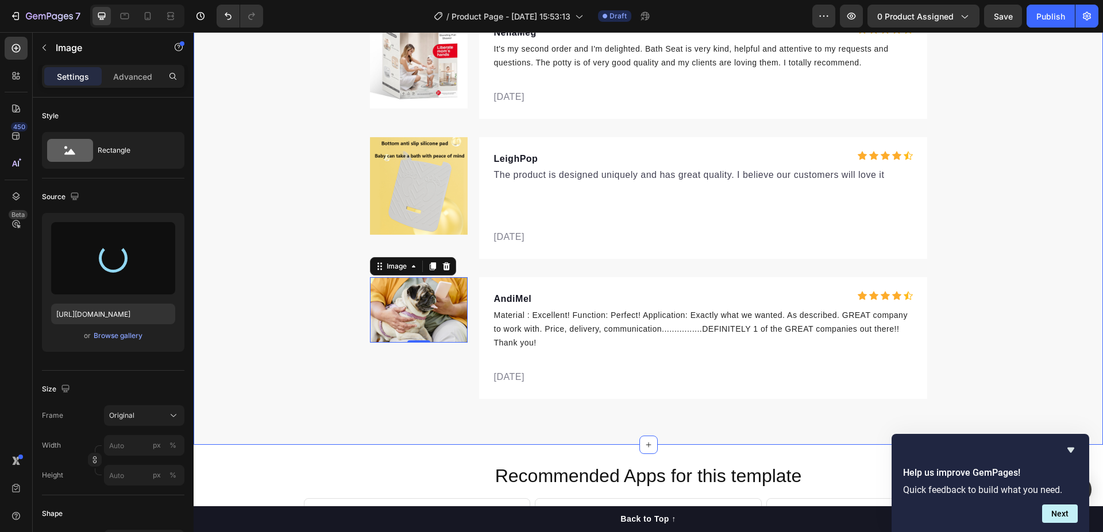
scroll to position [5280, 0]
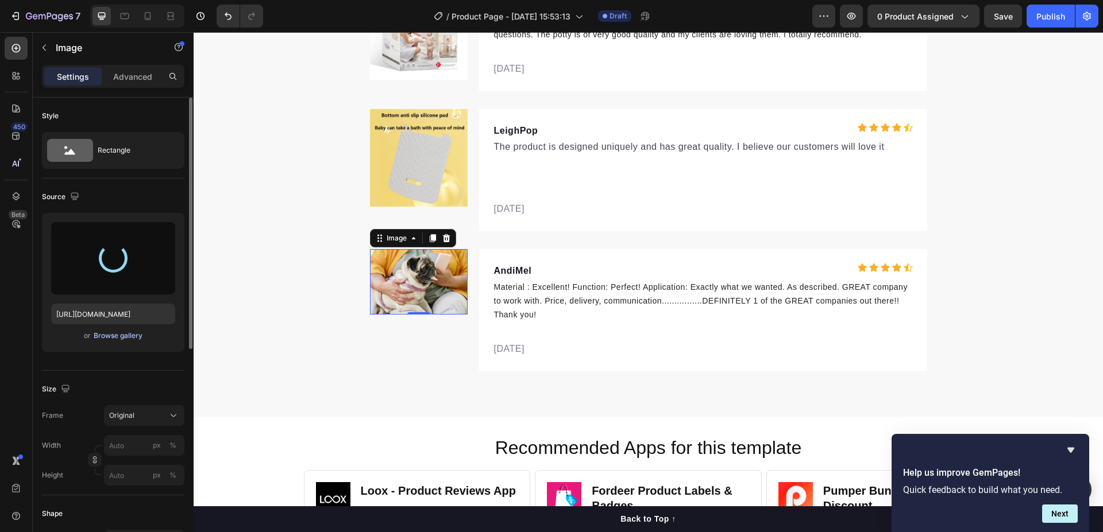
click at [126, 336] on div "Browse gallery" at bounding box center [118, 336] width 49 height 10
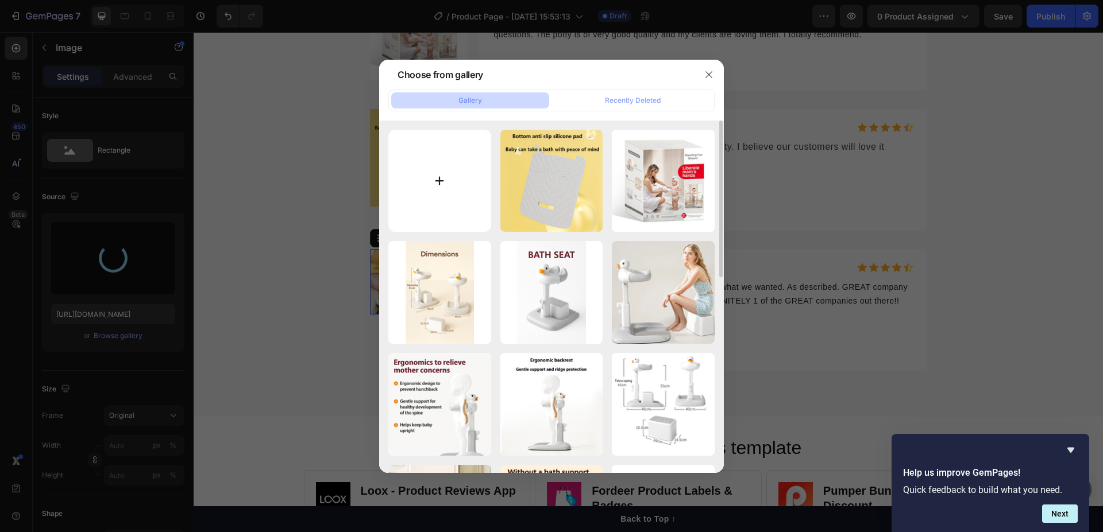
click at [444, 187] on input "file" at bounding box center [439, 181] width 103 height 103
type input "C:\fakepath\H0037eea863b64c908454fdc65fb20c0dE.jpg"
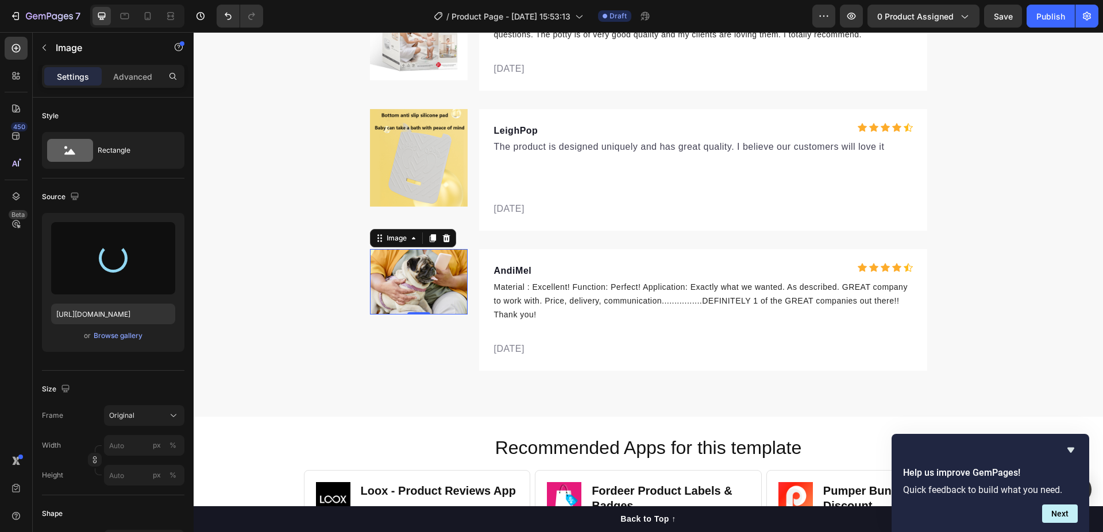
type input "[URL][DOMAIN_NAME]"
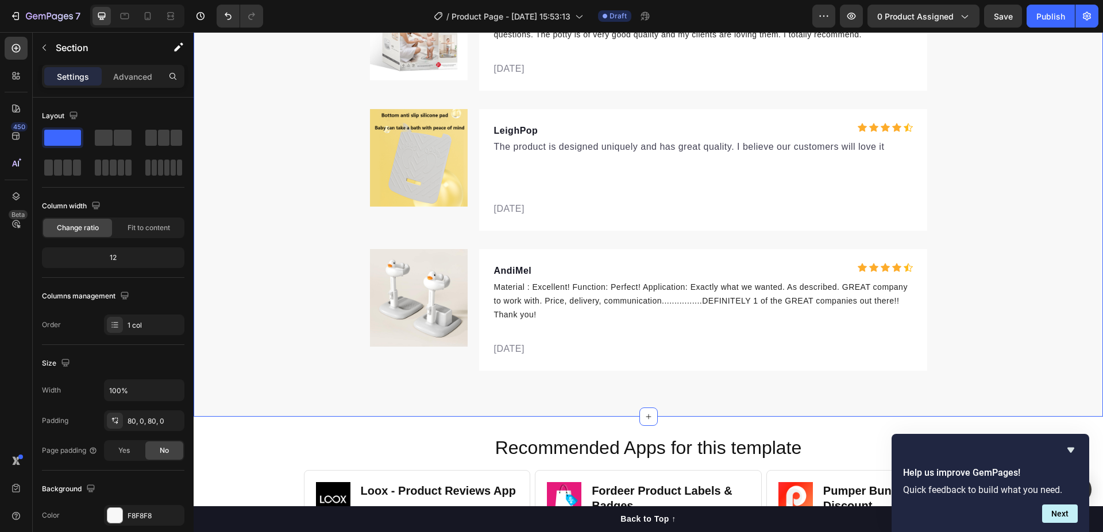
click at [246, 240] on div "Let customers speak for us Text block Row Icon Icon Icon Icon Icon Icon List Ho…" at bounding box center [648, 142] width 909 height 457
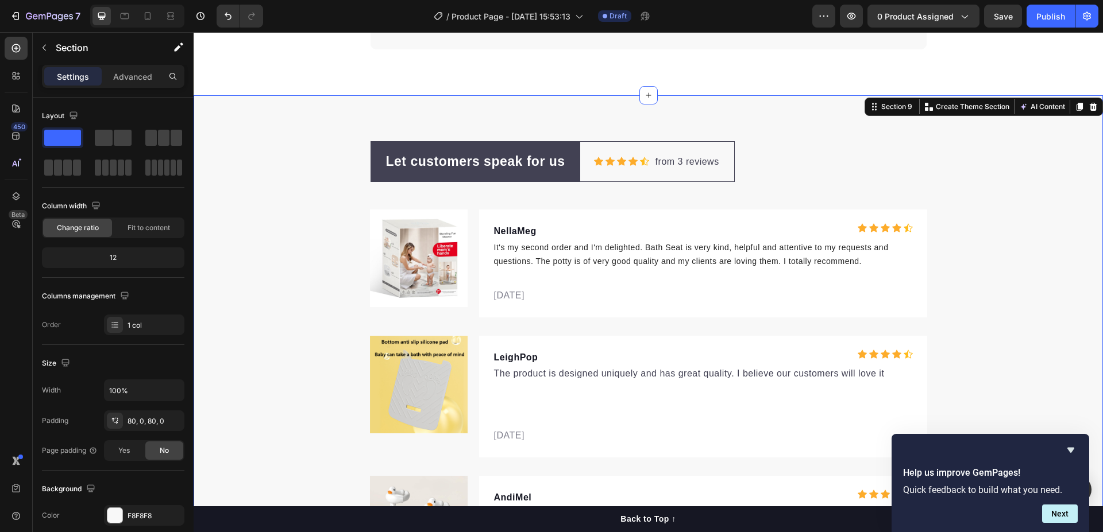
scroll to position [5048, 0]
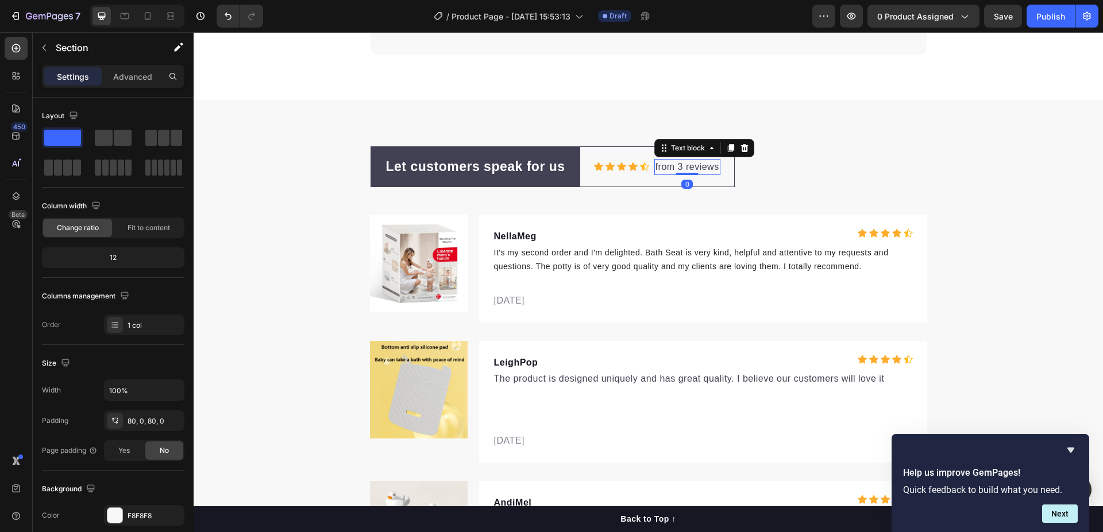
click at [675, 170] on p "from 3 reviews" at bounding box center [687, 167] width 64 height 14
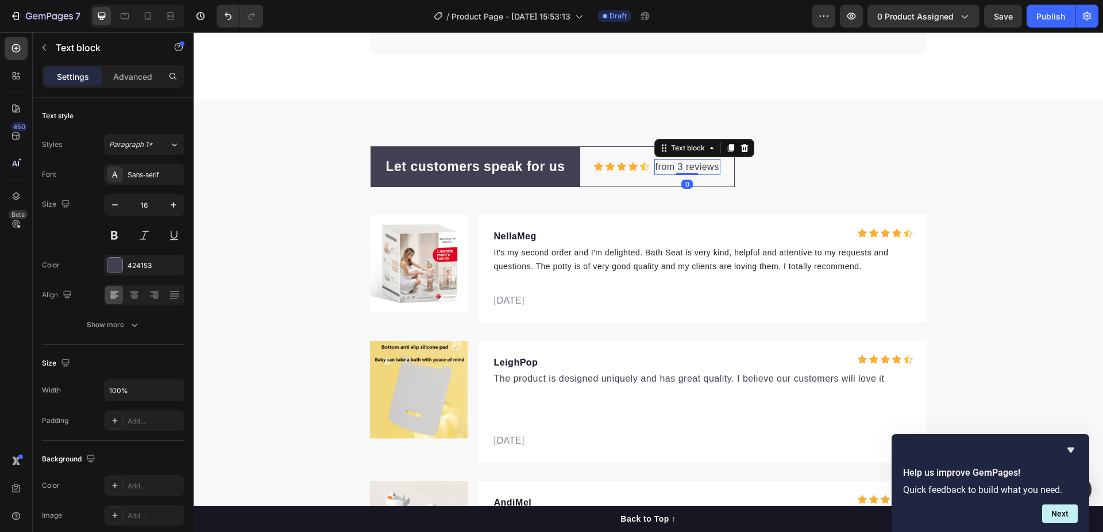
click at [675, 167] on p "from 3 reviews" at bounding box center [687, 167] width 64 height 14
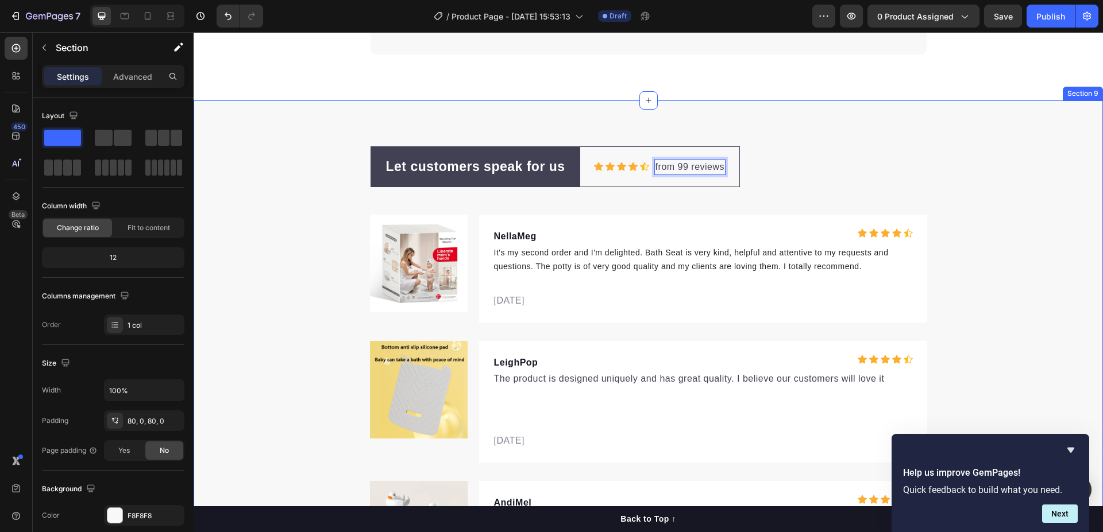
click at [1041, 196] on div "Let customers speak for us Text block Row Icon Icon Icon Icon Icon Icon List Ho…" at bounding box center [648, 374] width 909 height 457
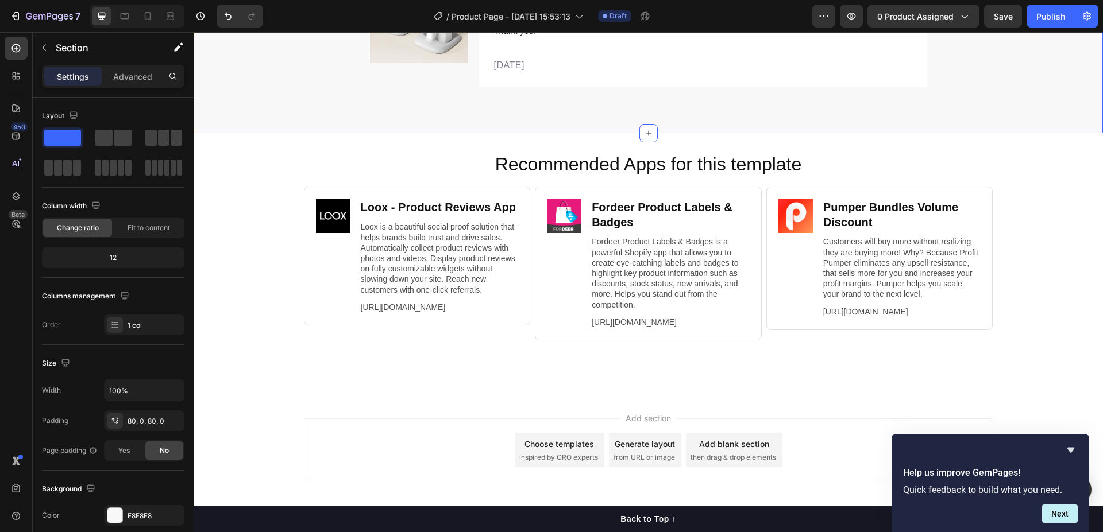
scroll to position [5565, 0]
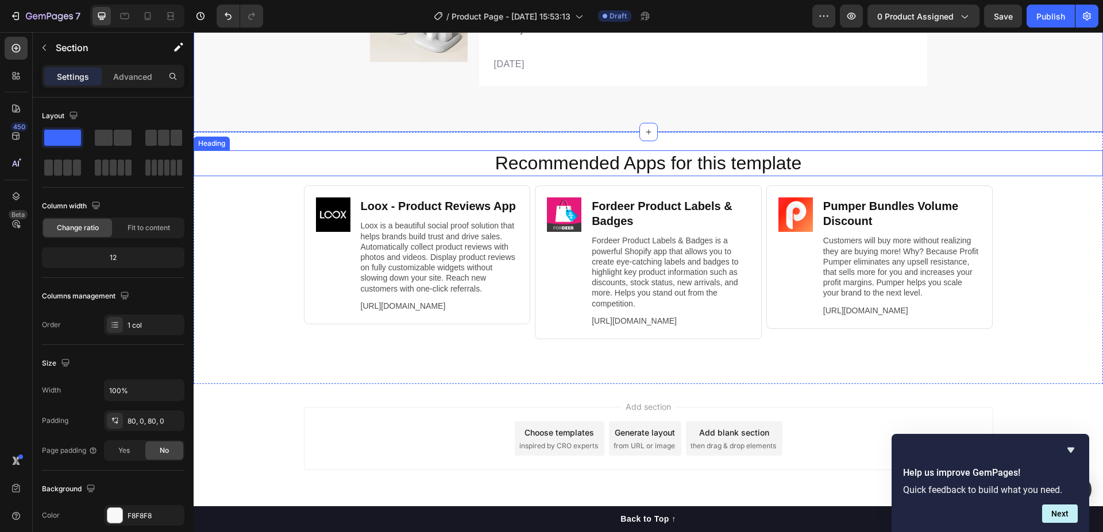
click at [532, 165] on h2 "Recommended Apps for this template" at bounding box center [648, 163] width 886 height 26
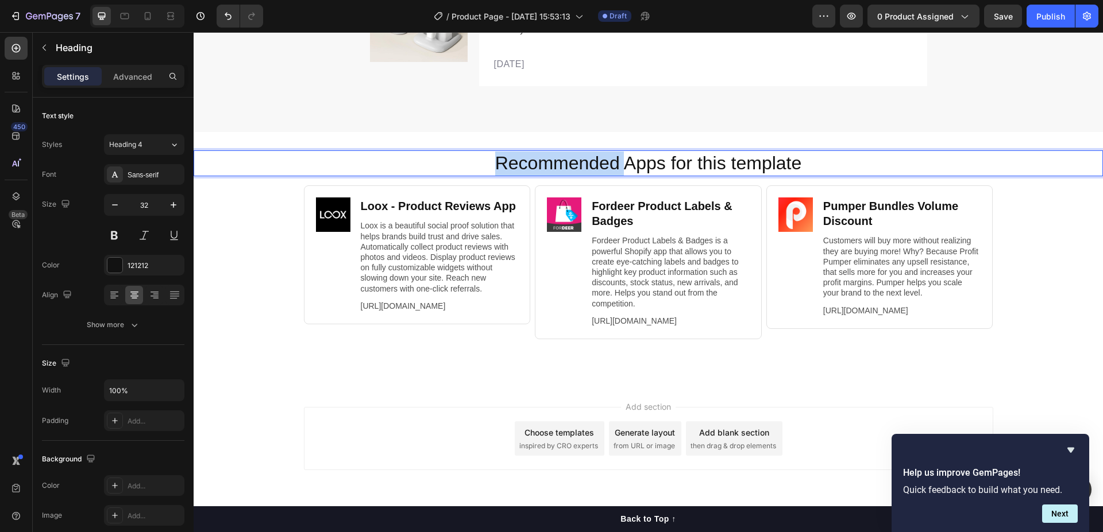
click at [532, 165] on h2 "Recommended Apps for this template" at bounding box center [648, 163] width 886 height 26
click at [532, 165] on p "Recommended Apps for this template" at bounding box center [648, 164] width 884 height 24
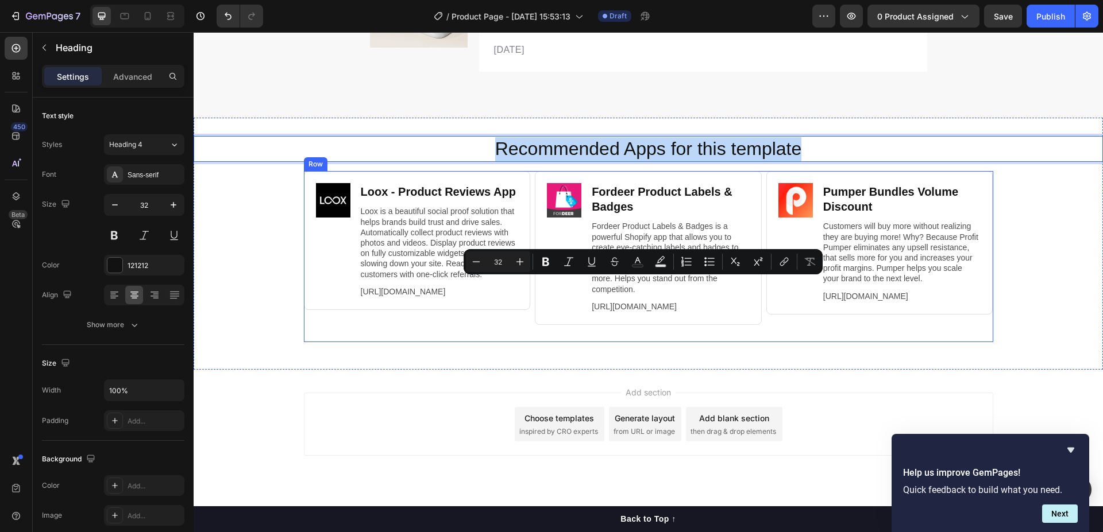
scroll to position [5593, 0]
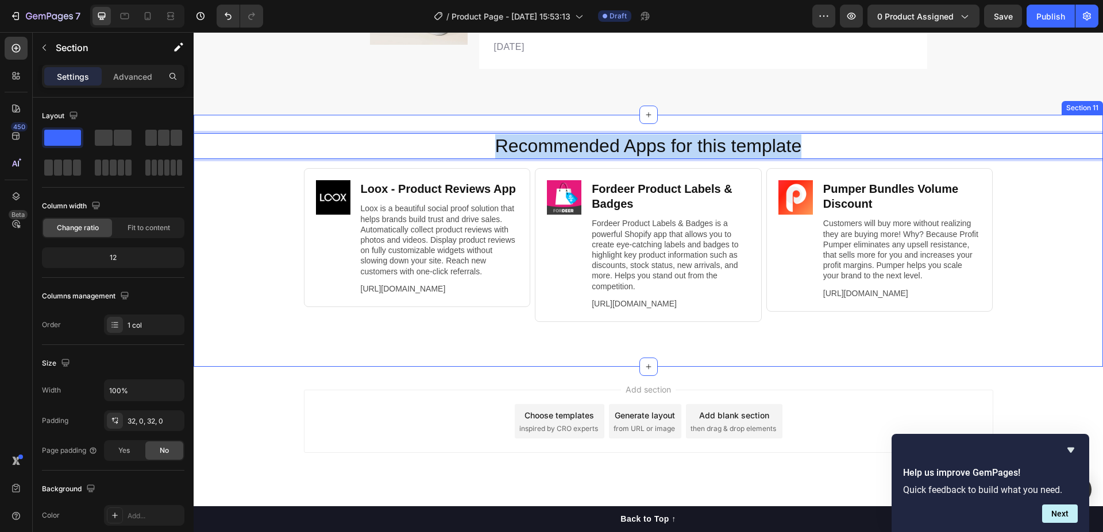
click at [979, 115] on div "Recommended Apps for this template Heading 16 Image Loox ‑ Product Reviews App …" at bounding box center [648, 241] width 909 height 252
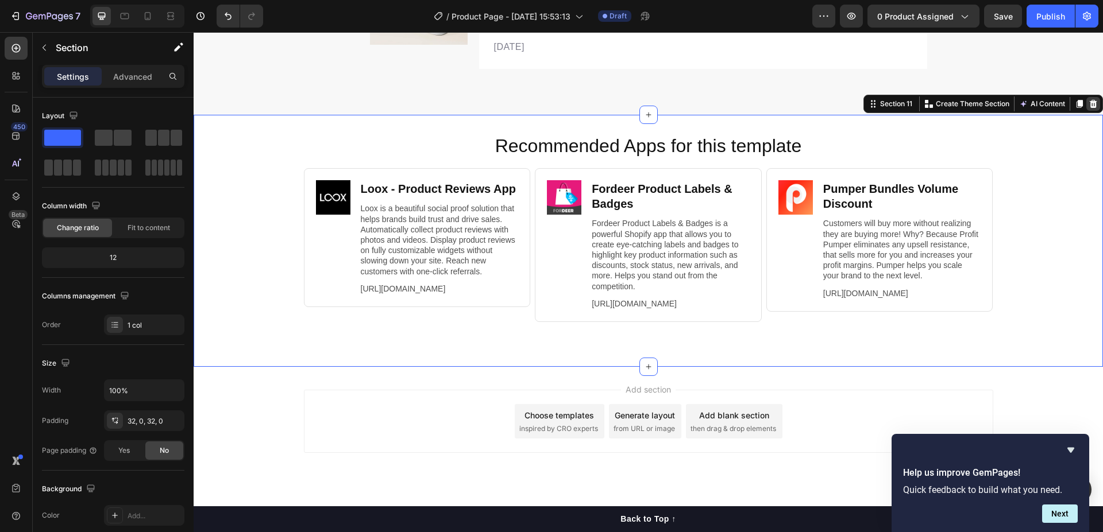
click at [1088, 99] on icon at bounding box center [1092, 103] width 9 height 9
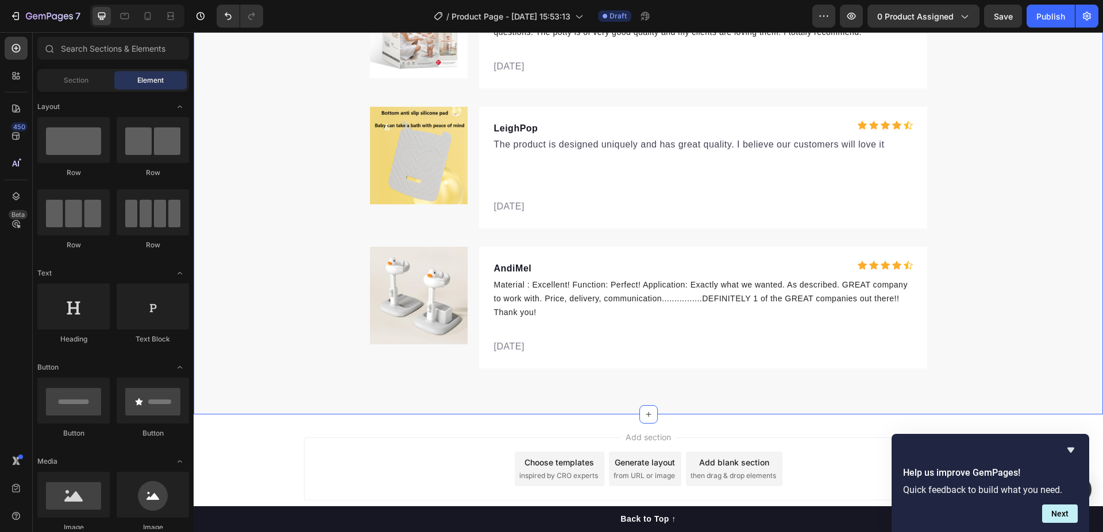
scroll to position [5330, 0]
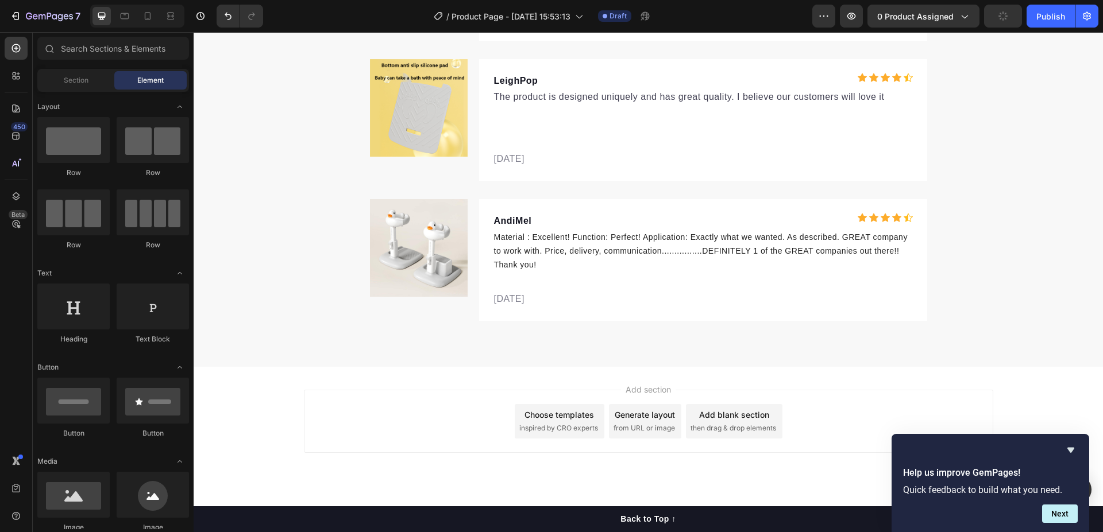
click at [437, 422] on div "Add section Choose templates inspired by CRO experts Generate layout from URL o…" at bounding box center [648, 421] width 689 height 63
click at [560, 375] on div "Add section Choose templates inspired by CRO experts Generate layout from URL o…" at bounding box center [648, 437] width 909 height 141
click at [240, 413] on div "Add section Choose templates inspired by CRO experts Generate layout from URL o…" at bounding box center [648, 437] width 909 height 141
click at [657, 470] on div "Add section Choose templates inspired by CRO experts Generate layout from URL o…" at bounding box center [648, 437] width 909 height 141
click at [651, 432] on span "from URL or image" at bounding box center [643, 428] width 61 height 10
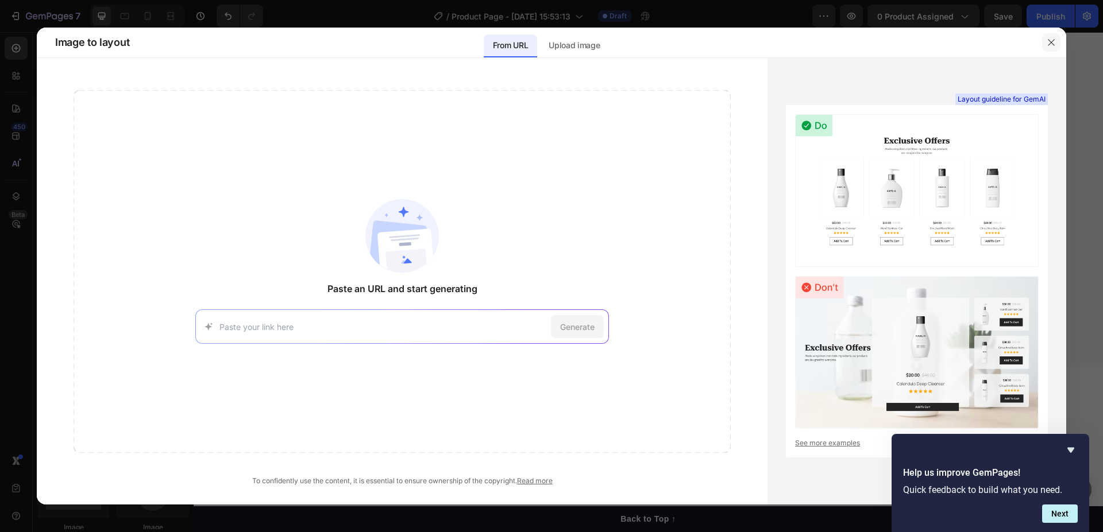
click at [1049, 41] on icon "button" at bounding box center [1051, 42] width 9 height 9
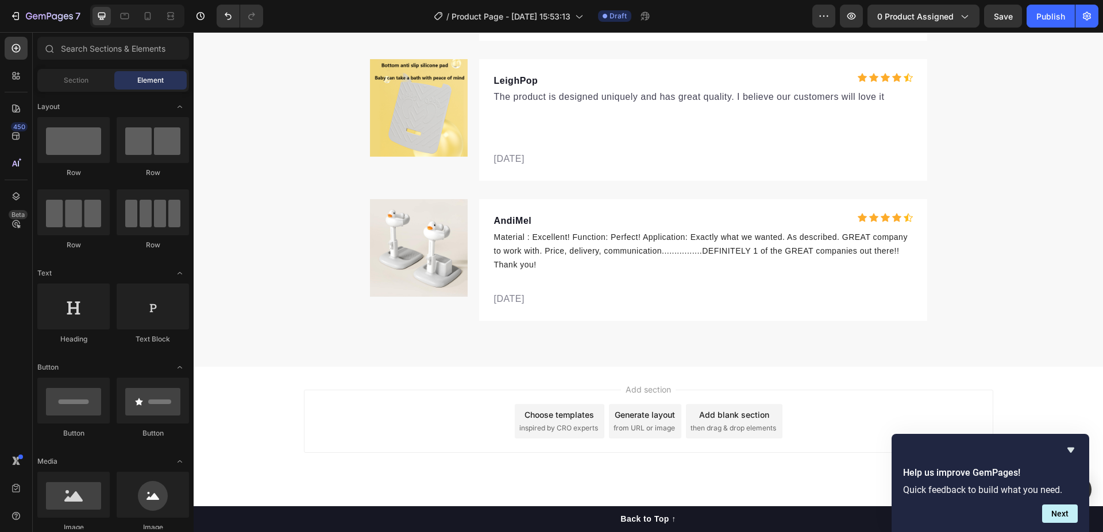
click at [716, 422] on div "Add blank section then drag & drop elements" at bounding box center [734, 421] width 96 height 34
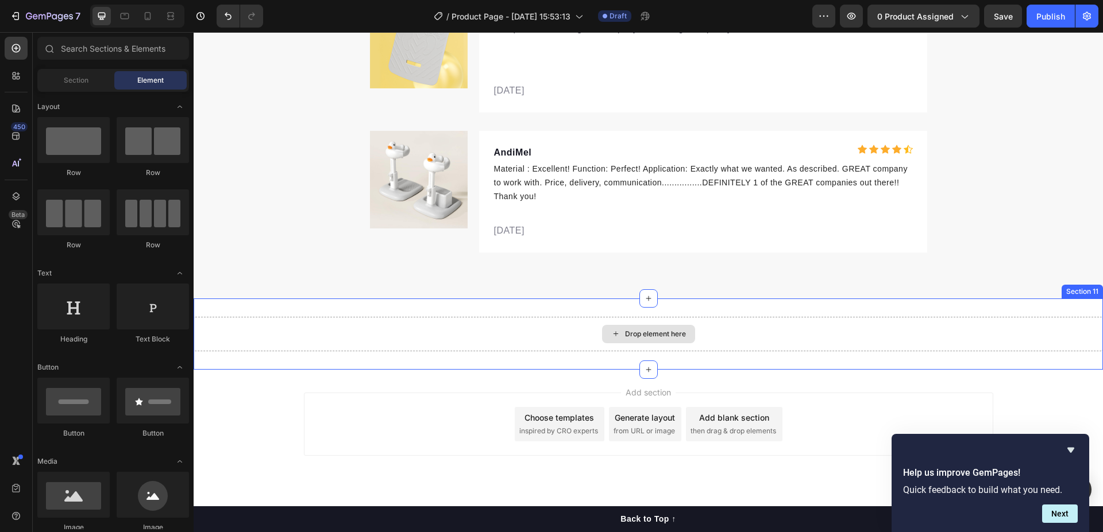
scroll to position [5401, 0]
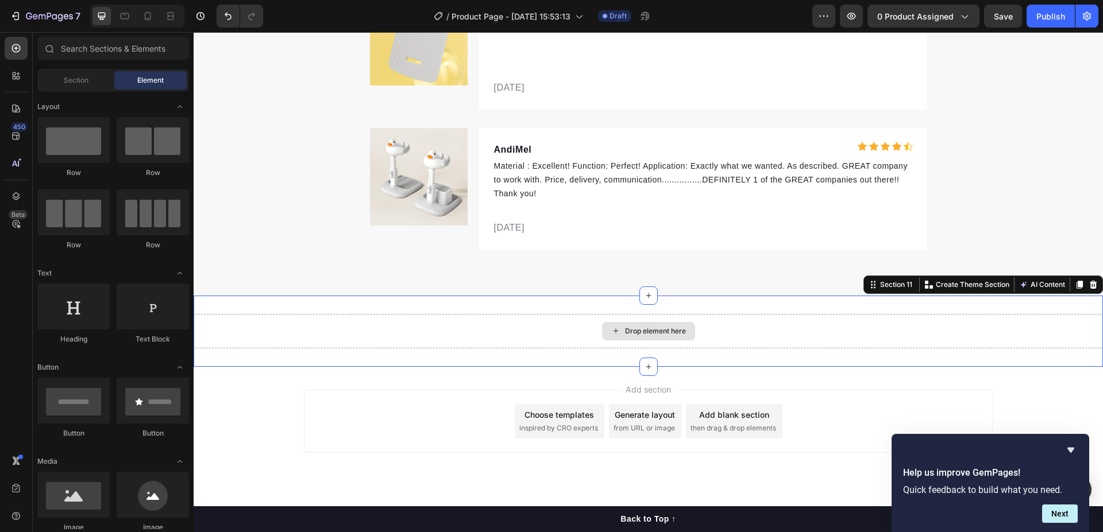
click at [744, 333] on div "Drop element here" at bounding box center [648, 331] width 909 height 34
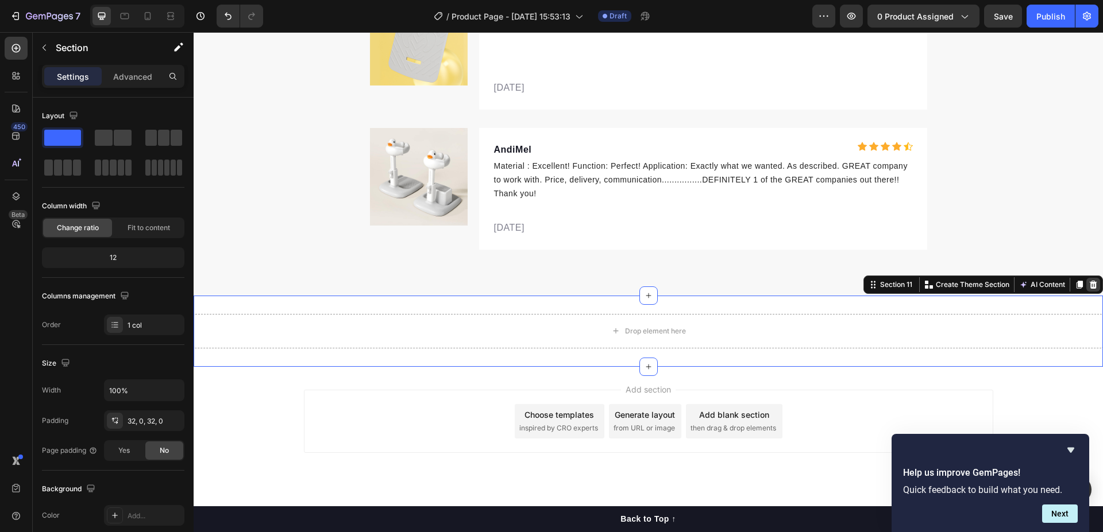
click at [1088, 281] on icon at bounding box center [1092, 284] width 9 height 9
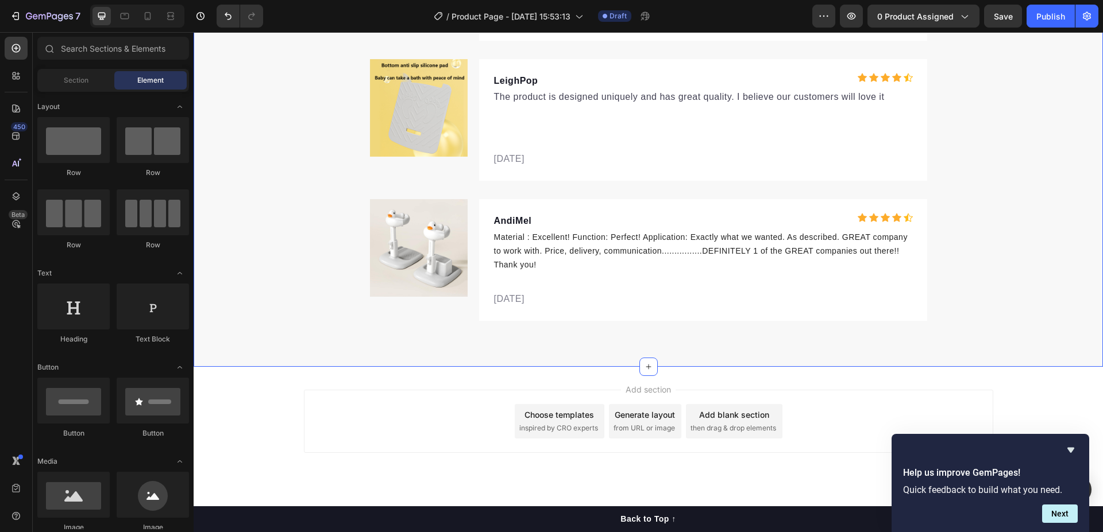
scroll to position [5330, 0]
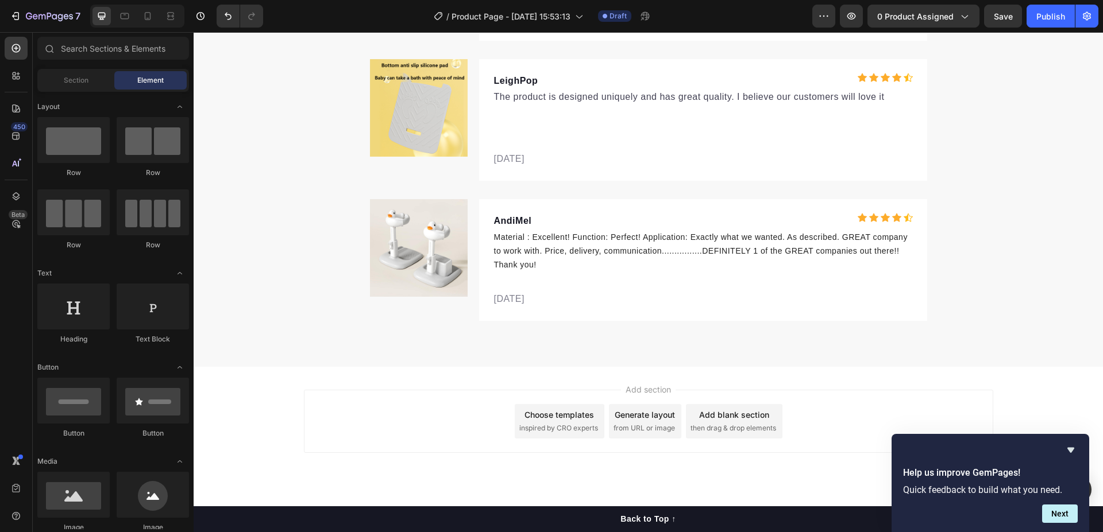
click at [453, 415] on div "Add section Choose templates inspired by CRO experts Generate layout from URL o…" at bounding box center [648, 421] width 689 height 63
click at [351, 420] on div "Add section Choose templates inspired by CRO experts Generate layout from URL o…" at bounding box center [648, 421] width 689 height 63
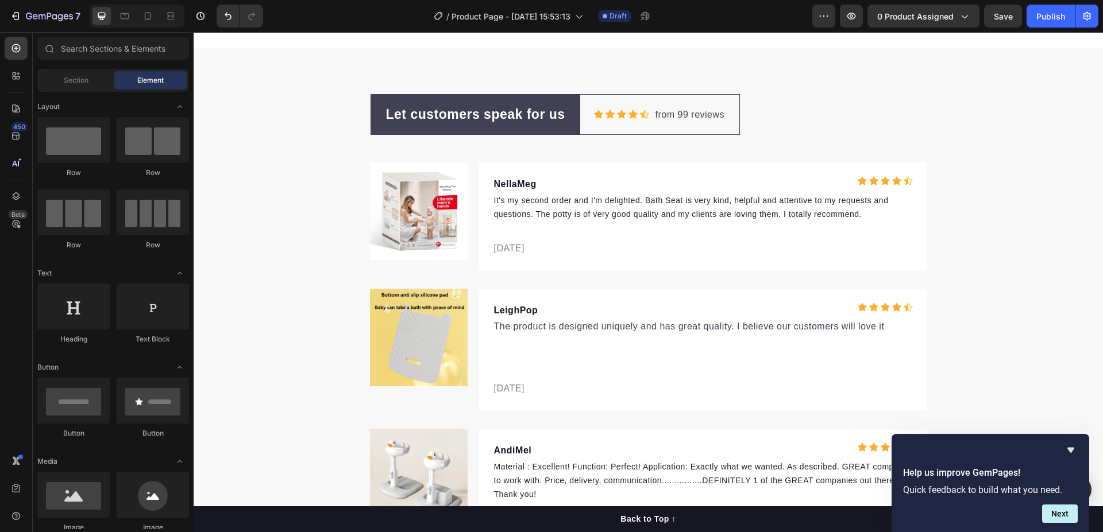
scroll to position [4418, 0]
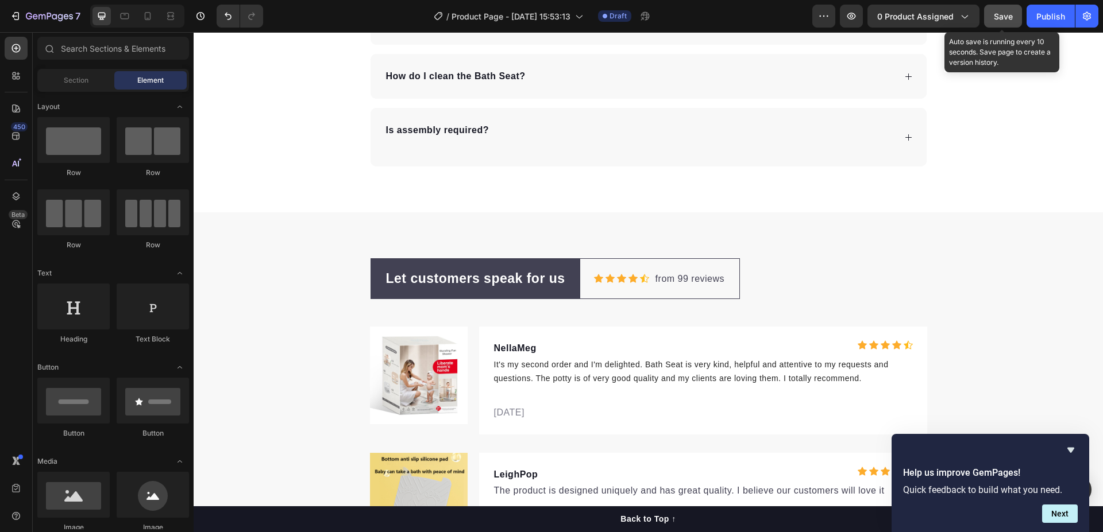
click at [1003, 13] on span "Save" at bounding box center [1003, 16] width 19 height 10
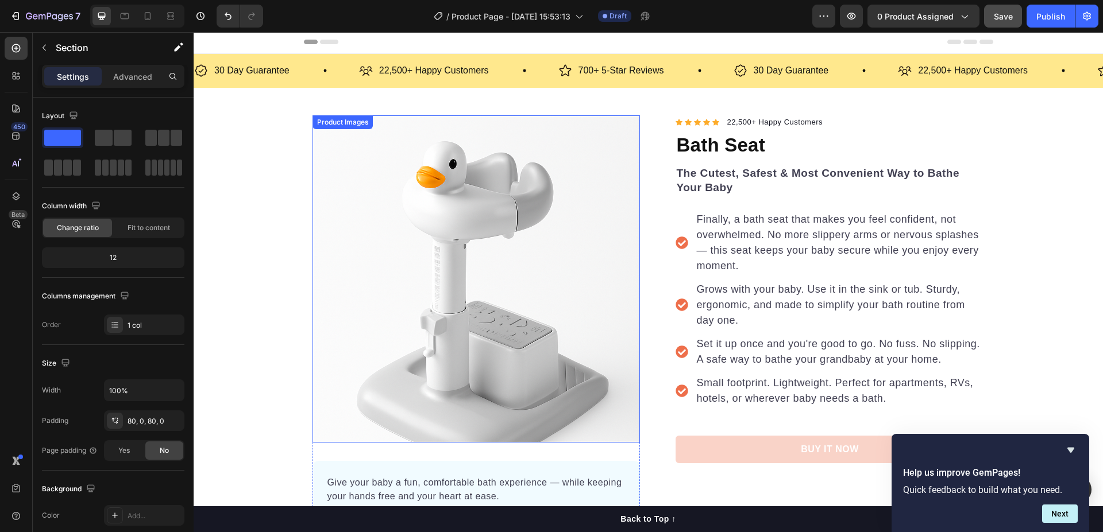
scroll to position [0, 0]
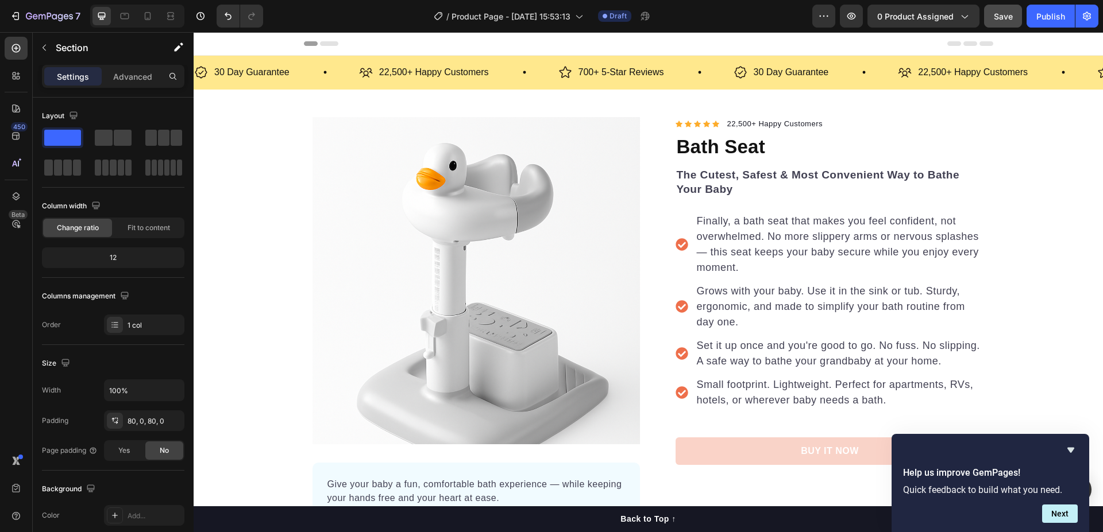
click at [327, 45] on icon at bounding box center [329, 43] width 18 height 5
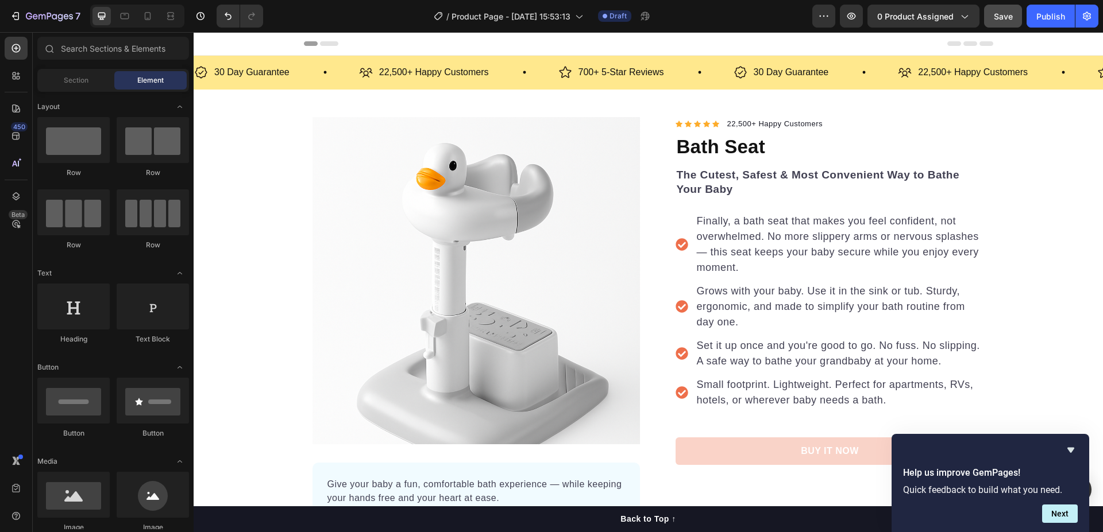
click at [328, 41] on div "Header" at bounding box center [648, 43] width 689 height 23
click at [320, 44] on icon at bounding box center [329, 43] width 18 height 5
click at [304, 41] on div "Header" at bounding box center [648, 43] width 689 height 23
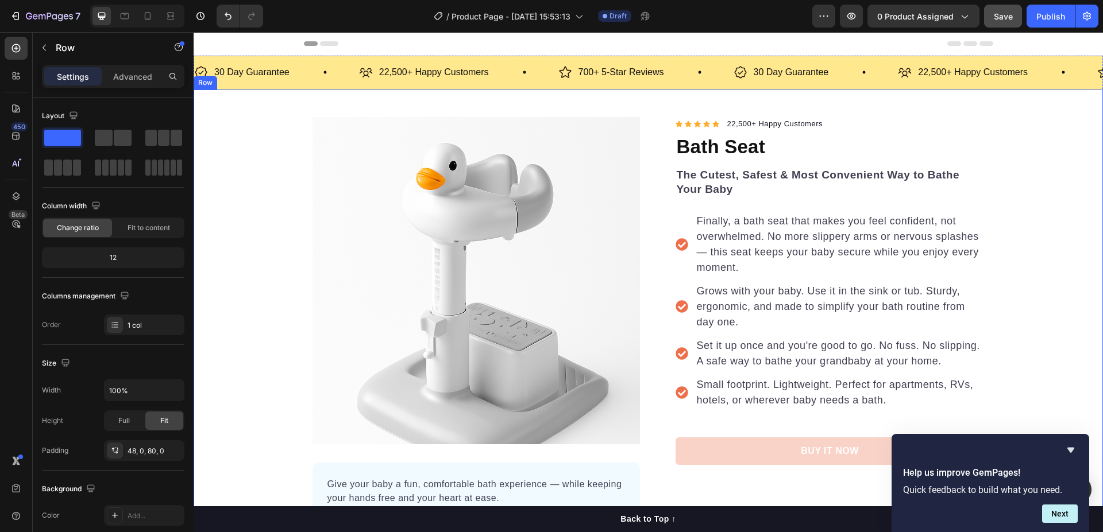
click at [252, 172] on div "Product Images Give your baby a fun, comfortable bath experience — while keepin…" at bounding box center [648, 350] width 909 height 466
click at [236, 138] on div "Product Images Give your baby a fun, comfortable bath experience — while keepin…" at bounding box center [648, 350] width 909 height 466
click at [234, 163] on div "Product Images Give your baby a fun, comfortable bath experience — while keepin…" at bounding box center [648, 350] width 909 height 466
click at [428, 132] on img at bounding box center [475, 280] width 327 height 327
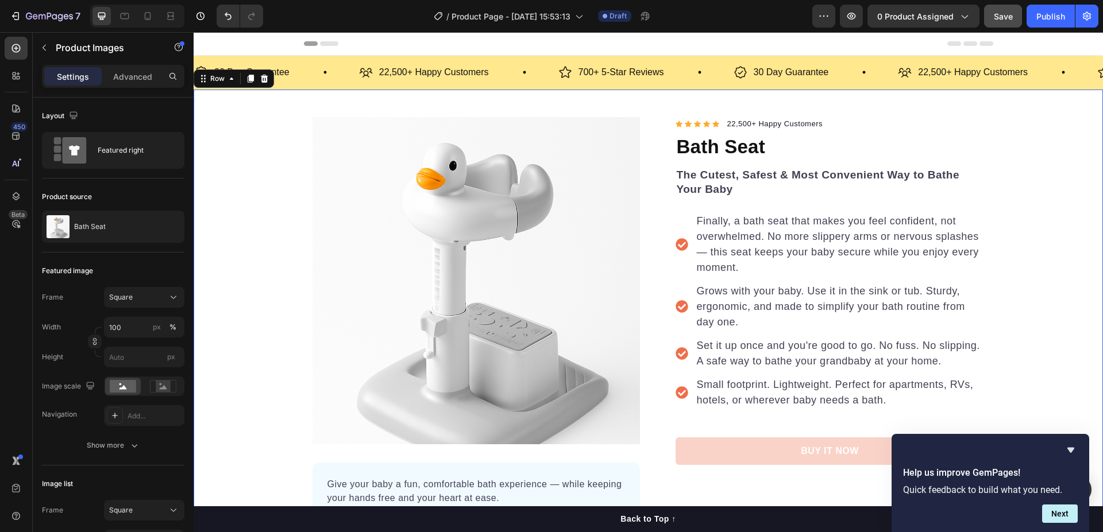
click at [1038, 146] on div "Product Images Give your baby a fun, comfortable bath experience — while keepin…" at bounding box center [648, 350] width 909 height 466
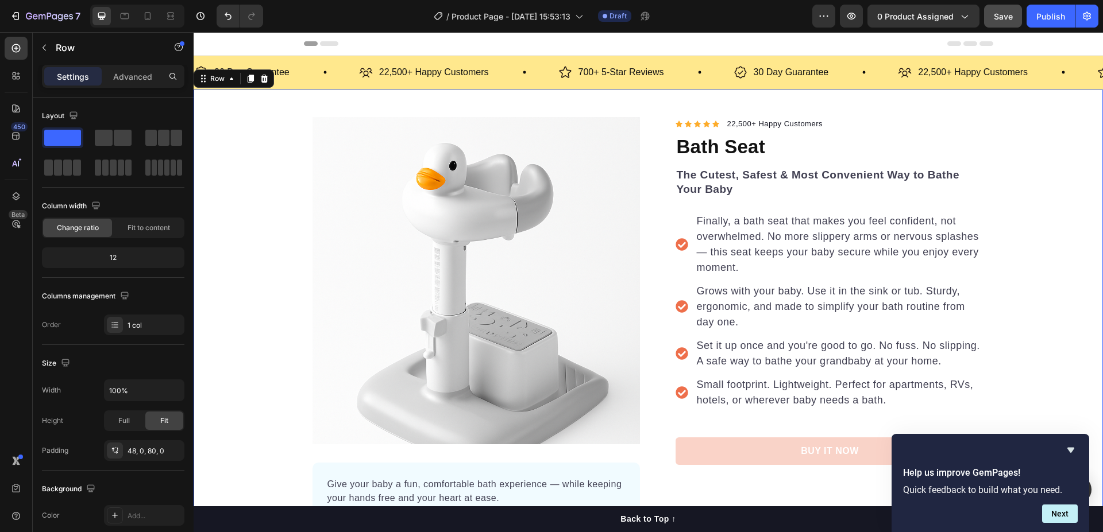
click at [255, 148] on div "Product Images Give your baby a fun, comfortable bath experience — while keepin…" at bounding box center [648, 350] width 909 height 466
click at [319, 171] on img at bounding box center [475, 280] width 327 height 327
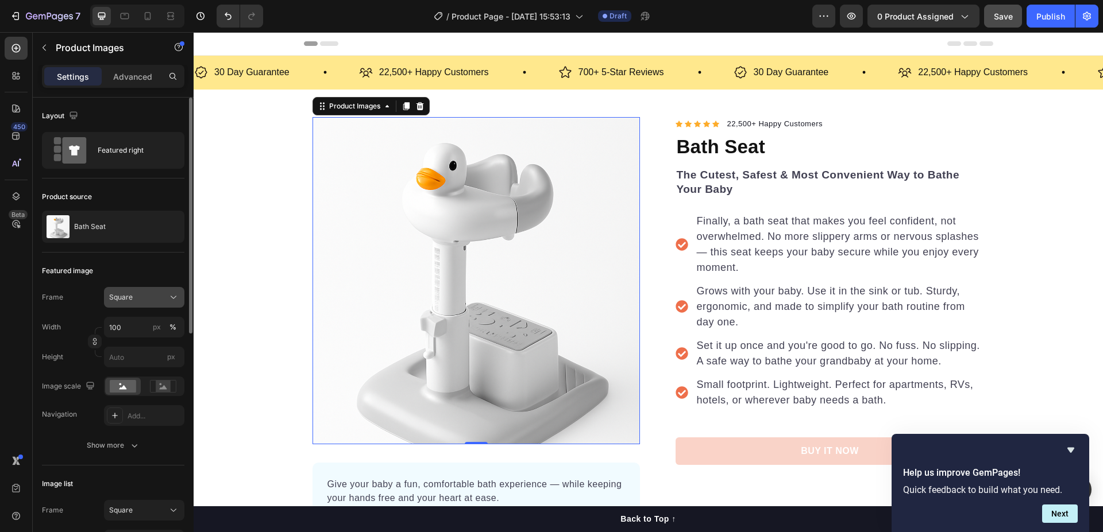
click at [169, 303] on icon at bounding box center [173, 297] width 11 height 11
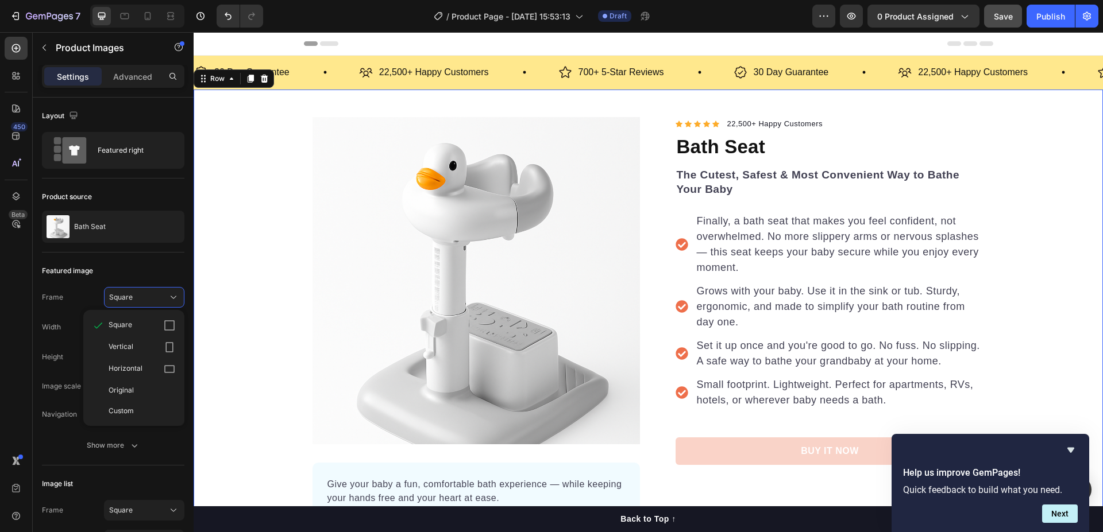
click at [232, 252] on div "Product Images Give your baby a fun, comfortable bath experience — while keepin…" at bounding box center [648, 350] width 909 height 466
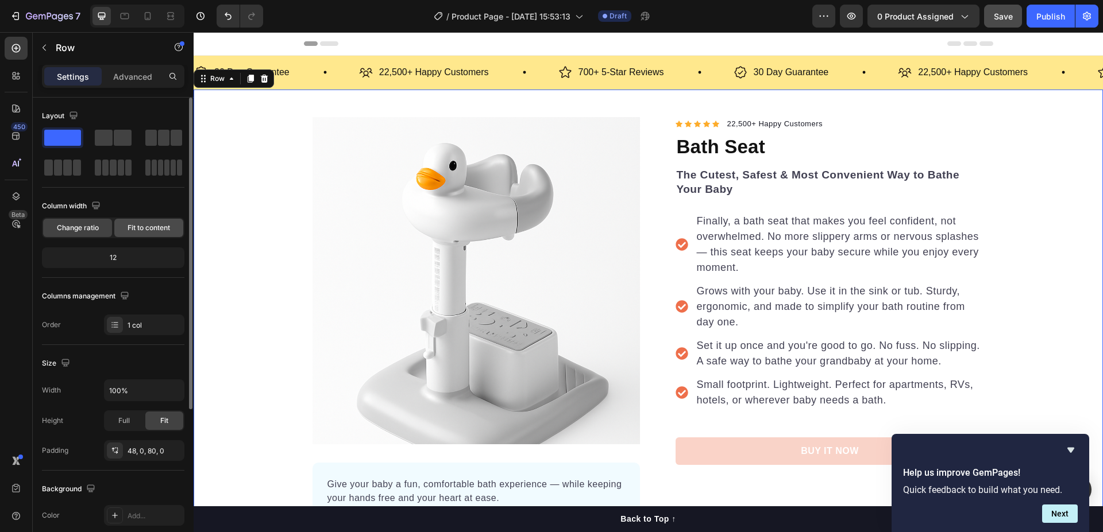
click at [141, 226] on span "Fit to content" at bounding box center [149, 228] width 43 height 10
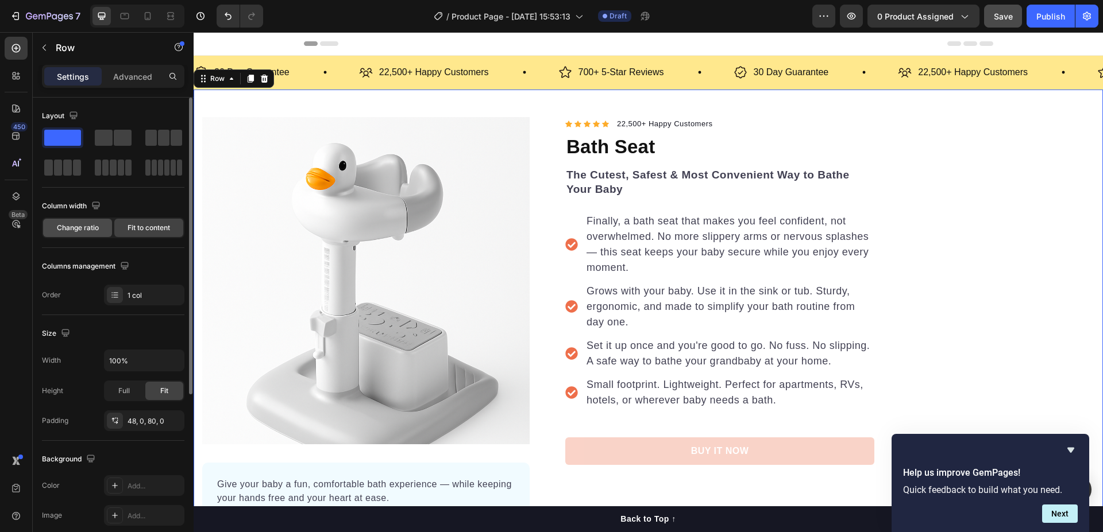
click at [79, 226] on span "Change ratio" at bounding box center [78, 228] width 42 height 10
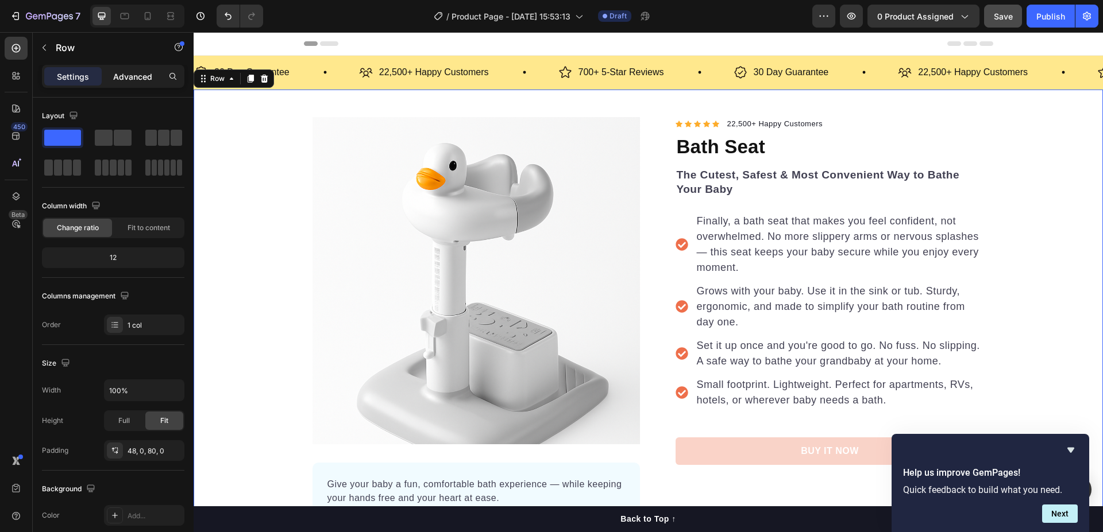
click at [126, 78] on p "Advanced" at bounding box center [132, 77] width 39 height 12
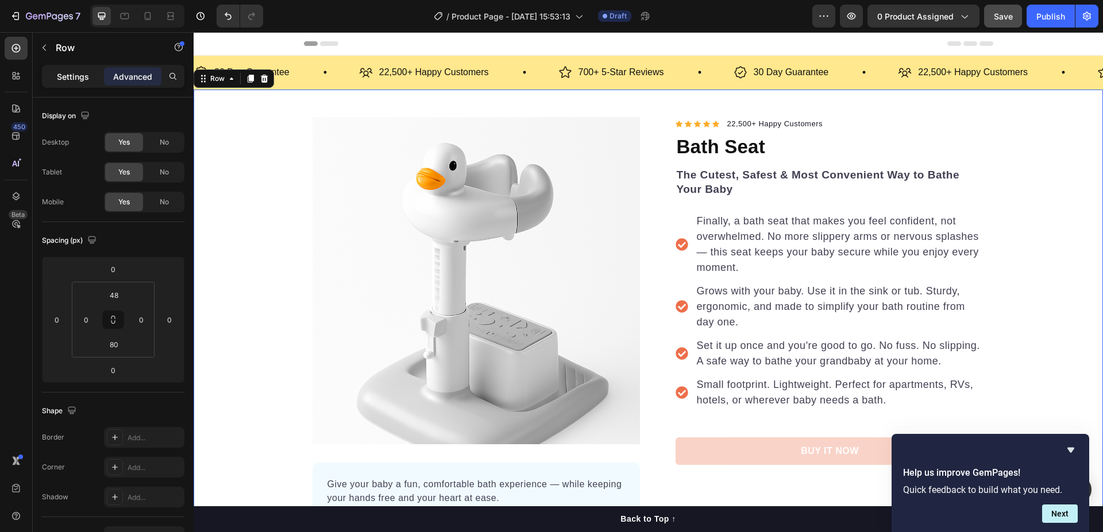
click at [71, 74] on p "Settings" at bounding box center [73, 77] width 32 height 12
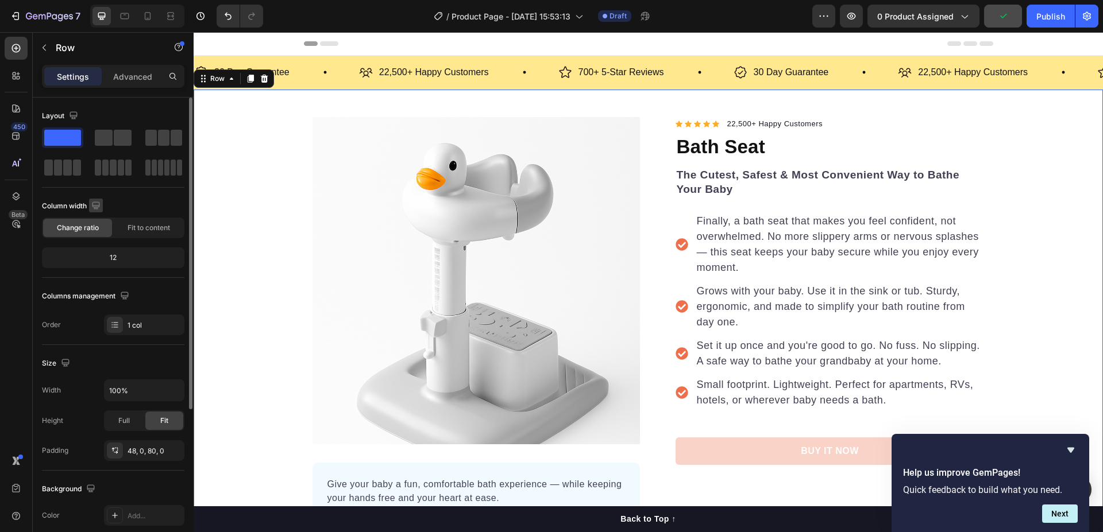
click at [94, 206] on icon "button" at bounding box center [95, 205] width 7 height 7
click at [235, 164] on div "Product Images Give your baby a fun, comfortable bath experience — while keepin…" at bounding box center [648, 350] width 909 height 466
click at [404, 173] on img at bounding box center [475, 280] width 327 height 327
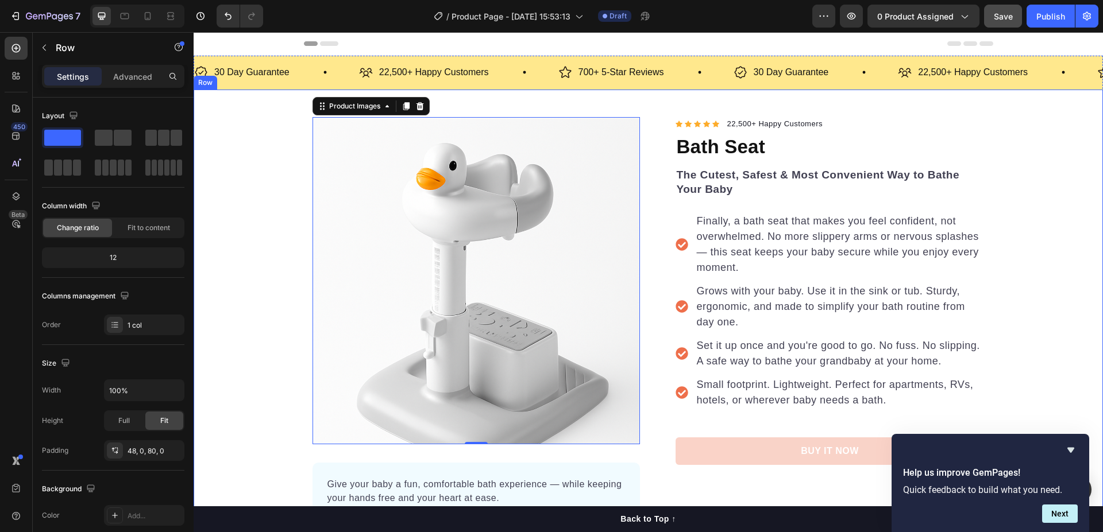
click at [1025, 152] on div "Product Images 0 Give your baby a fun, comfortable bath experience — while keep…" at bounding box center [648, 350] width 909 height 466
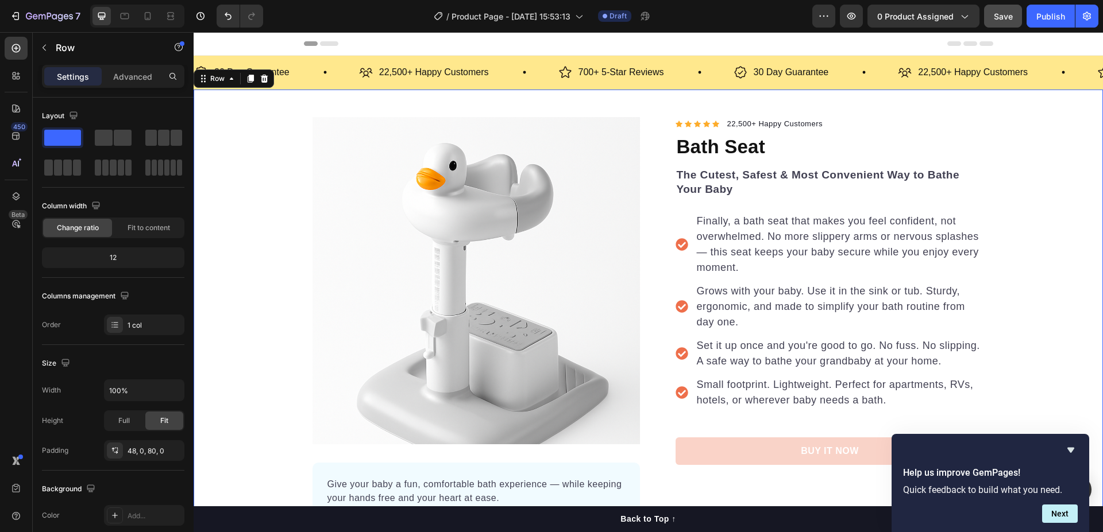
click at [1024, 152] on div "Product Images Give your baby a fun, comfortable bath experience — while keepin…" at bounding box center [648, 350] width 909 height 466
click at [572, 98] on div "Product Images Give your baby a fun, comfortable bath experience — while keepin…" at bounding box center [648, 360] width 909 height 540
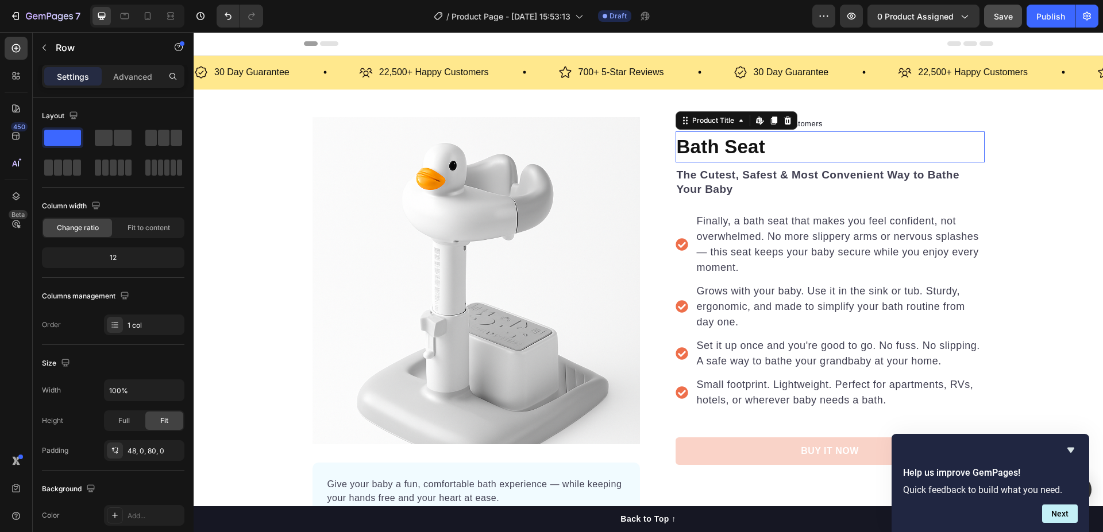
click at [947, 140] on h1 "Bath Seat" at bounding box center [829, 147] width 309 height 31
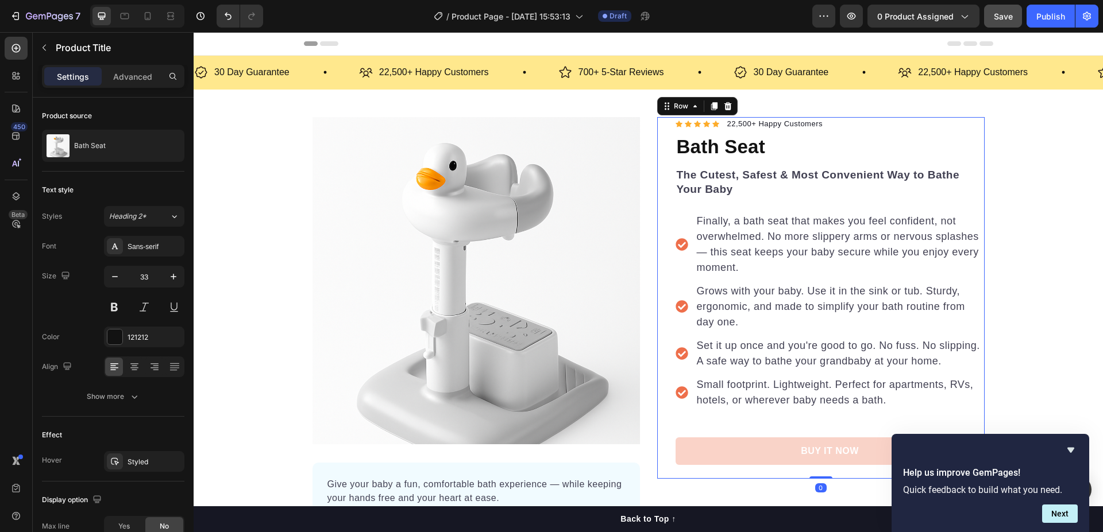
click at [666, 211] on div "Icon Icon Icon Icon Icon Icon List Hoz 22,500+ Happy Customers Text block Row B…" at bounding box center [820, 298] width 327 height 362
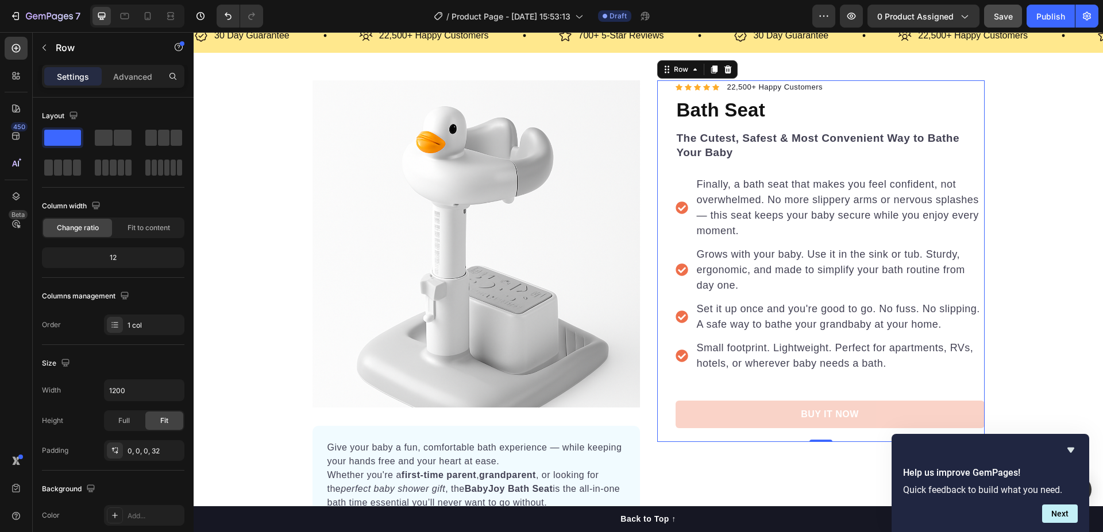
scroll to position [57, 0]
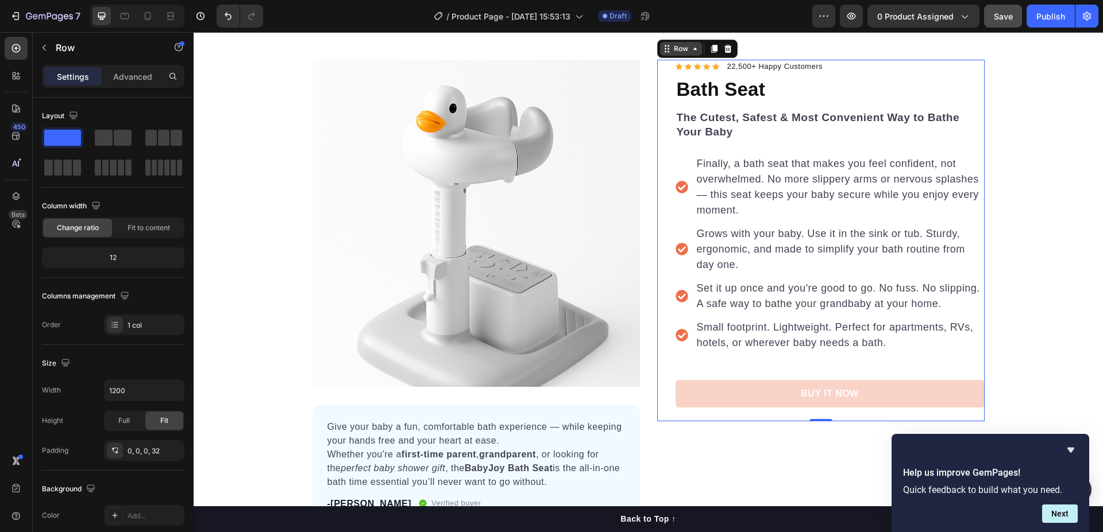
click at [693, 52] on icon at bounding box center [694, 48] width 9 height 9
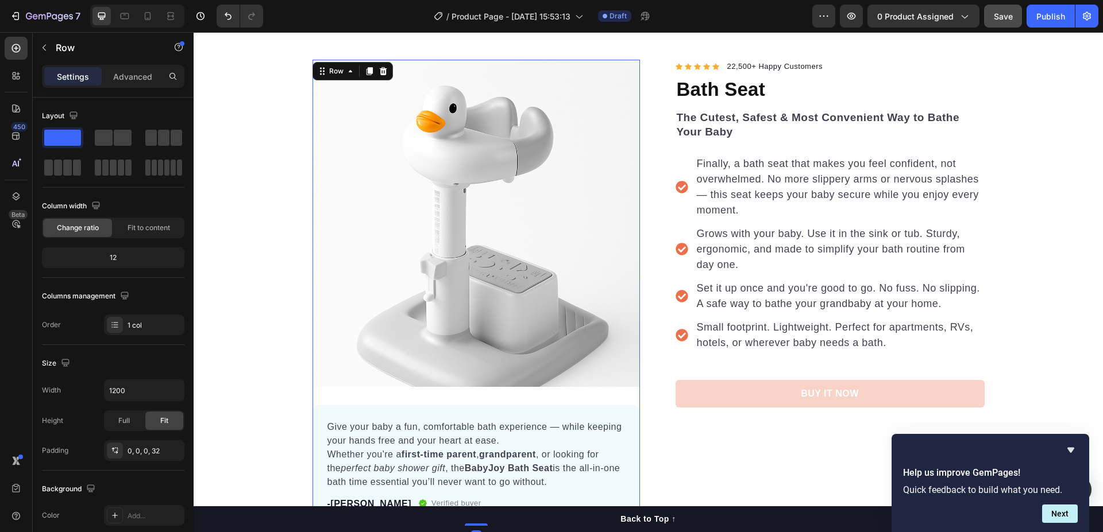
click at [323, 397] on div "Product Images Give your baby a fun, comfortable bath experience — while keepin…" at bounding box center [475, 293] width 327 height 466
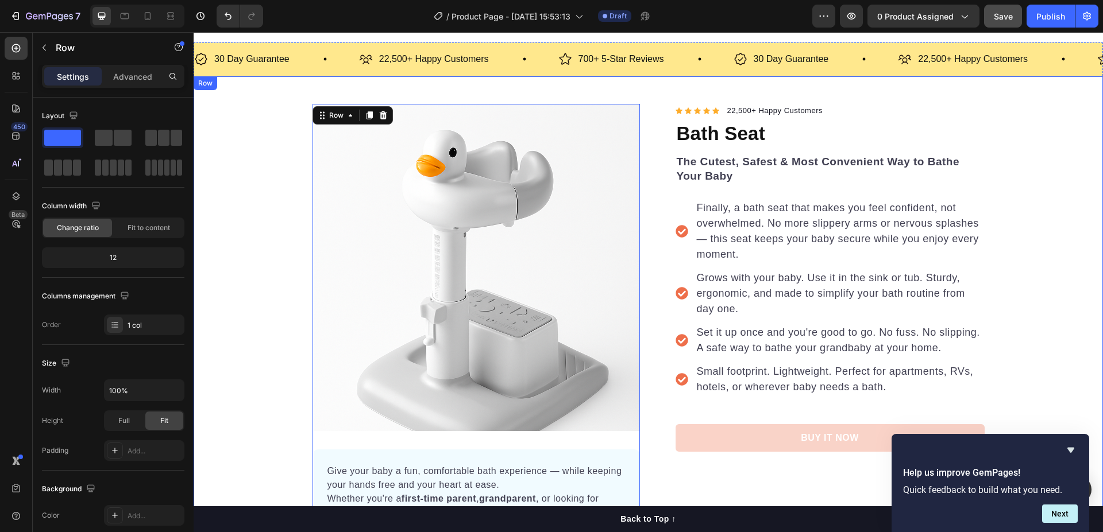
scroll to position [0, 0]
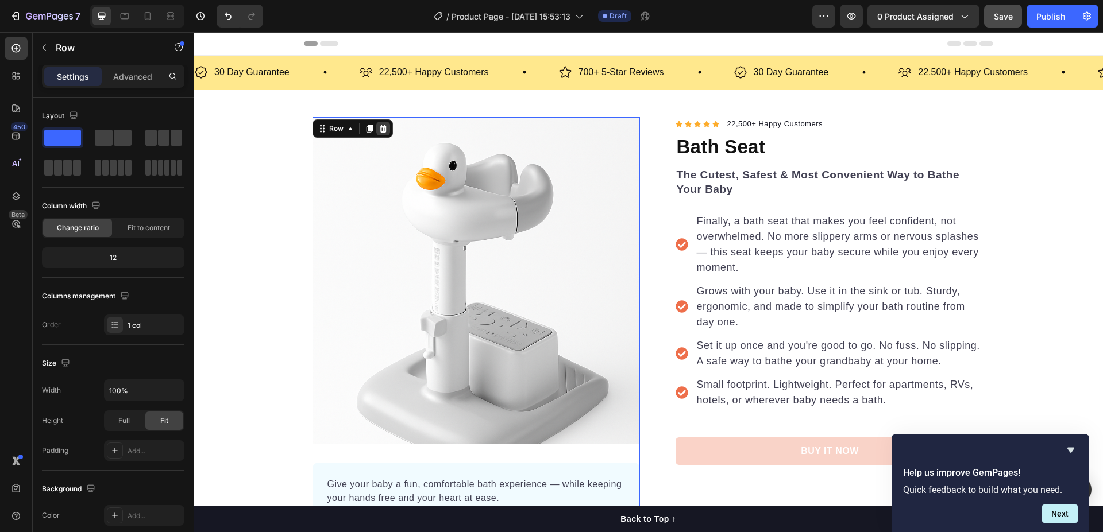
click at [379, 129] on icon at bounding box center [382, 129] width 7 height 8
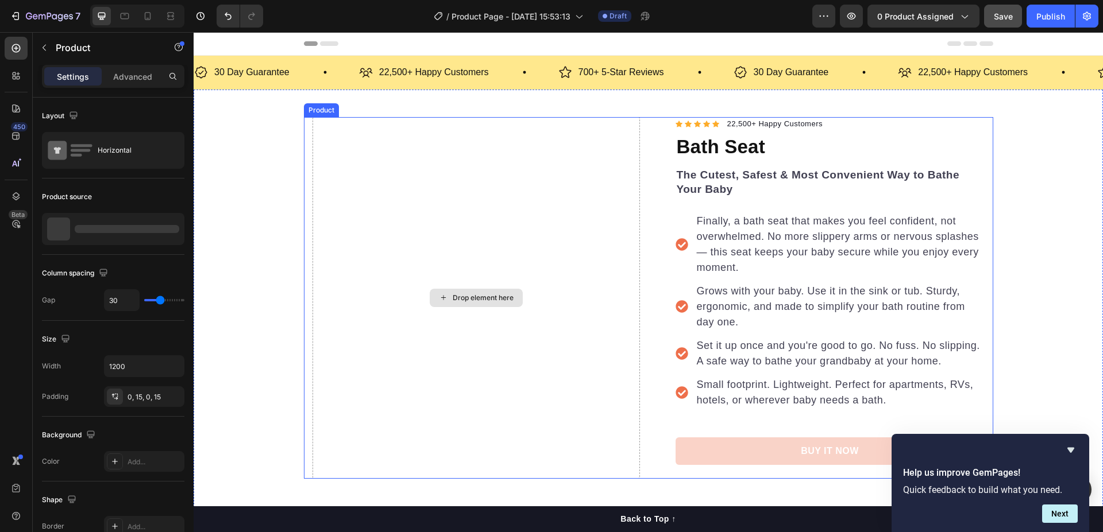
click at [353, 202] on div "Drop element here" at bounding box center [475, 298] width 327 height 362
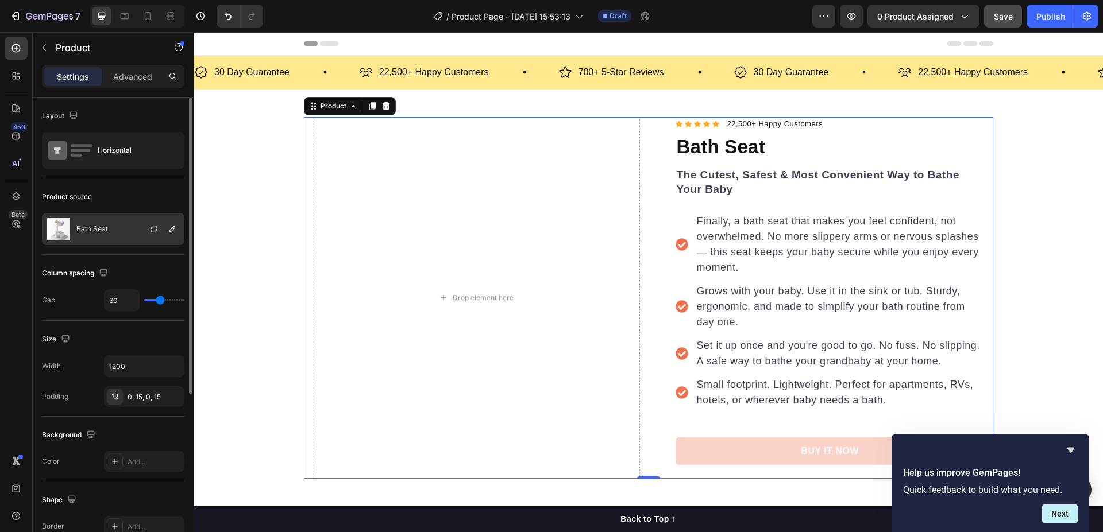
click at [101, 229] on p "Bath Seat" at bounding box center [92, 229] width 32 height 8
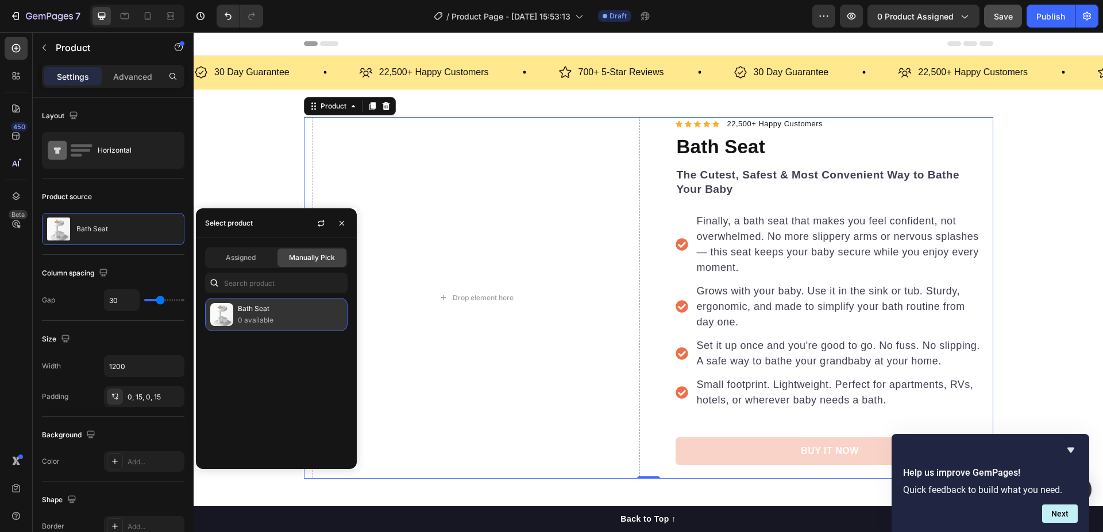
click at [304, 316] on p "0 available" at bounding box center [290, 320] width 105 height 11
click at [377, 161] on div "Drop element here" at bounding box center [475, 298] width 327 height 362
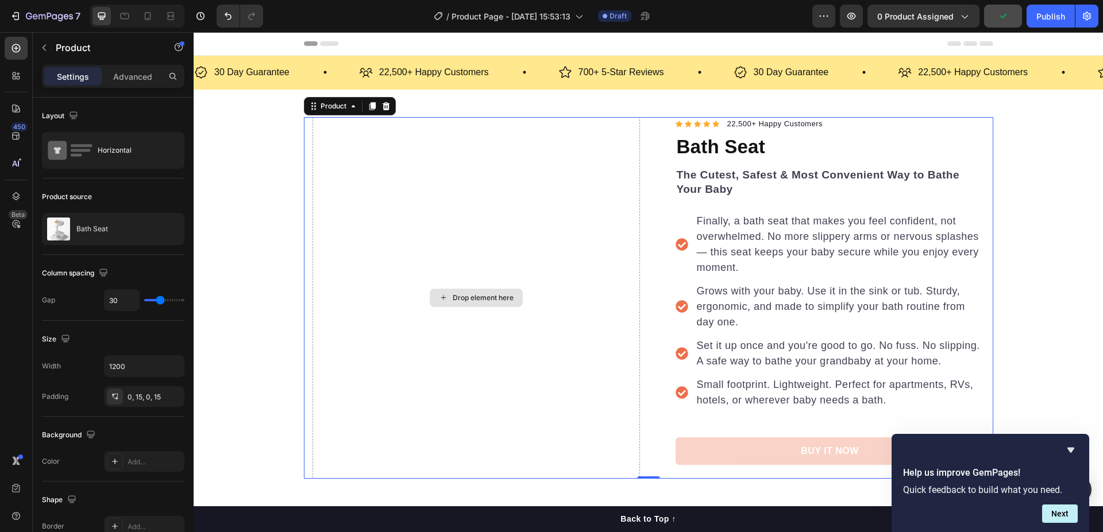
click at [477, 155] on div "Drop element here" at bounding box center [475, 298] width 327 height 362
click at [545, 154] on div "Drop element here" at bounding box center [475, 298] width 327 height 362
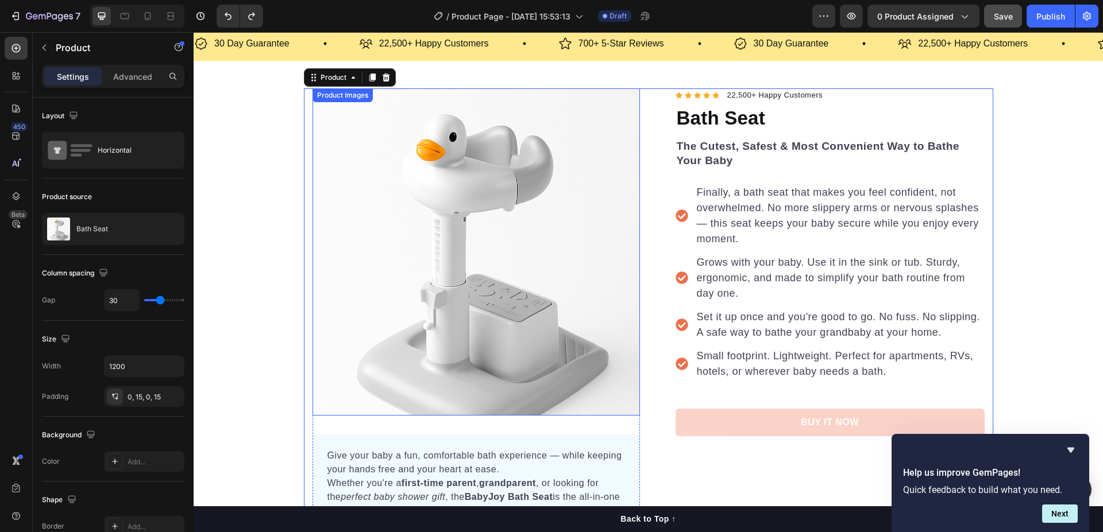
scroll to position [57, 0]
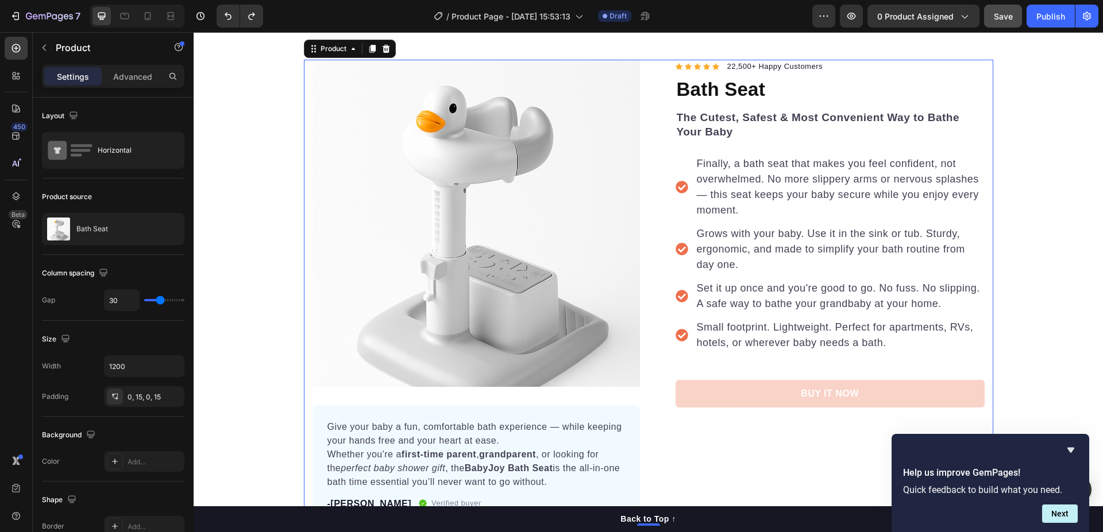
click at [665, 451] on div "Icon Icon Icon Icon Icon Icon List Hoz 22,500+ Happy Customers Text block Row B…" at bounding box center [820, 293] width 327 height 466
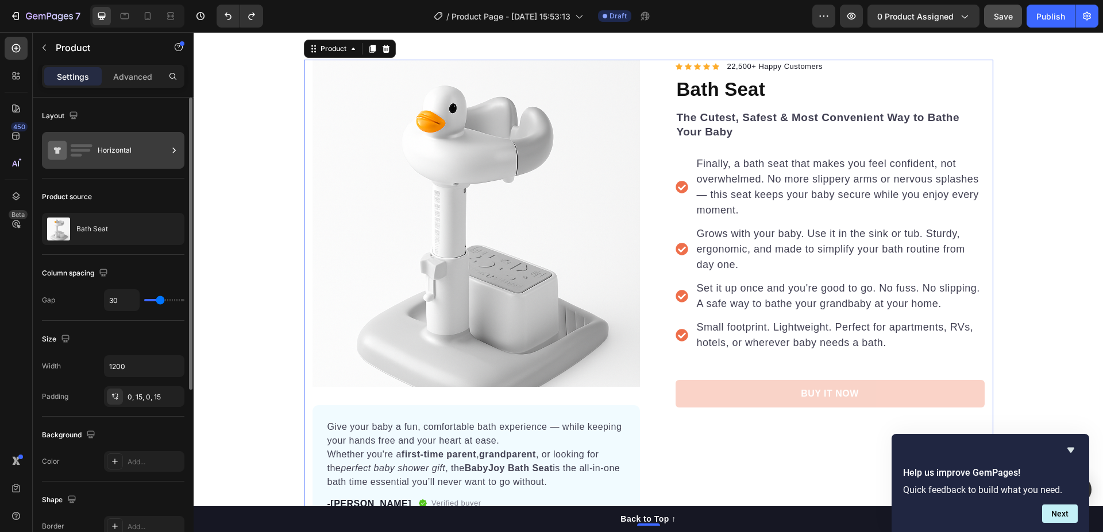
click at [107, 148] on div "Horizontal" at bounding box center [133, 150] width 70 height 26
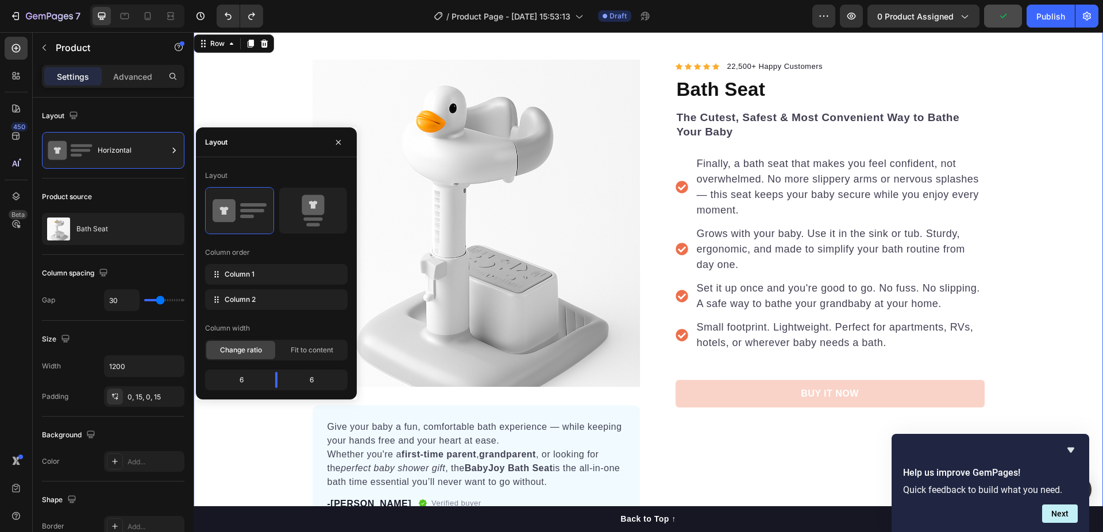
click at [253, 98] on div "Product Images Give your baby a fun, comfortable bath experience — while keepin…" at bounding box center [648, 293] width 909 height 466
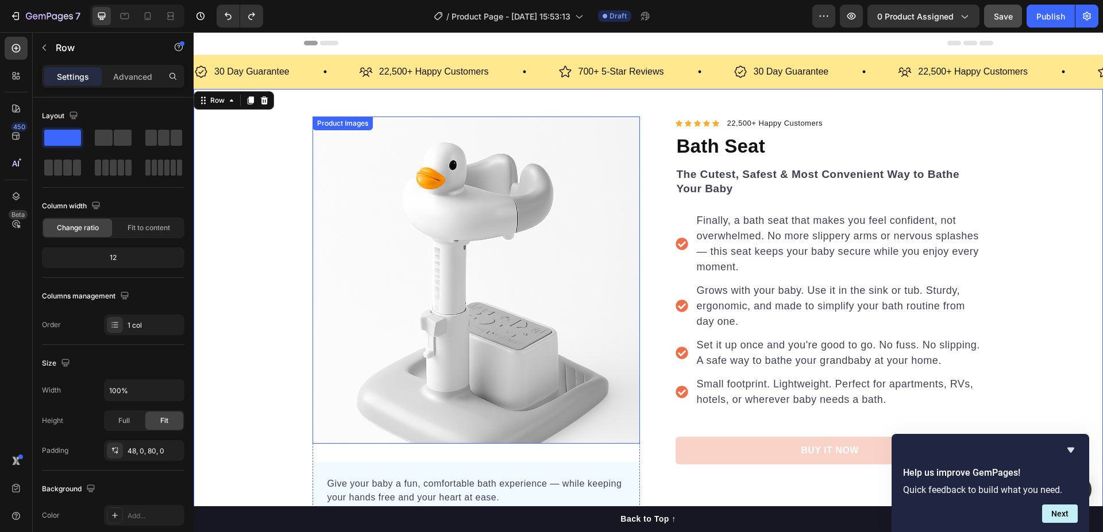
scroll to position [0, 0]
click at [726, 102] on div "Product Images Give your baby a fun, comfortable bath experience — while keepin…" at bounding box center [648, 360] width 909 height 540
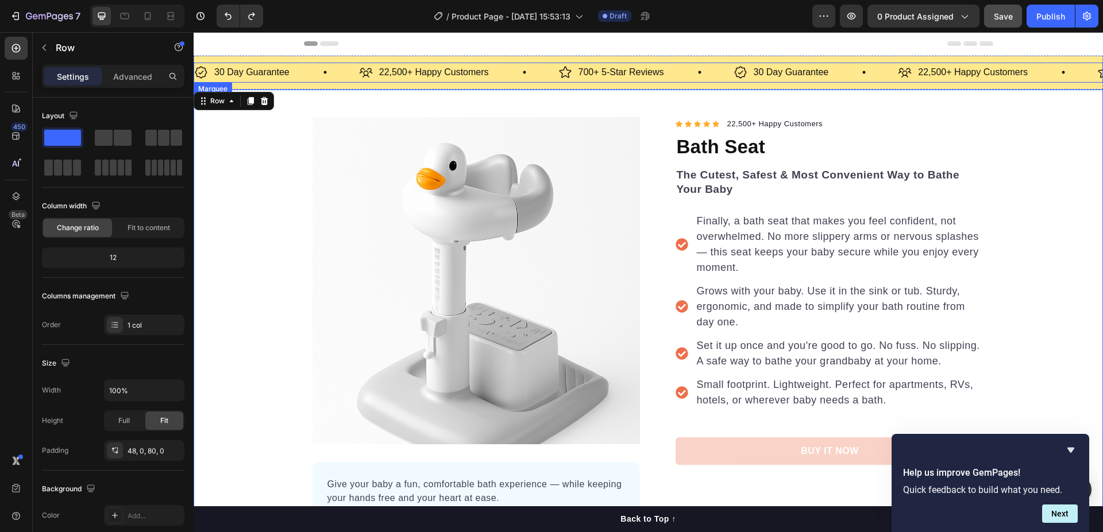
click at [516, 81] on div "22,500+ Happy Customers Item List" at bounding box center [458, 73] width 199 height 20
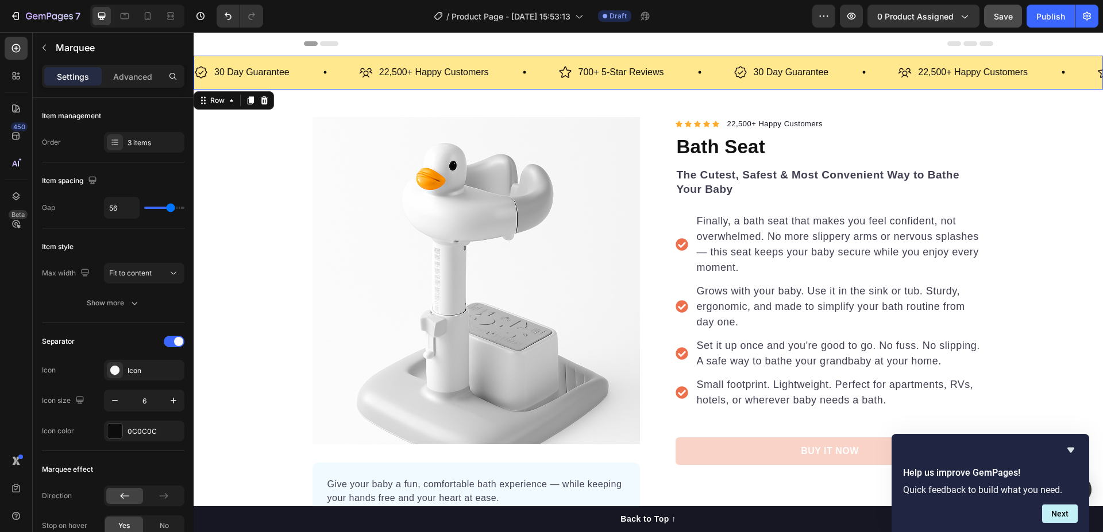
click at [701, 58] on div "30 Day Guarantee Item List 22,500+ Happy Customers Item List 700+ 5-Star Review…" at bounding box center [648, 73] width 909 height 34
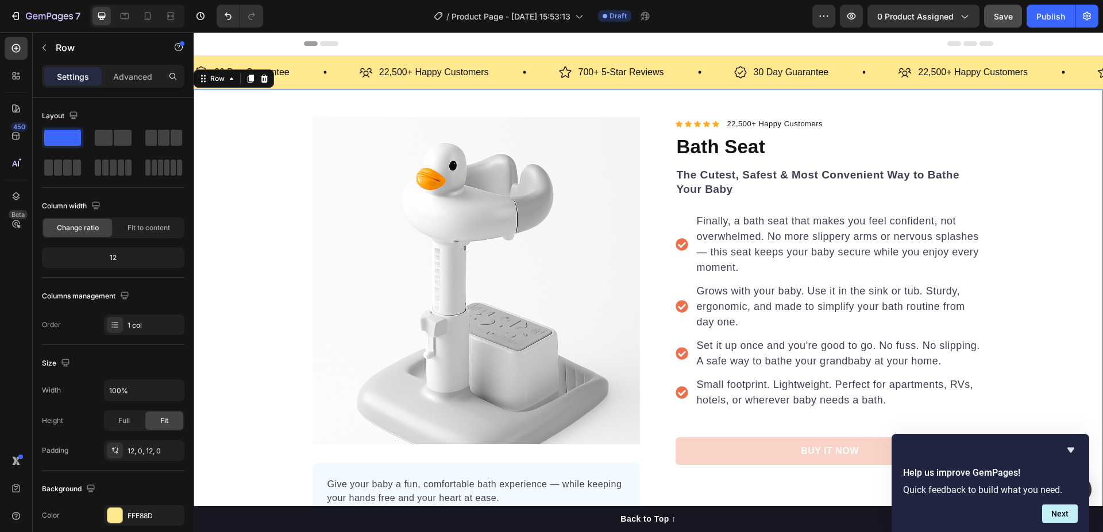
click at [643, 113] on div "Product Images Give your baby a fun, comfortable bath experience — while keepin…" at bounding box center [648, 360] width 909 height 540
click at [252, 132] on div "Product Images Give your baby a fun, comfortable bath experience — while keepin…" at bounding box center [648, 350] width 909 height 466
click at [233, 210] on div "Product Images Give your baby a fun, comfortable bath experience — while keepin…" at bounding box center [648, 350] width 909 height 466
click at [142, 226] on span "Fit to content" at bounding box center [149, 228] width 43 height 10
click at [252, 165] on div "Product Images Give your baby a fun, comfortable bath experience — while keepin…" at bounding box center [648, 350] width 909 height 466
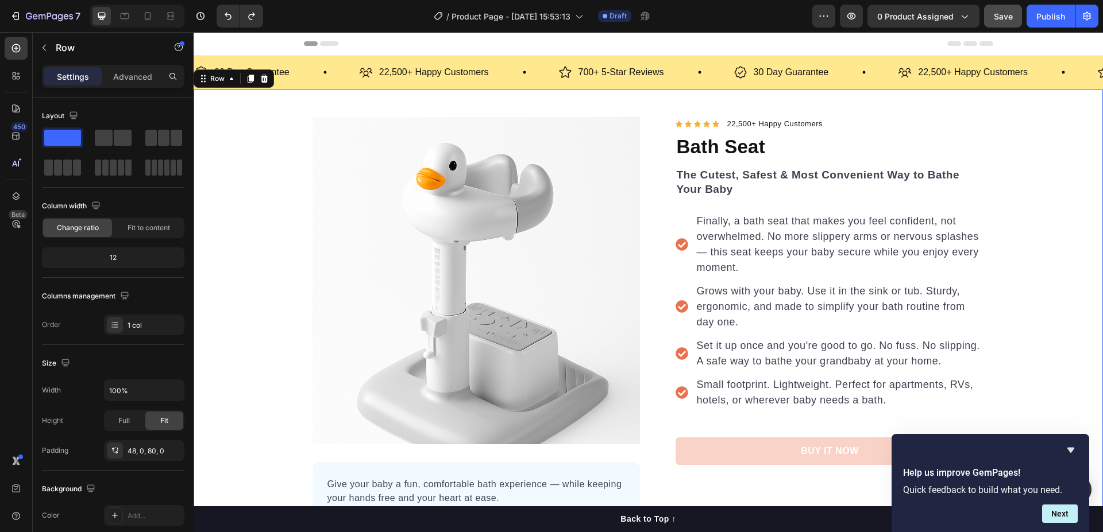
click at [1034, 150] on div "Product Images Give your baby a fun, comfortable bath experience — while keepin…" at bounding box center [648, 350] width 909 height 466
click at [258, 195] on div "Product Images Give your baby a fun, comfortable bath experience — while keepin…" at bounding box center [648, 350] width 909 height 466
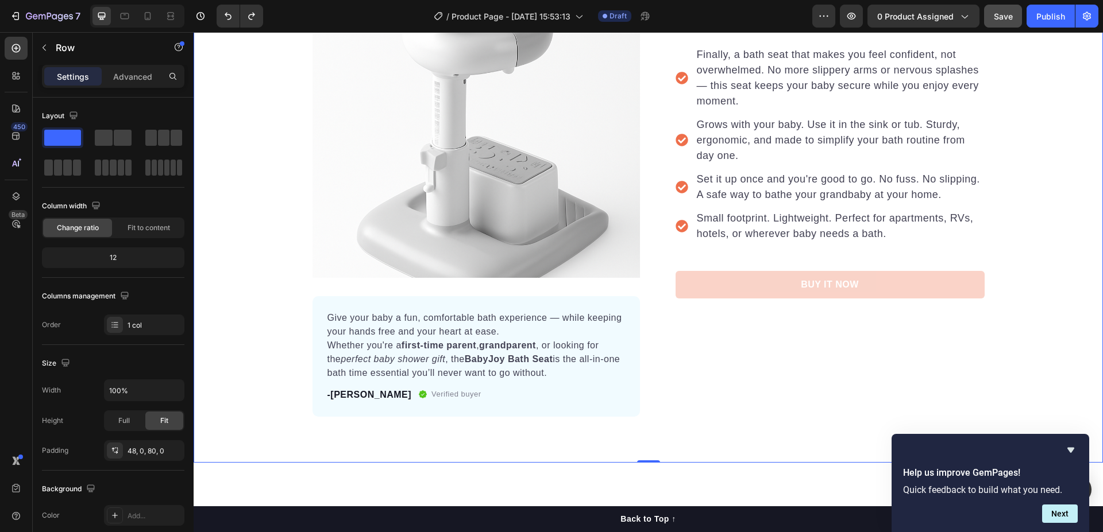
scroll to position [172, 0]
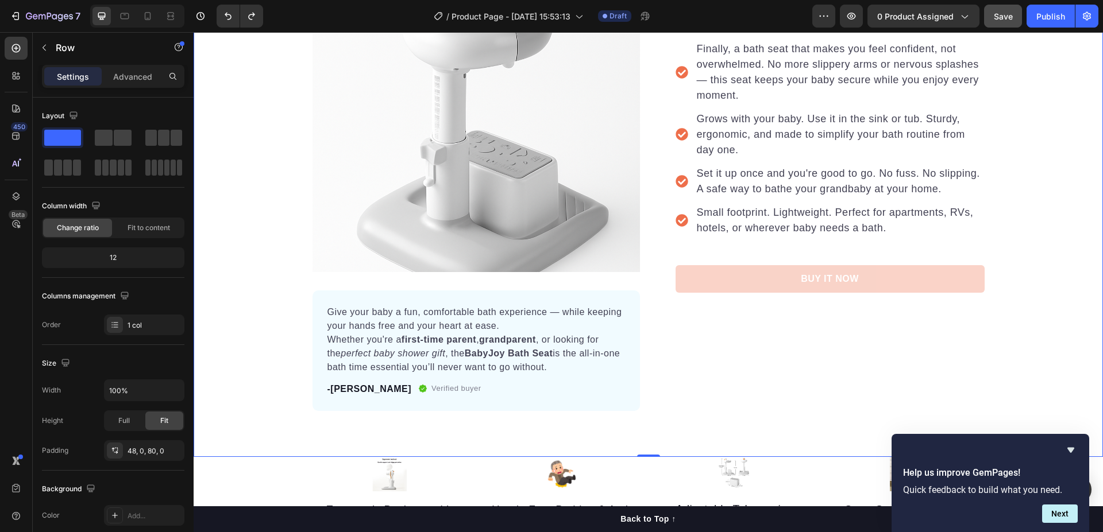
click at [674, 413] on div "Product Images Give your baby a fun, comfortable bath experience — while keepin…" at bounding box center [648, 187] width 909 height 540
click at [99, 134] on span at bounding box center [104, 138] width 18 height 16
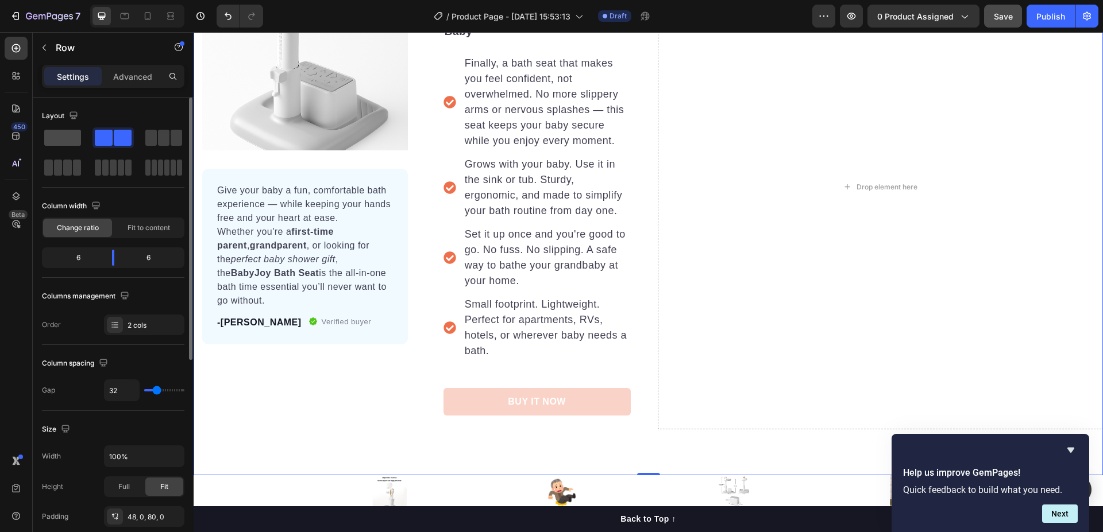
click at [50, 134] on span at bounding box center [62, 138] width 37 height 16
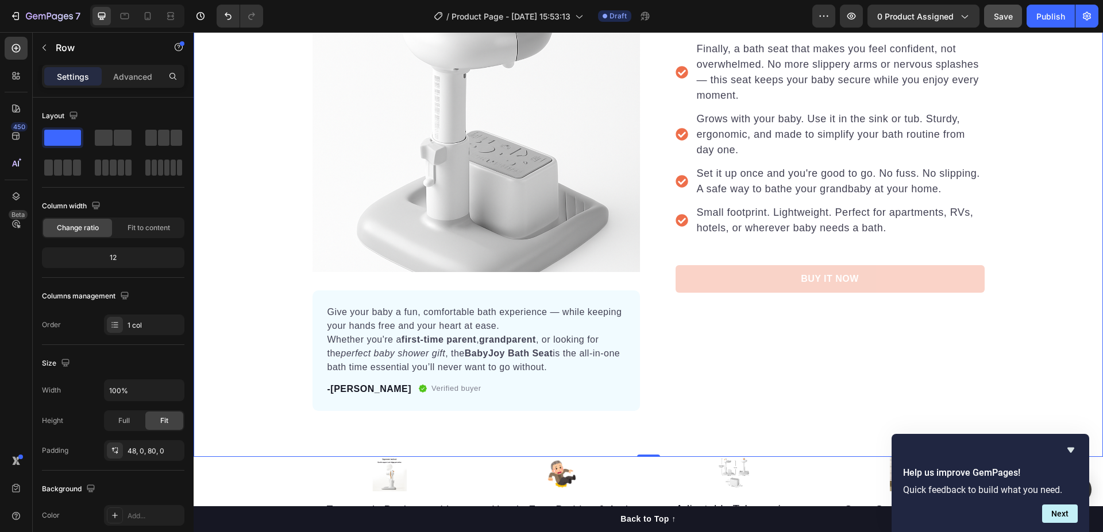
click at [256, 425] on div "Product Images Give your baby a fun, comfortable bath experience — while keepin…" at bounding box center [648, 187] width 909 height 540
click at [118, 51] on p "Row" at bounding box center [105, 48] width 98 height 14
click at [257, 252] on div "Product Images Give your baby a fun, comfortable bath experience — while keepin…" at bounding box center [648, 178] width 909 height 466
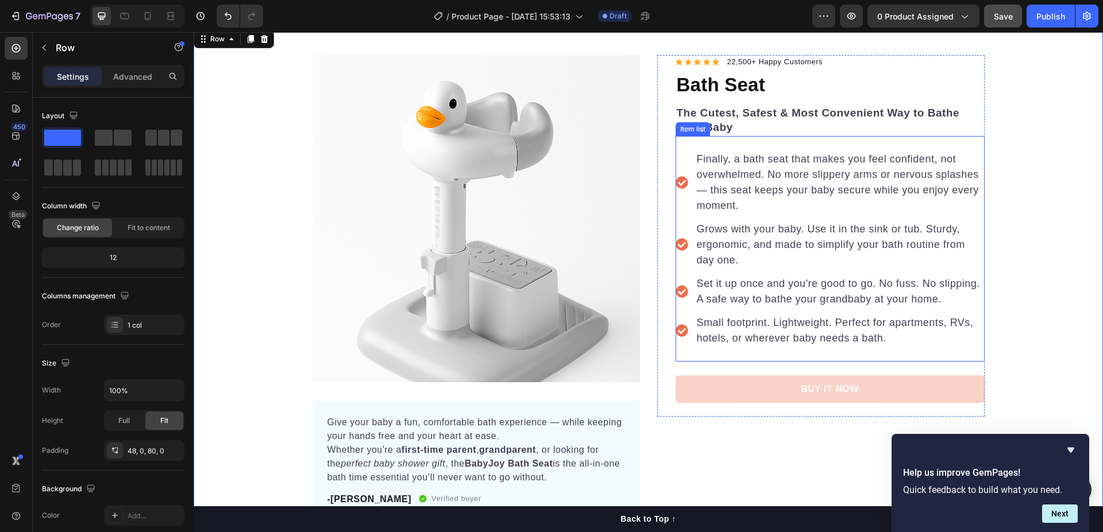
scroll to position [0, 0]
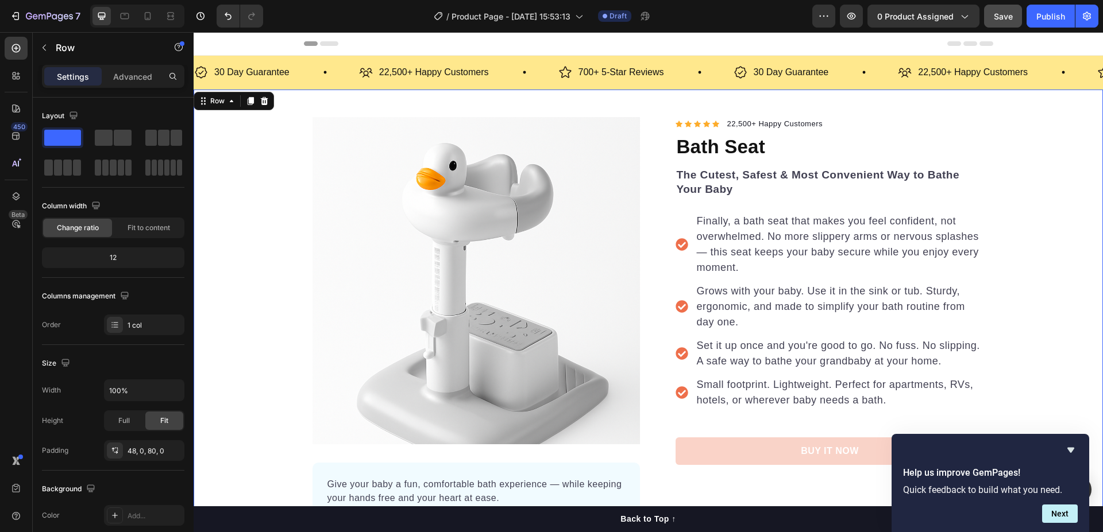
click at [846, 98] on div "Product Images Give your baby a fun, comfortable bath experience — while keepin…" at bounding box center [648, 360] width 909 height 540
click at [215, 163] on div "Product Images Give your baby a fun, comfortable bath experience — while keepin…" at bounding box center [648, 350] width 909 height 466
click at [13, 79] on icon at bounding box center [14, 77] width 3 height 3
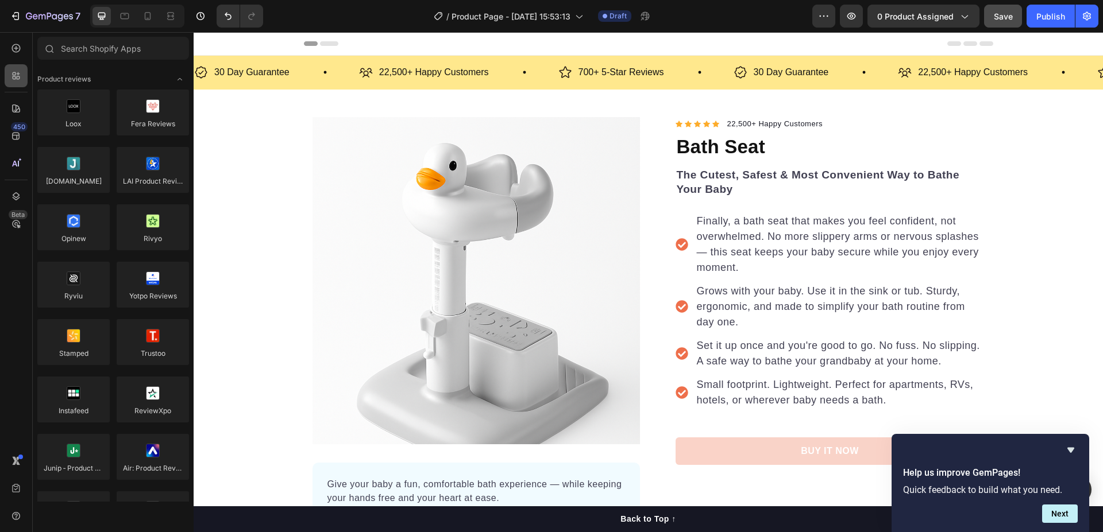
click at [13, 79] on icon at bounding box center [14, 77] width 3 height 3
click at [245, 121] on div "Product Images Give your baby a fun, comfortable bath experience — while keepin…" at bounding box center [648, 350] width 909 height 466
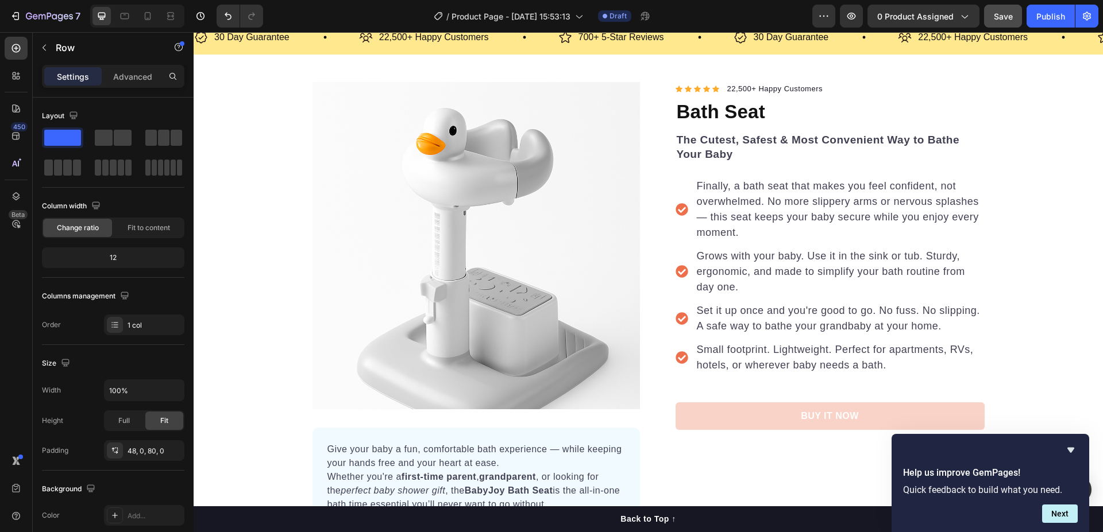
scroll to position [115, 0]
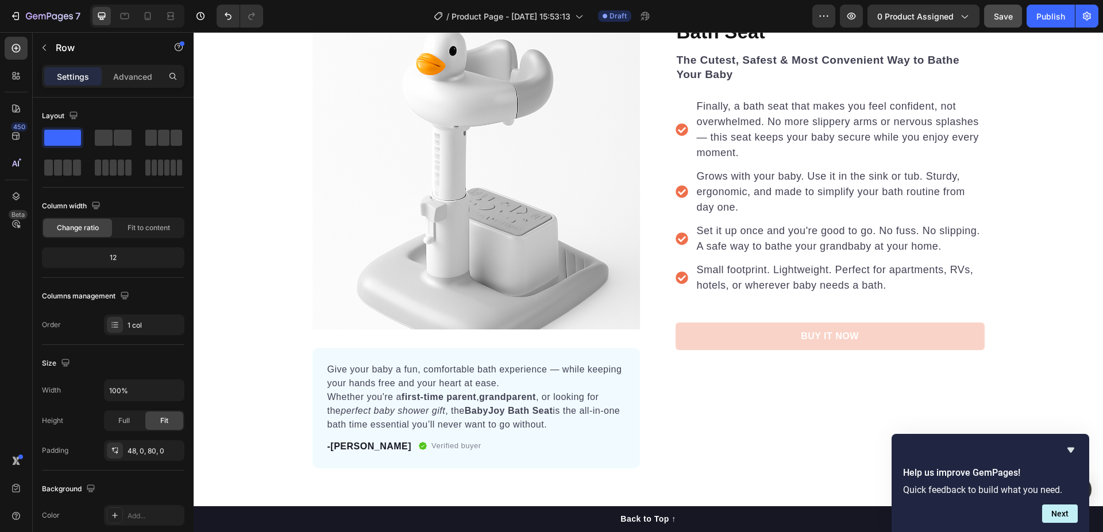
click at [277, 94] on div "Product Images Give your baby a fun, comfortable bath experience — while keepin…" at bounding box center [648, 235] width 909 height 466
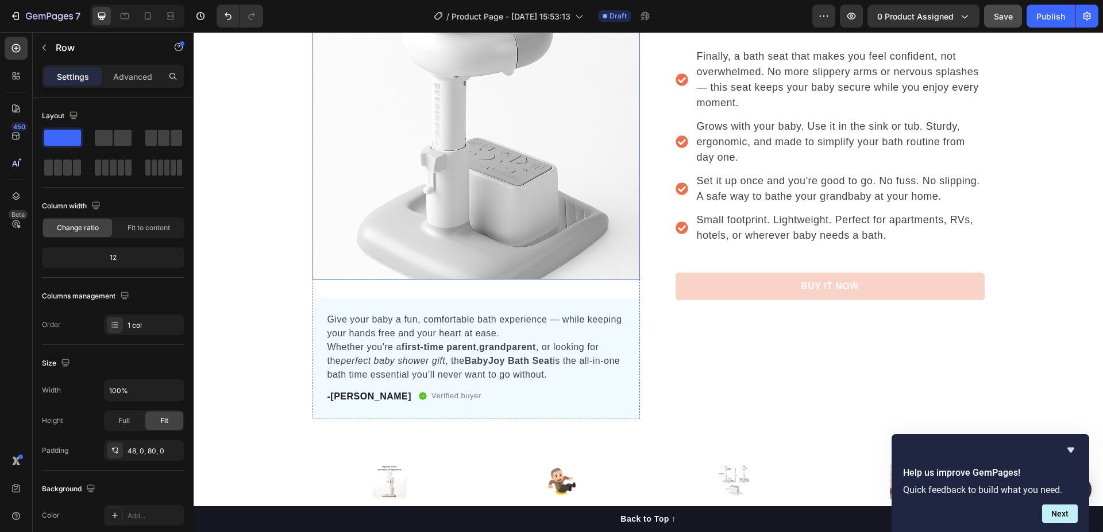
scroll to position [57, 0]
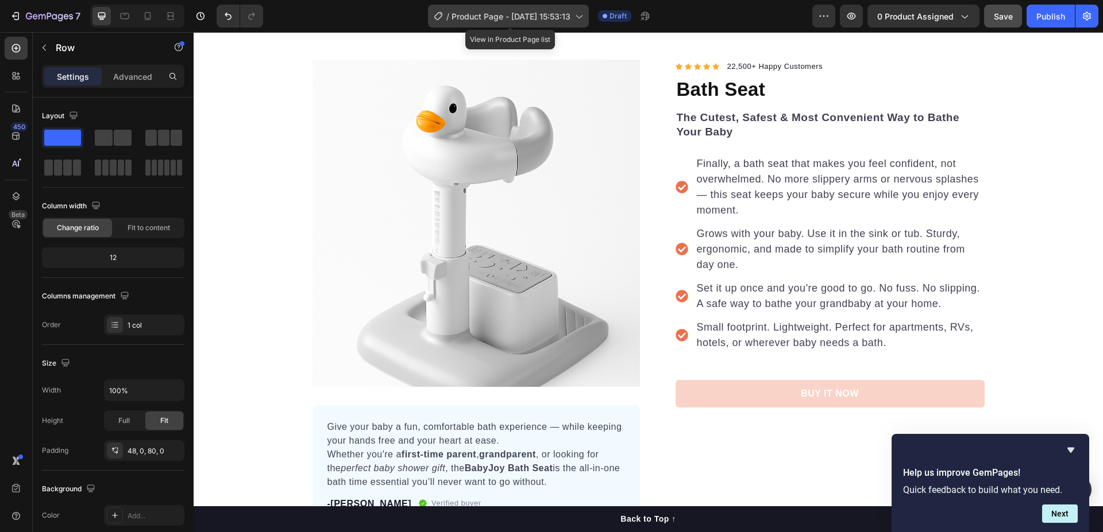
click at [463, 12] on span "Product Page - [DATE] 15:53:13" at bounding box center [510, 16] width 119 height 12
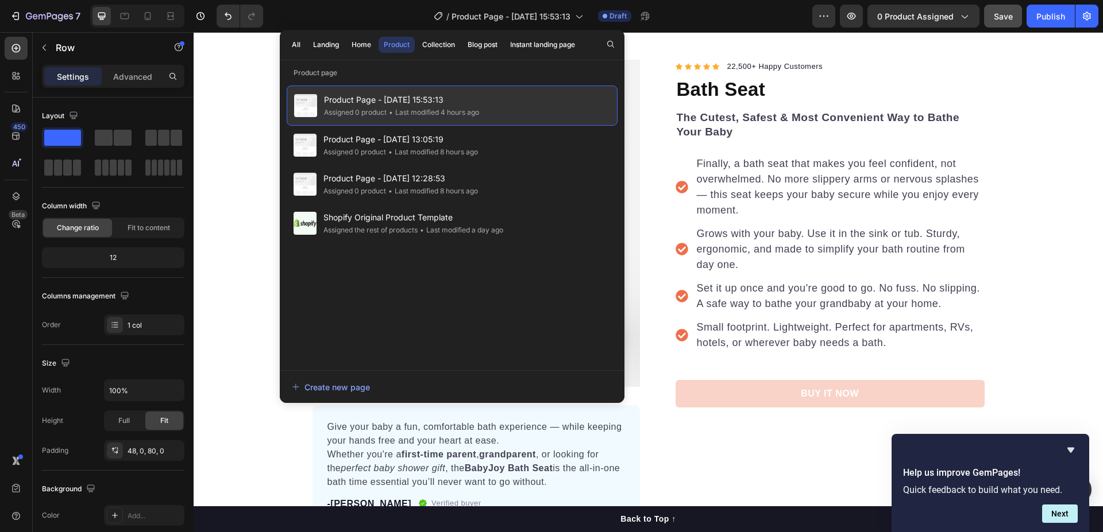
click at [362, 106] on span "Product Page - [DATE] 15:53:13" at bounding box center [401, 100] width 155 height 14
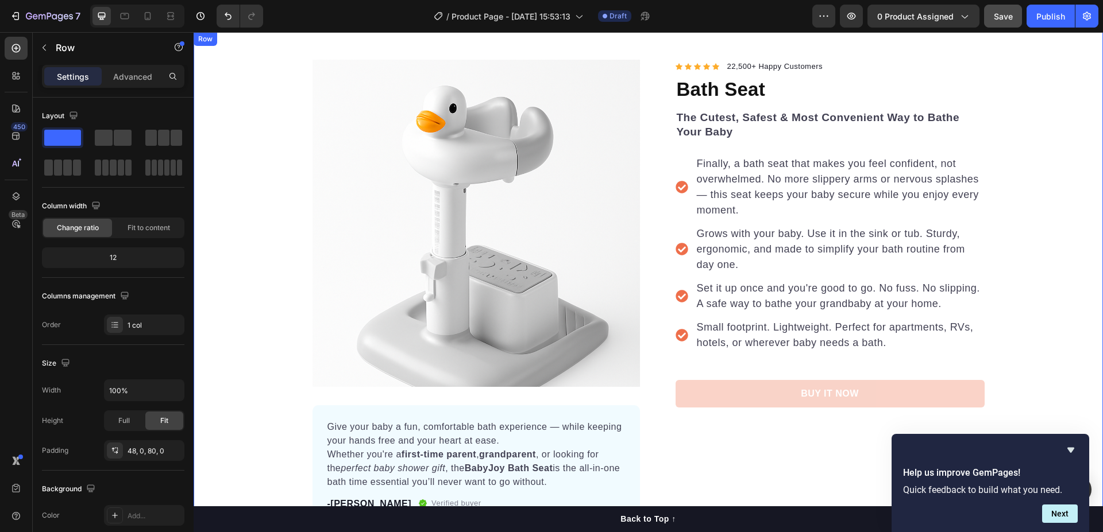
click at [282, 96] on div "Product Images Give your baby a fun, comfortable bath experience — while keepin…" at bounding box center [648, 293] width 909 height 466
click at [49, 51] on button "button" at bounding box center [44, 47] width 18 height 18
click at [247, 87] on div "Product Images Give your baby a fun, comfortable bath experience — while keepin…" at bounding box center [648, 293] width 909 height 466
click at [897, 21] on span "0 product assigned" at bounding box center [915, 16] width 76 height 12
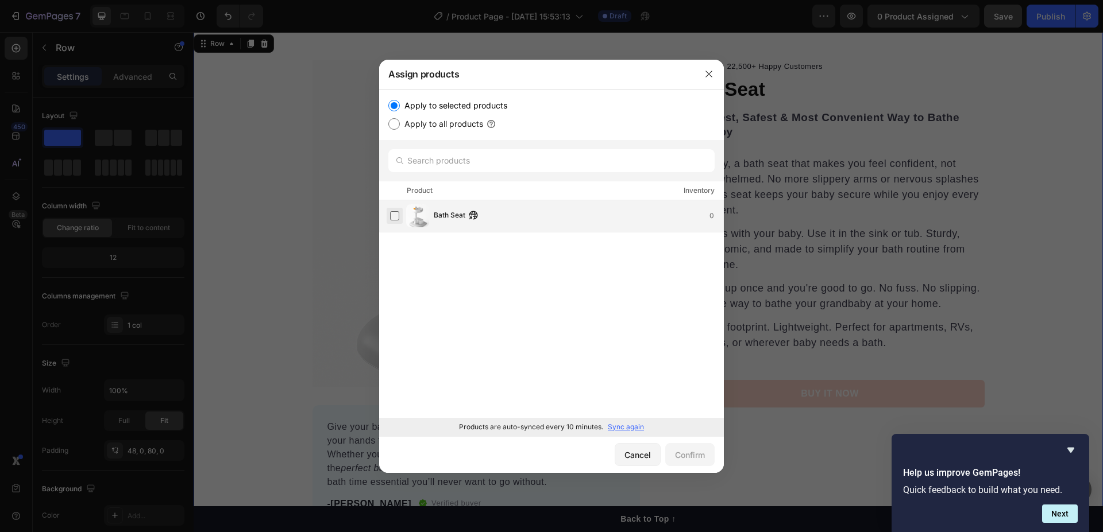
click at [399, 215] on label at bounding box center [394, 215] width 9 height 9
click at [690, 461] on div "Confirm" at bounding box center [690, 455] width 30 height 12
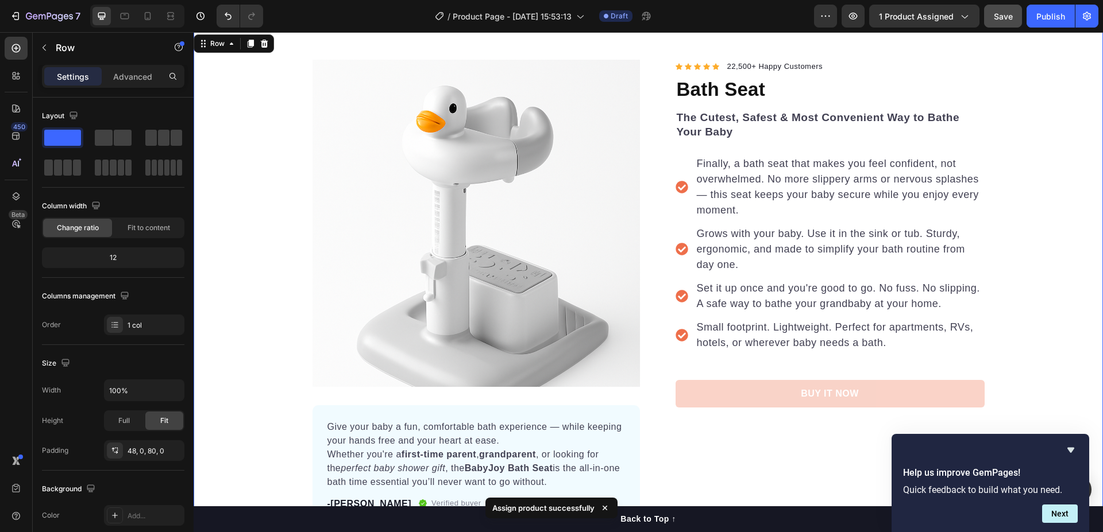
click at [269, 122] on div "Product Images Give your baby a fun, comfortable bath experience — while keepin…" at bounding box center [648, 293] width 909 height 466
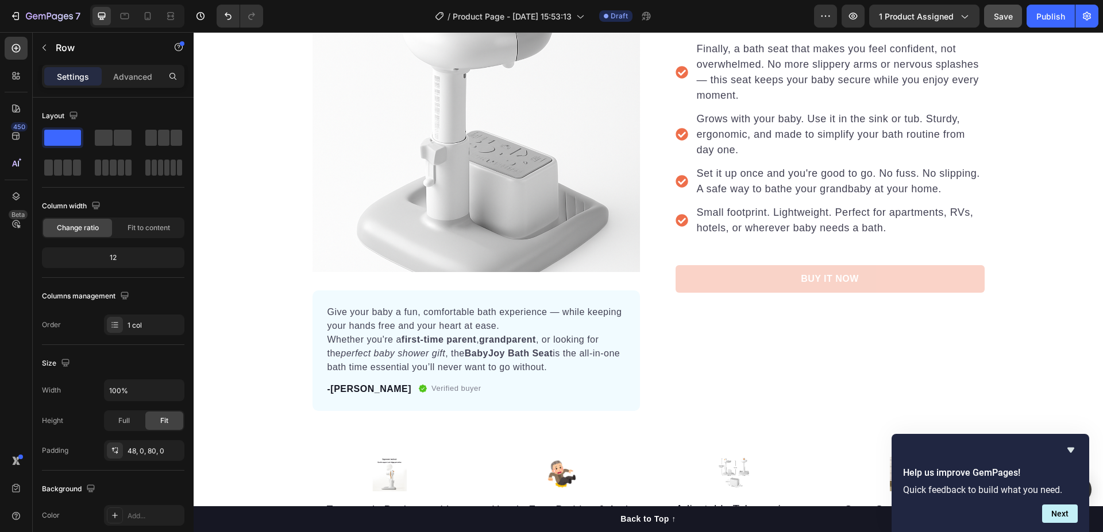
scroll to position [0, 0]
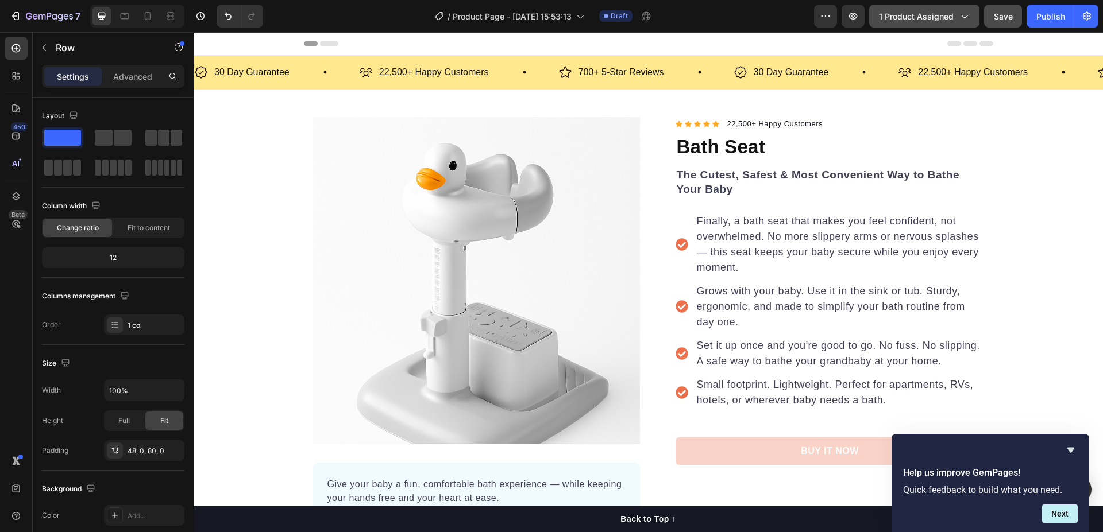
click at [918, 7] on button "1 product assigned" at bounding box center [924, 16] width 110 height 23
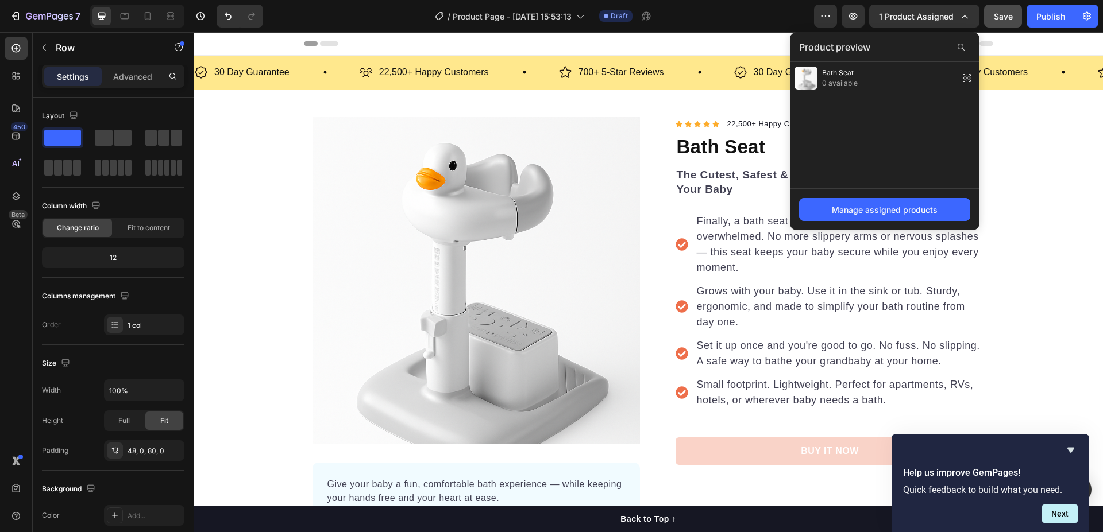
click at [236, 118] on div "Product Images Give your baby a fun, comfortable bath experience — while keepin…" at bounding box center [648, 350] width 909 height 466
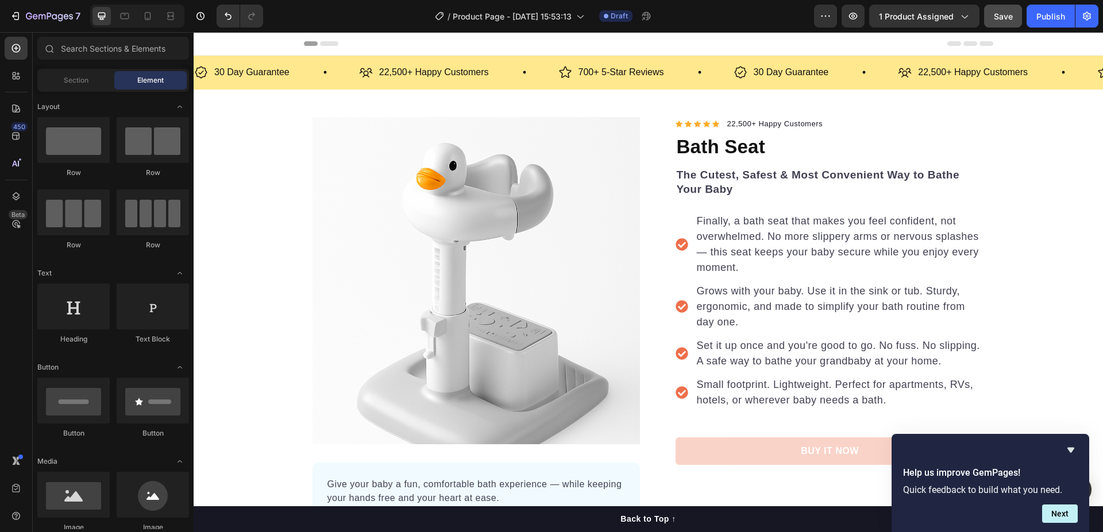
click at [331, 44] on icon at bounding box center [329, 43] width 18 height 5
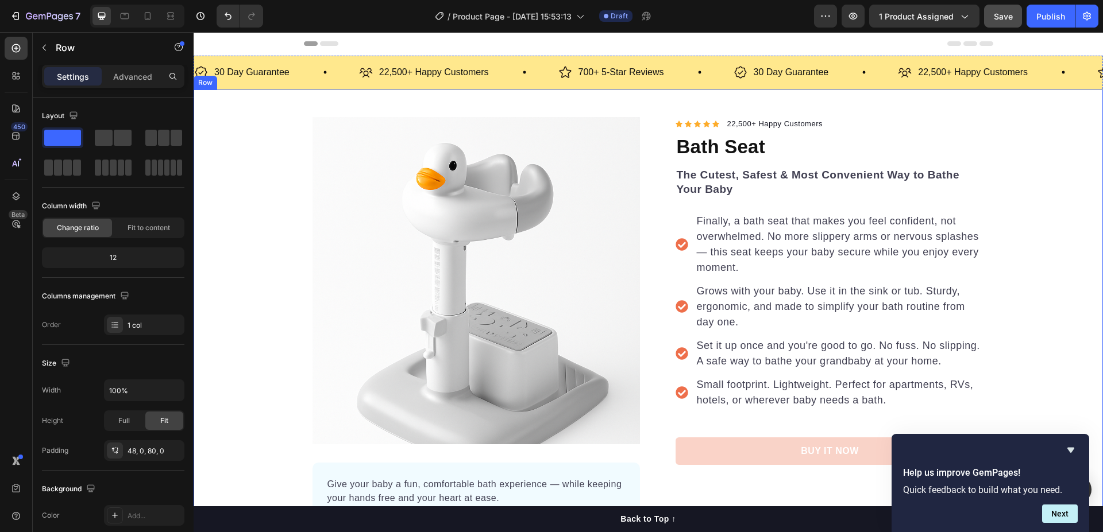
click at [257, 197] on div "Product Images Give your baby a fun, comfortable bath experience — while keepin…" at bounding box center [648, 350] width 909 height 466
click at [256, 164] on div "Product Images Give your baby a fun, comfortable bath experience — while keepin…" at bounding box center [648, 350] width 909 height 466
click at [553, 47] on div "Header" at bounding box center [648, 43] width 689 height 23
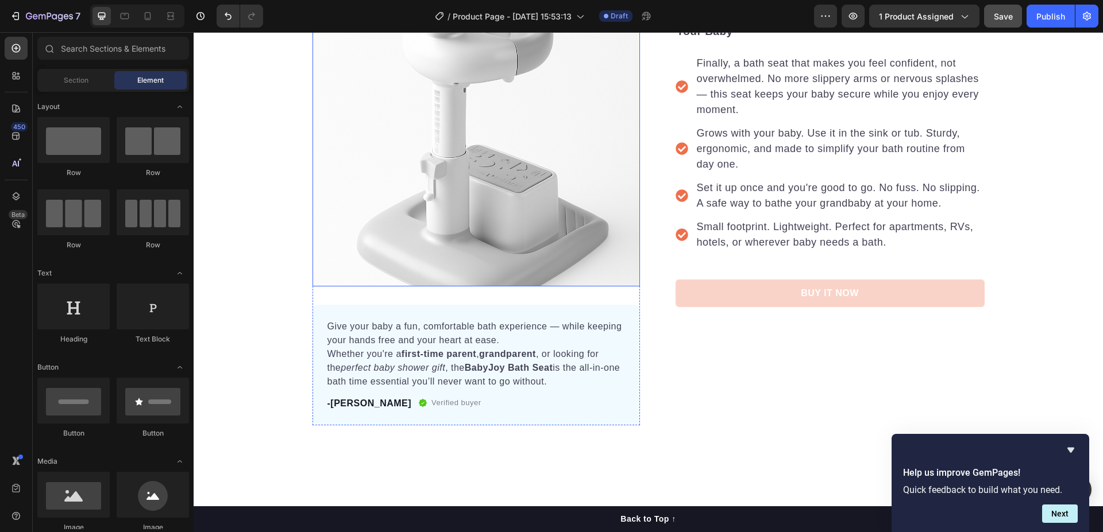
scroll to position [172, 0]
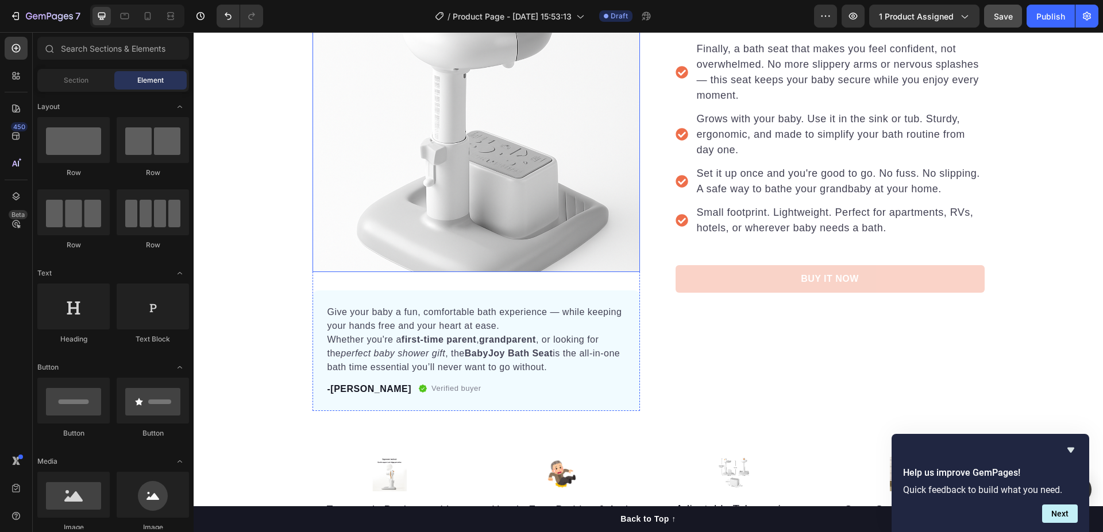
click at [581, 109] on img at bounding box center [475, 108] width 327 height 327
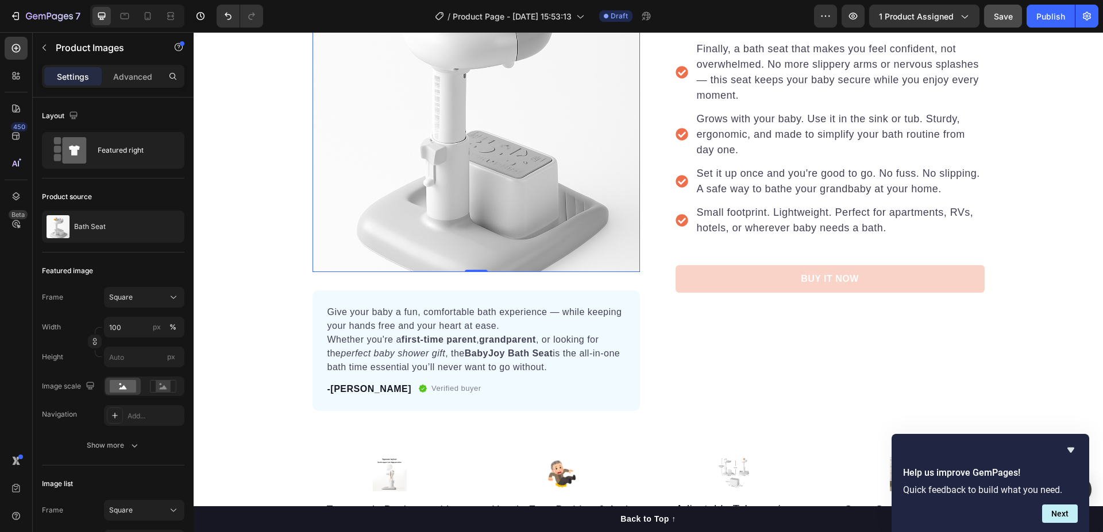
click at [78, 81] on p "Settings" at bounding box center [73, 77] width 32 height 12
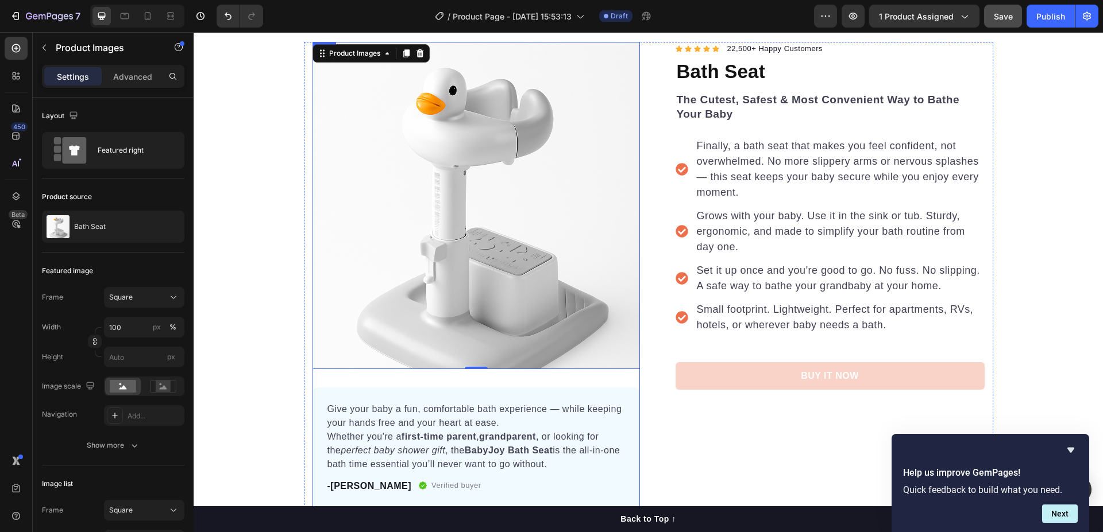
scroll to position [0, 0]
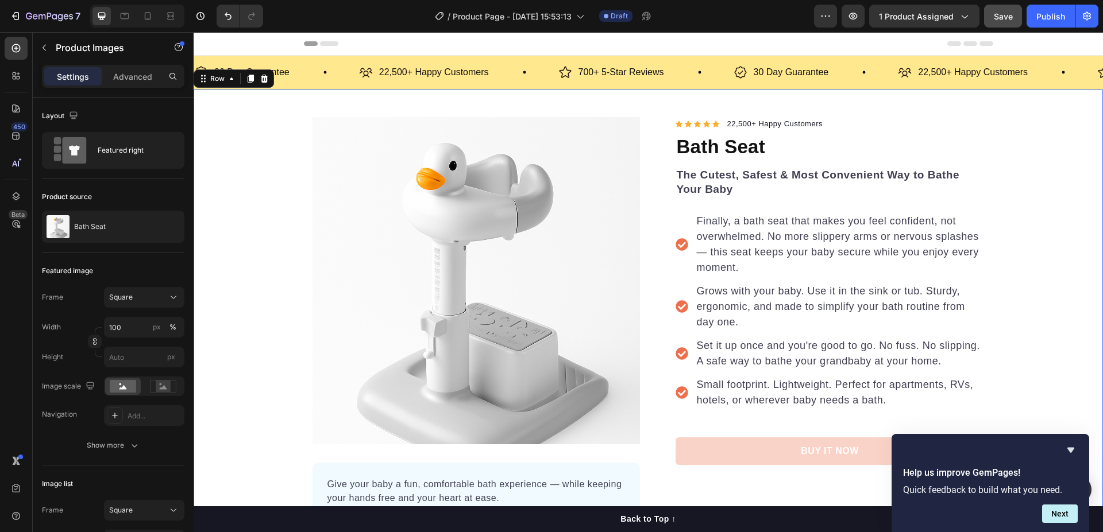
click at [221, 240] on div "Product Images Give your baby a fun, comfortable bath experience — while keepin…" at bounding box center [648, 350] width 909 height 466
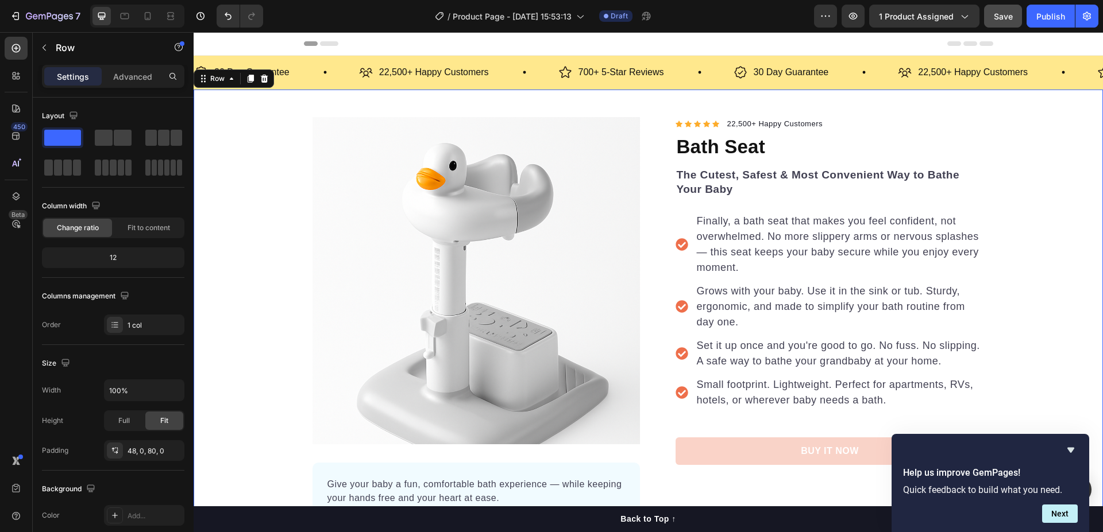
click at [246, 220] on div "Product Images Give your baby a fun, comfortable bath experience — while keepin…" at bounding box center [648, 350] width 909 height 466
click at [489, 104] on div "Product Images Give your baby a fun, comfortable bath experience — while keepin…" at bounding box center [648, 360] width 909 height 540
click at [563, 47] on div "Header" at bounding box center [648, 43] width 689 height 23
click at [1041, 158] on div "Product Images Give your baby a fun, comfortable bath experience — while keepin…" at bounding box center [648, 350] width 909 height 466
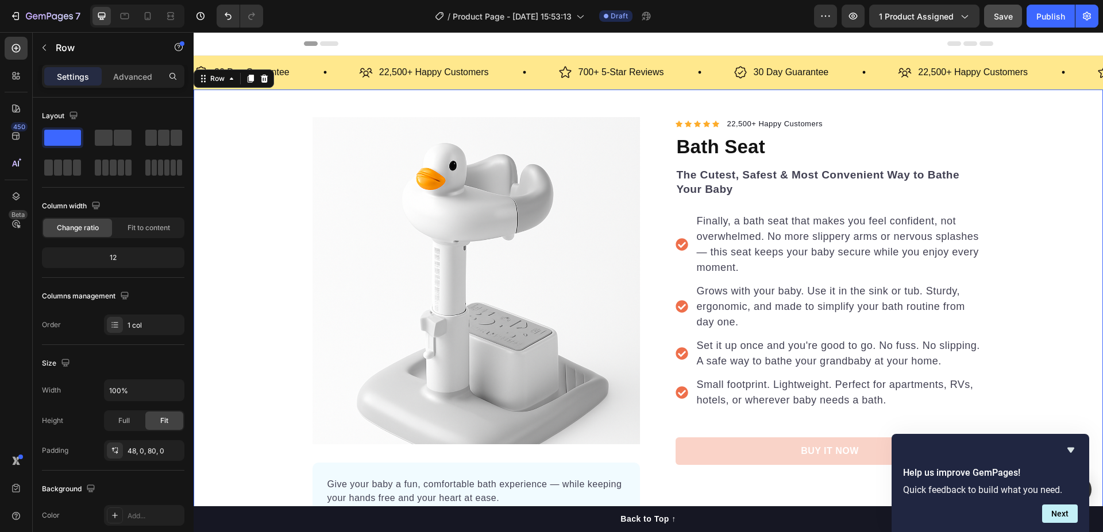
click at [288, 178] on div "Product Images Give your baby a fun, comfortable bath experience — while keepin…" at bounding box center [648, 350] width 909 height 466
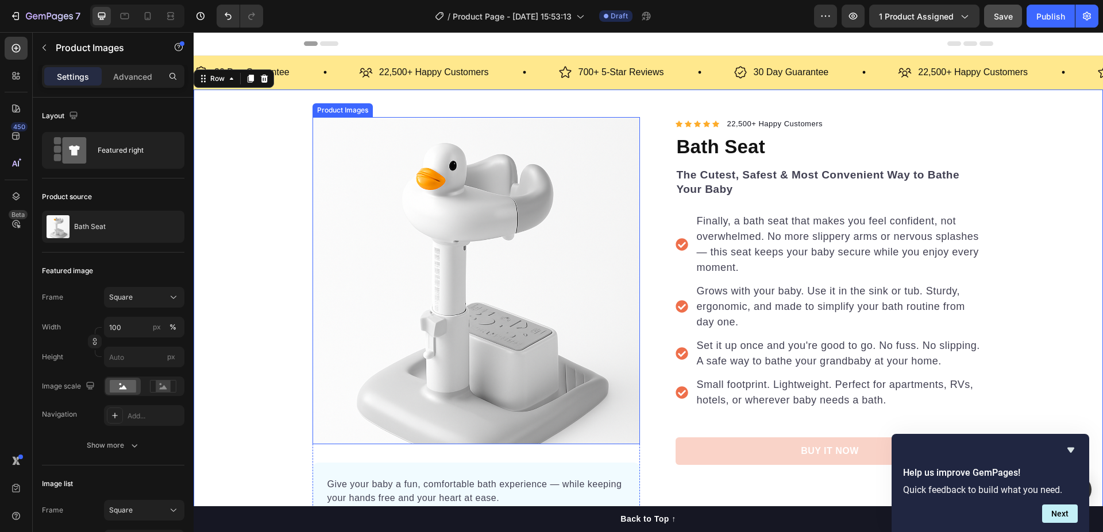
click at [412, 186] on img at bounding box center [475, 280] width 327 height 327
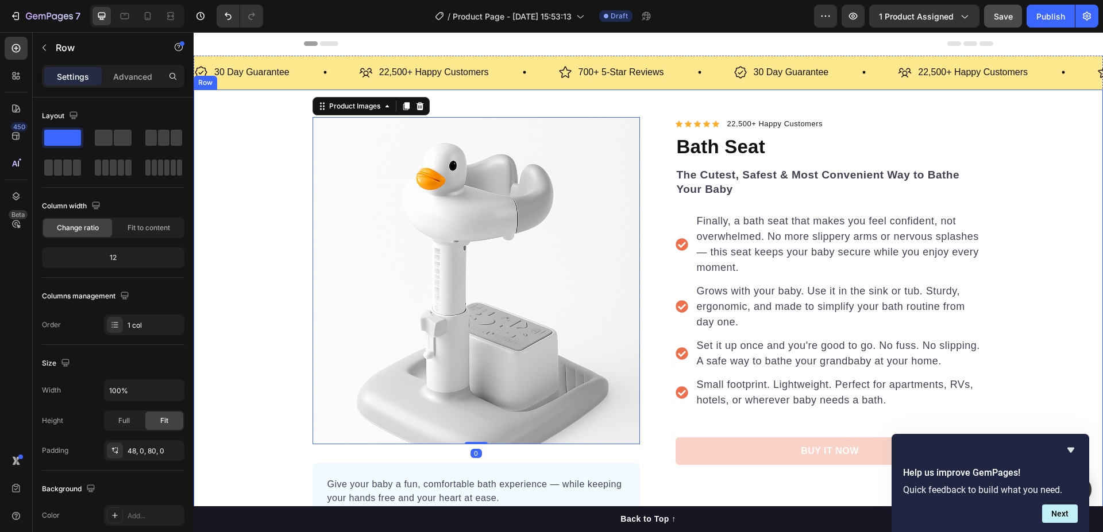
click at [261, 183] on div "Product Images 0 Give your baby a fun, comfortable bath experience — while keep…" at bounding box center [648, 350] width 909 height 466
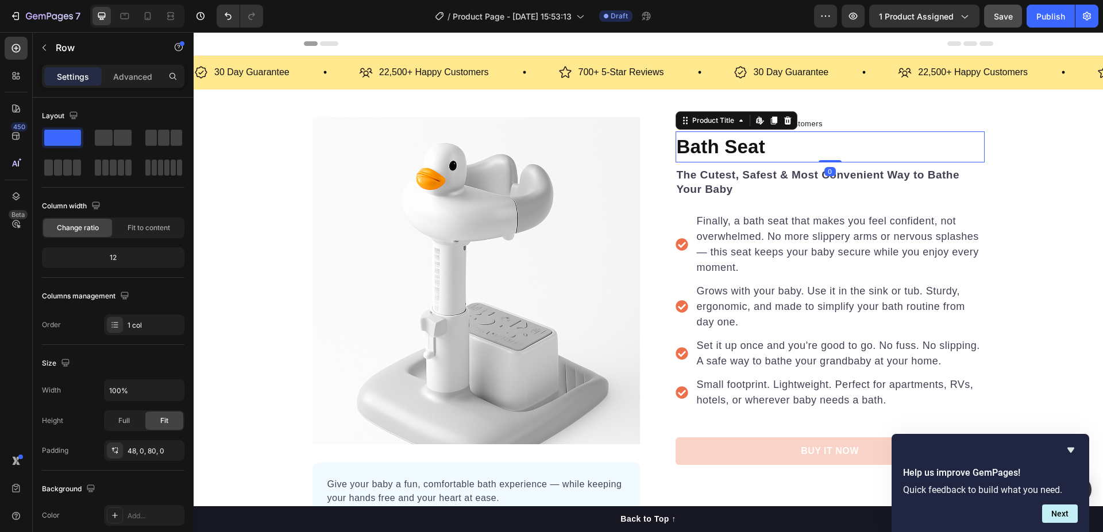
click at [738, 154] on h1 "Bath Seat" at bounding box center [829, 147] width 309 height 31
click at [235, 222] on div "Product Images Give your baby a fun, comfortable bath experience — while keepin…" at bounding box center [648, 350] width 909 height 466
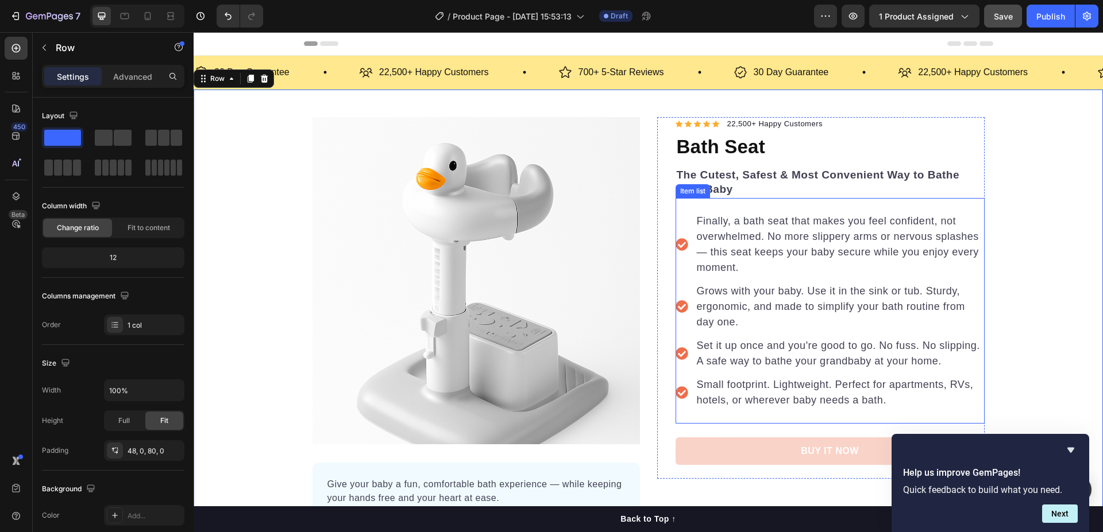
click at [724, 310] on span "Grows with your baby. Use it in the sink or tub. Sturdy, ergonomic, and made to…" at bounding box center [831, 306] width 268 height 43
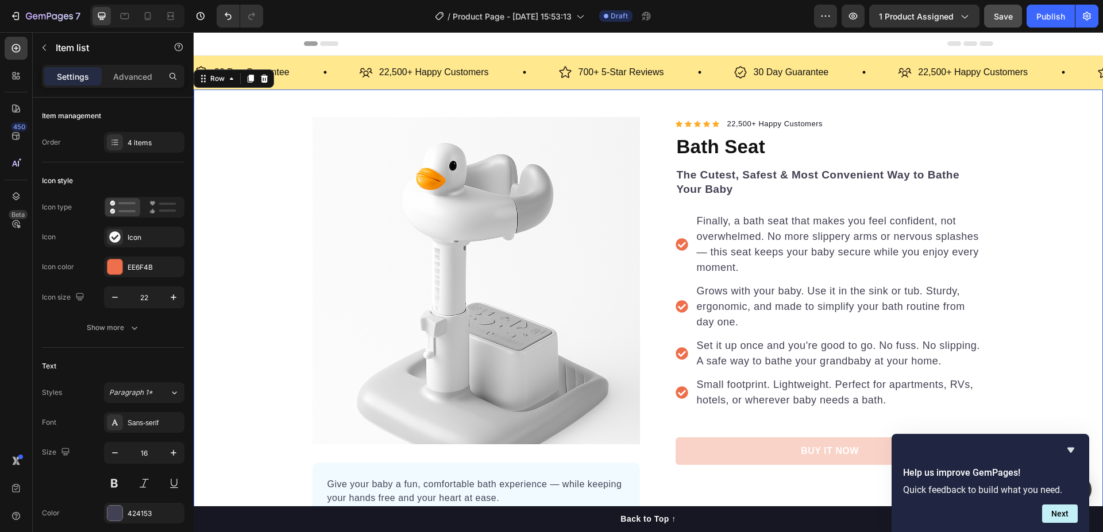
click at [236, 234] on div "Product Images Give your baby a fun, comfortable bath experience — while keepin…" at bounding box center [648, 350] width 909 height 466
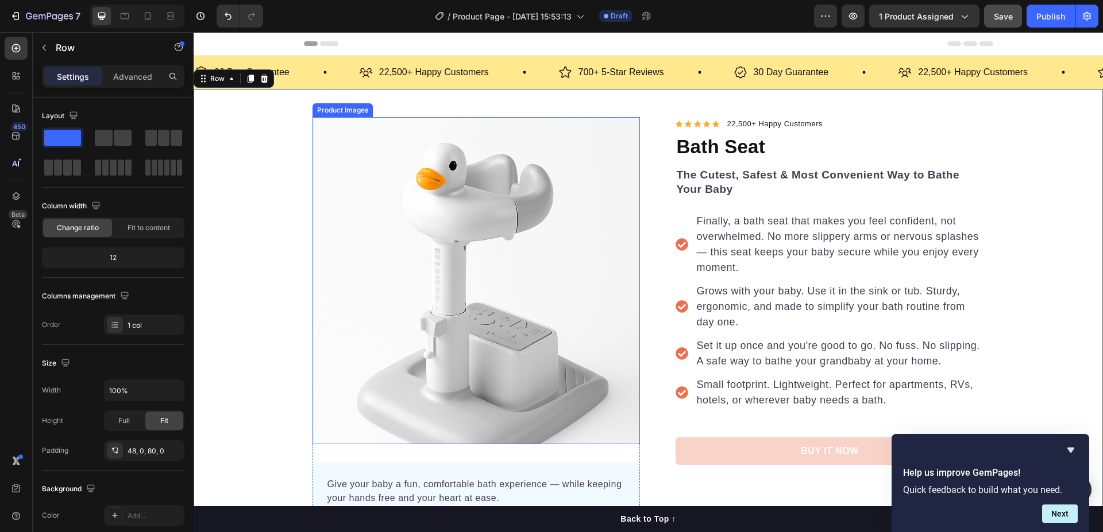
click at [342, 250] on img at bounding box center [475, 280] width 327 height 327
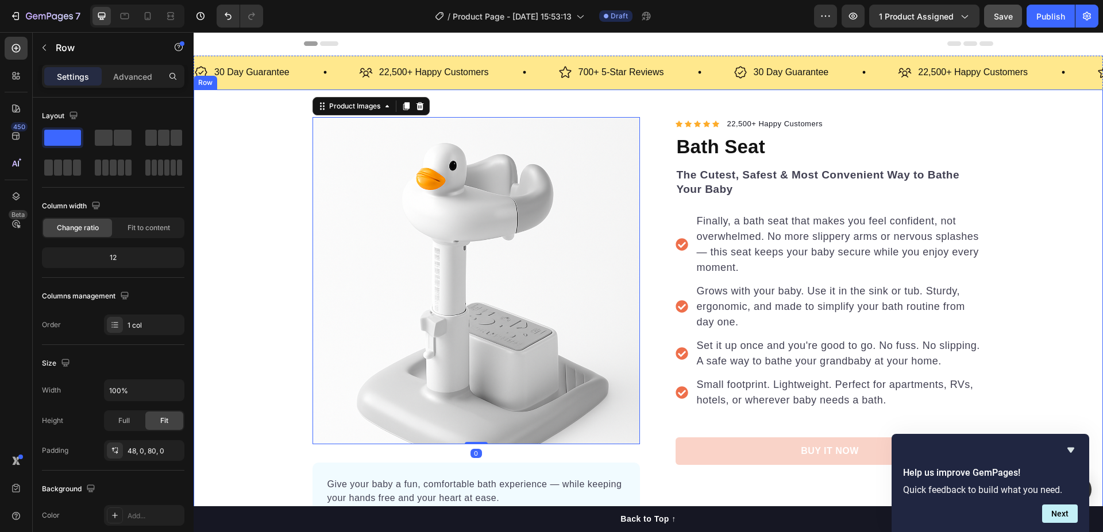
click at [220, 225] on div "Product Images 0 Give your baby a fun, comfortable bath experience — while keep…" at bounding box center [648, 350] width 909 height 466
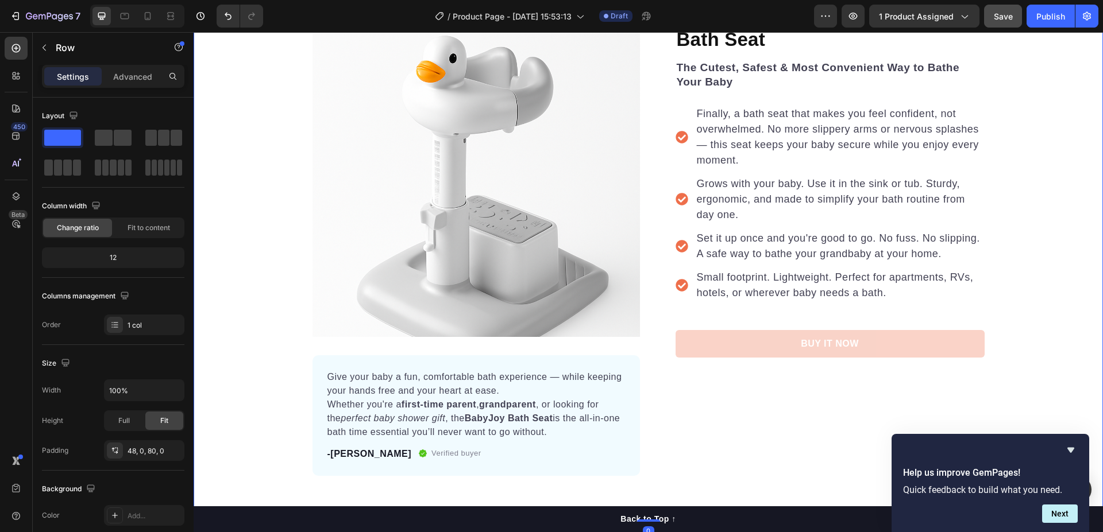
scroll to position [115, 0]
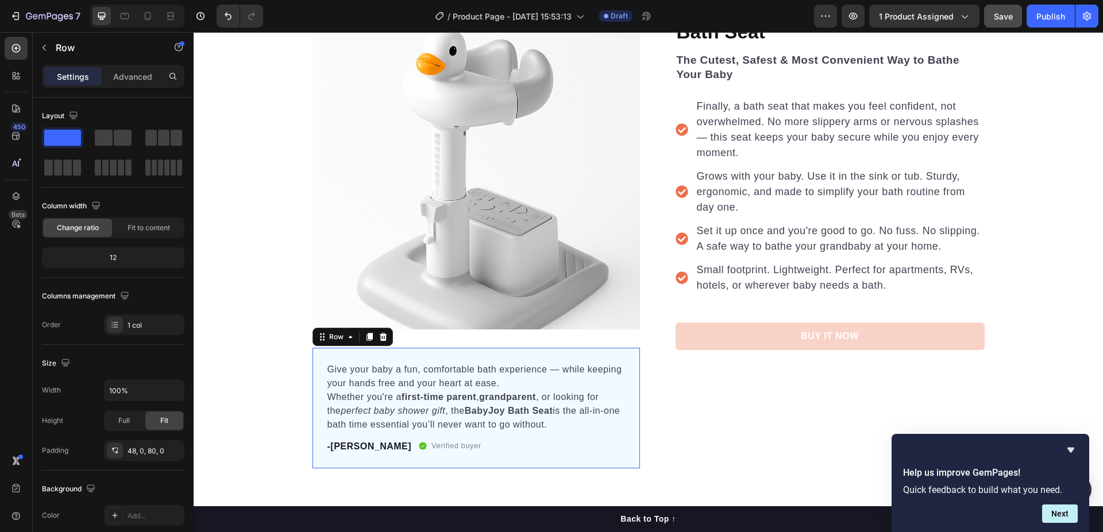
click at [460, 457] on div "Give your baby a fun, comfortable bath experience — while keeping your hands fr…" at bounding box center [475, 408] width 327 height 121
click at [518, 343] on div "Product Images Give your baby a fun, comfortable bath experience — while keepin…" at bounding box center [475, 235] width 327 height 466
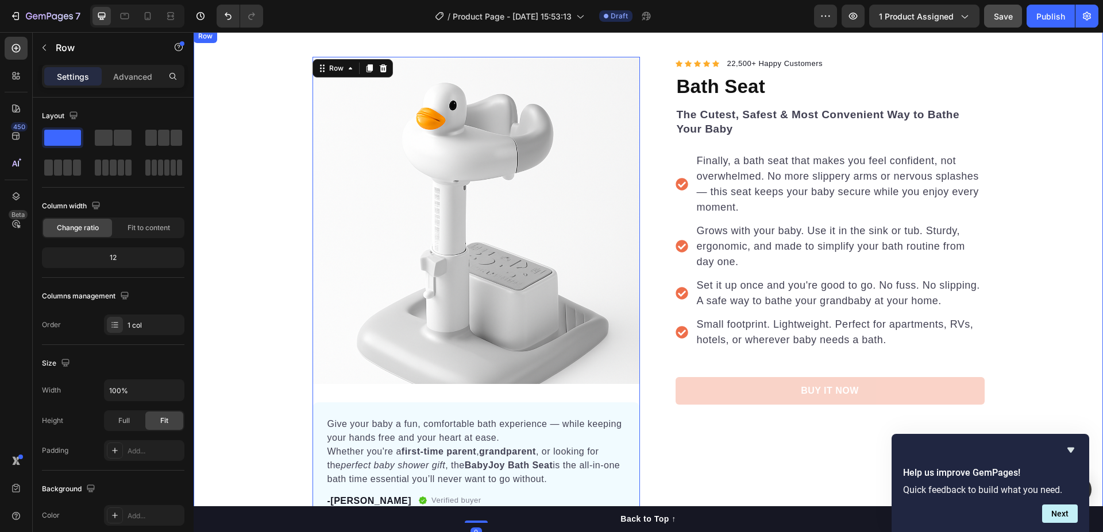
scroll to position [0, 0]
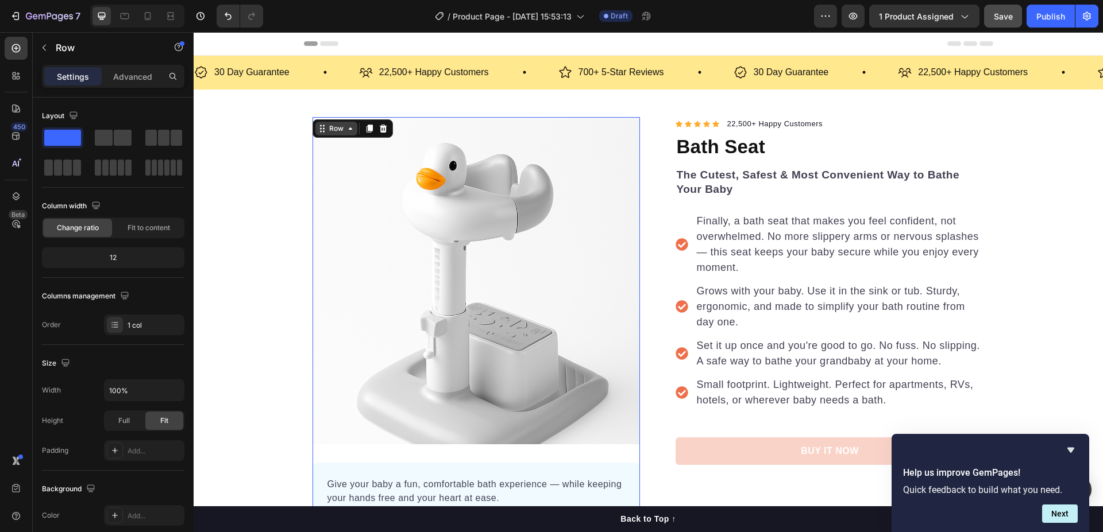
click at [321, 132] on icon at bounding box center [322, 128] width 9 height 9
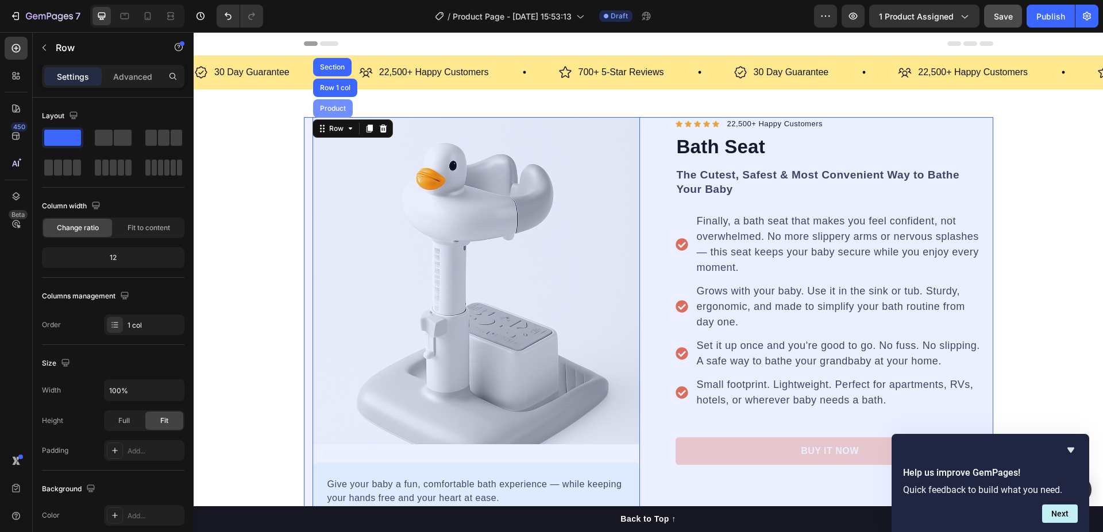
click at [326, 105] on div "Product" at bounding box center [333, 108] width 30 height 7
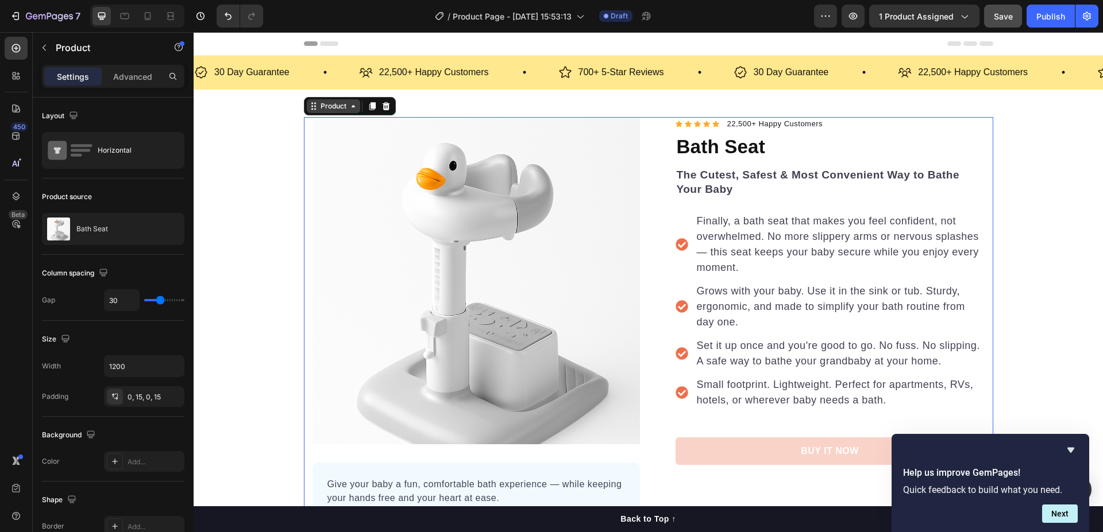
click at [309, 106] on icon at bounding box center [313, 106] width 9 height 9
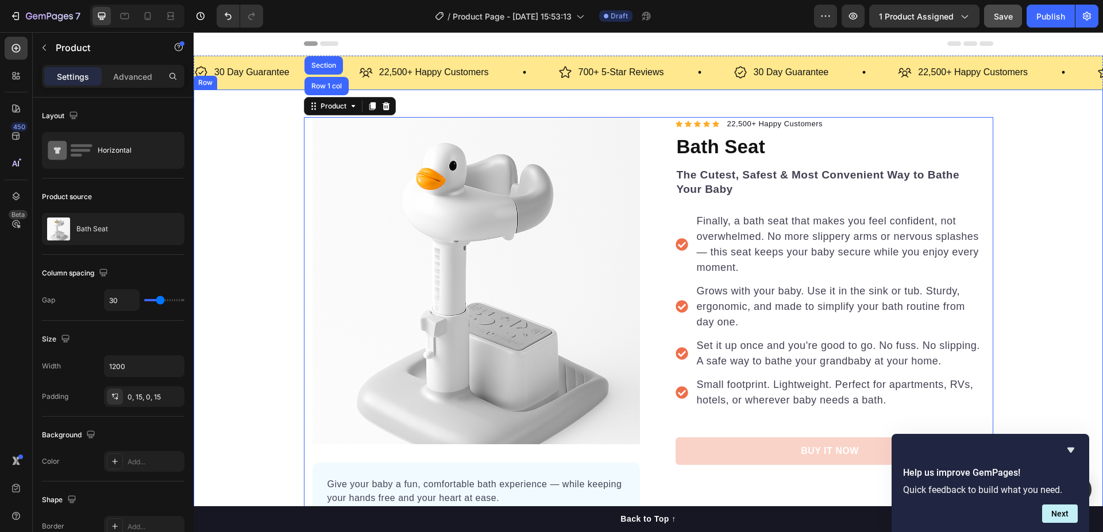
click at [268, 147] on div "Product Images Give your baby a fun, comfortable bath experience — while keepin…" at bounding box center [648, 350] width 909 height 466
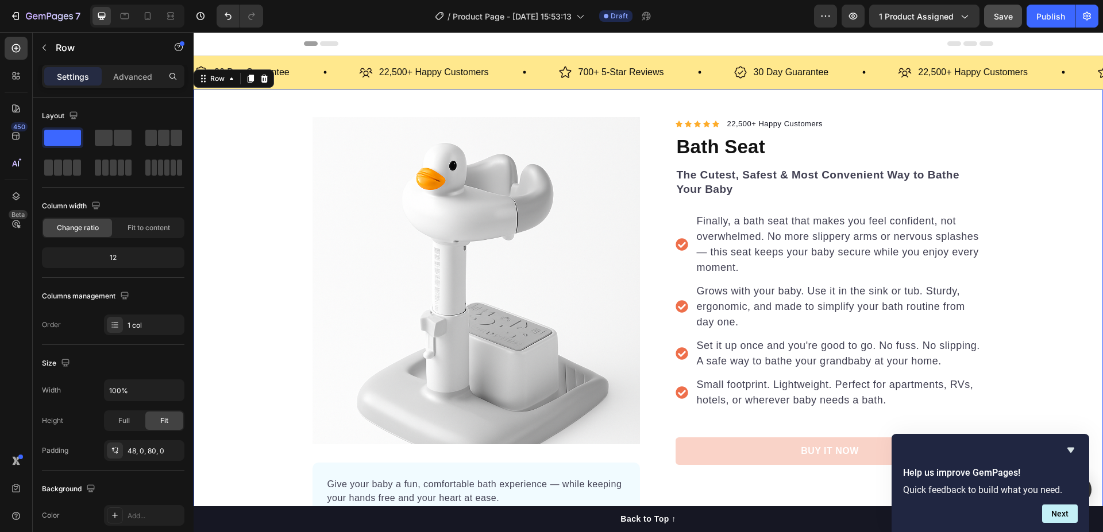
click at [1037, 155] on div "Product Images Give your baby a fun, comfortable bath experience — while keepin…" at bounding box center [648, 350] width 909 height 466
click at [281, 150] on div "Product Images Give your baby a fun, comfortable bath experience — while keepin…" at bounding box center [648, 350] width 909 height 466
click at [214, 79] on div "Row" at bounding box center [217, 79] width 19 height 10
click at [237, 208] on div "Product Images Give your baby a fun, comfortable bath experience — while keepin…" at bounding box center [648, 350] width 909 height 466
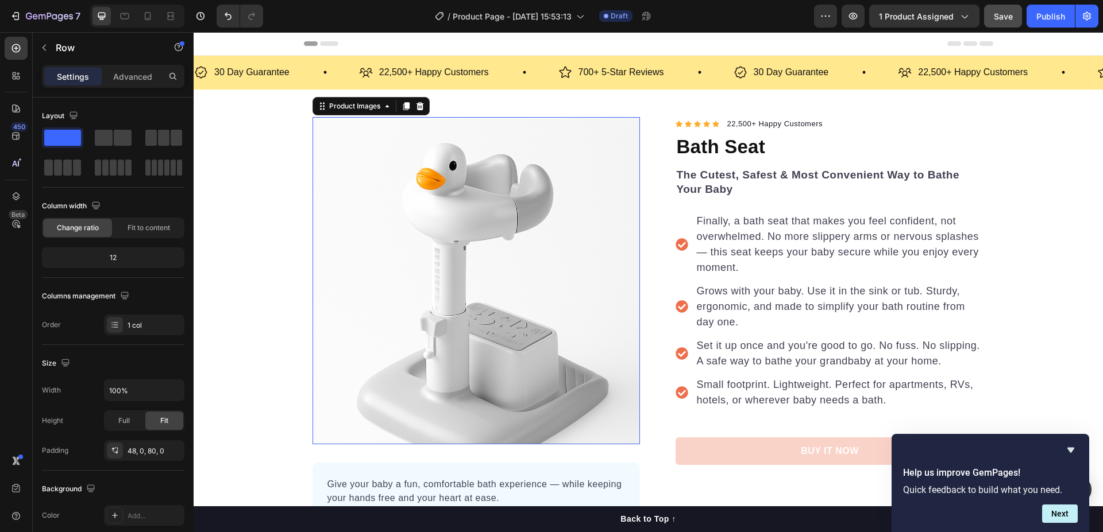
click at [371, 182] on img at bounding box center [475, 280] width 327 height 327
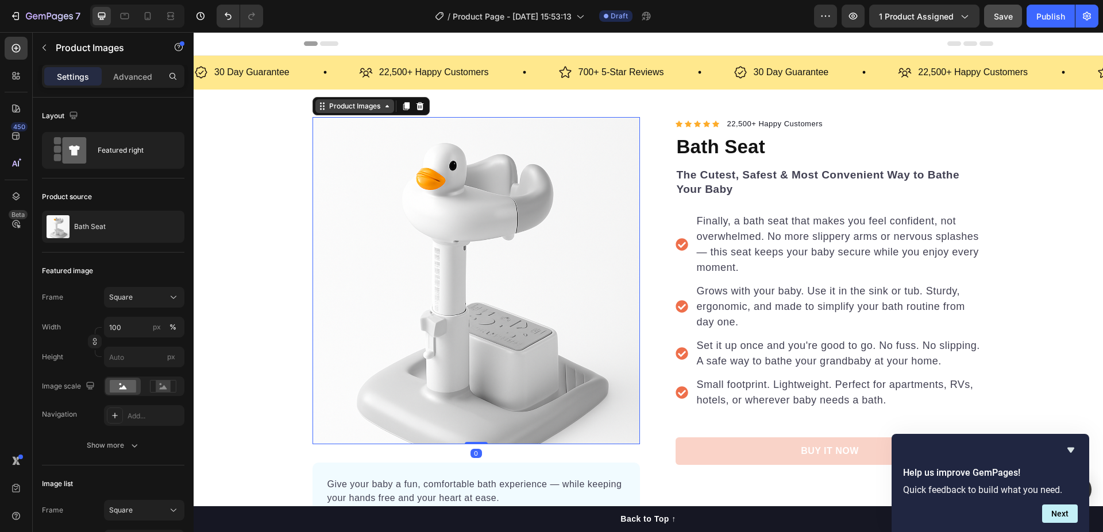
click at [343, 106] on div "Product Images" at bounding box center [355, 106] width 56 height 10
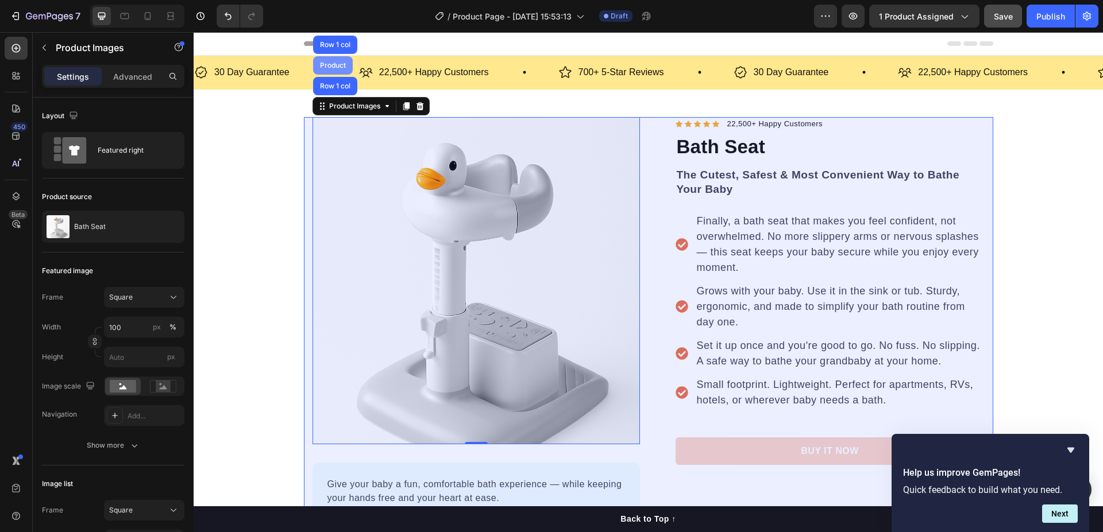
click at [322, 66] on div "Product" at bounding box center [333, 65] width 30 height 7
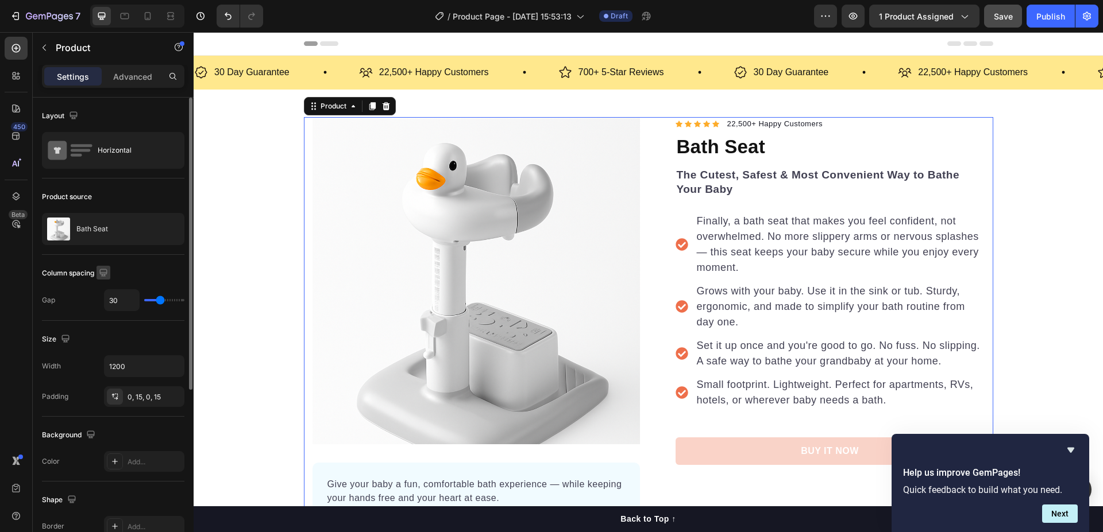
click at [103, 276] on icon "button" at bounding box center [102, 272] width 7 height 7
click at [140, 270] on div "Column spacing" at bounding box center [113, 273] width 142 height 18
click at [168, 144] on div "Horizontal" at bounding box center [113, 150] width 142 height 37
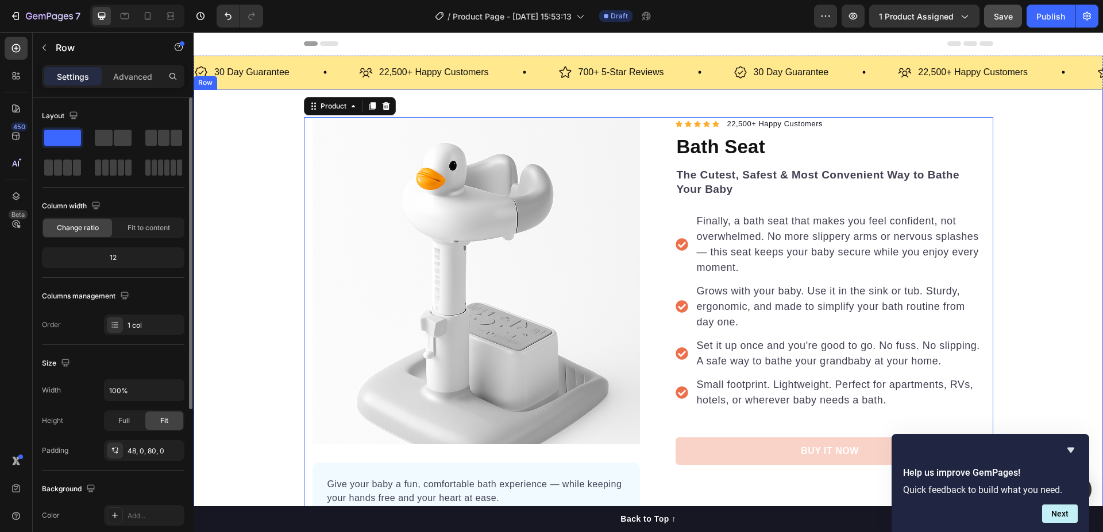
click at [211, 118] on div "Product Images Give your baby a fun, comfortable bath experience — while keepin…" at bounding box center [648, 350] width 909 height 466
click at [230, 126] on div "Product Images Give your baby a fun, comfortable bath experience — while keepin…" at bounding box center [648, 350] width 909 height 466
click at [1062, 175] on div "Product Images Give your baby a fun, comfortable bath experience — while keepin…" at bounding box center [648, 350] width 909 height 466
click at [1017, 152] on div "Product Images Give your baby a fun, comfortable bath experience — while keepin…" at bounding box center [648, 350] width 909 height 466
click at [249, 207] on div "Product Images Give your baby a fun, comfortable bath experience — while keepin…" at bounding box center [648, 350] width 909 height 466
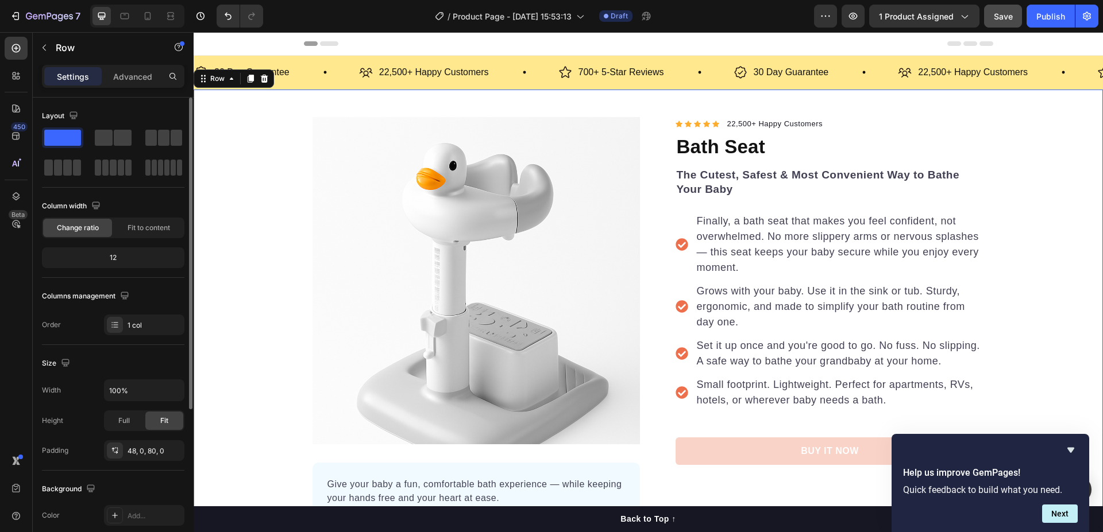
click at [1051, 132] on div "Product Images Give your baby a fun, comfortable bath experience — while keepin…" at bounding box center [648, 350] width 909 height 466
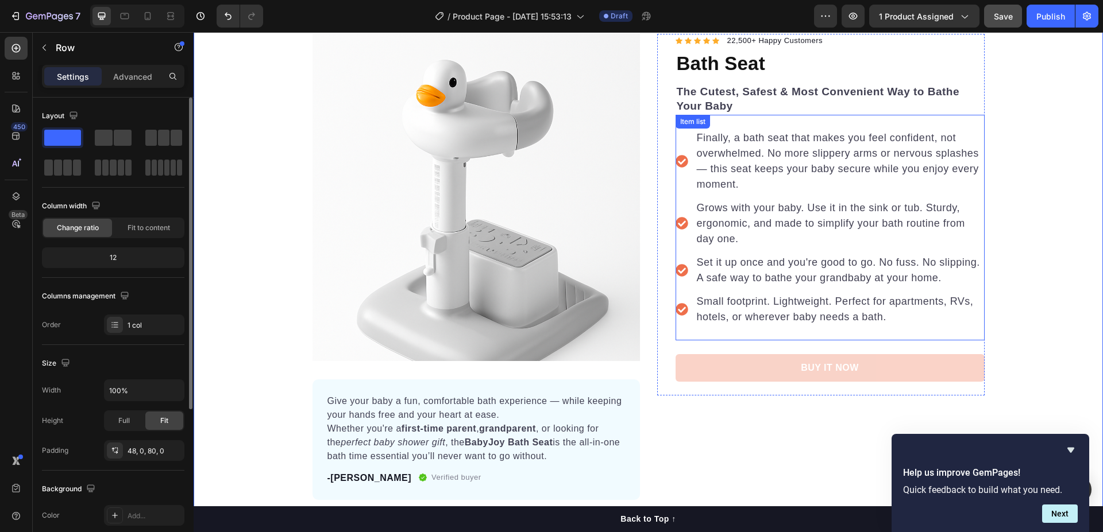
scroll to position [230, 0]
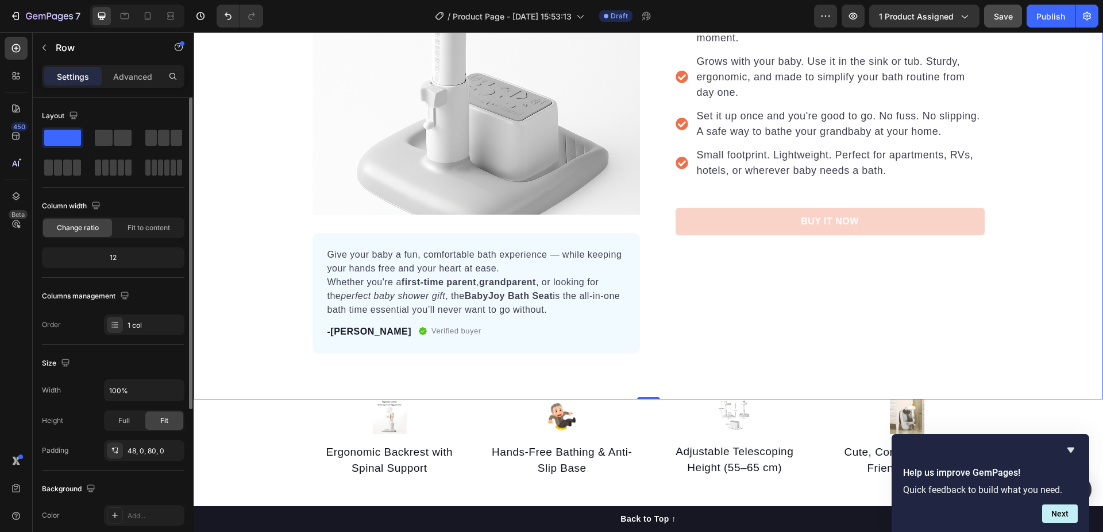
click at [241, 118] on div "Product Images Give your baby a fun, comfortable bath experience — while keepin…" at bounding box center [648, 120] width 909 height 466
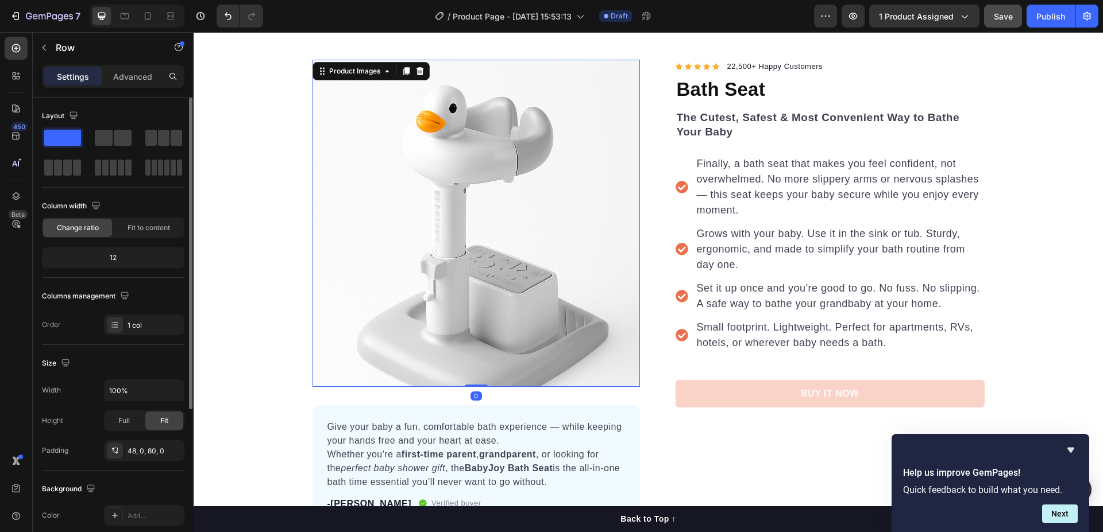
click at [402, 145] on img at bounding box center [475, 223] width 327 height 327
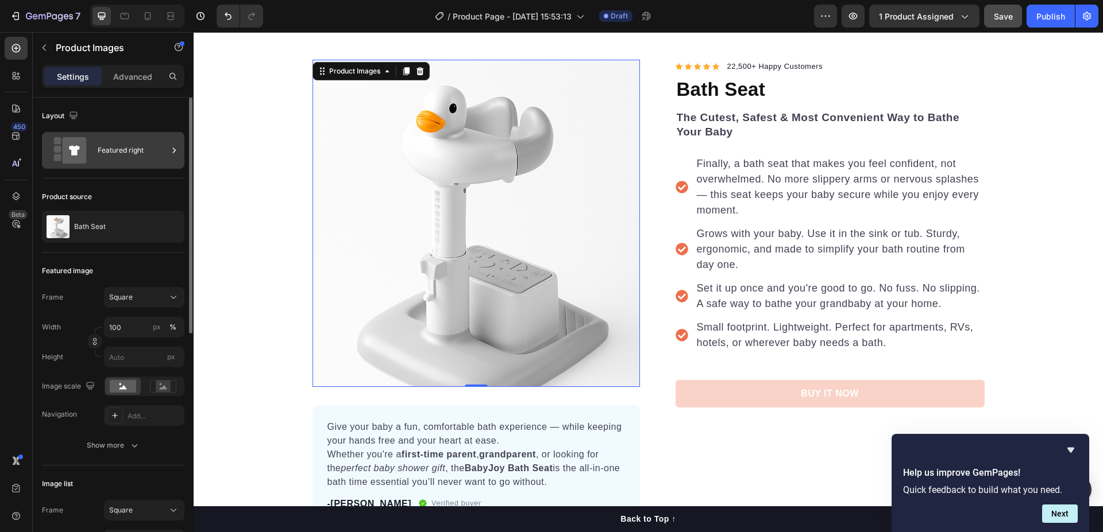
click at [160, 149] on div "Featured right" at bounding box center [133, 150] width 70 height 26
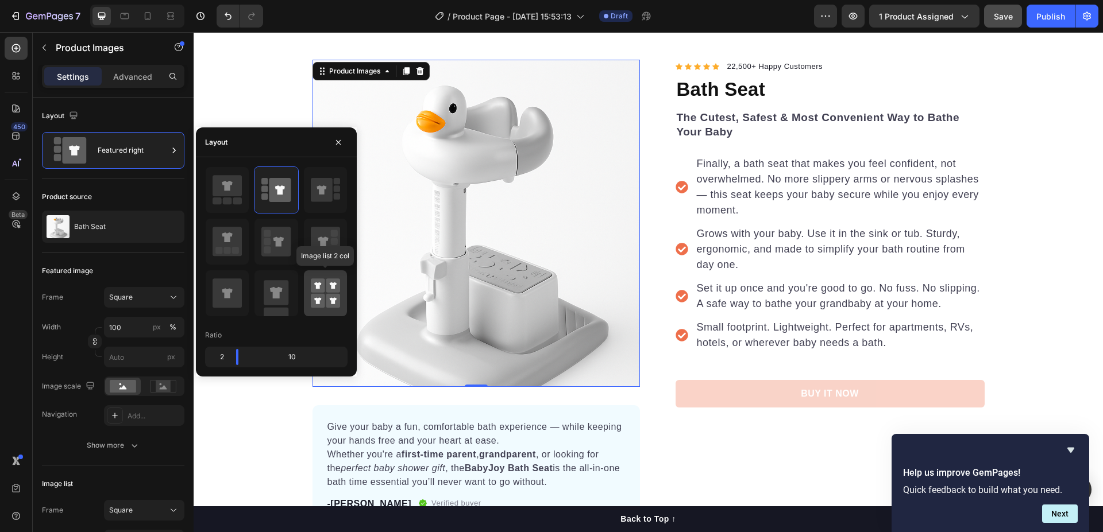
click at [334, 296] on rect at bounding box center [333, 301] width 14 height 14
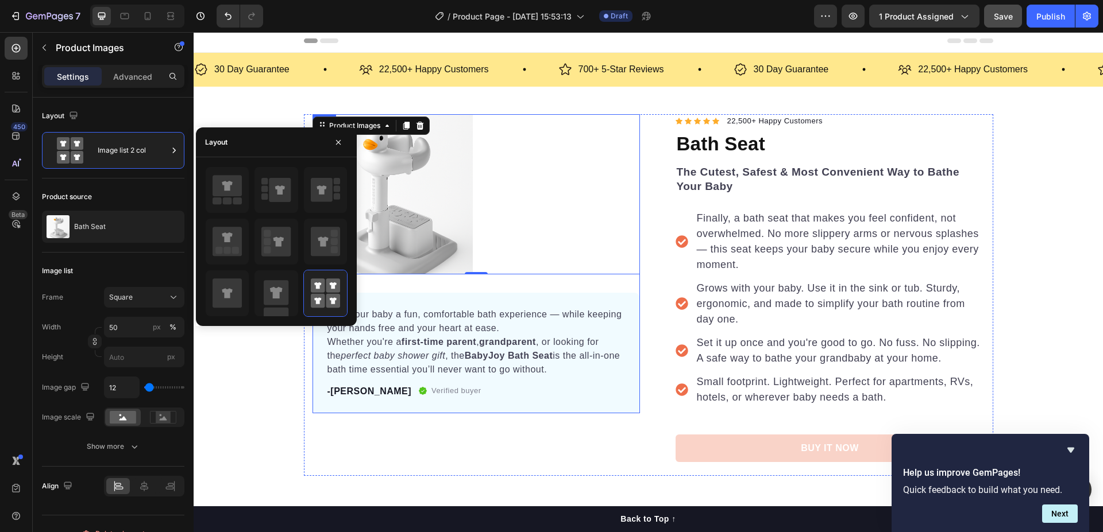
scroll to position [0, 0]
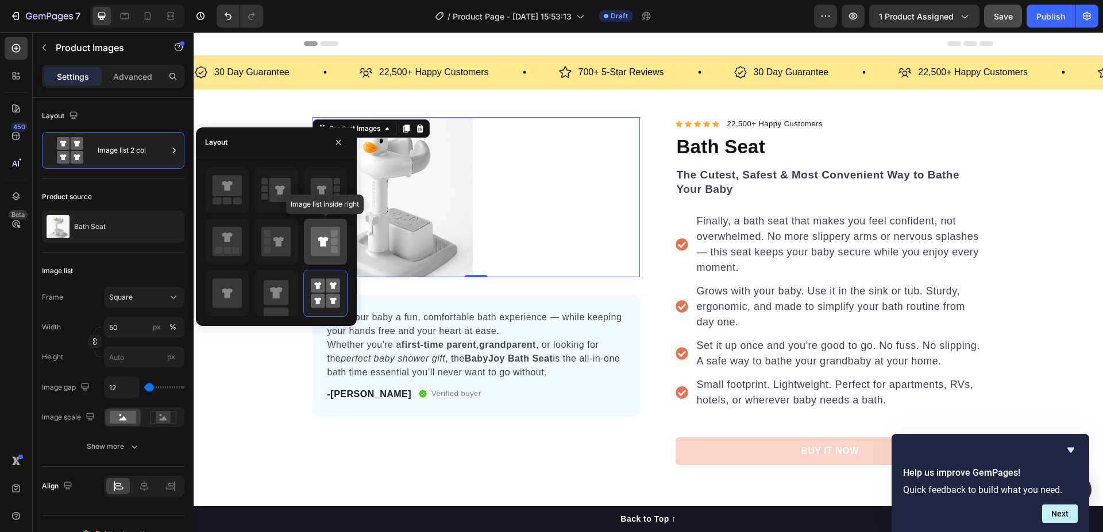
click at [326, 238] on icon at bounding box center [323, 242] width 10 height 10
type input "100"
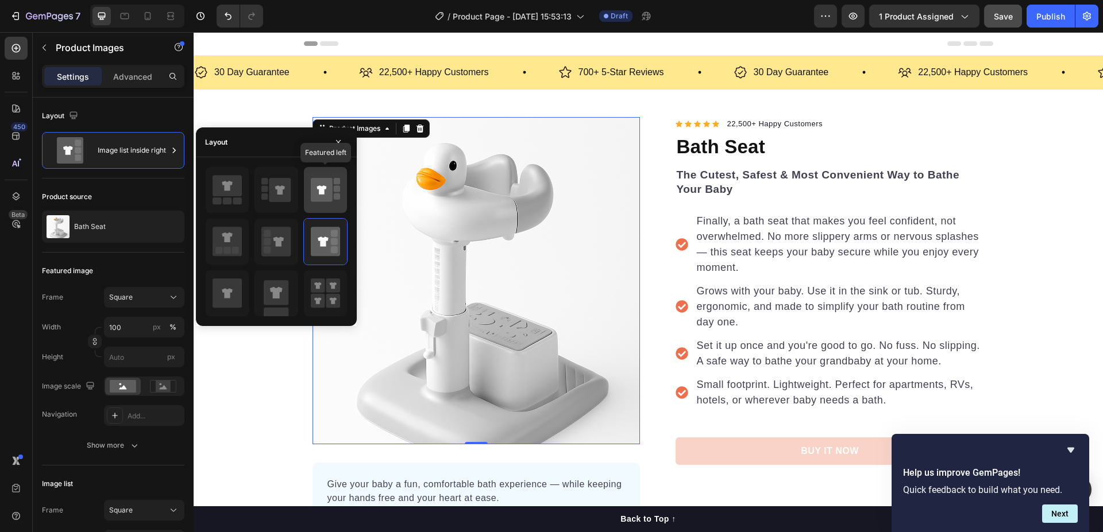
click at [322, 192] on icon at bounding box center [321, 190] width 10 height 9
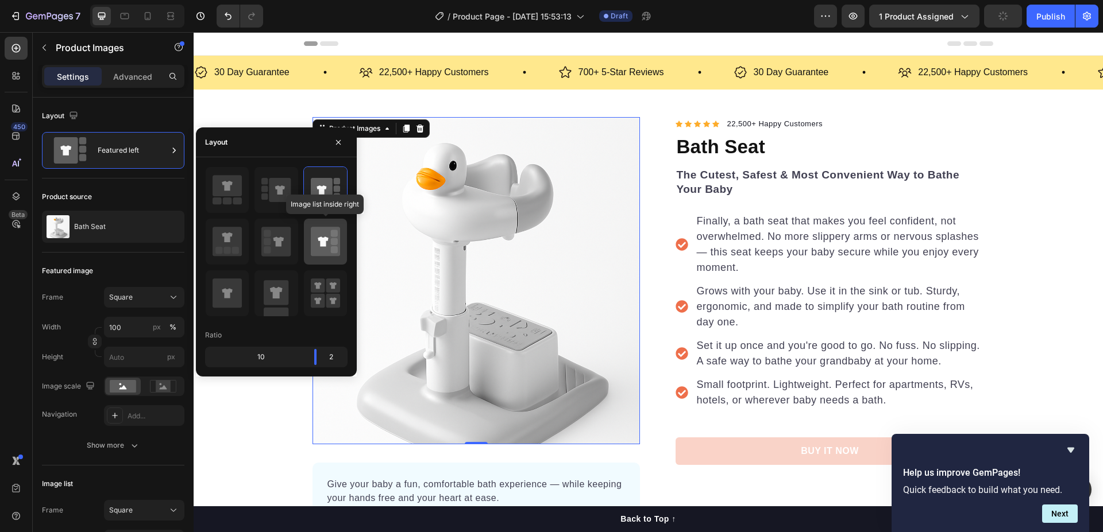
click at [330, 227] on icon at bounding box center [325, 241] width 29 height 29
type input "20"
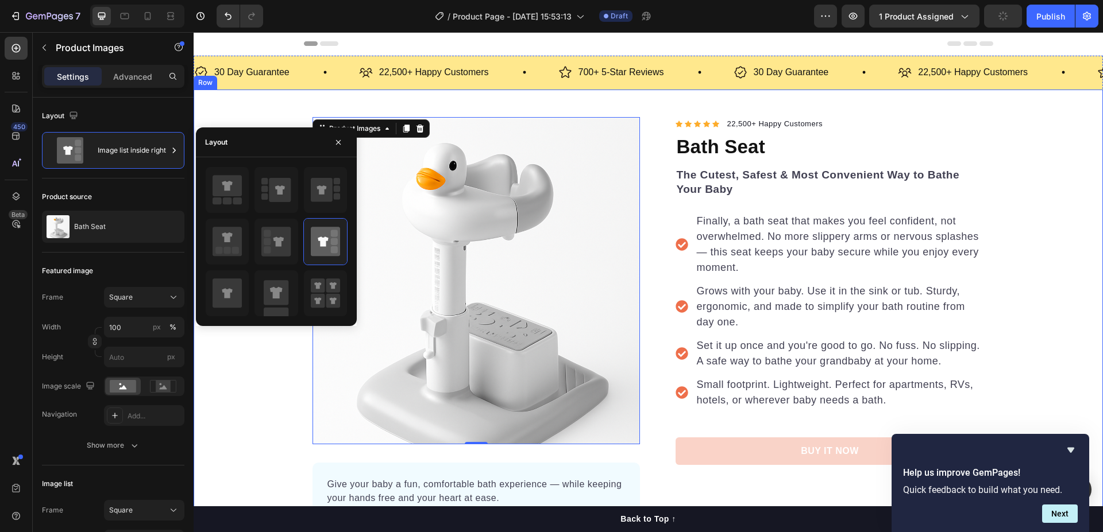
click at [260, 99] on div "Product Images 0 Give your baby a fun, comfortable bath experience — while keep…" at bounding box center [648, 360] width 909 height 540
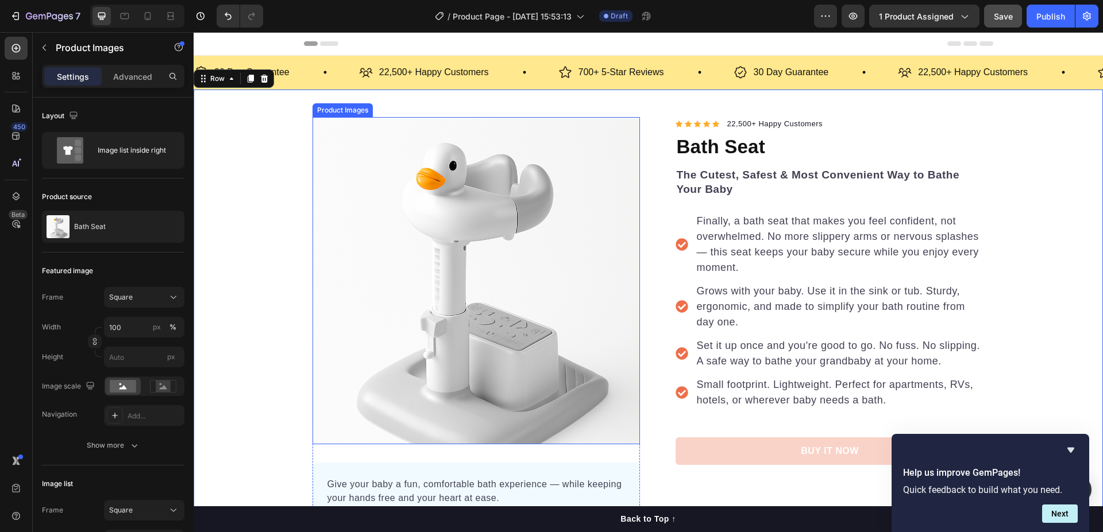
click at [346, 138] on img at bounding box center [475, 280] width 327 height 327
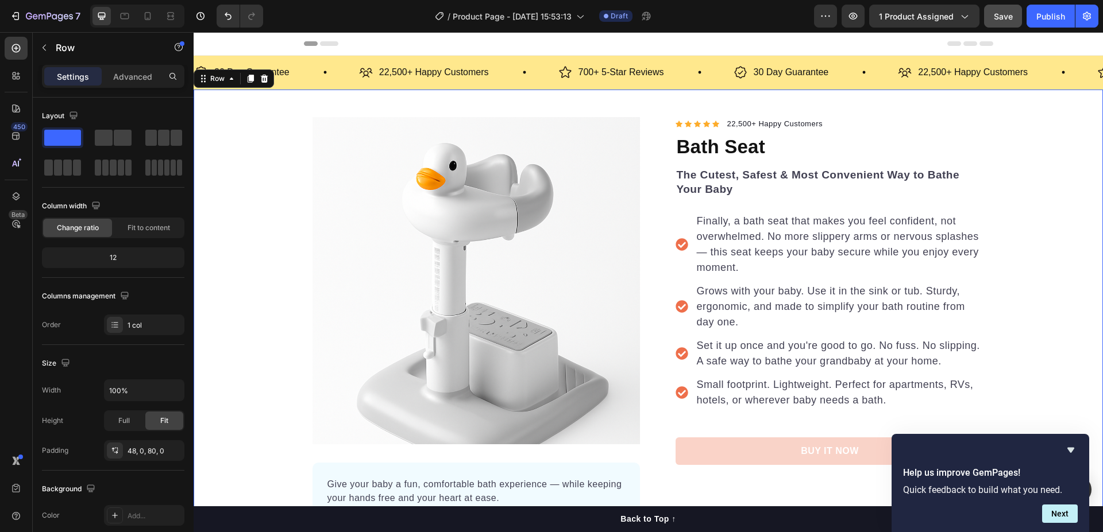
click at [244, 148] on div "Product Images Give your baby a fun, comfortable bath experience — while keepin…" at bounding box center [648, 350] width 909 height 466
click at [290, 222] on div "Product Images Give your baby a fun, comfortable bath experience — while keepin…" at bounding box center [648, 350] width 909 height 466
click at [344, 203] on img at bounding box center [475, 280] width 327 height 327
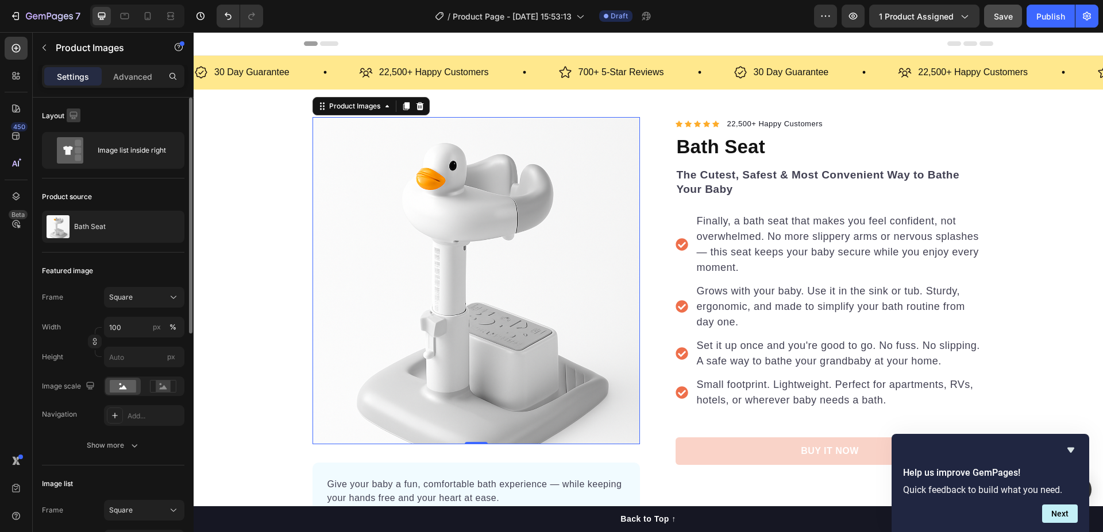
click at [69, 113] on icon "button" at bounding box center [73, 115] width 11 height 11
click at [111, 121] on div "Layout" at bounding box center [113, 116] width 142 height 18
click at [132, 150] on div "Image list inside right" at bounding box center [133, 150] width 70 height 26
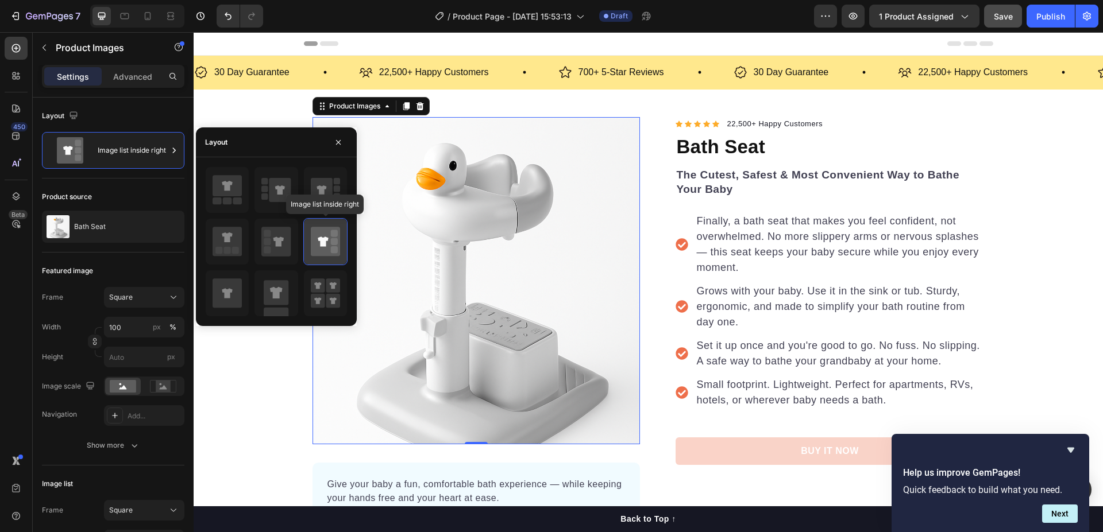
click at [321, 242] on icon at bounding box center [323, 242] width 10 height 10
click at [332, 240] on rect at bounding box center [334, 241] width 7 height 7
click at [446, 201] on img at bounding box center [475, 280] width 327 height 327
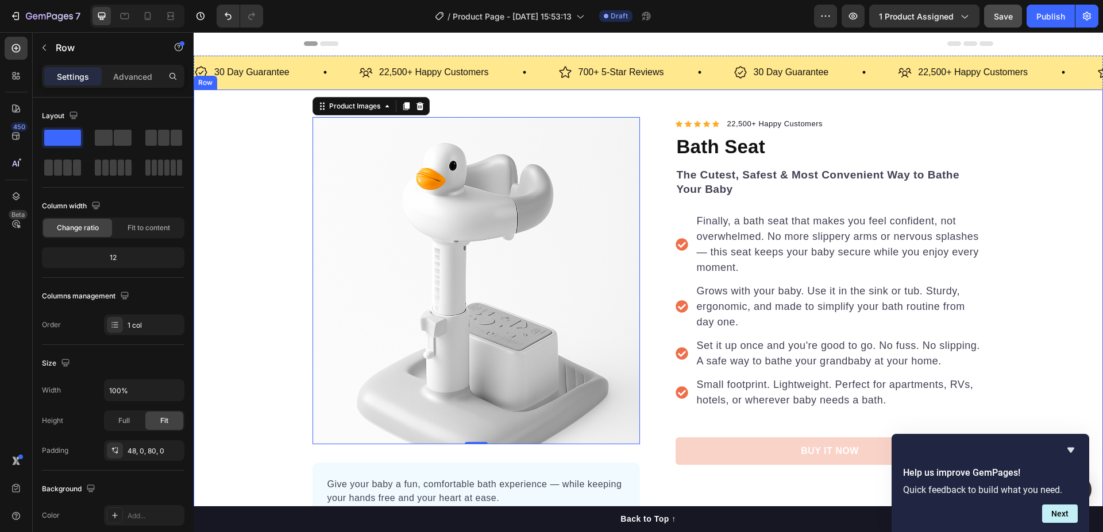
click at [252, 185] on div "Product Images 0 Give your baby a fun, comfortable bath experience — while keep…" at bounding box center [648, 350] width 909 height 466
click at [367, 198] on img at bounding box center [475, 280] width 327 height 327
click at [244, 169] on div "Product Images 0 Give your baby a fun, comfortable bath experience — while keep…" at bounding box center [648, 350] width 909 height 466
click at [339, 184] on img at bounding box center [475, 280] width 327 height 327
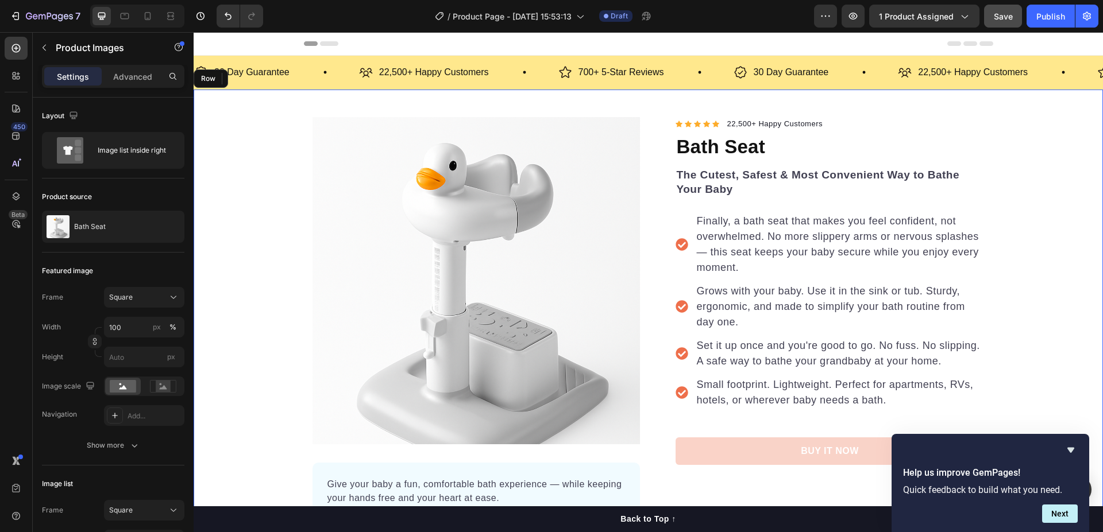
click at [245, 167] on div "Product Images 0 Give your baby a fun, comfortable bath experience — while keep…" at bounding box center [648, 350] width 909 height 466
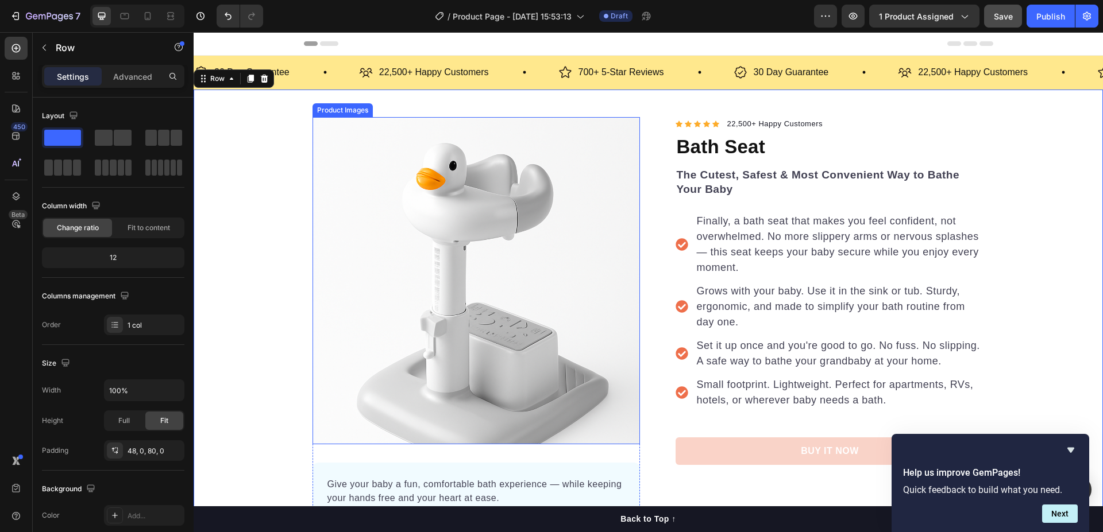
click at [345, 179] on img at bounding box center [475, 280] width 327 height 327
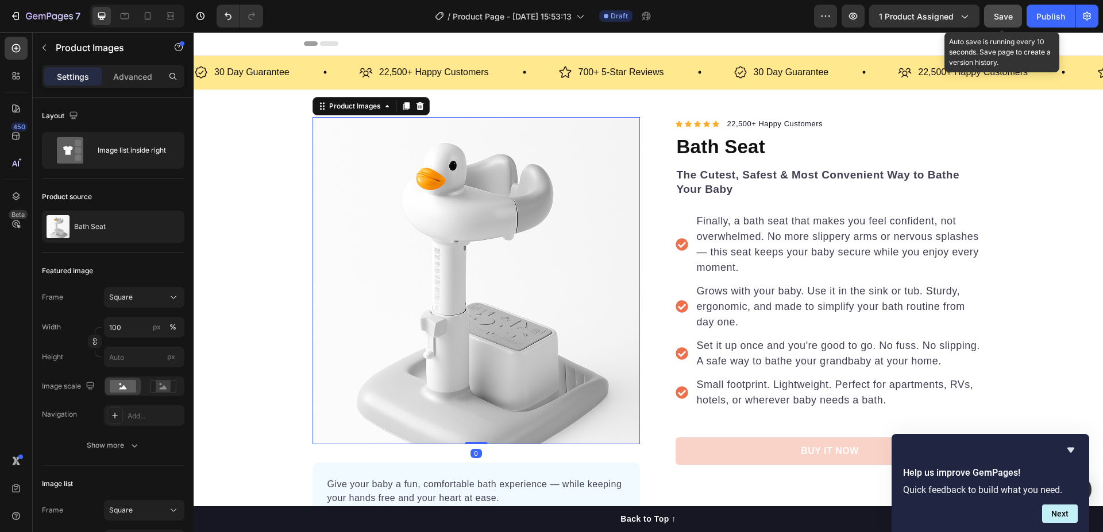
click at [1005, 19] on span "Save" at bounding box center [1003, 16] width 19 height 10
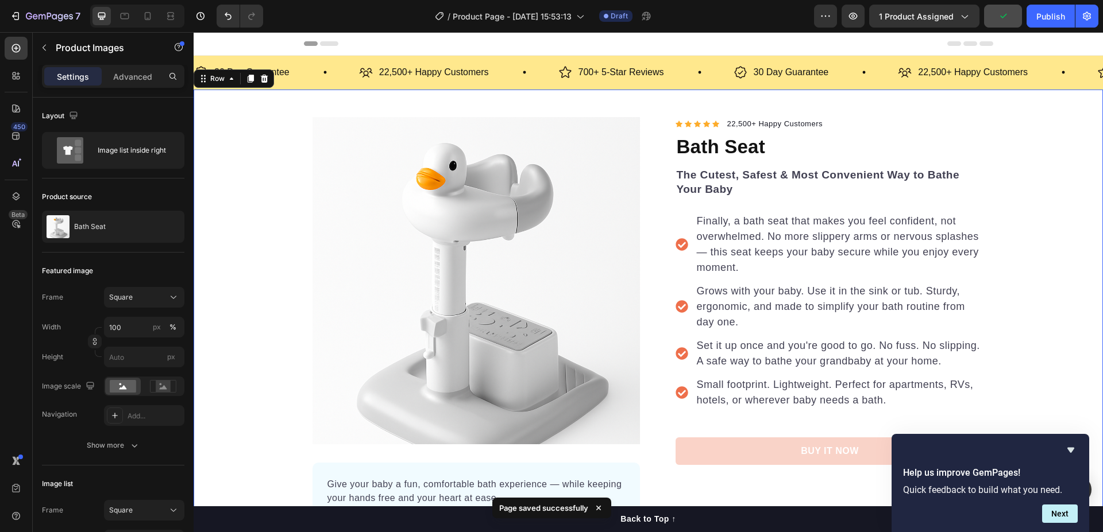
click at [238, 186] on div "Product Images Give your baby a fun, comfortable bath experience — while keepin…" at bounding box center [648, 350] width 909 height 466
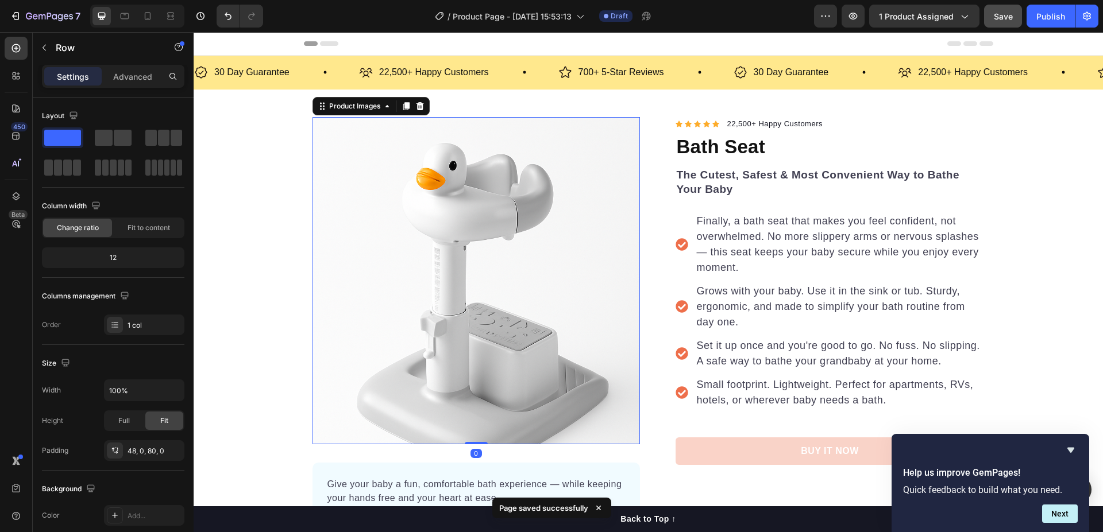
click at [404, 223] on img at bounding box center [475, 280] width 327 height 327
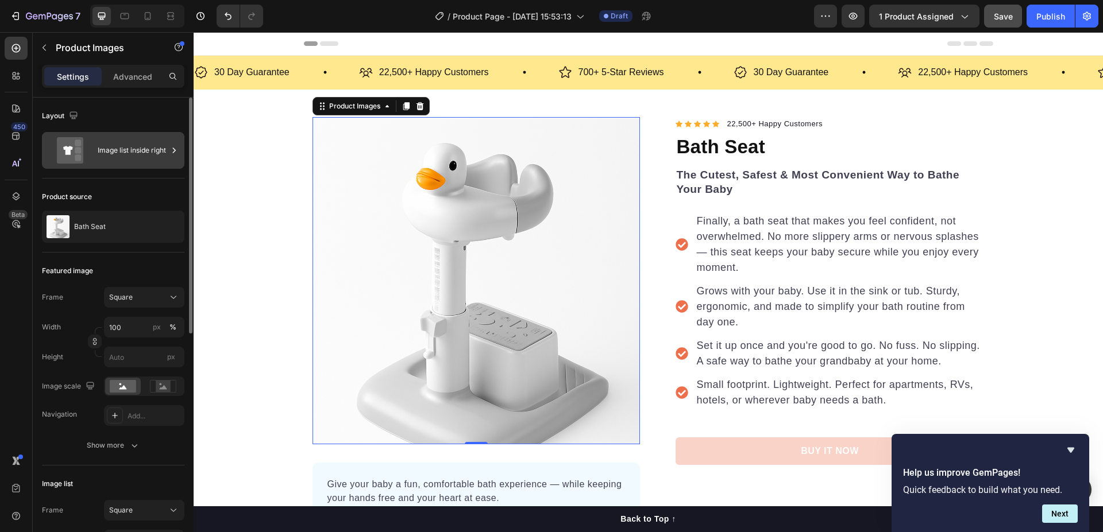
click at [155, 152] on div "Image list inside right" at bounding box center [133, 150] width 70 height 26
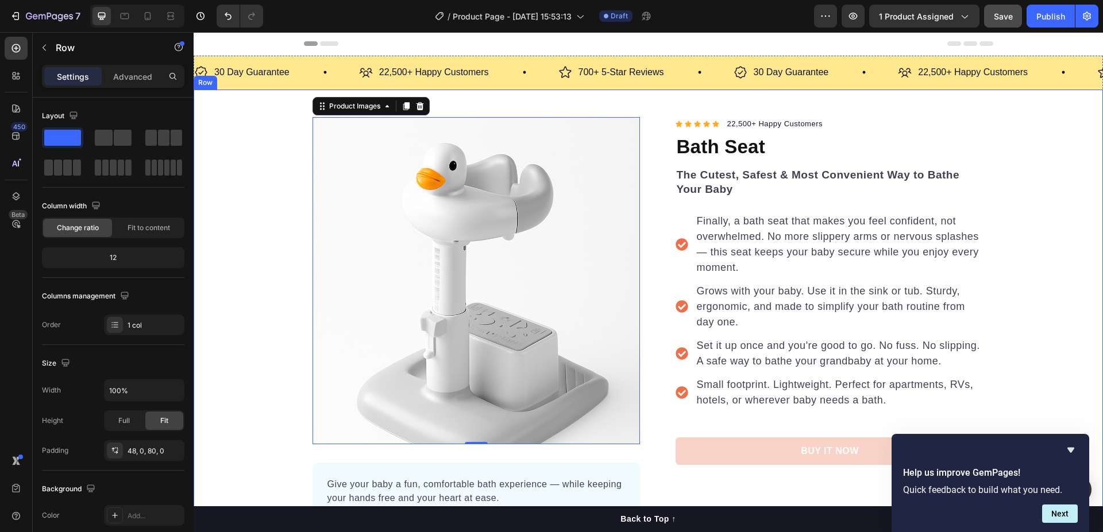
click at [241, 397] on div "Product Images 0 Give your baby a fun, comfortable bath experience — while keep…" at bounding box center [648, 350] width 909 height 466
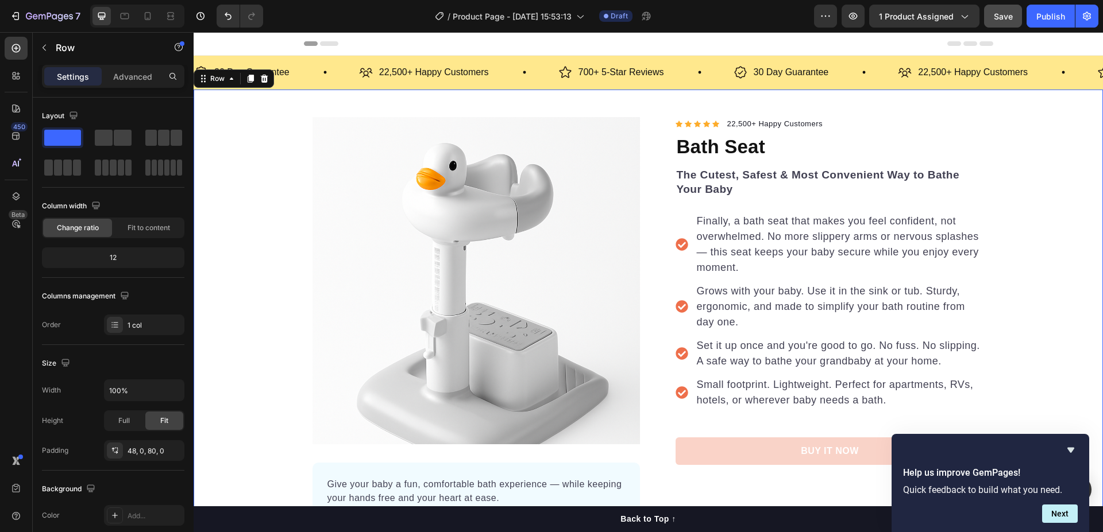
click at [1032, 160] on div "Product Images Give your baby a fun, comfortable bath experience — while keepin…" at bounding box center [648, 350] width 909 height 466
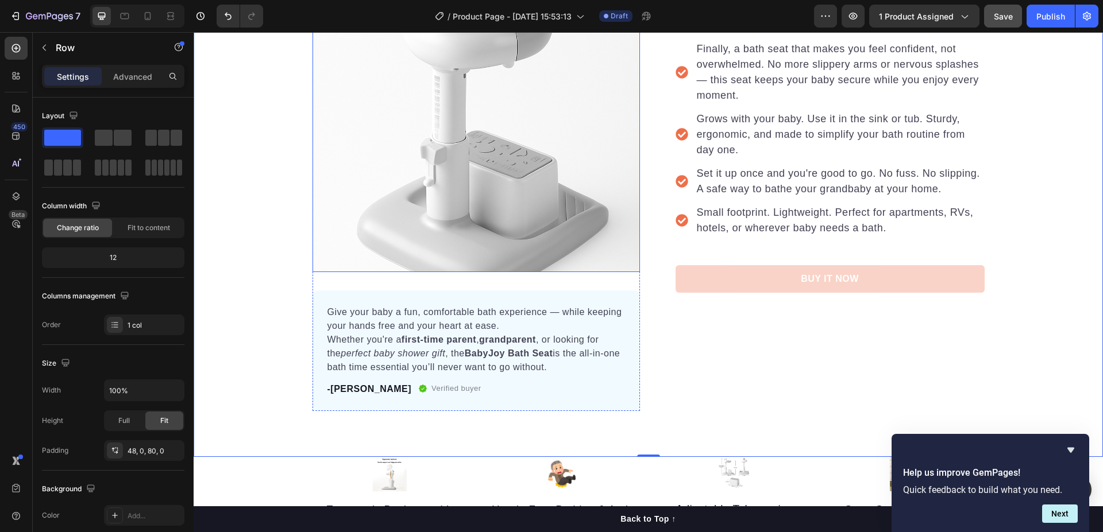
click at [410, 170] on img at bounding box center [475, 108] width 327 height 327
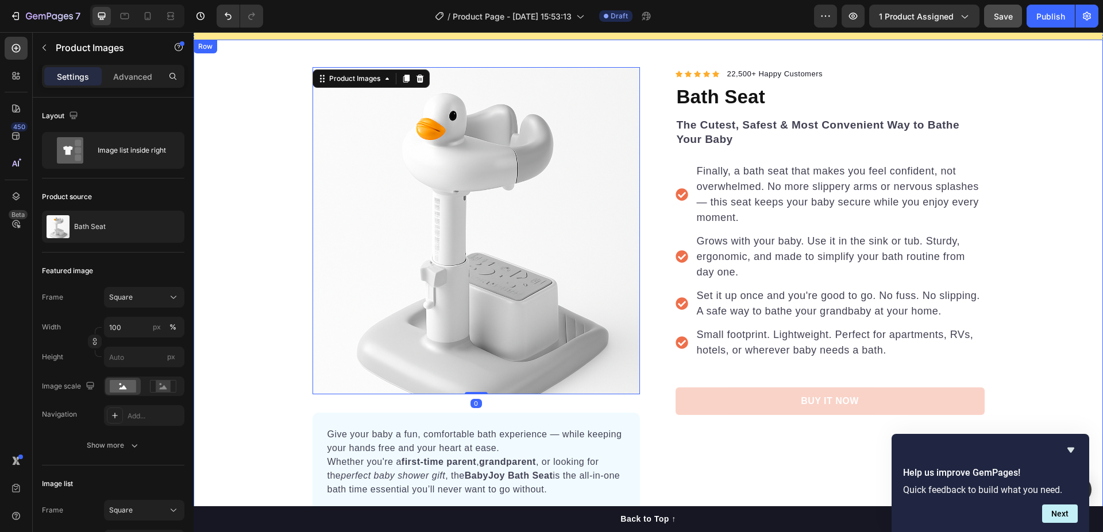
scroll to position [0, 0]
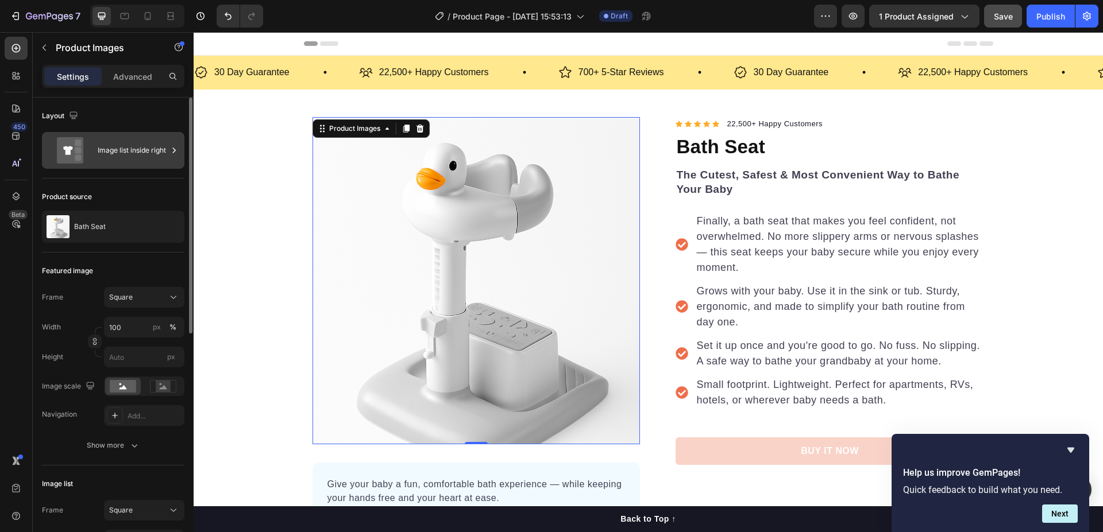
click at [128, 152] on div "Image list inside right" at bounding box center [133, 150] width 70 height 26
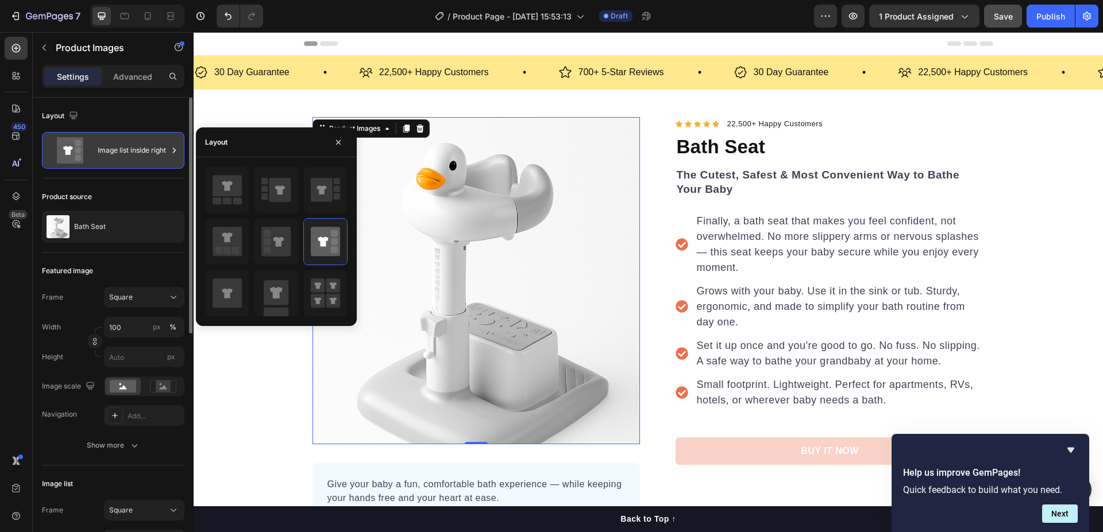
click at [176, 149] on icon at bounding box center [173, 150] width 11 height 11
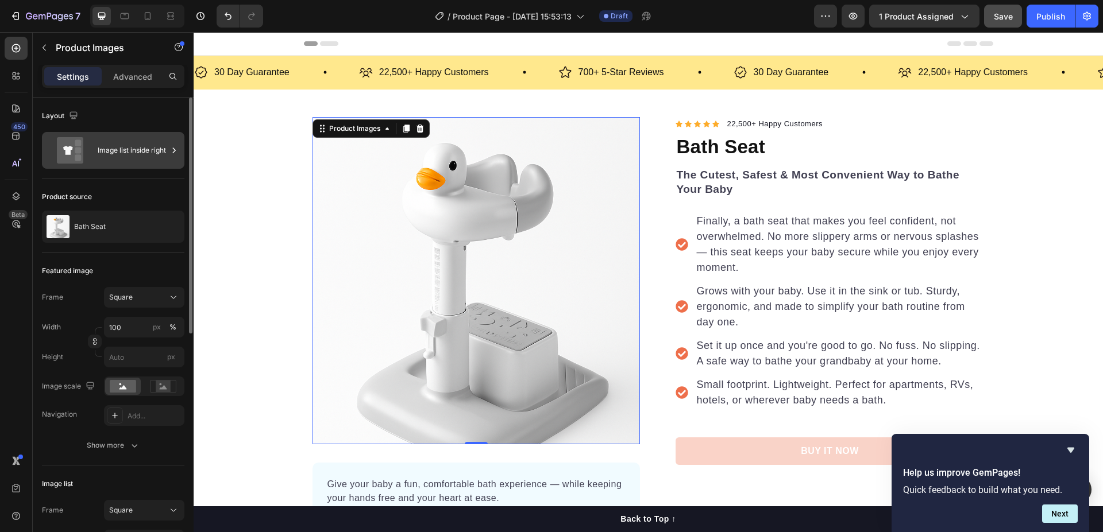
click at [175, 152] on icon at bounding box center [174, 150] width 3 height 5
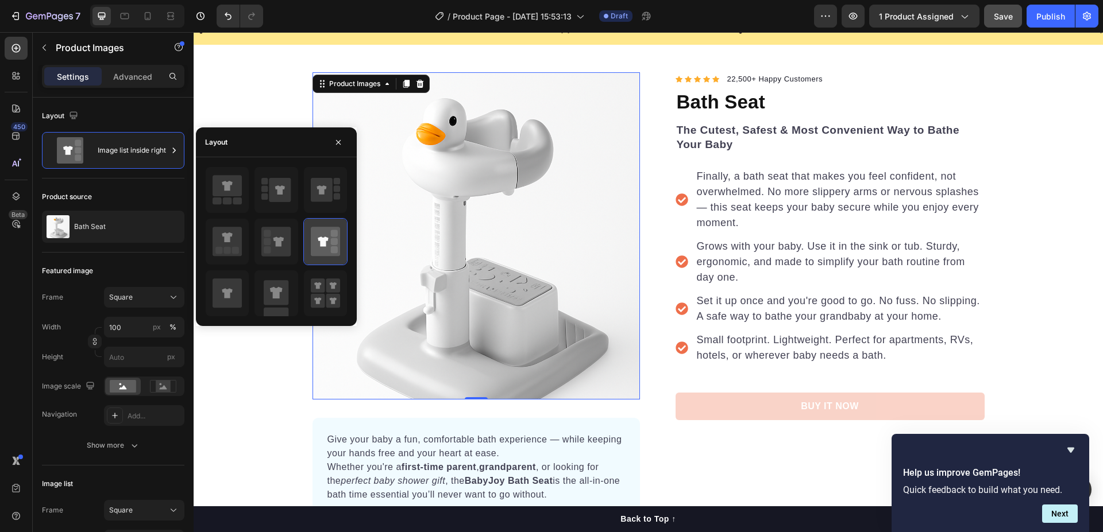
scroll to position [57, 0]
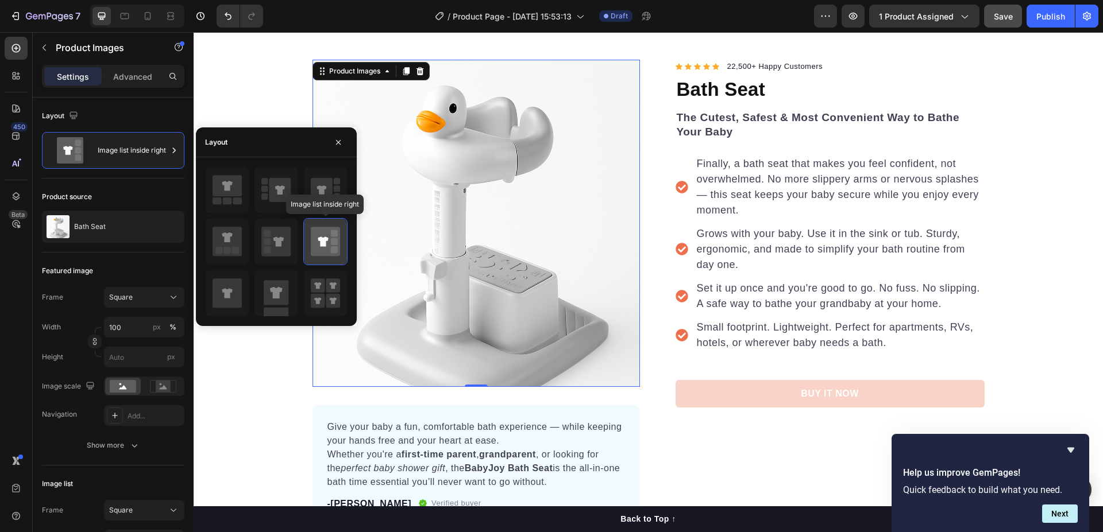
click at [330, 245] on icon at bounding box center [325, 241] width 29 height 29
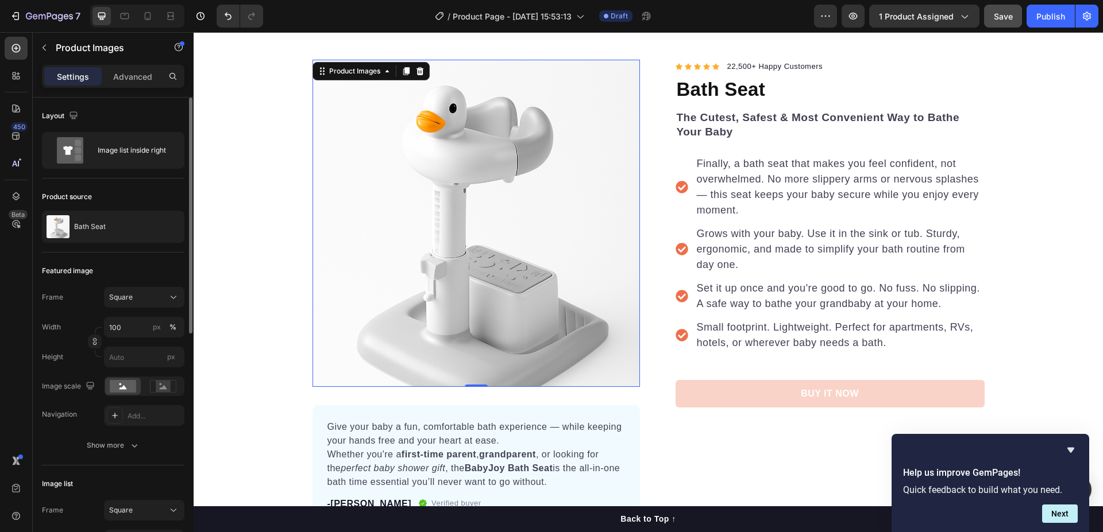
click at [135, 271] on div "Featured image" at bounding box center [113, 271] width 142 height 18
click at [117, 390] on rect at bounding box center [123, 386] width 26 height 13
click at [152, 388] on icon at bounding box center [163, 386] width 26 height 13
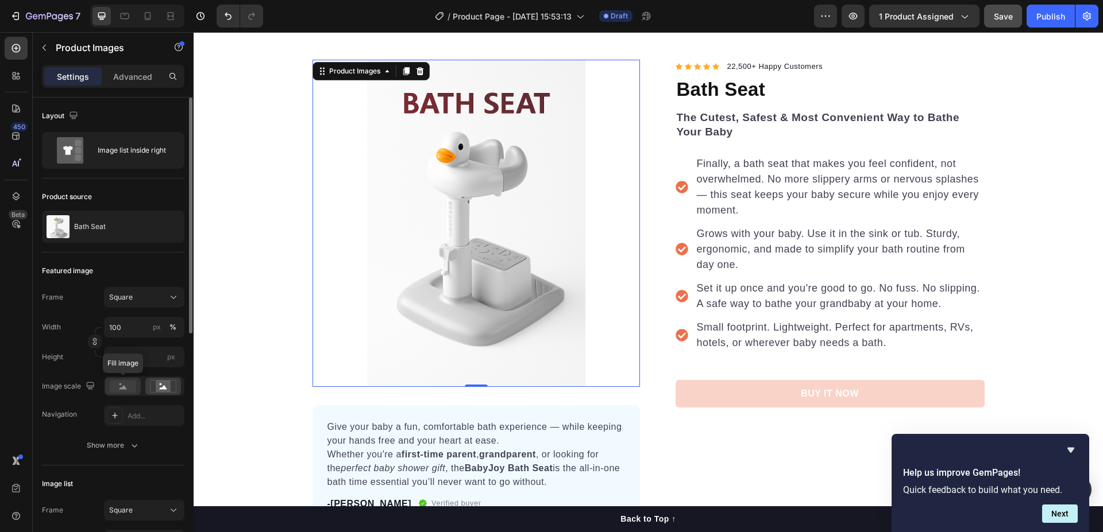
click at [128, 384] on rect at bounding box center [123, 386] width 26 height 13
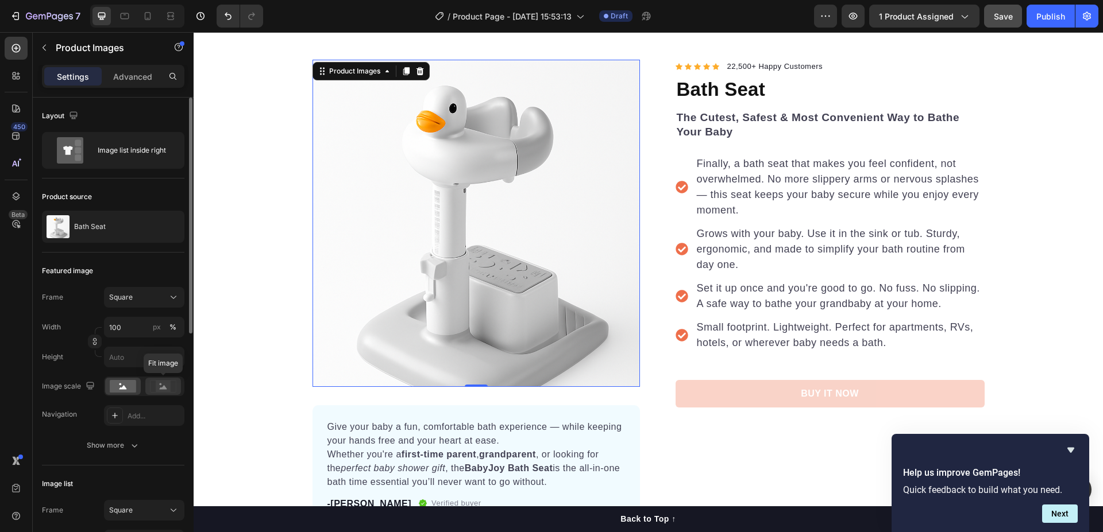
click at [159, 382] on rect at bounding box center [163, 386] width 15 height 11
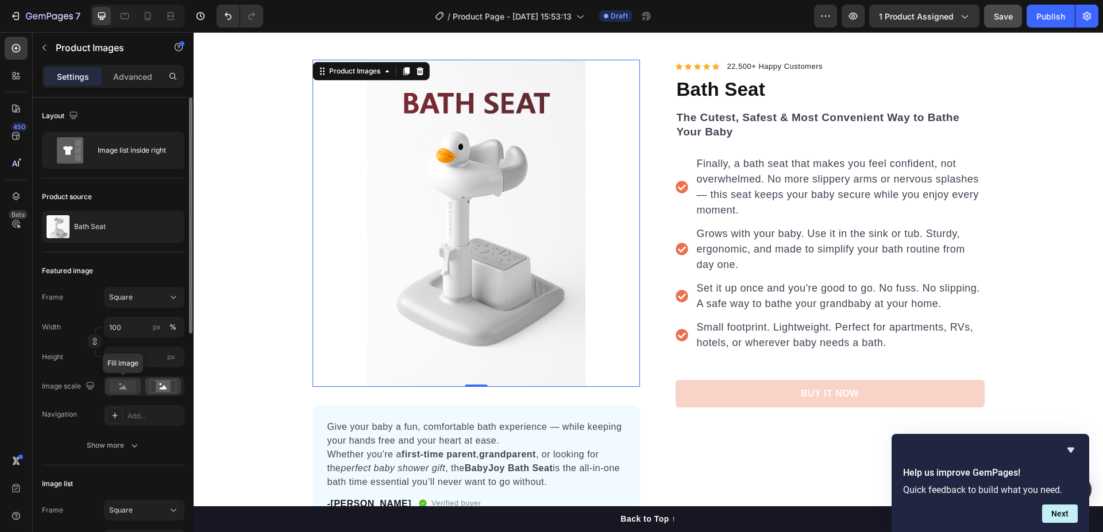
click at [129, 385] on rect at bounding box center [123, 386] width 26 height 13
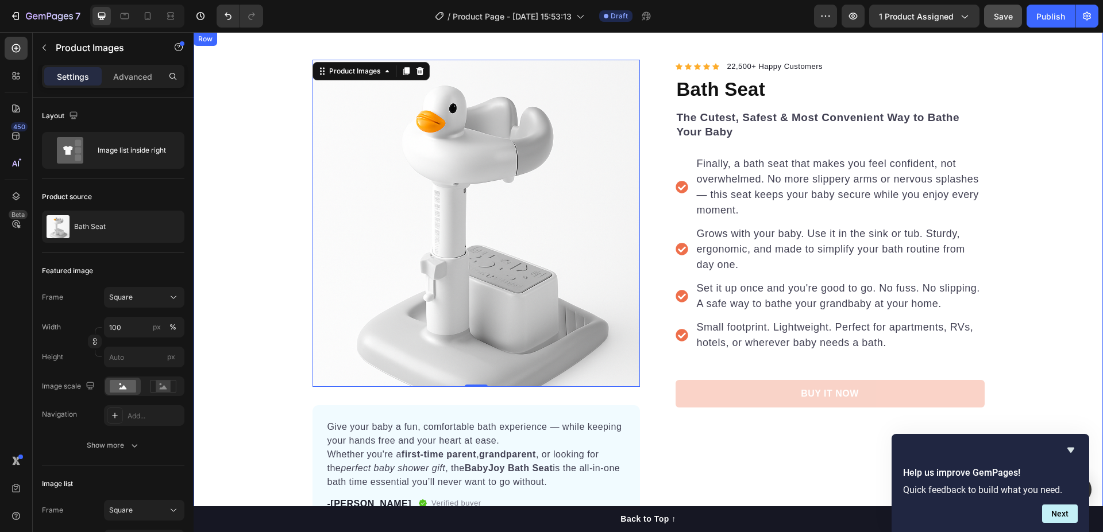
click at [233, 194] on div "Product Images 0 Give your baby a fun, comfortable bath experience — while keep…" at bounding box center [648, 293] width 909 height 466
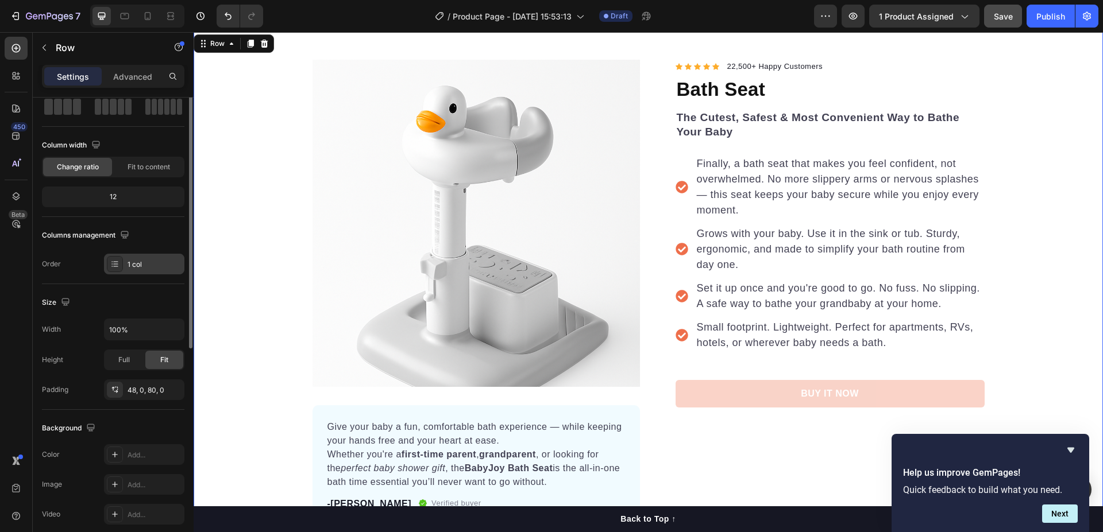
scroll to position [0, 0]
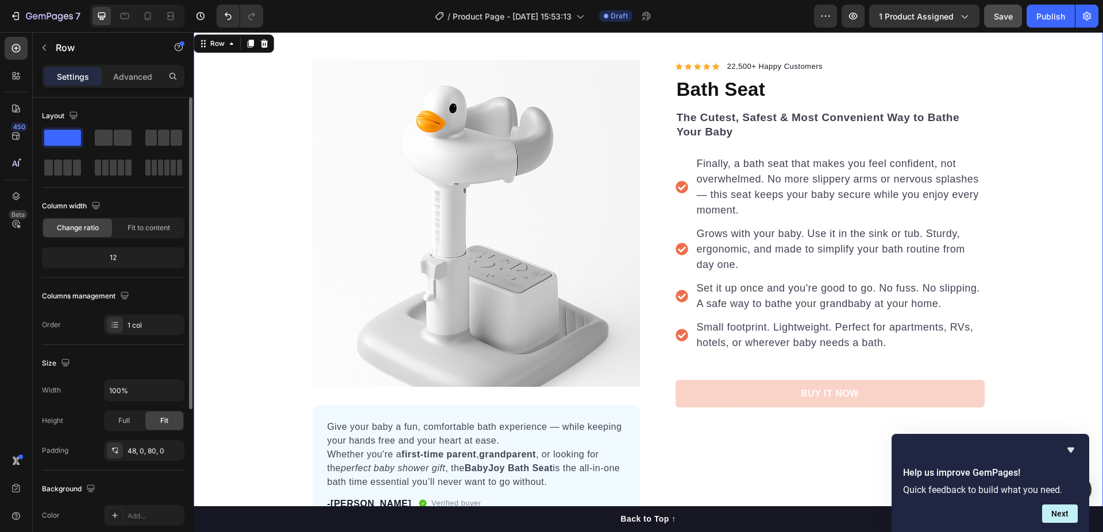
click at [225, 221] on div "Product Images Give your baby a fun, comfortable bath experience — while keepin…" at bounding box center [648, 293] width 909 height 466
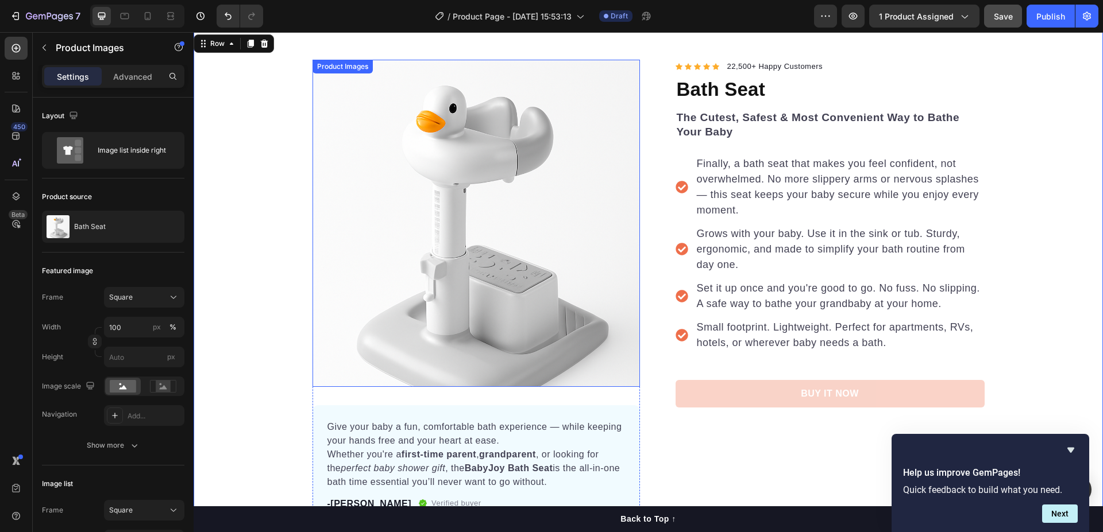
click at [346, 132] on img at bounding box center [475, 223] width 327 height 327
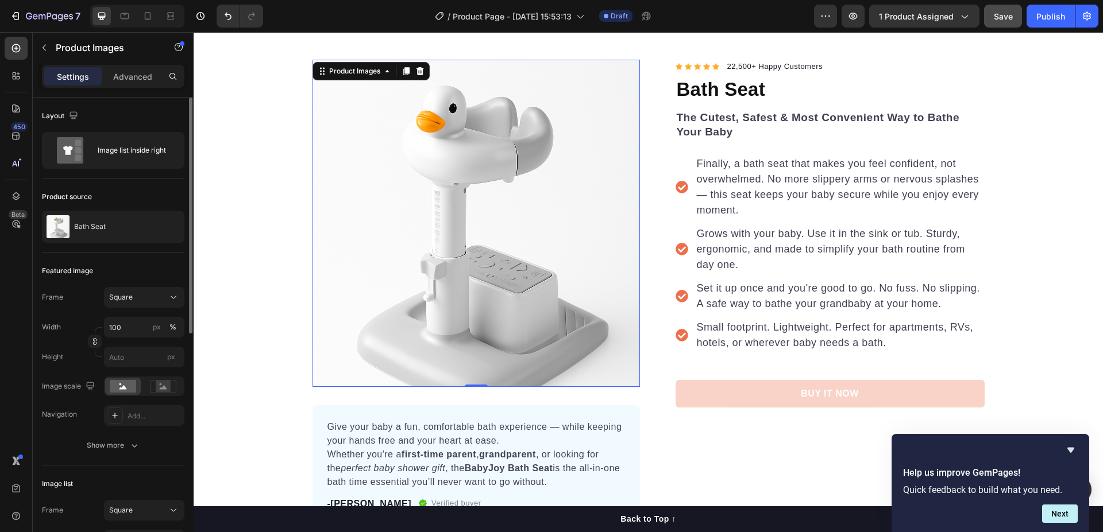
scroll to position [57, 0]
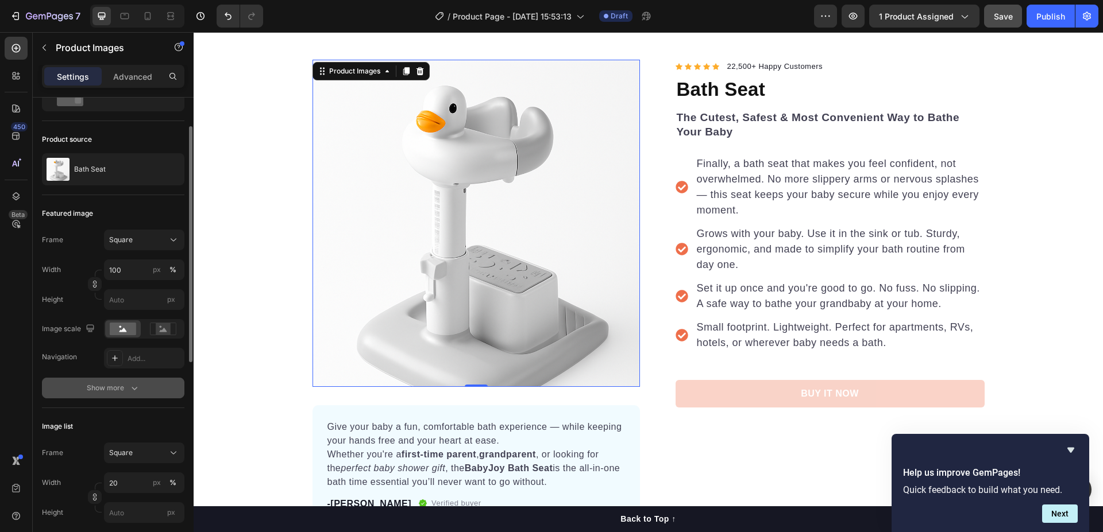
click at [112, 391] on div "Show more" at bounding box center [113, 388] width 53 height 11
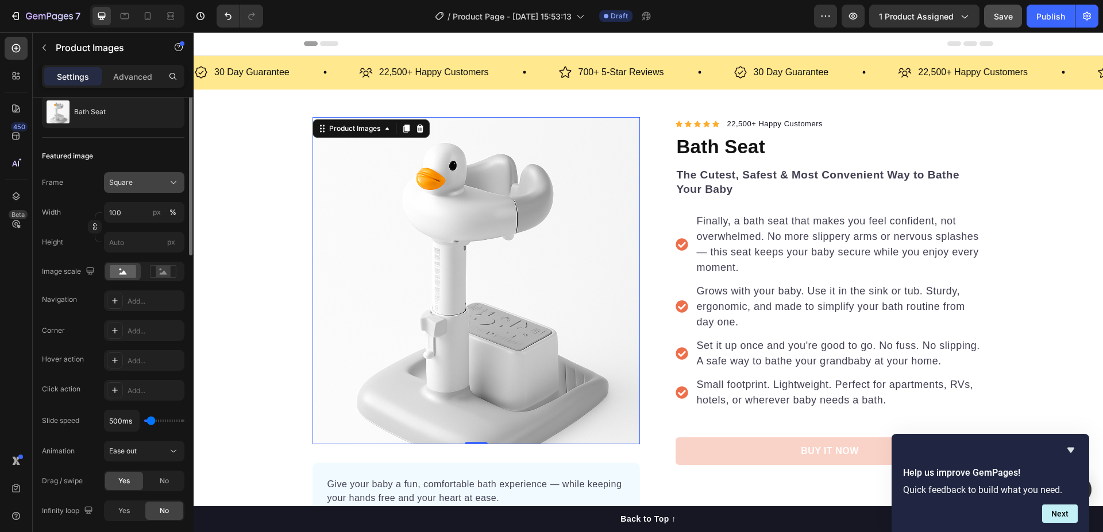
scroll to position [0, 0]
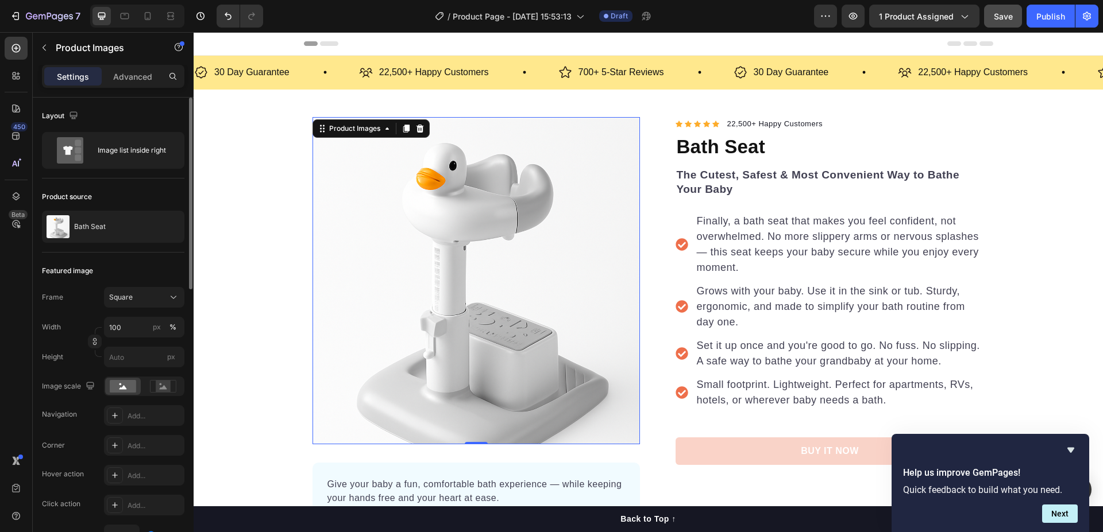
click at [396, 220] on img at bounding box center [475, 280] width 327 height 327
click at [153, 154] on div "Image list inside right" at bounding box center [133, 150] width 70 height 26
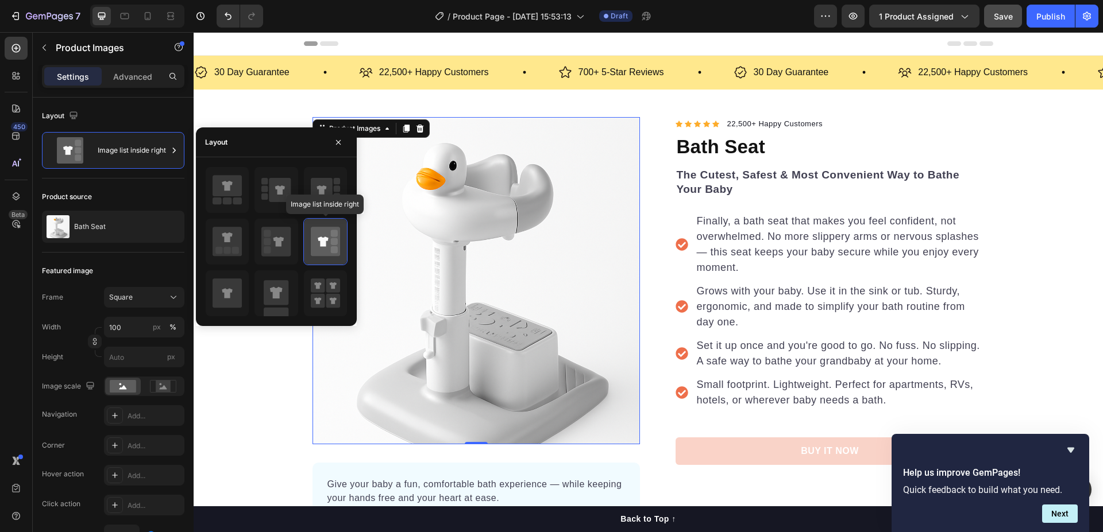
click at [322, 241] on icon at bounding box center [323, 242] width 10 height 10
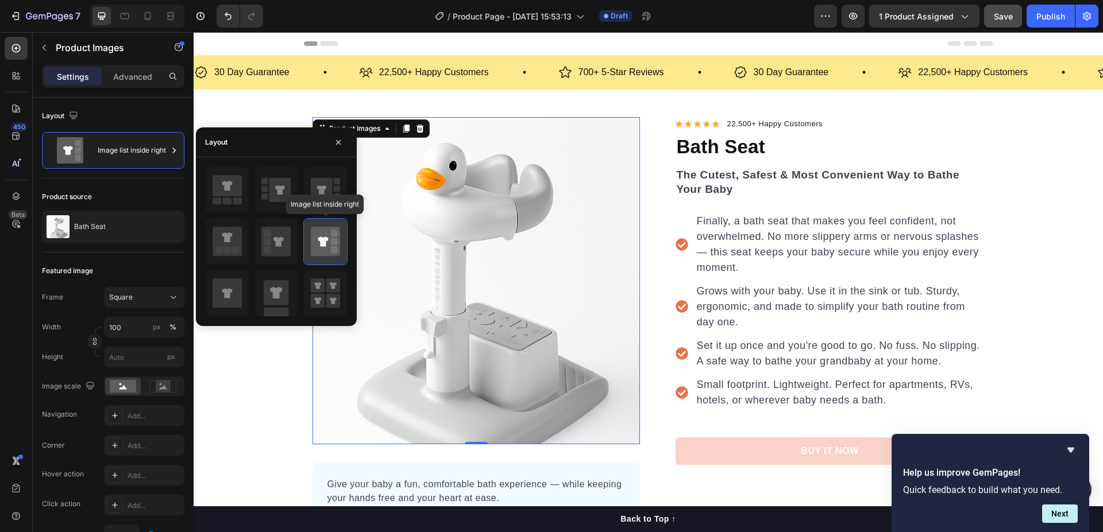
click at [322, 241] on icon at bounding box center [323, 242] width 10 height 10
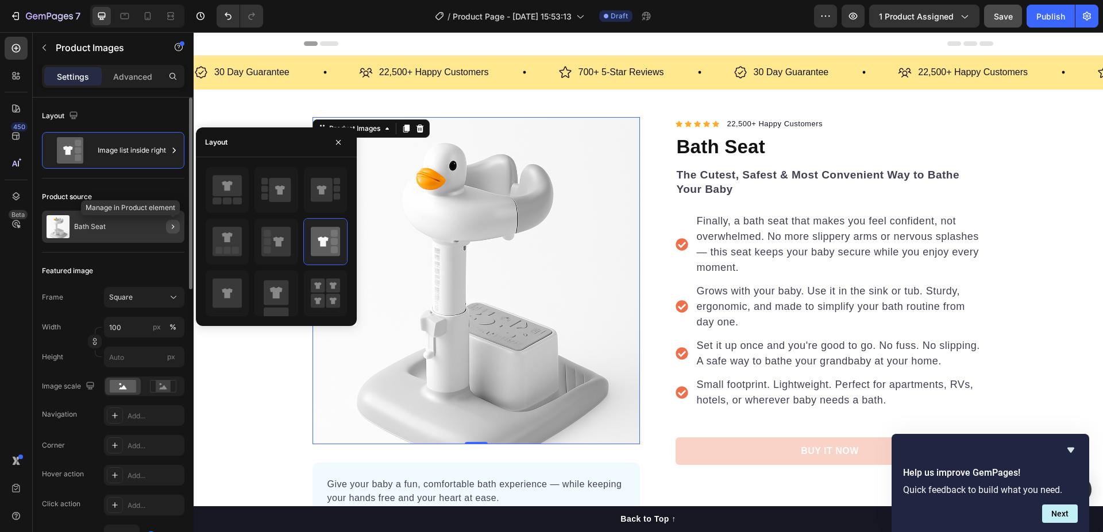
click at [173, 225] on icon "button" at bounding box center [172, 226] width 9 height 9
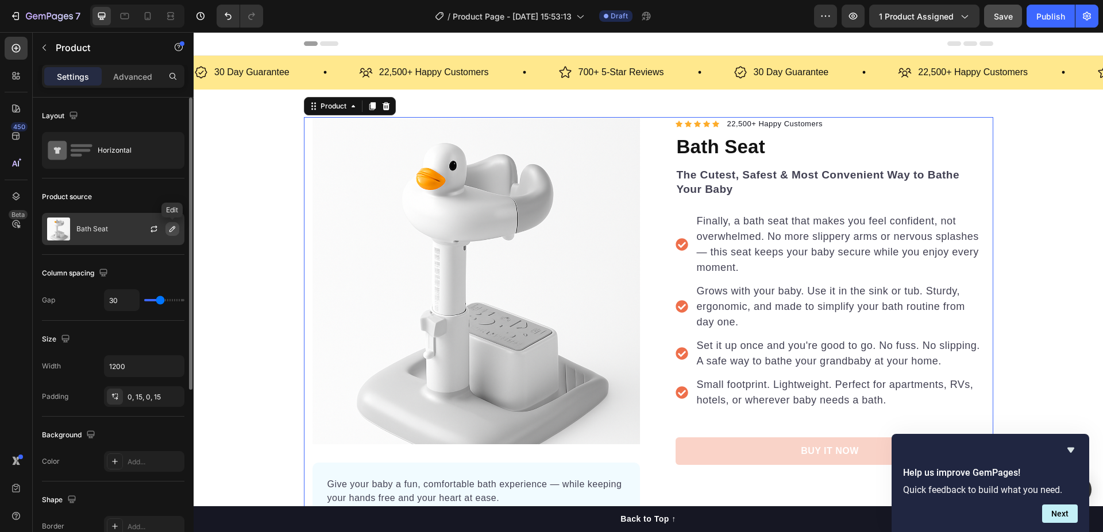
click at [169, 229] on icon "button" at bounding box center [172, 229] width 9 height 9
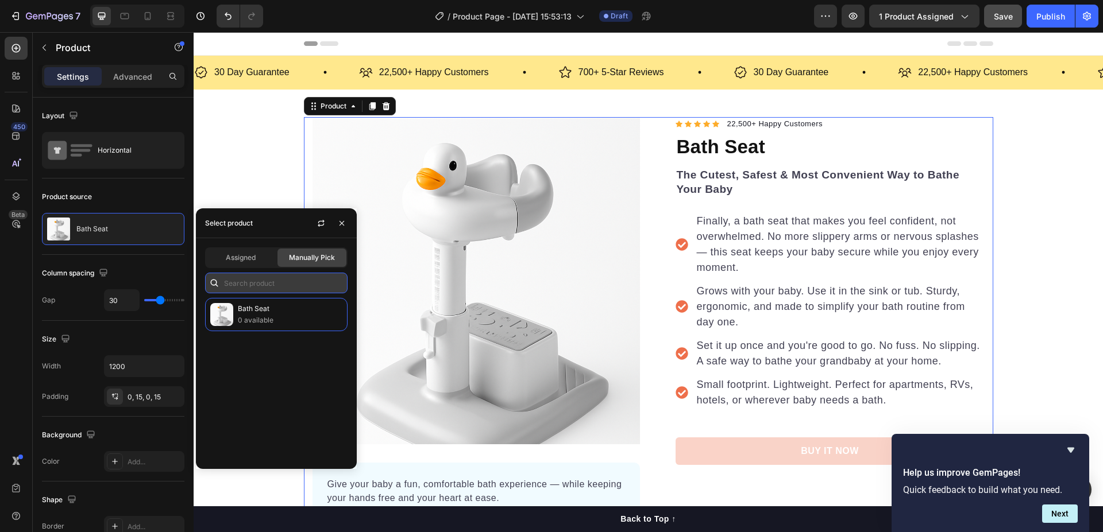
click at [252, 284] on input "text" at bounding box center [276, 283] width 142 height 21
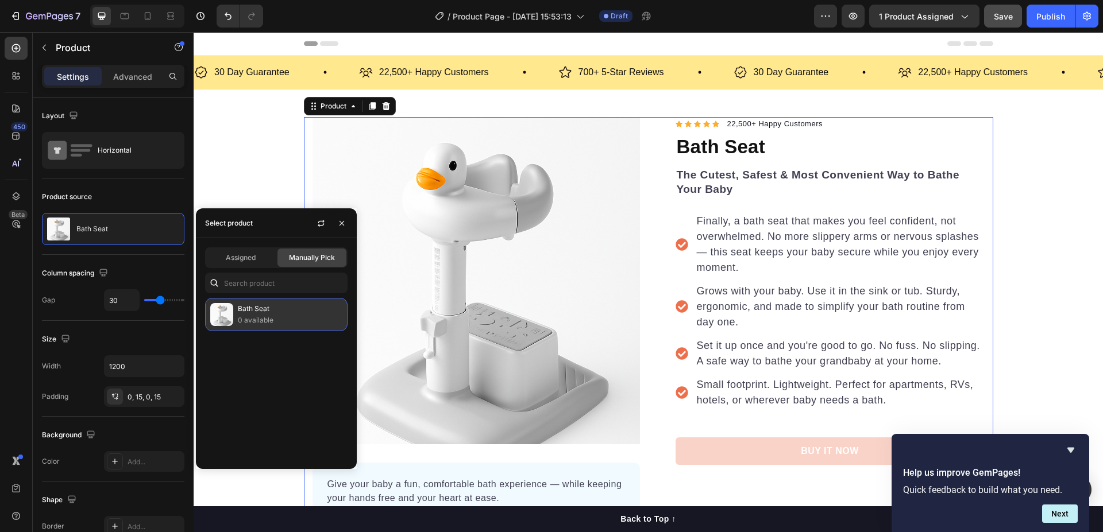
click at [271, 323] on p "0 available" at bounding box center [290, 320] width 105 height 11
click at [250, 262] on span "Assigned" at bounding box center [241, 258] width 30 height 10
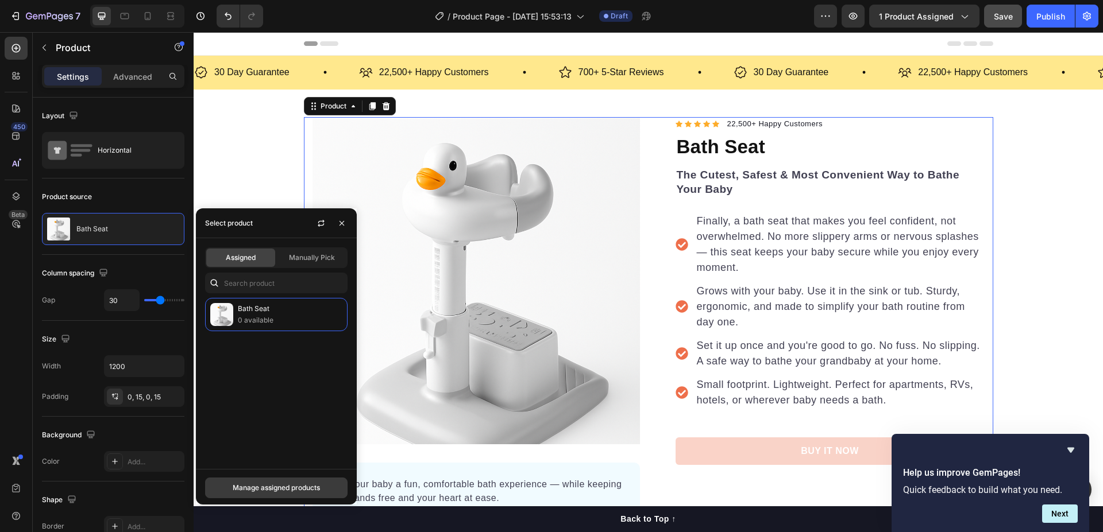
click at [272, 484] on div "Manage assigned products" at bounding box center [276, 488] width 87 height 10
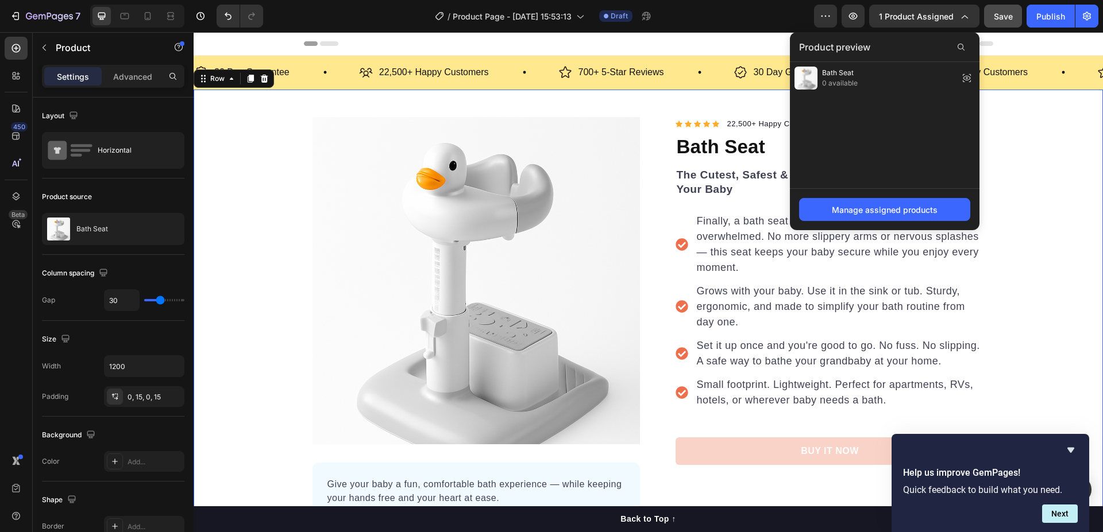
click at [271, 209] on div "Product Images Give your baby a fun, comfortable bath experience — while keepin…" at bounding box center [648, 350] width 909 height 466
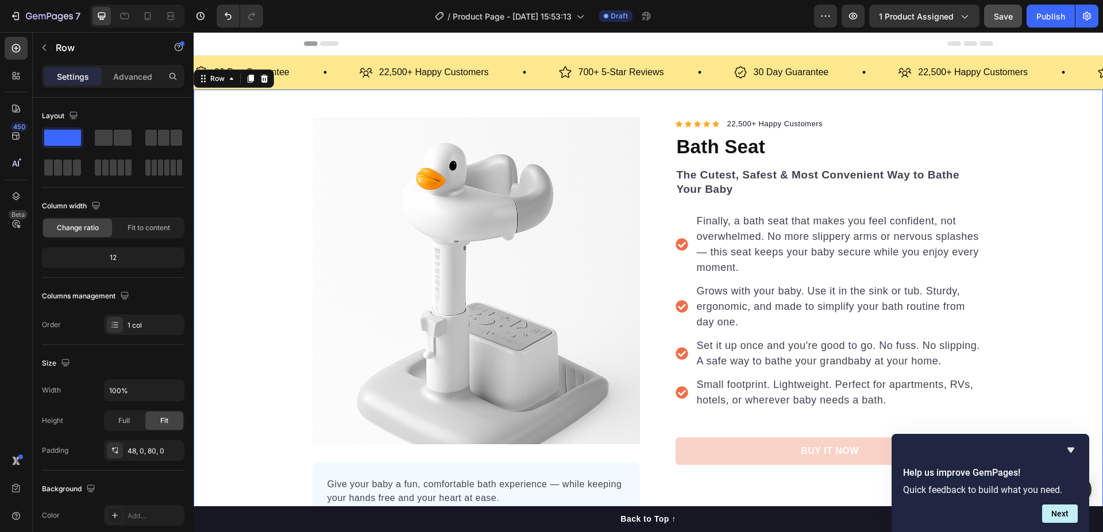
click at [285, 181] on div "Product Images Give your baby a fun, comfortable bath experience — while keepin…" at bounding box center [648, 350] width 909 height 466
click at [357, 179] on img at bounding box center [475, 280] width 327 height 327
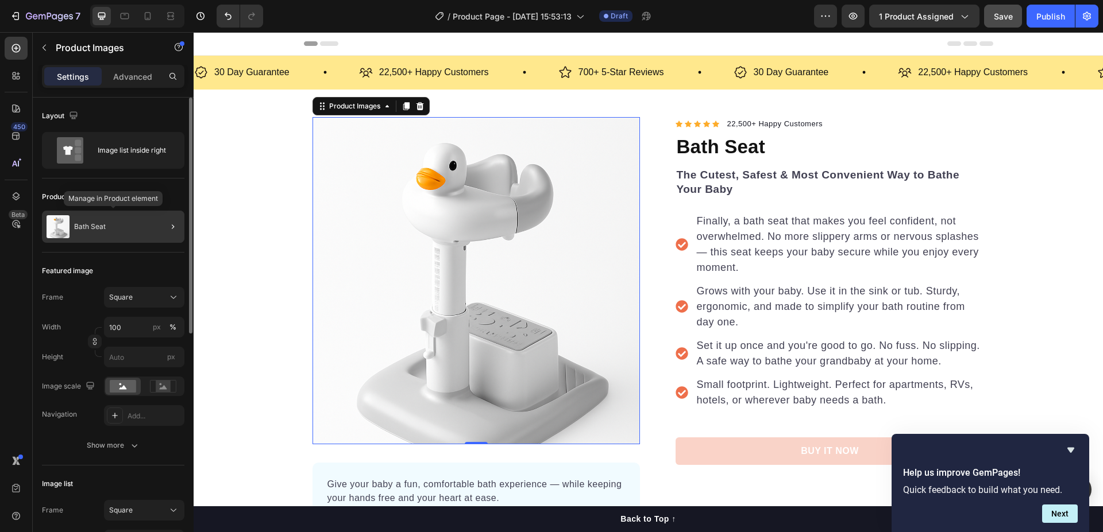
click at [98, 227] on p "Bath Seat" at bounding box center [90, 227] width 32 height 8
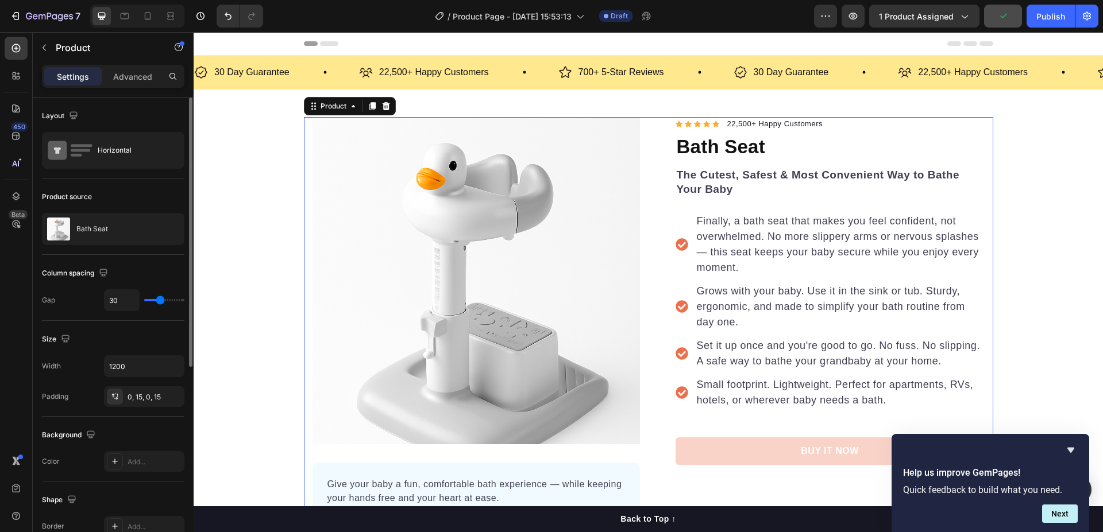
click at [88, 195] on div "Product source" at bounding box center [67, 197] width 50 height 10
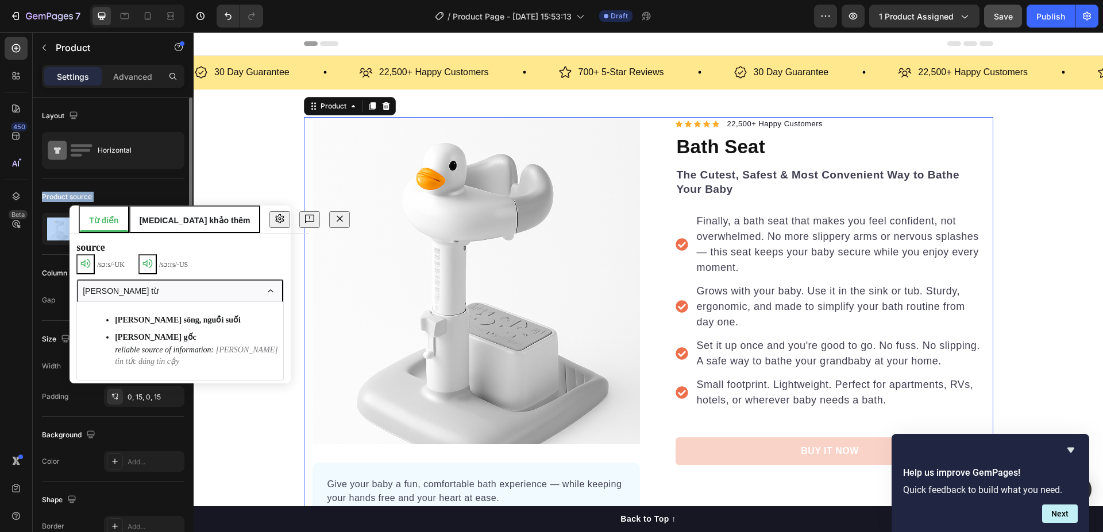
click at [88, 195] on div "Product source" at bounding box center [67, 197] width 50 height 10
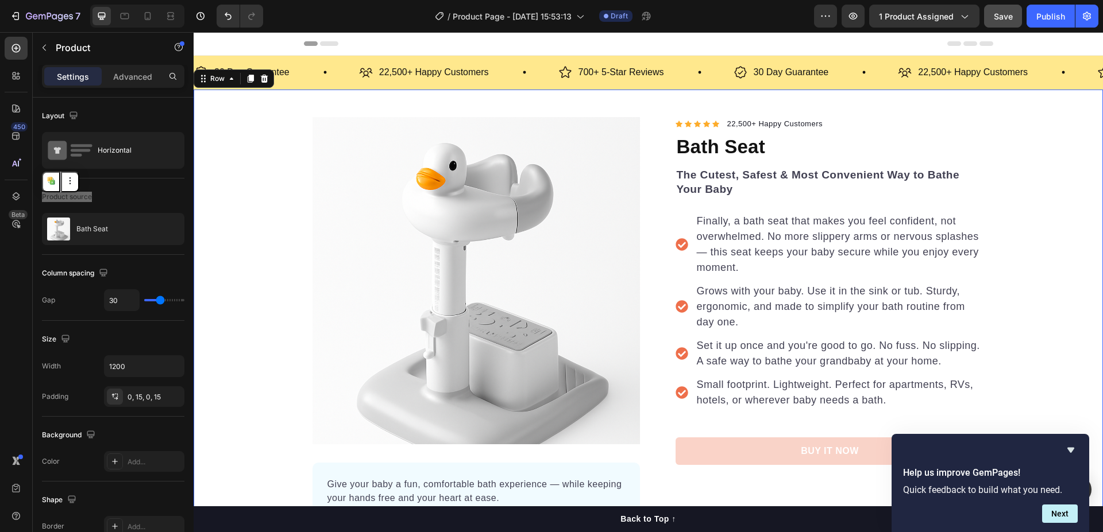
click at [234, 176] on div "Product Images Give your baby a fun, comfortable bath experience — while keepin…" at bounding box center [648, 350] width 909 height 466
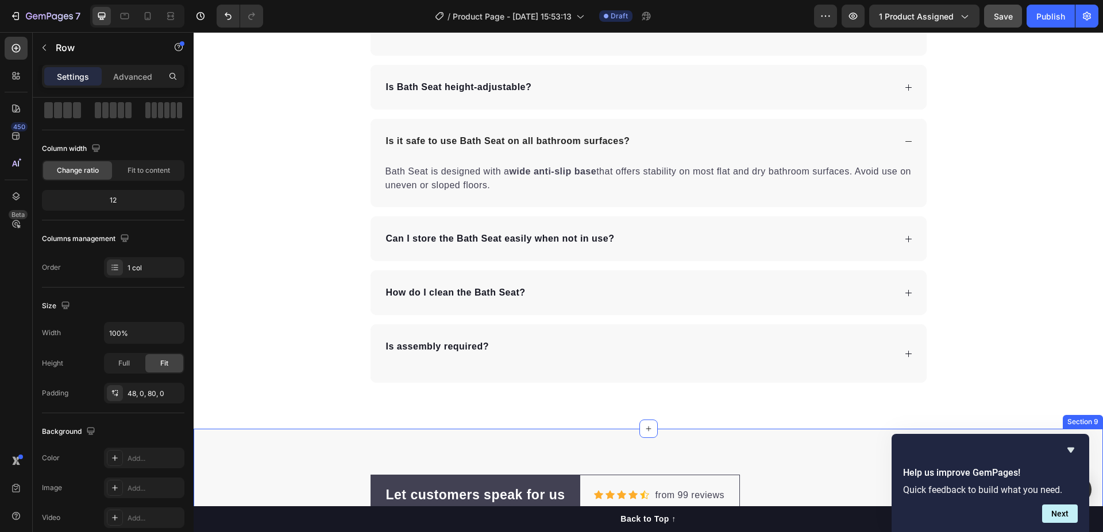
scroll to position [4092, 0]
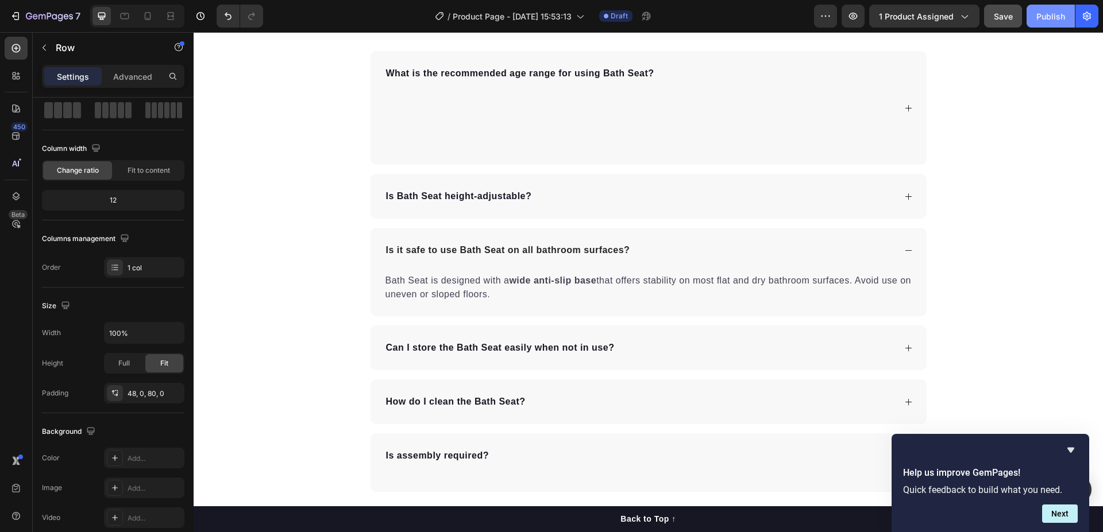
click at [1059, 20] on div "Publish" at bounding box center [1050, 16] width 29 height 12
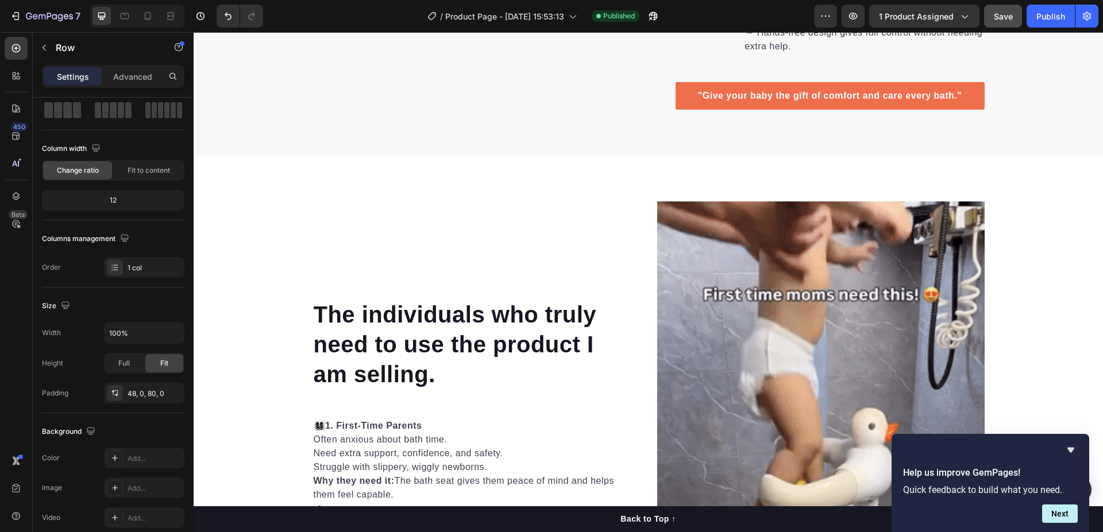
scroll to position [1436, 0]
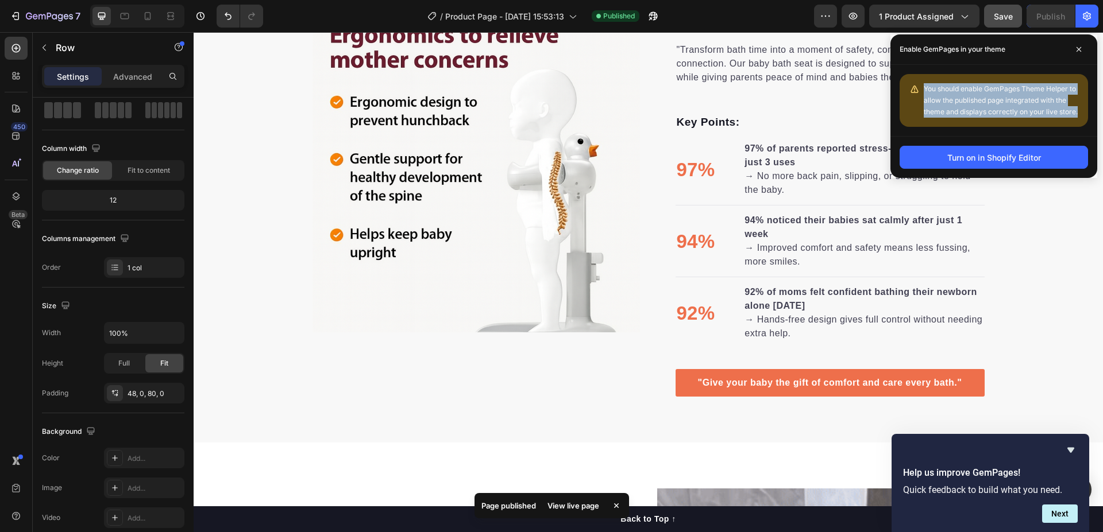
drag, startPoint x: 925, startPoint y: 85, endPoint x: 1080, endPoint y: 113, distance: 157.5
click at [1080, 113] on div "You should enable GemPages Theme Helper to allow the published page integrated …" at bounding box center [993, 100] width 188 height 53
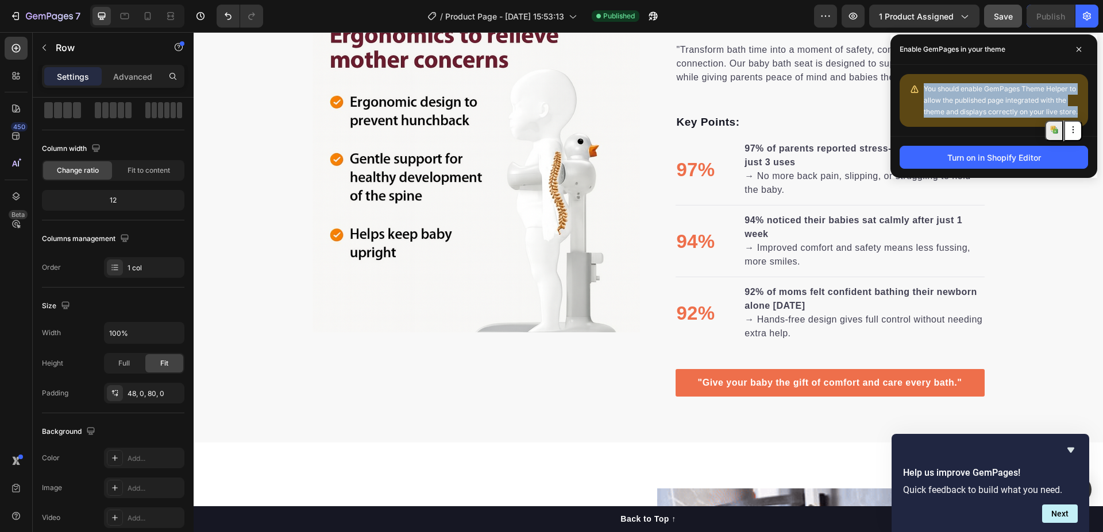
click at [1055, 128] on button at bounding box center [1054, 131] width 18 height 21
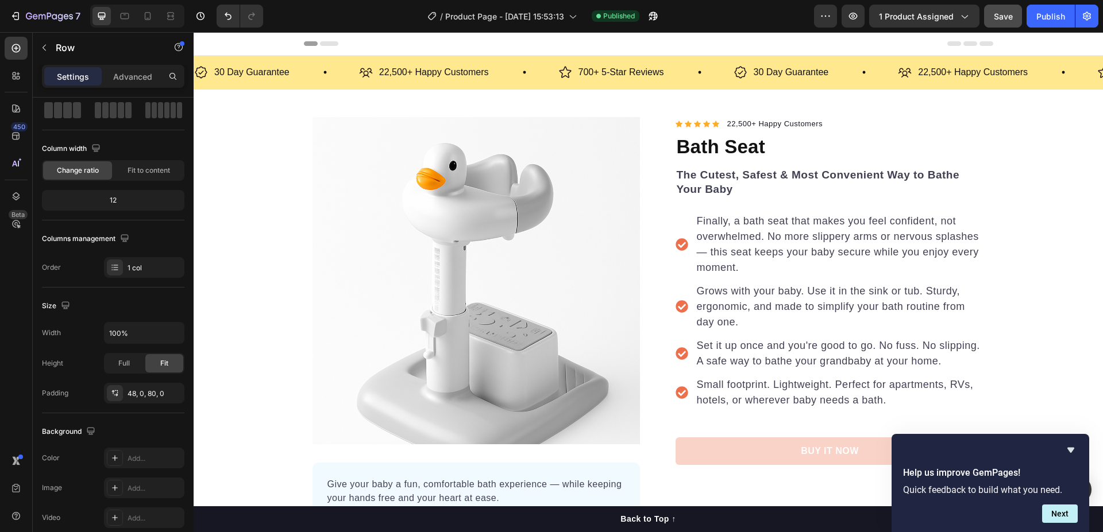
scroll to position [230, 0]
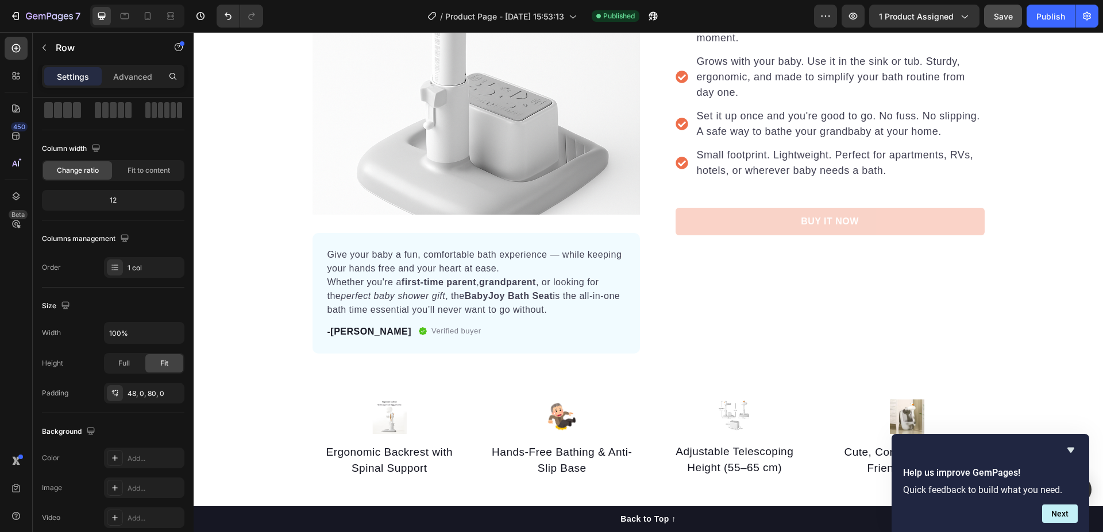
click at [249, 125] on div "Product Images Give your baby a fun, comfortable bath experience — while keepin…" at bounding box center [648, 120] width 909 height 466
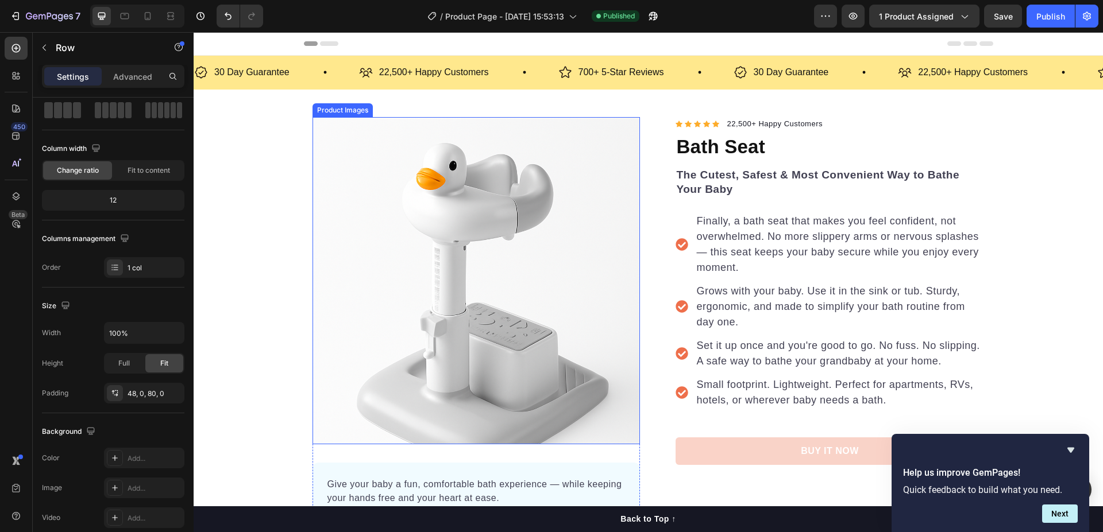
click at [391, 256] on img at bounding box center [475, 280] width 327 height 327
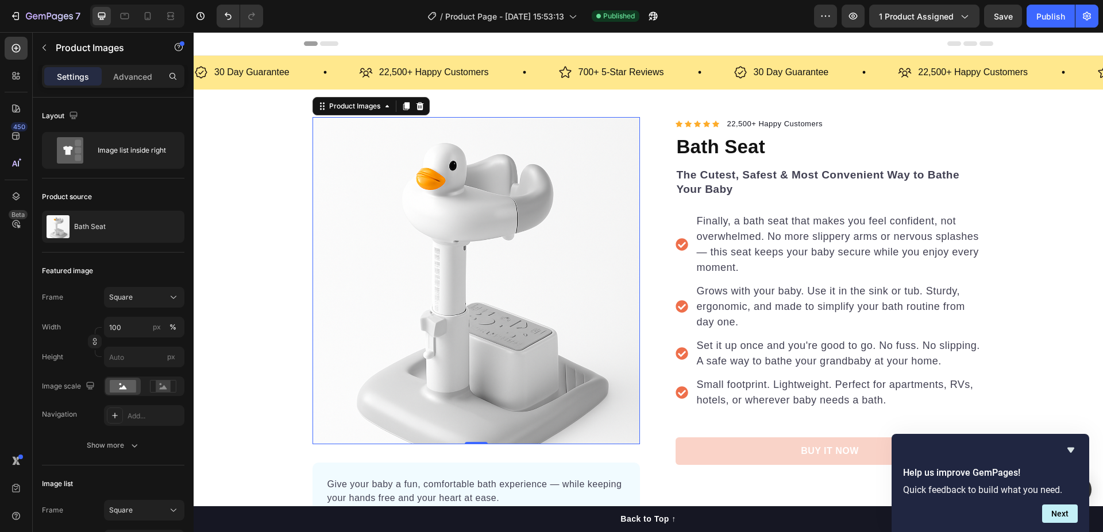
click at [349, 250] on img at bounding box center [475, 280] width 327 height 327
click at [115, 145] on div "Image list inside right" at bounding box center [133, 150] width 70 height 26
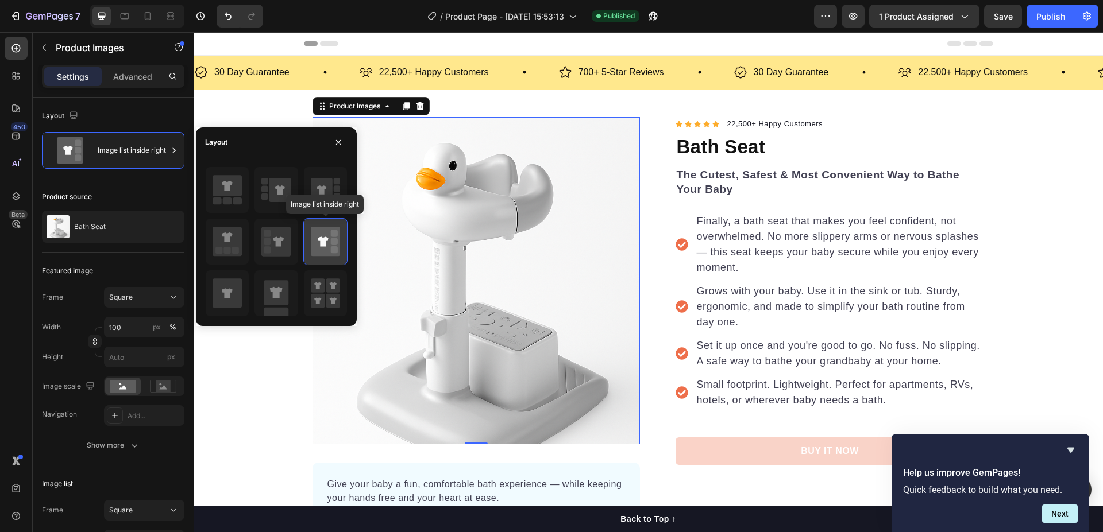
click at [330, 233] on icon at bounding box center [325, 241] width 29 height 29
click at [334, 237] on icon at bounding box center [325, 241] width 29 height 29
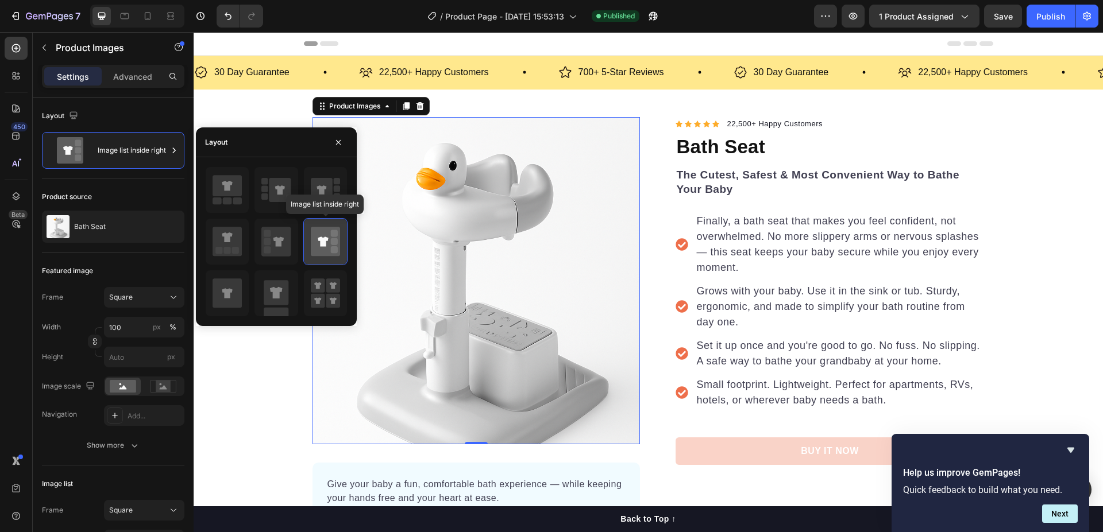
click at [334, 237] on icon at bounding box center [325, 241] width 29 height 29
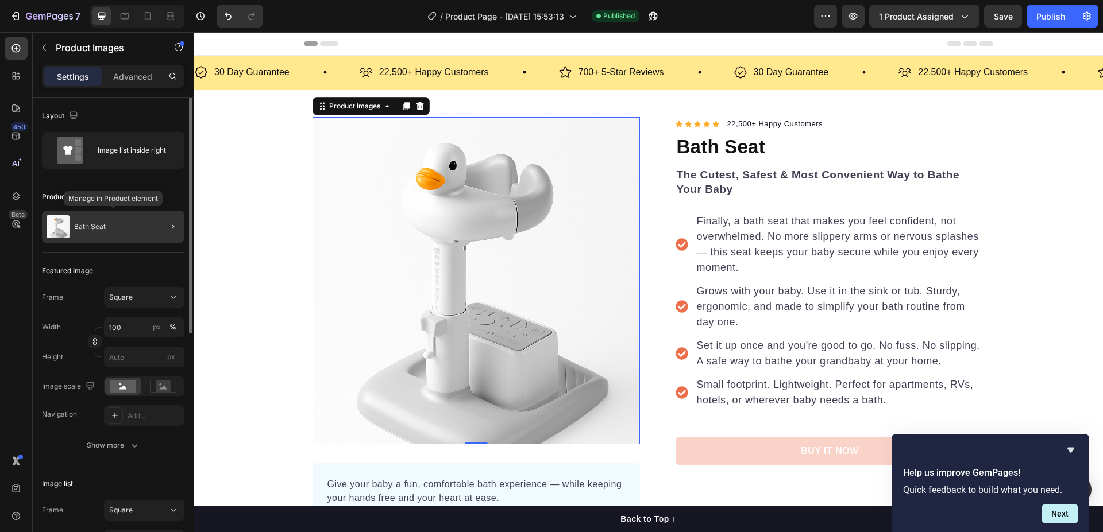
click at [137, 236] on div "Bath Seat" at bounding box center [113, 227] width 142 height 32
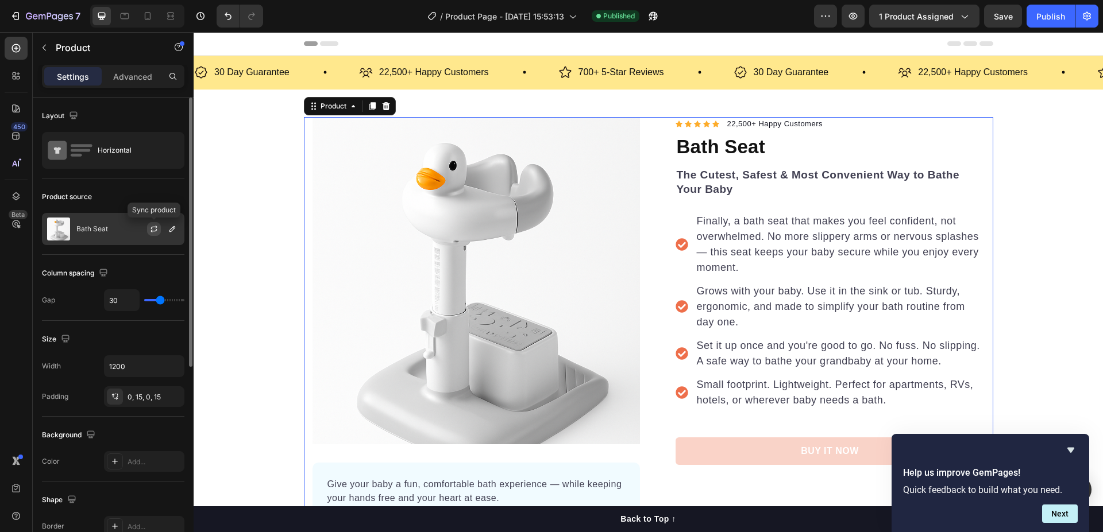
click at [154, 228] on icon "button" at bounding box center [153, 229] width 9 height 9
click at [170, 226] on icon "button" at bounding box center [172, 229] width 9 height 9
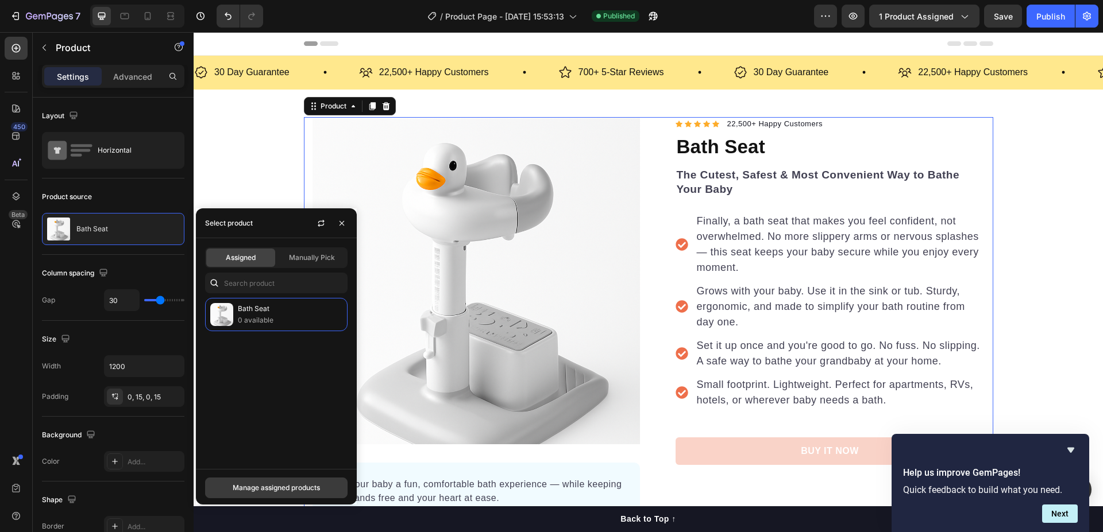
click at [279, 492] on div "Manage assigned products" at bounding box center [276, 488] width 87 height 10
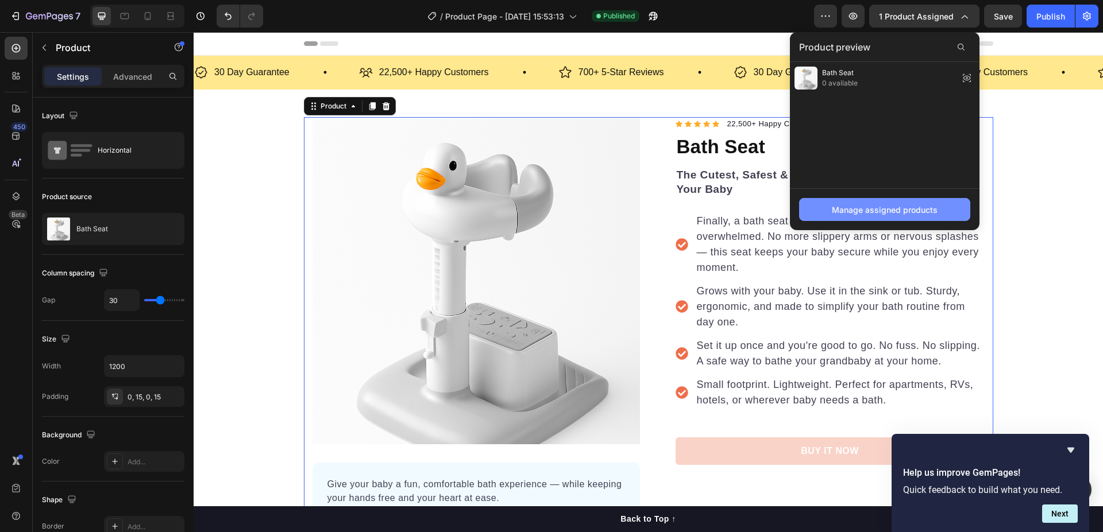
click at [840, 204] on div "Manage assigned products" at bounding box center [885, 210] width 106 height 12
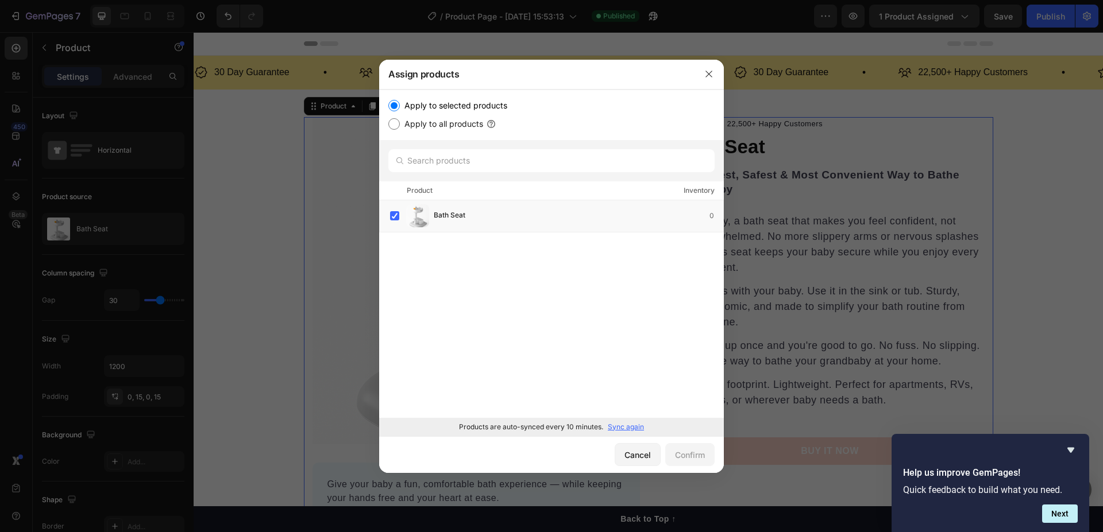
click at [634, 429] on p "Sync again" at bounding box center [626, 427] width 36 height 10
drag, startPoint x: 709, startPoint y: 75, endPoint x: 321, endPoint y: 114, distance: 389.7
click at [709, 75] on icon "button" at bounding box center [708, 73] width 9 height 9
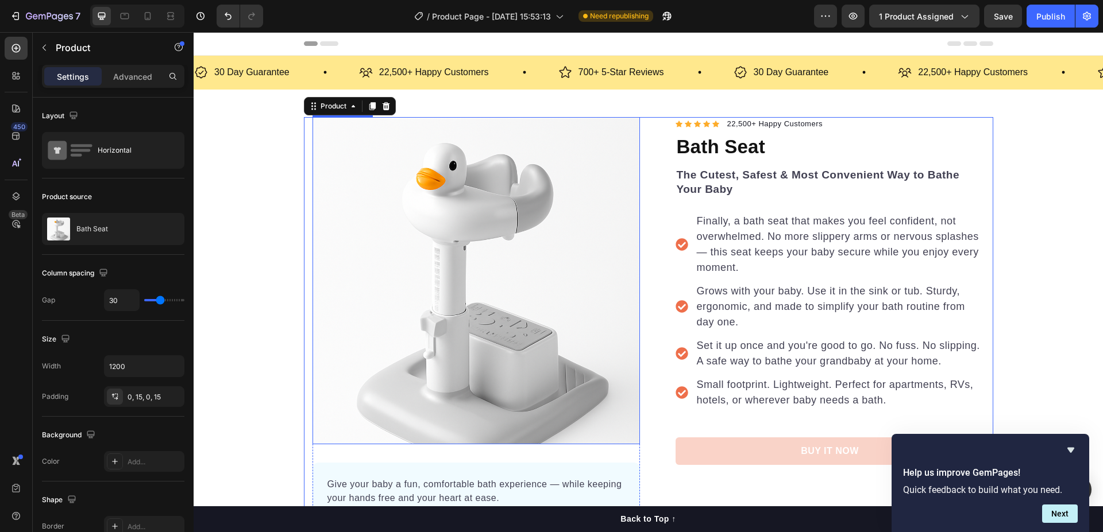
click at [493, 223] on img at bounding box center [475, 280] width 327 height 327
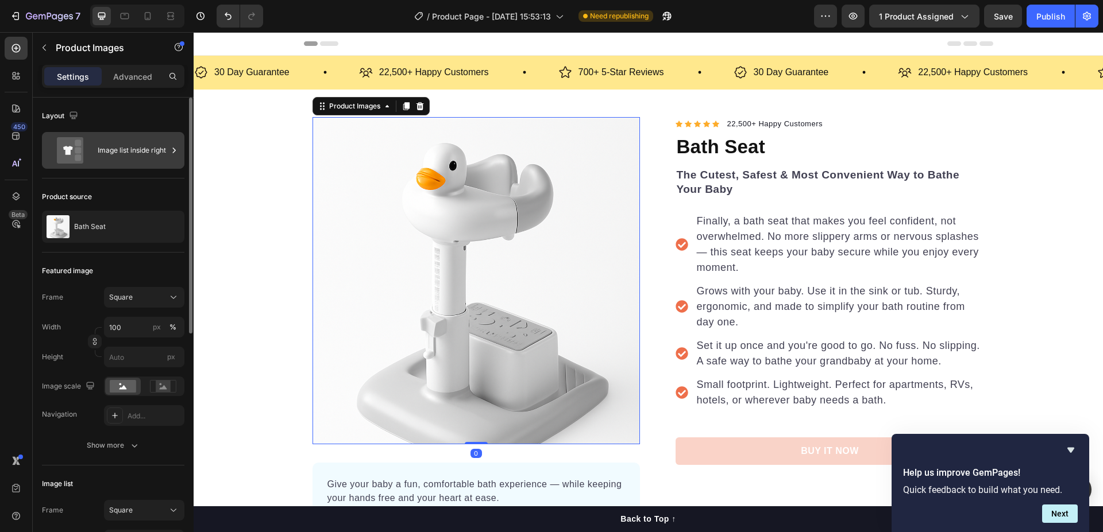
click at [139, 152] on div "Image list inside right" at bounding box center [133, 150] width 70 height 26
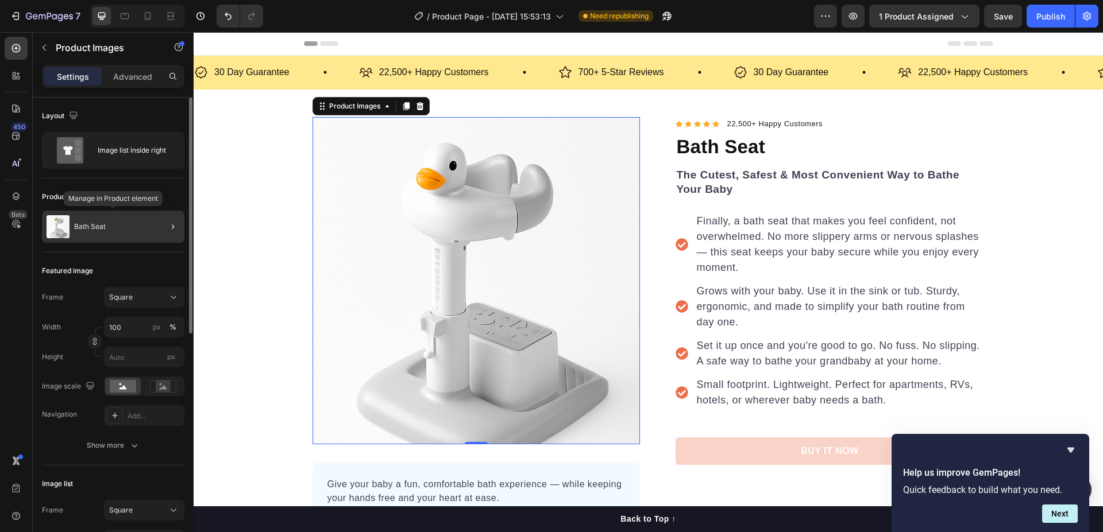
click at [79, 227] on p "Bath Seat" at bounding box center [90, 227] width 32 height 8
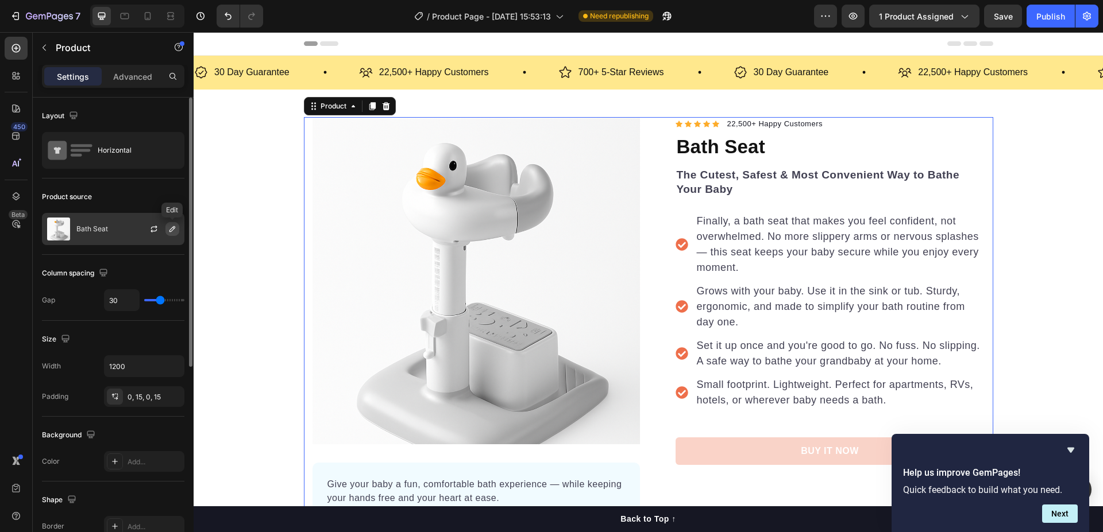
click at [179, 227] on button "button" at bounding box center [172, 229] width 14 height 14
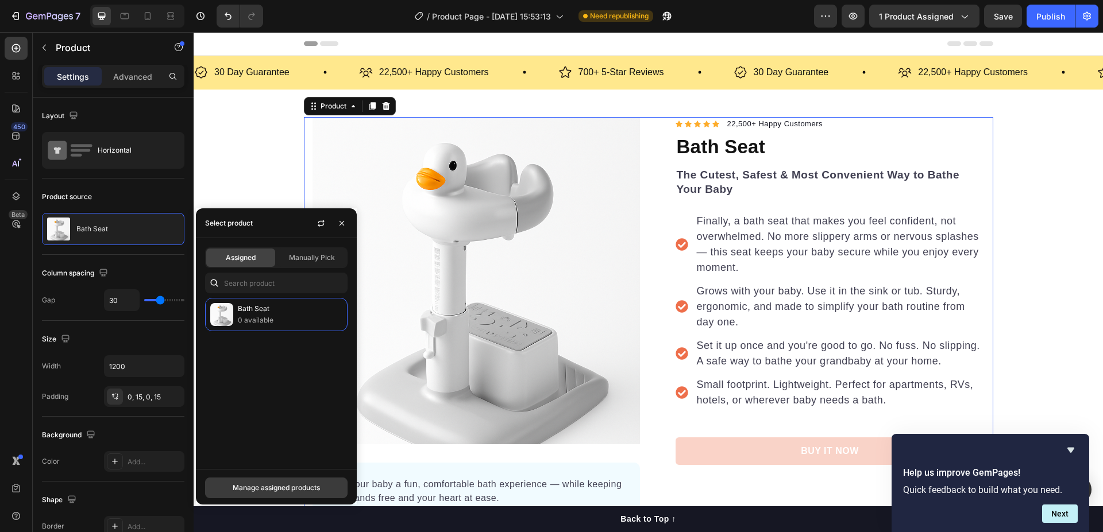
drag, startPoint x: 268, startPoint y: 487, endPoint x: 185, endPoint y: 351, distance: 159.3
click at [268, 487] on div "Manage assigned products" at bounding box center [276, 488] width 87 height 10
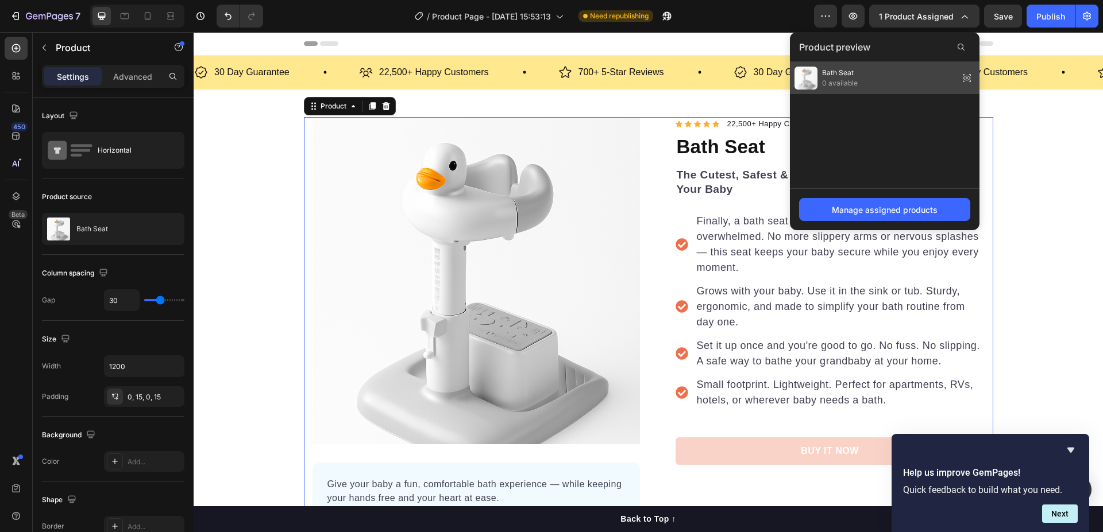
click at [836, 86] on span "0 available" at bounding box center [840, 83] width 36 height 10
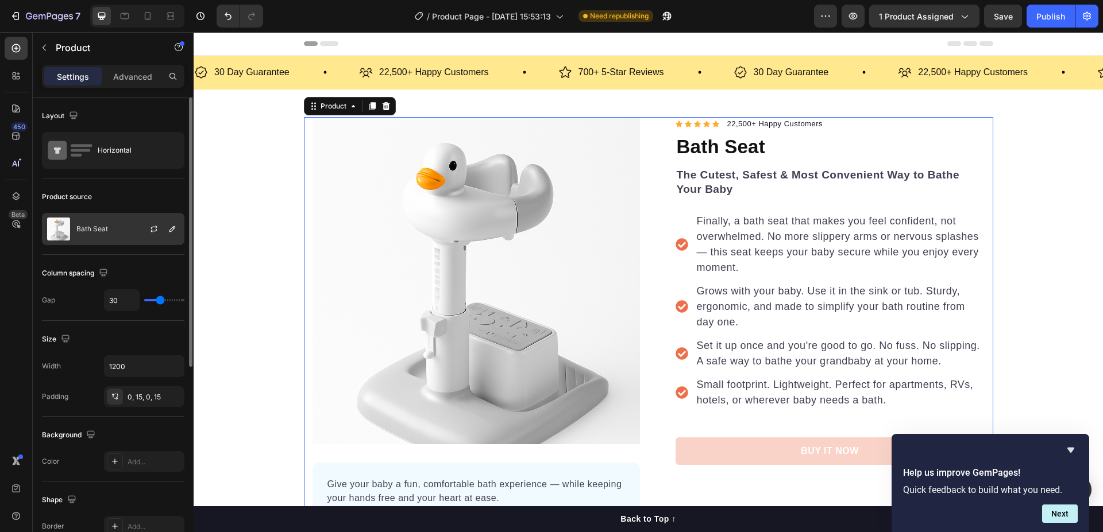
click at [126, 233] on div "Bath Seat" at bounding box center [113, 229] width 142 height 32
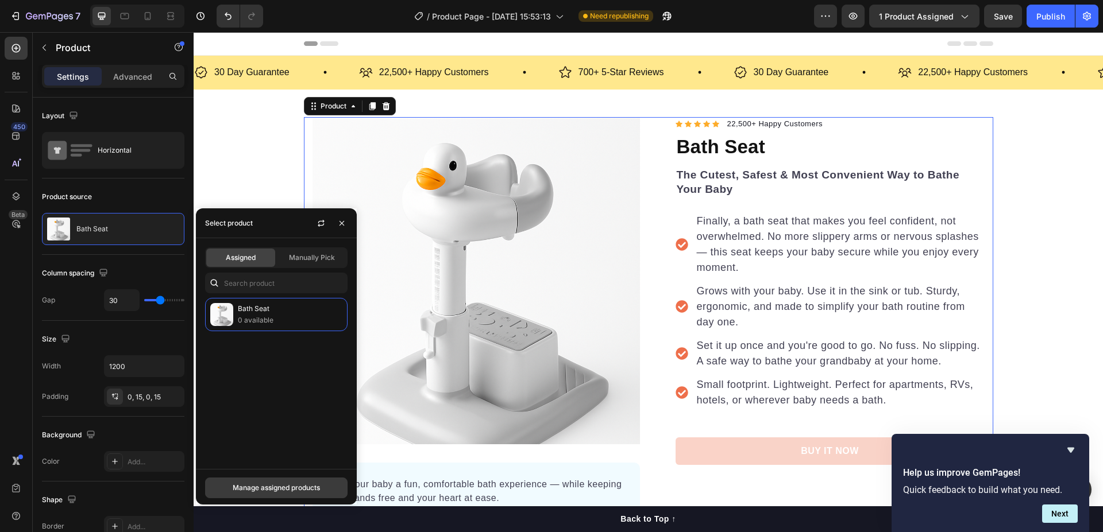
drag, startPoint x: 86, startPoint y: 454, endPoint x: 280, endPoint y: 486, distance: 196.2
click at [280, 486] on div "Manage assigned products" at bounding box center [276, 488] width 87 height 10
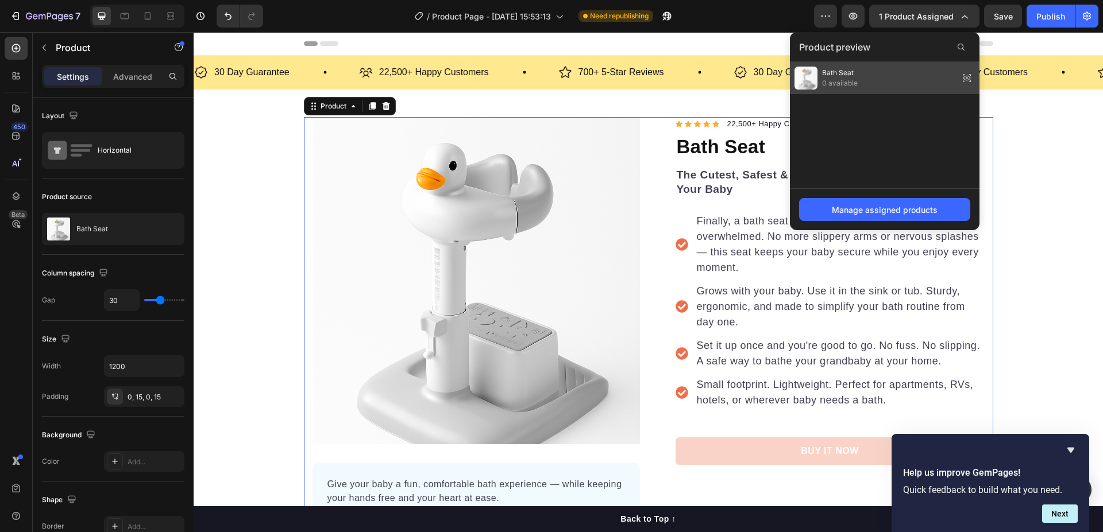
click at [856, 81] on span "0 available" at bounding box center [840, 83] width 36 height 10
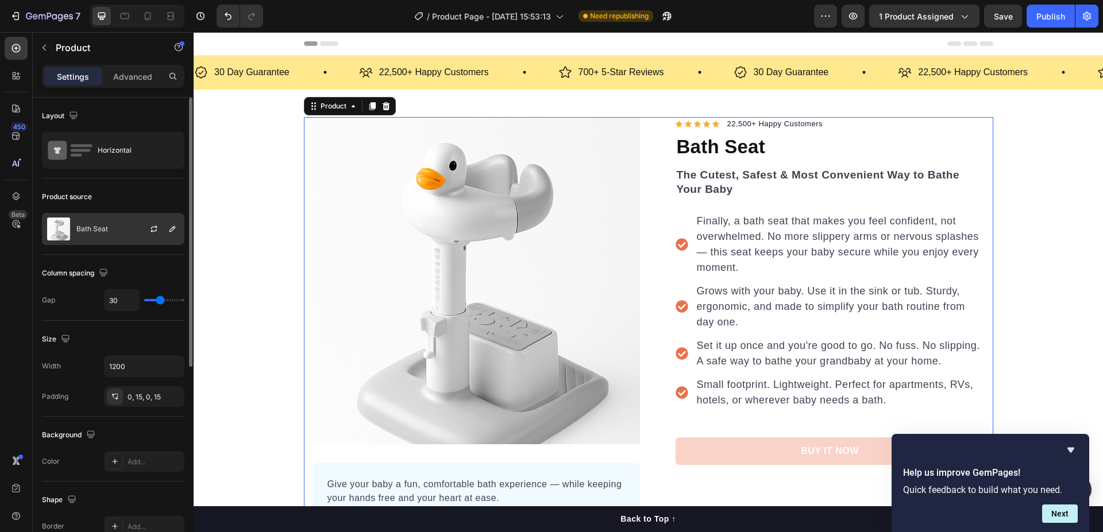
click at [110, 226] on div "Bath Seat" at bounding box center [113, 229] width 142 height 32
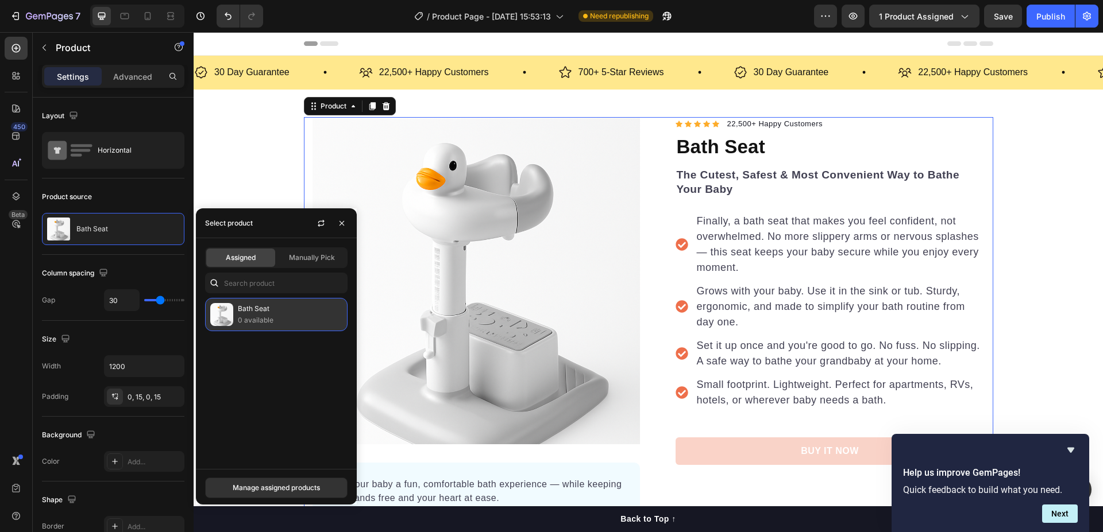
click at [224, 304] on img at bounding box center [221, 314] width 23 height 23
click at [289, 482] on button "Manage assigned products" at bounding box center [276, 488] width 142 height 21
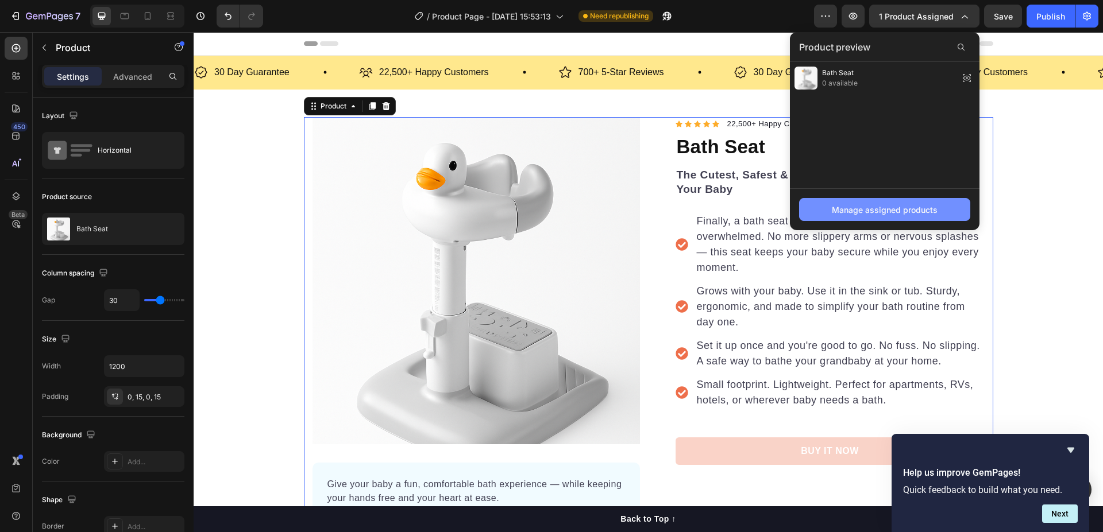
click at [835, 212] on div "Manage assigned products" at bounding box center [885, 210] width 106 height 12
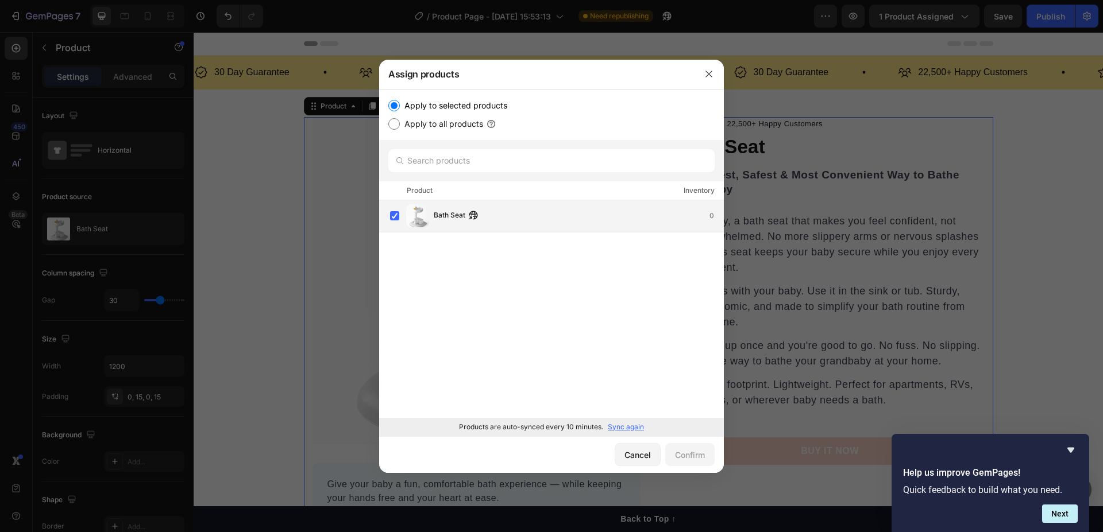
click at [589, 214] on div "Bath Seat 0" at bounding box center [578, 216] width 289 height 13
click at [543, 218] on div "Bath Seat Will be assigned to template applying to all products" at bounding box center [518, 215] width 168 height 25
click at [616, 429] on p "Sync again" at bounding box center [626, 427] width 36 height 10
click at [706, 71] on icon "button" at bounding box center [708, 74] width 6 height 6
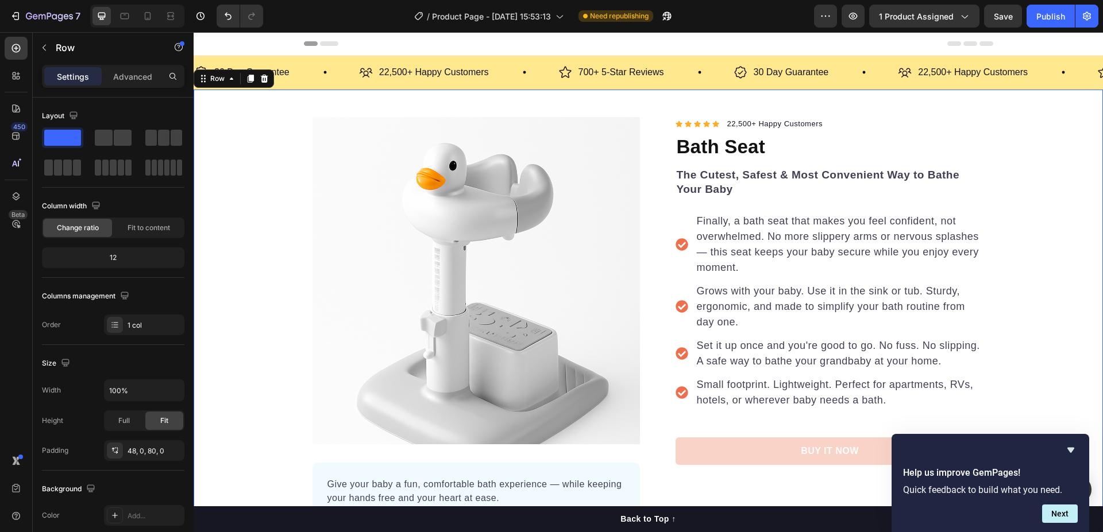
click at [246, 198] on div "Product Images Give your baby a fun, comfortable bath experience — while keepin…" at bounding box center [648, 350] width 909 height 466
click at [471, 212] on img at bounding box center [475, 280] width 327 height 327
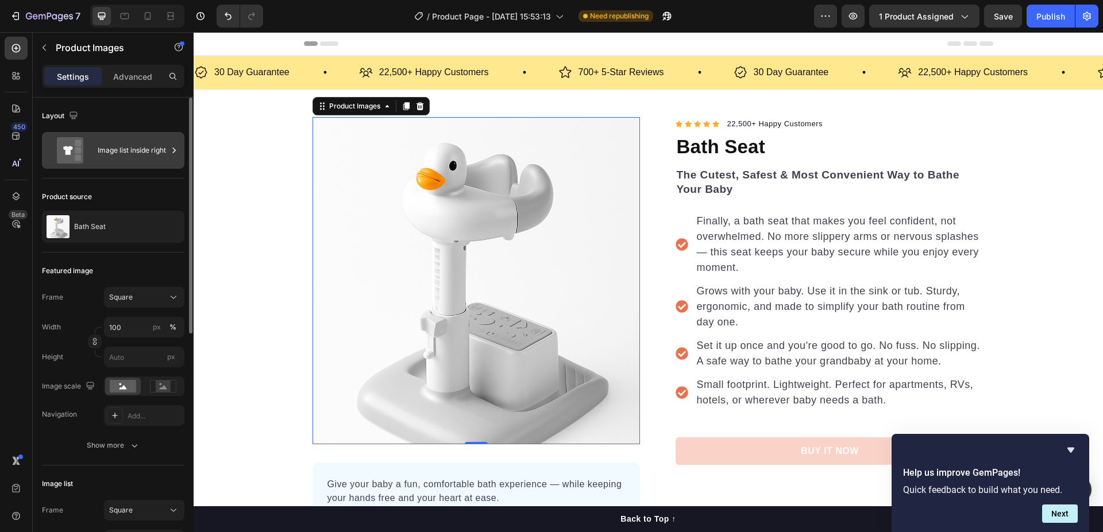
click at [74, 149] on icon at bounding box center [70, 150] width 26 height 26
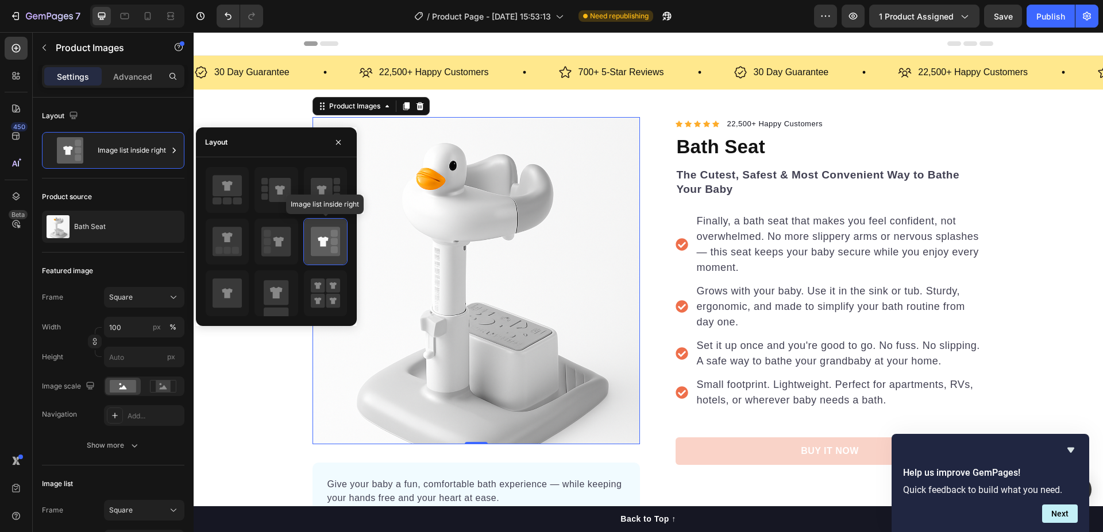
click at [325, 245] on icon at bounding box center [323, 242] width 10 height 10
click at [331, 225] on div at bounding box center [325, 242] width 43 height 46
click at [337, 211] on div at bounding box center [325, 190] width 43 height 46
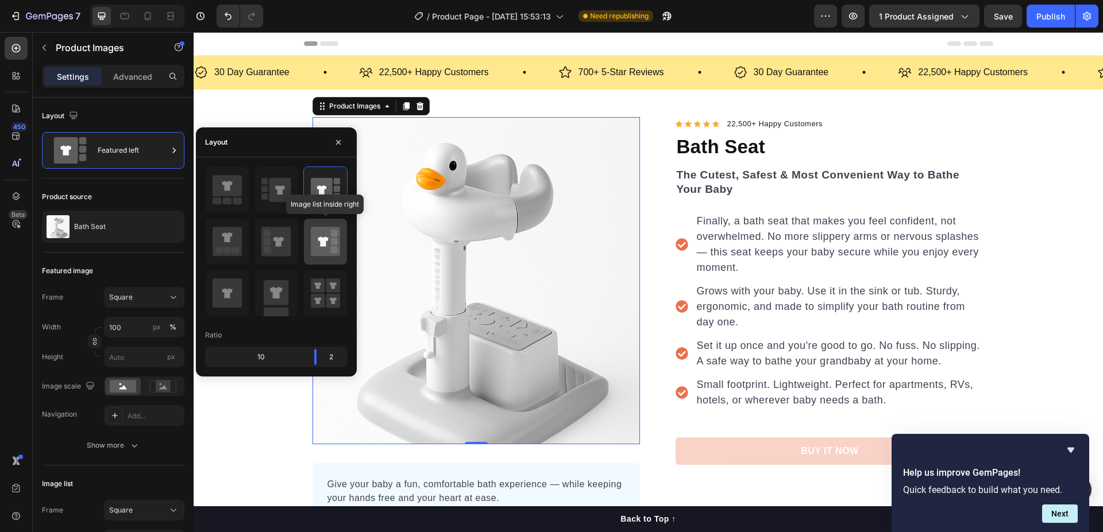
click at [334, 244] on rect at bounding box center [334, 241] width 7 height 7
type input "20"
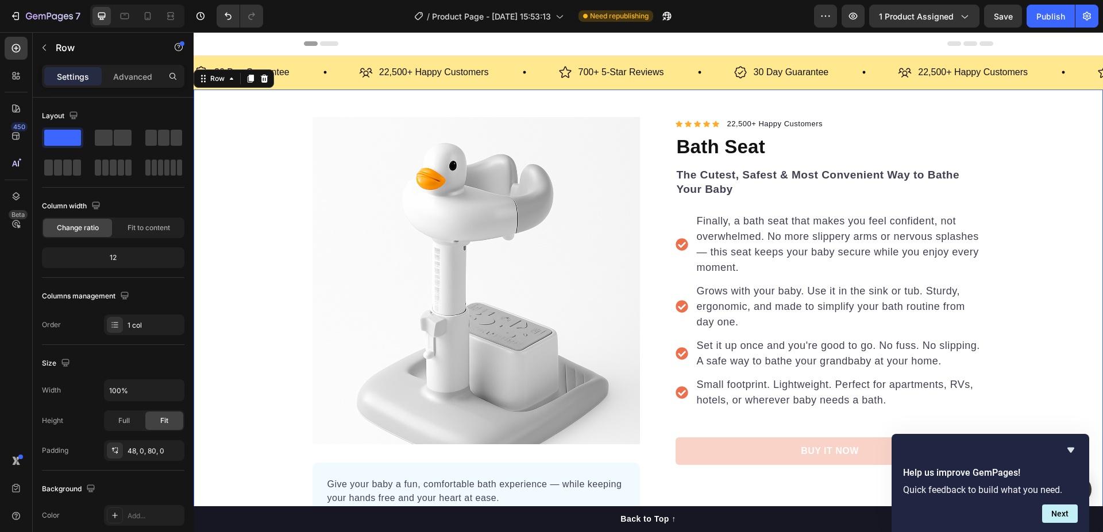
click at [253, 360] on div "Product Images Give your baby a fun, comfortable bath experience — while keepin…" at bounding box center [648, 350] width 909 height 466
click at [294, 160] on div "Product Images Give your baby a fun, comfortable bath experience — while keepin…" at bounding box center [648, 350] width 909 height 466
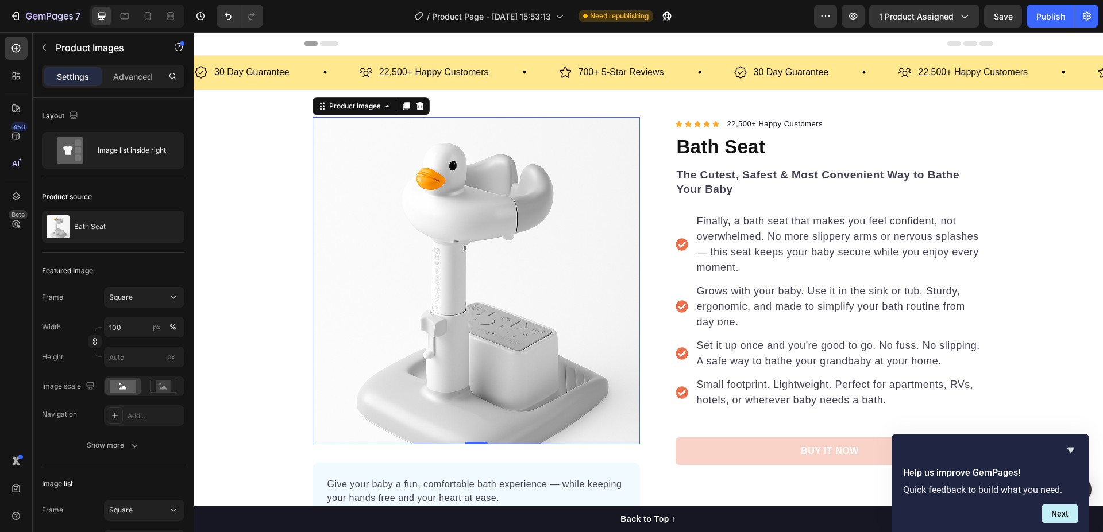
click at [403, 171] on img at bounding box center [475, 280] width 327 height 327
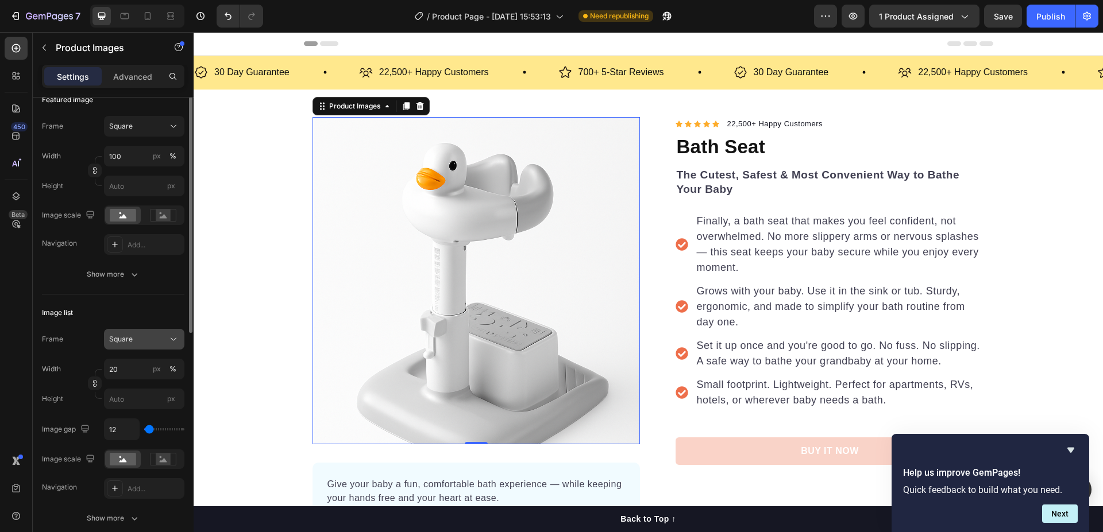
scroll to position [114, 0]
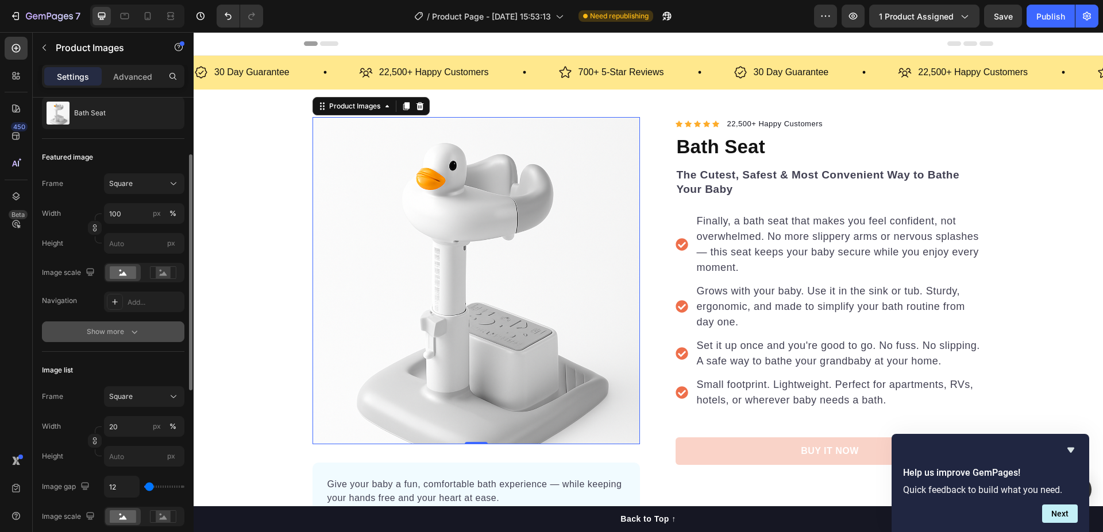
click at [113, 326] on button "Show more" at bounding box center [113, 332] width 142 height 21
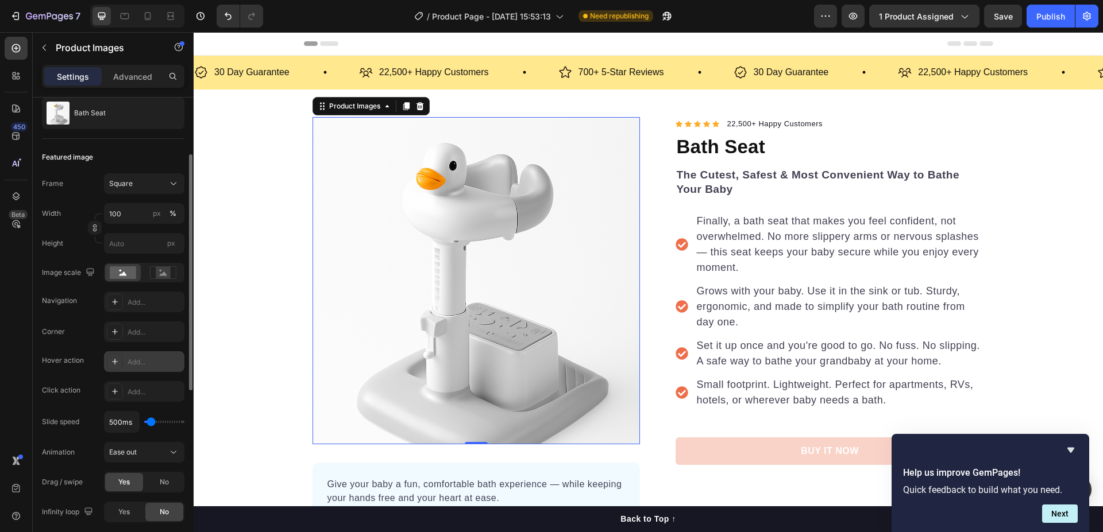
scroll to position [171, 0]
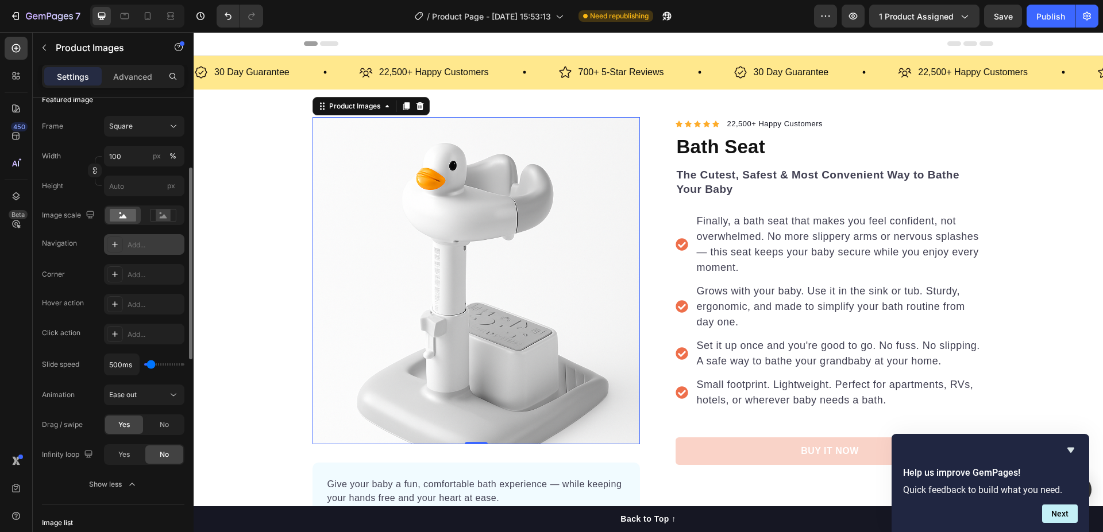
click at [119, 241] on icon at bounding box center [114, 244] width 9 height 9
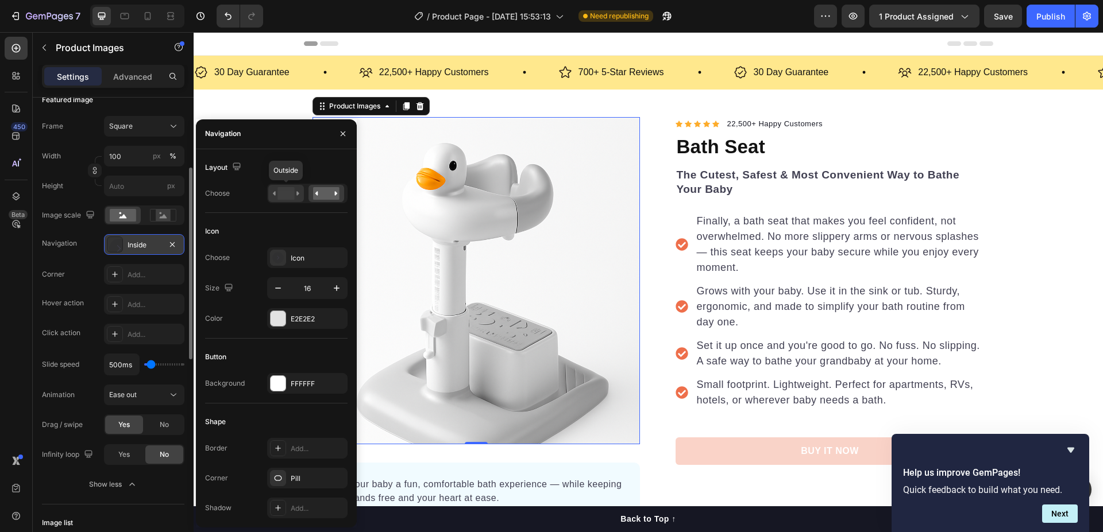
click at [285, 195] on rect at bounding box center [285, 193] width 17 height 13
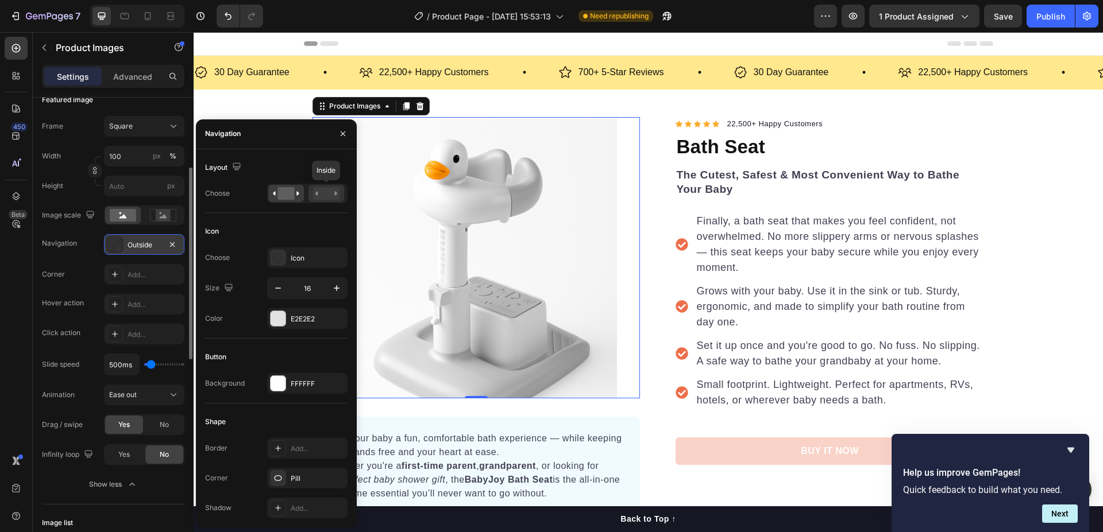
click at [320, 190] on rect at bounding box center [326, 193] width 26 height 13
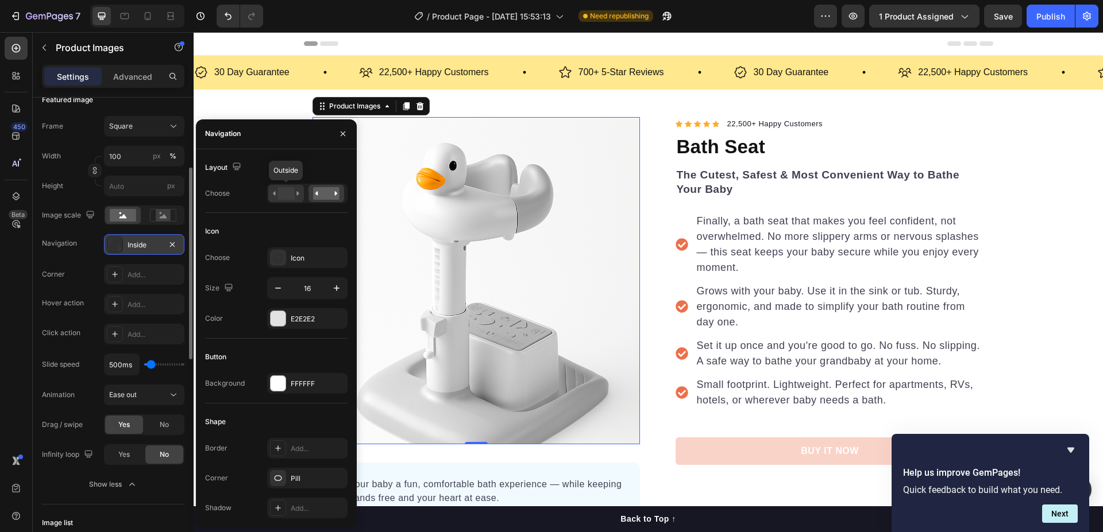
click at [289, 192] on rect at bounding box center [285, 193] width 17 height 13
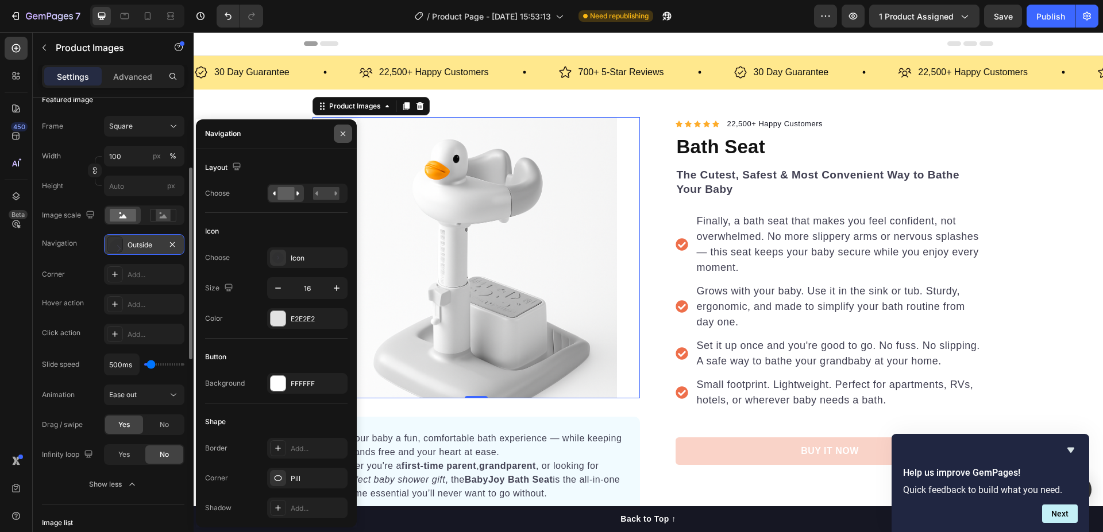
click at [342, 131] on icon "button" at bounding box center [342, 133] width 9 height 9
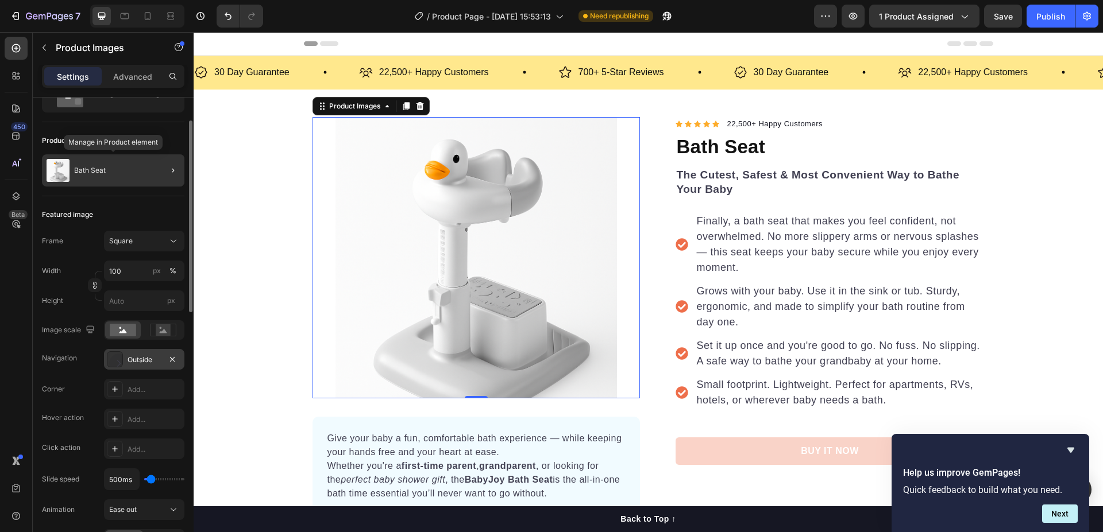
scroll to position [0, 0]
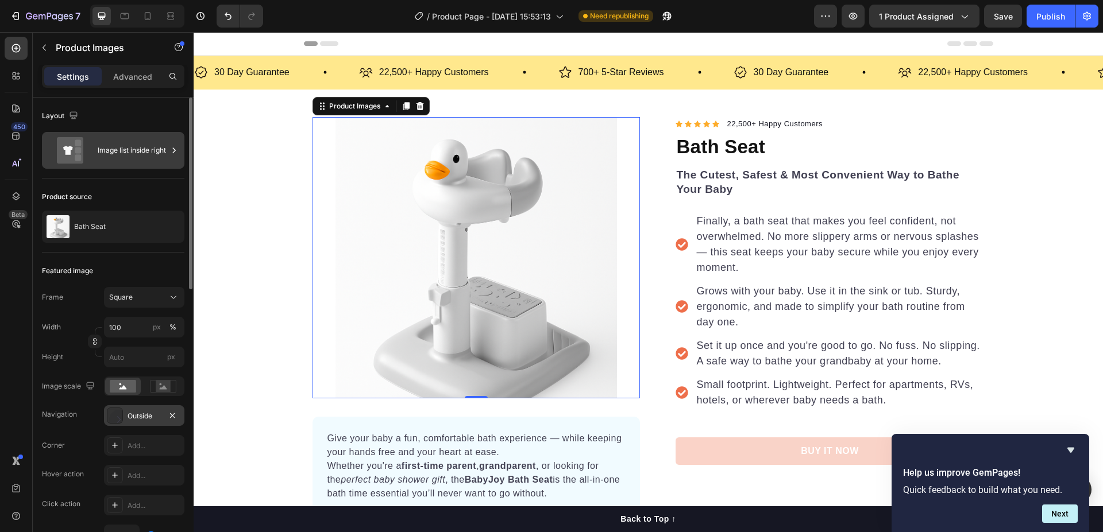
click at [150, 149] on div "Image list inside right" at bounding box center [133, 150] width 70 height 26
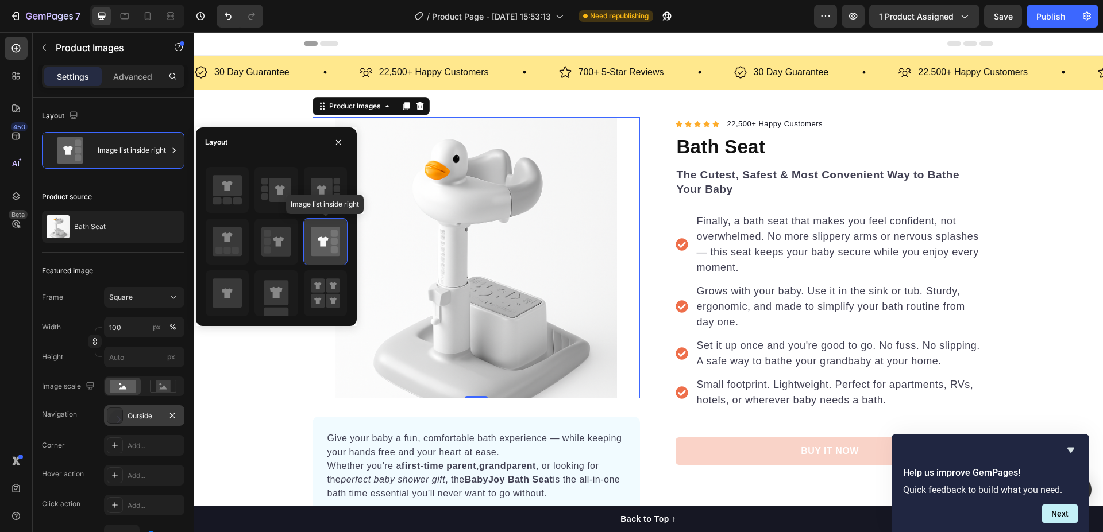
click at [318, 235] on icon at bounding box center [325, 241] width 29 height 29
click at [410, 261] on img at bounding box center [475, 257] width 281 height 281
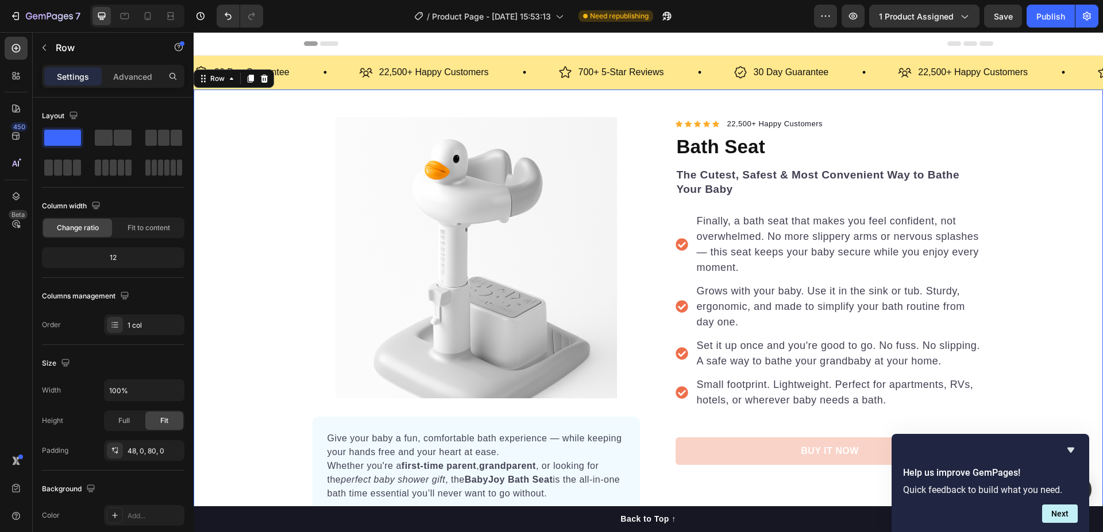
click at [273, 148] on div "Product Images Give your baby a fun, comfortable bath experience — while keepin…" at bounding box center [648, 327] width 909 height 420
click at [226, 205] on div "Product Images Give your baby a fun, comfortable bath experience — while keepin…" at bounding box center [648, 327] width 909 height 420
click at [286, 134] on div "Product Images Give your baby a fun, comfortable bath experience — while keepin…" at bounding box center [648, 327] width 909 height 420
click at [364, 160] on img at bounding box center [475, 257] width 281 height 281
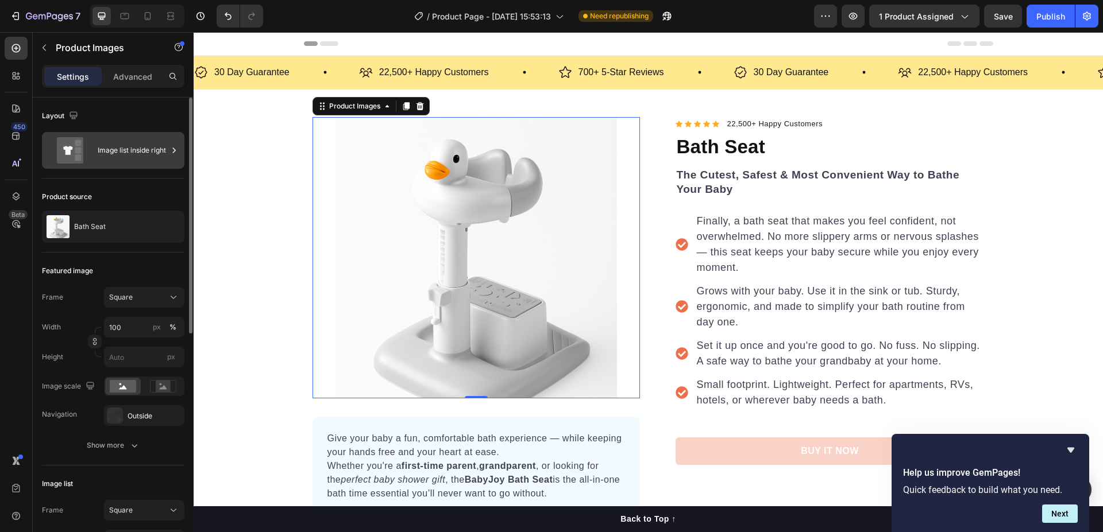
click at [62, 144] on icon at bounding box center [70, 150] width 26 height 26
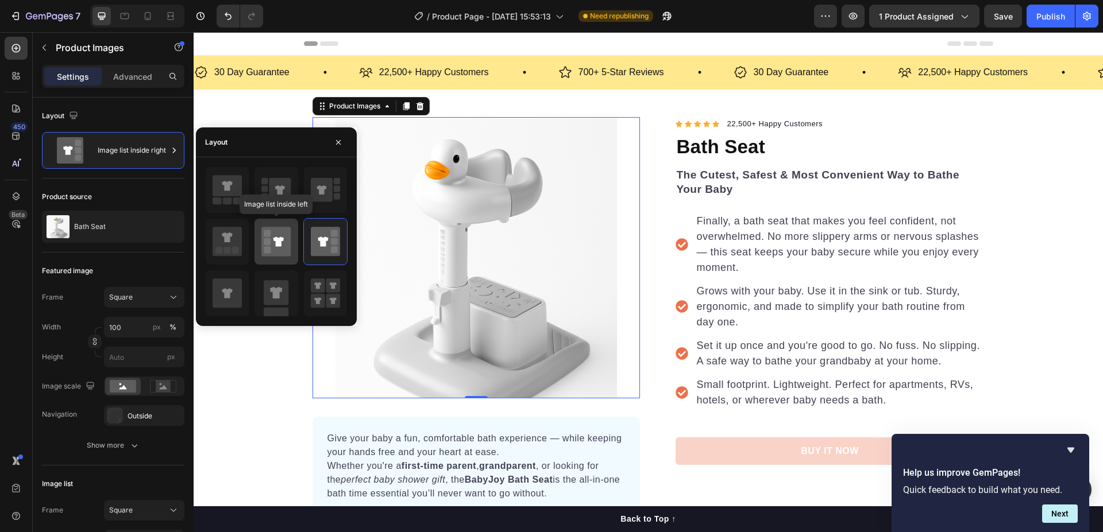
click at [284, 238] on icon at bounding box center [278, 242] width 10 height 10
click at [268, 244] on rect at bounding box center [267, 241] width 7 height 7
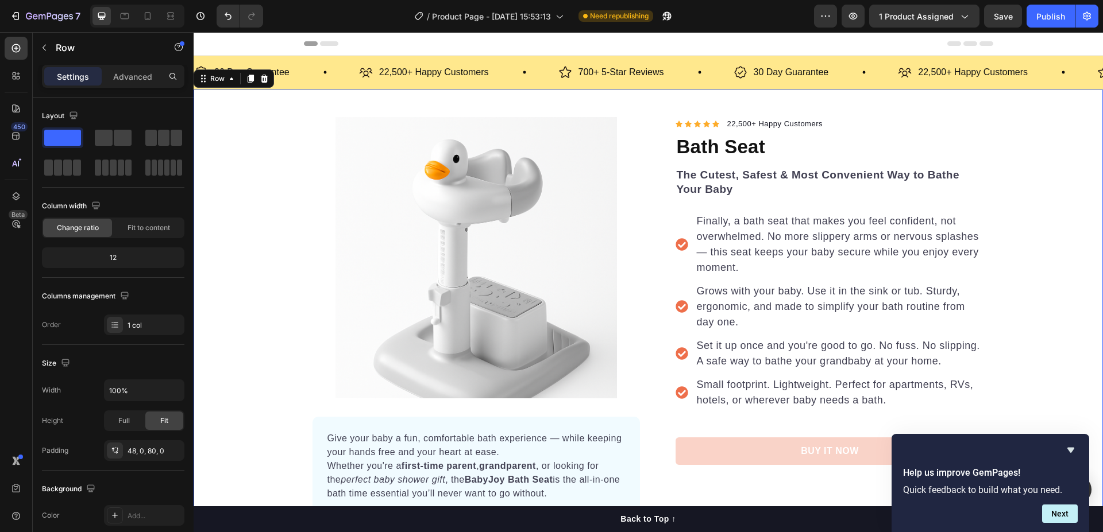
click at [247, 409] on div "Product Images Give your baby a fun, comfortable bath experience — while keepin…" at bounding box center [648, 327] width 909 height 420
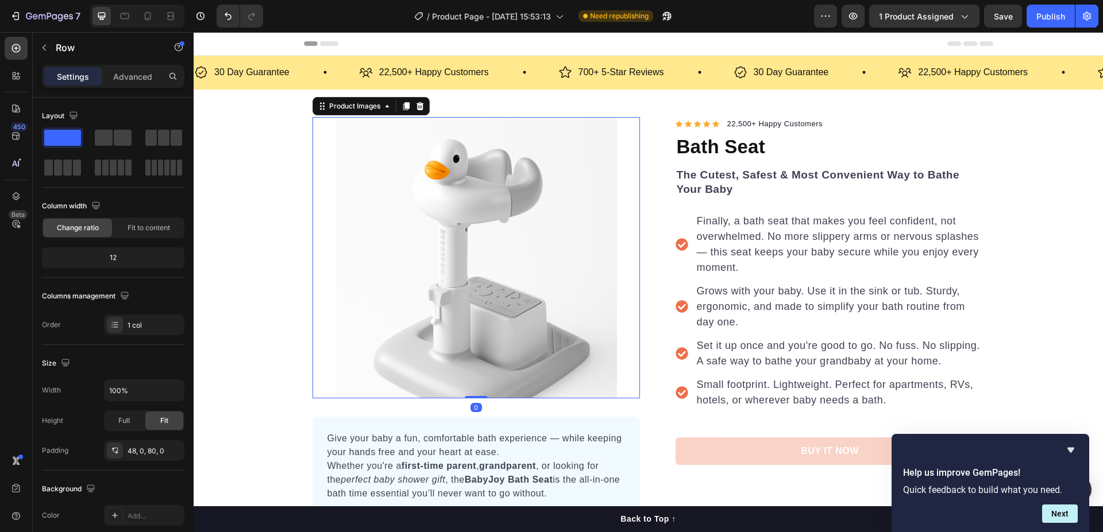
click at [453, 269] on img at bounding box center [475, 257] width 281 height 281
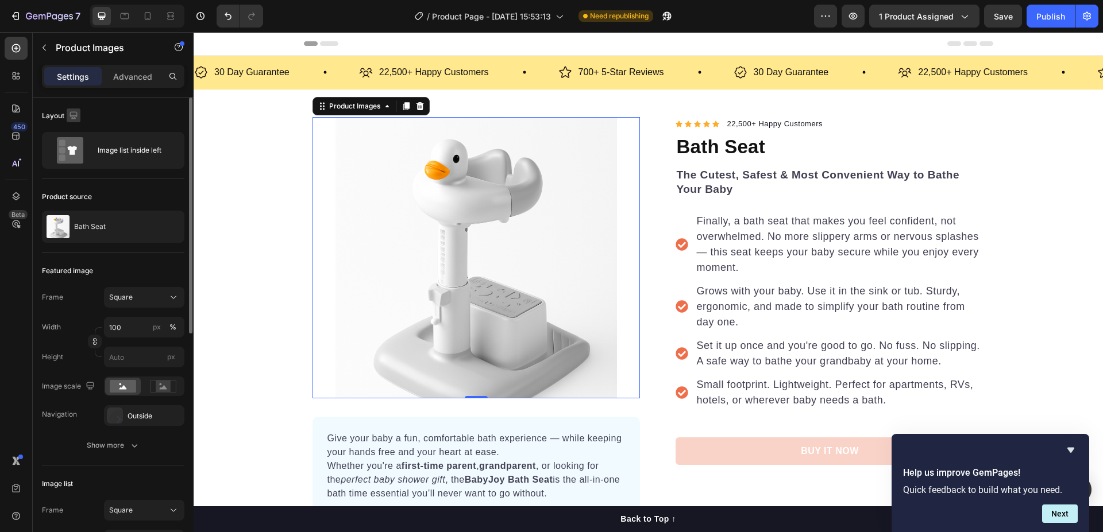
click at [73, 110] on icon "button" at bounding box center [73, 115] width 11 height 11
click at [80, 157] on icon "button" at bounding box center [75, 154] width 11 height 11
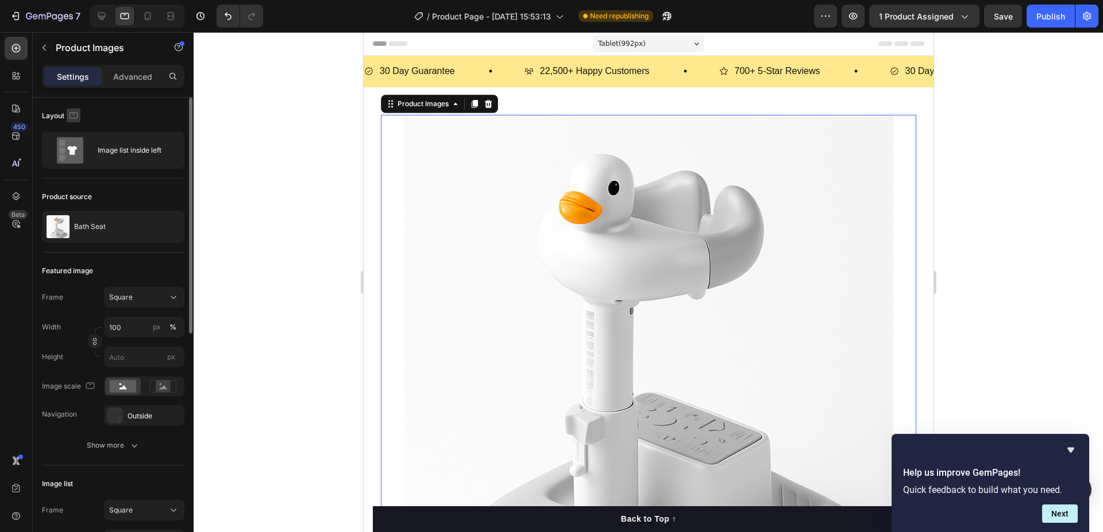
click at [68, 114] on icon "button" at bounding box center [73, 115] width 11 height 11
click at [74, 175] on icon "button" at bounding box center [75, 174] width 11 height 11
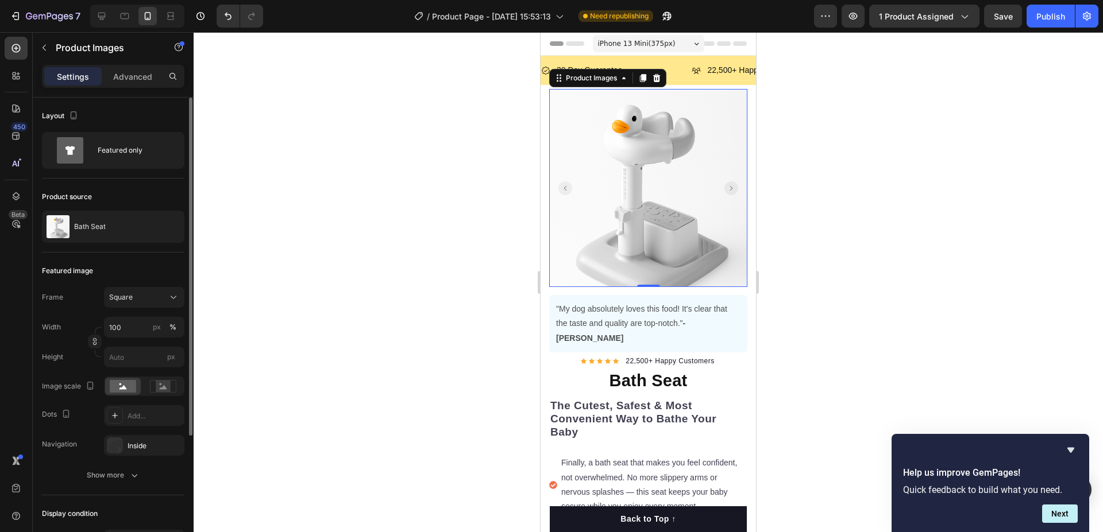
scroll to position [17, 0]
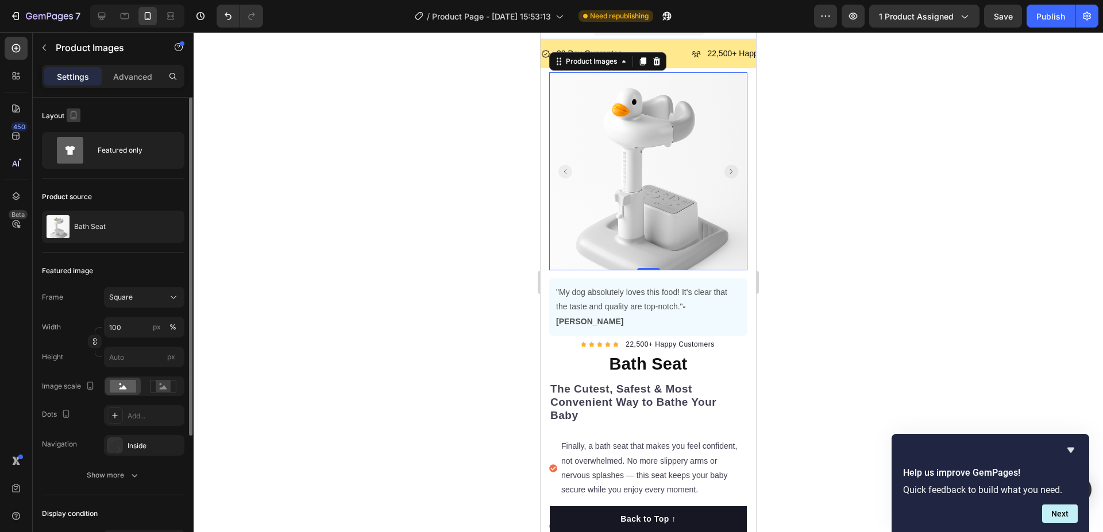
click at [76, 110] on icon "button" at bounding box center [73, 115] width 11 height 11
click at [77, 137] on icon "button" at bounding box center [75, 133] width 7 height 7
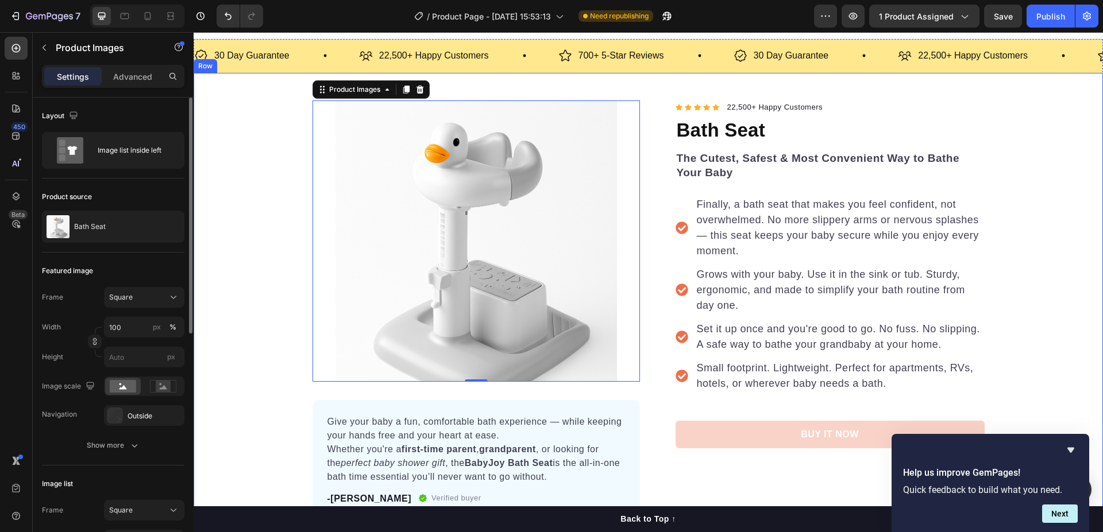
scroll to position [45, 0]
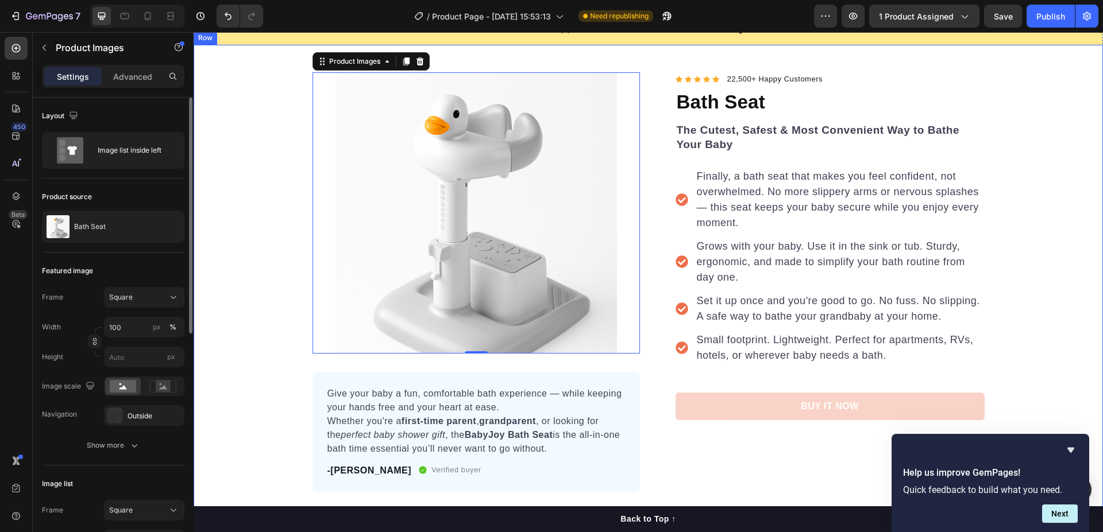
click at [233, 130] on div "Product Images 0 Give your baby a fun, comfortable bath experience — while keep…" at bounding box center [648, 282] width 909 height 420
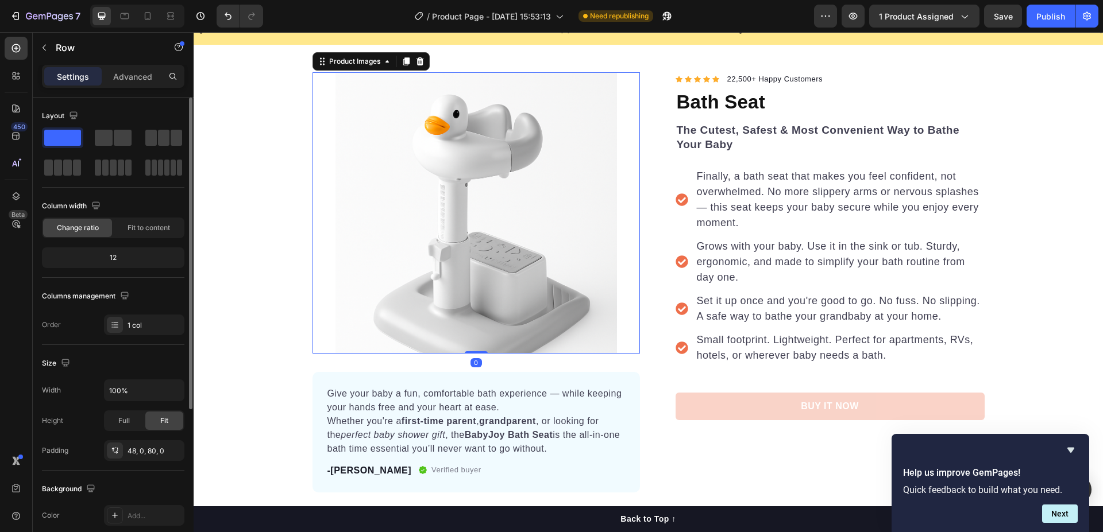
click at [560, 192] on img at bounding box center [475, 212] width 281 height 281
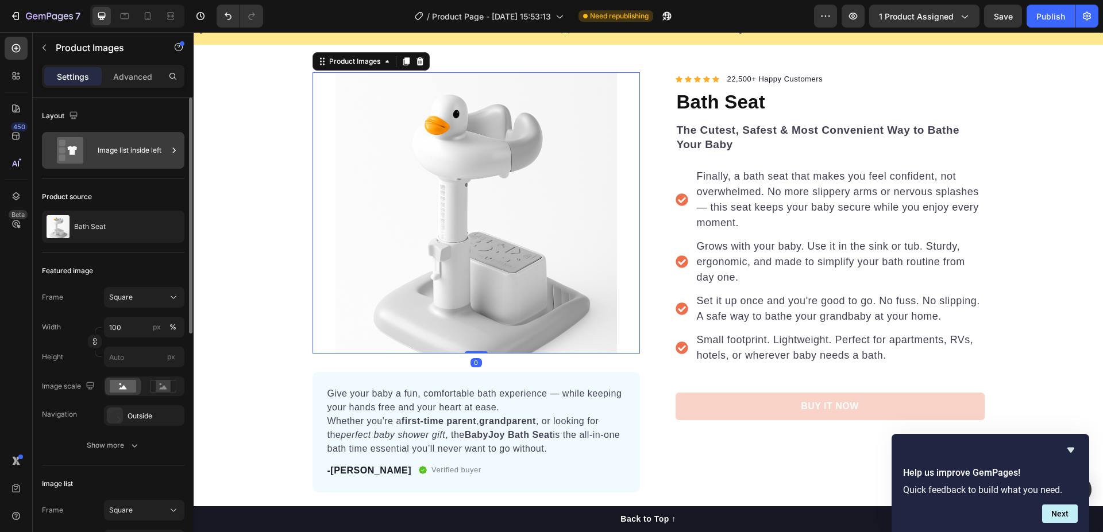
click at [106, 149] on div "Image list inside left" at bounding box center [133, 150] width 70 height 26
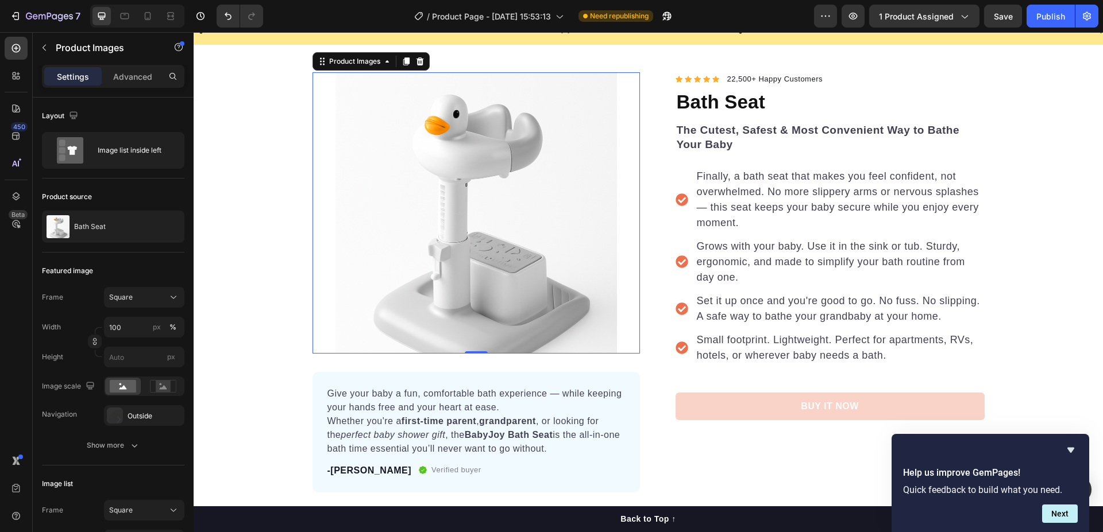
click at [364, 109] on img at bounding box center [475, 212] width 281 height 281
click at [443, 173] on img at bounding box center [475, 212] width 281 height 281
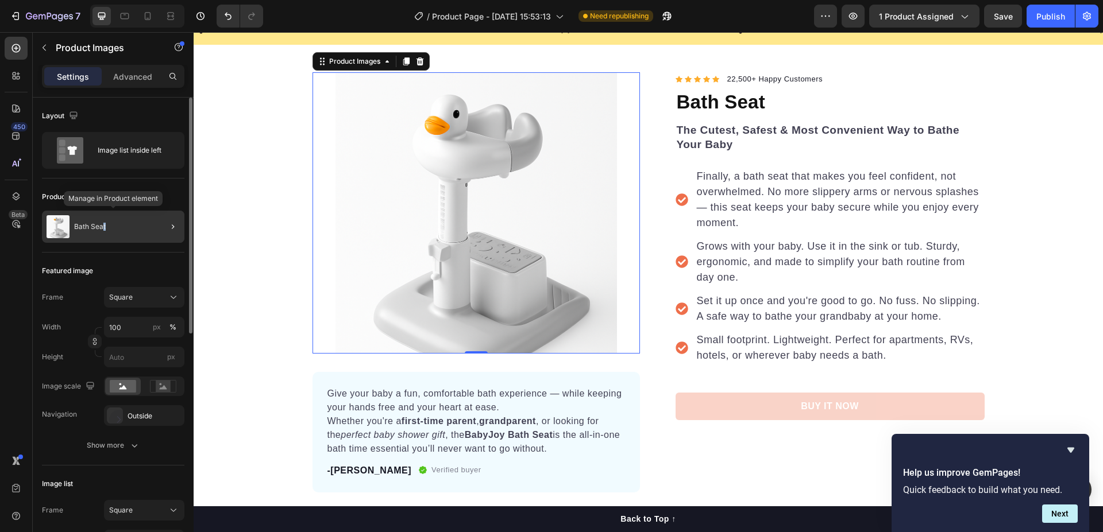
click at [104, 229] on p "Bath Seat" at bounding box center [90, 227] width 32 height 8
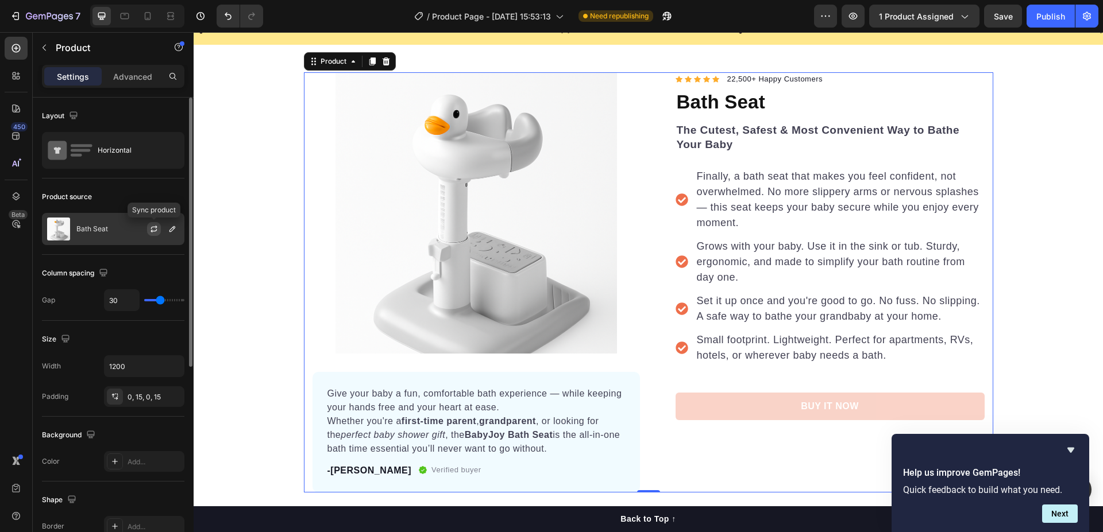
click at [156, 230] on icon "button" at bounding box center [153, 229] width 9 height 9
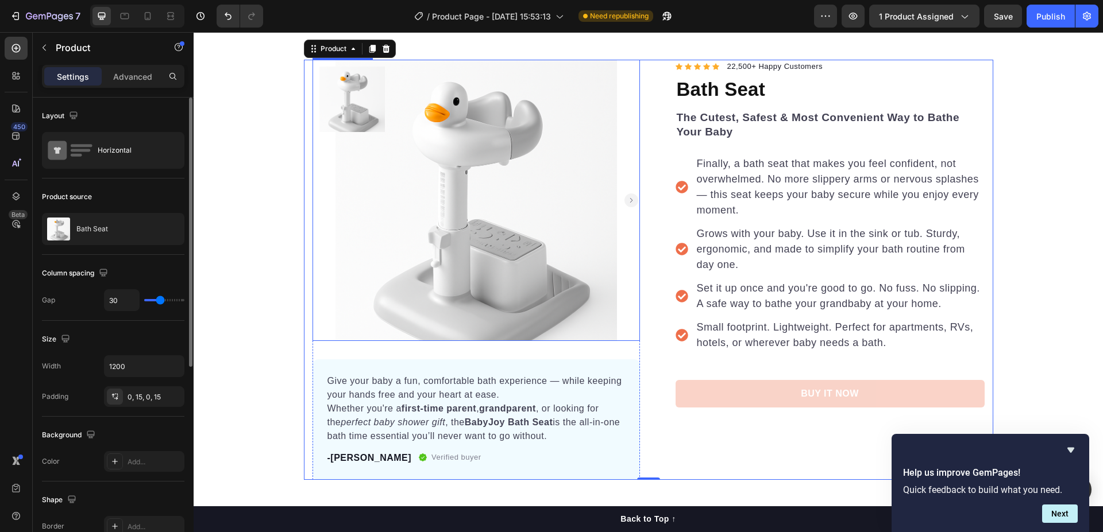
scroll to position [0, 0]
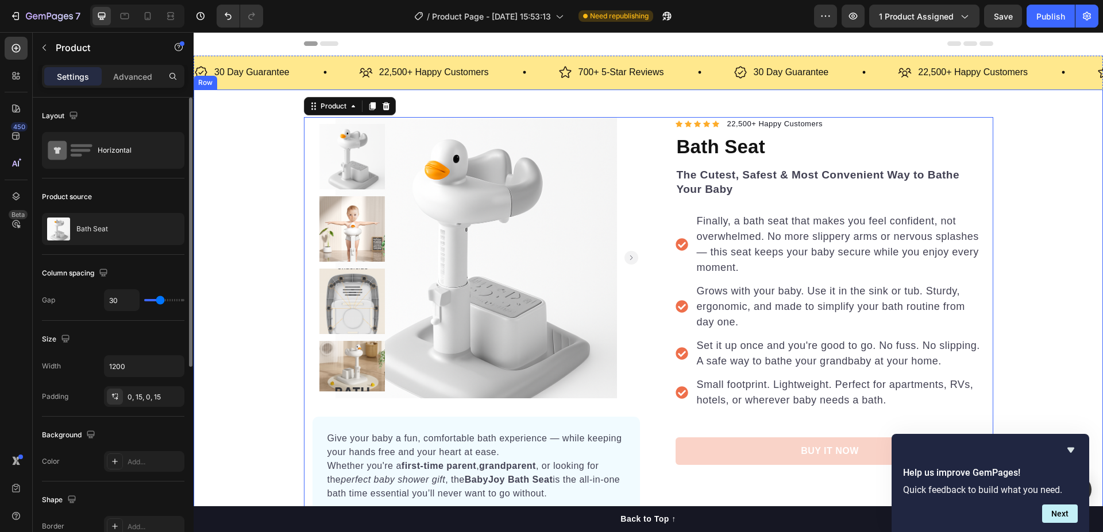
click at [231, 160] on div "Product Images Give your baby a fun, comfortable bath experience — while keepin…" at bounding box center [648, 327] width 909 height 420
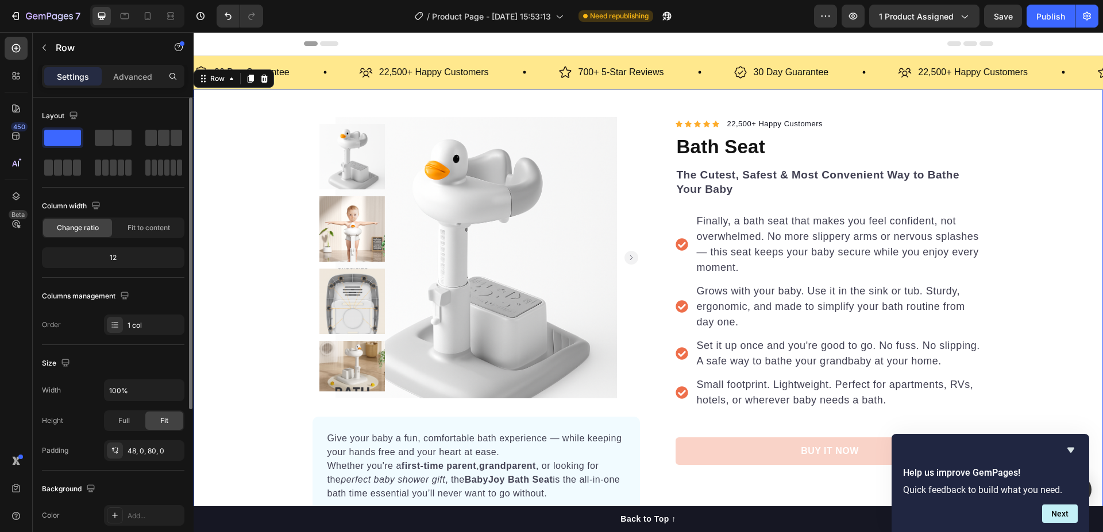
click at [252, 228] on div "Product Images Give your baby a fun, comfortable bath experience — while keepin…" at bounding box center [648, 327] width 909 height 420
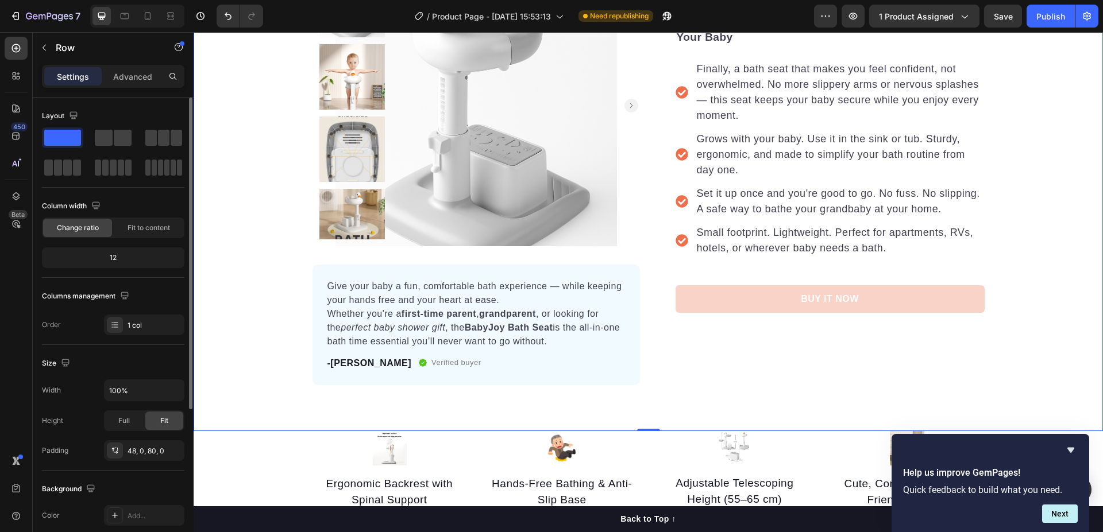
scroll to position [172, 0]
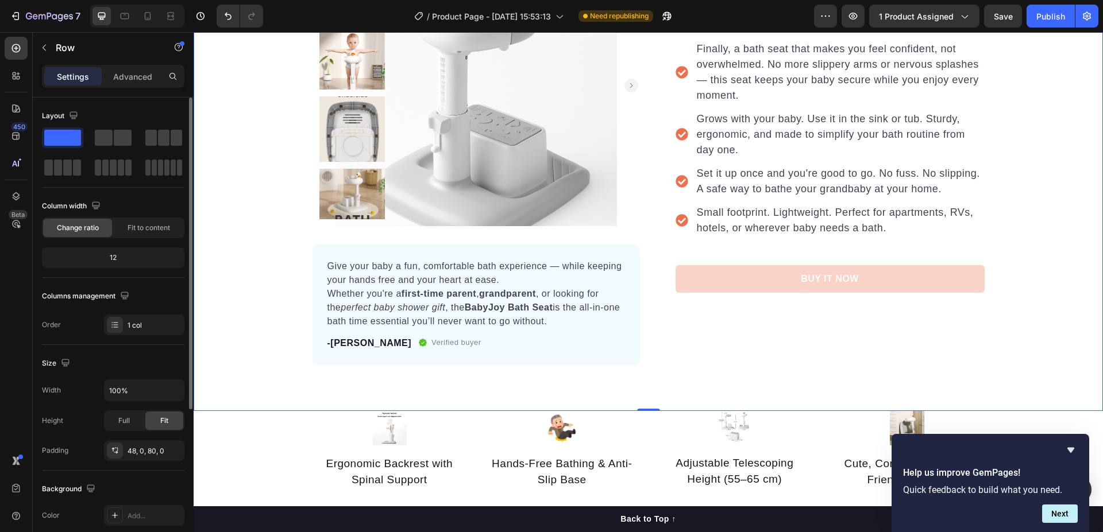
click at [264, 169] on div "Product Images Give your baby a fun, comfortable bath experience — while keepin…" at bounding box center [648, 155] width 909 height 420
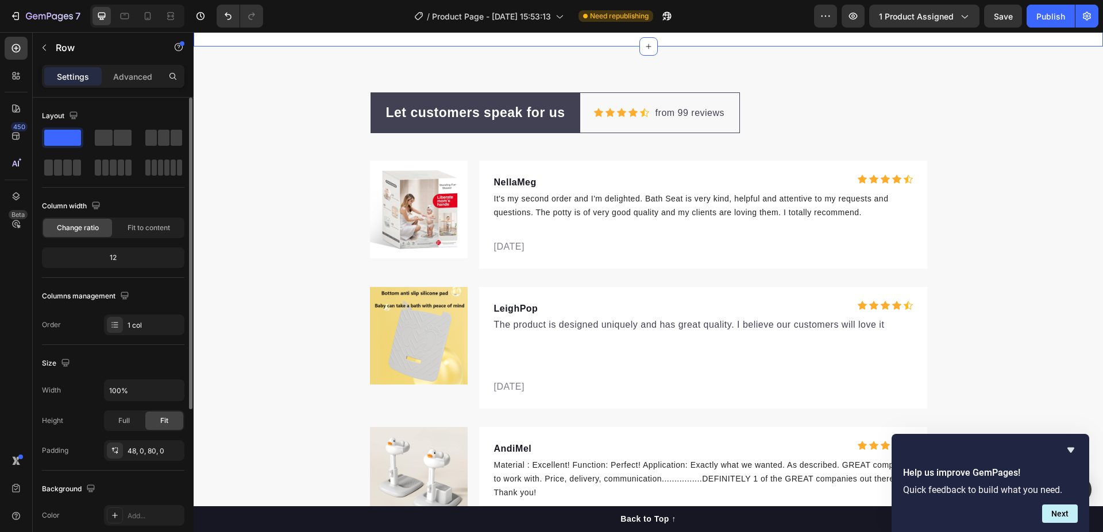
scroll to position [4766, 0]
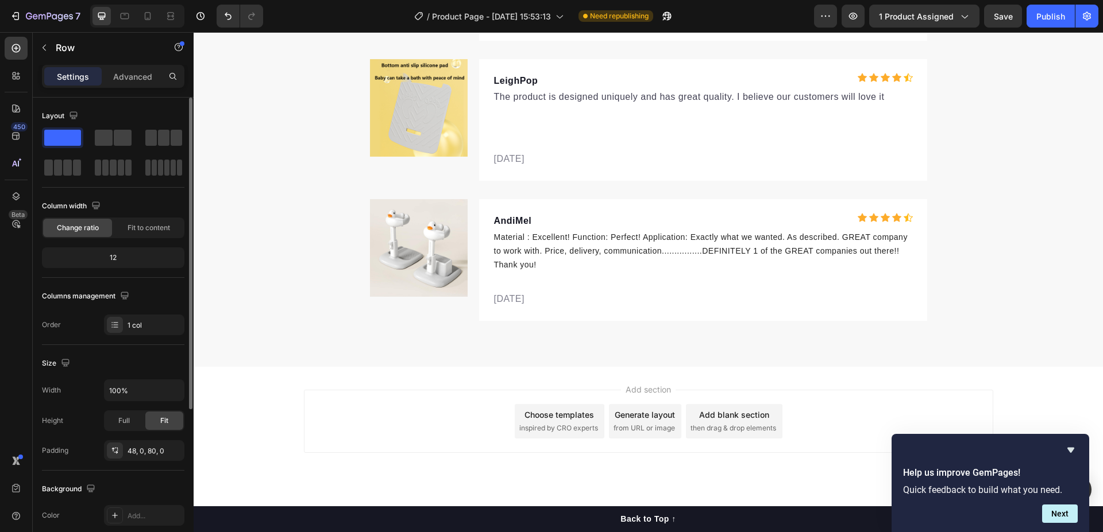
click at [541, 420] on div "Choose templates" at bounding box center [558, 415] width 69 height 12
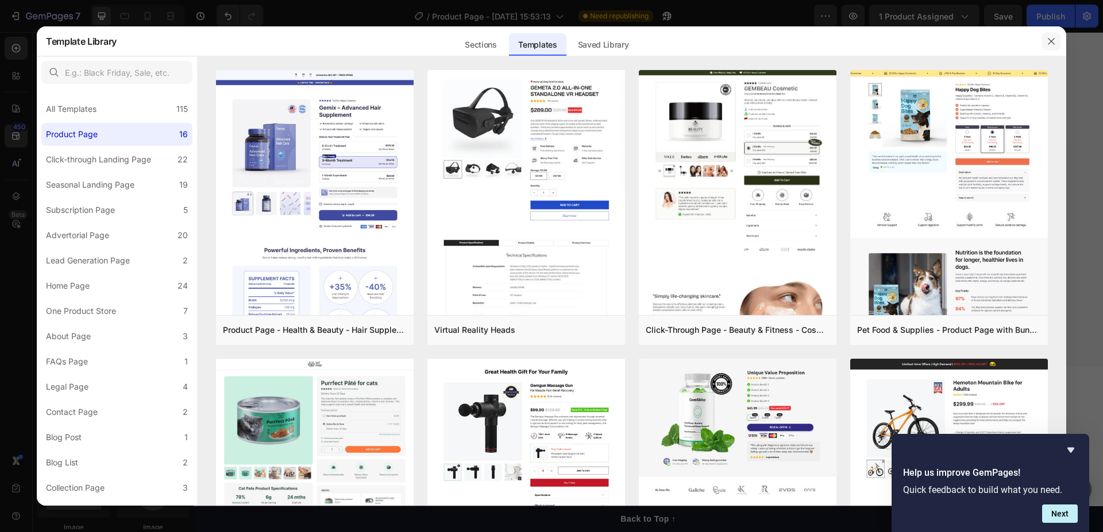
drag, startPoint x: 1052, startPoint y: 40, endPoint x: 855, endPoint y: 12, distance: 199.0
click at [1052, 40] on icon "button" at bounding box center [1051, 41] width 9 height 9
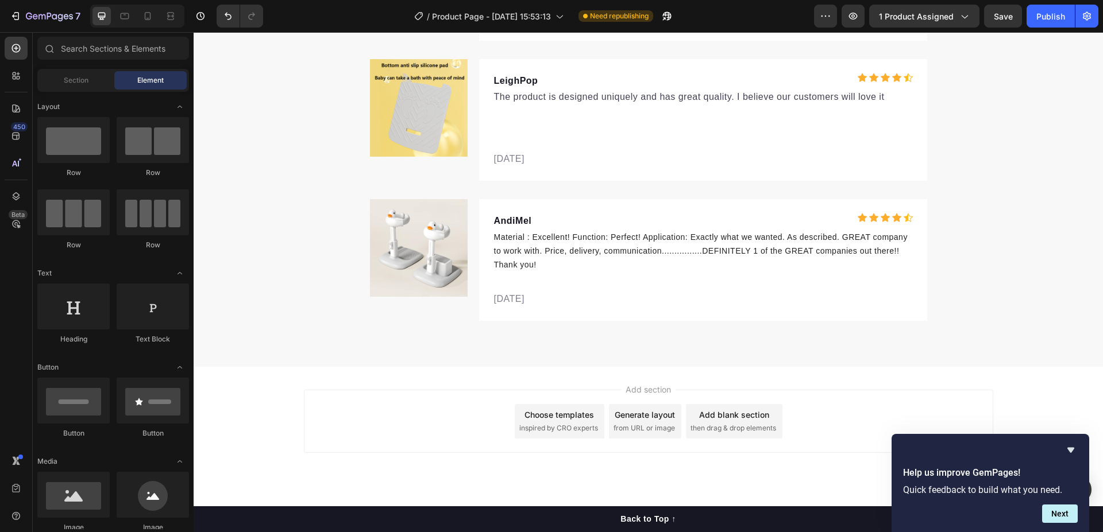
click at [592, 415] on div "Choose templates inspired by CRO experts" at bounding box center [560, 421] width 90 height 34
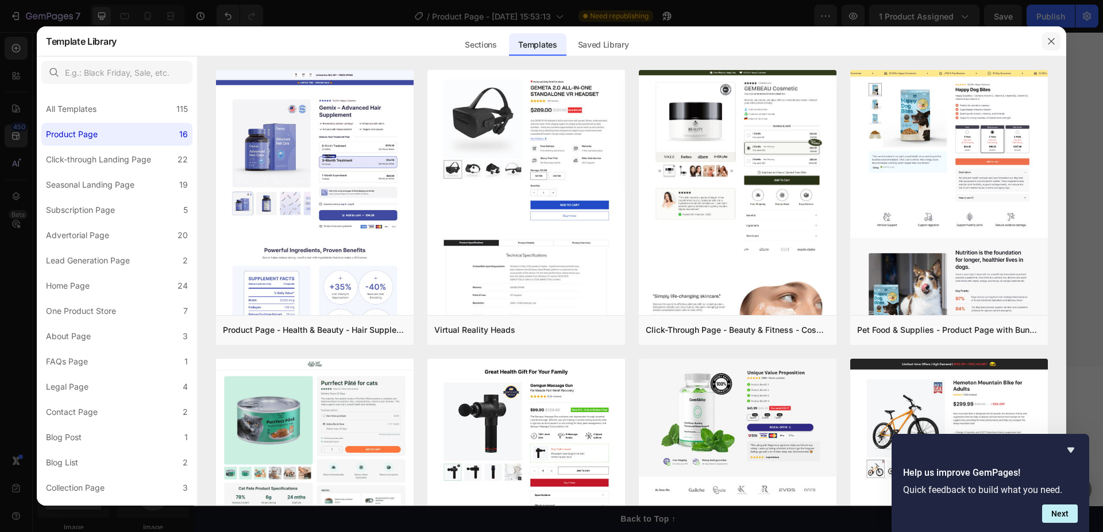
click at [1053, 37] on icon "button" at bounding box center [1051, 41] width 9 height 9
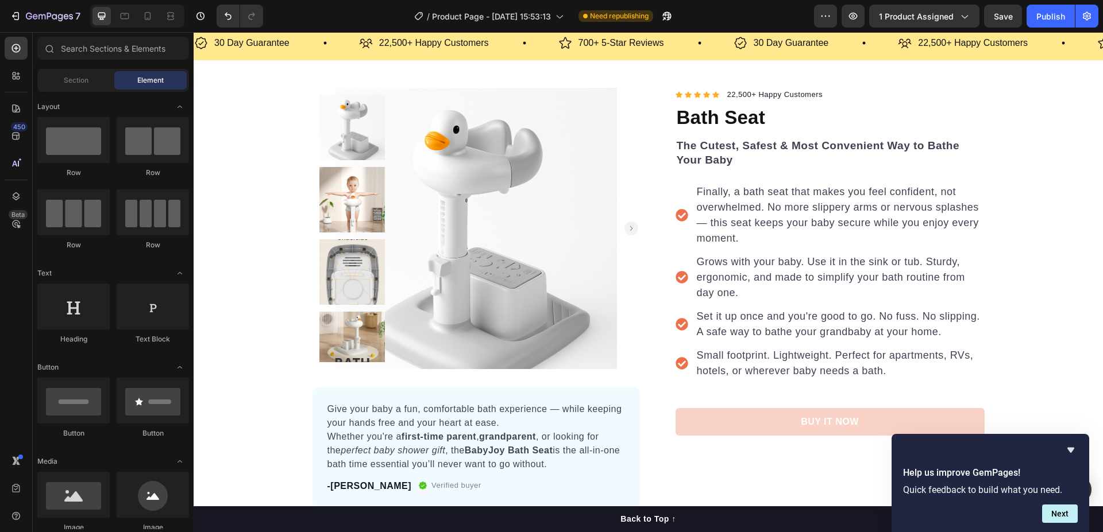
scroll to position [0, 0]
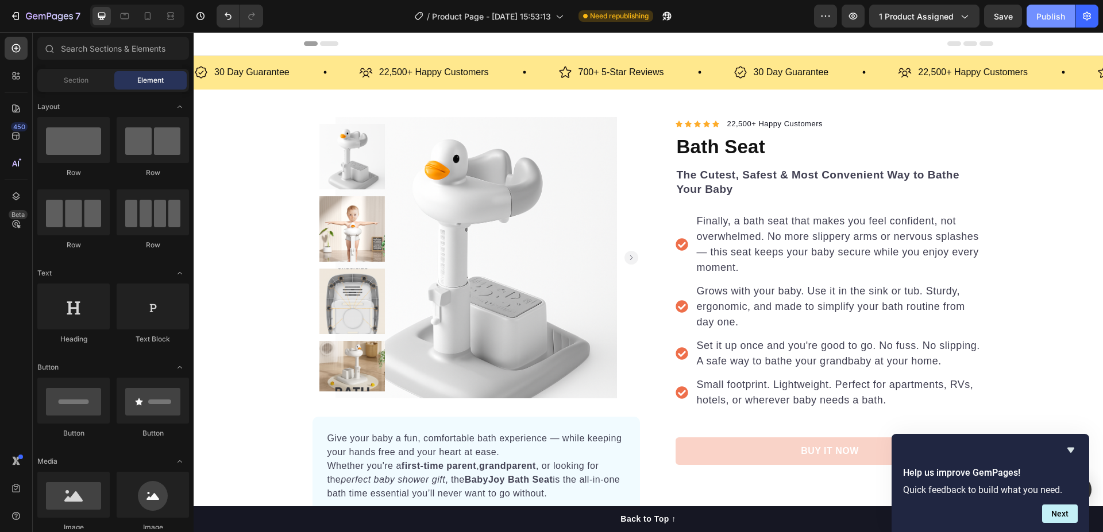
drag, startPoint x: 1041, startPoint y: 18, endPoint x: 863, endPoint y: 6, distance: 178.5
click at [1041, 18] on div "Publish" at bounding box center [1050, 16] width 29 height 12
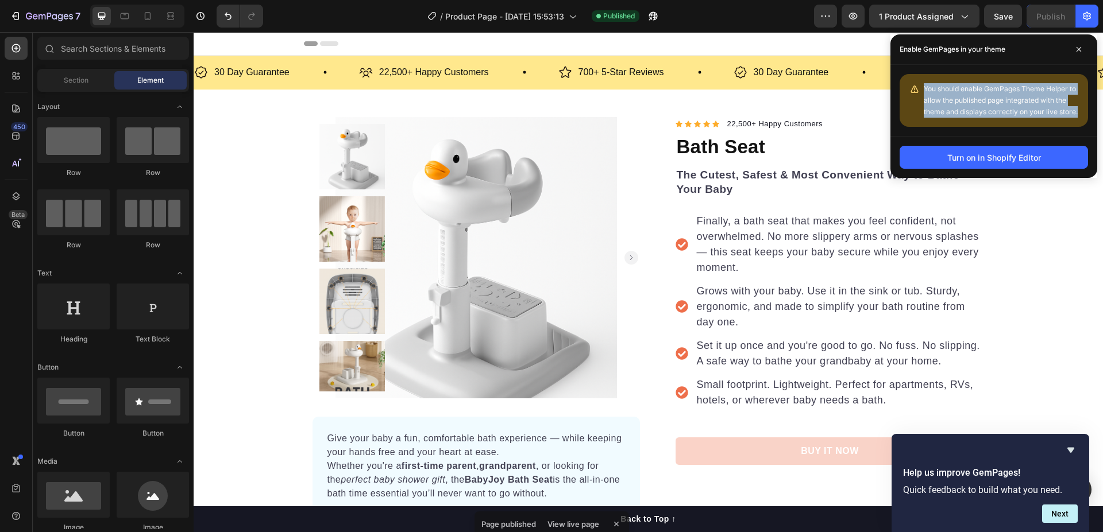
drag, startPoint x: 921, startPoint y: 87, endPoint x: 1079, endPoint y: 110, distance: 160.2
click at [1079, 110] on div "You should enable GemPages Theme Helper to allow the published page integrated …" at bounding box center [993, 100] width 188 height 53
click at [1057, 127] on button at bounding box center [1054, 131] width 18 height 21
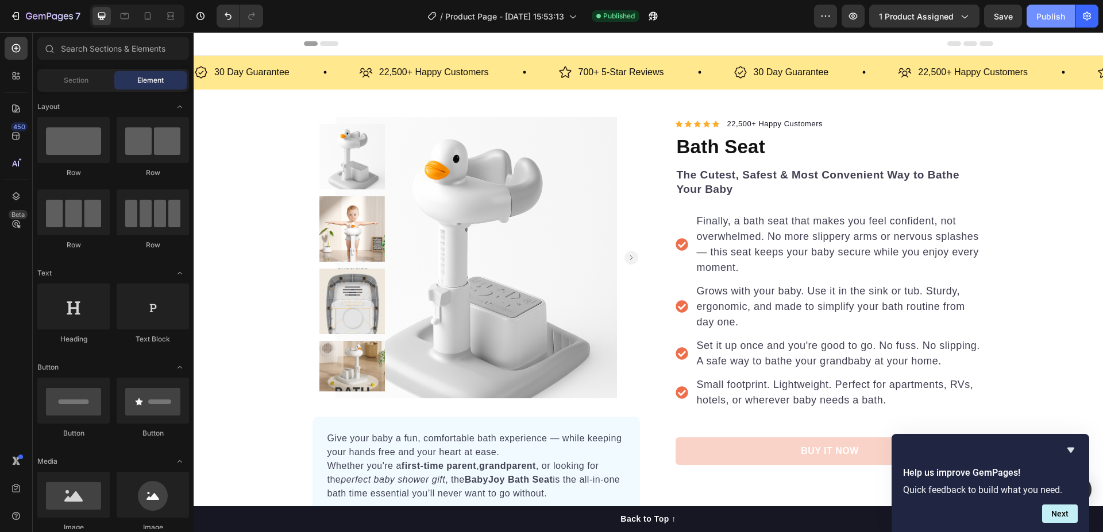
click at [1052, 14] on div "Publish" at bounding box center [1050, 16] width 29 height 12
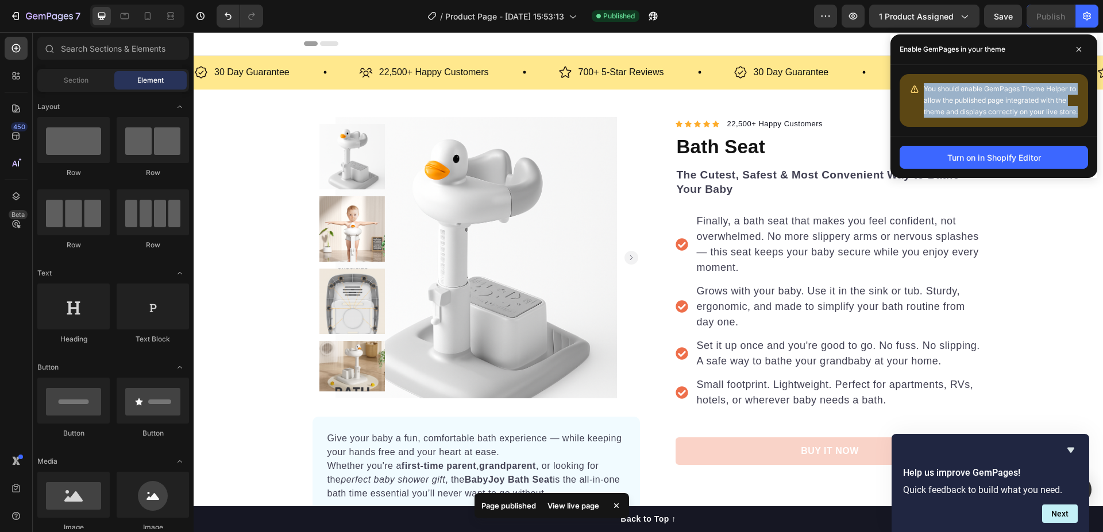
drag, startPoint x: 925, startPoint y: 86, endPoint x: 1077, endPoint y: 108, distance: 153.8
click at [1077, 108] on span "You should enable GemPages Theme Helper to allow the published page integrated …" at bounding box center [1001, 100] width 154 height 32
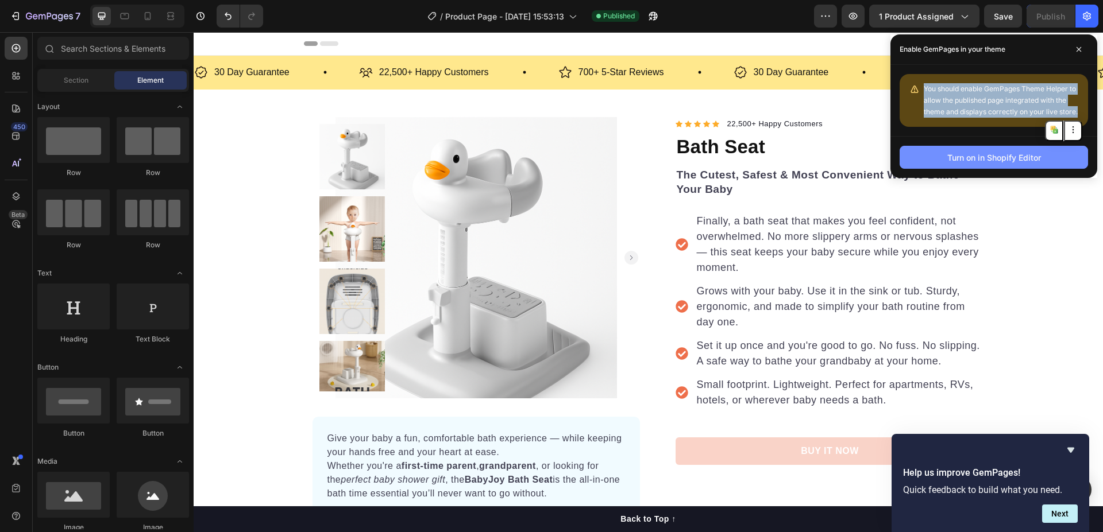
click at [984, 159] on div "Turn on in Shopify Editor" at bounding box center [994, 158] width 94 height 12
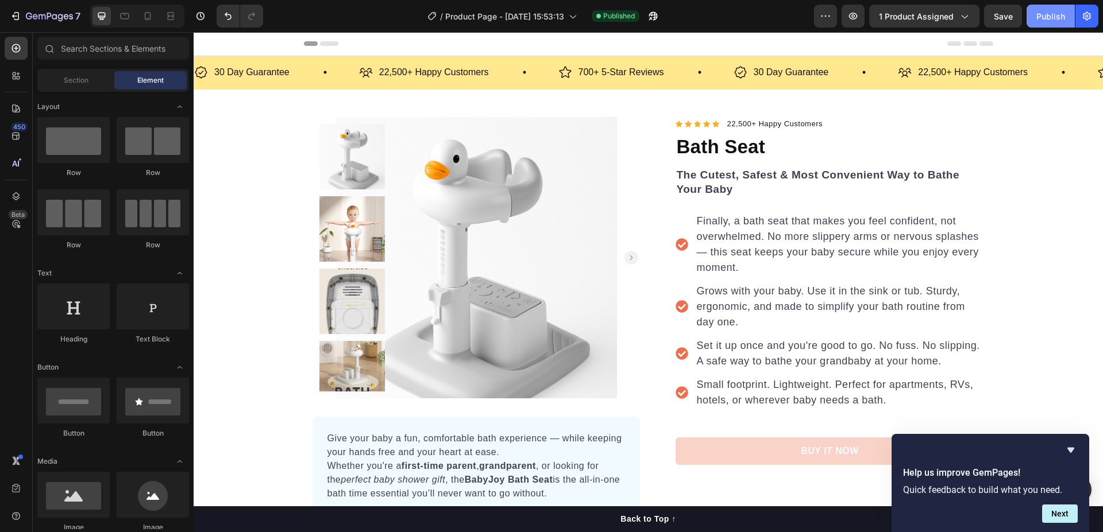
click at [1041, 17] on div "Publish" at bounding box center [1050, 16] width 29 height 12
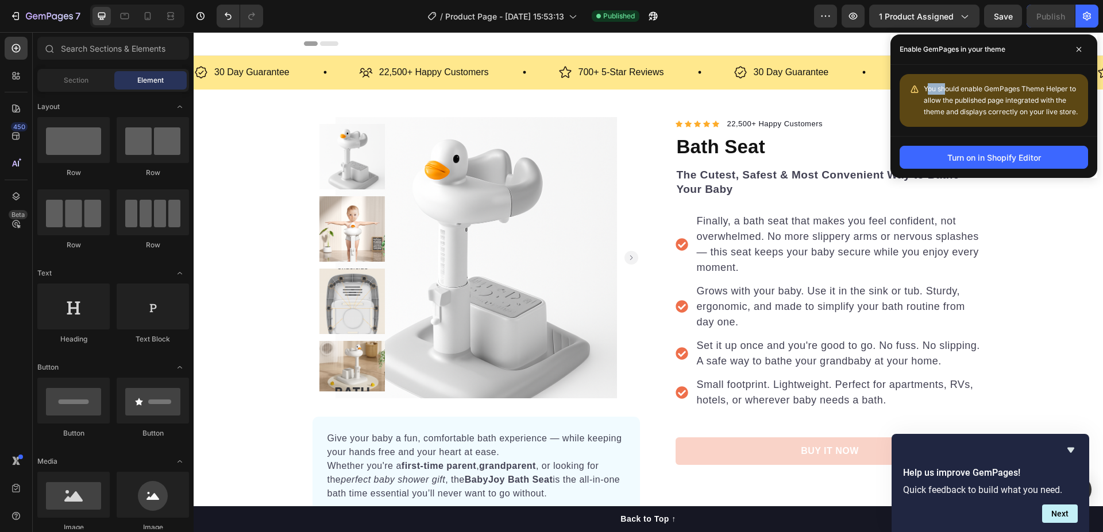
drag, startPoint x: 926, startPoint y: 86, endPoint x: 945, endPoint y: 91, distance: 18.9
click at [947, 90] on span "You should enable GemPages Theme Helper to allow the published page integrated …" at bounding box center [1001, 100] width 154 height 32
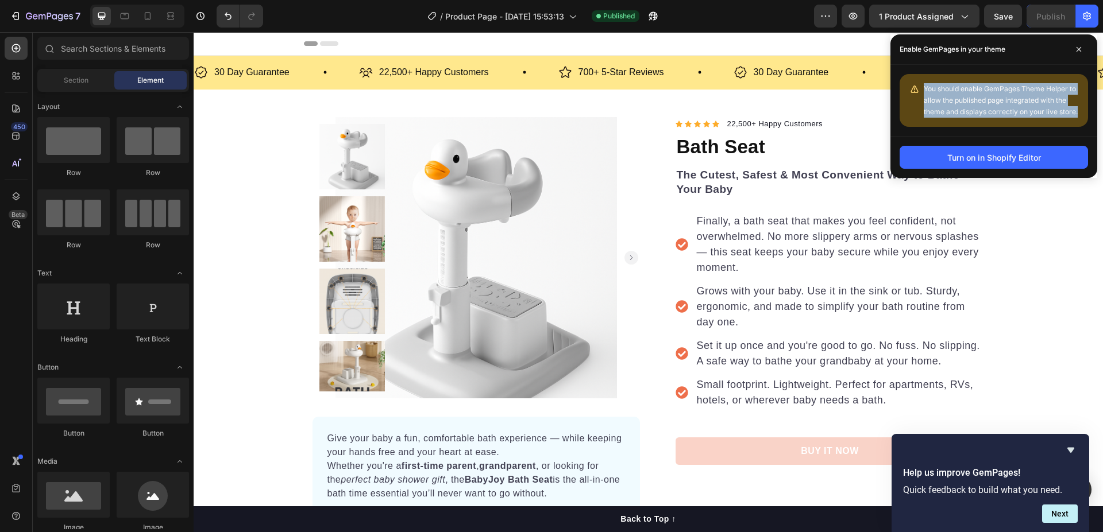
drag, startPoint x: 920, startPoint y: 87, endPoint x: 1079, endPoint y: 110, distance: 160.1
click at [1079, 110] on div "You should enable GemPages Theme Helper to allow the published page integrated …" at bounding box center [993, 100] width 188 height 53
copy span "You should enable GemPages Theme Helper to allow the published page integrated …"
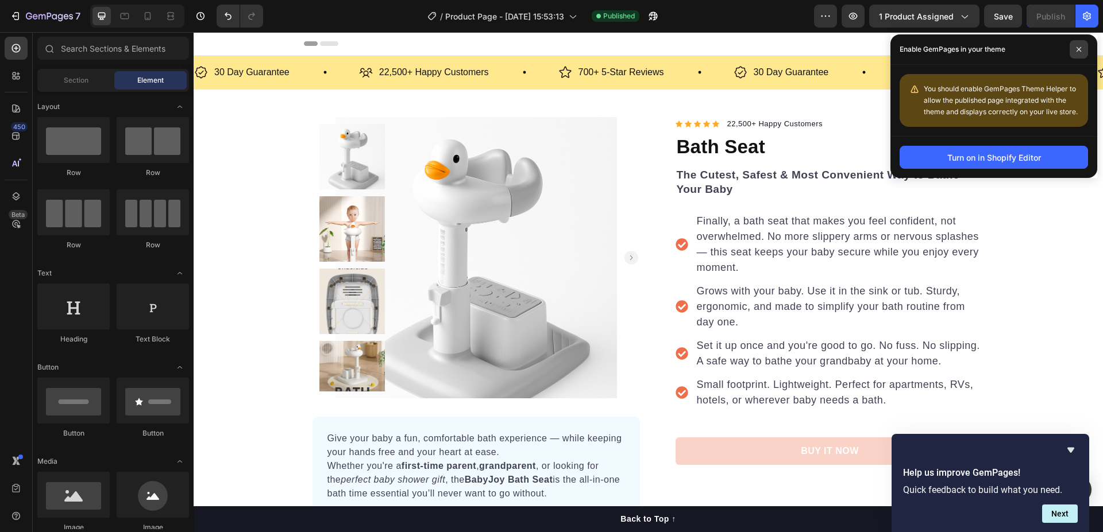
click at [1080, 44] on span at bounding box center [1078, 49] width 18 height 18
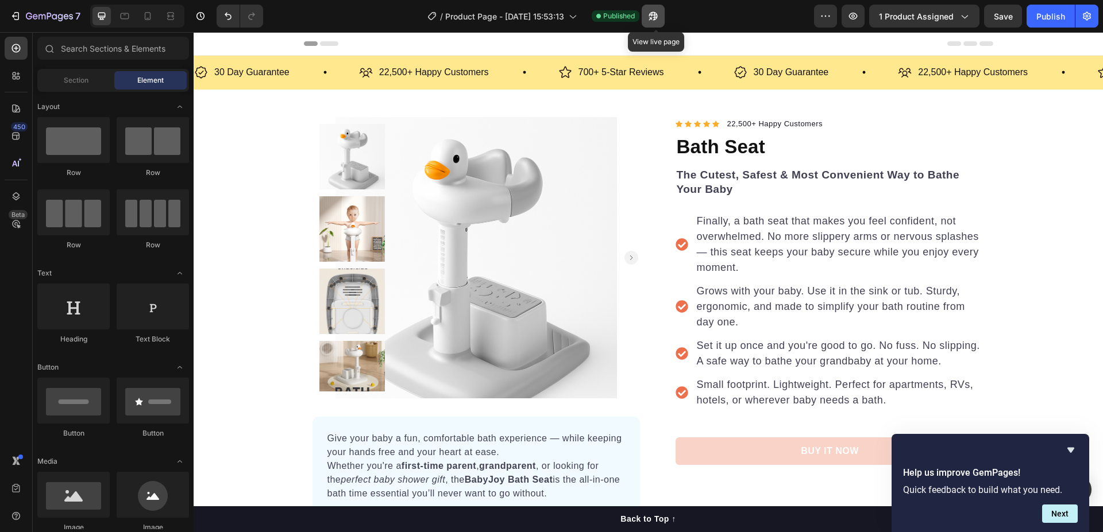
click at [654, 16] on icon "button" at bounding box center [653, 16] width 9 height 9
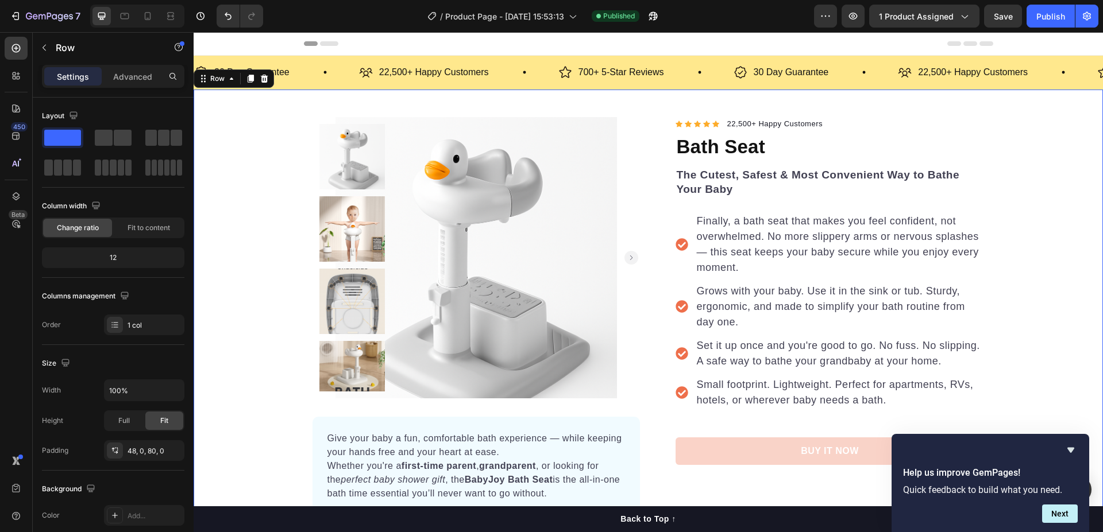
click at [252, 167] on div "Product Images Give your baby a fun, comfortable bath experience — while keepin…" at bounding box center [648, 327] width 909 height 420
click at [241, 150] on div "Product Images Give your baby a fun, comfortable bath experience — while keepin…" at bounding box center [648, 327] width 909 height 420
click at [491, 186] on img at bounding box center [475, 257] width 281 height 281
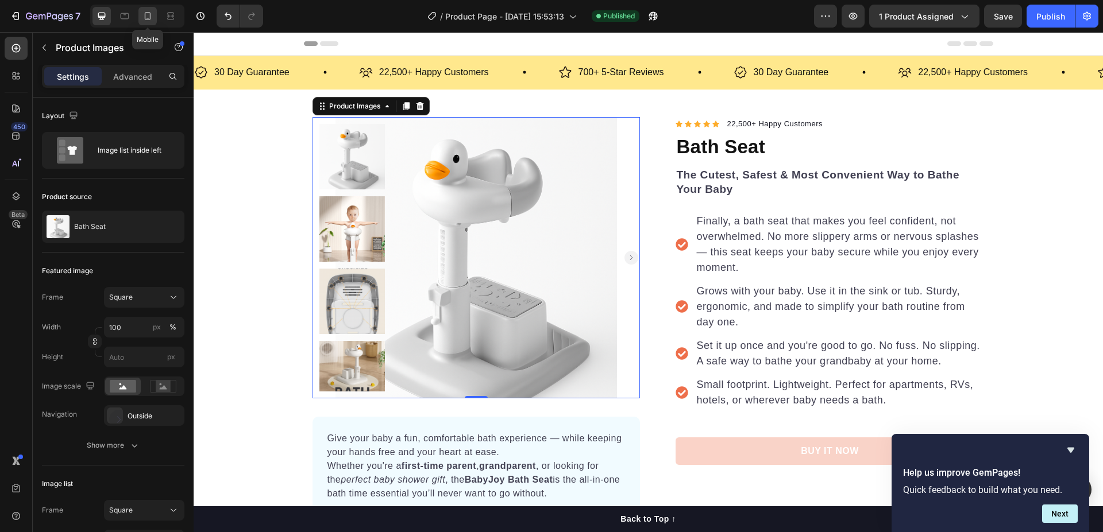
click at [146, 18] on icon at bounding box center [147, 15] width 11 height 11
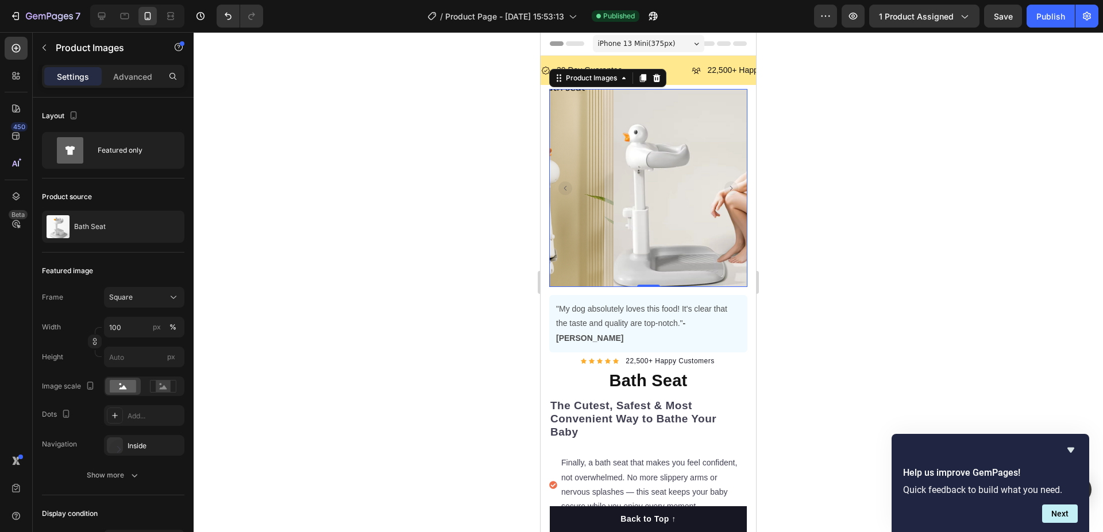
click at [567, 182] on rect "Carousel Back Arrow" at bounding box center [565, 189] width 14 height 14
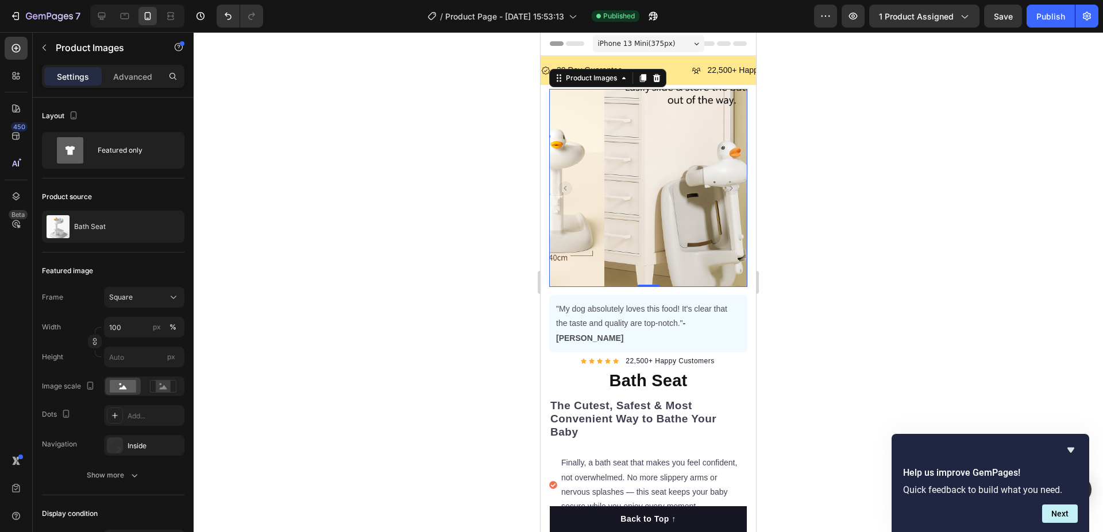
click at [384, 173] on div at bounding box center [648, 282] width 909 height 500
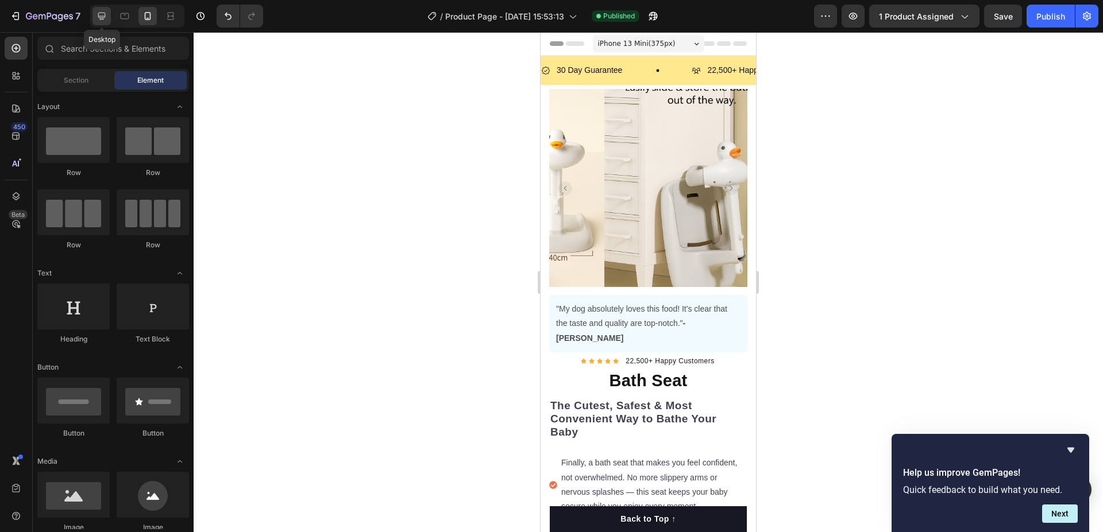
click at [98, 11] on icon at bounding box center [101, 15] width 11 height 11
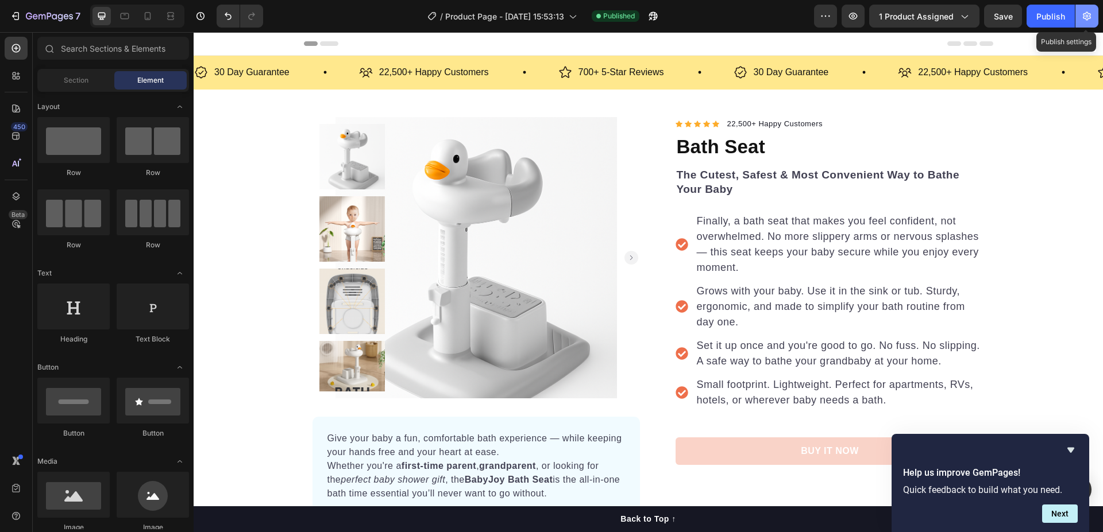
click at [1090, 16] on icon "button" at bounding box center [1086, 15] width 11 height 11
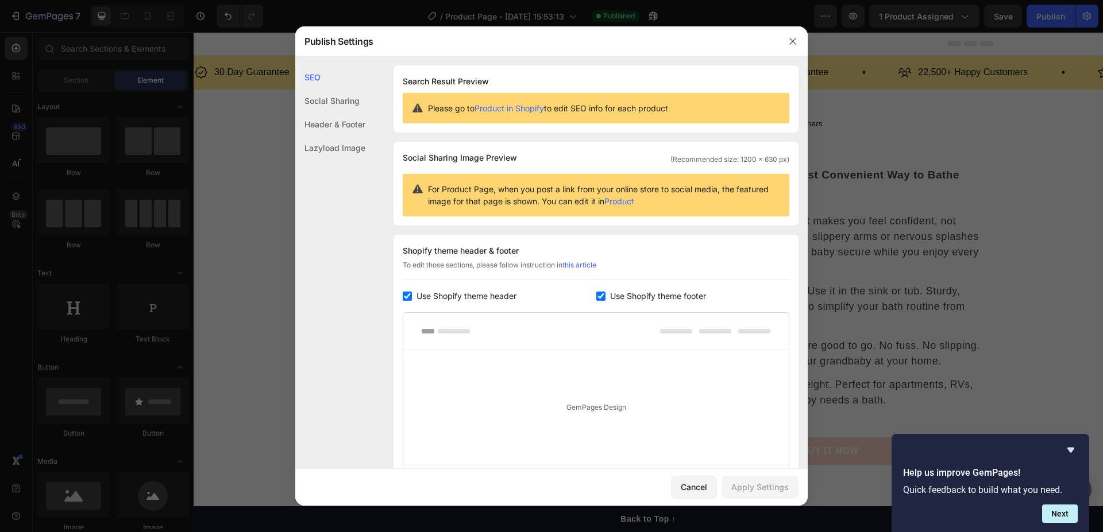
click at [513, 107] on link "Product in Shopify" at bounding box center [508, 108] width 69 height 10
drag, startPoint x: 646, startPoint y: 99, endPoint x: 428, endPoint y: 102, distance: 217.7
click at [428, 102] on div "Please go to Product in Shopify to edit SEO info for each product" at bounding box center [596, 108] width 387 height 30
click at [430, 90] on button at bounding box center [437, 93] width 18 height 21
click at [321, 203] on div "SEO Social Sharing Header & Footer Lazyload Image" at bounding box center [330, 304] width 70 height 479
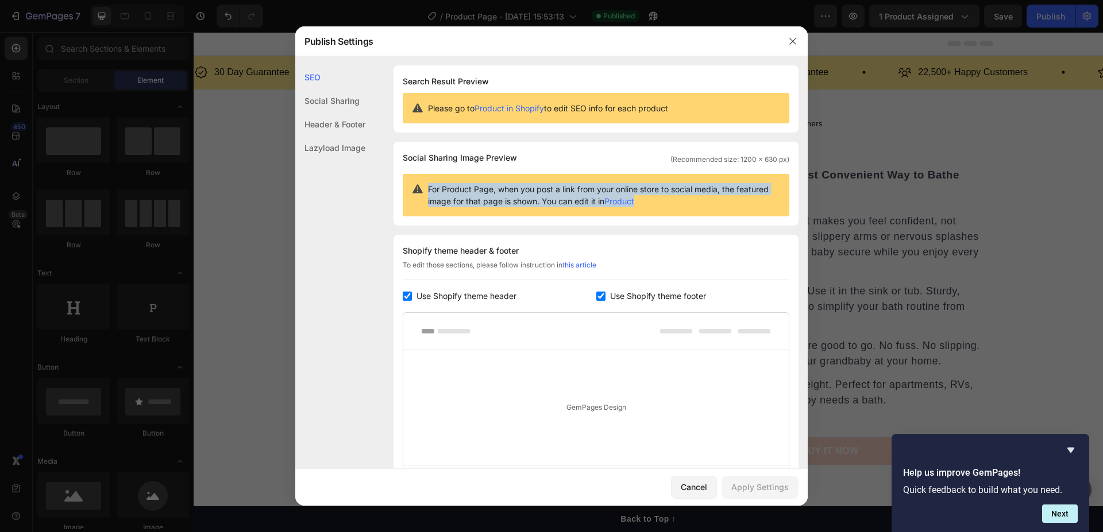
drag, startPoint x: 621, startPoint y: 200, endPoint x: 426, endPoint y: 186, distance: 196.4
click at [426, 186] on div "For Product Page, when you post a link from your online store to social media, …" at bounding box center [596, 195] width 387 height 43
click at [436, 169] on button at bounding box center [437, 174] width 18 height 21
click at [789, 44] on icon "button" at bounding box center [792, 41] width 9 height 9
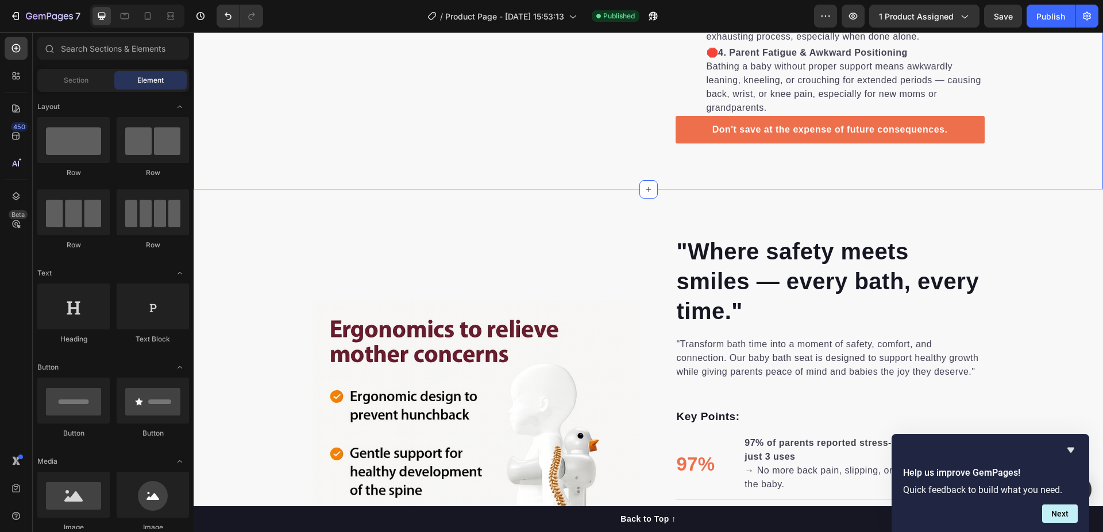
scroll to position [1206, 0]
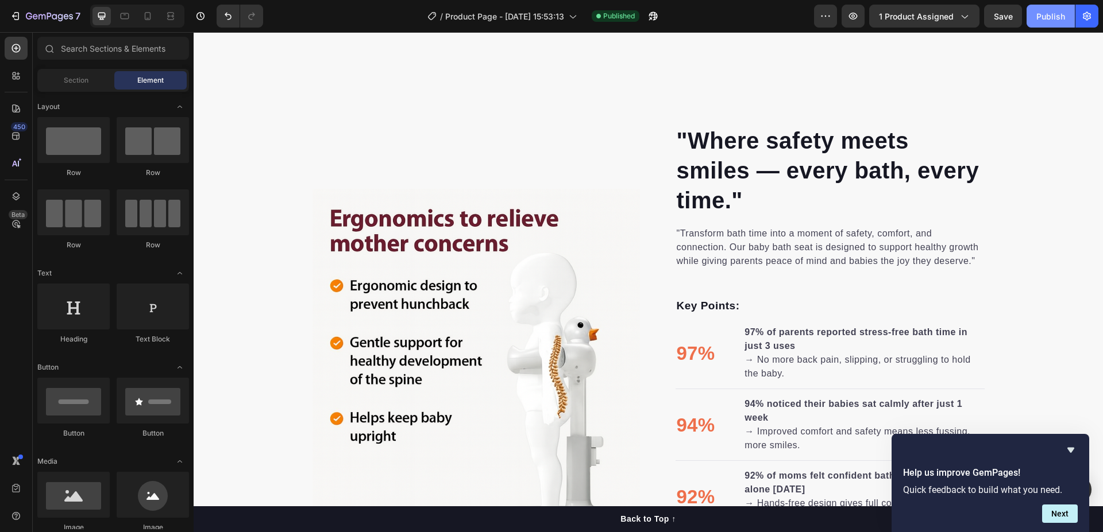
click at [1042, 16] on div "Publish" at bounding box center [1050, 16] width 29 height 12
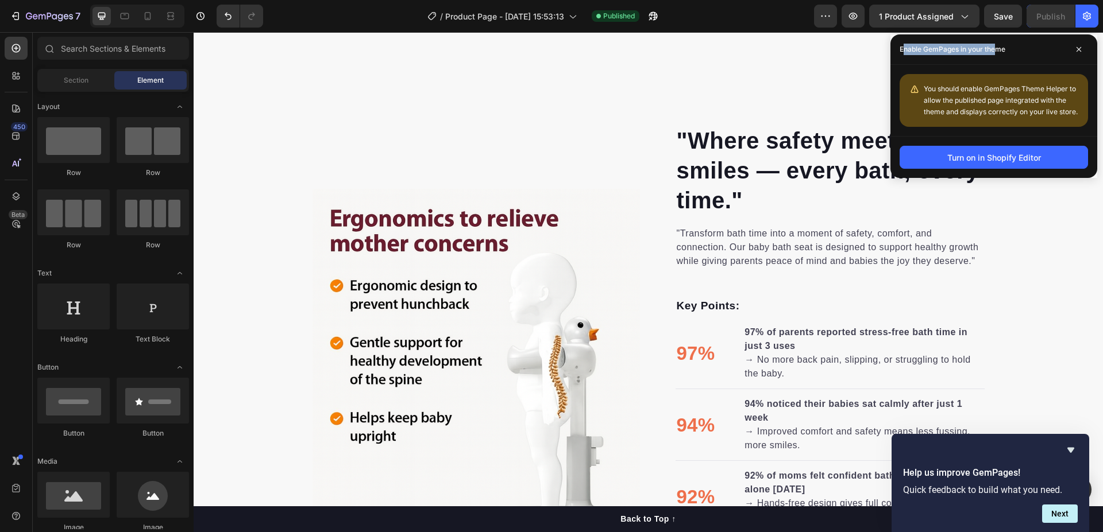
drag, startPoint x: 902, startPoint y: 50, endPoint x: 995, endPoint y: 59, distance: 94.1
click at [995, 59] on div "Enable GemPages in your theme" at bounding box center [993, 49] width 207 height 30
drag, startPoint x: 896, startPoint y: 44, endPoint x: 1006, endPoint y: 49, distance: 109.8
click at [1006, 49] on div "Enable GemPages in your theme" at bounding box center [993, 49] width 207 height 30
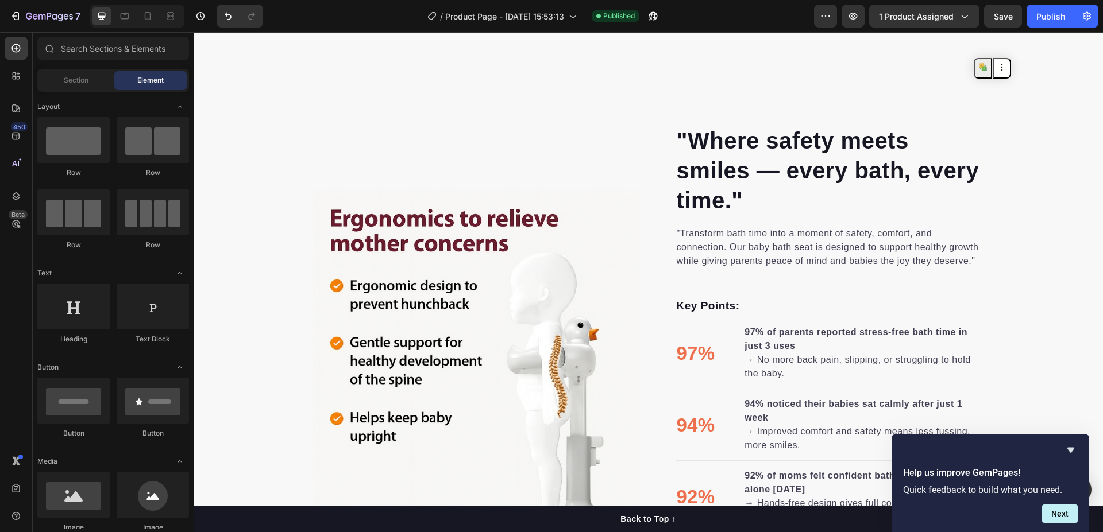
click at [982, 62] on button at bounding box center [983, 68] width 18 height 21
click at [1084, 18] on icon "button" at bounding box center [1087, 16] width 8 height 9
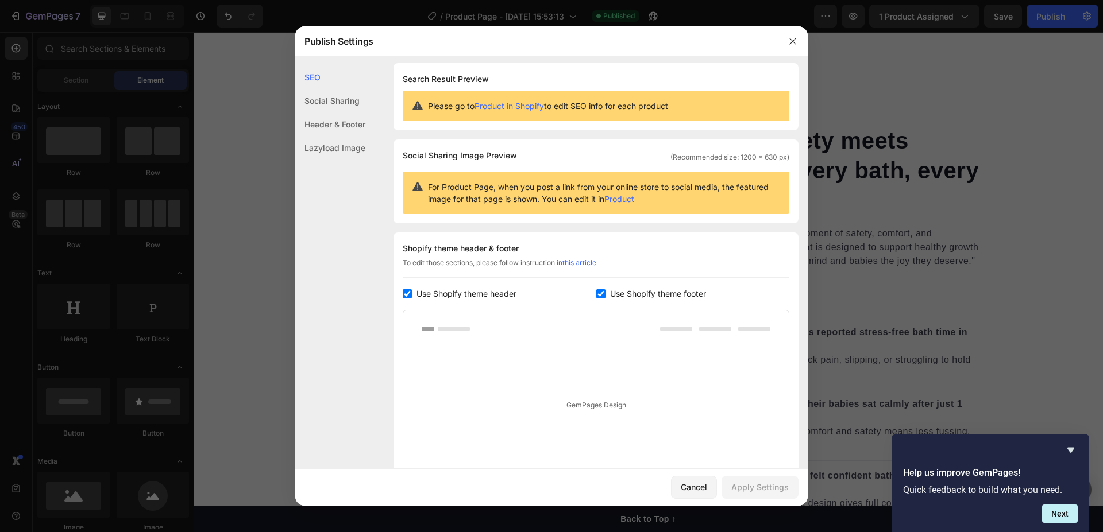
scroll to position [0, 0]
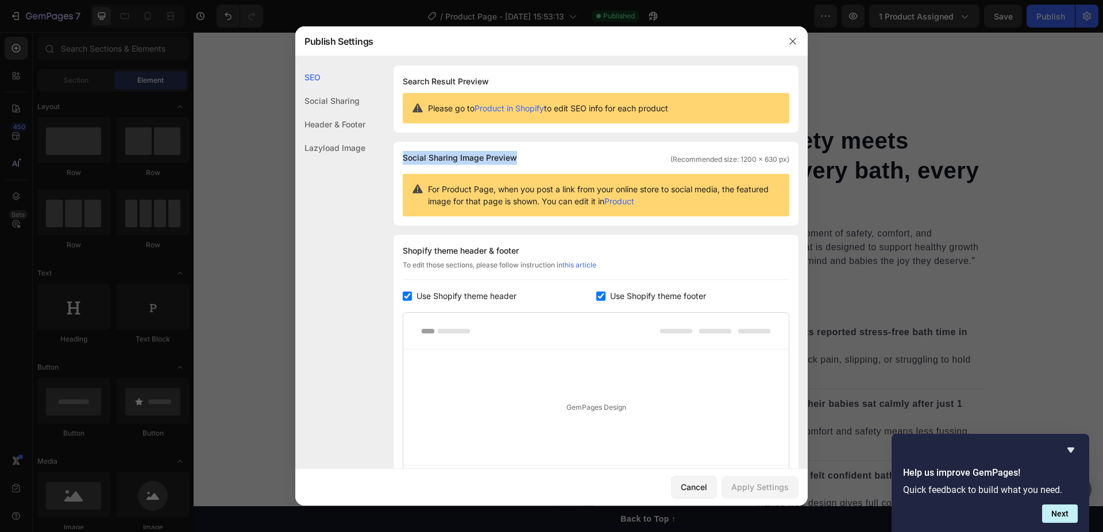
drag, startPoint x: 393, startPoint y: 154, endPoint x: 544, endPoint y: 159, distance: 151.1
click at [544, 159] on div "SEO Search Result Preview Please go to Product in Shopify to edit SEO info for …" at bounding box center [551, 326] width 512 height 522
click at [489, 174] on button at bounding box center [493, 177] width 18 height 21
click at [554, 151] on div "Social Sharing Image Preview (Recommended size: 1200 x 630 px)" at bounding box center [596, 158] width 387 height 14
click at [798, 42] on button "button" at bounding box center [792, 41] width 18 height 18
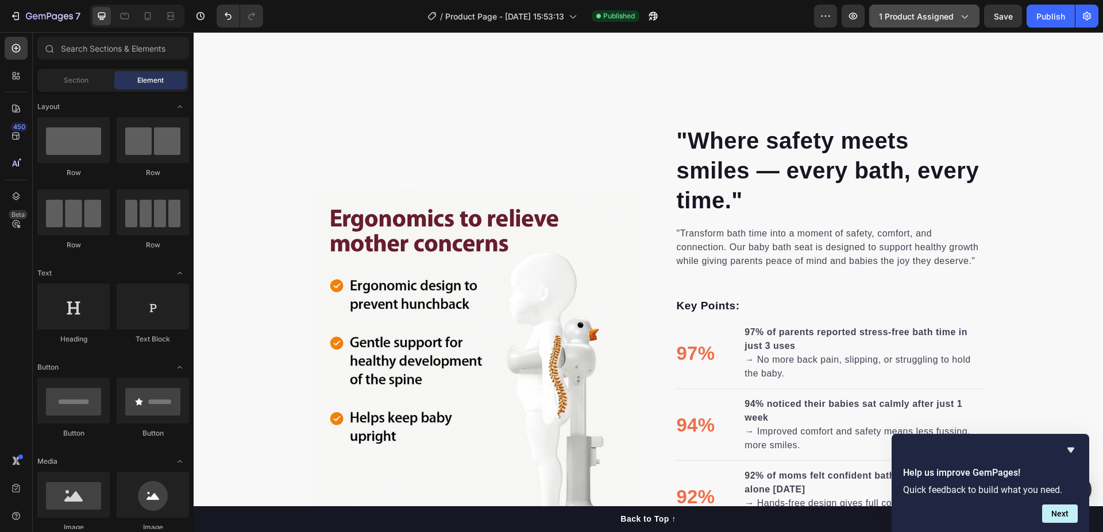
click at [962, 22] on div "1 product assigned" at bounding box center [924, 16] width 91 height 12
click at [831, 15] on icon "button" at bounding box center [825, 15] width 11 height 11
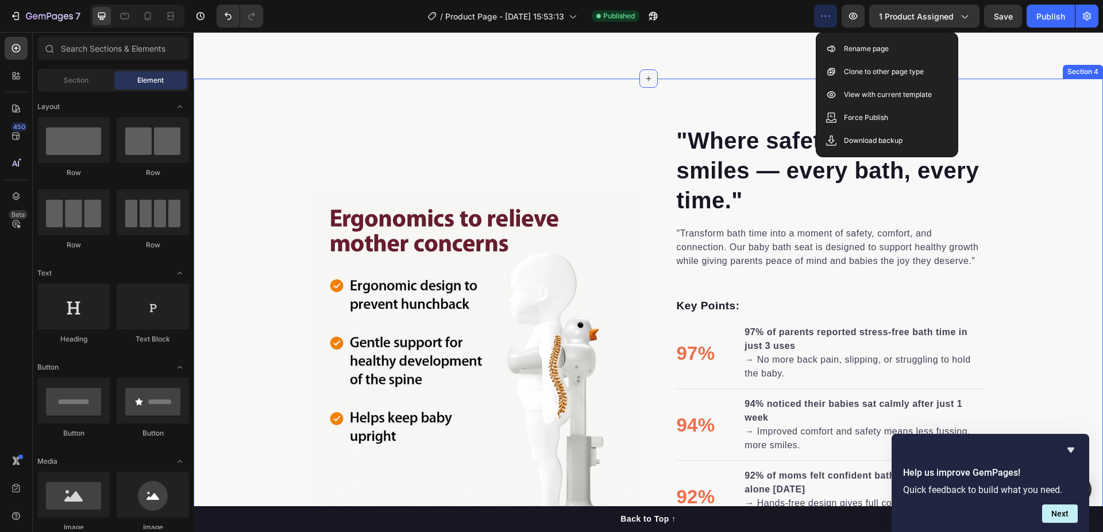
click at [639, 82] on div at bounding box center [648, 78] width 18 height 18
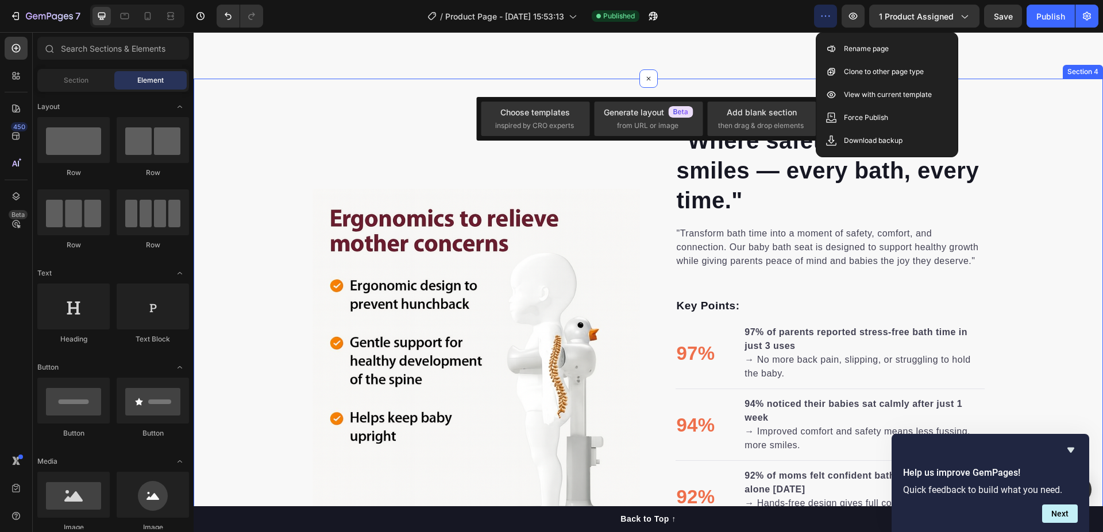
click at [231, 150] on div ""Where safety meets smiles — every bath, every time." Heading "Transform bath t…" at bounding box center [648, 353] width 909 height 457
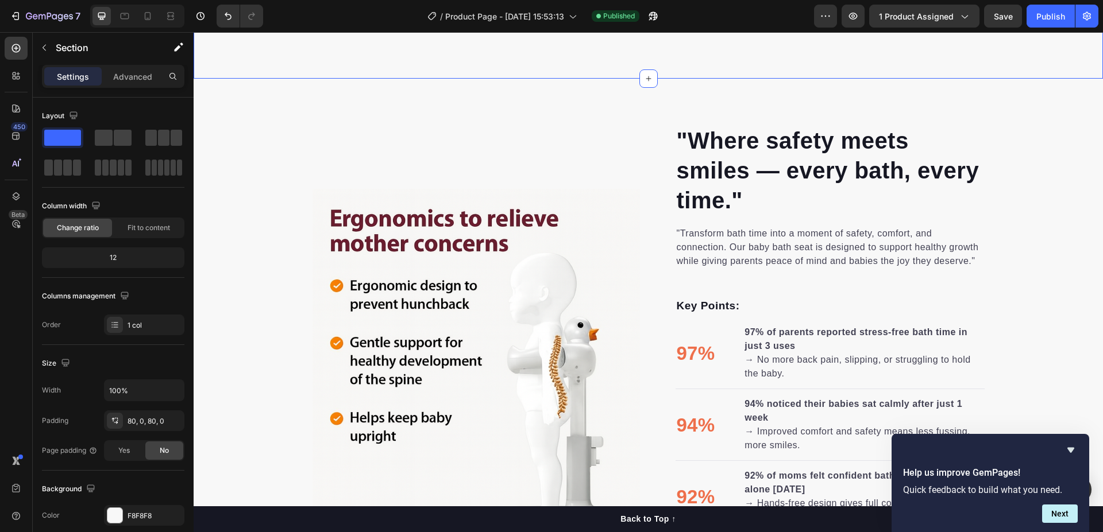
click at [742, 16] on div "/ Product Page - Sep 28, 15:53:13 Published" at bounding box center [543, 16] width 542 height 23
drag, startPoint x: 1053, startPoint y: 19, endPoint x: 601, endPoint y: 89, distance: 457.4
click at [1053, 19] on div "Publish" at bounding box center [1050, 16] width 29 height 12
drag, startPoint x: 1040, startPoint y: 16, endPoint x: 802, endPoint y: 14, distance: 238.4
click at [1040, 16] on div "Publish" at bounding box center [1050, 16] width 29 height 12
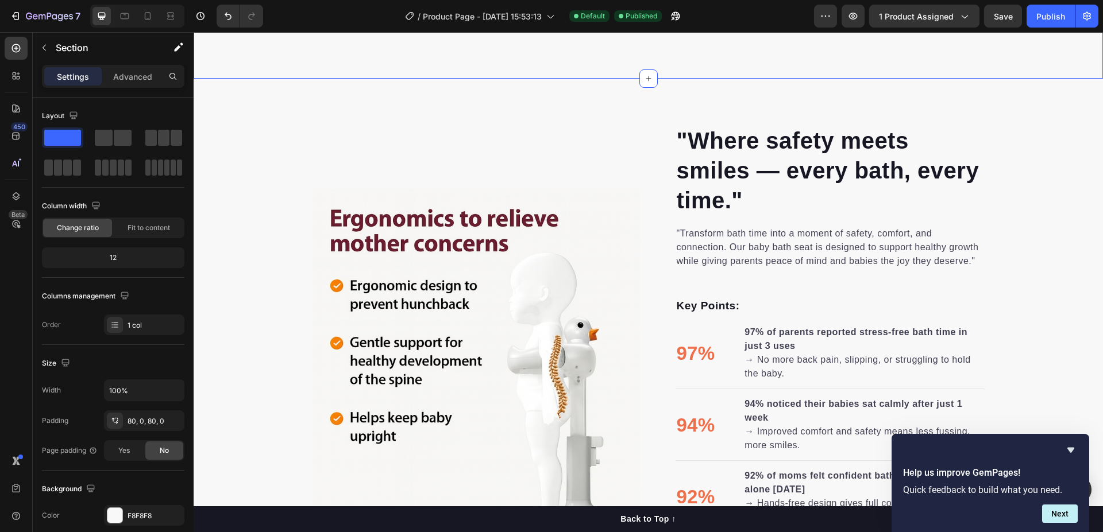
click at [1061, 12] on div "Publish" at bounding box center [1050, 16] width 29 height 12
